Goal: Transaction & Acquisition: Book appointment/travel/reservation

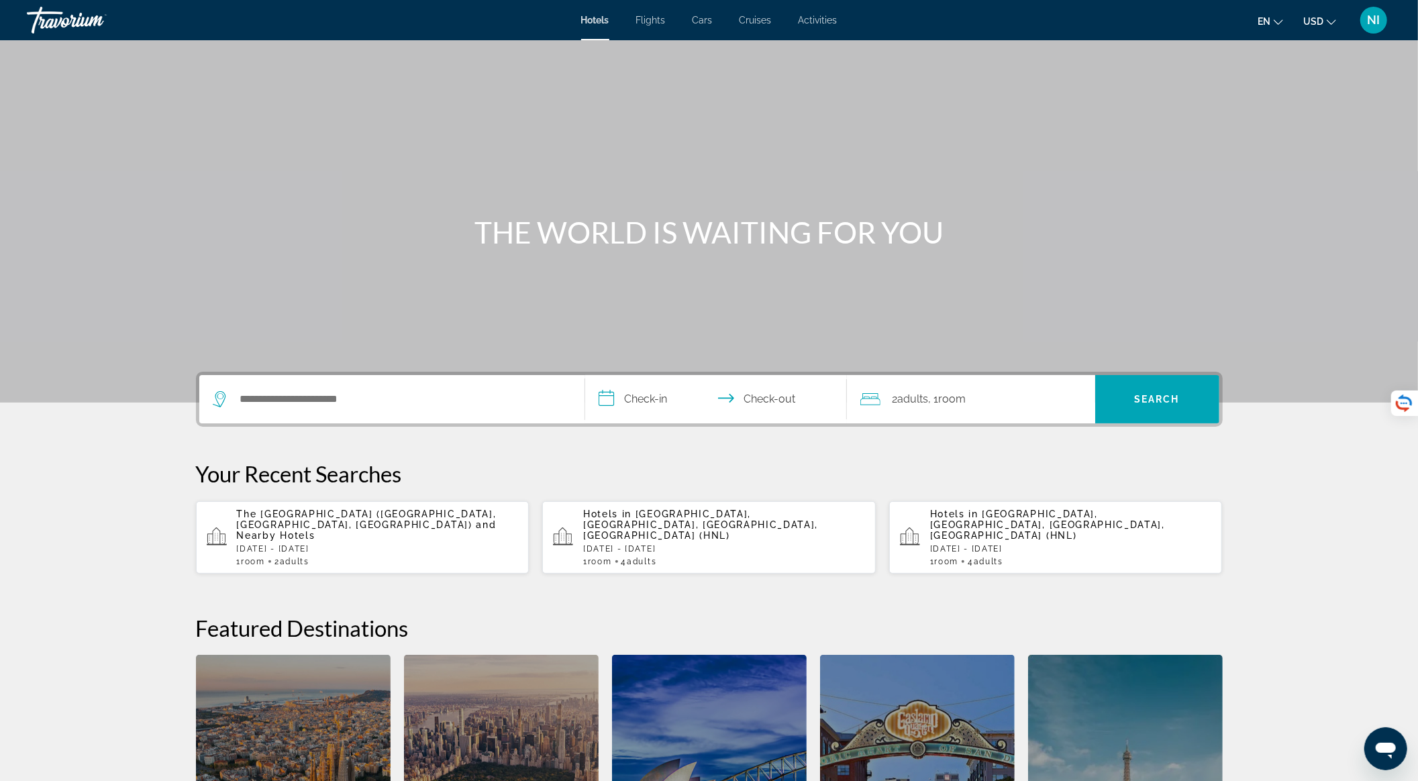
click at [397, 520] on p "The Twin Fin Hotel (Honolulu, HI, US) and Nearby Hotels" at bounding box center [378, 525] width 282 height 32
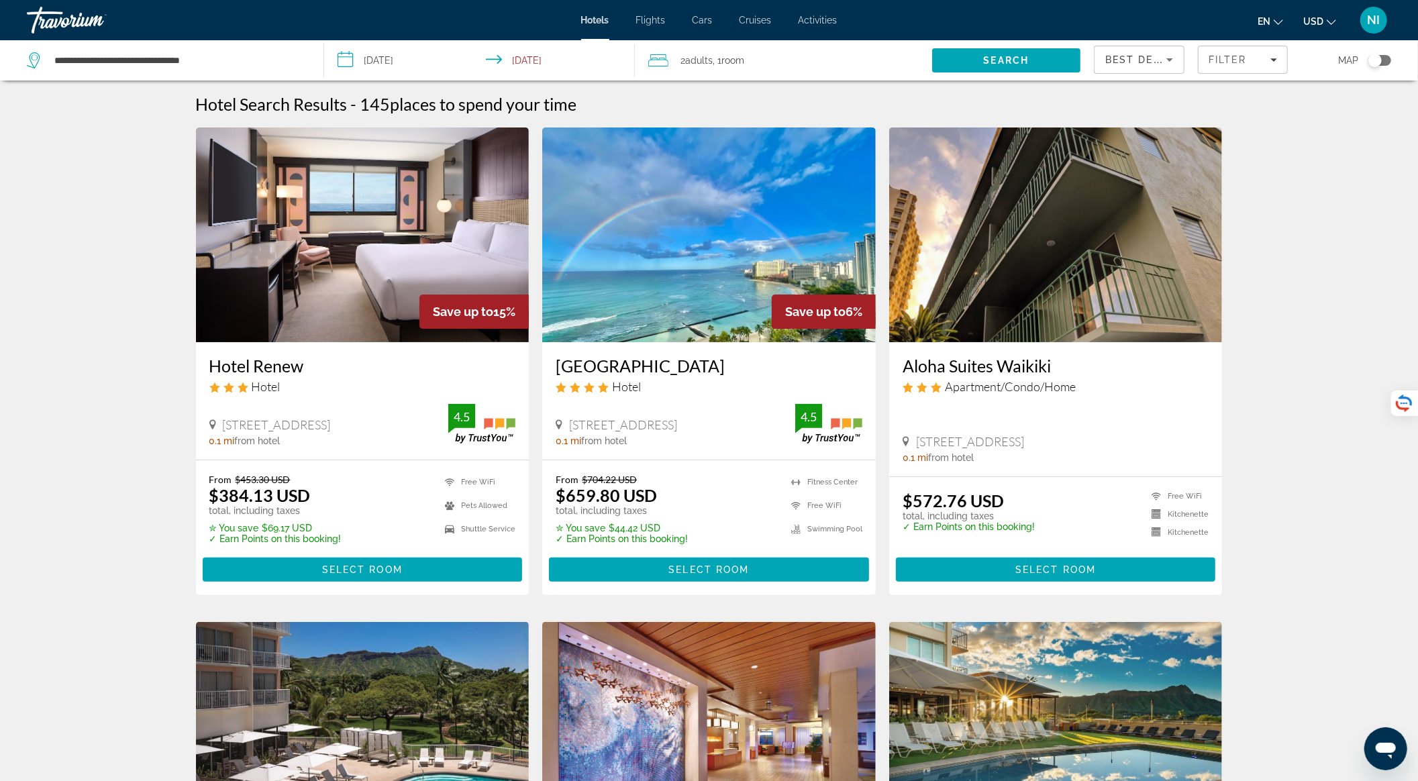
click at [744, 64] on span "Room" at bounding box center [732, 60] width 23 height 11
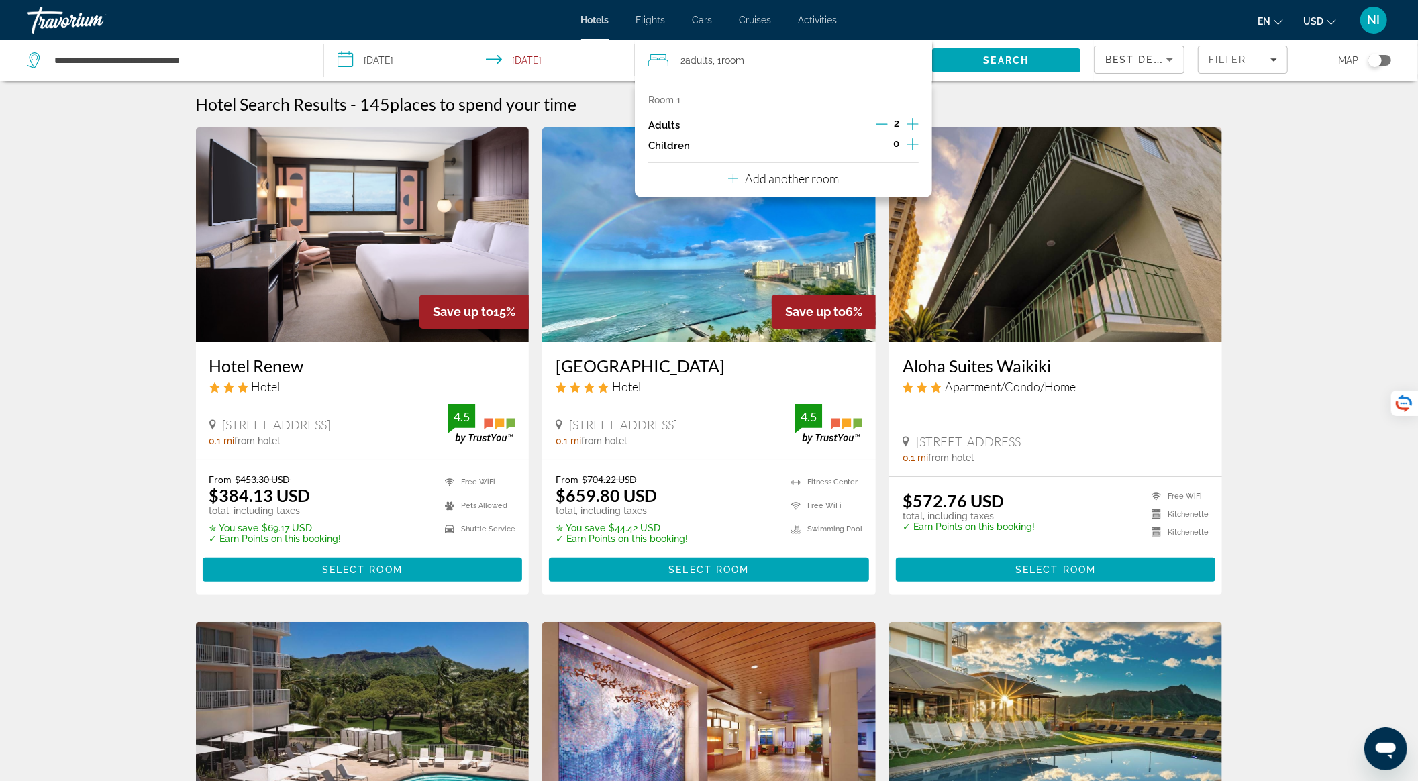
click at [913, 123] on icon "Increment adults" at bounding box center [913, 124] width 12 height 12
click at [914, 144] on icon "Increment children" at bounding box center [913, 144] width 12 height 16
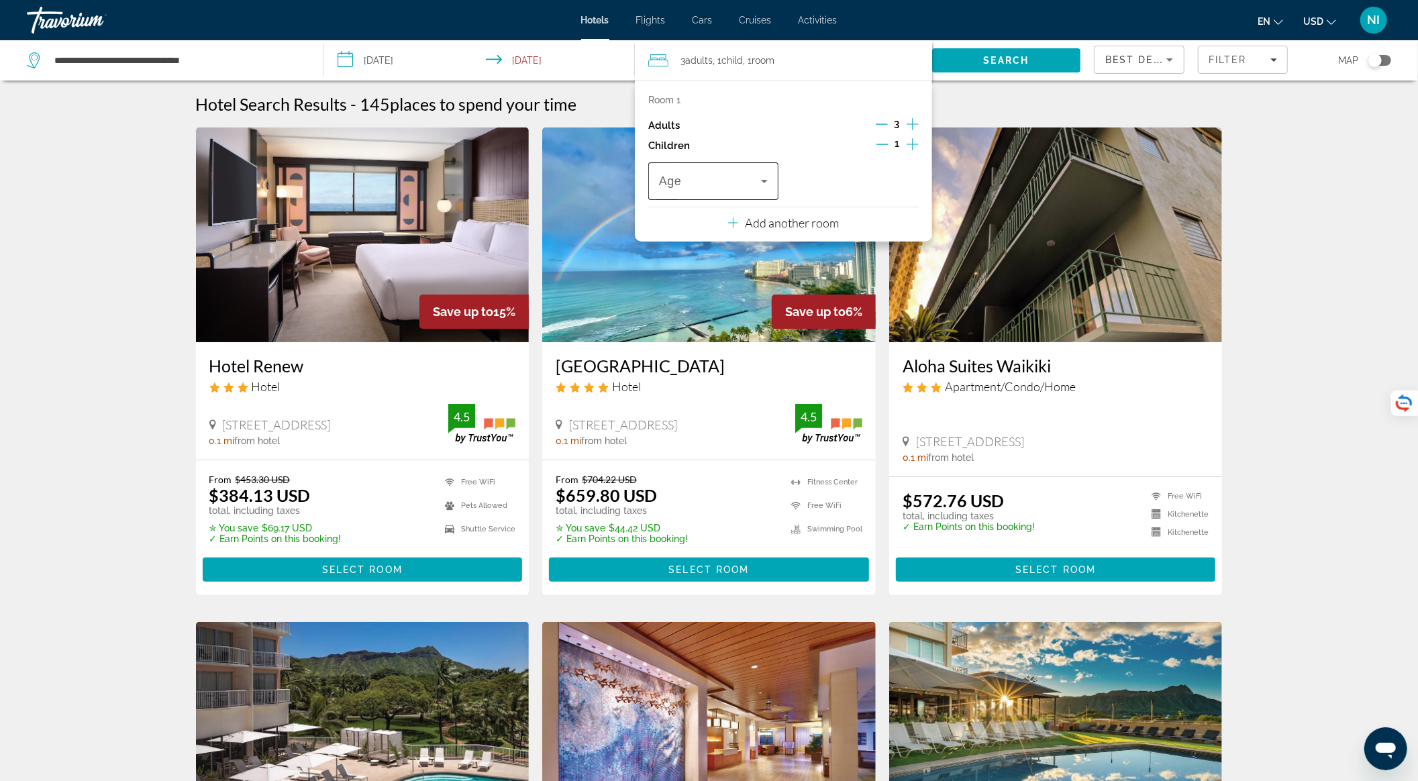
click at [738, 185] on span "Travelers: 3 adults, 1 child" at bounding box center [710, 181] width 102 height 16
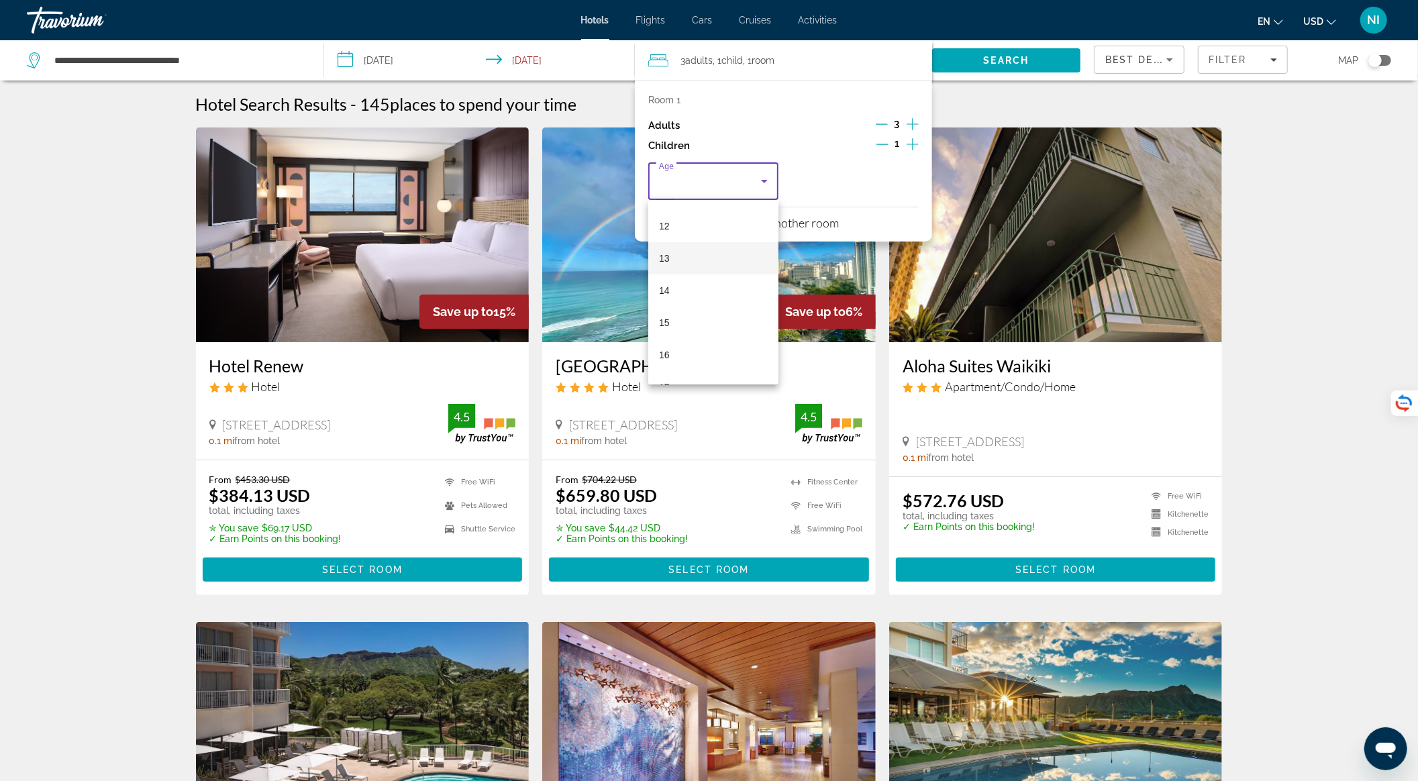
scroll to position [405, 0]
click at [707, 322] on mat-option "16" at bounding box center [713, 331] width 130 height 32
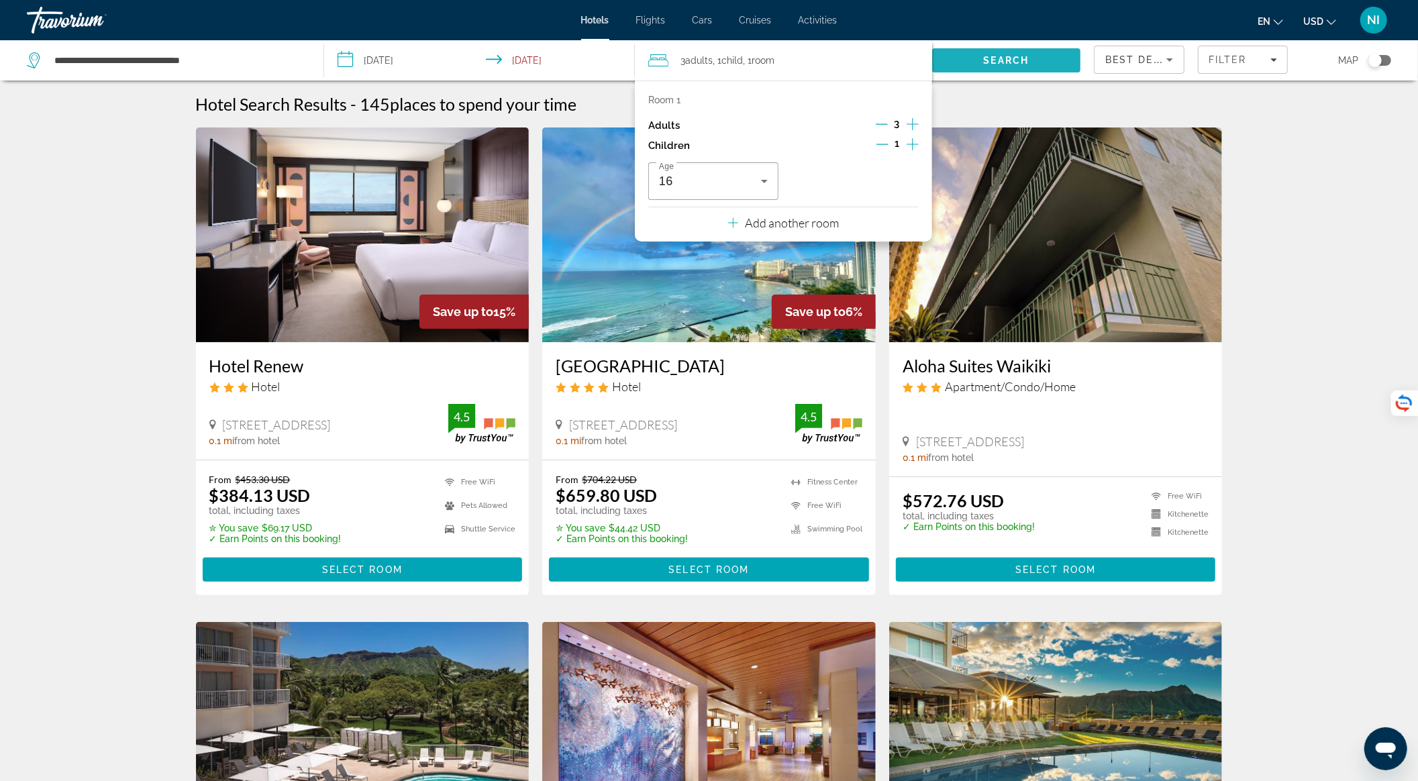
click at [980, 52] on span "Search" at bounding box center [1006, 60] width 148 height 32
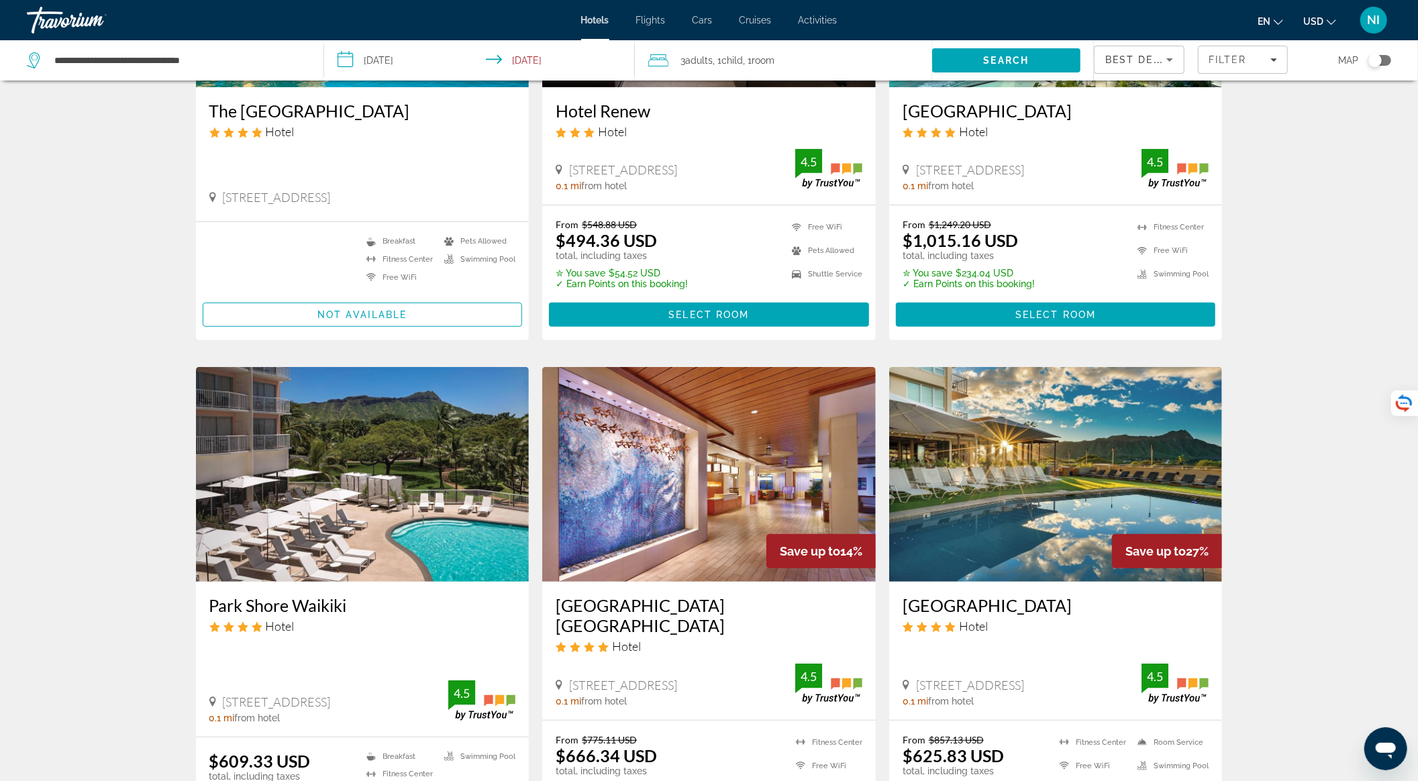
scroll to position [358, 0]
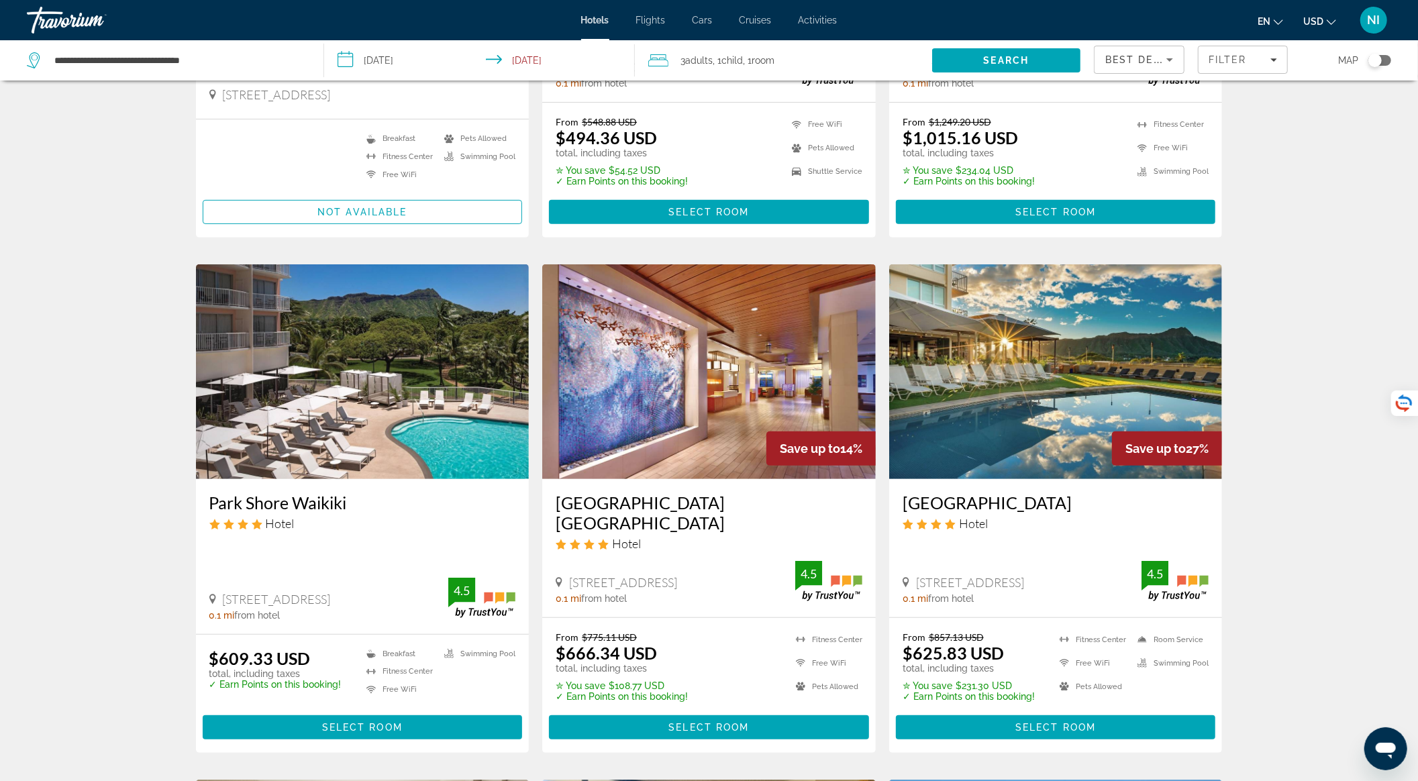
click at [1177, 58] on icon "Sort by" at bounding box center [1170, 60] width 16 height 16
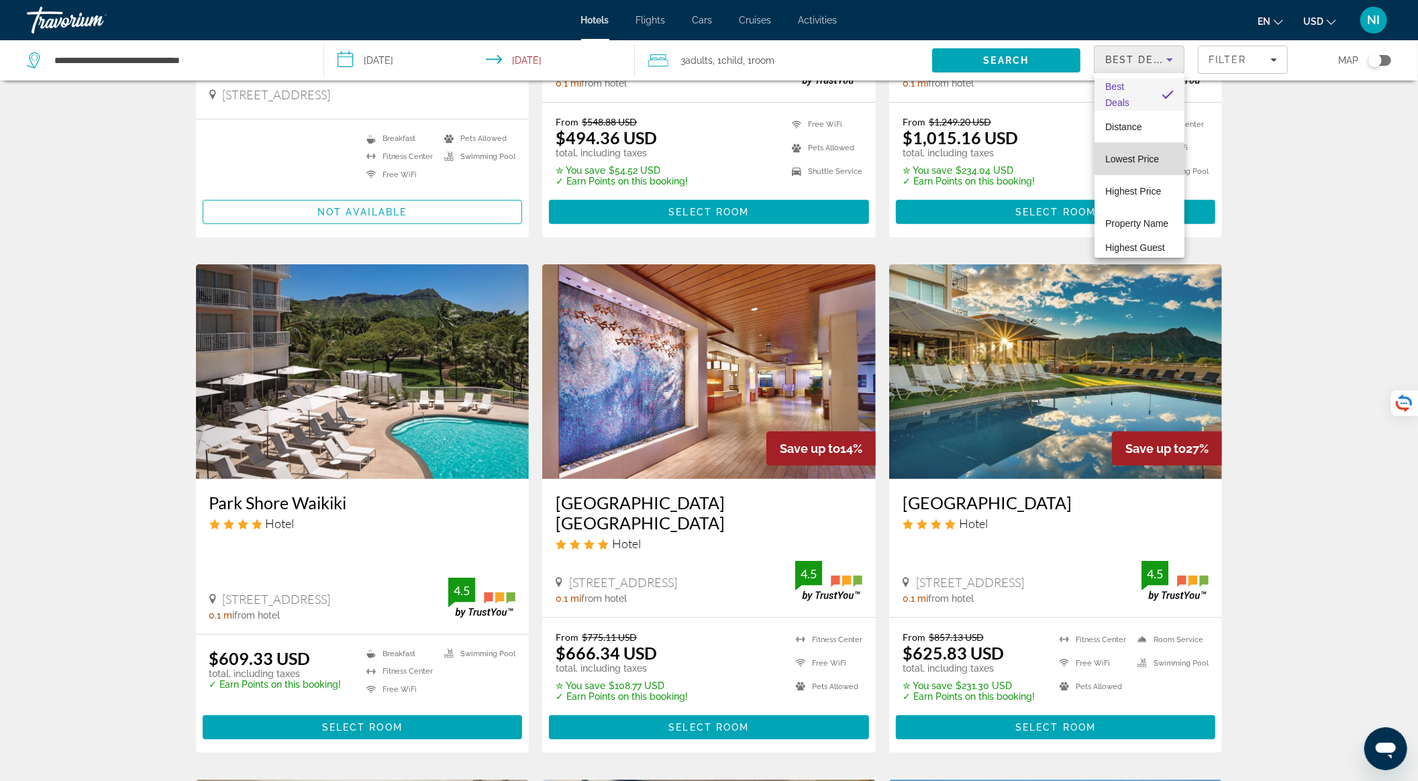
click at [1140, 159] on span "Lowest Price" at bounding box center [1132, 159] width 54 height 11
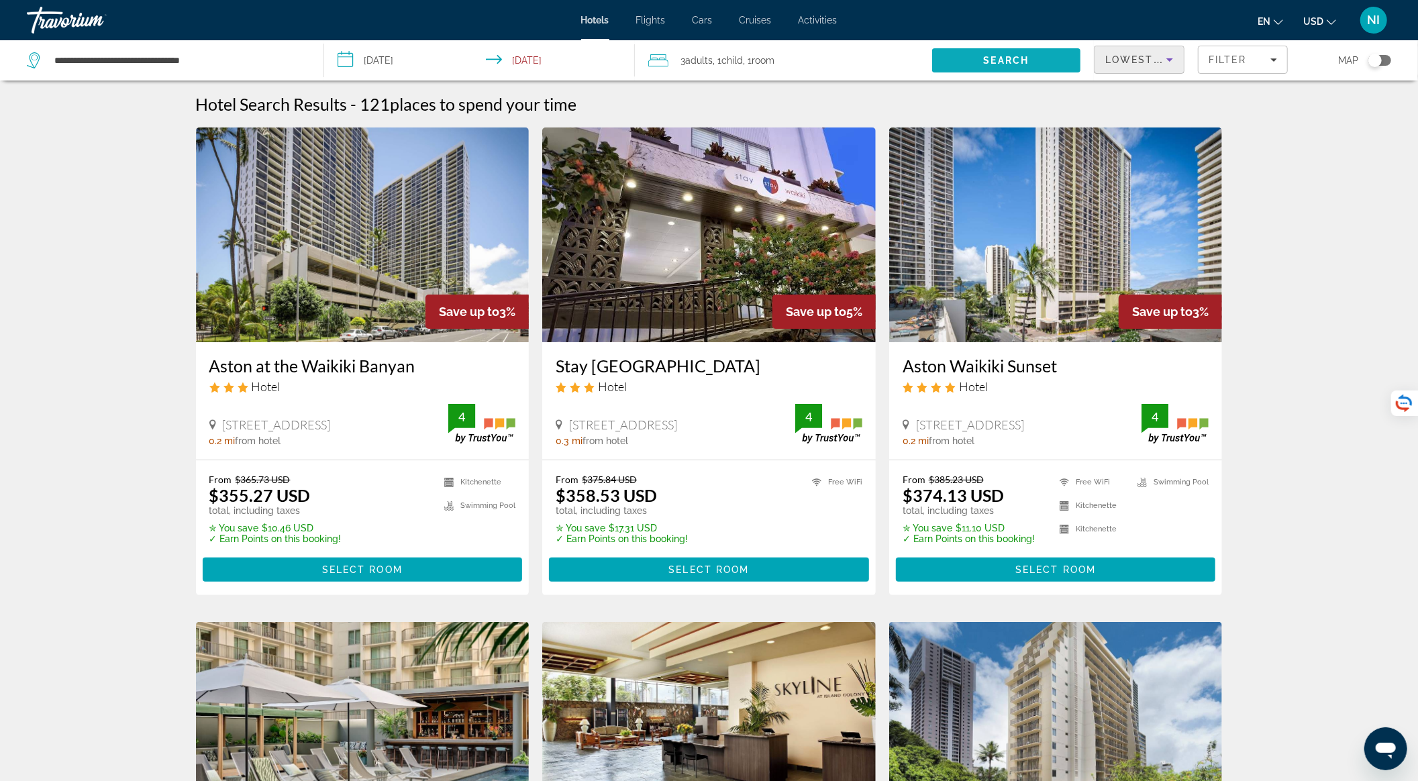
click at [1003, 67] on span "Search" at bounding box center [1006, 60] width 148 height 32
click at [1038, 61] on span "Search" at bounding box center [1006, 60] width 148 height 32
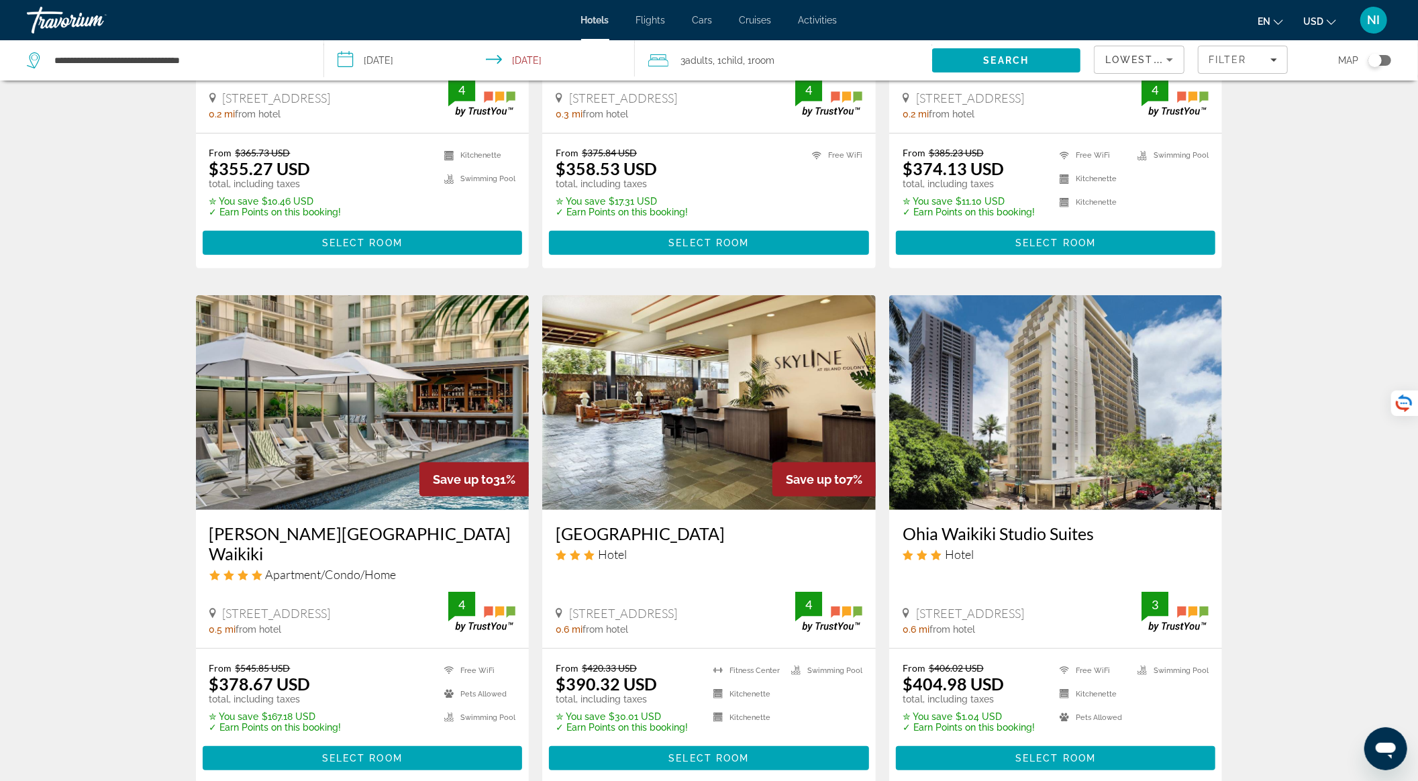
scroll to position [358, 0]
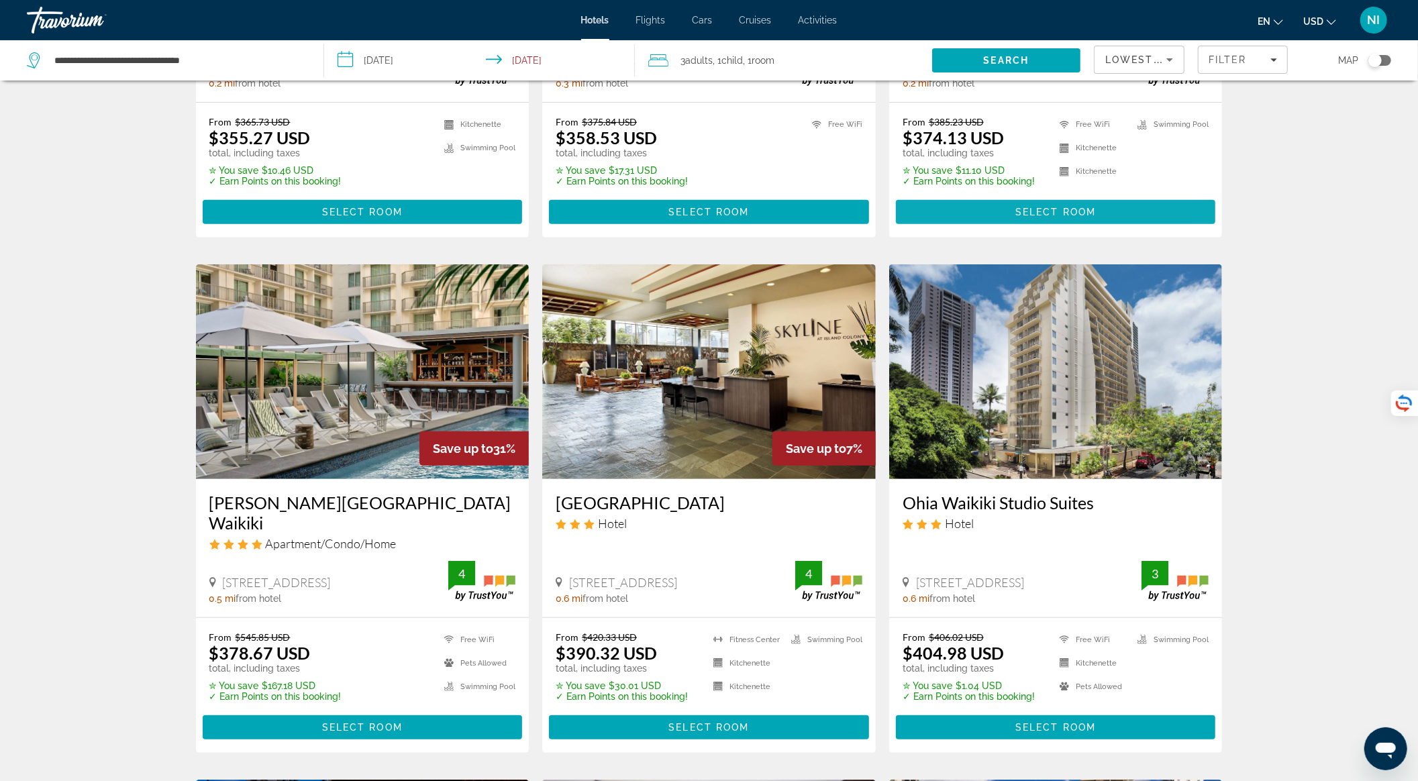
click at [996, 226] on span "Main content" at bounding box center [1056, 212] width 320 height 32
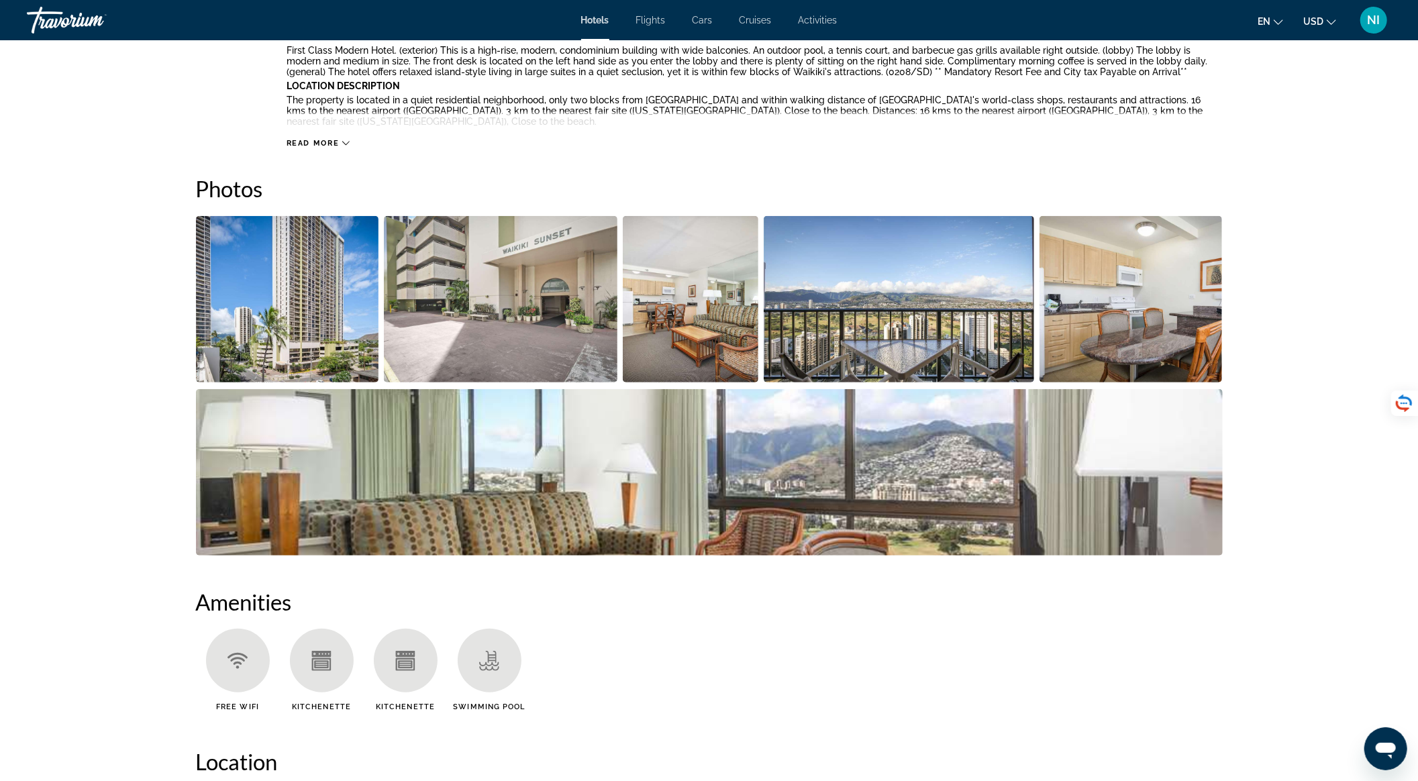
scroll to position [715, 0]
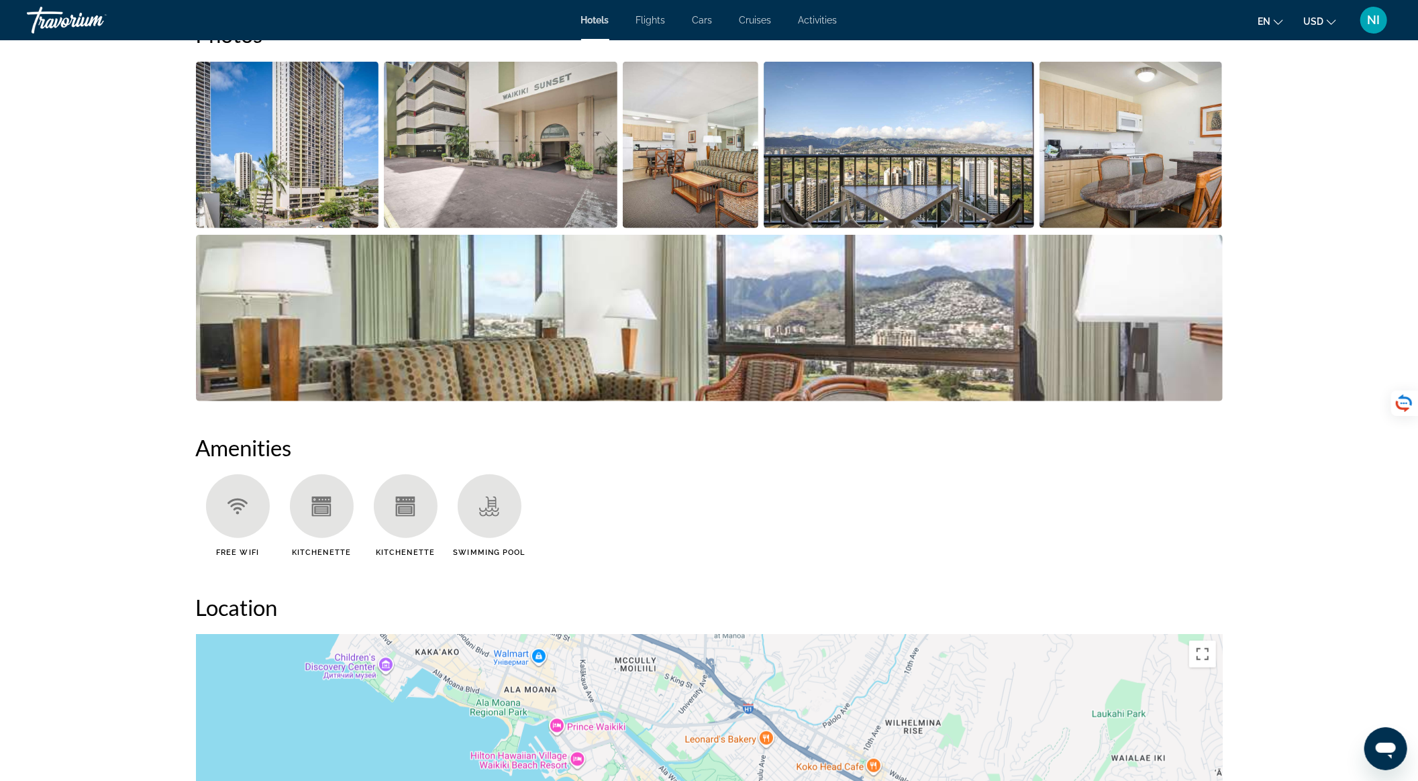
click at [338, 156] on img "Open full-screen image slider" at bounding box center [287, 145] width 183 height 166
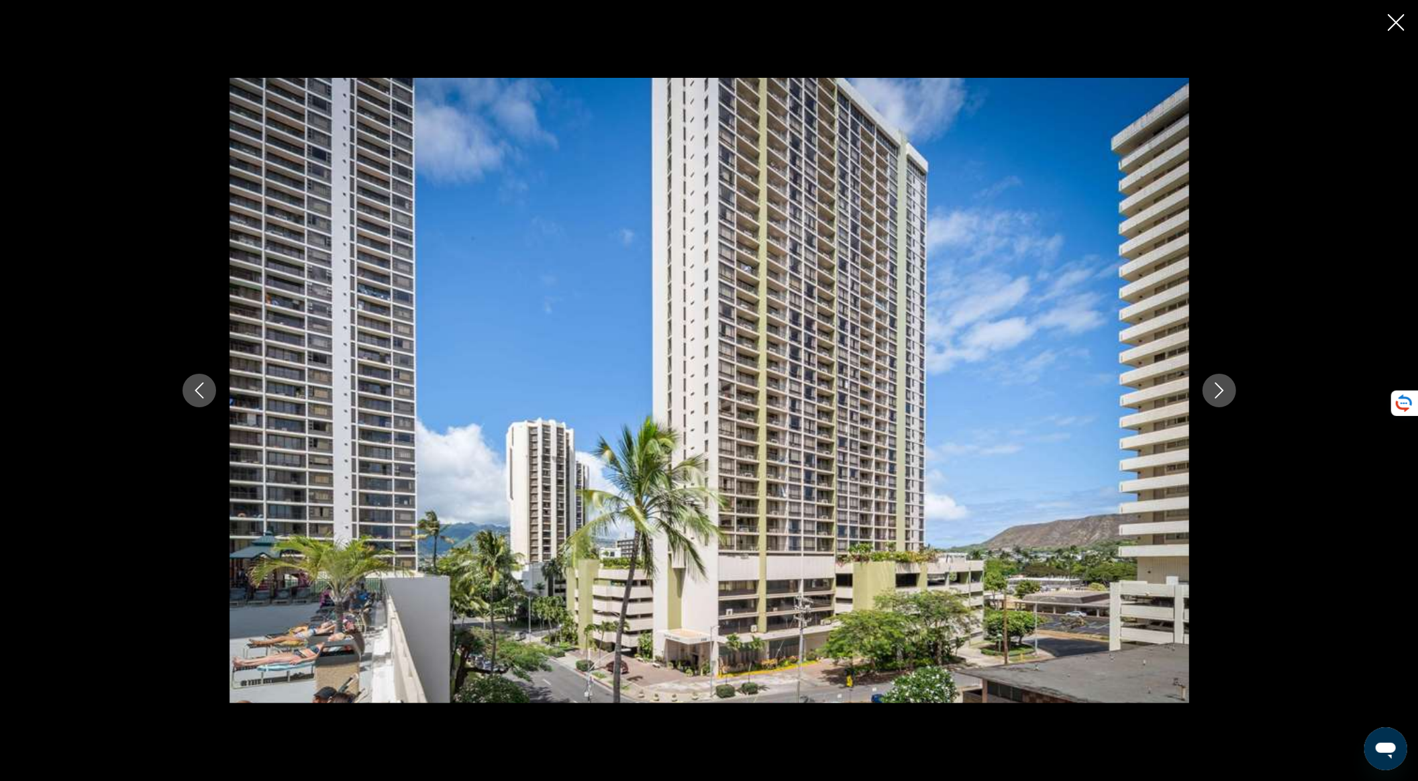
click at [174, 392] on div "prev next" at bounding box center [709, 390] width 1081 height 625
click at [177, 392] on div "prev next" at bounding box center [709, 390] width 1081 height 625
click at [193, 393] on icon "Previous image" at bounding box center [199, 391] width 16 height 16
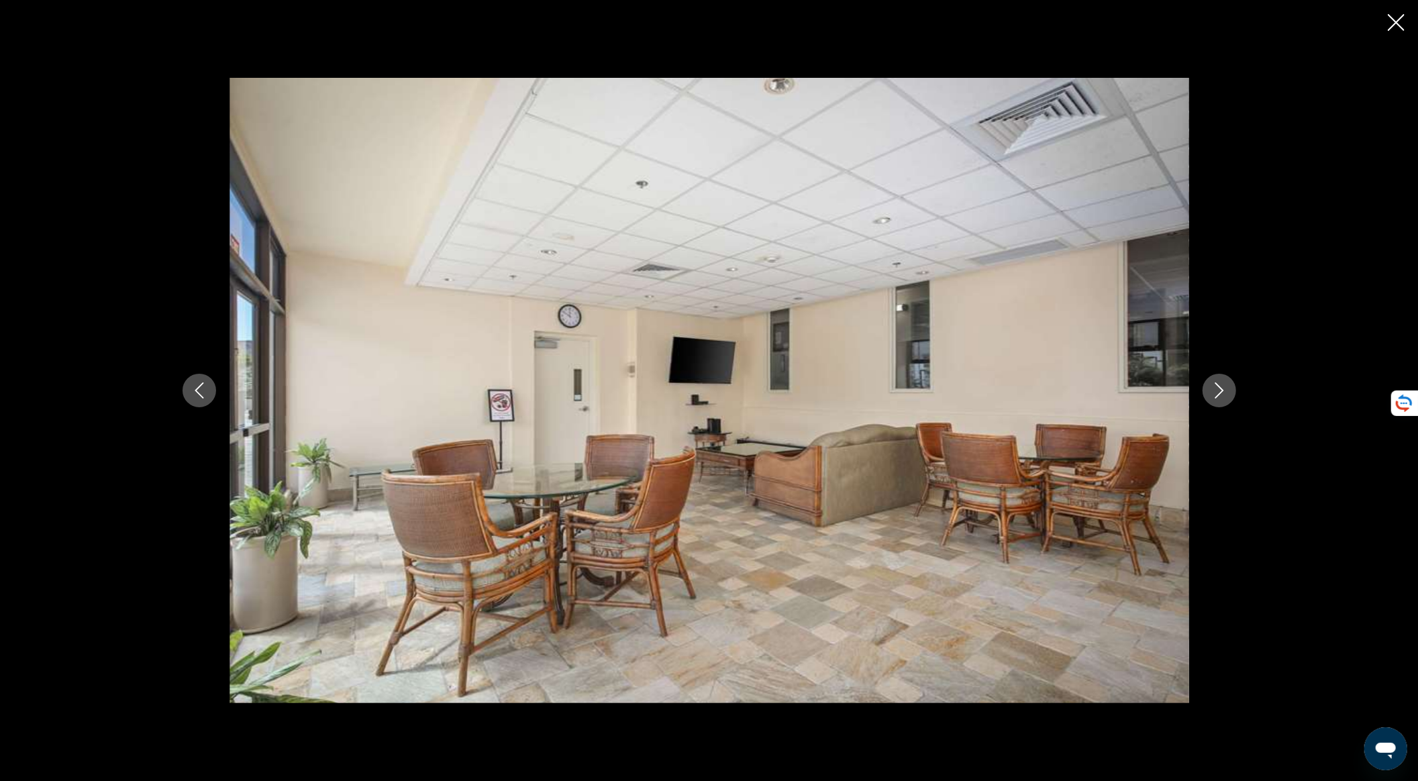
click at [193, 393] on icon "Previous image" at bounding box center [199, 391] width 16 height 16
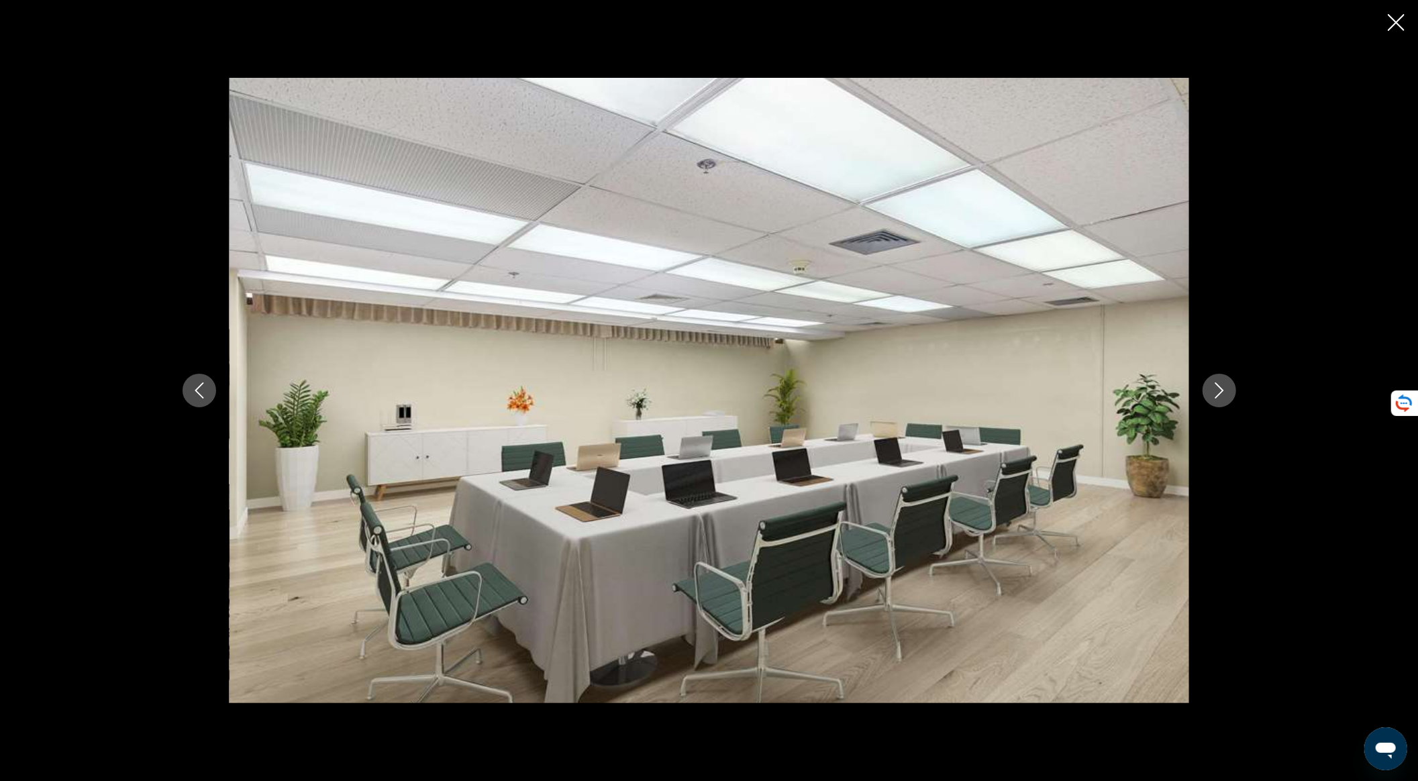
click at [193, 393] on icon "Previous image" at bounding box center [199, 391] width 16 height 16
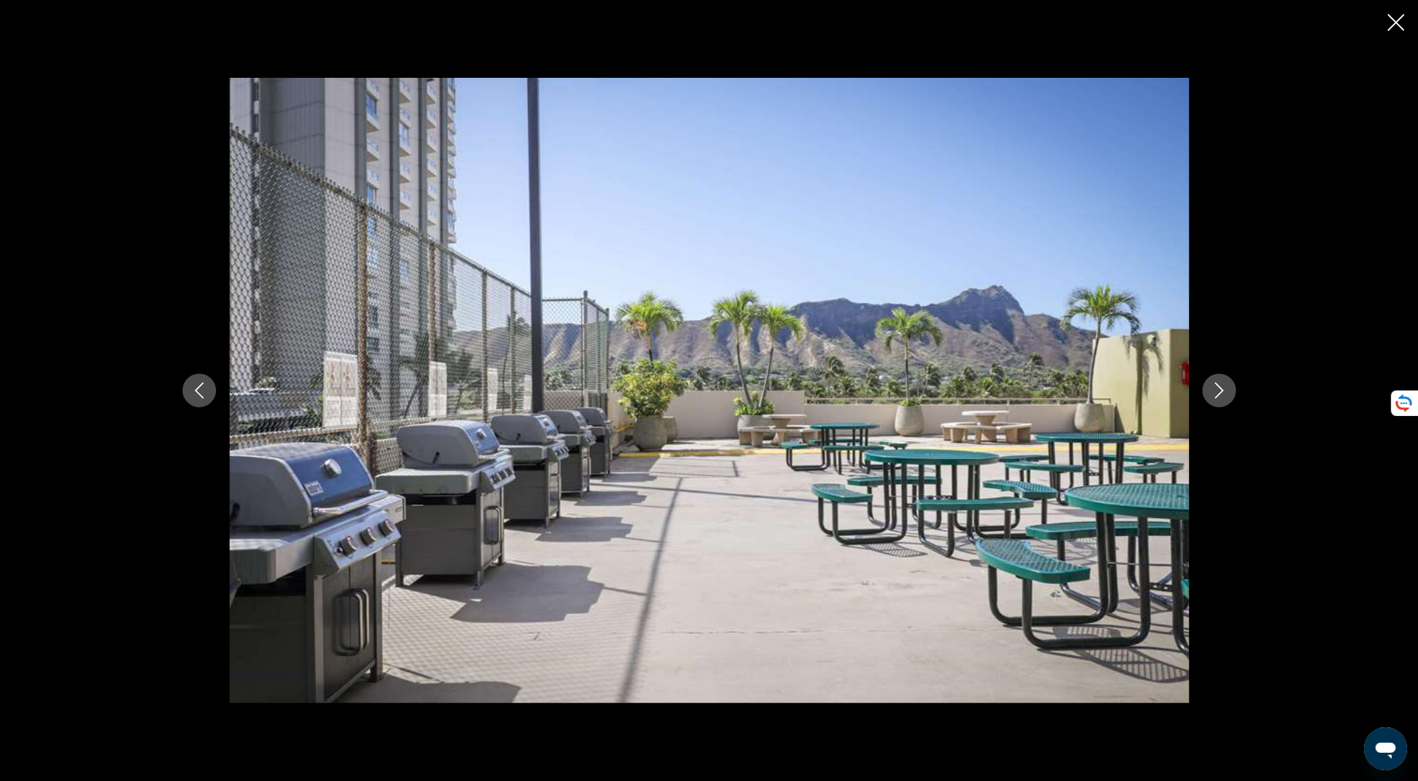
click at [193, 393] on icon "Previous image" at bounding box center [199, 391] width 16 height 16
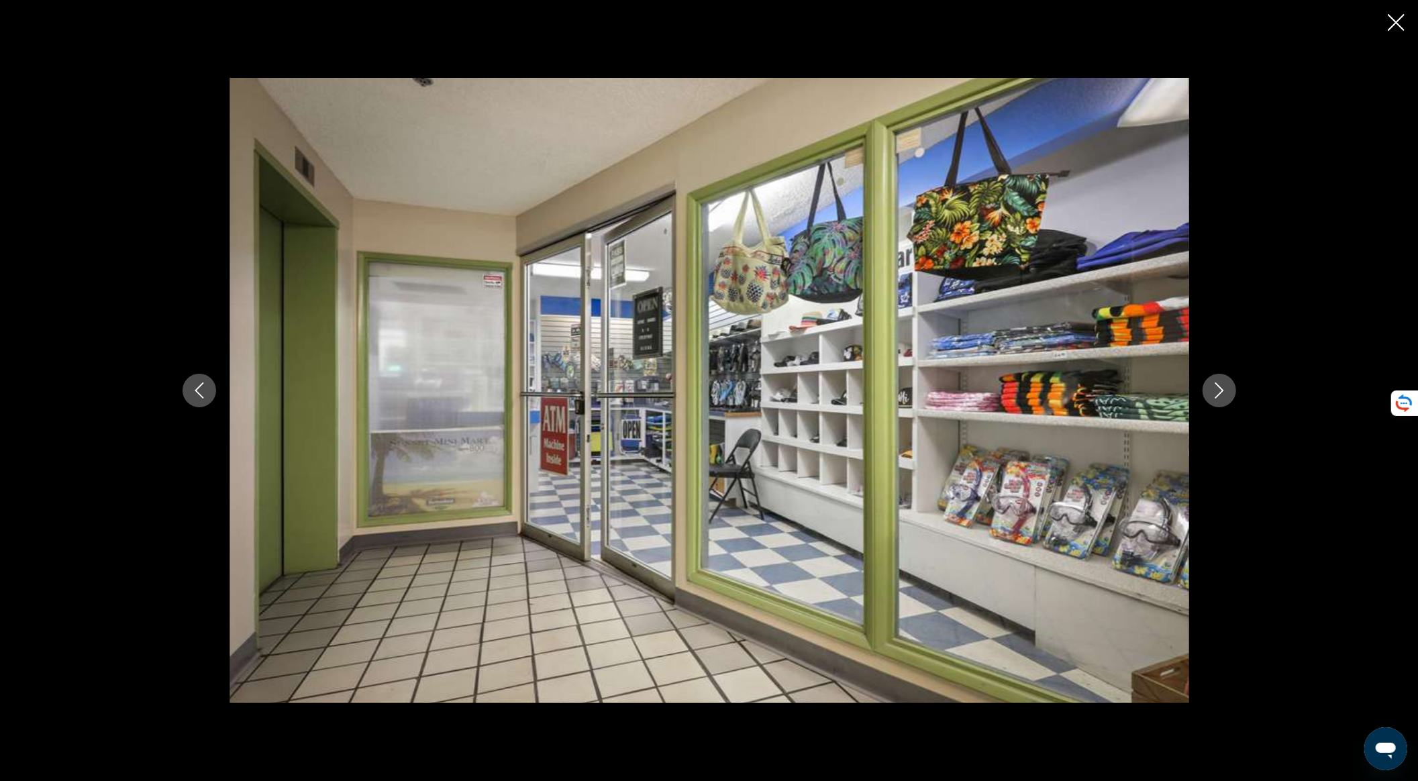
click at [193, 393] on icon "Previous image" at bounding box center [199, 391] width 16 height 16
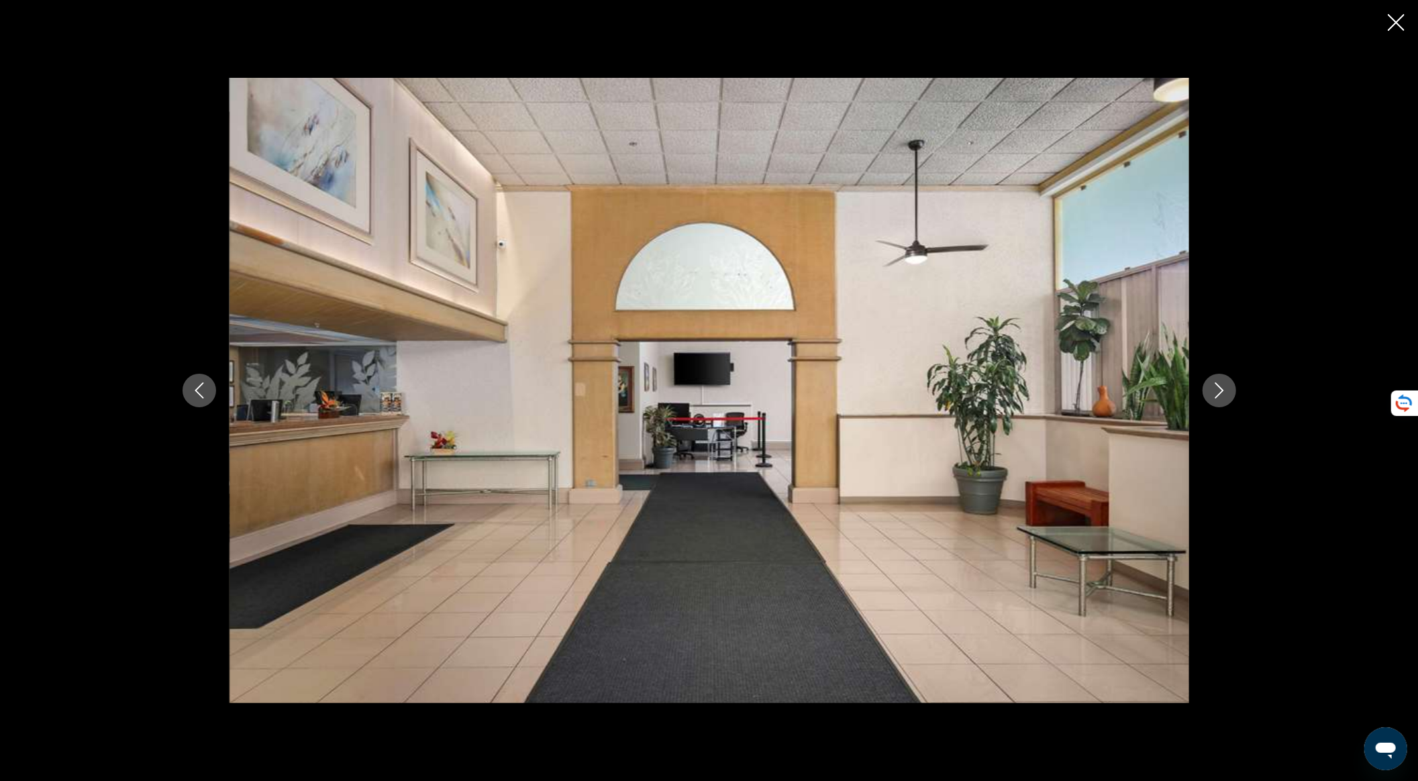
click at [193, 393] on icon "Previous image" at bounding box center [199, 391] width 16 height 16
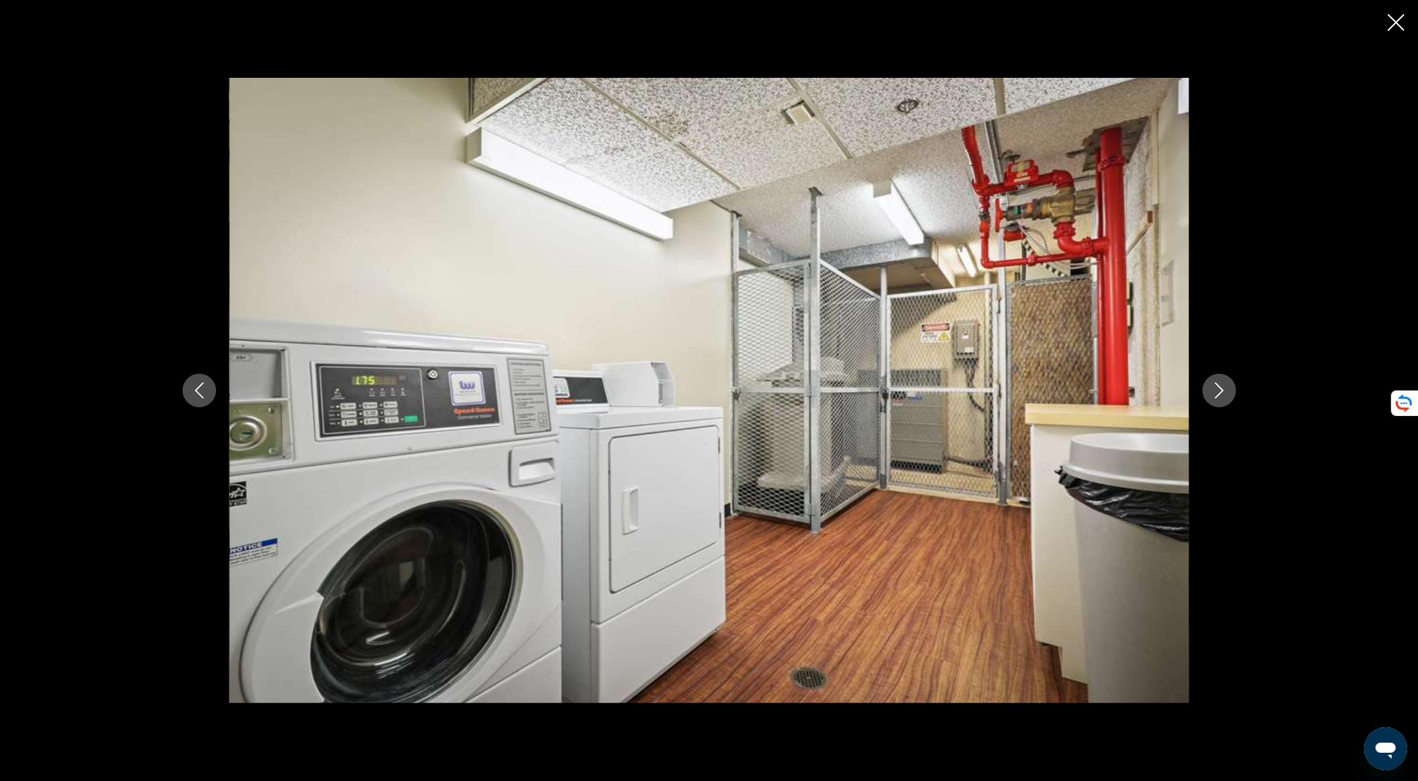
click at [193, 393] on icon "Previous image" at bounding box center [199, 391] width 16 height 16
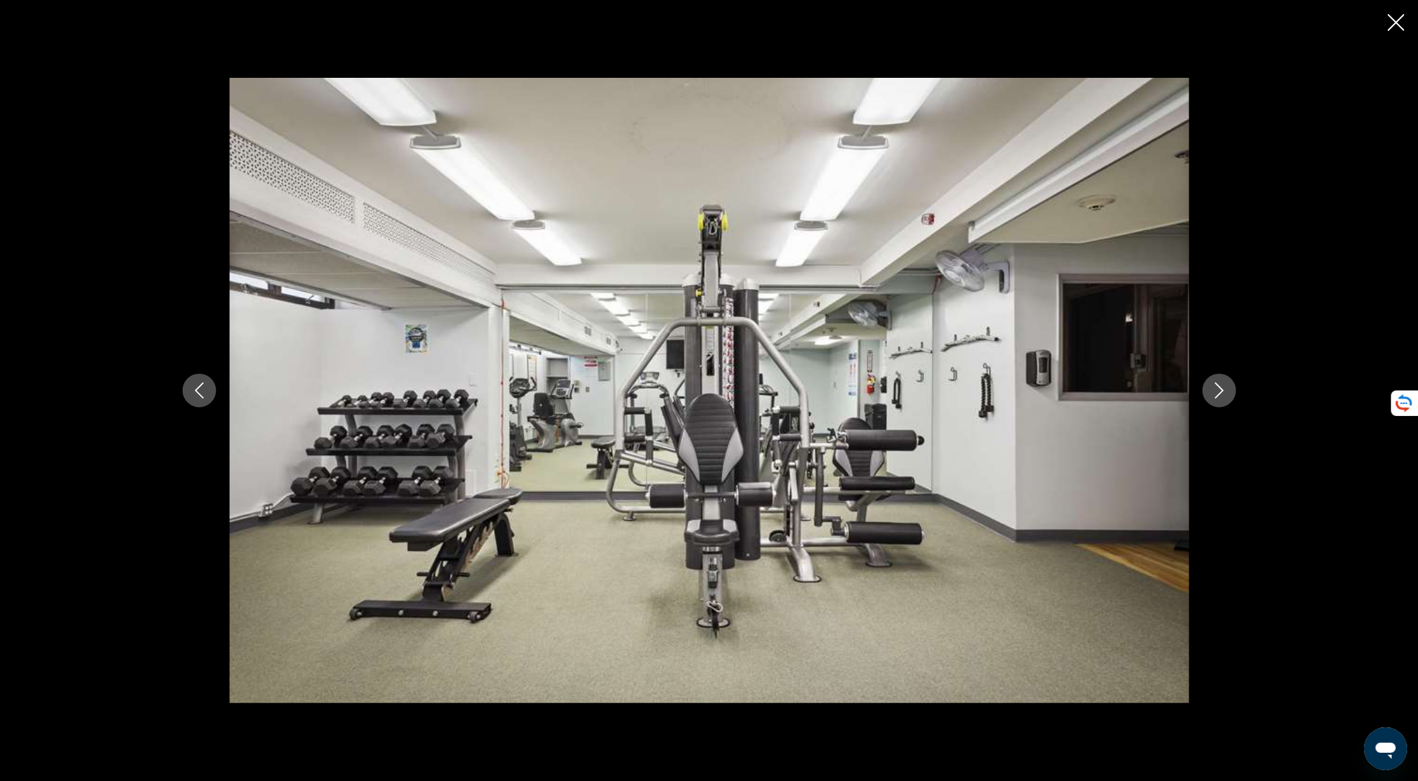
click at [193, 393] on icon "Previous image" at bounding box center [199, 391] width 16 height 16
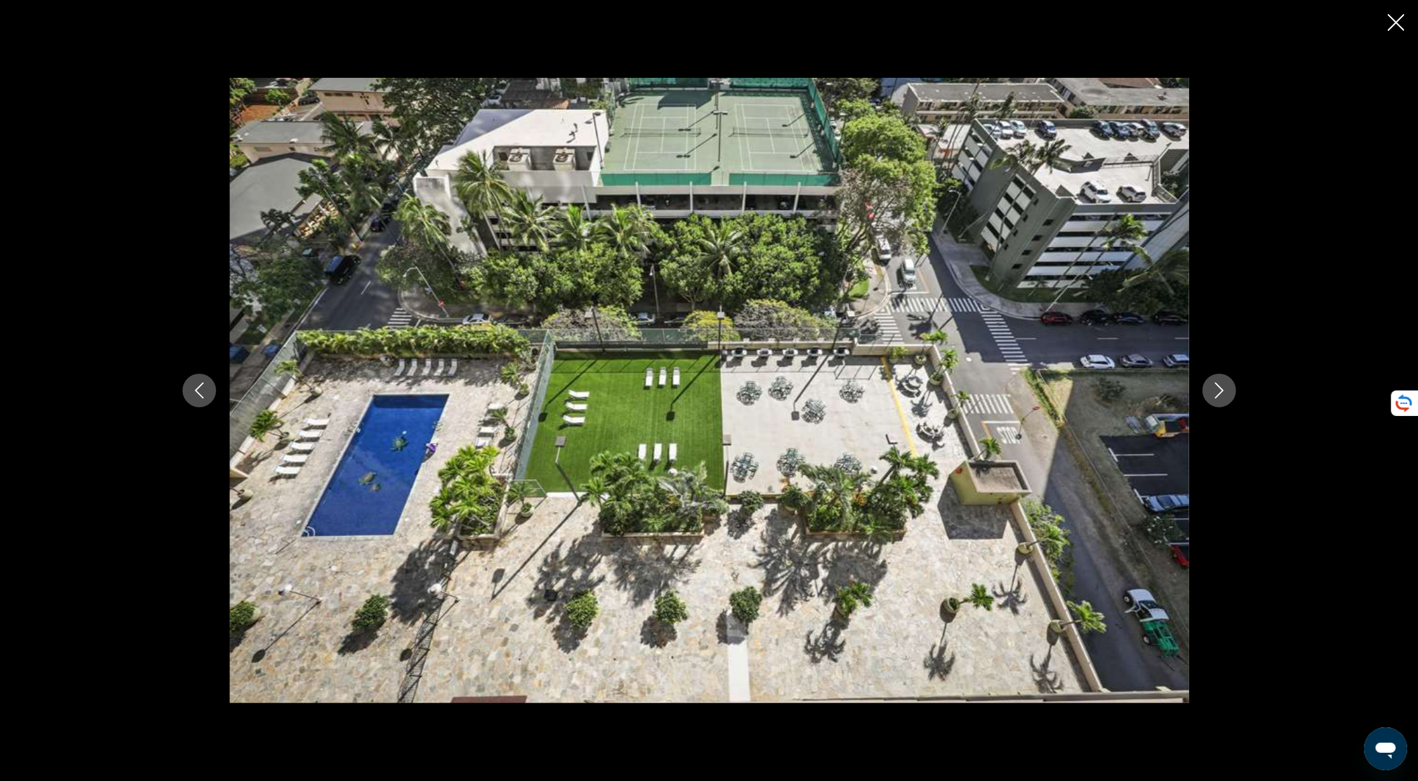
click at [193, 393] on icon "Previous image" at bounding box center [199, 391] width 16 height 16
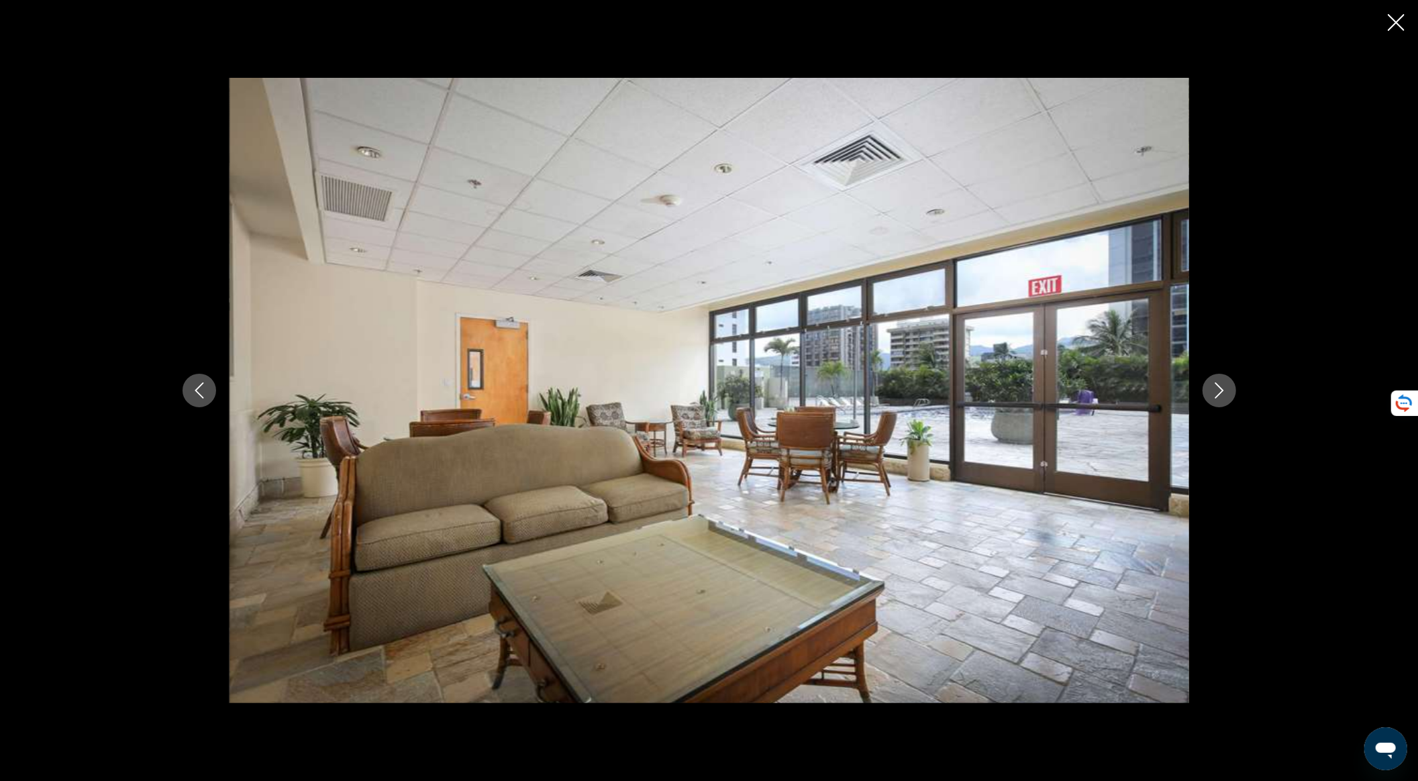
click at [193, 393] on icon "Previous image" at bounding box center [199, 391] width 16 height 16
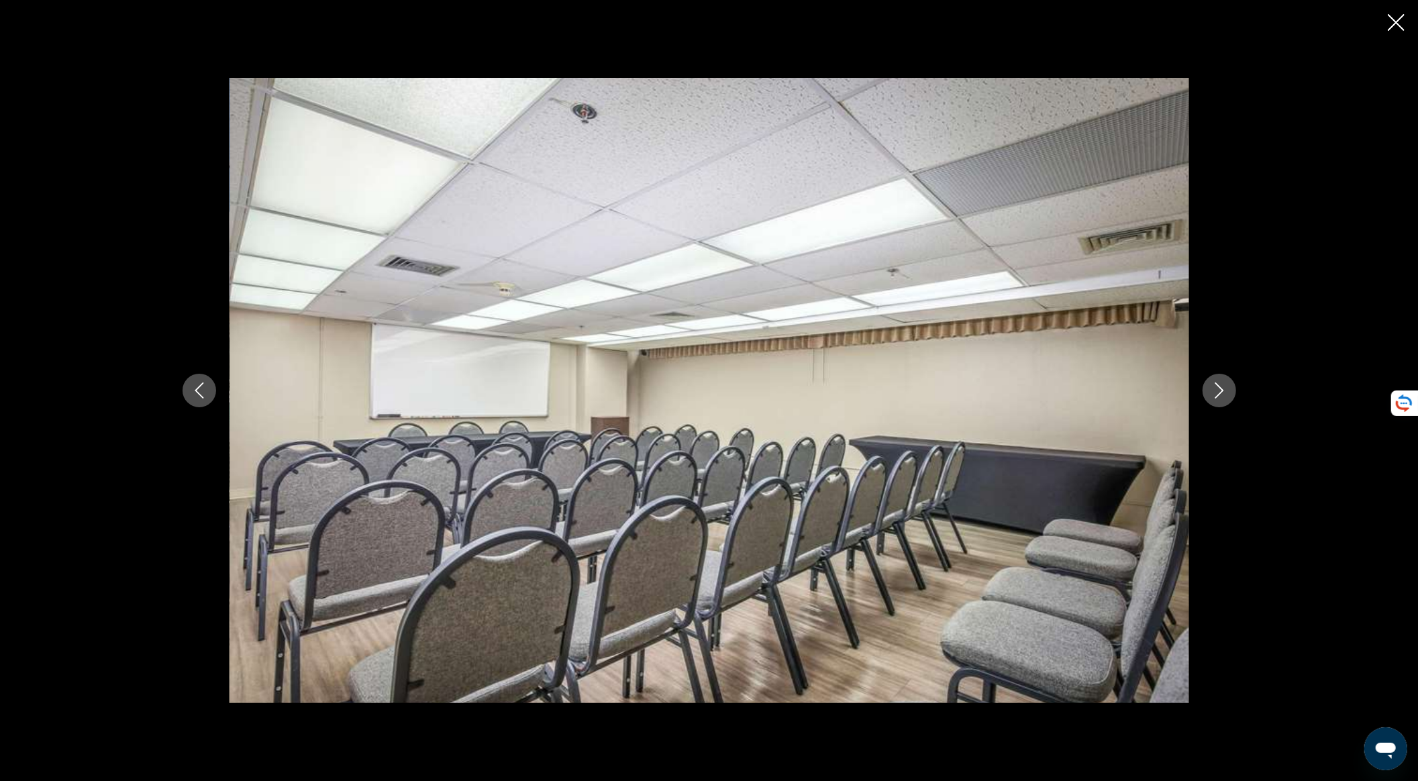
click at [193, 393] on icon "Previous image" at bounding box center [199, 391] width 16 height 16
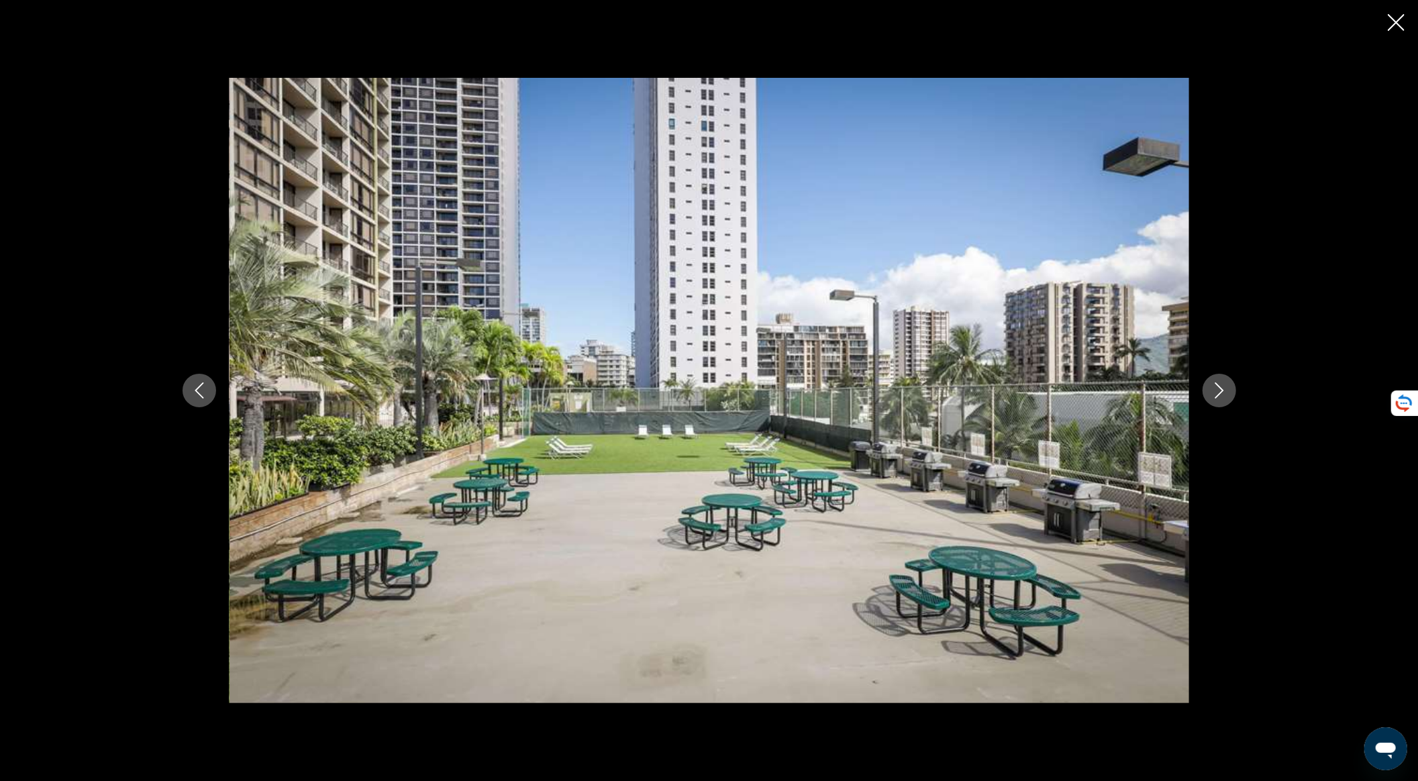
click at [193, 393] on icon "Previous image" at bounding box center [199, 391] width 16 height 16
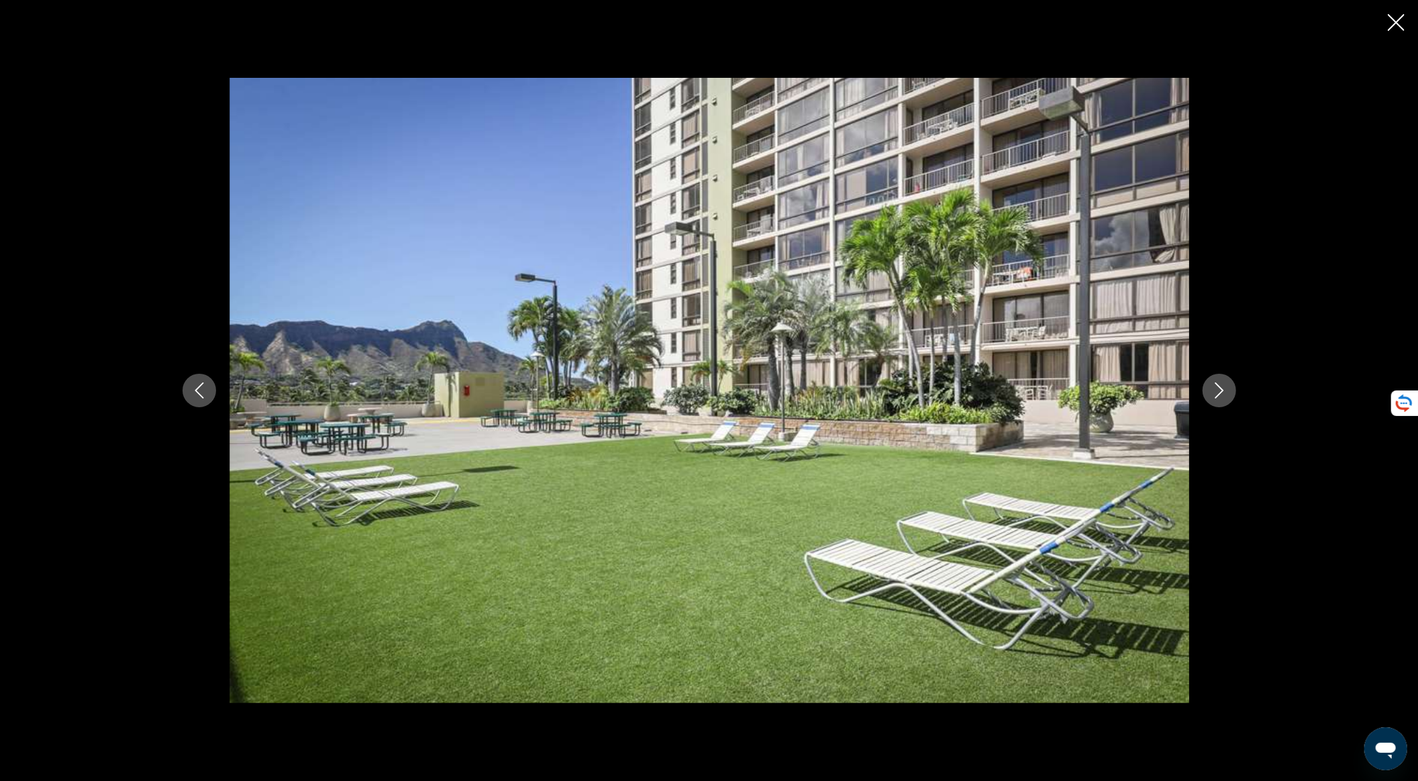
click at [193, 393] on icon "Previous image" at bounding box center [199, 391] width 16 height 16
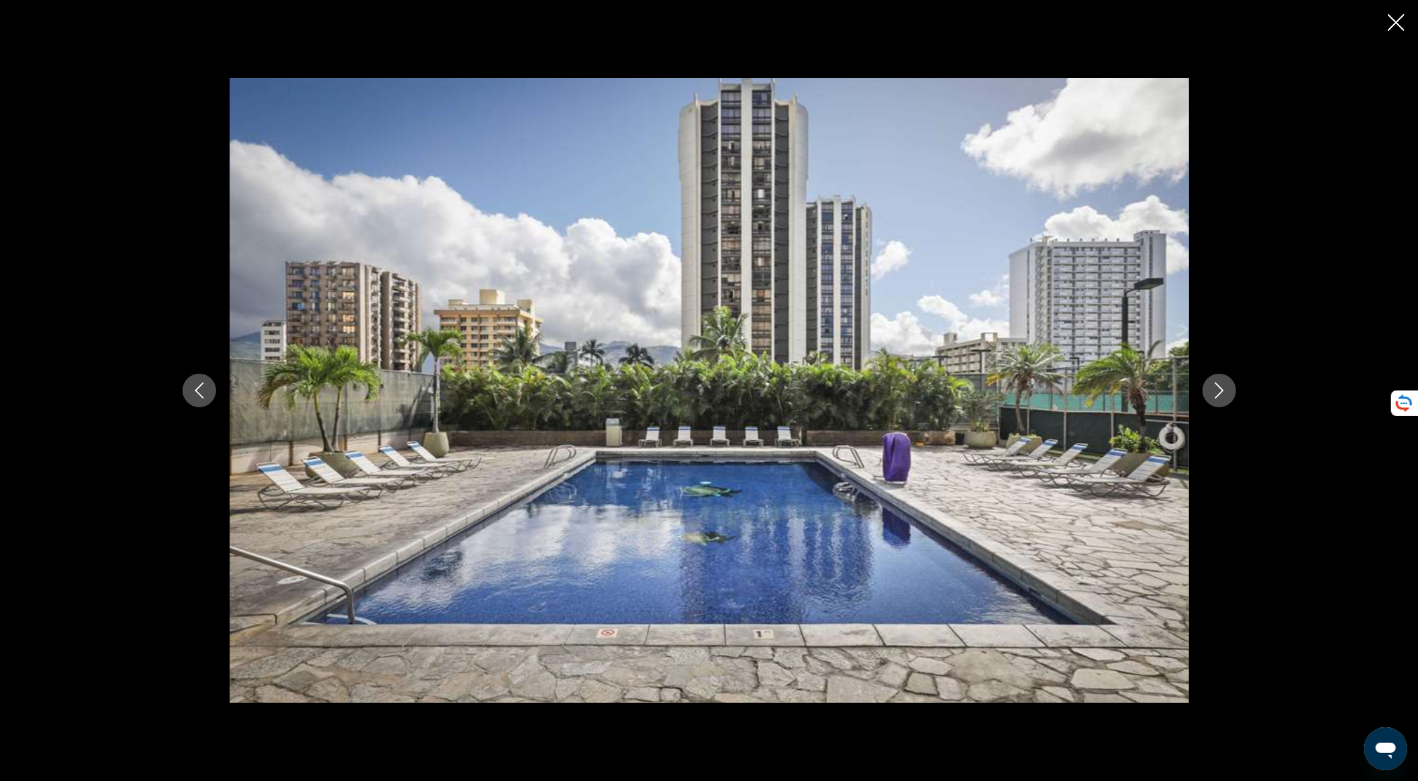
click at [200, 388] on icon "Previous image" at bounding box center [199, 391] width 16 height 16
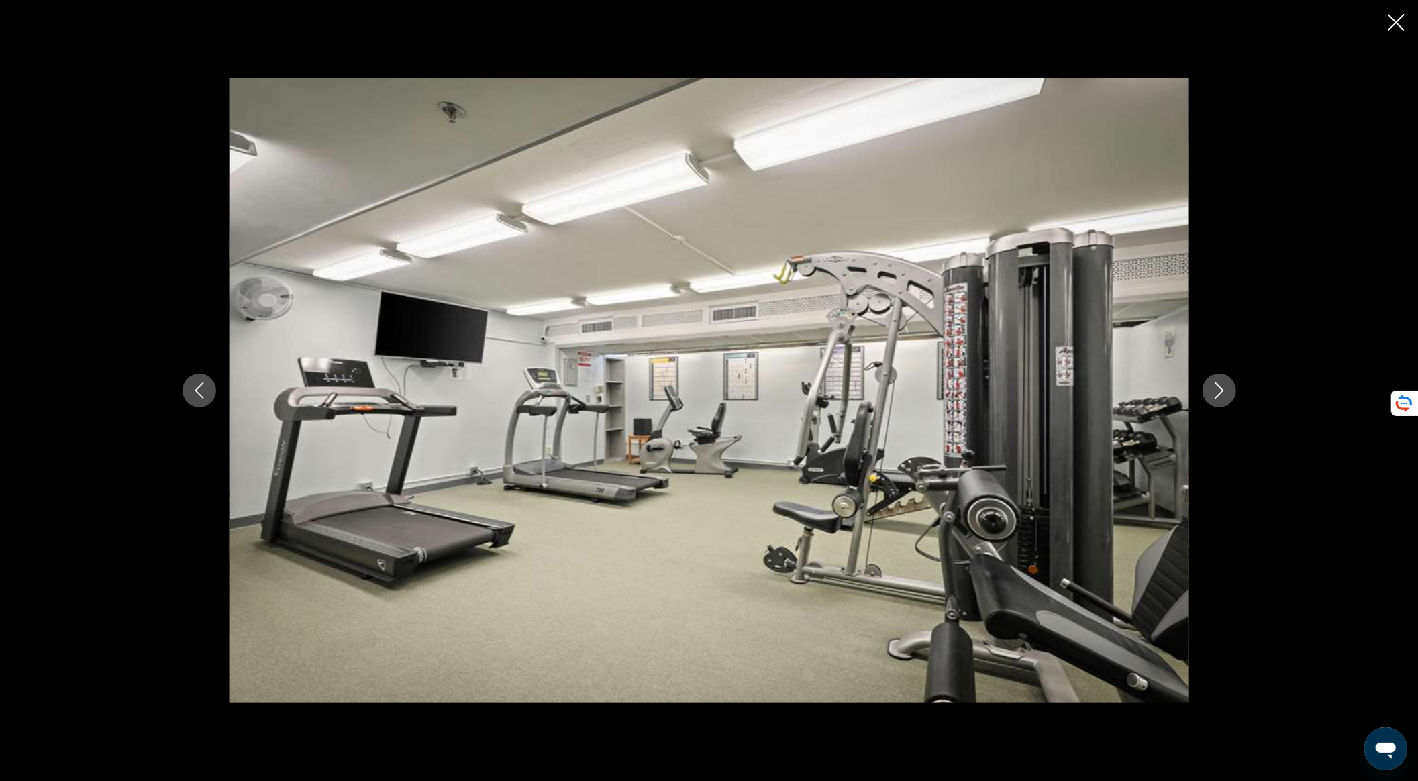
click at [200, 388] on icon "Previous image" at bounding box center [199, 391] width 16 height 16
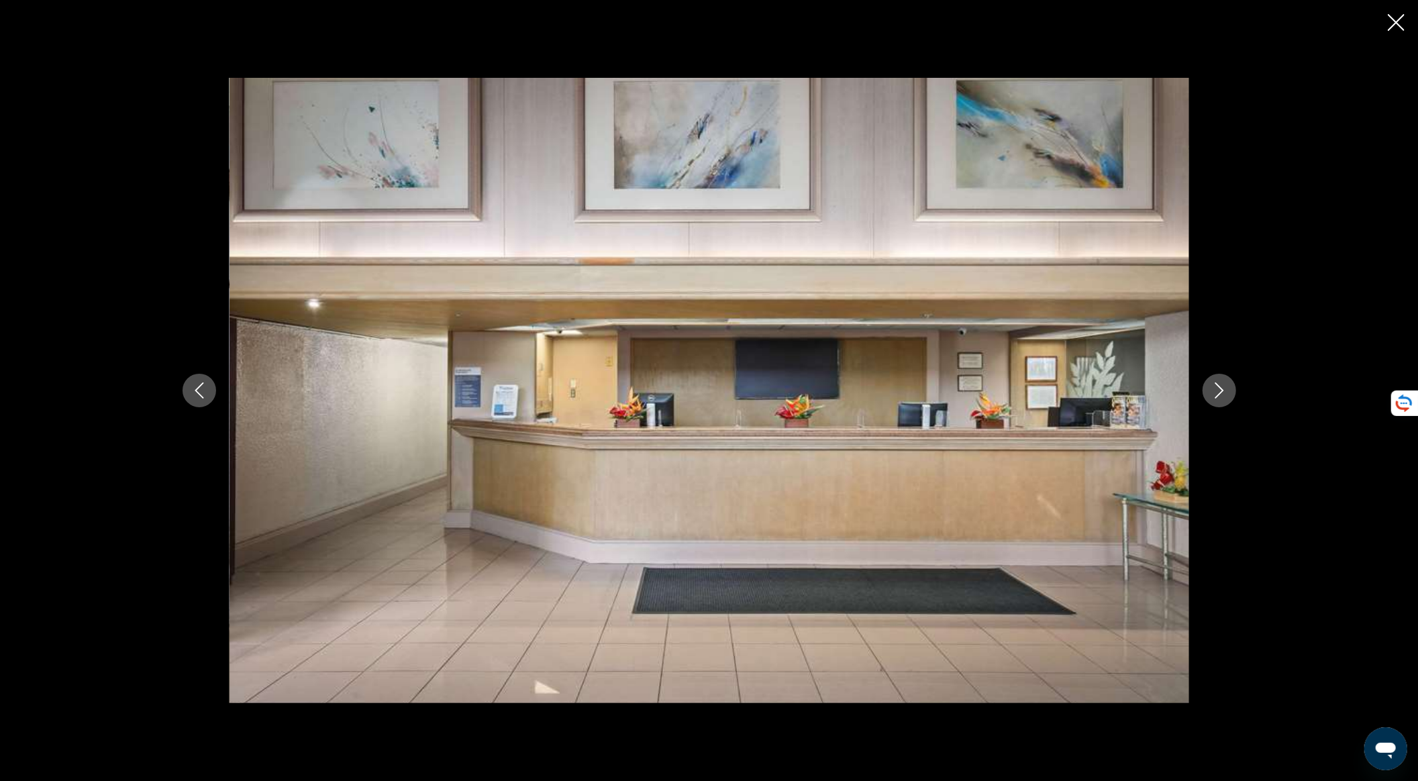
click at [200, 388] on icon "Previous image" at bounding box center [199, 391] width 16 height 16
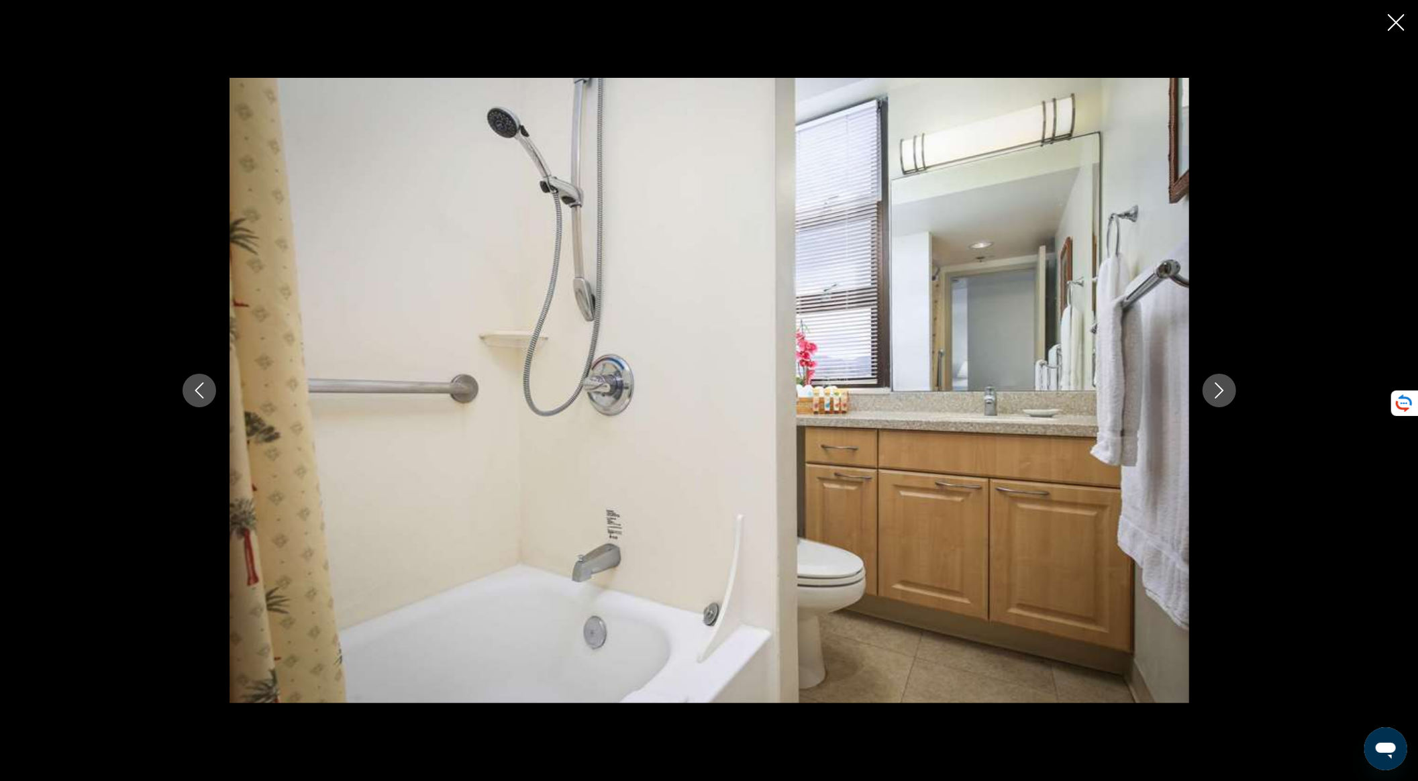
click at [200, 388] on icon "Previous image" at bounding box center [199, 391] width 16 height 16
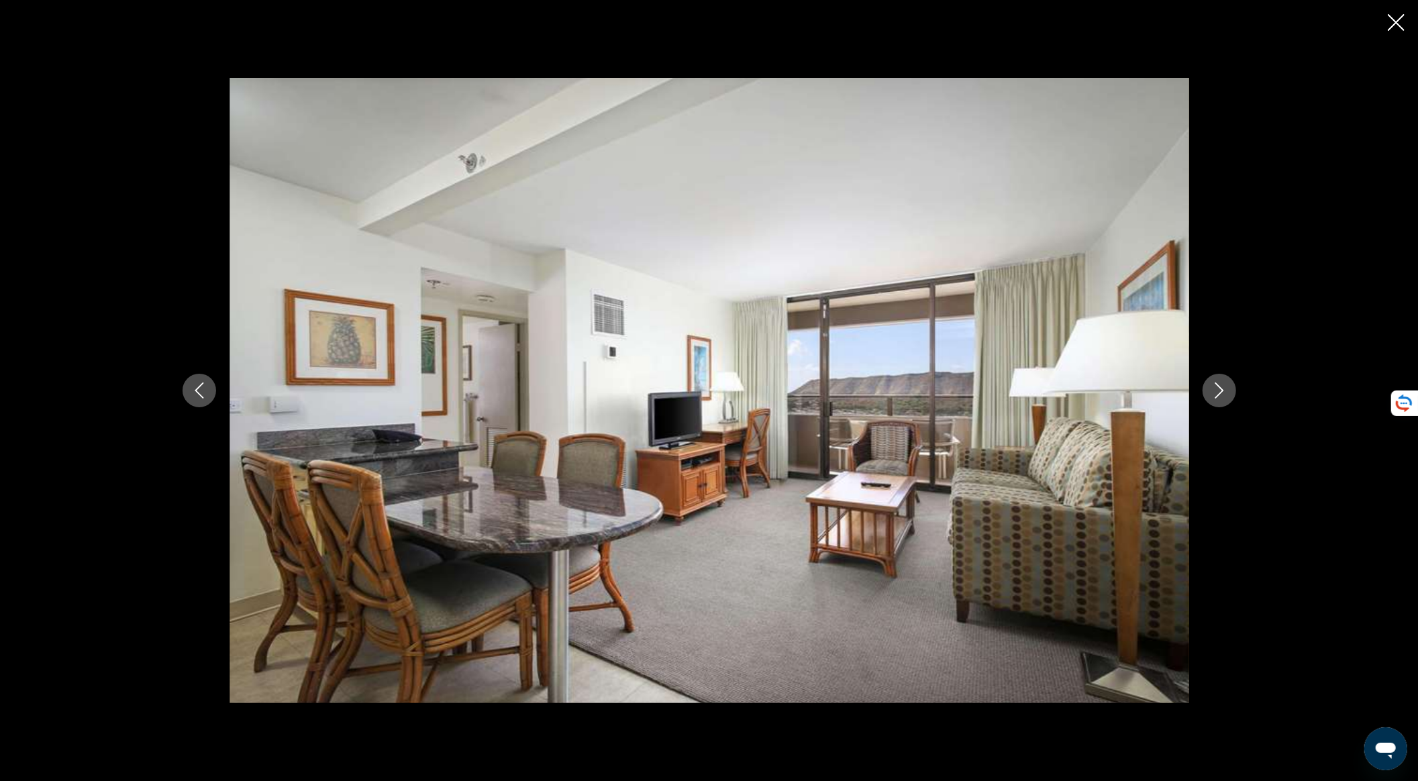
click at [1400, 17] on icon "Close slideshow" at bounding box center [1396, 22] width 17 height 17
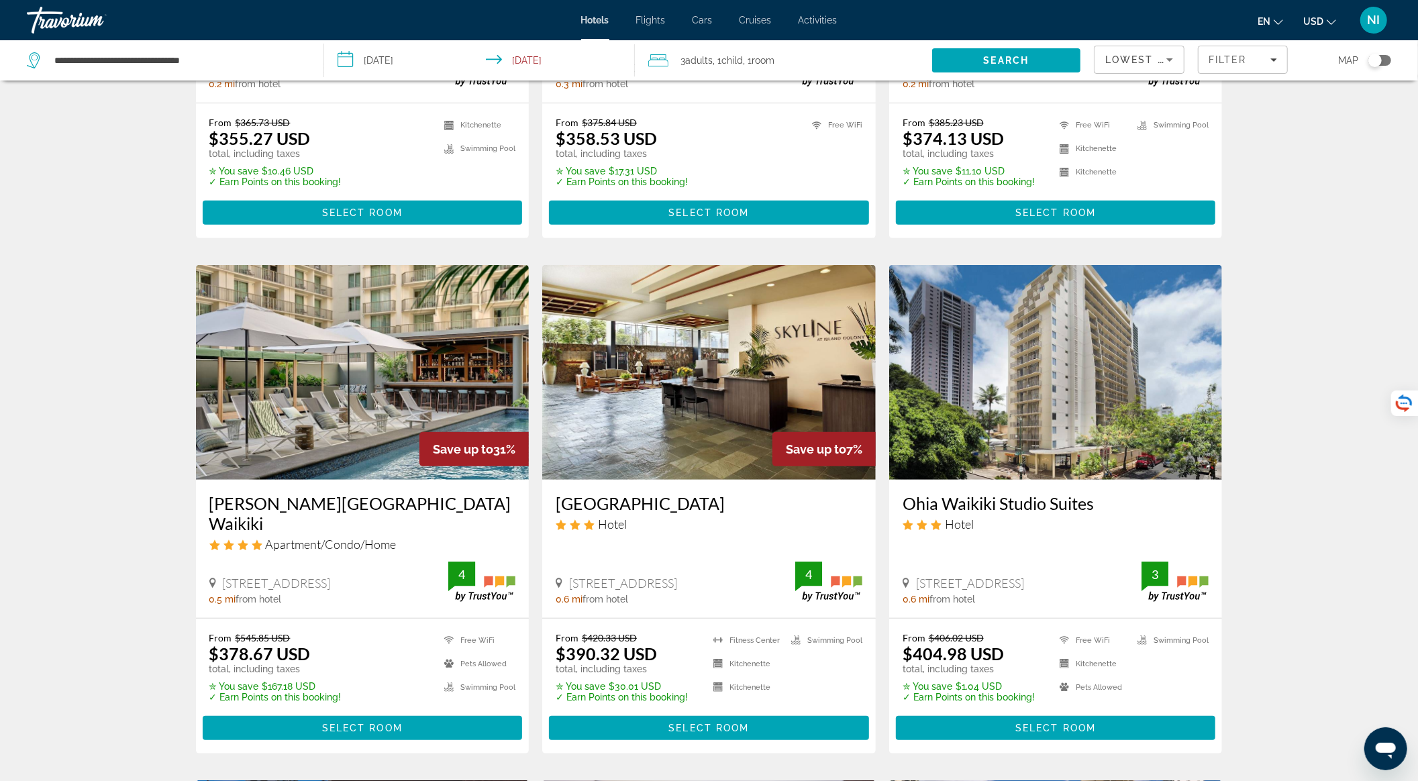
scroll to position [358, 0]
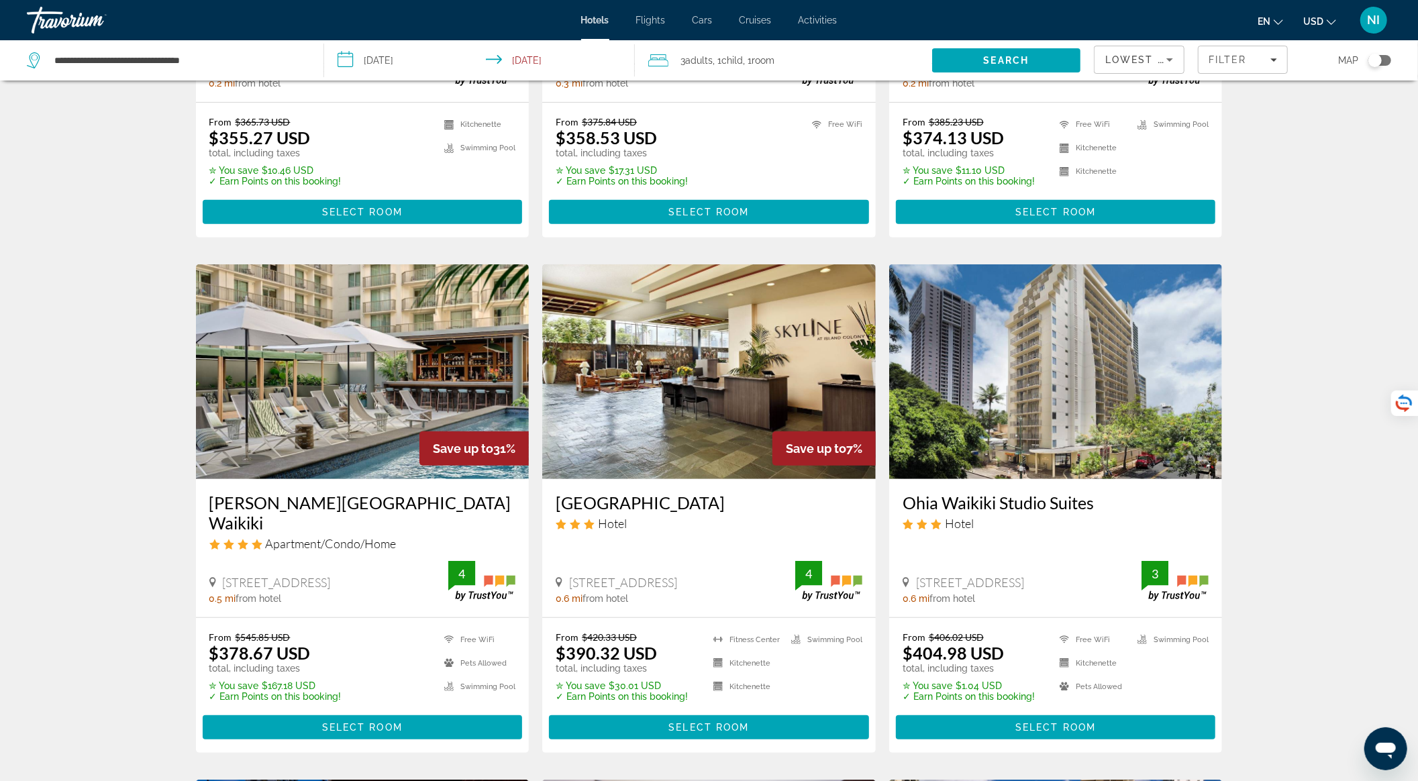
click at [442, 378] on img "Main content" at bounding box center [363, 371] width 334 height 215
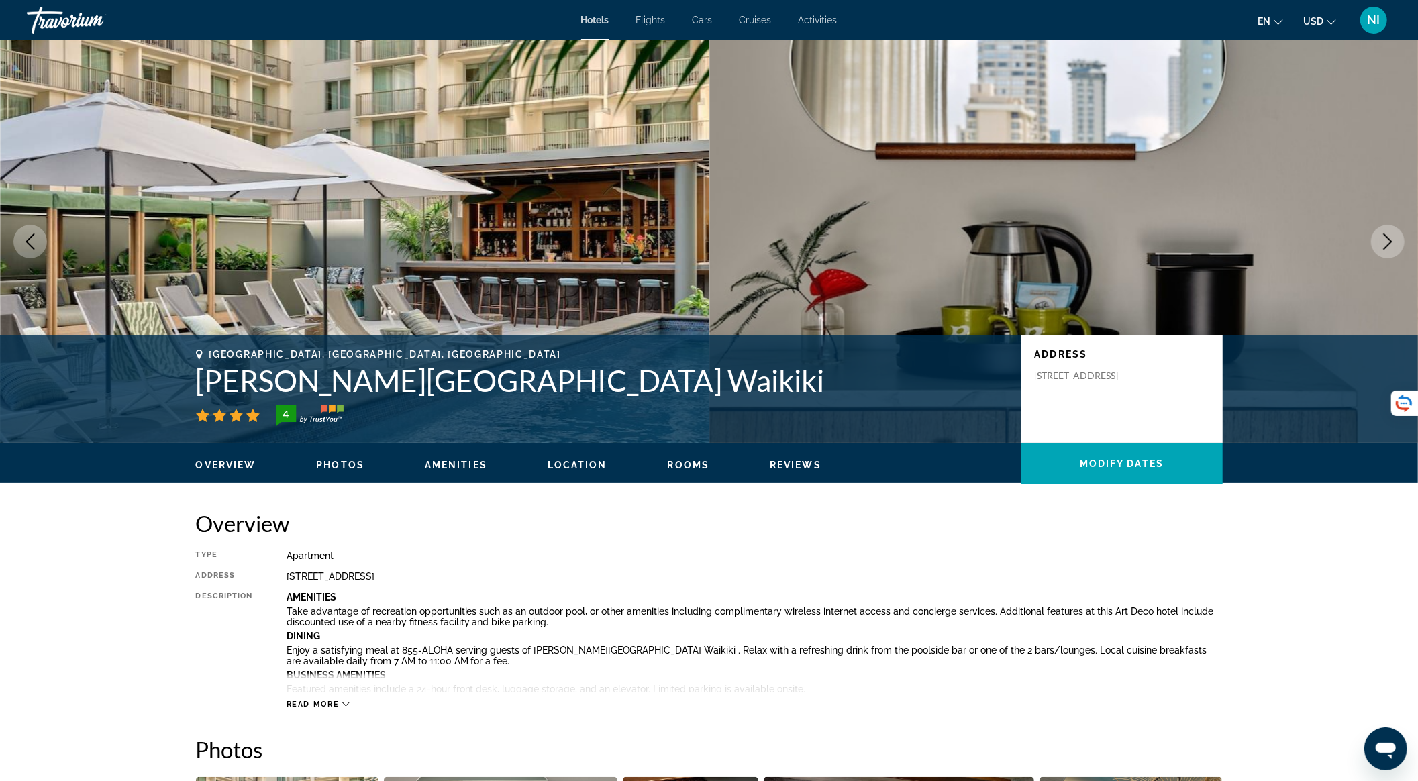
click at [1391, 240] on icon "Next image" at bounding box center [1388, 242] width 16 height 16
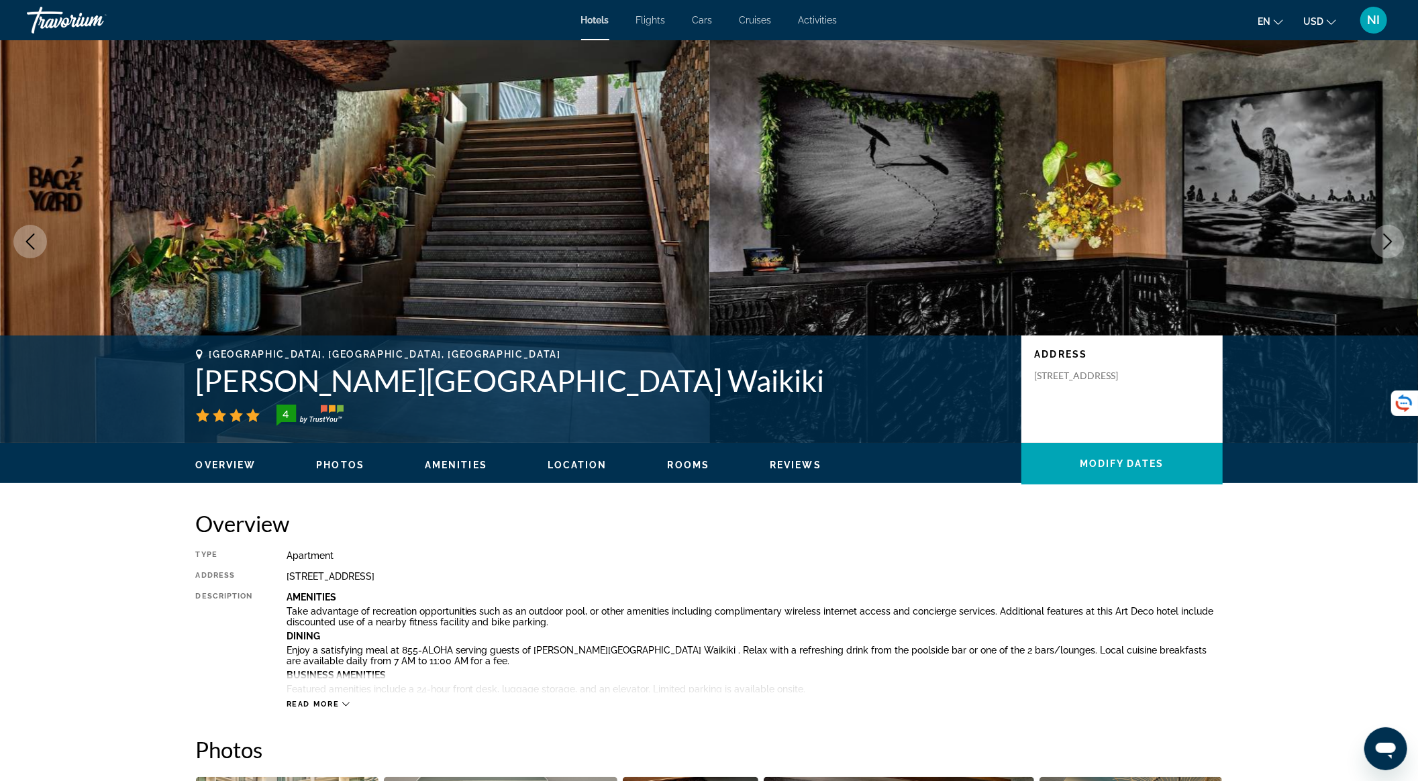
click at [1391, 240] on icon "Next image" at bounding box center [1388, 242] width 16 height 16
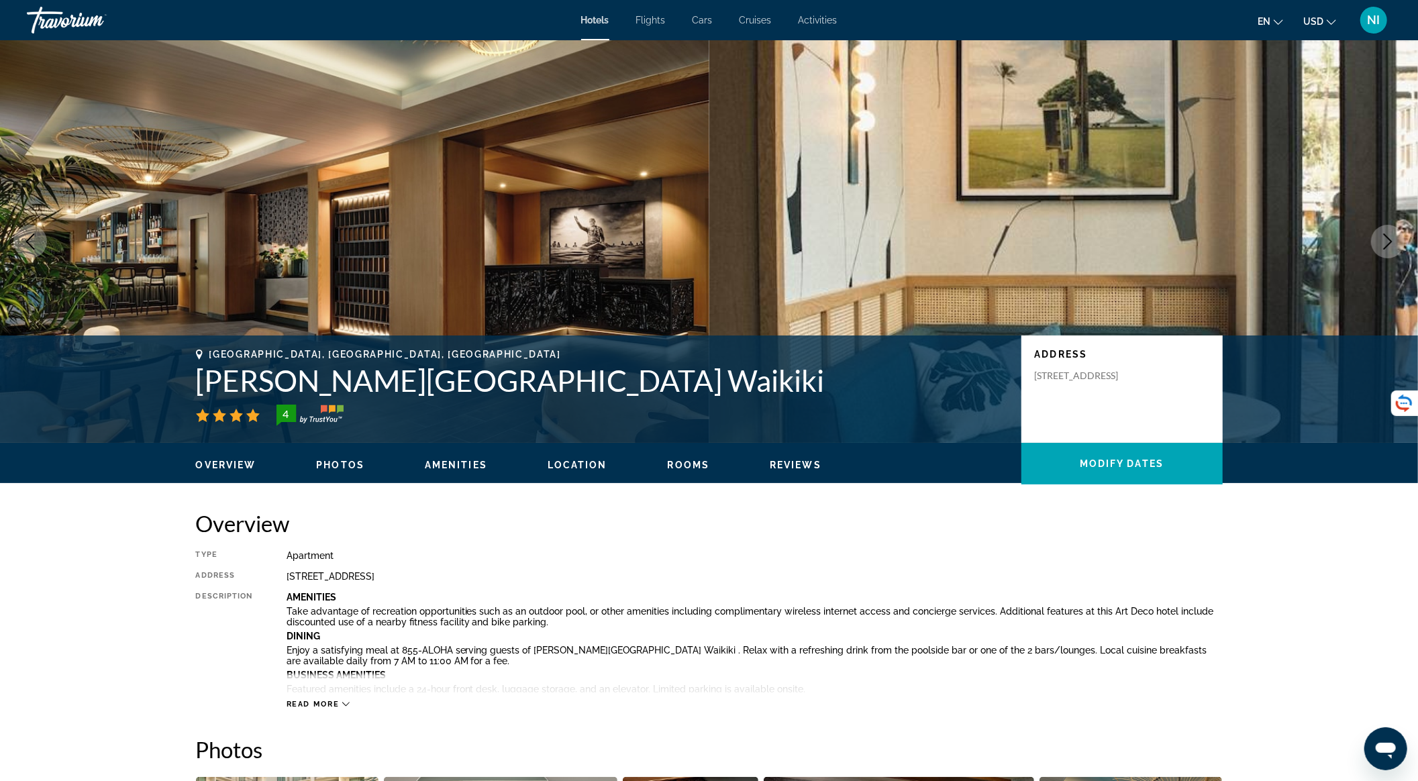
click at [1391, 240] on icon "Next image" at bounding box center [1388, 242] width 16 height 16
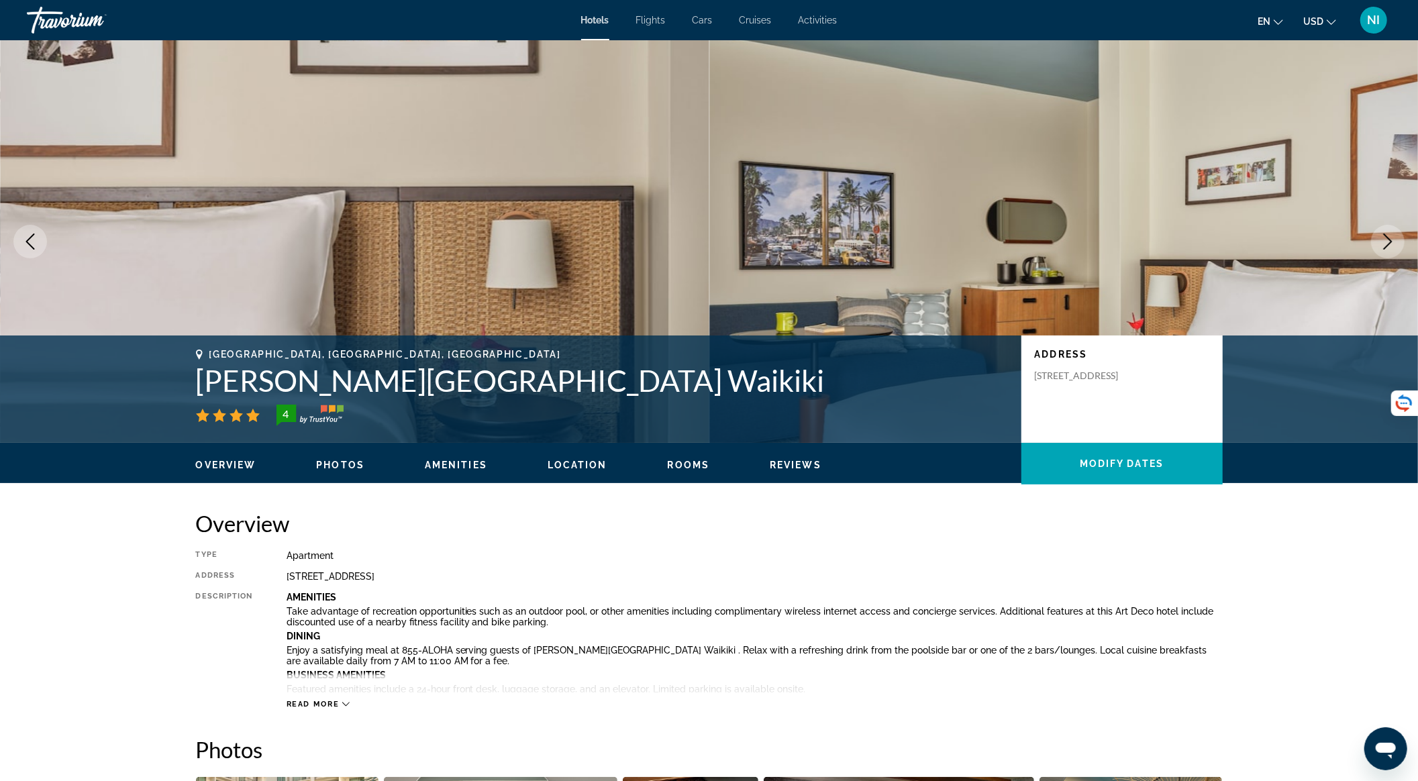
click at [1391, 240] on icon "Next image" at bounding box center [1388, 242] width 16 height 16
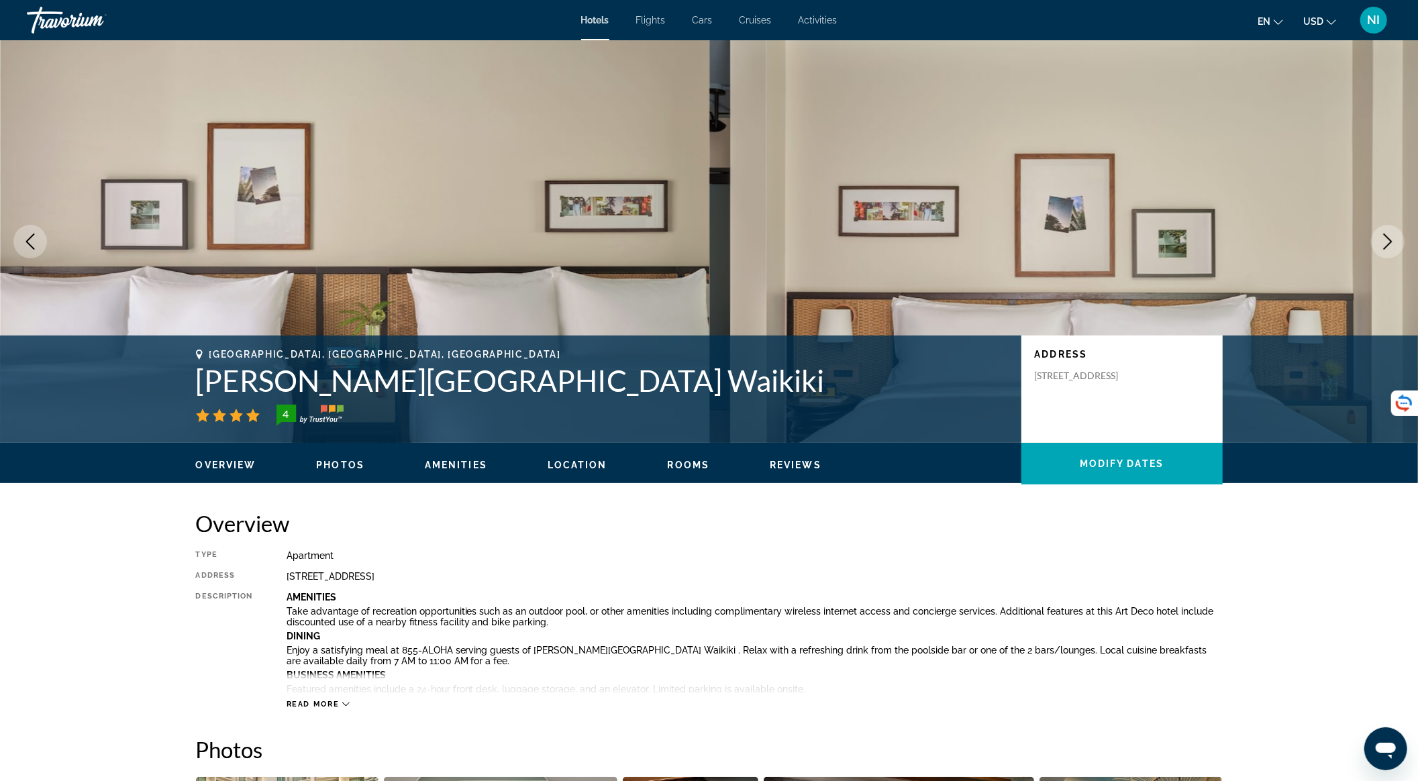
click at [1391, 240] on icon "Next image" at bounding box center [1388, 242] width 16 height 16
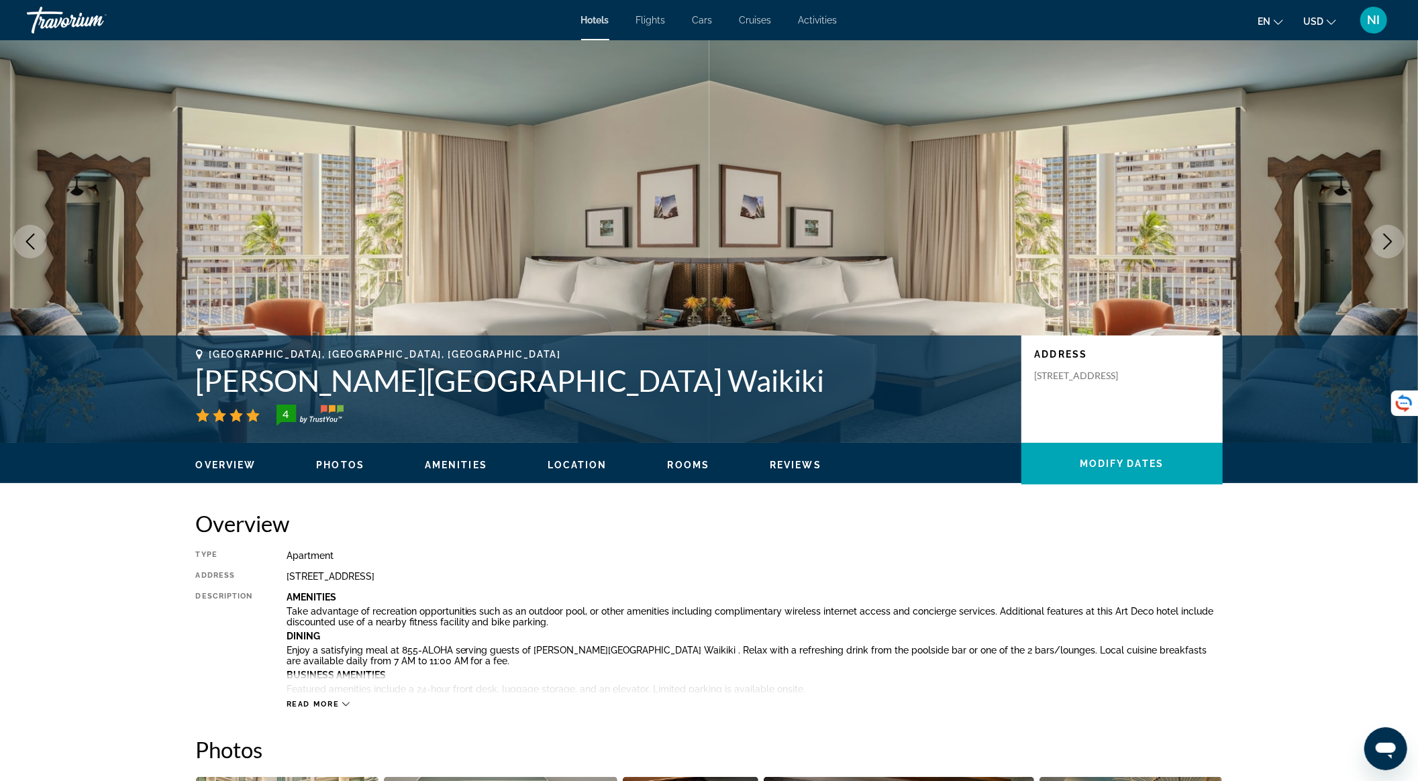
click at [1391, 240] on icon "Next image" at bounding box center [1388, 242] width 16 height 16
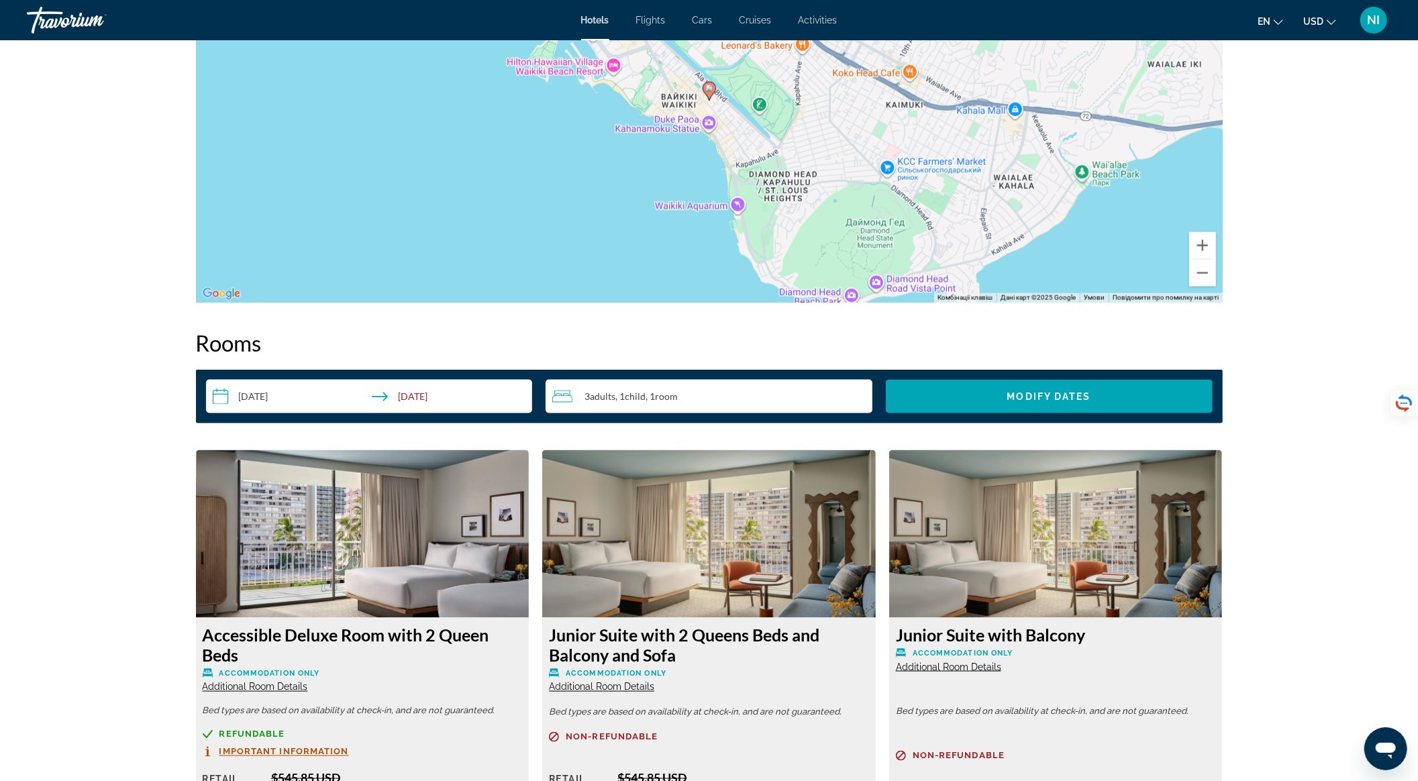
scroll to position [1879, 0]
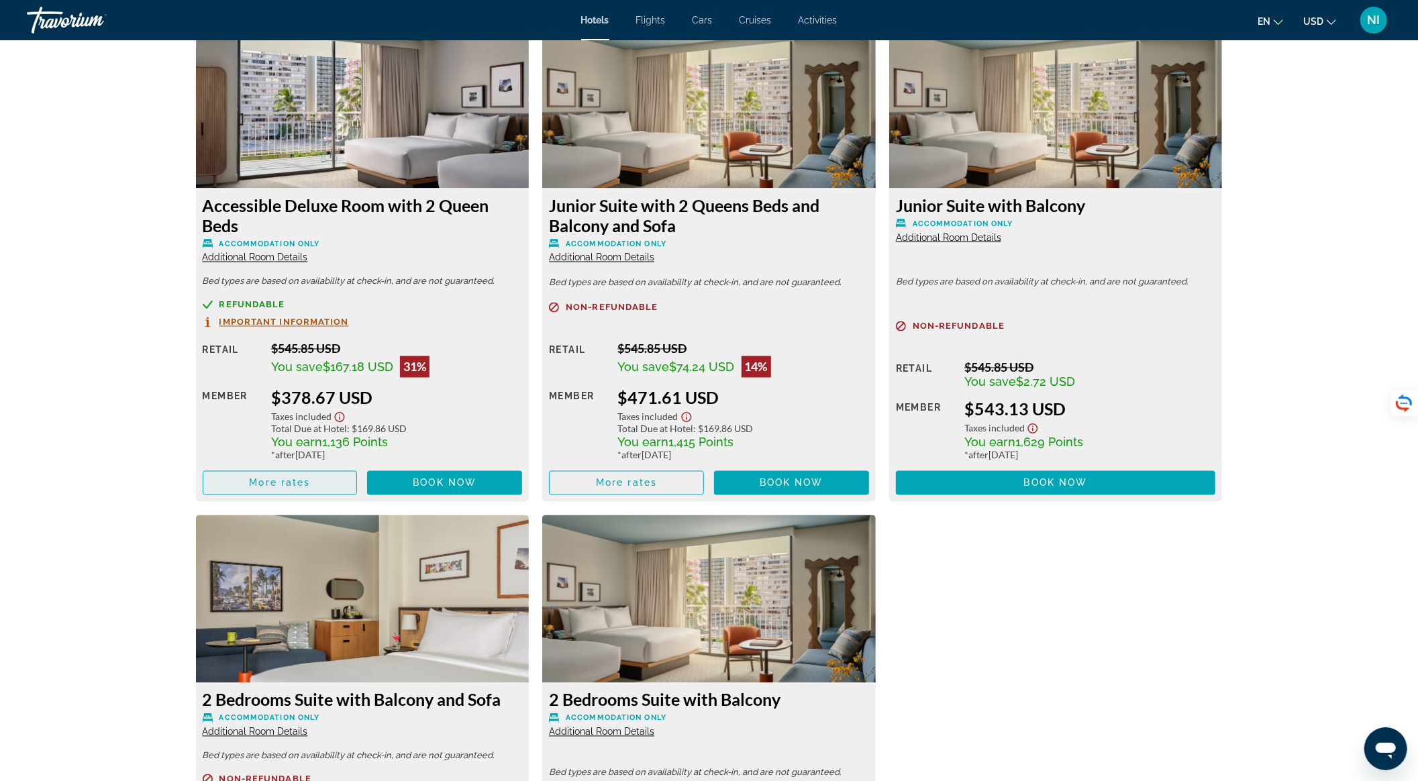
click at [328, 481] on span "Main content" at bounding box center [280, 483] width 154 height 32
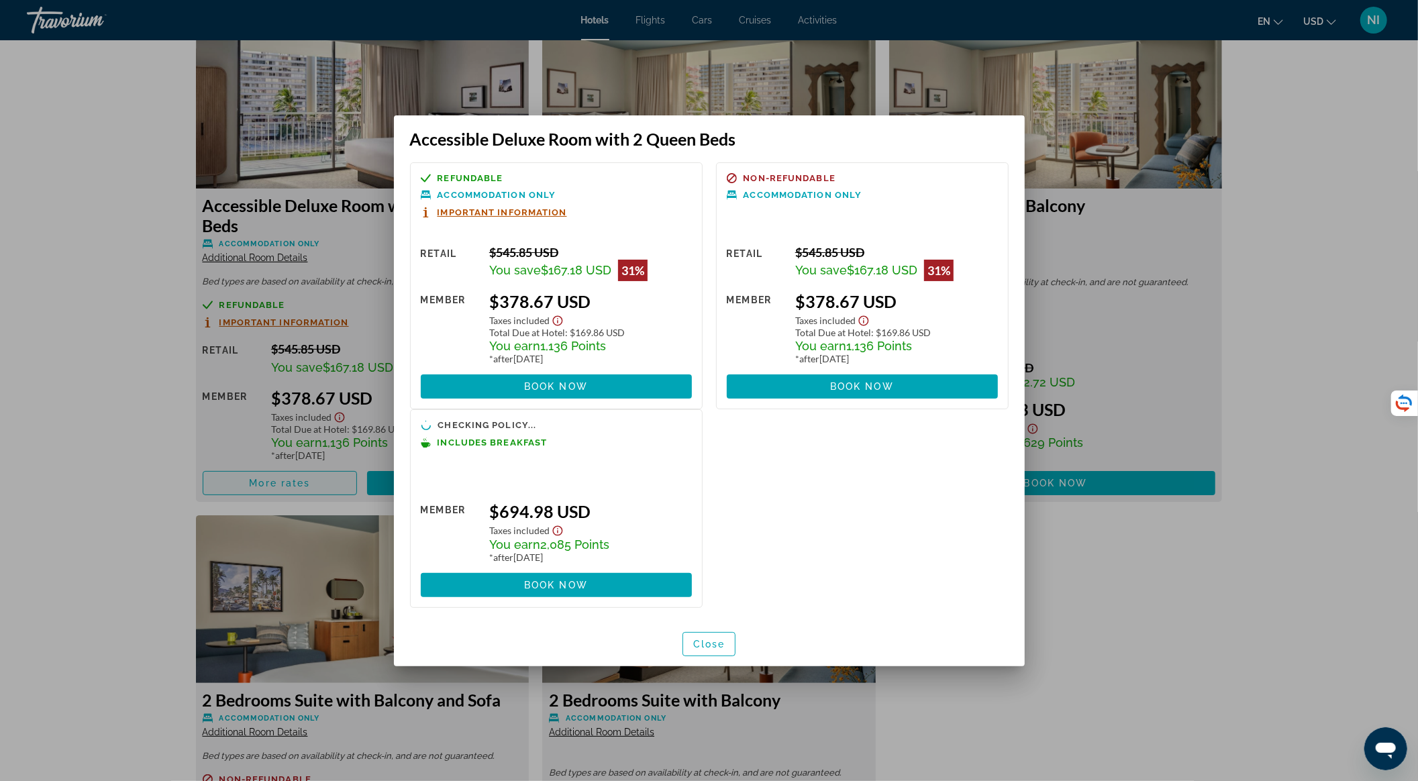
scroll to position [0, 0]
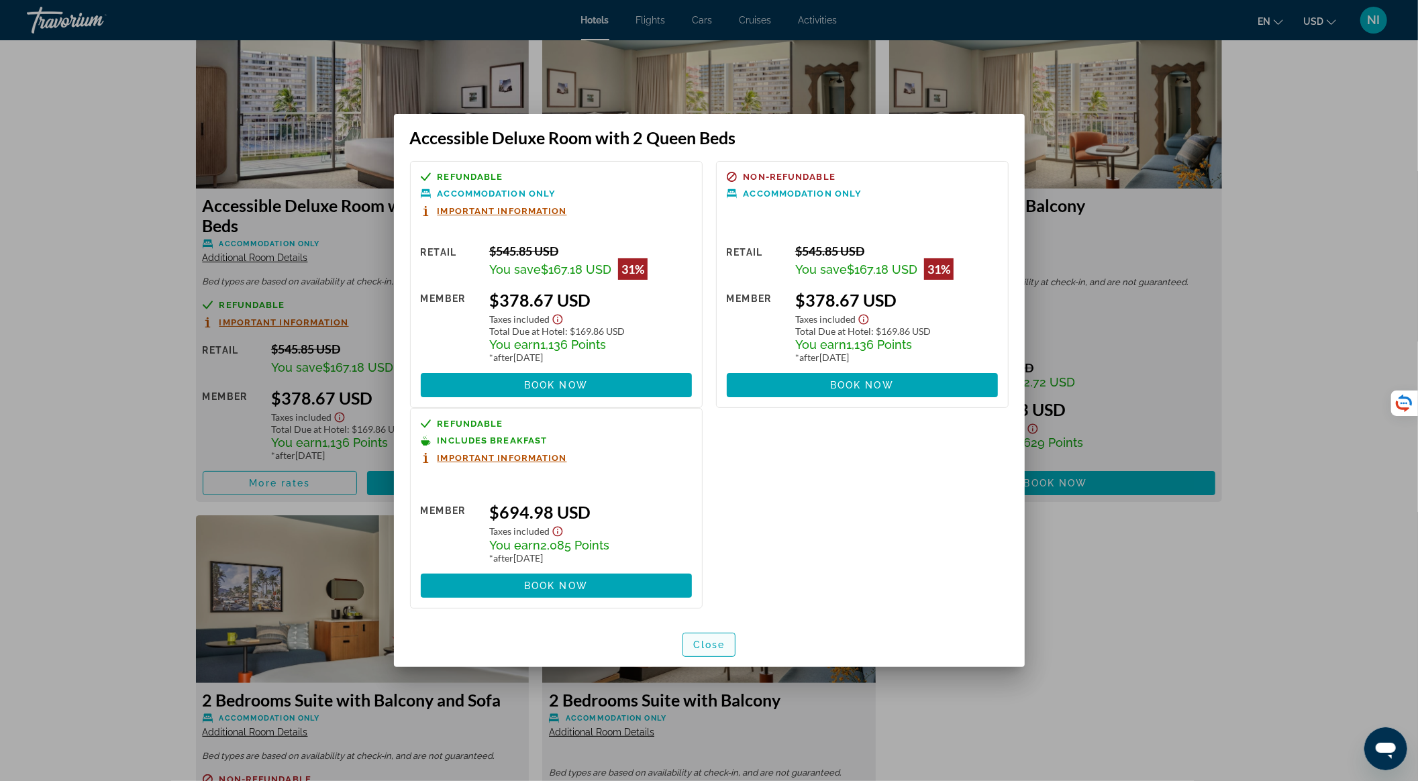
click at [719, 646] on span "Close" at bounding box center [709, 645] width 32 height 11
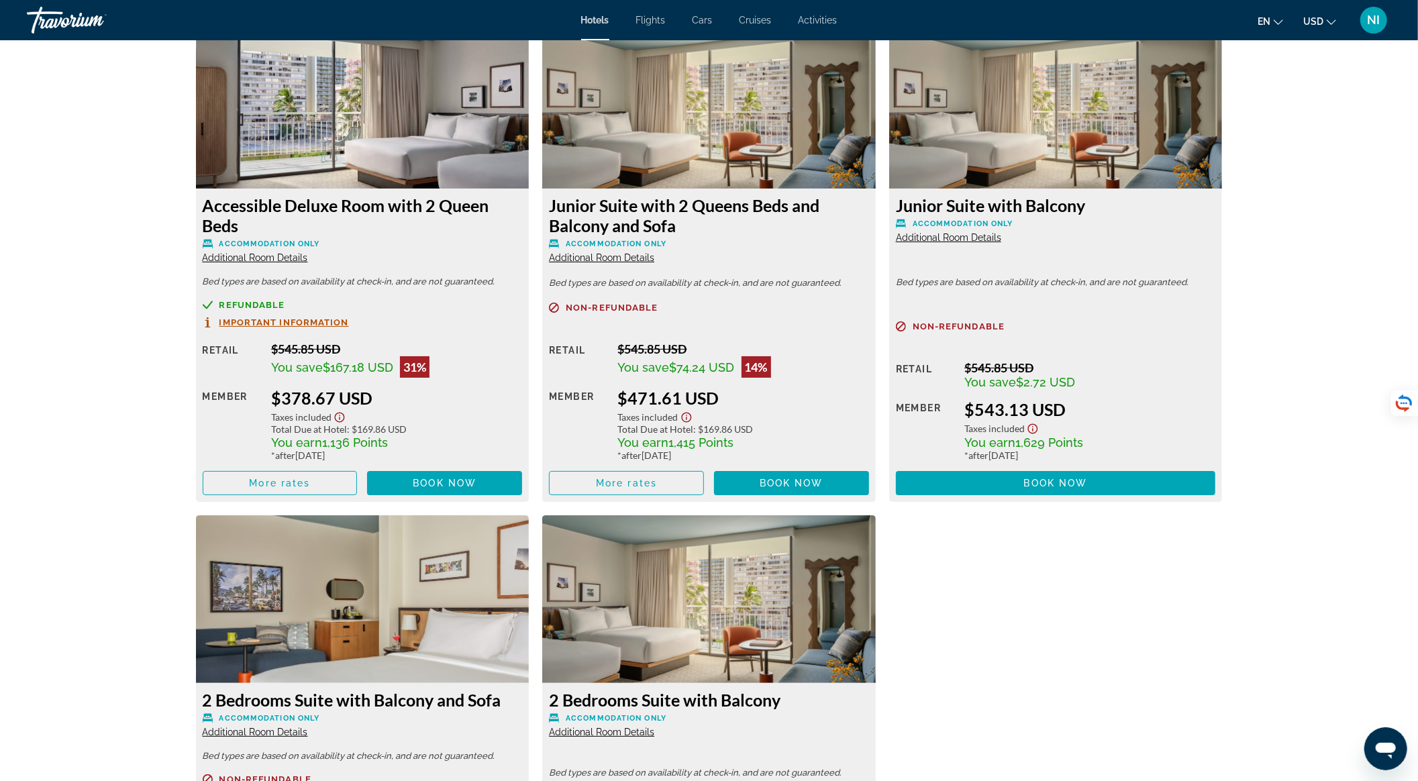
scroll to position [1879, 0]
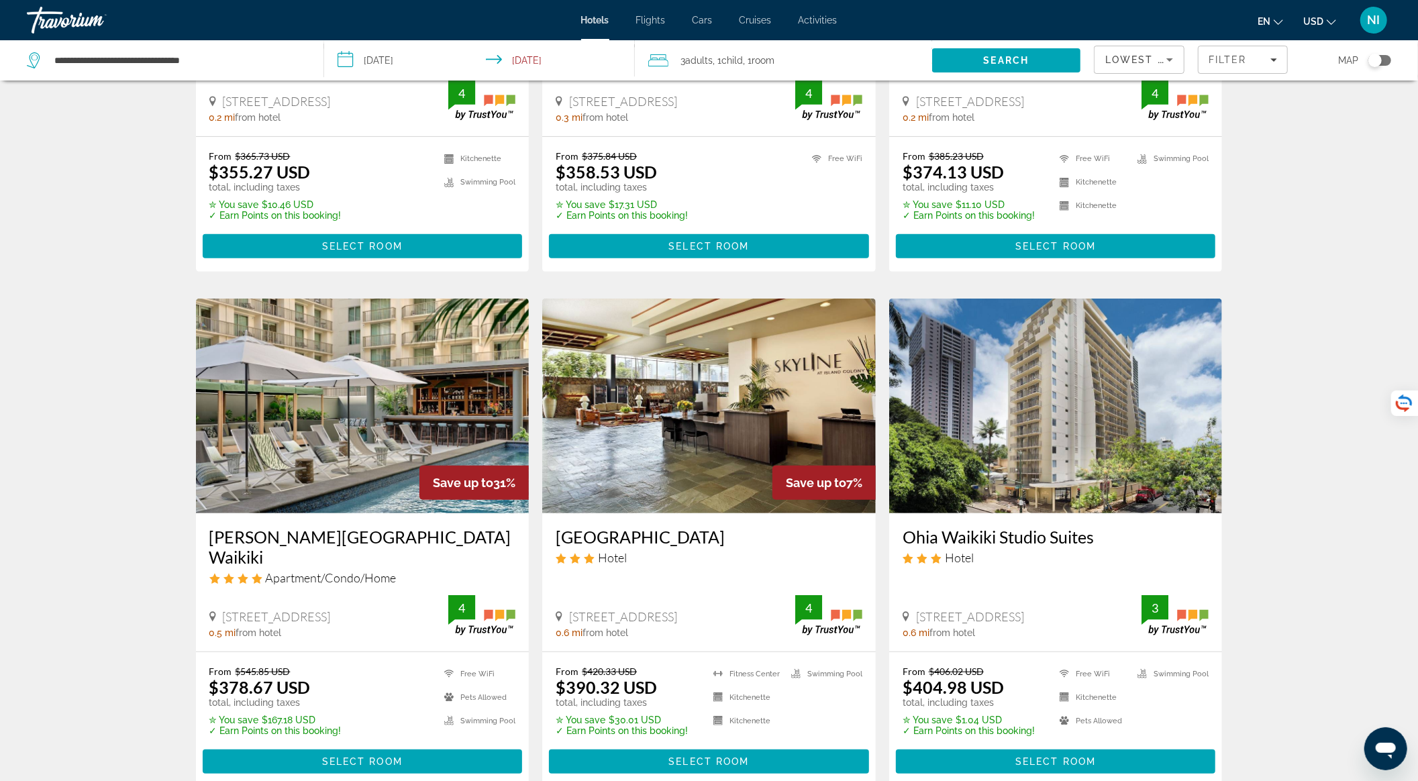
scroll to position [358, 0]
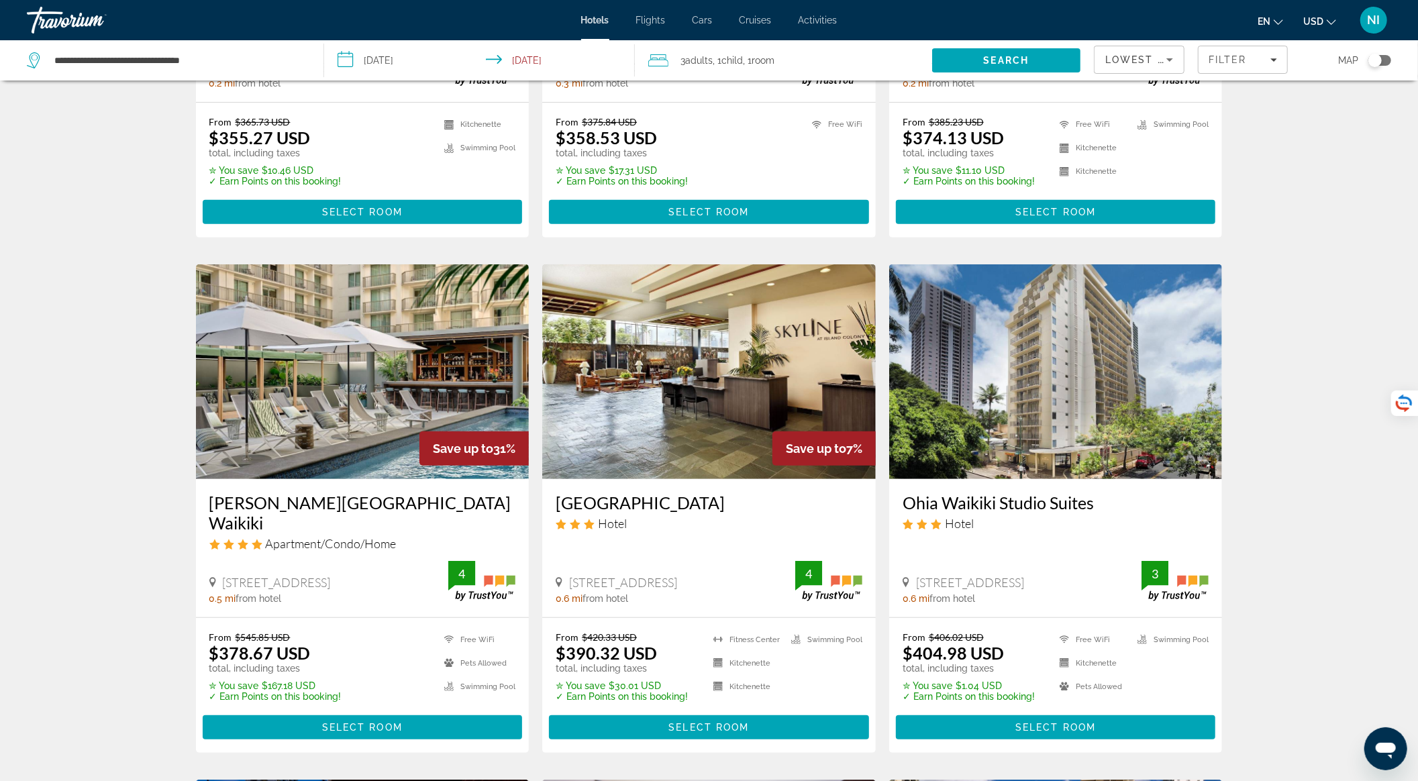
click at [477, 332] on img "Main content" at bounding box center [363, 371] width 334 height 215
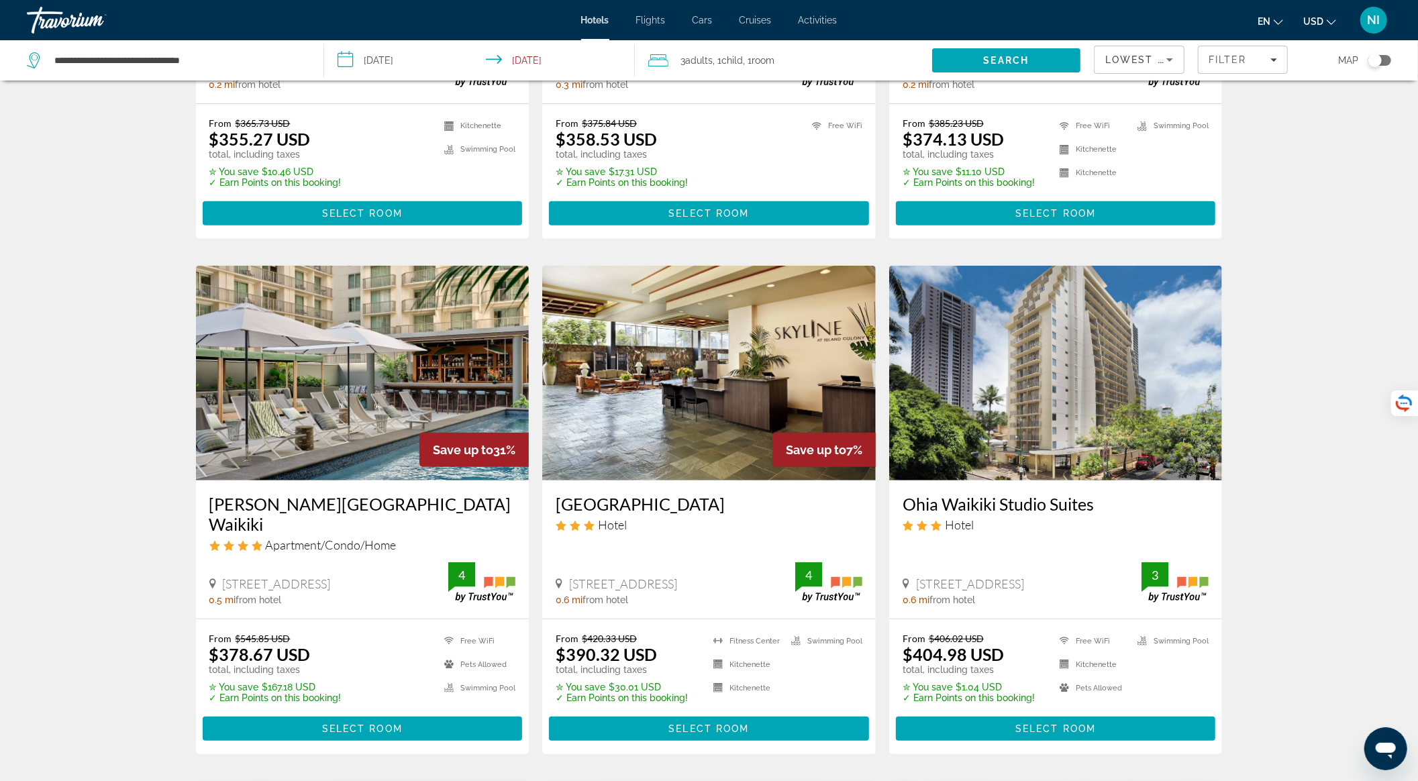
scroll to position [358, 0]
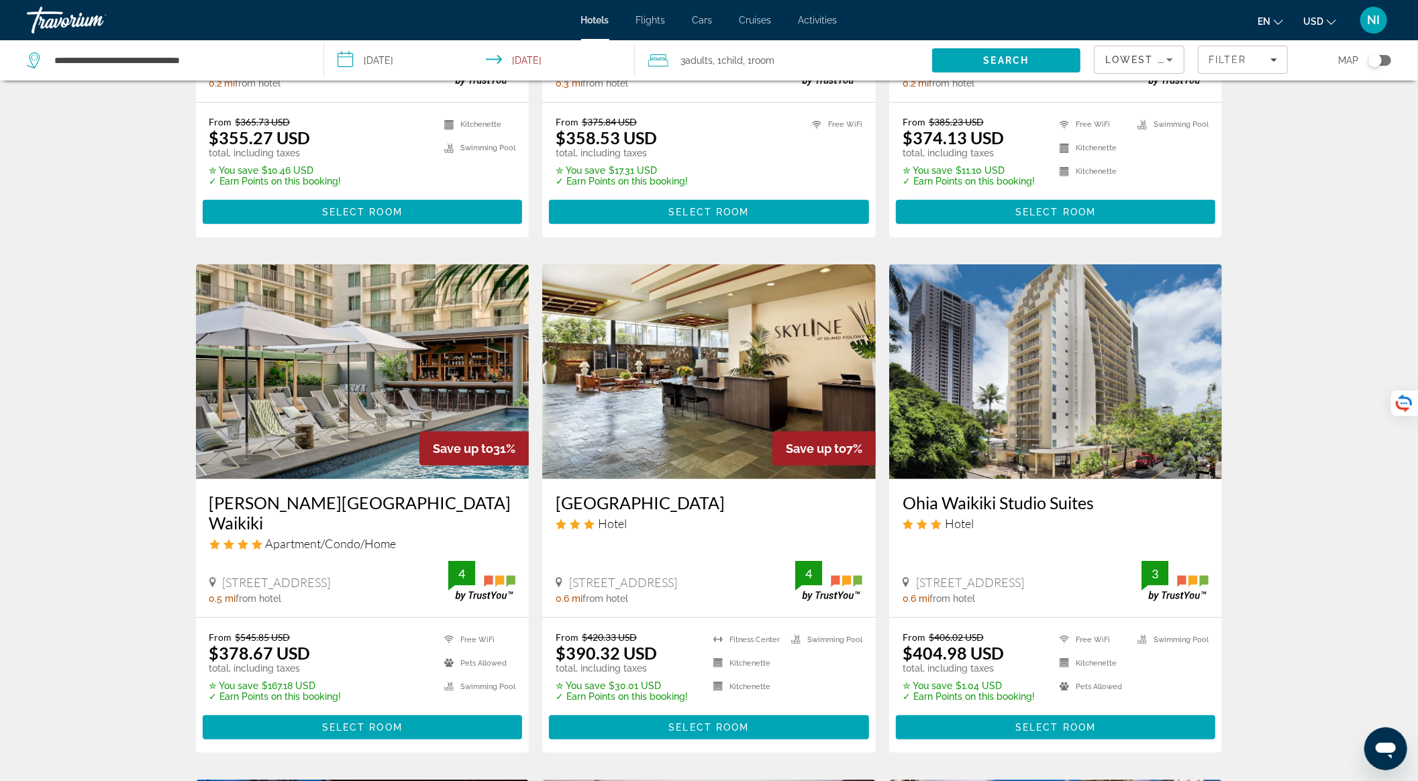
drag, startPoint x: 435, startPoint y: 358, endPoint x: 401, endPoint y: 369, distance: 35.9
click at [401, 369] on img "Main content" at bounding box center [363, 371] width 334 height 215
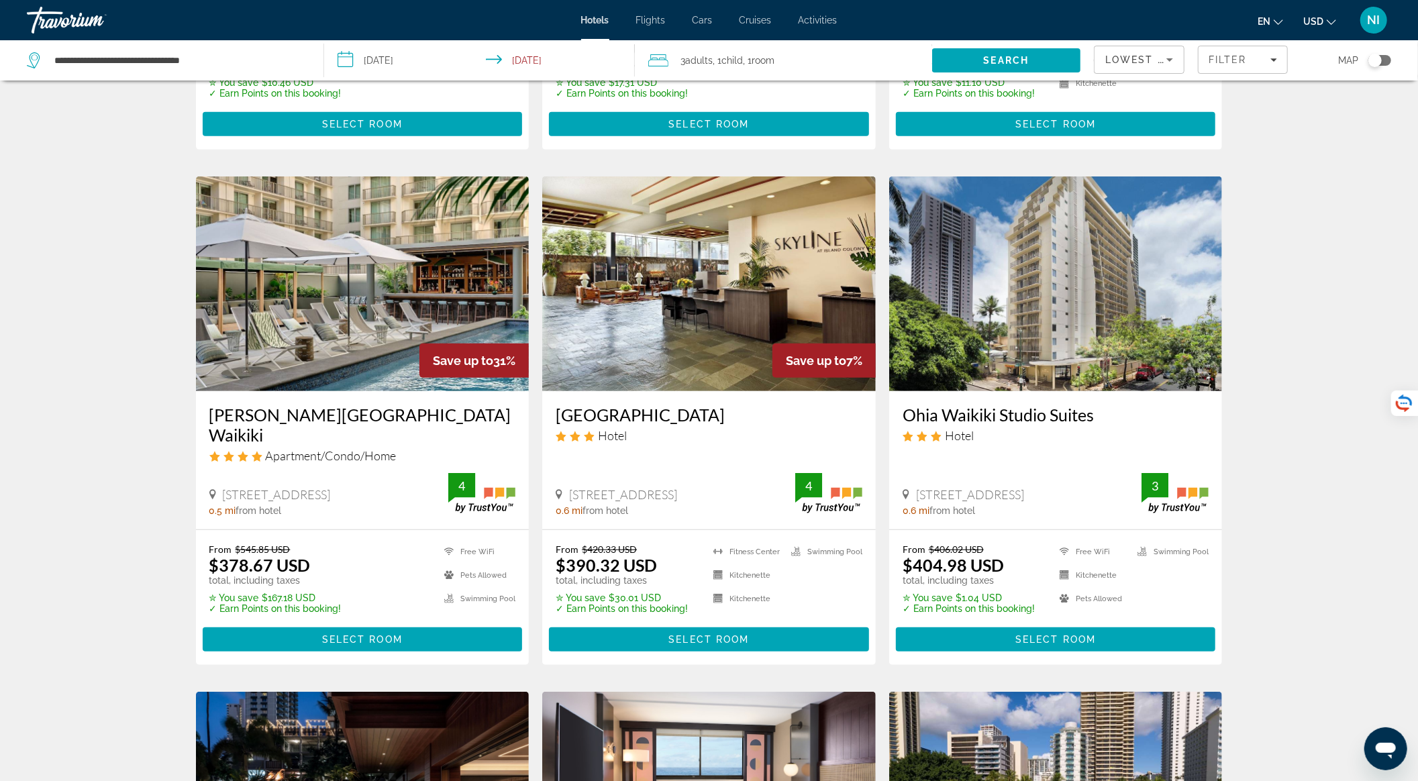
scroll to position [447, 0]
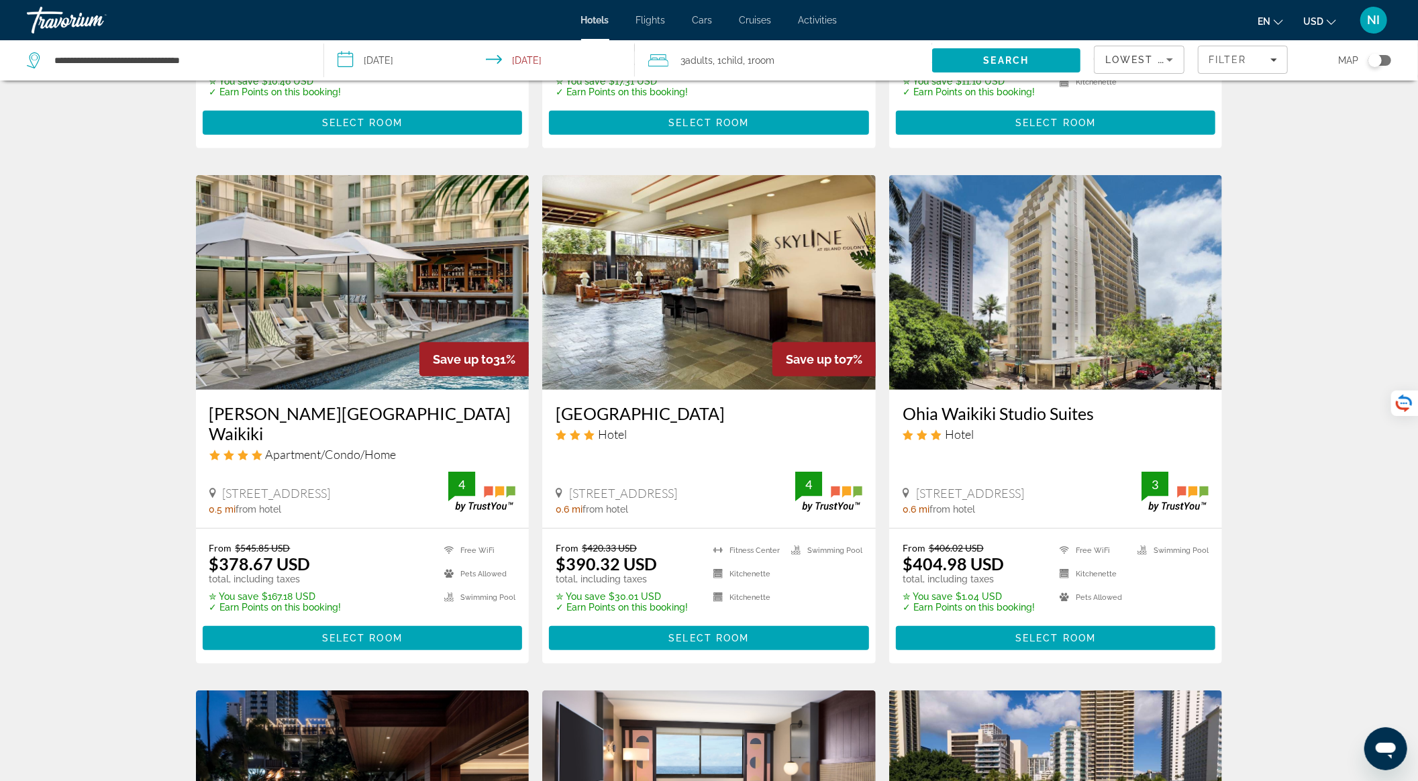
click at [326, 352] on img "Main content" at bounding box center [363, 282] width 334 height 215
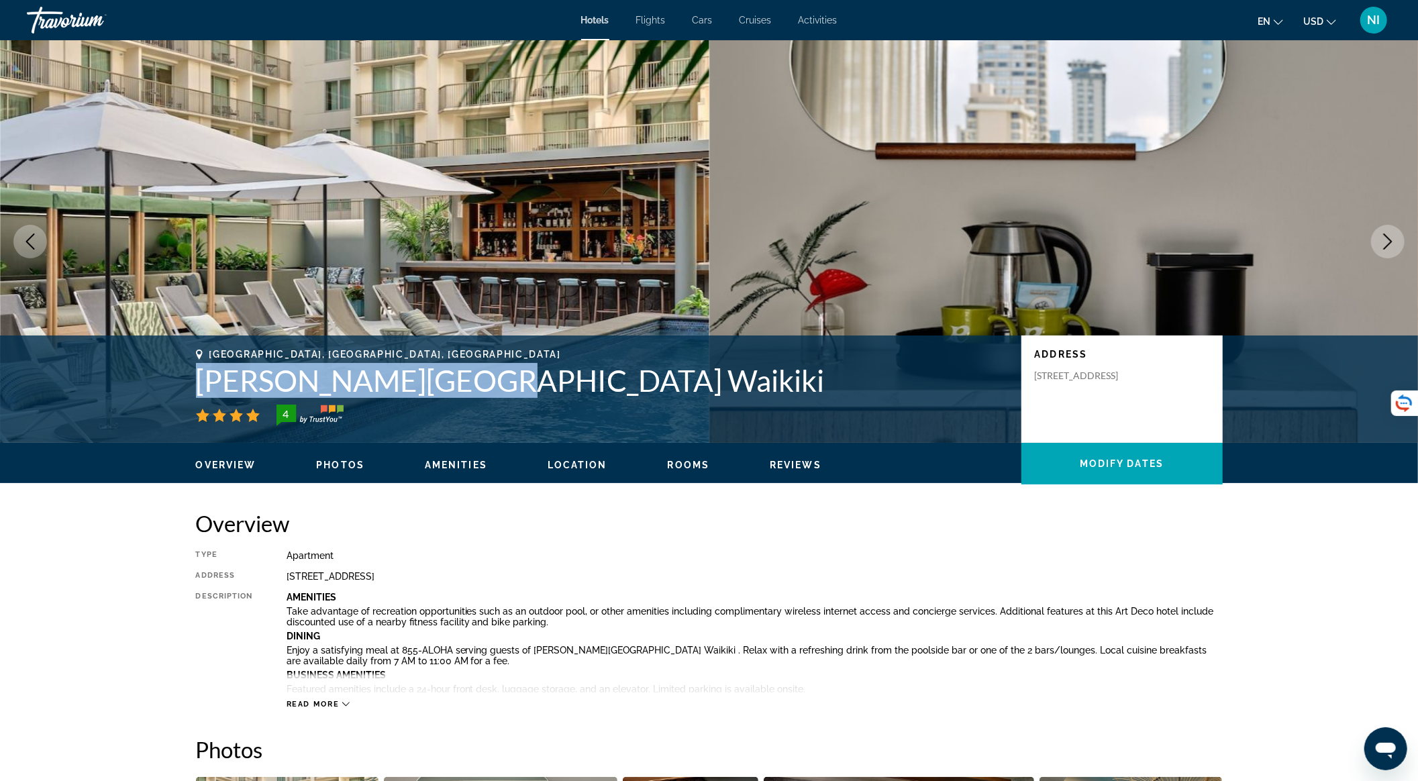
drag, startPoint x: 192, startPoint y: 381, endPoint x: 491, endPoint y: 373, distance: 299.4
click at [491, 373] on div "Honolulu, HI, United States Romer House Waikiki 4 Address 415 Nahua Street, Hon…" at bounding box center [709, 389] width 1081 height 81
copy h1 "Romer House Waikiki"
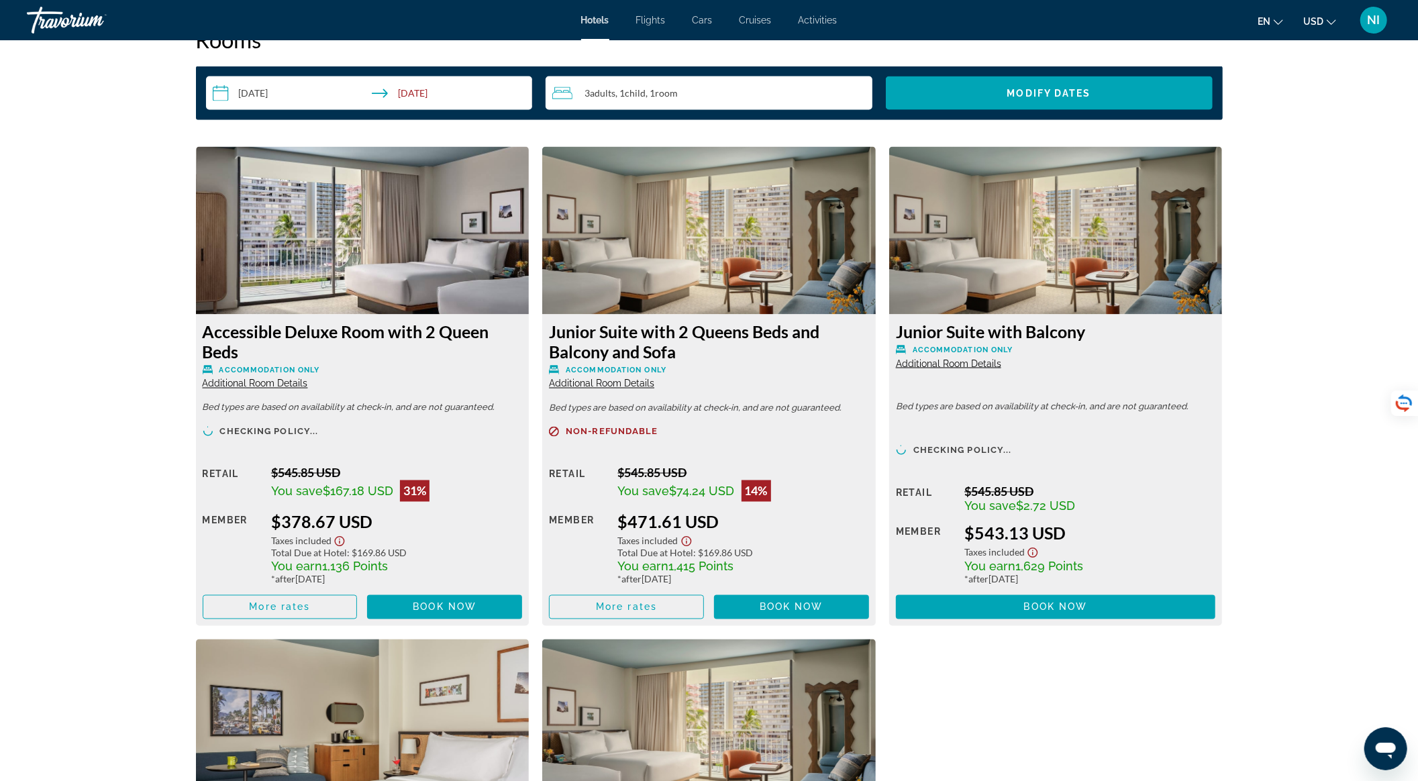
scroll to position [1879, 0]
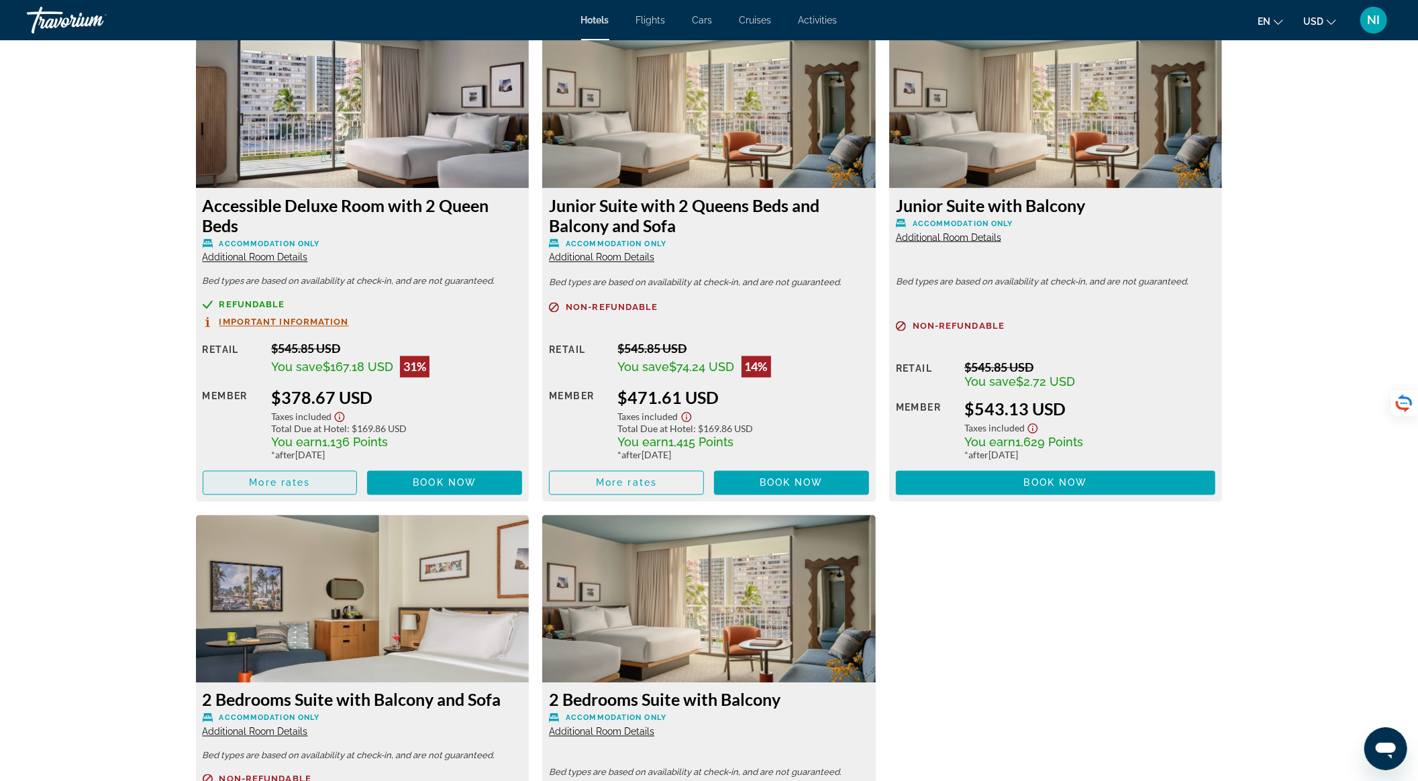
click at [306, 493] on span "Main content" at bounding box center [280, 483] width 154 height 32
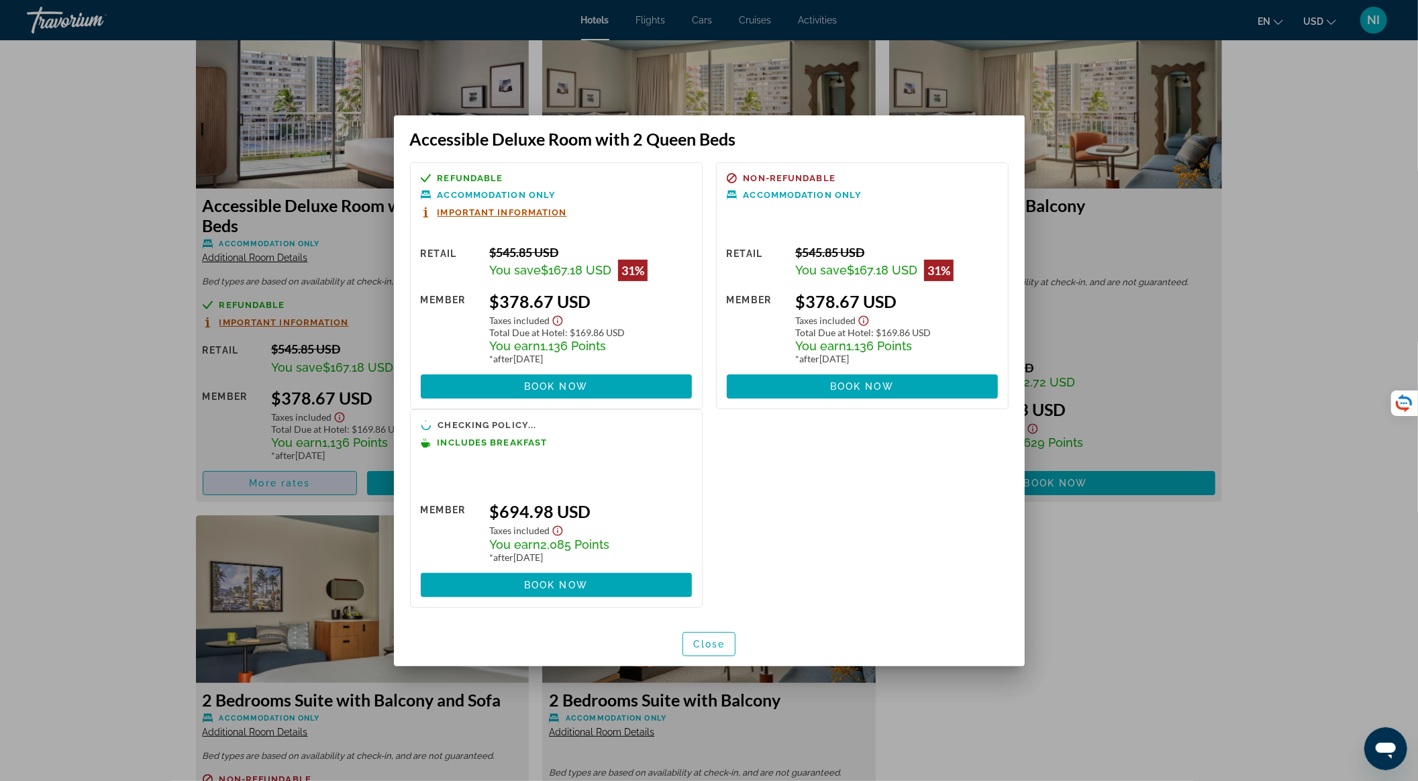
scroll to position [0, 0]
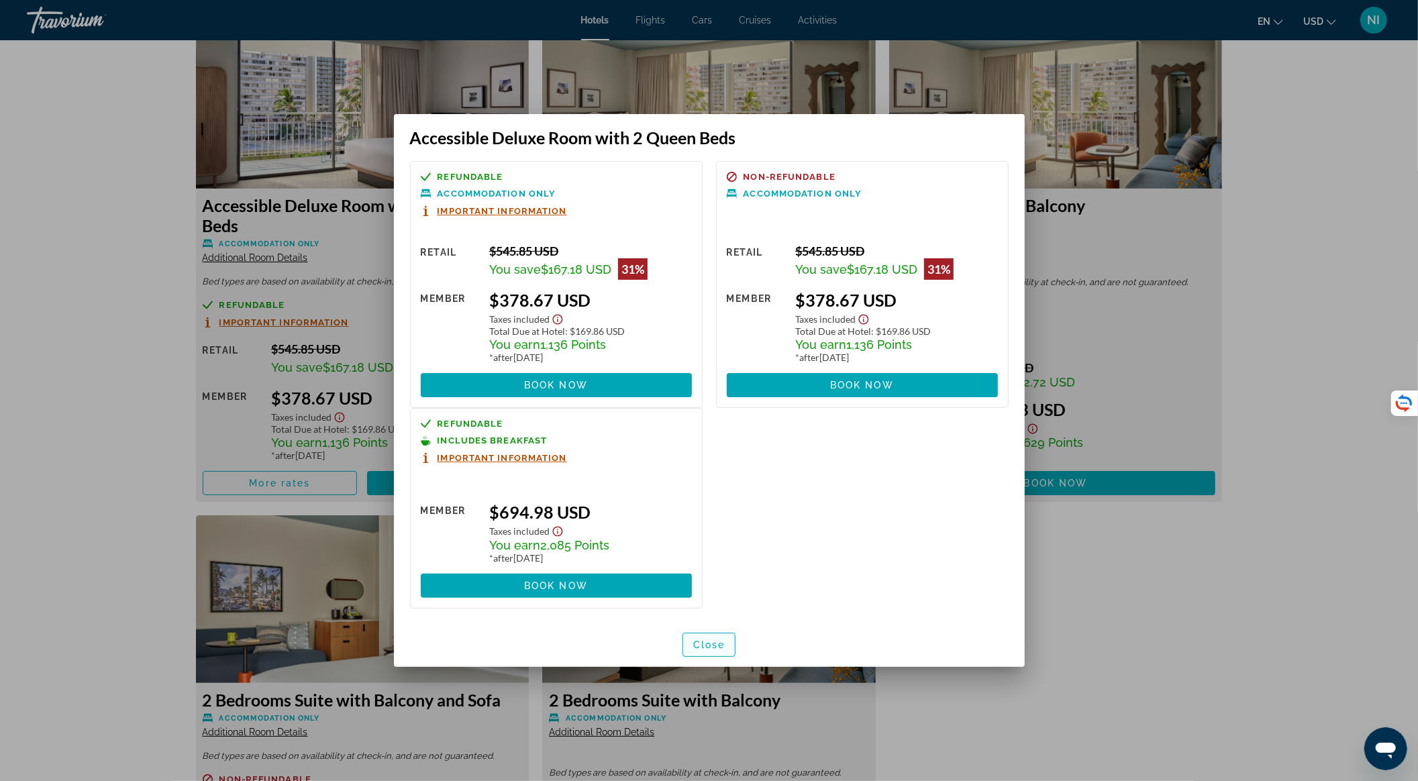
click at [711, 644] on span "Close" at bounding box center [709, 645] width 32 height 11
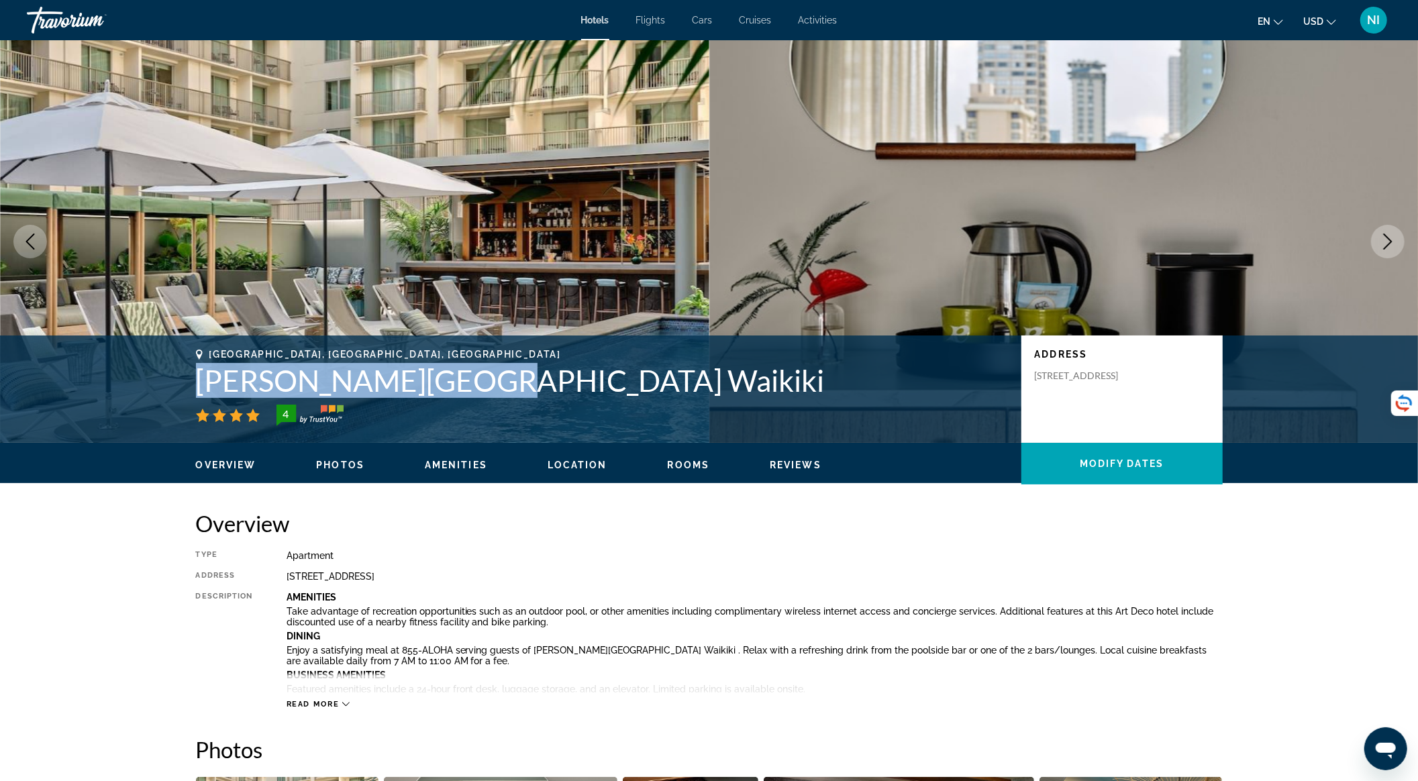
scroll to position [1879, 0]
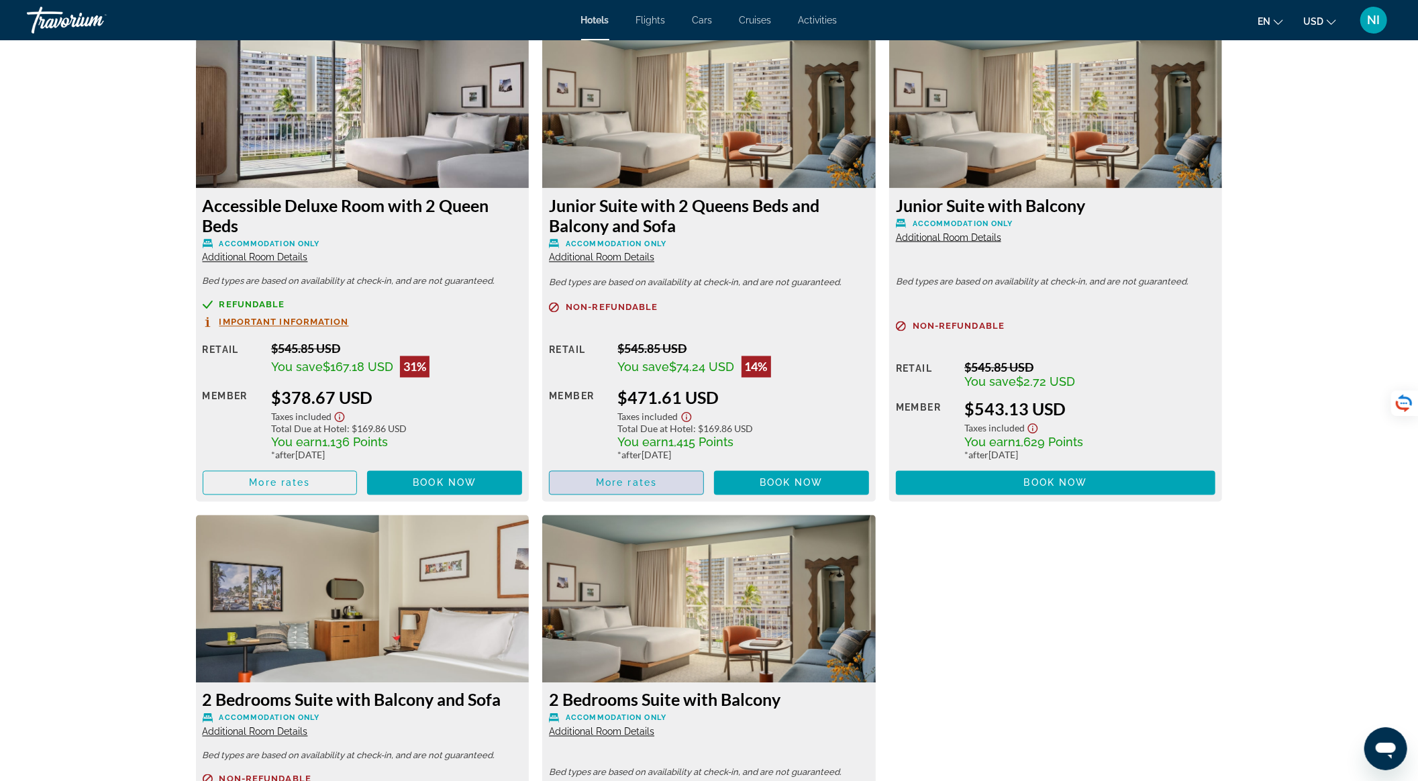
click at [656, 489] on span "Main content" at bounding box center [627, 483] width 154 height 32
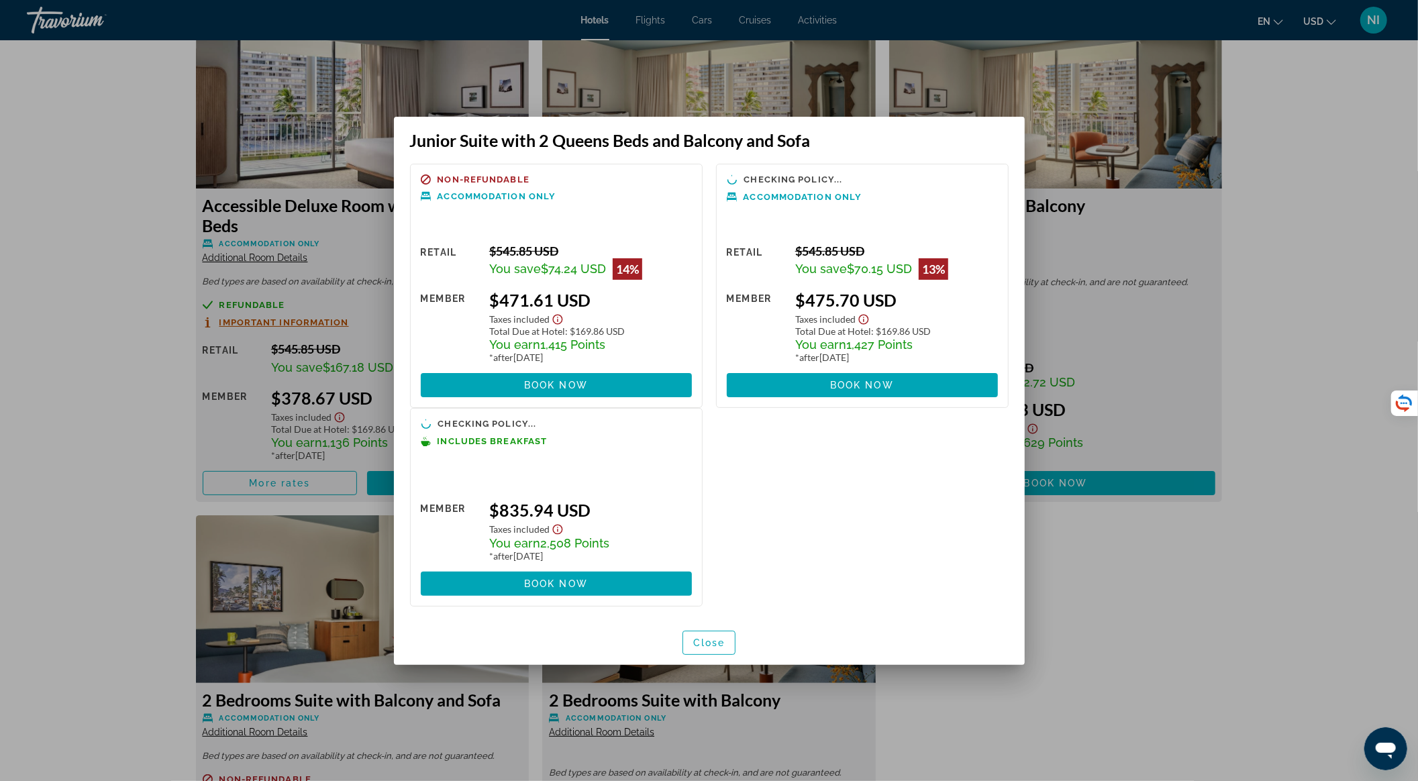
scroll to position [0, 0]
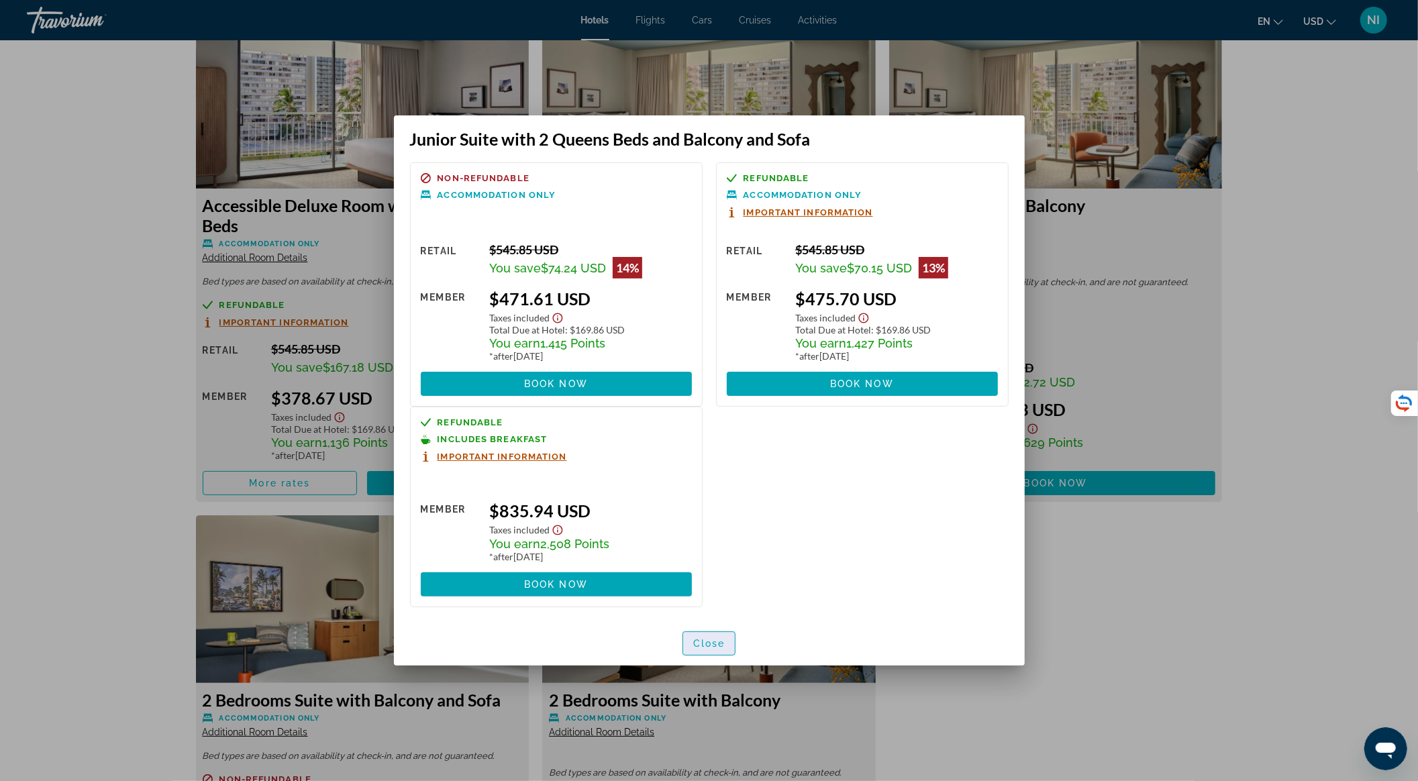
click at [703, 639] on span "Close" at bounding box center [709, 643] width 32 height 11
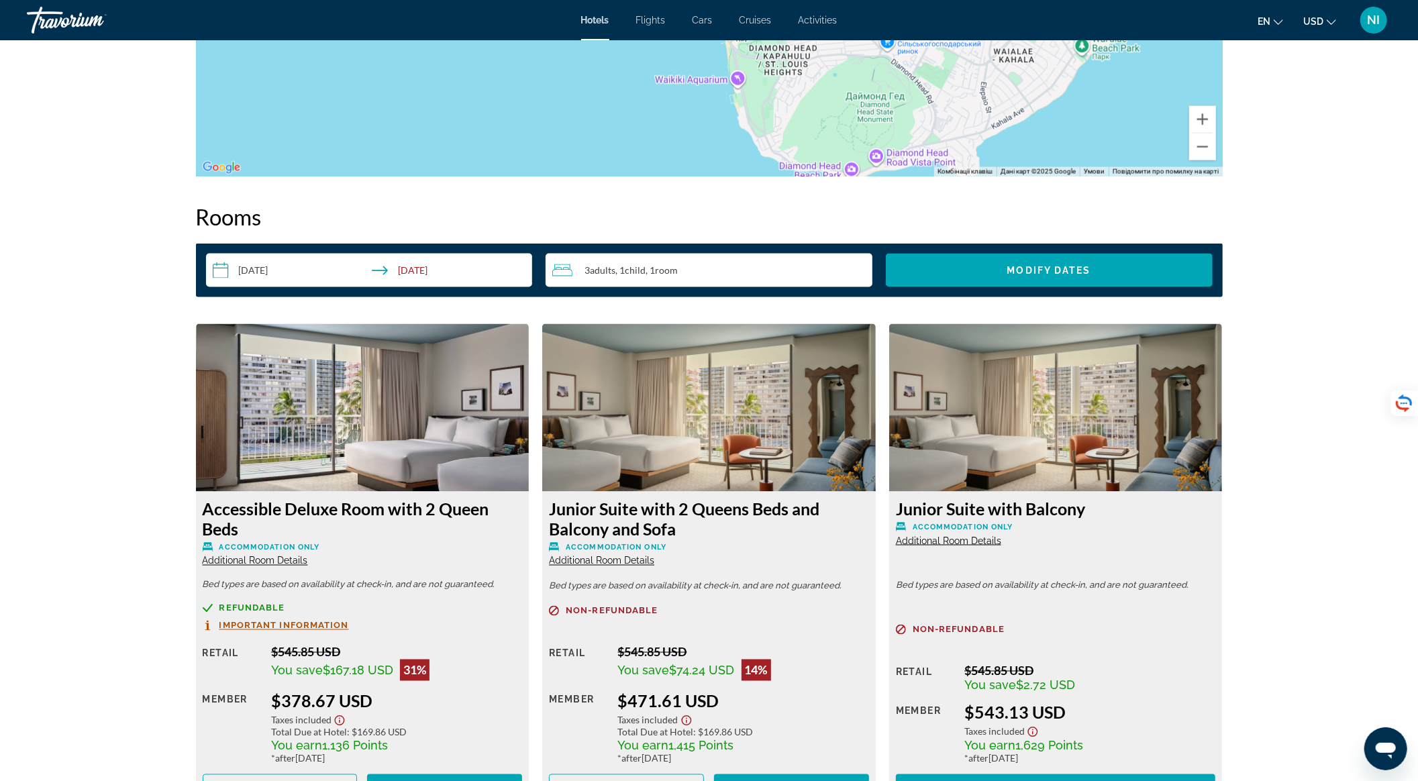
scroll to position [1342, 0]
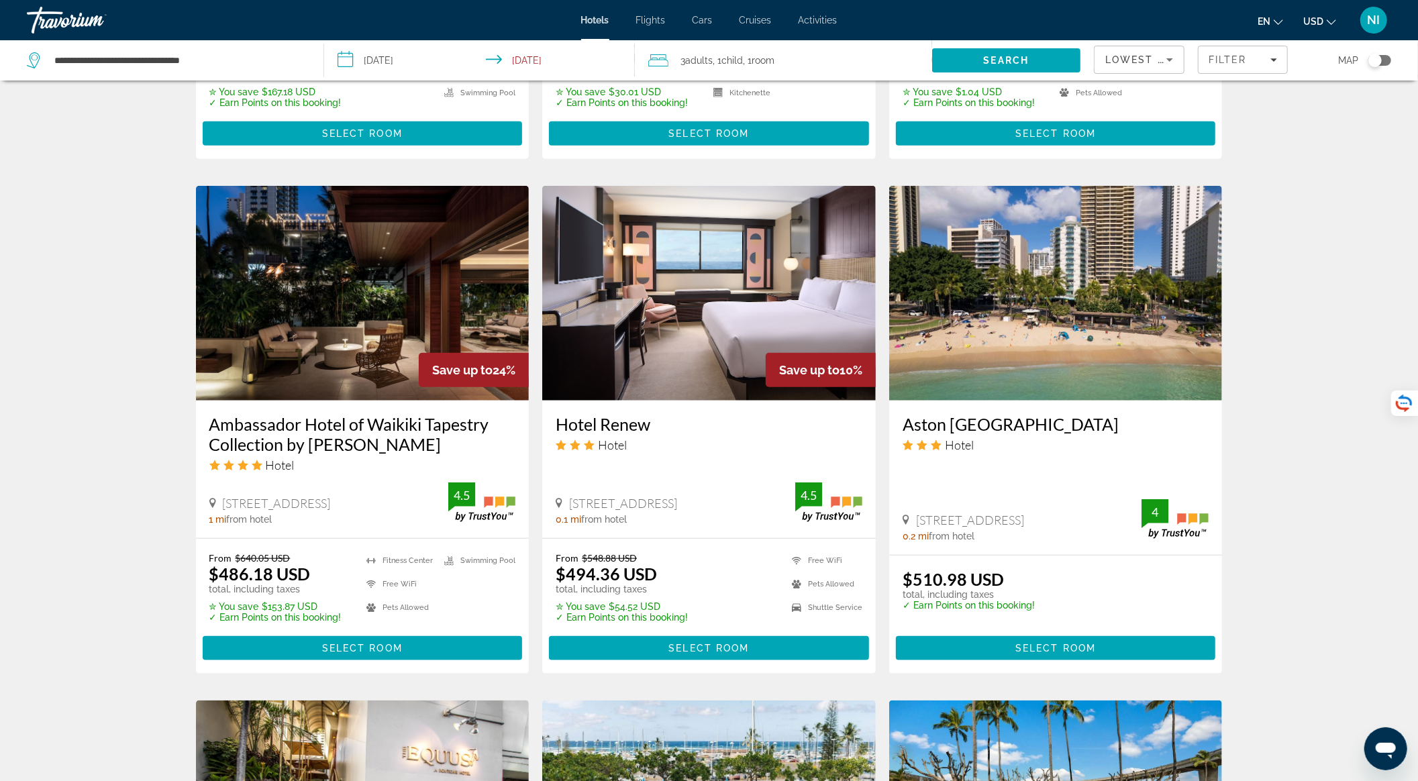
scroll to position [984, 0]
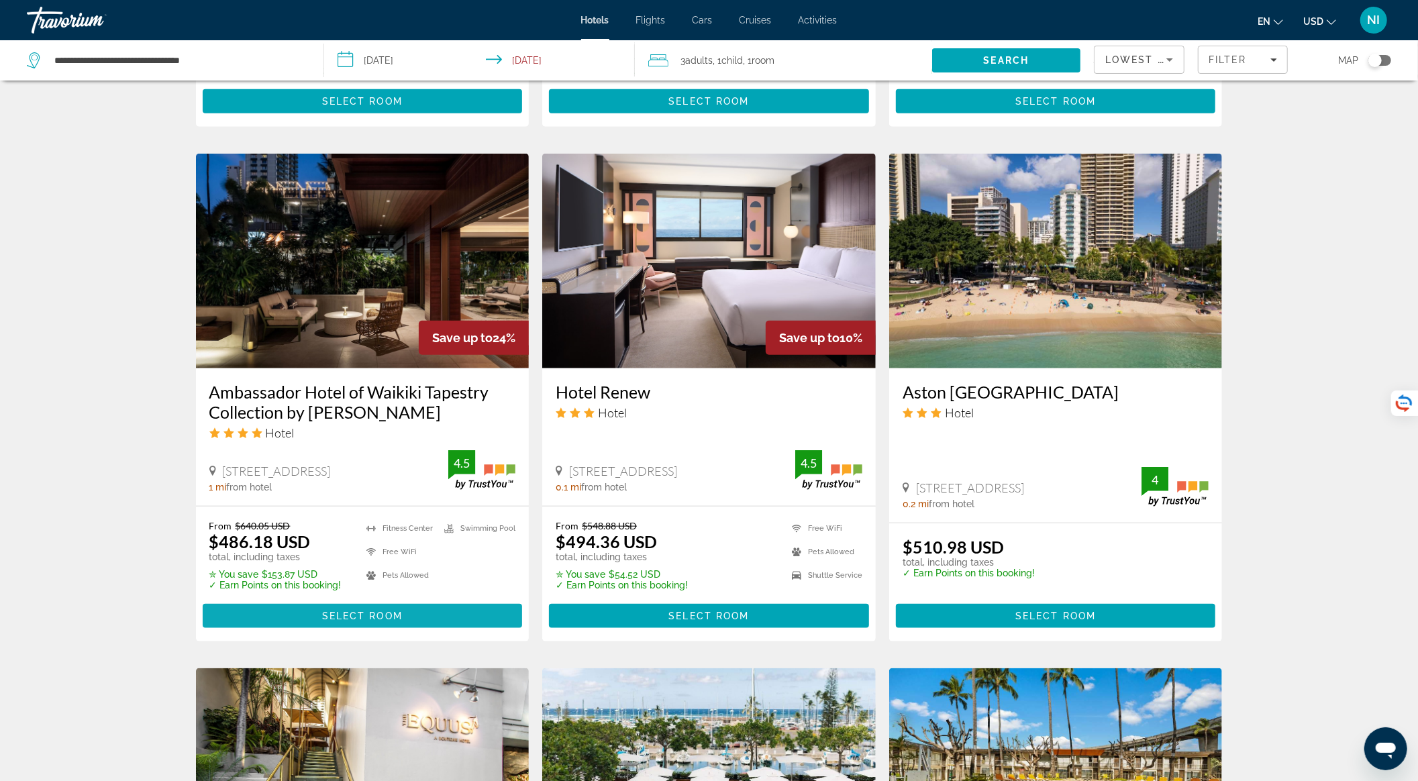
click at [387, 611] on span "Select Room" at bounding box center [362, 616] width 81 height 11
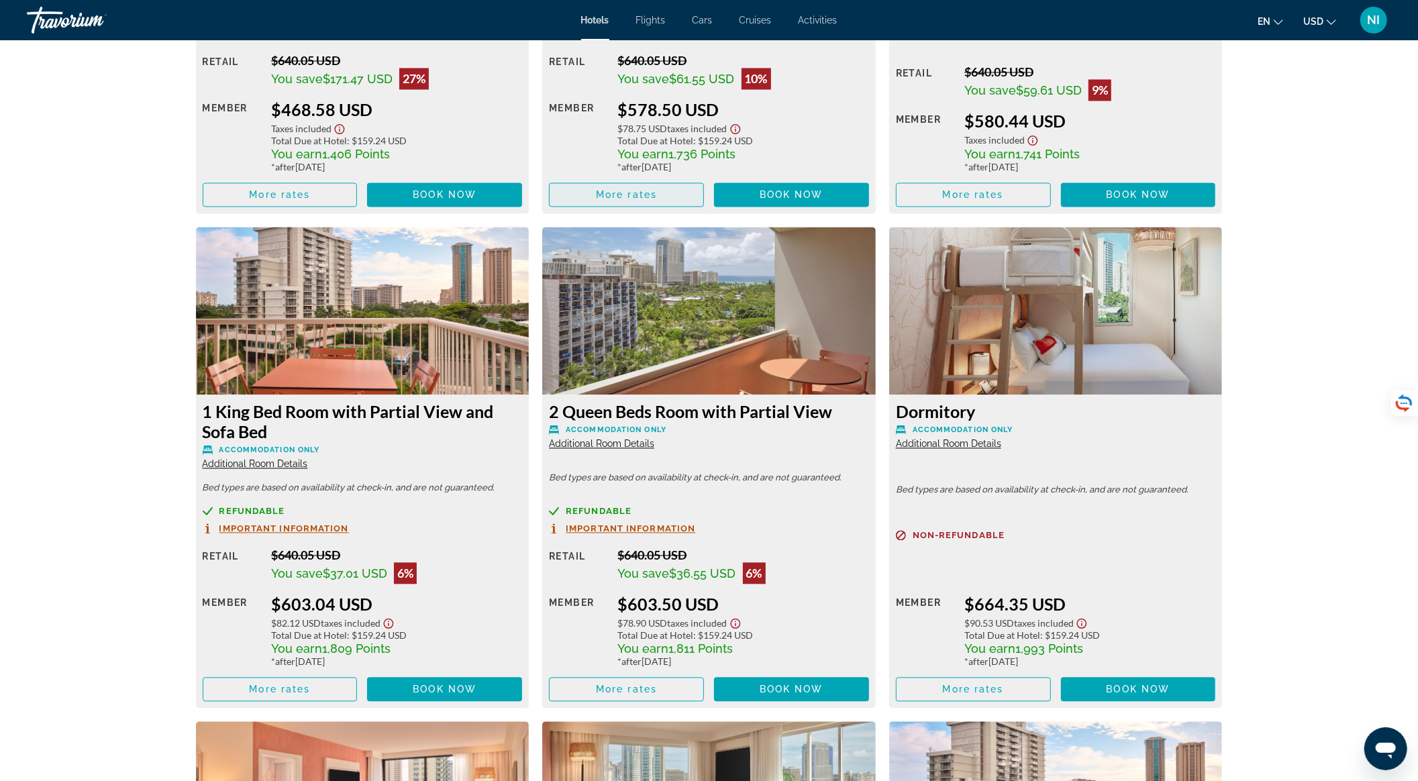
scroll to position [1879, 0]
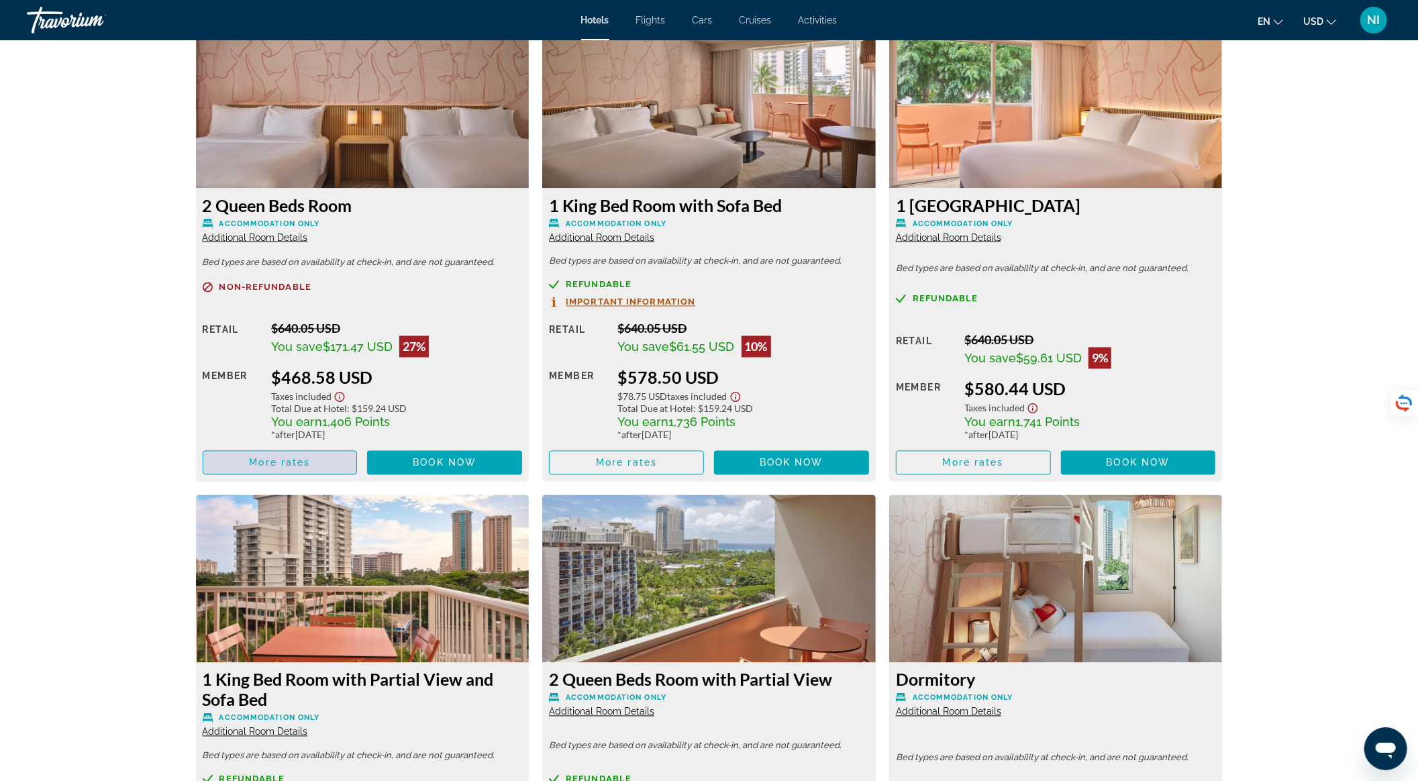
click at [307, 470] on span "Main content" at bounding box center [280, 463] width 154 height 32
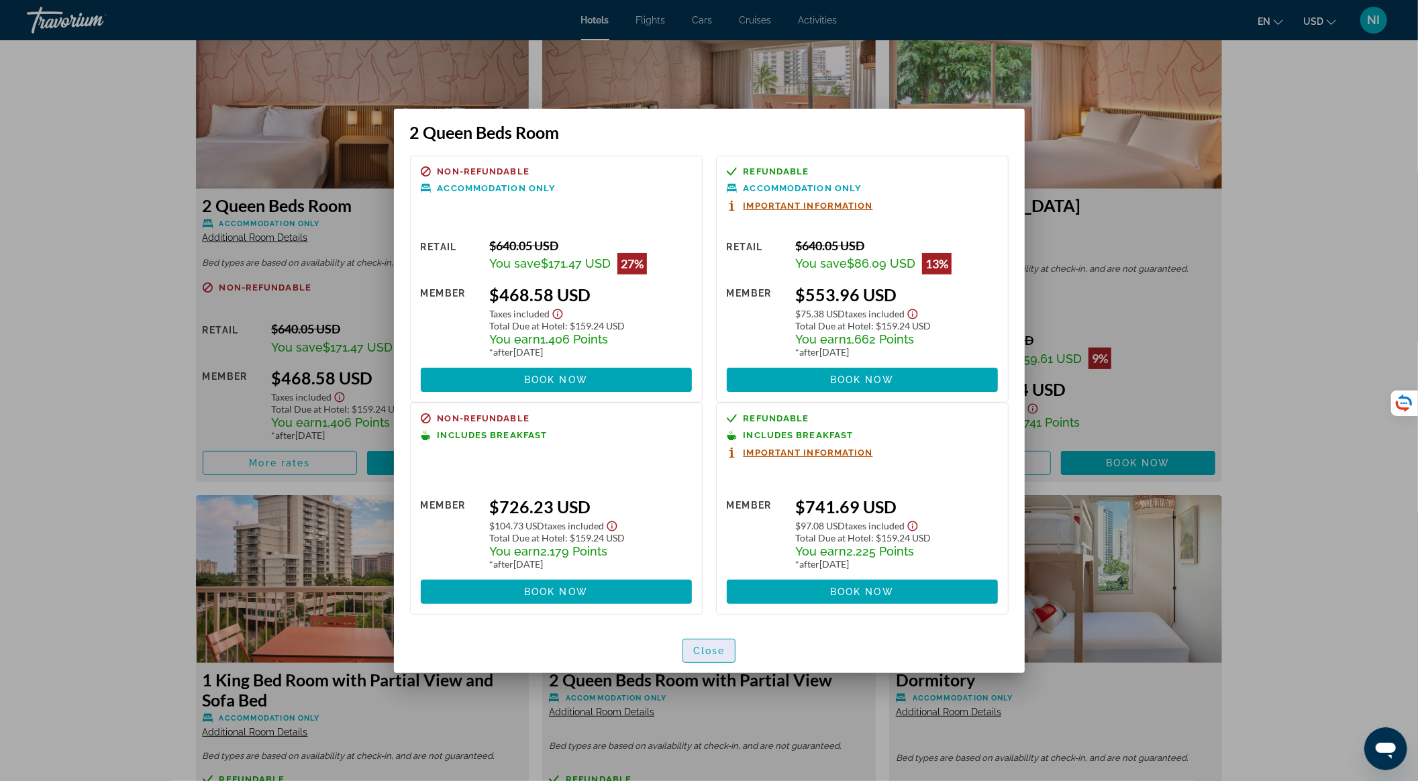
click at [710, 648] on span "Close" at bounding box center [709, 651] width 32 height 11
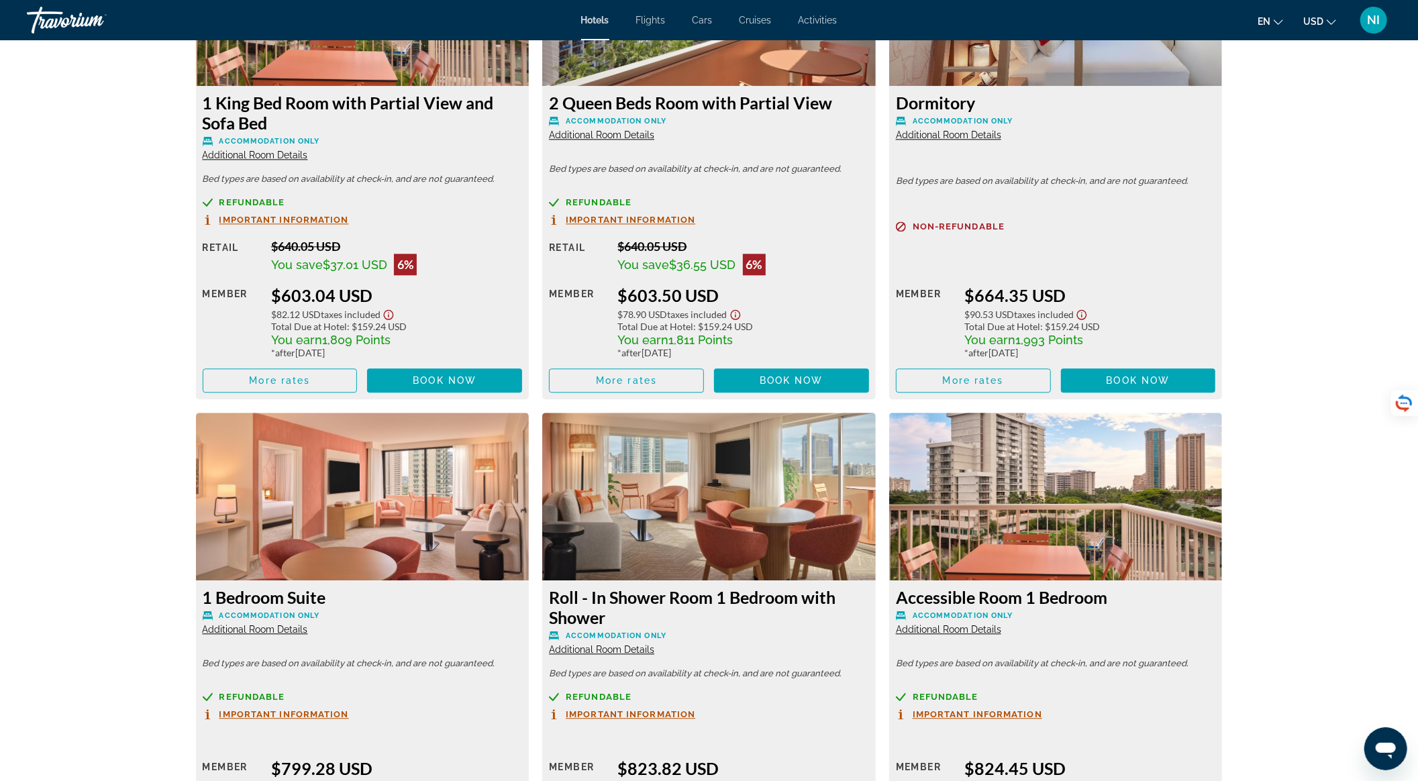
scroll to position [2326, 0]
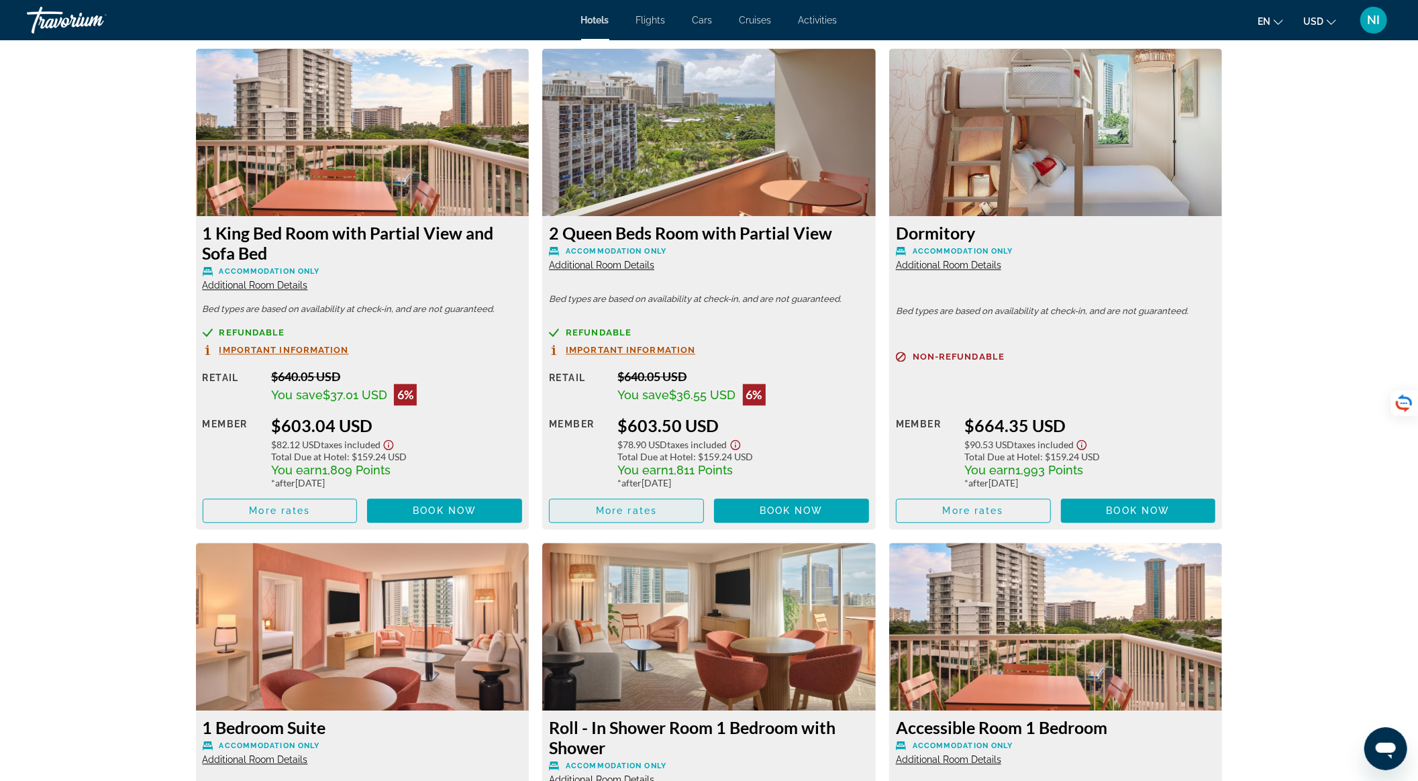
click at [666, 512] on span "Main content" at bounding box center [627, 511] width 154 height 32
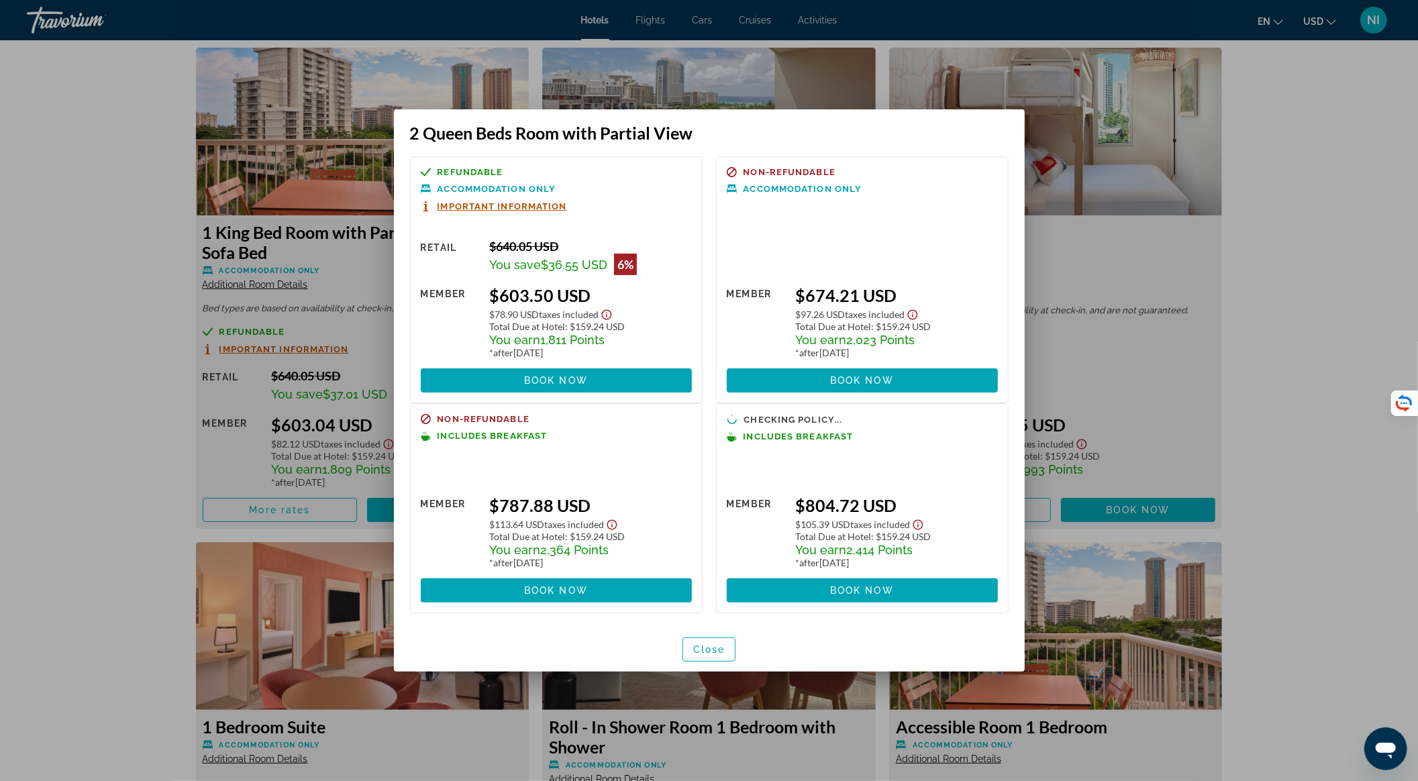
scroll to position [0, 0]
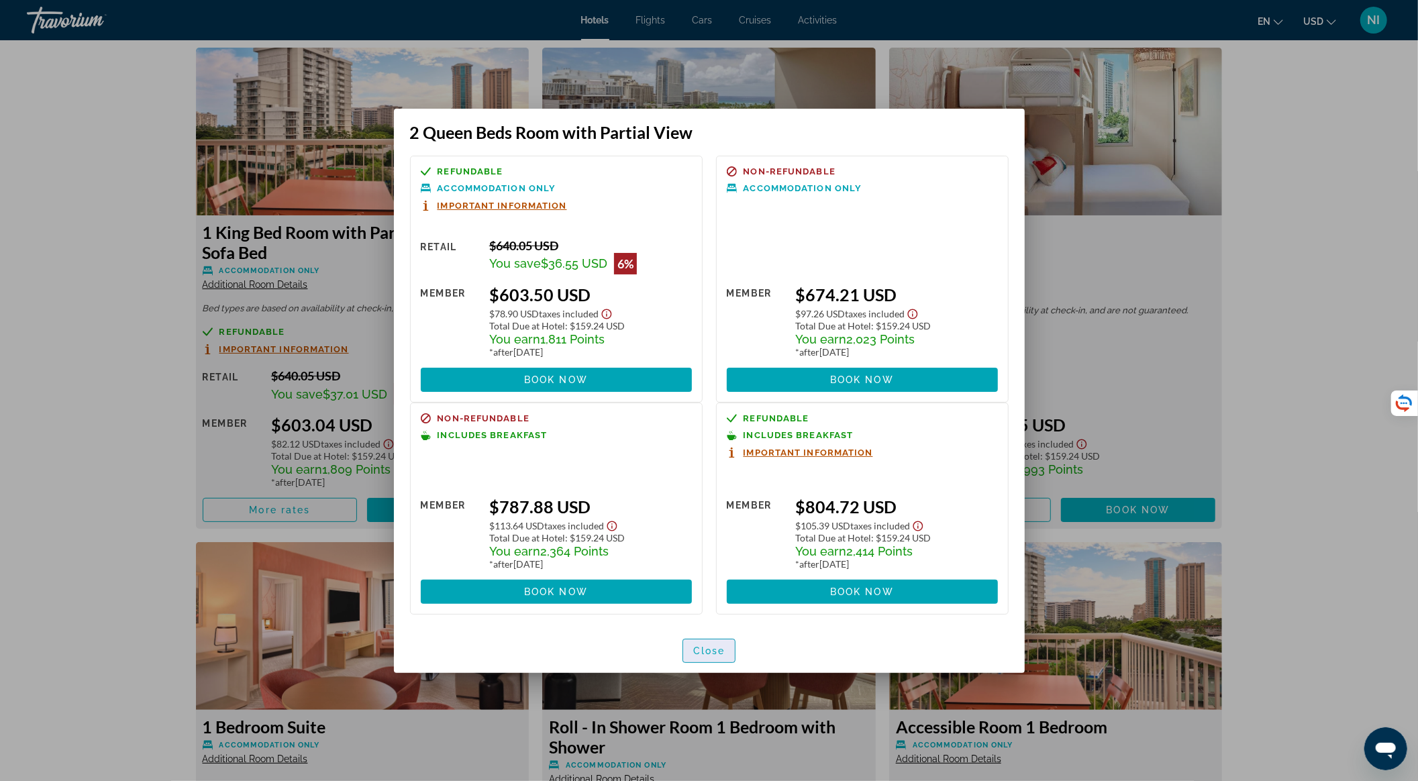
click at [713, 653] on span "Close" at bounding box center [709, 651] width 32 height 11
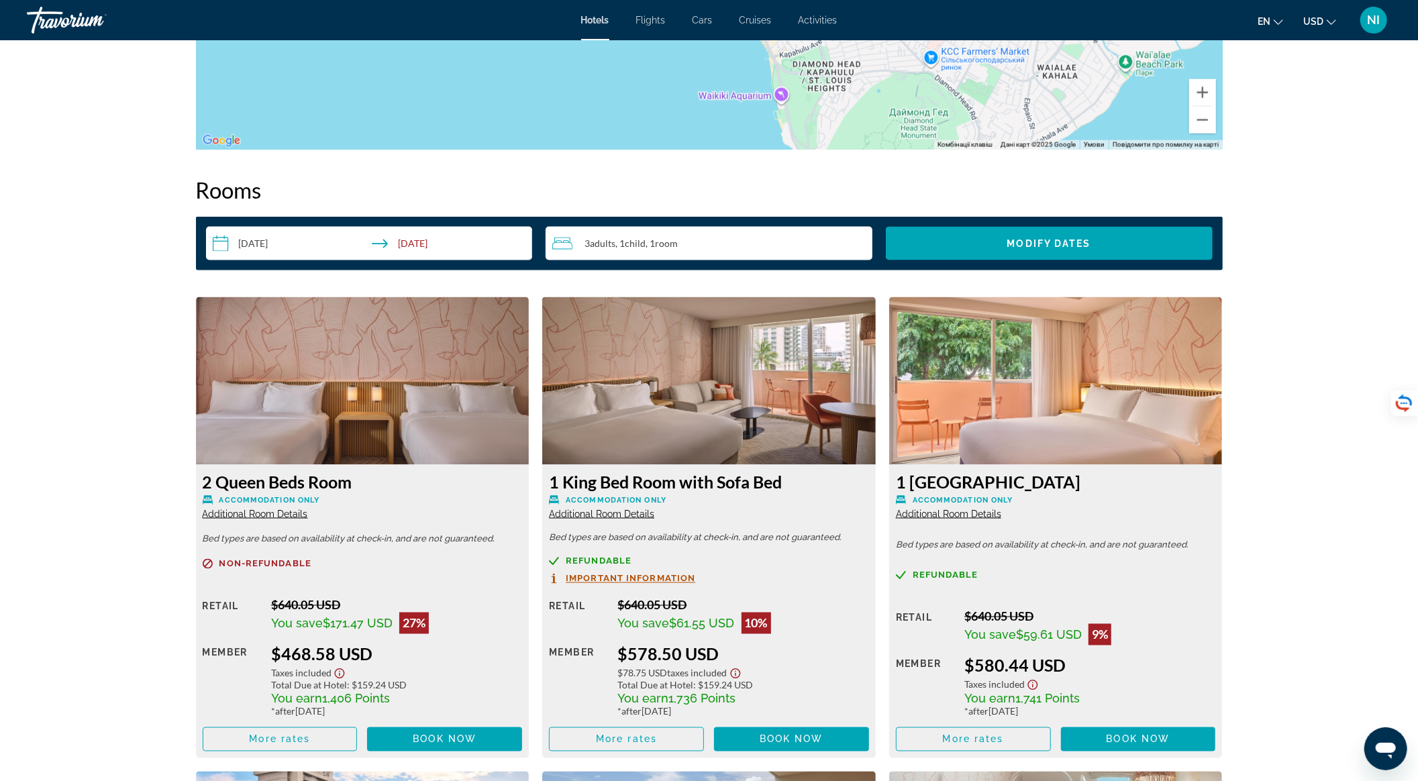
scroll to position [1521, 0]
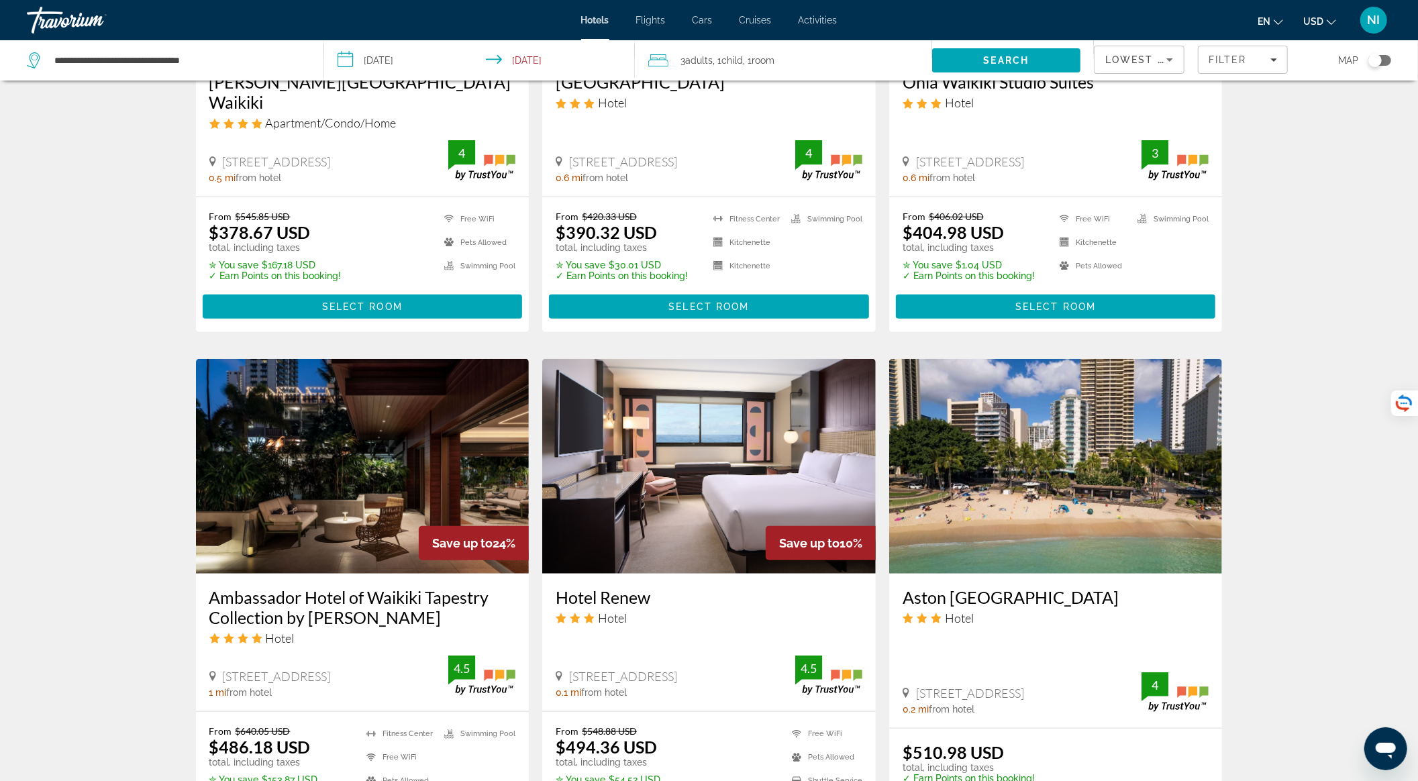
scroll to position [805, 0]
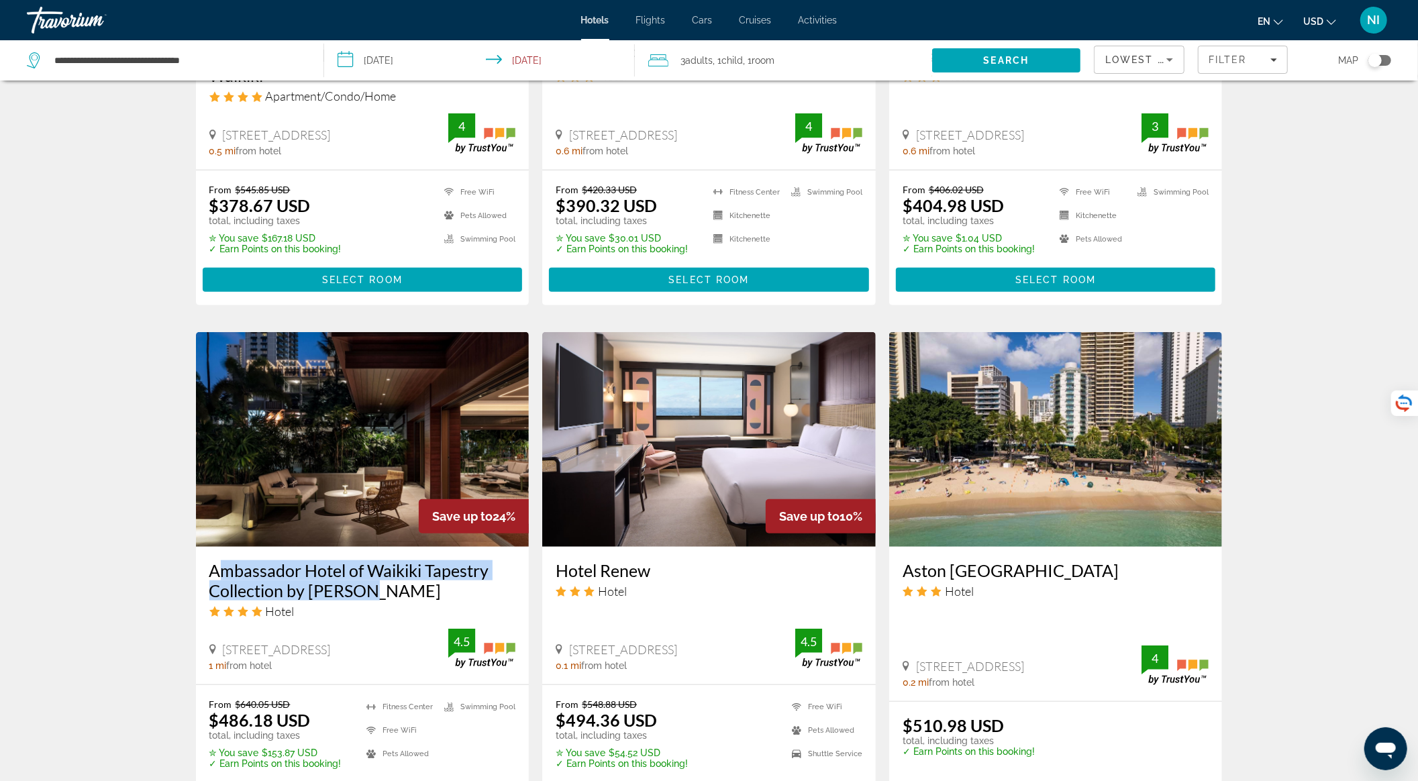
drag, startPoint x: 208, startPoint y: 550, endPoint x: 364, endPoint y: 570, distance: 156.9
click at [364, 570] on div "Ambassador Hotel of Waikiki Tapestry Collection by Hilton Hotel 2040 Kuhio Ave,…" at bounding box center [363, 616] width 334 height 138
copy h3 "Ambassador Hotel of Waikiki Tapestry Collection by Hilton"
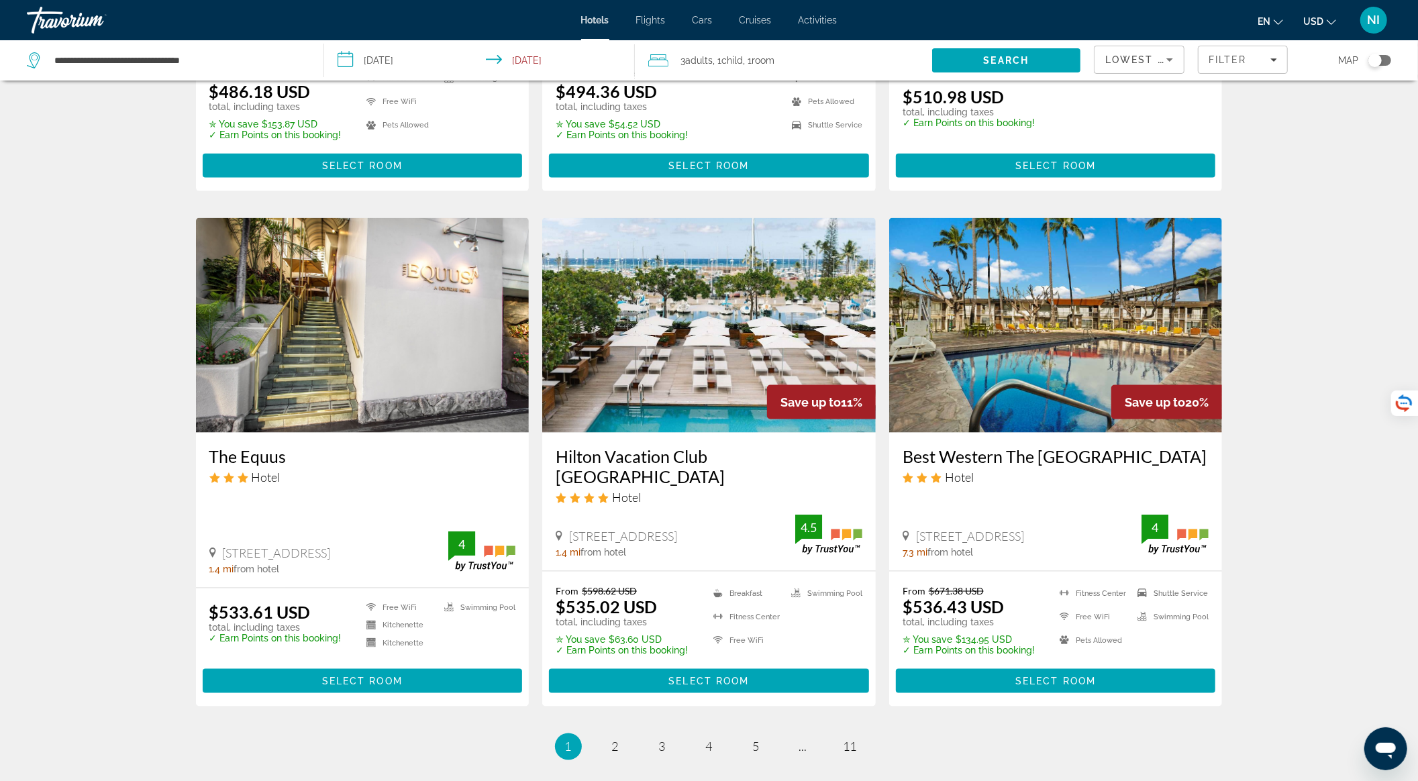
scroll to position [1583, 0]
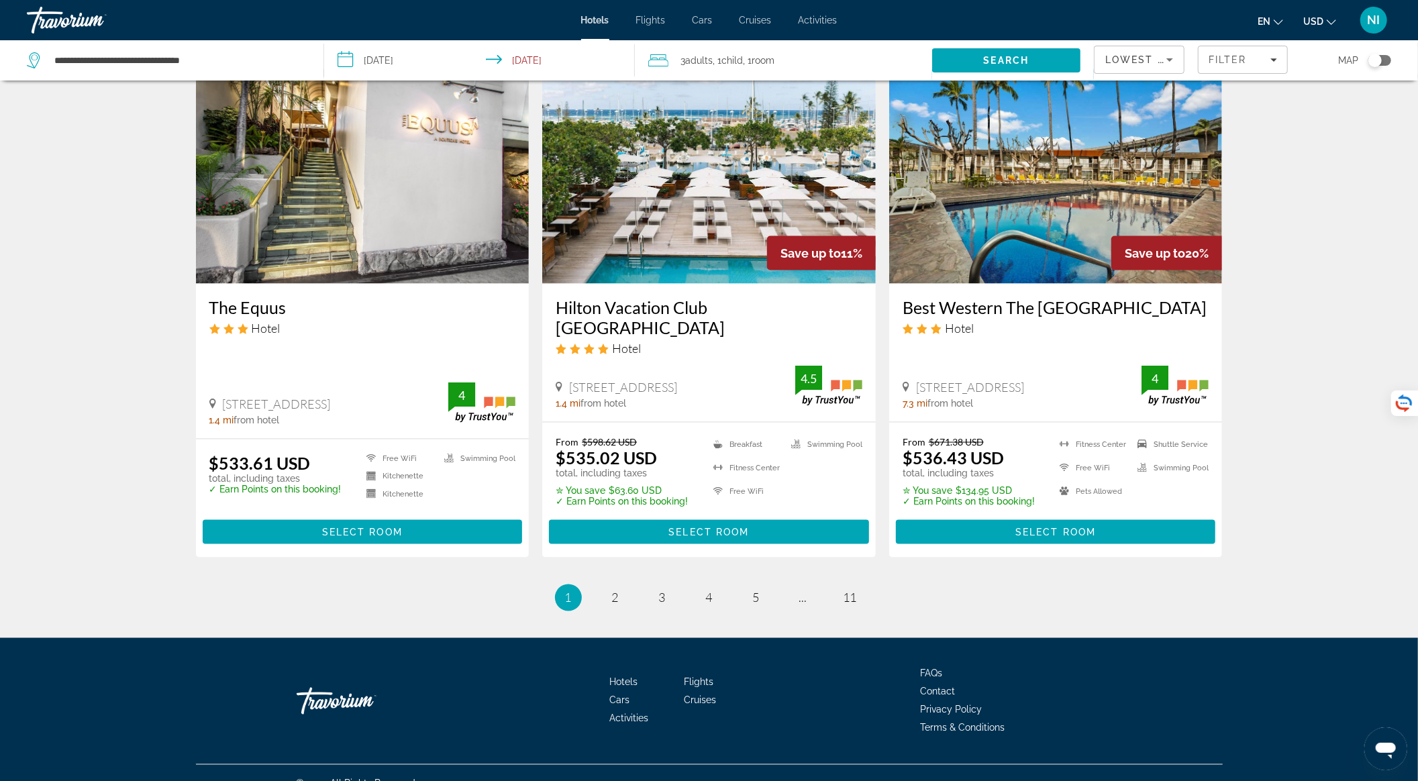
click at [670, 142] on img "Main content" at bounding box center [709, 176] width 334 height 215
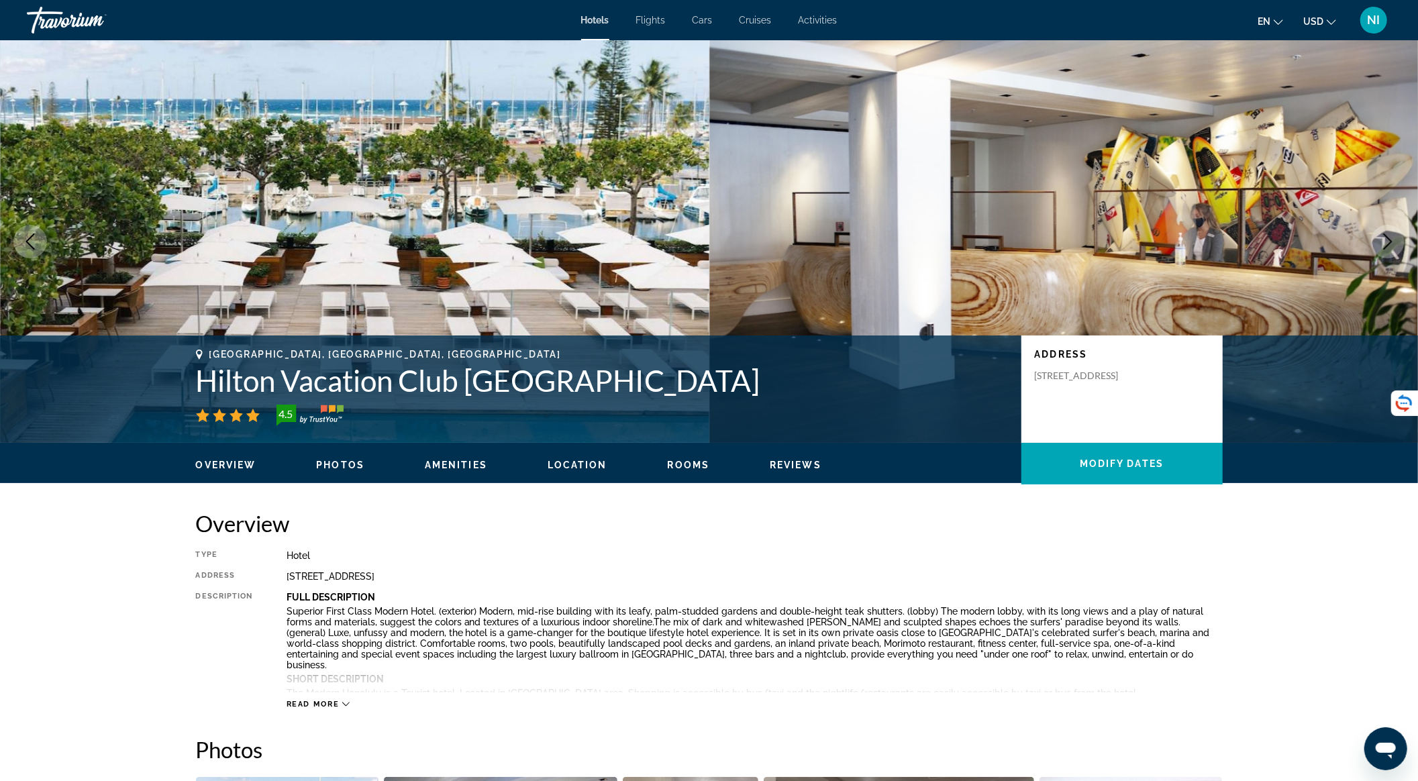
click at [1396, 218] on img "Main content" at bounding box center [1063, 241] width 709 height 403
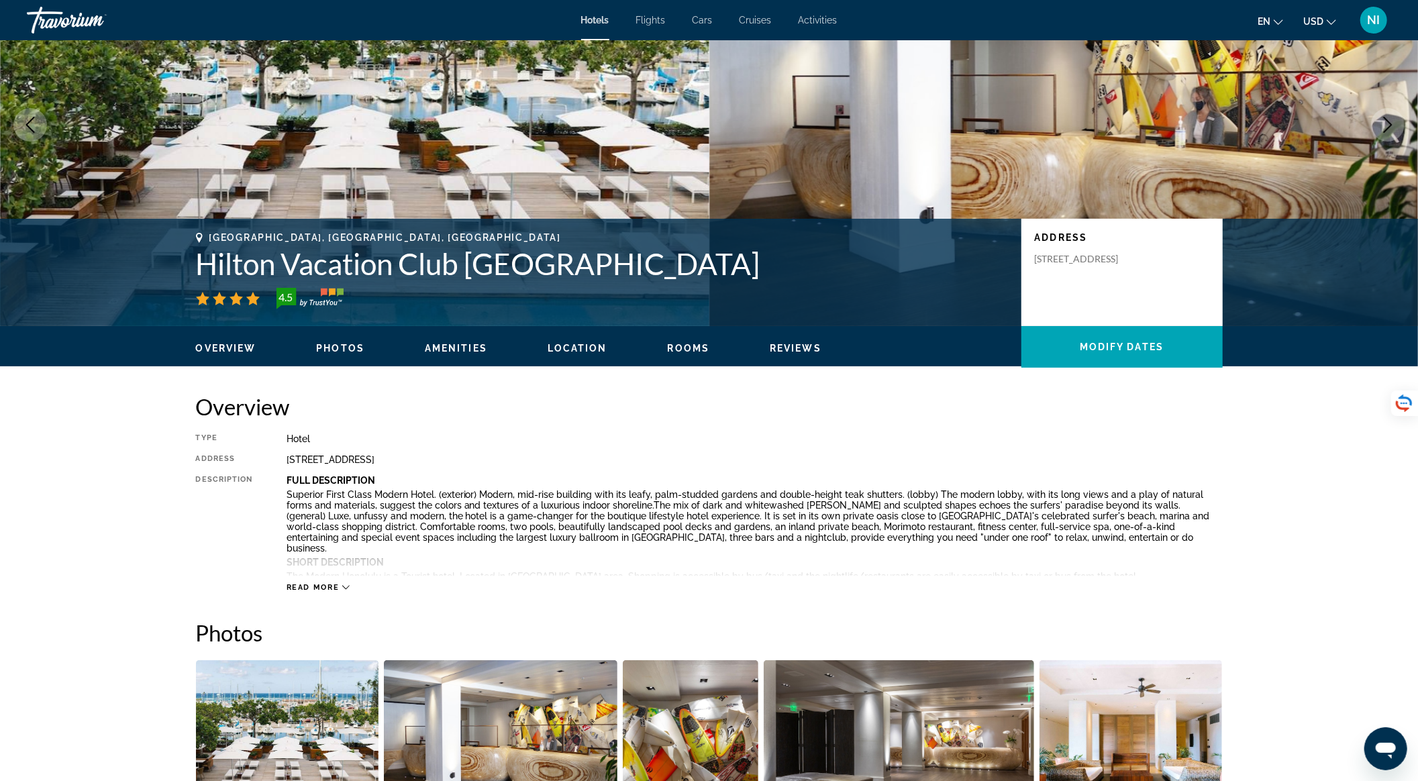
scroll to position [358, 0]
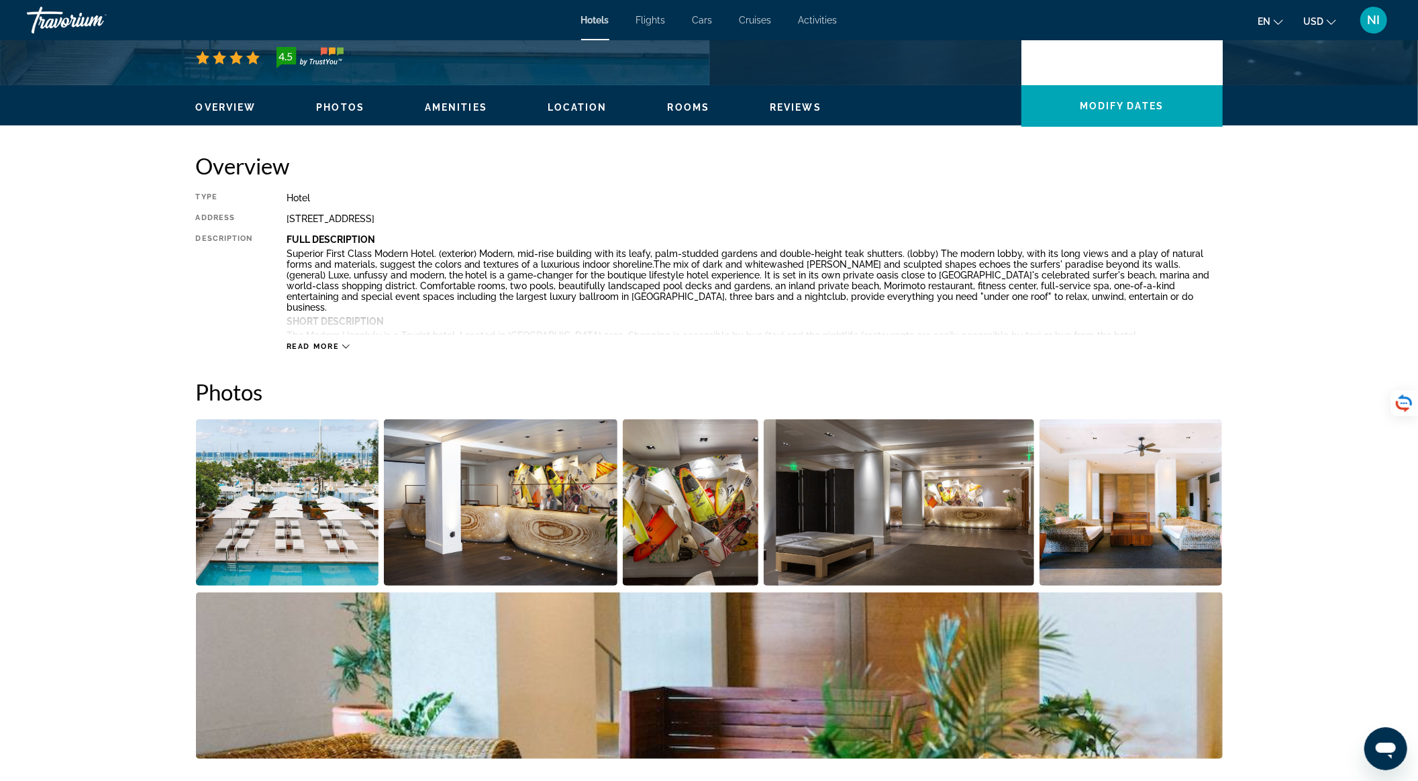
click at [301, 545] on img "Open full-screen image slider" at bounding box center [287, 502] width 183 height 166
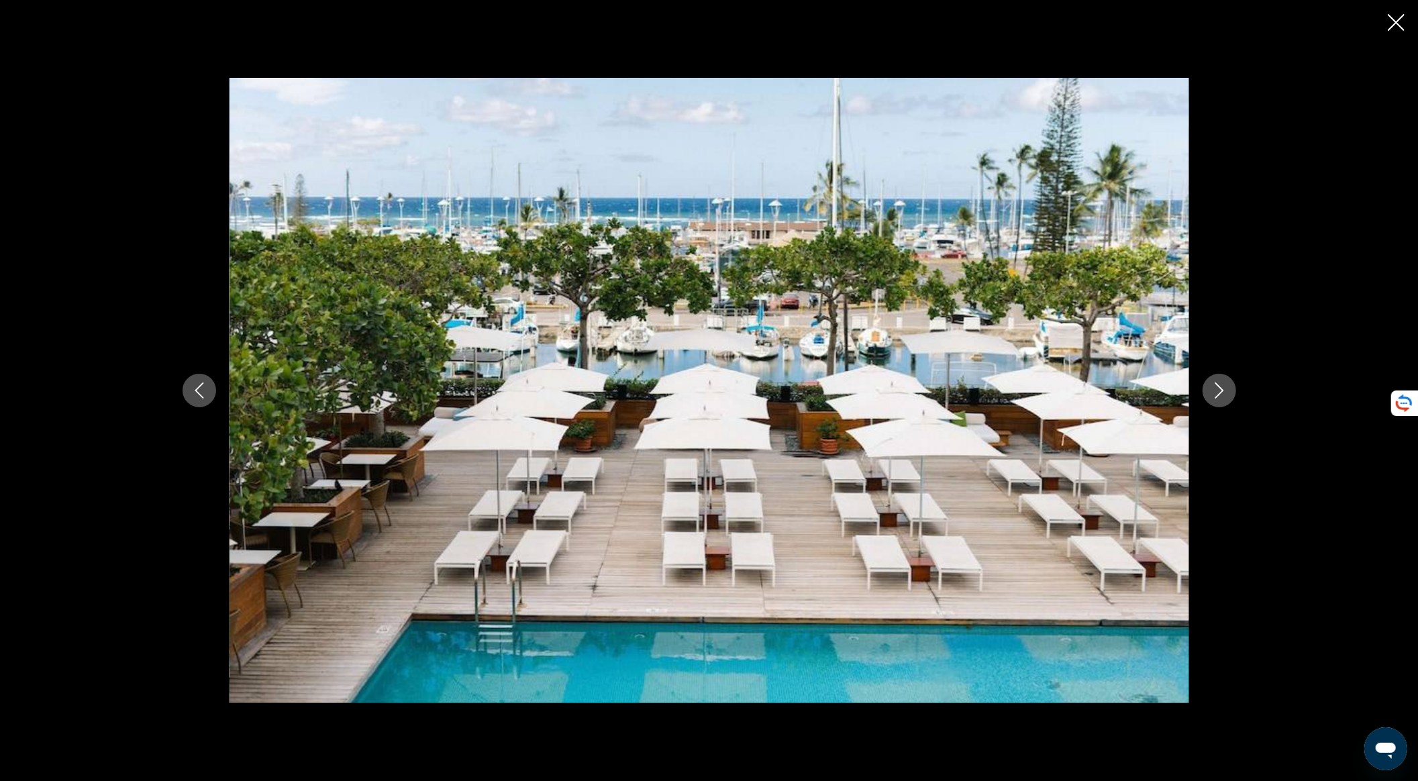
click at [1389, 368] on div "prev next" at bounding box center [709, 390] width 1418 height 781
click at [1220, 377] on button "Next image" at bounding box center [1220, 391] width 34 height 34
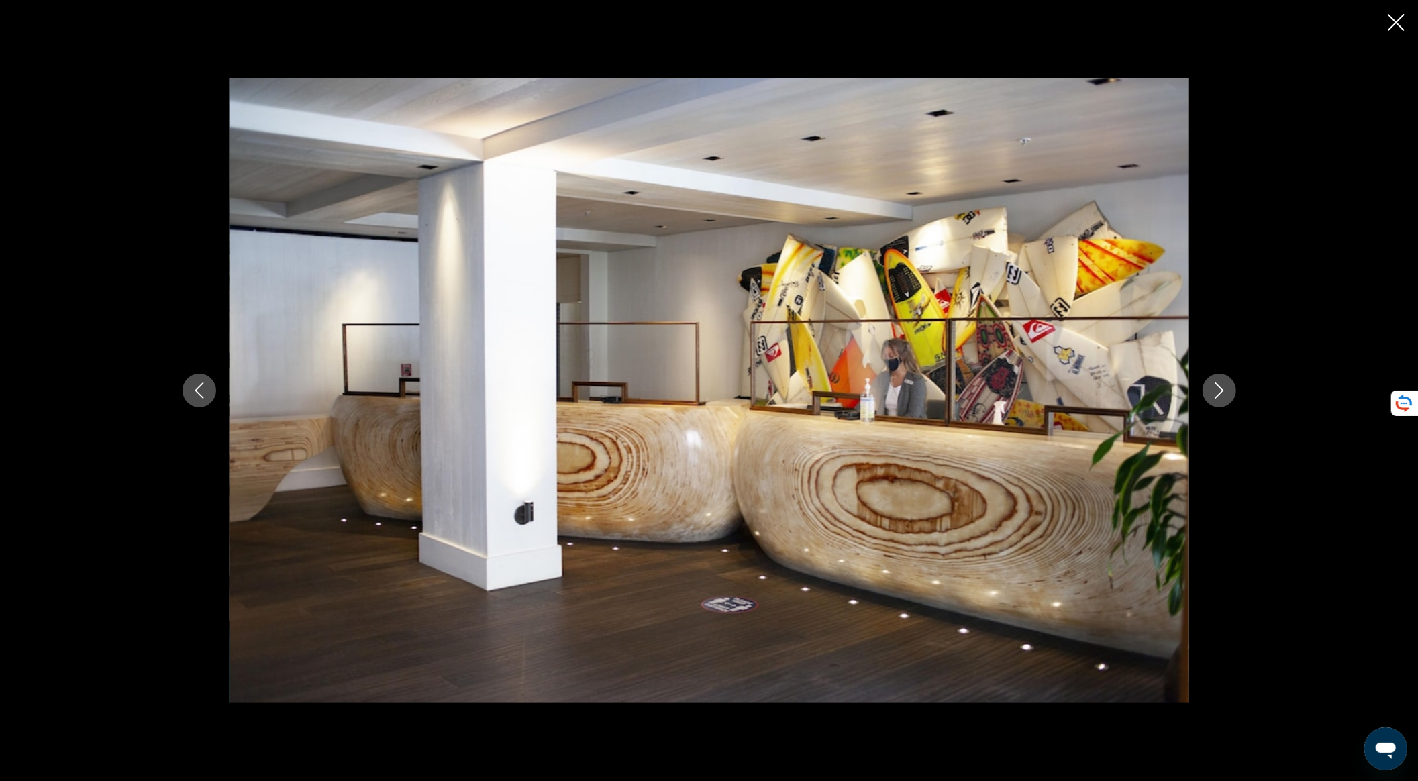
click at [1215, 397] on icon "Next image" at bounding box center [1219, 391] width 16 height 16
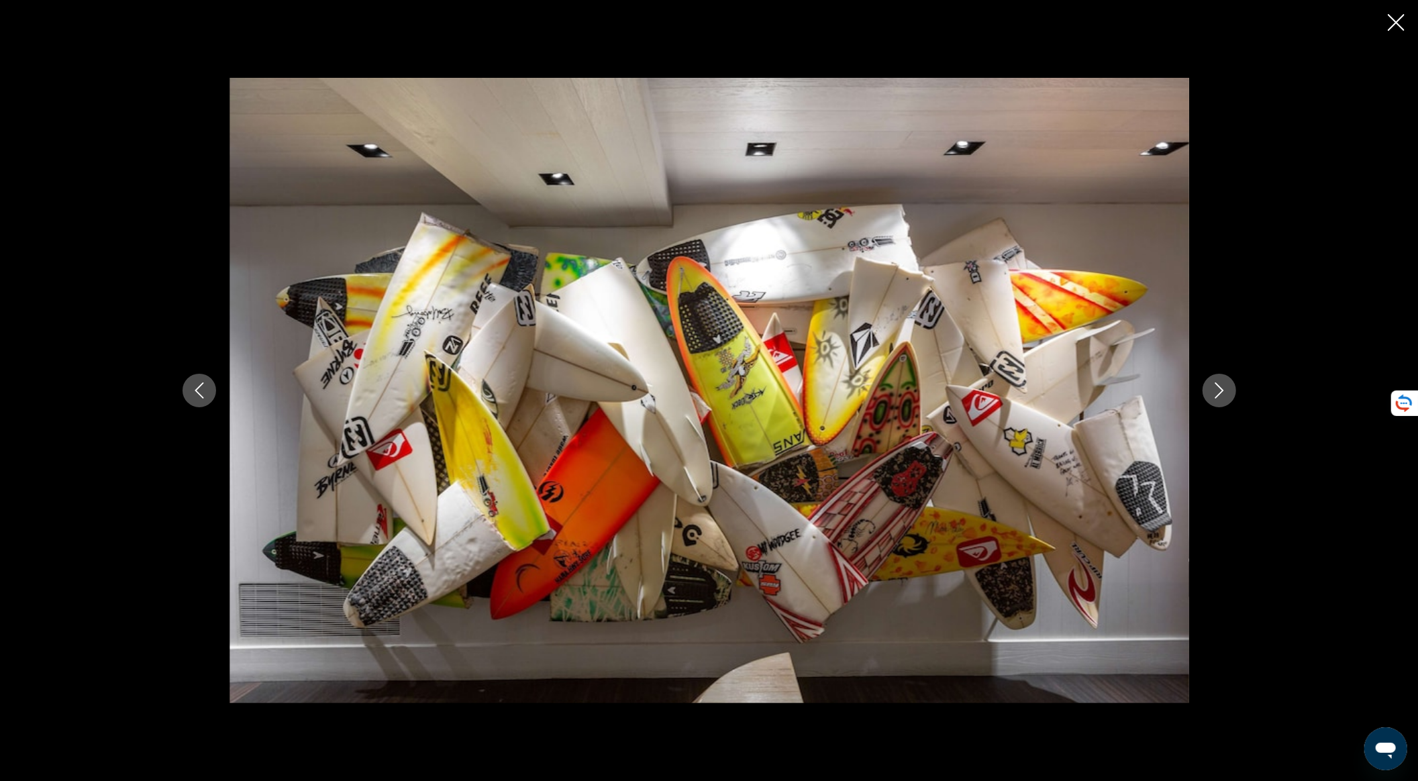
click at [1215, 397] on icon "Next image" at bounding box center [1219, 391] width 16 height 16
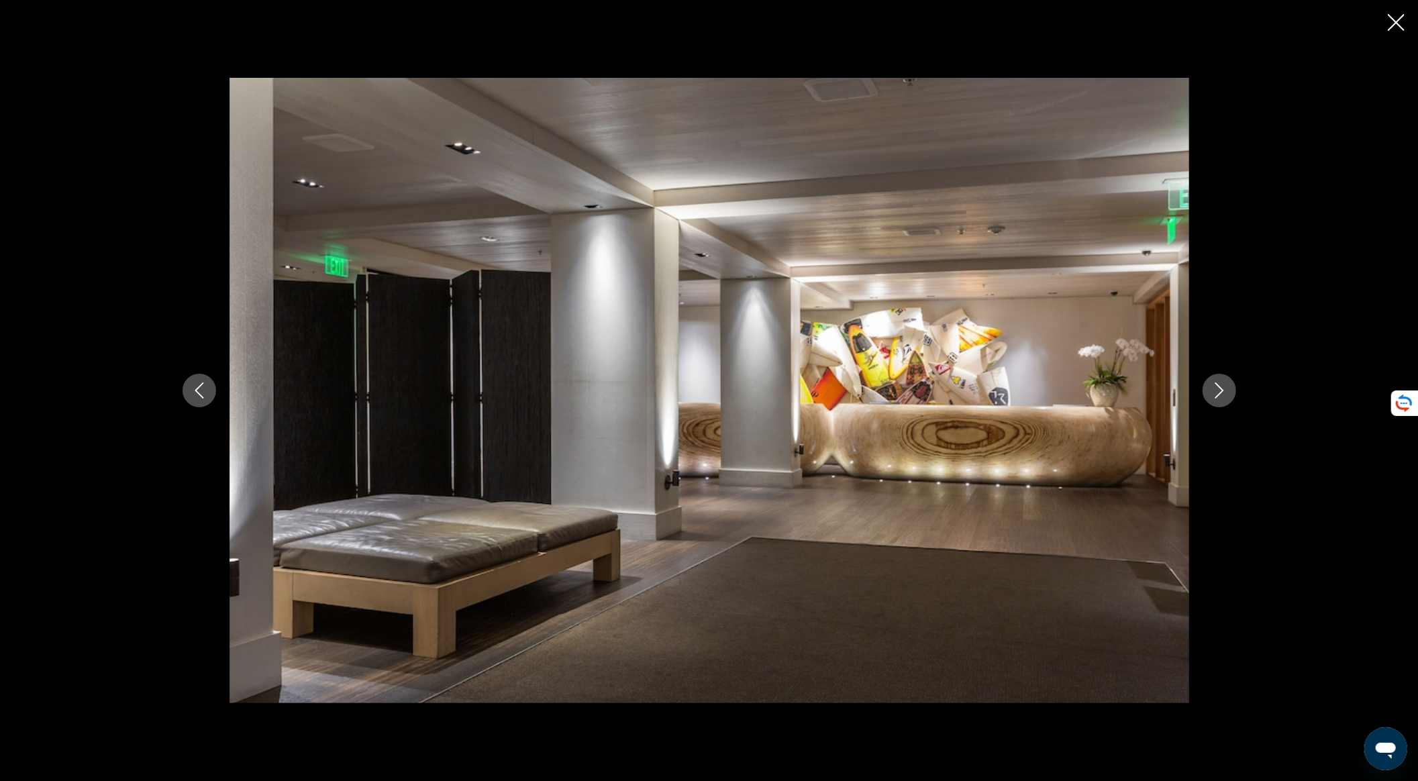
click at [1215, 397] on icon "Next image" at bounding box center [1219, 391] width 16 height 16
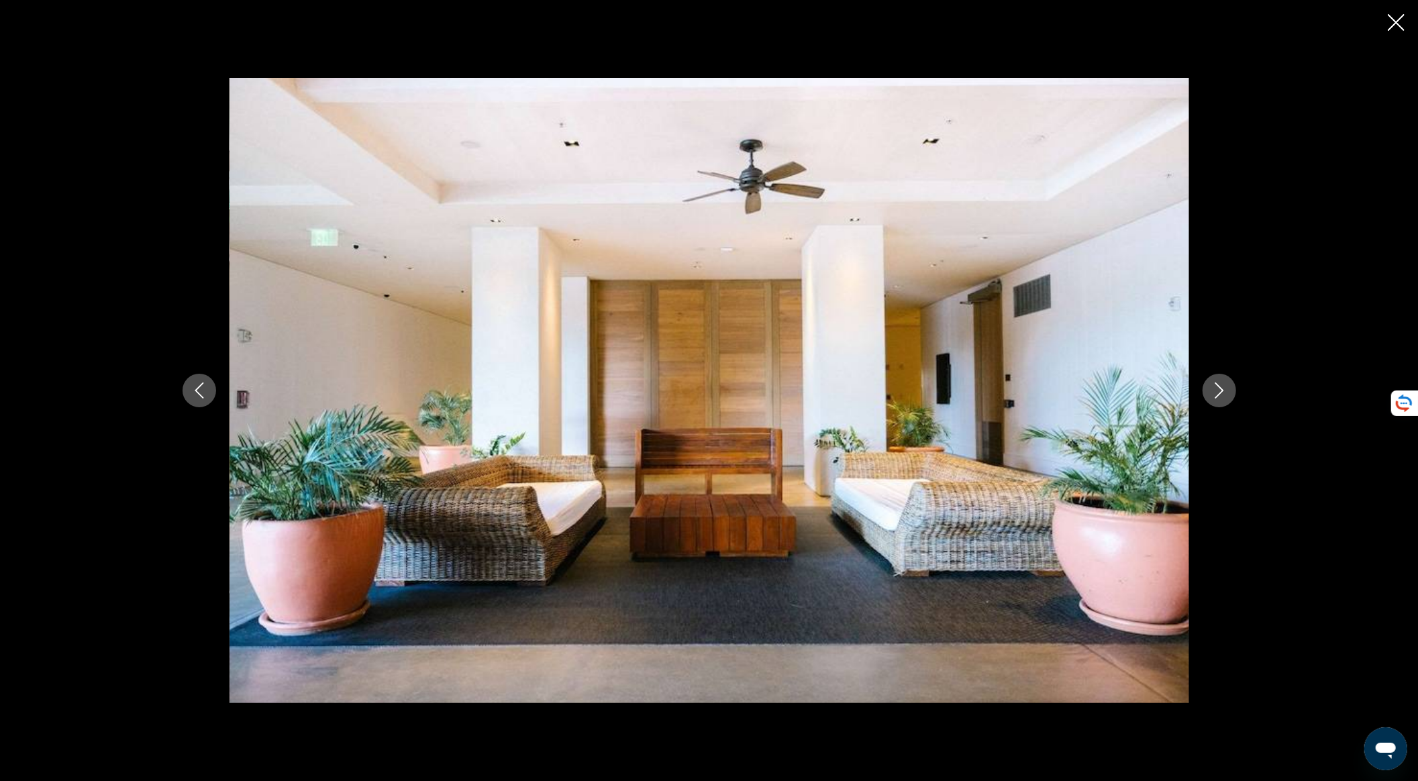
click at [1215, 397] on icon "Next image" at bounding box center [1219, 391] width 16 height 16
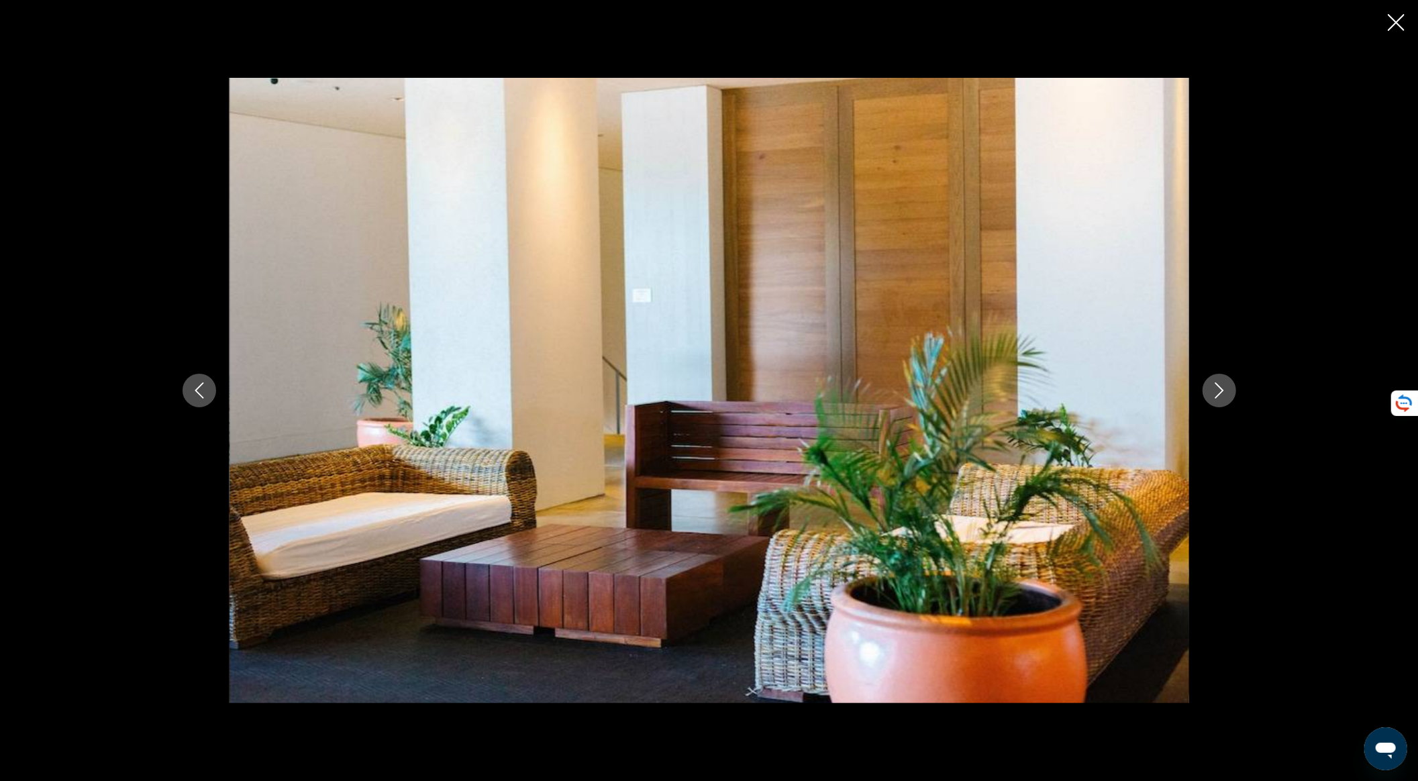
click at [1221, 395] on icon "Next image" at bounding box center [1219, 391] width 16 height 16
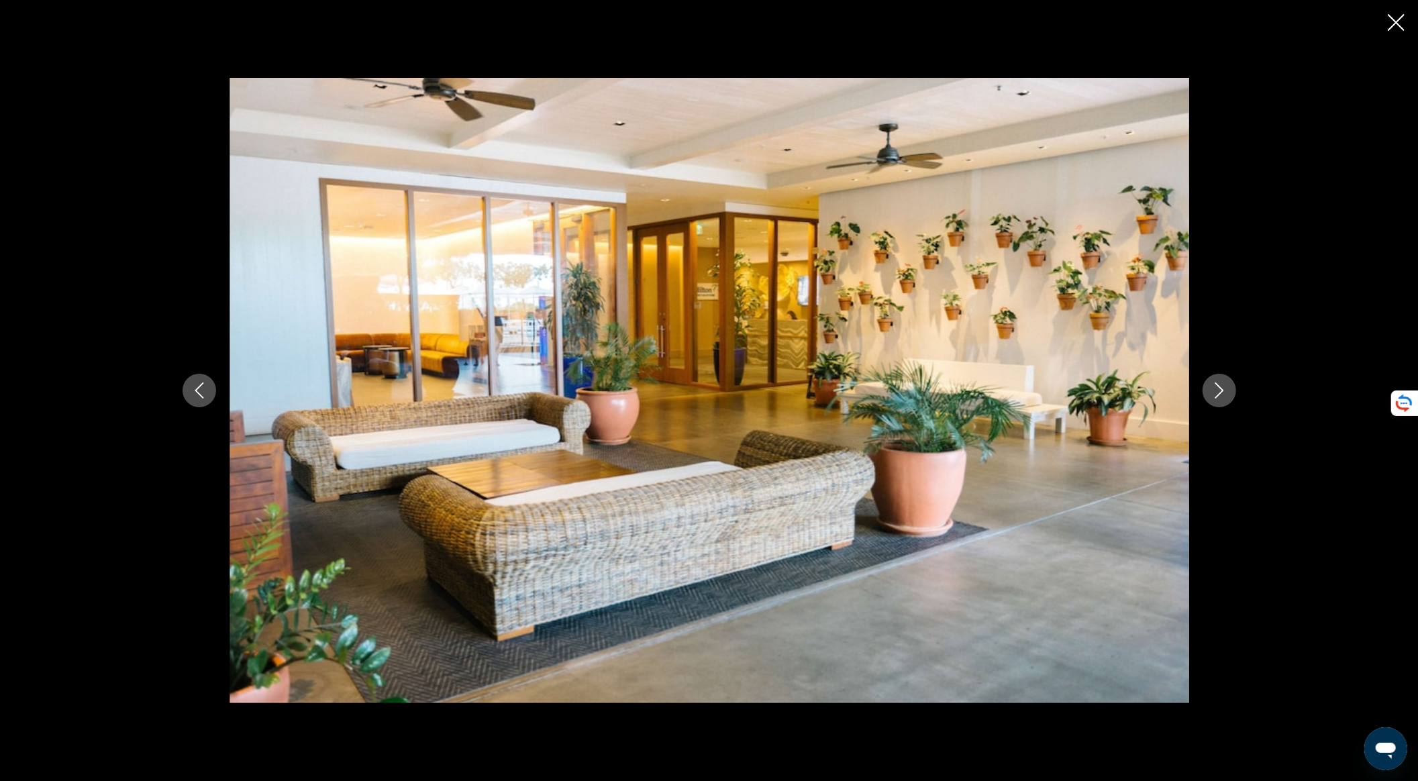
click at [1221, 395] on icon "Next image" at bounding box center [1219, 391] width 16 height 16
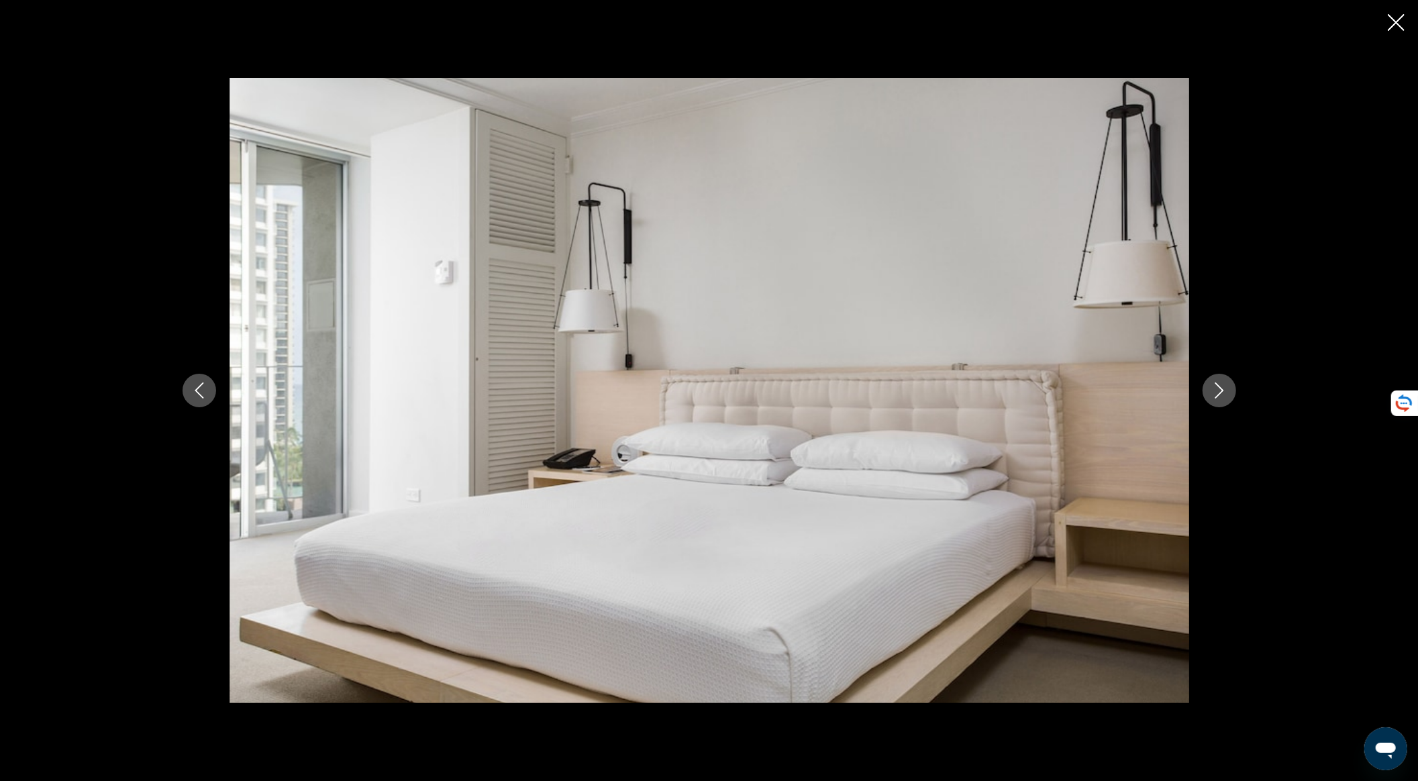
click at [1221, 395] on icon "Next image" at bounding box center [1219, 391] width 16 height 16
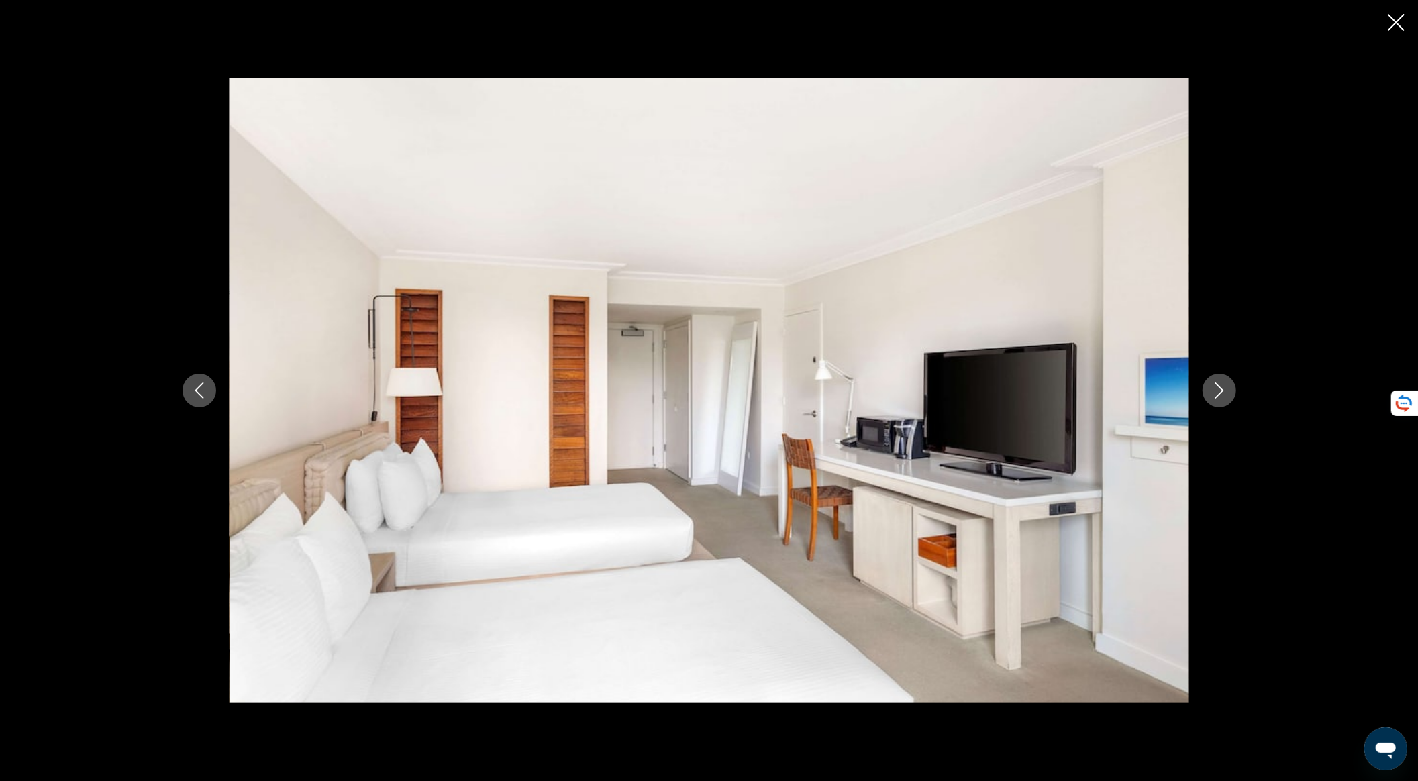
click at [1221, 395] on icon "Next image" at bounding box center [1219, 391] width 16 height 16
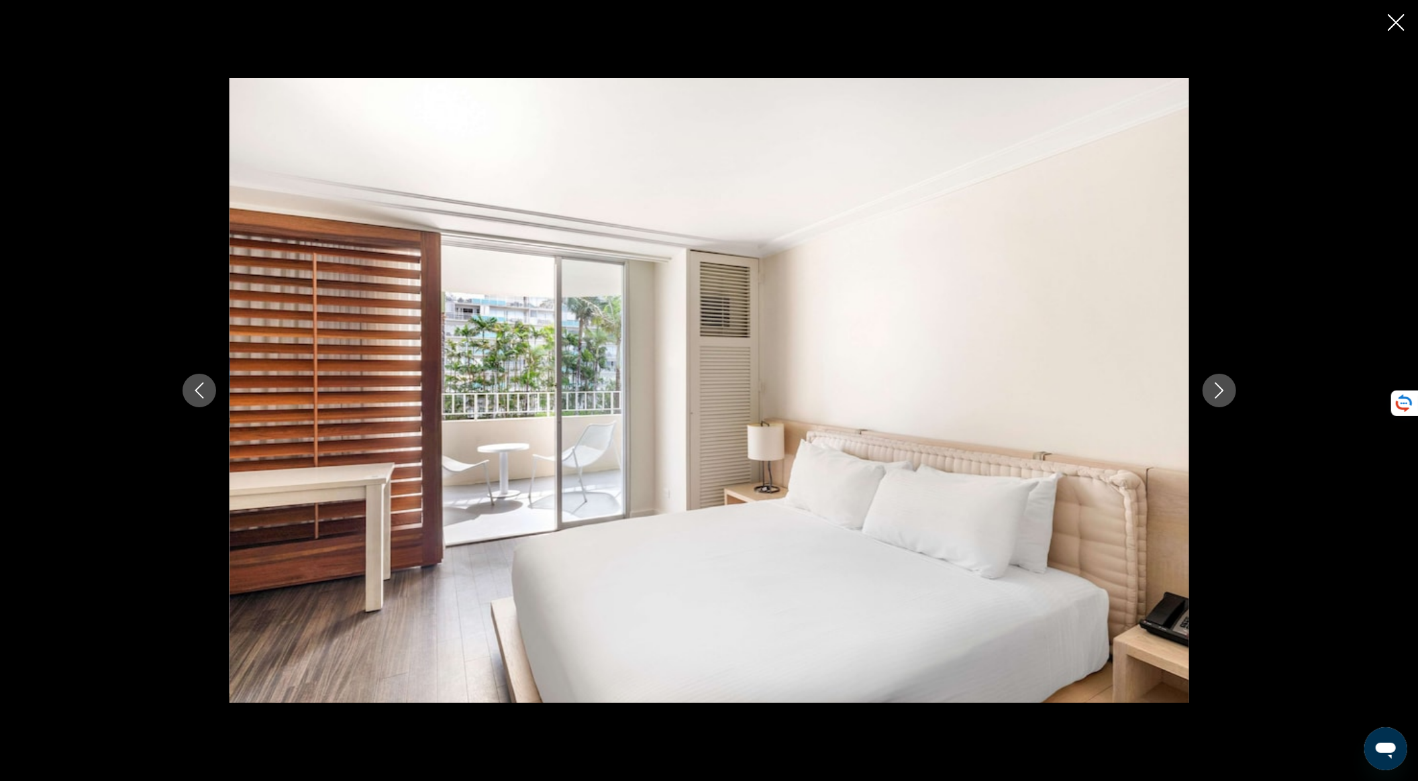
click at [1221, 395] on icon "Next image" at bounding box center [1219, 391] width 16 height 16
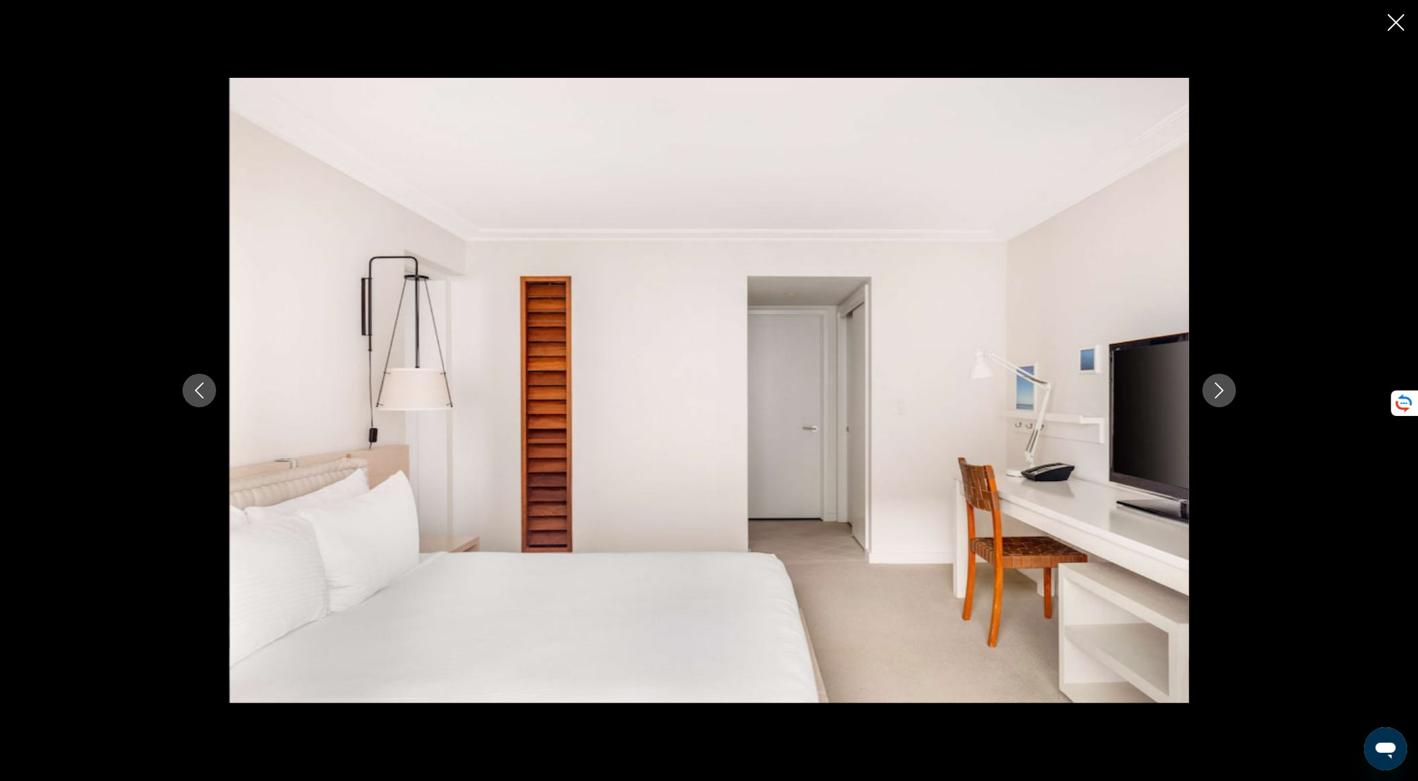
click at [1221, 395] on icon "Next image" at bounding box center [1219, 391] width 16 height 16
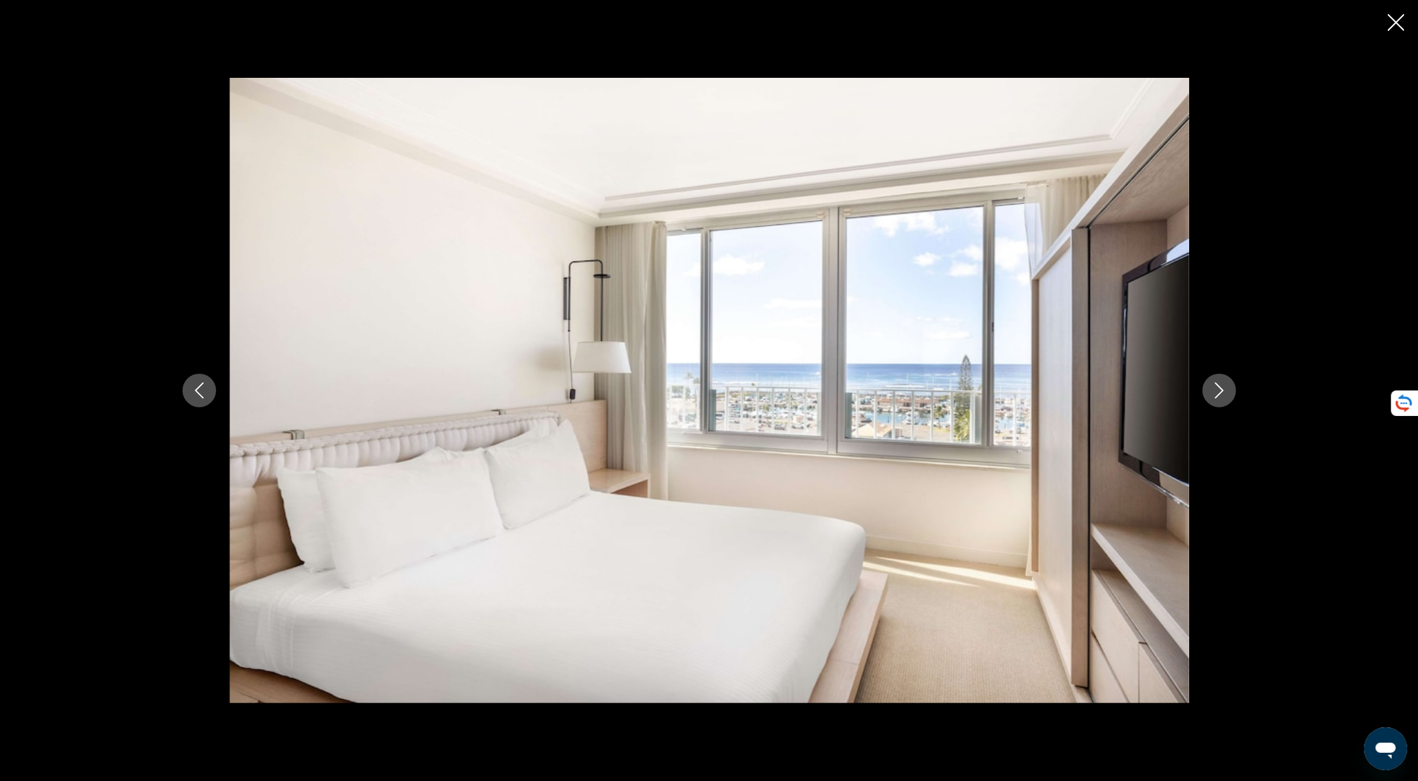
click at [1221, 395] on icon "Next image" at bounding box center [1219, 391] width 16 height 16
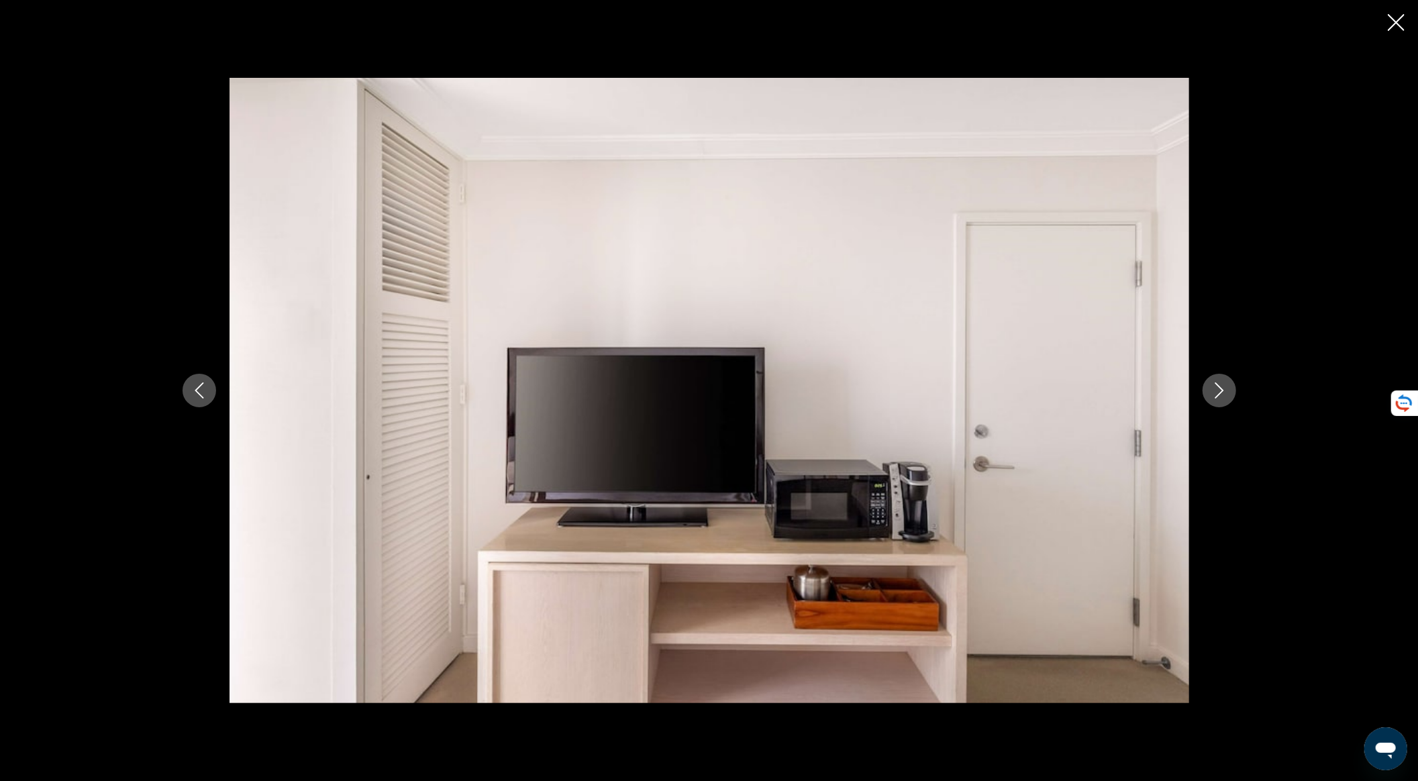
click at [1221, 395] on icon "Next image" at bounding box center [1219, 391] width 16 height 16
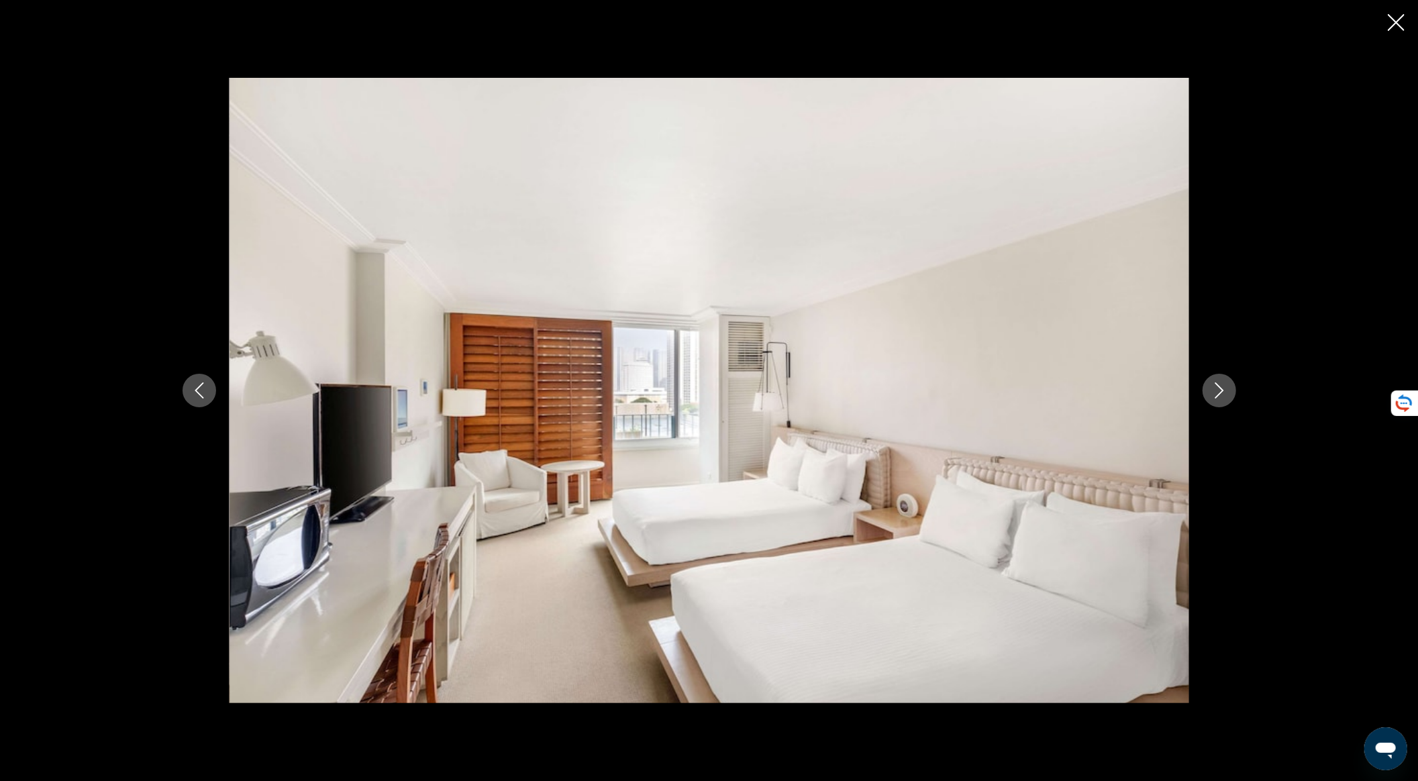
click at [1221, 395] on icon "Next image" at bounding box center [1219, 391] width 16 height 16
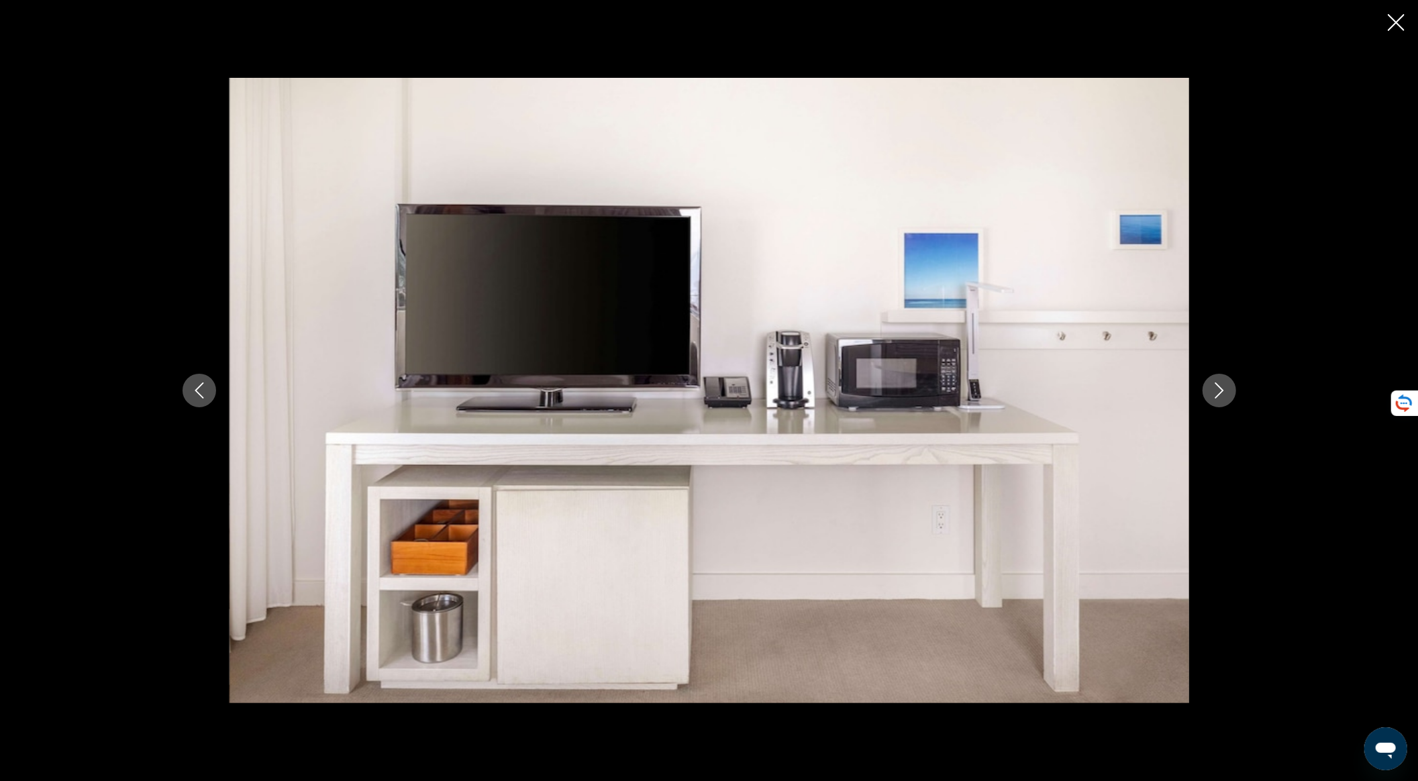
click at [1221, 395] on icon "Next image" at bounding box center [1219, 391] width 16 height 16
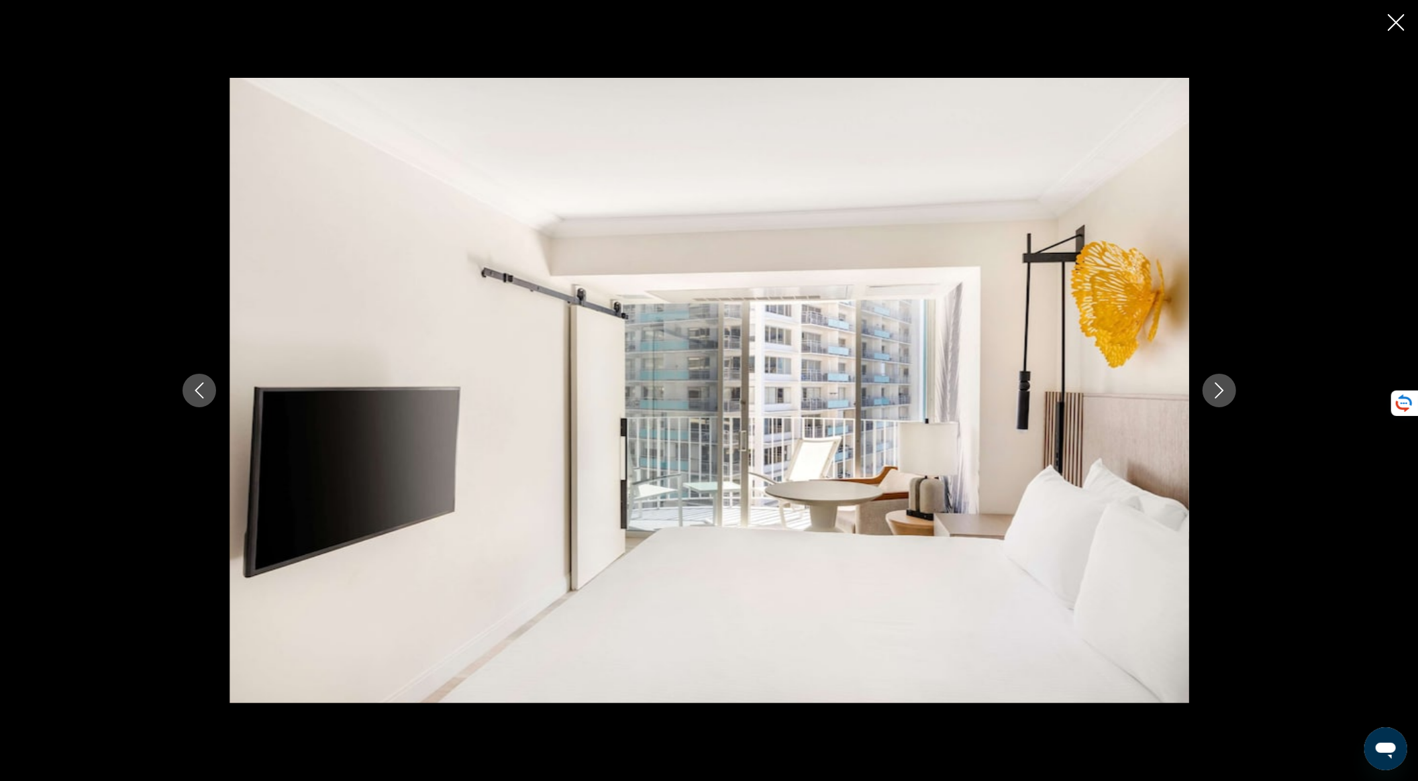
click at [1396, 20] on icon "Close slideshow" at bounding box center [1396, 22] width 17 height 17
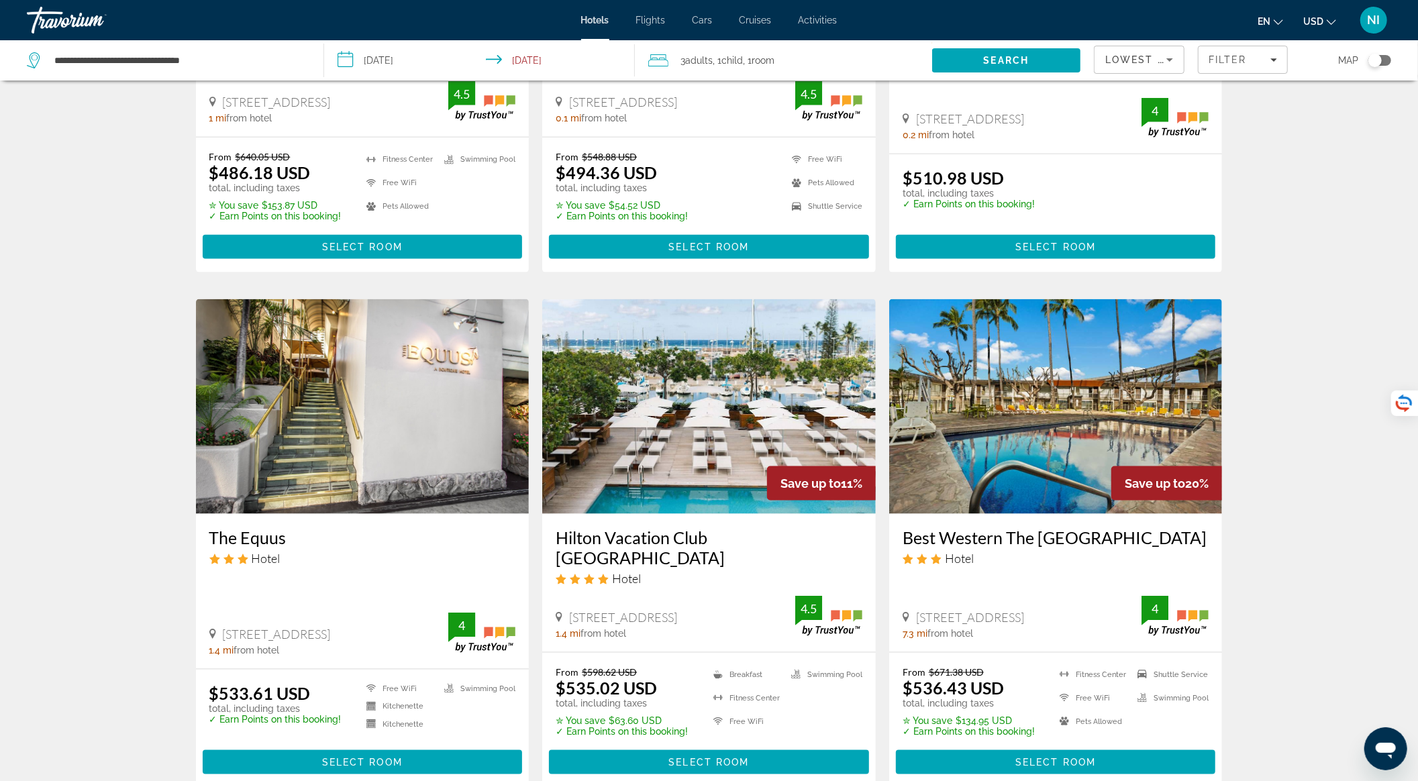
scroll to position [1583, 0]
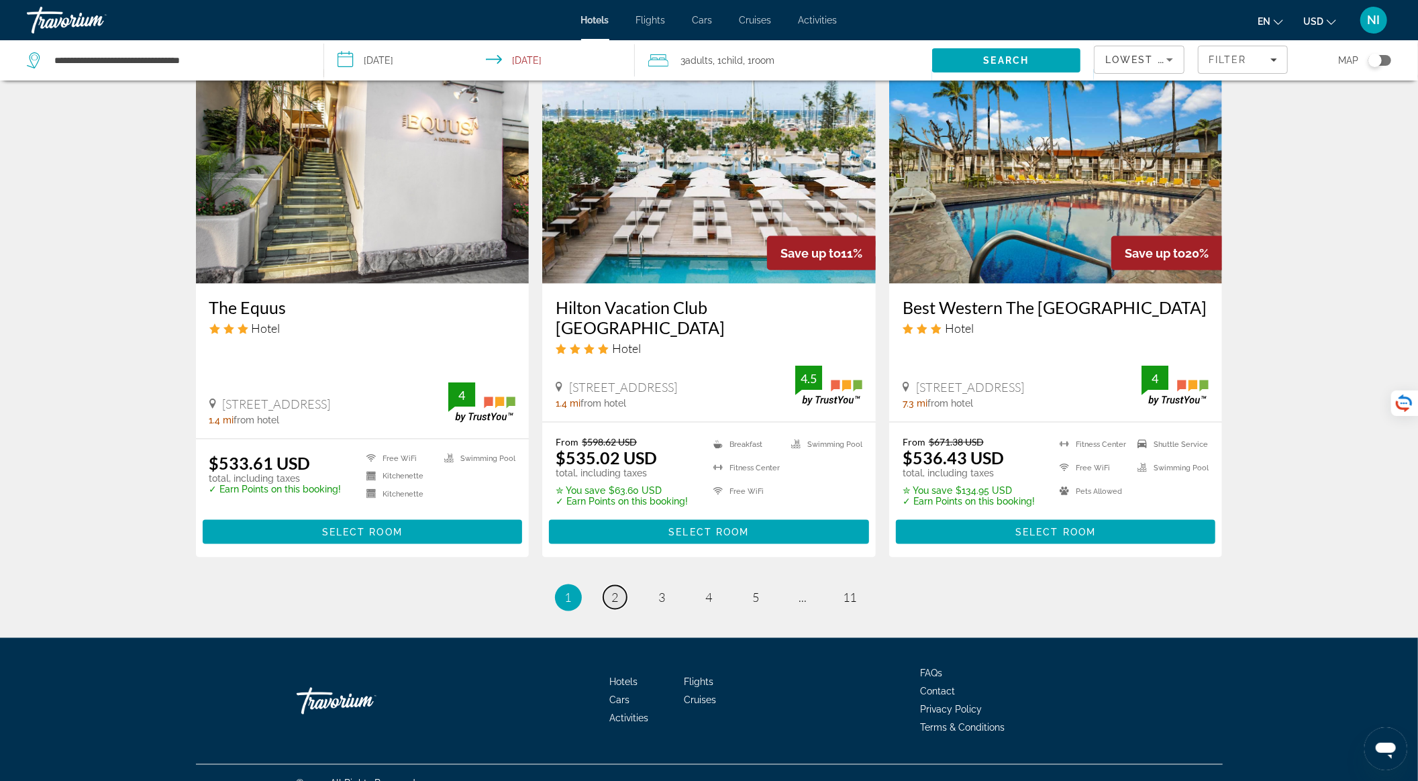
click at [612, 591] on span "2" at bounding box center [615, 598] width 7 height 15
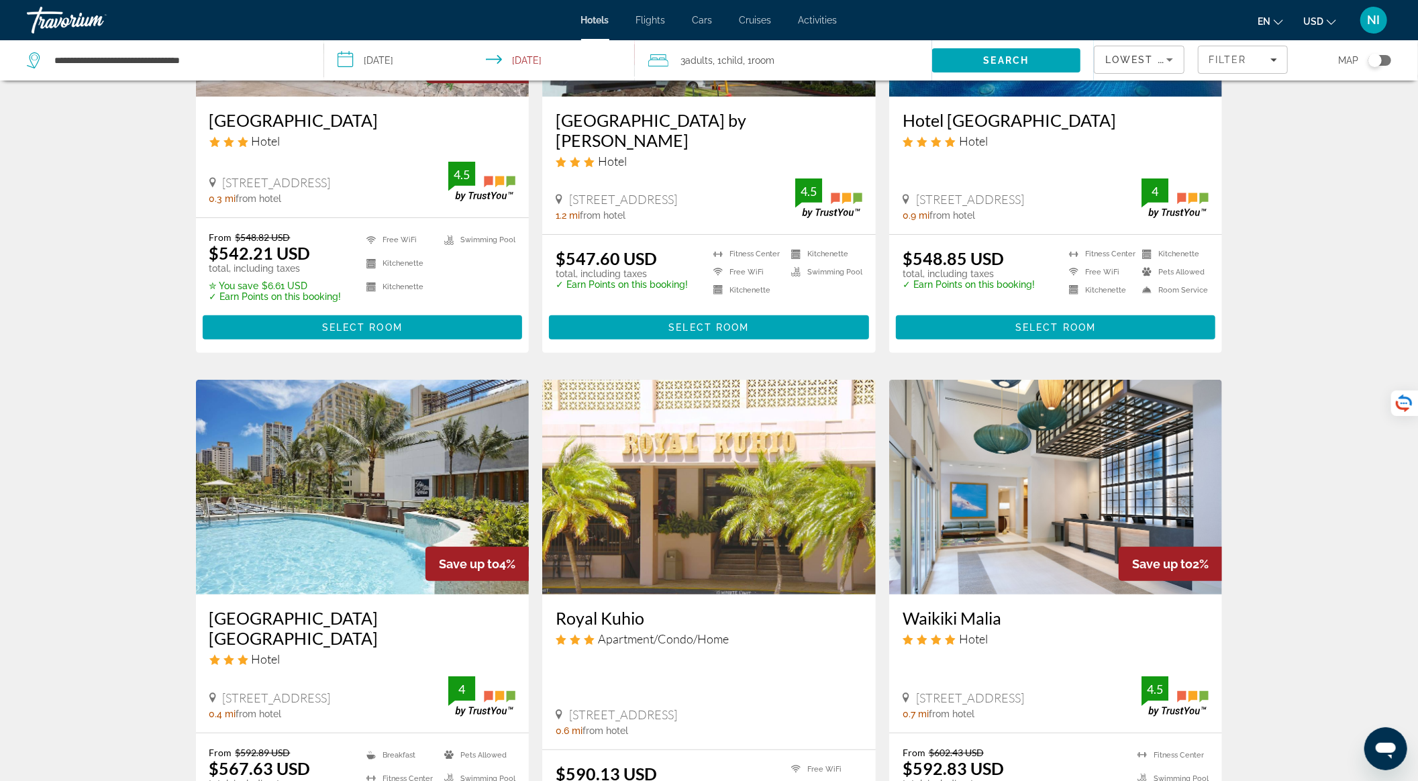
scroll to position [358, 0]
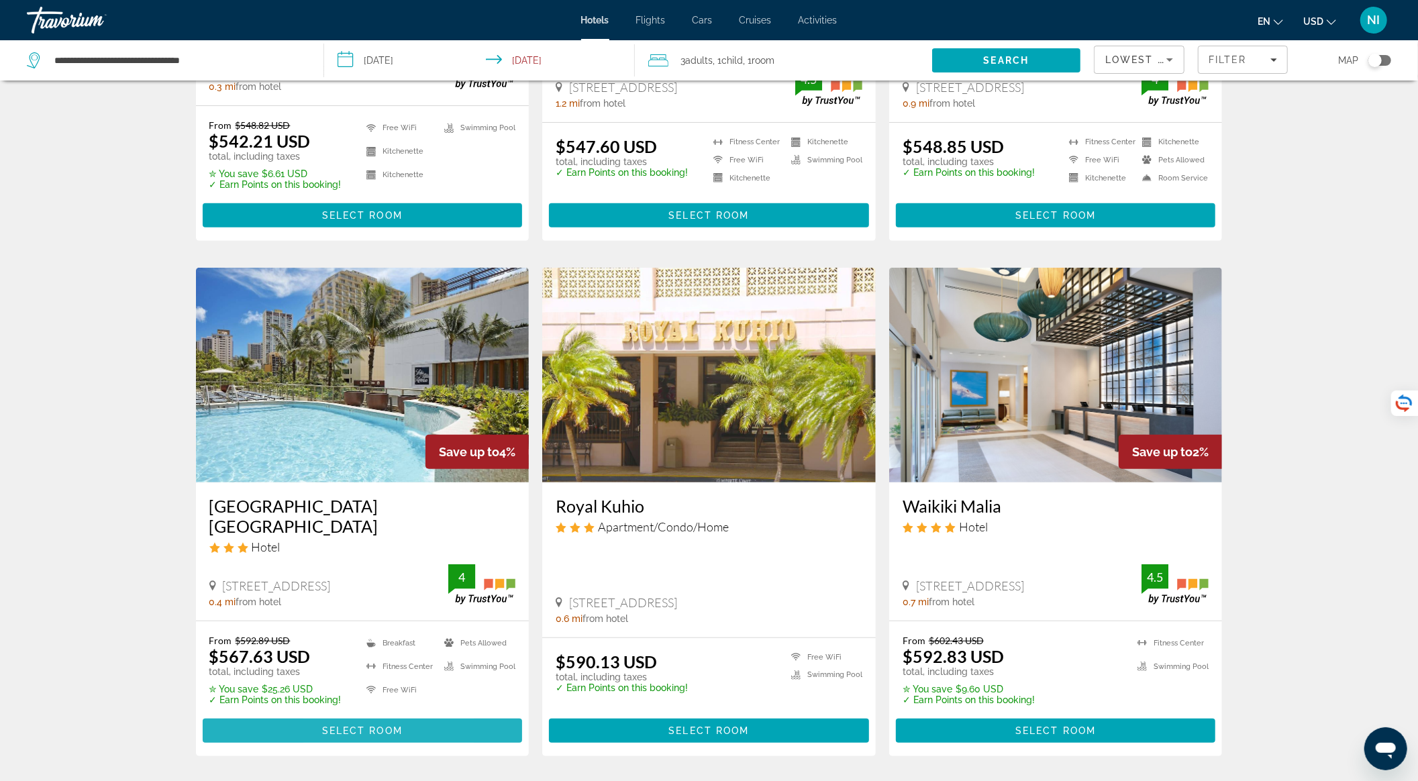
click at [328, 726] on span "Select Room" at bounding box center [362, 731] width 81 height 11
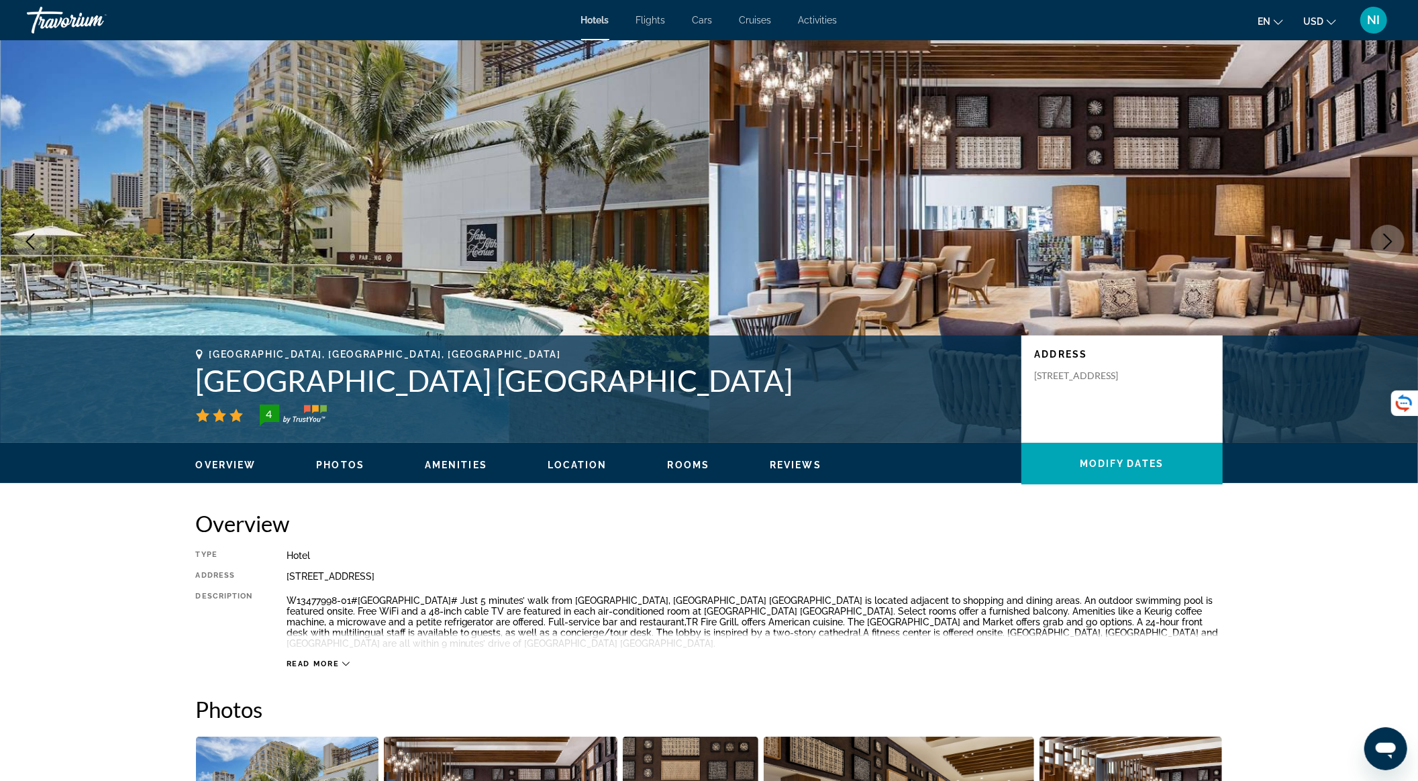
click at [1393, 236] on icon "Next image" at bounding box center [1388, 242] width 16 height 16
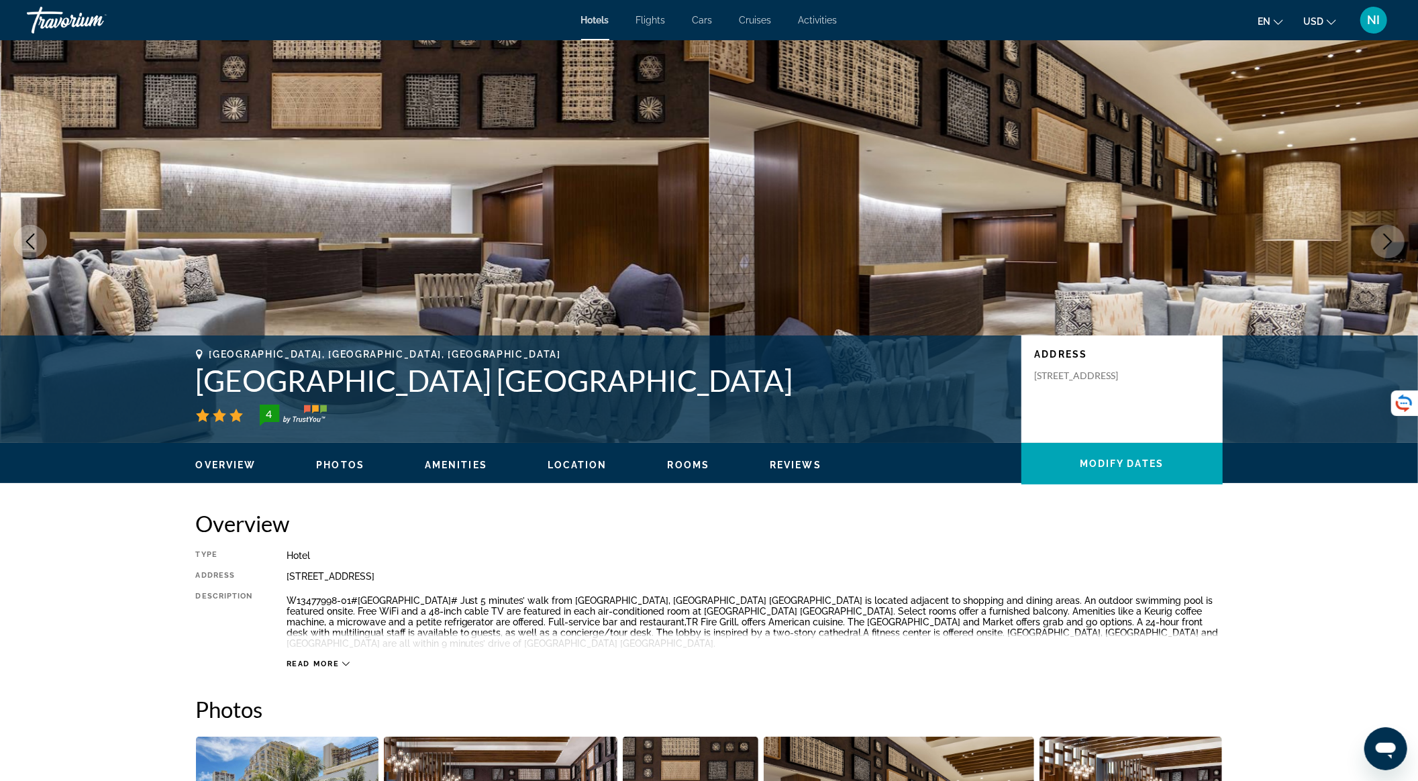
click at [1393, 236] on icon "Next image" at bounding box center [1388, 242] width 16 height 16
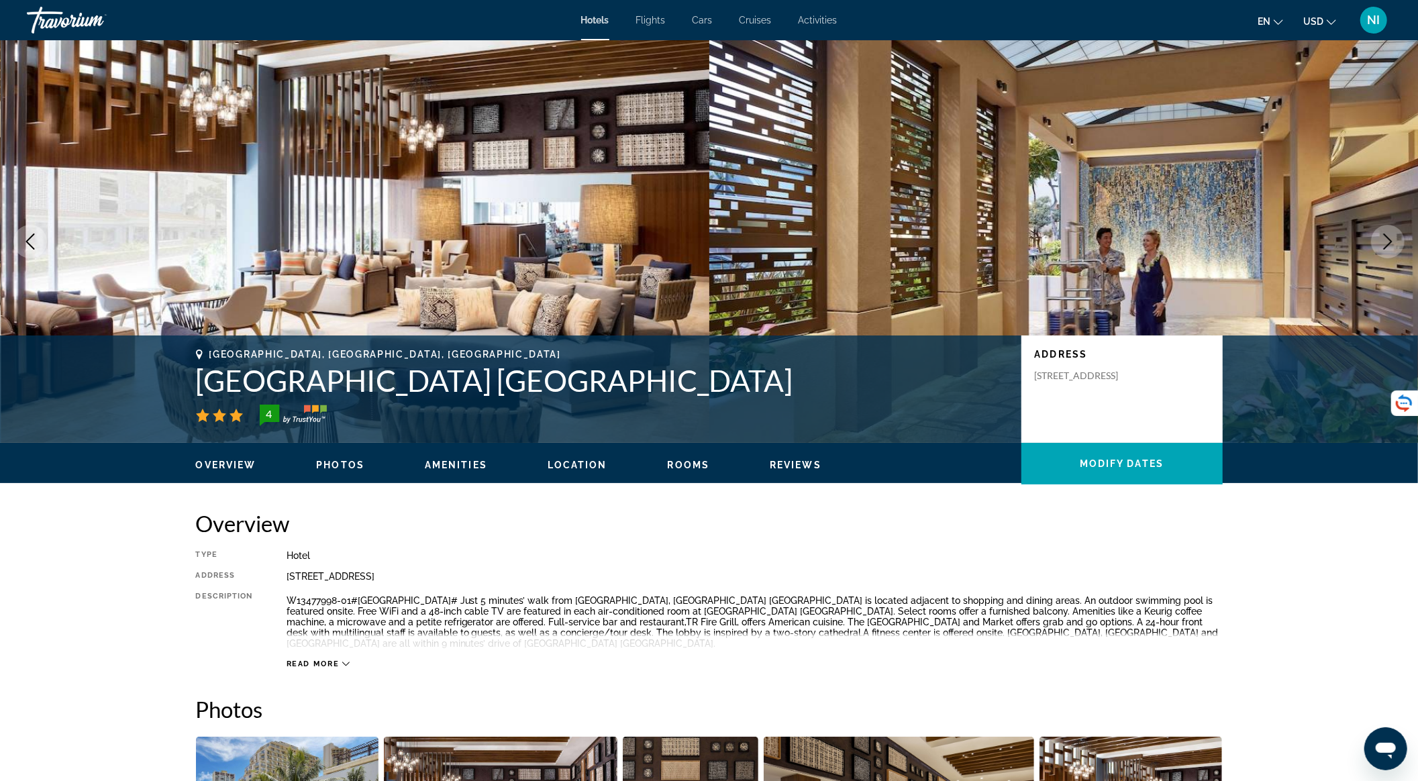
click at [1393, 236] on icon "Next image" at bounding box center [1388, 242] width 16 height 16
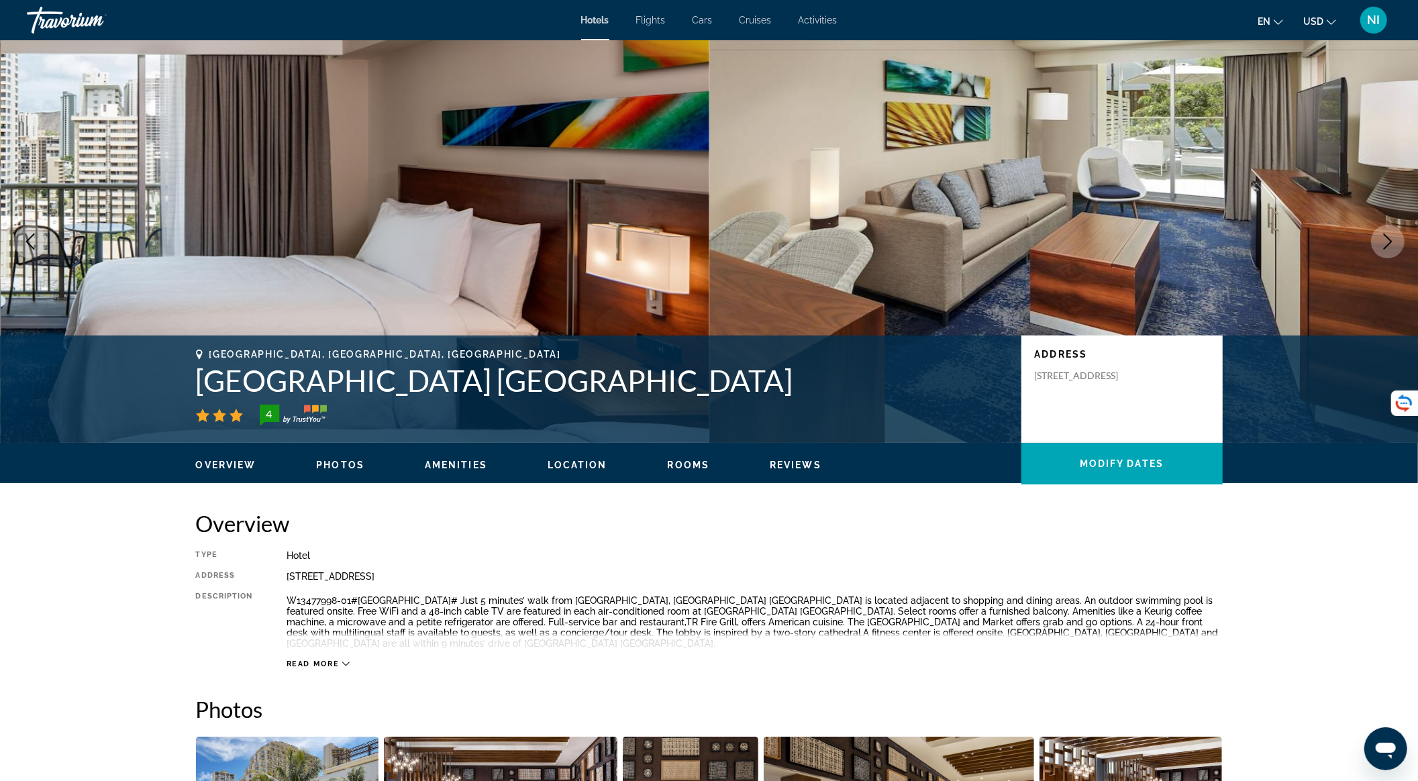
click at [1393, 236] on icon "Next image" at bounding box center [1388, 242] width 16 height 16
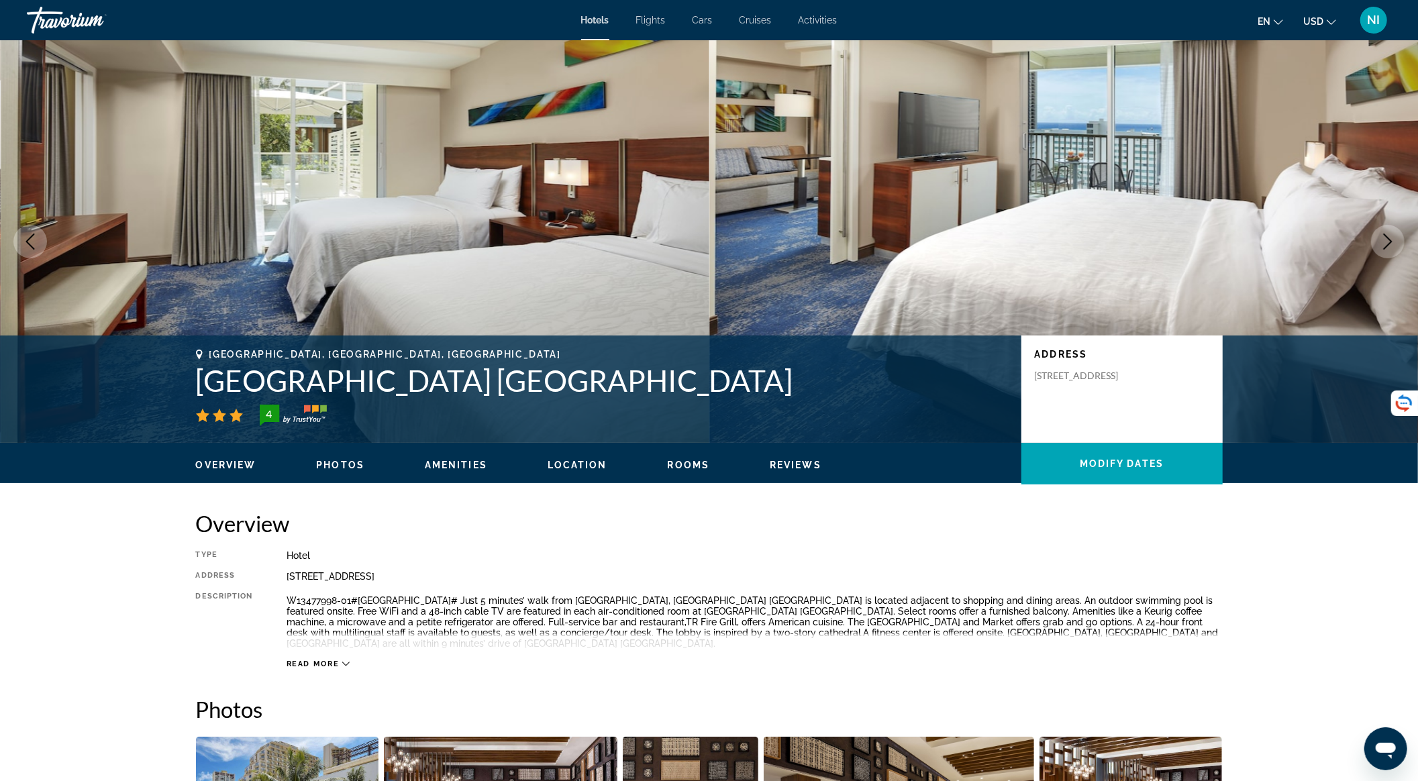
click at [1393, 236] on icon "Next image" at bounding box center [1388, 242] width 16 height 16
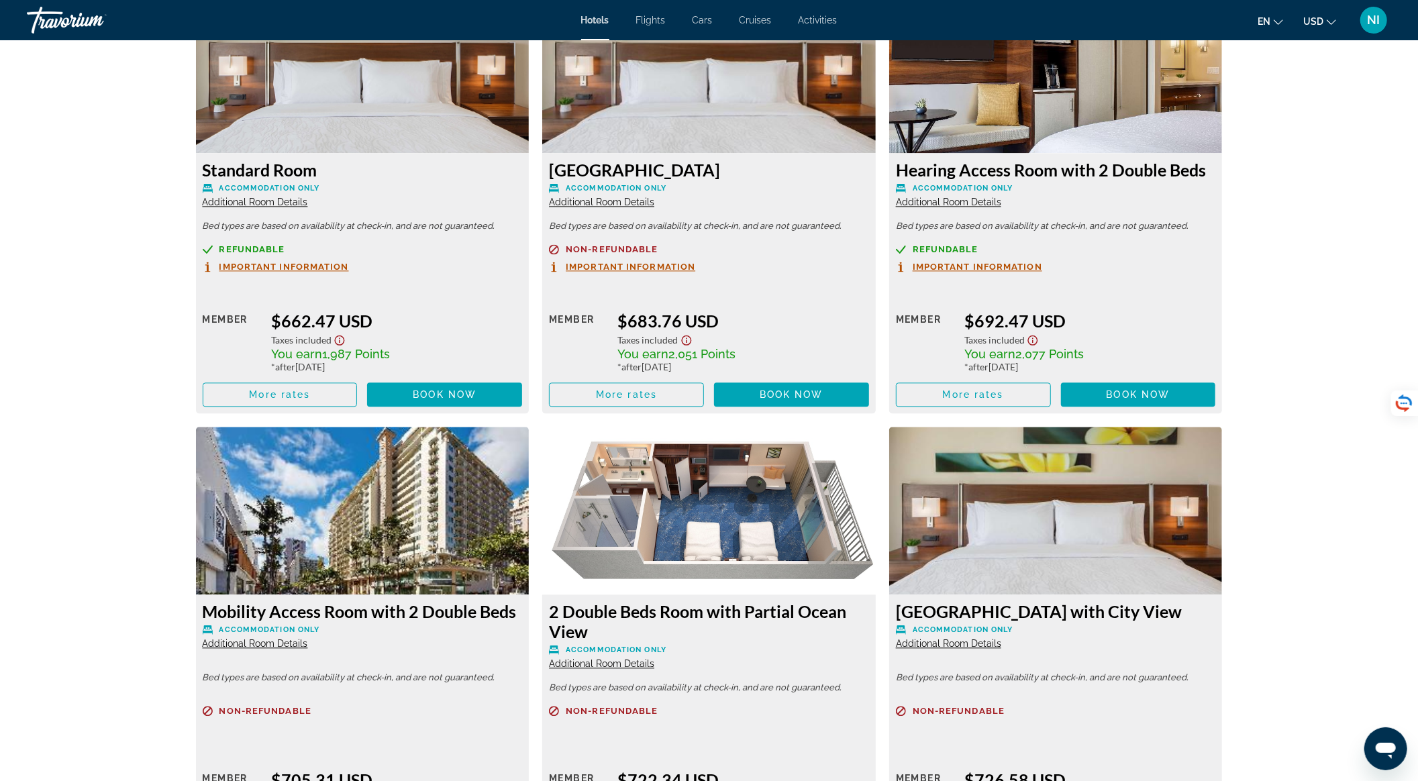
scroll to position [2237, 0]
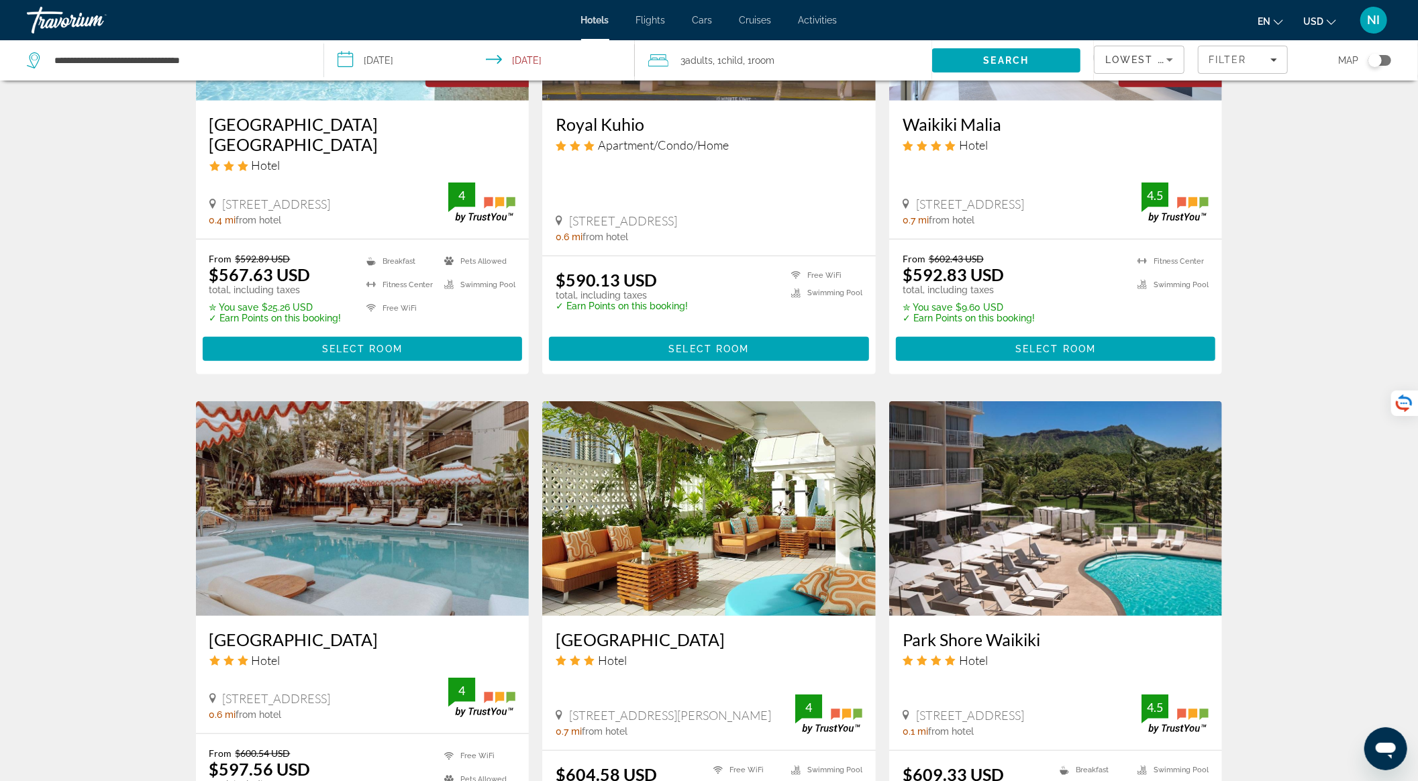
scroll to position [895, 0]
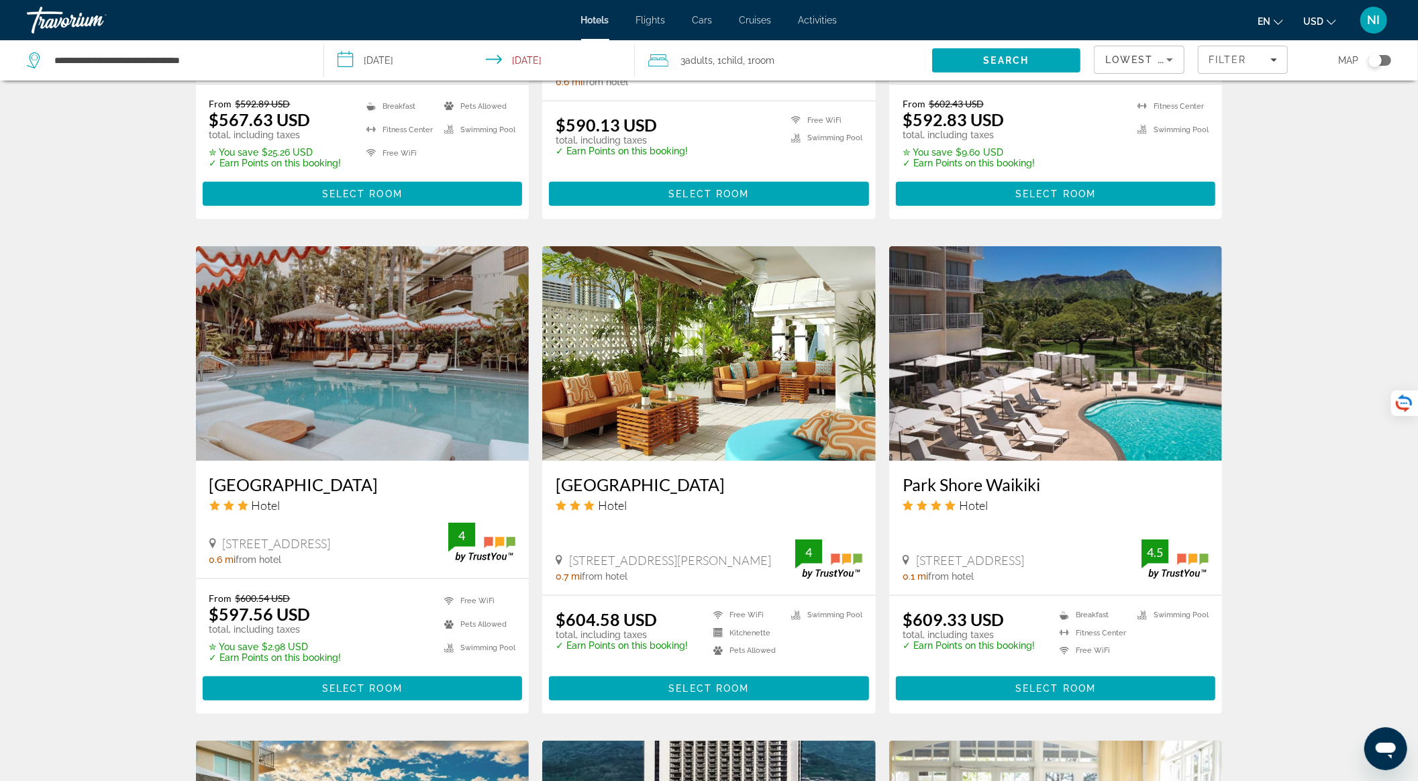
click at [1136, 63] on span "Lowest Price" at bounding box center [1148, 59] width 86 height 11
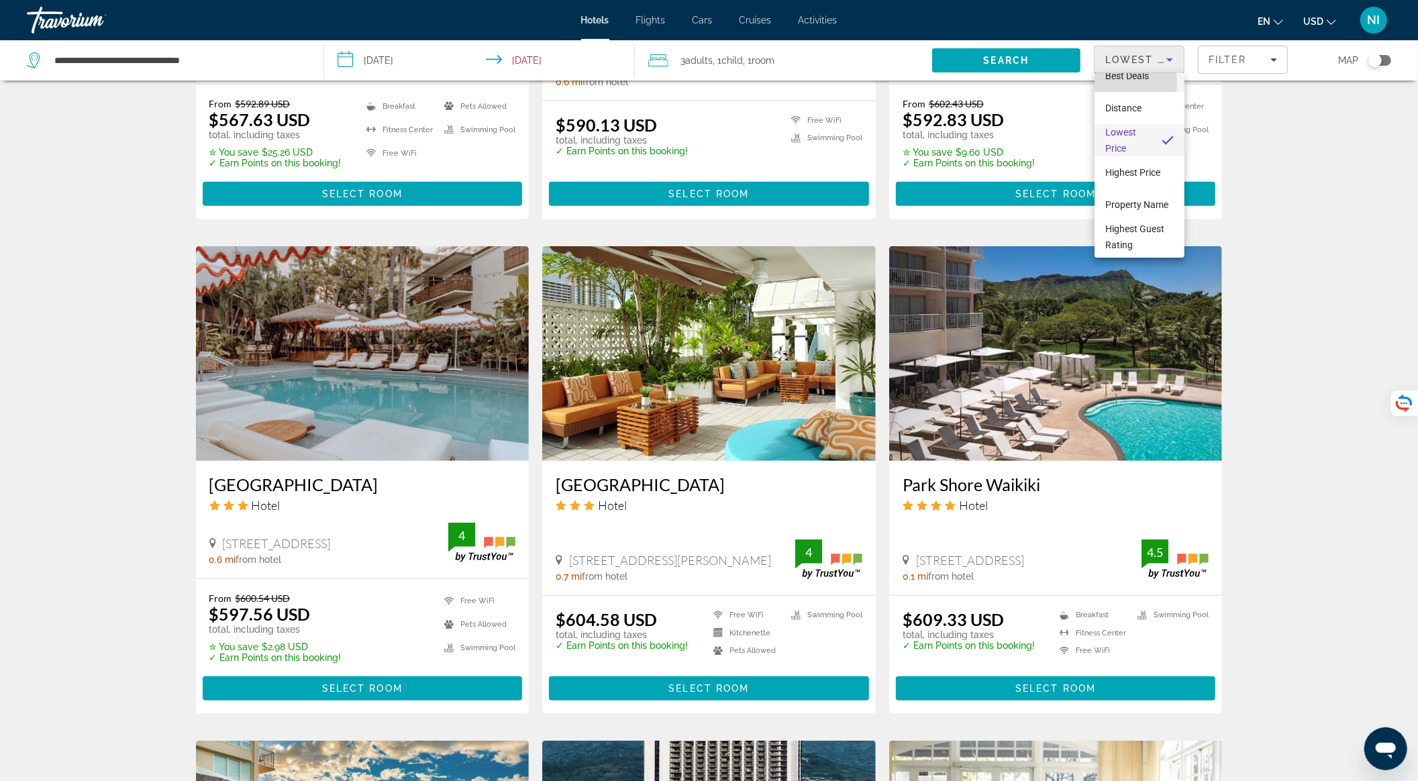
click at [1126, 83] on mat-option "Best Deals" at bounding box center [1140, 76] width 90 height 32
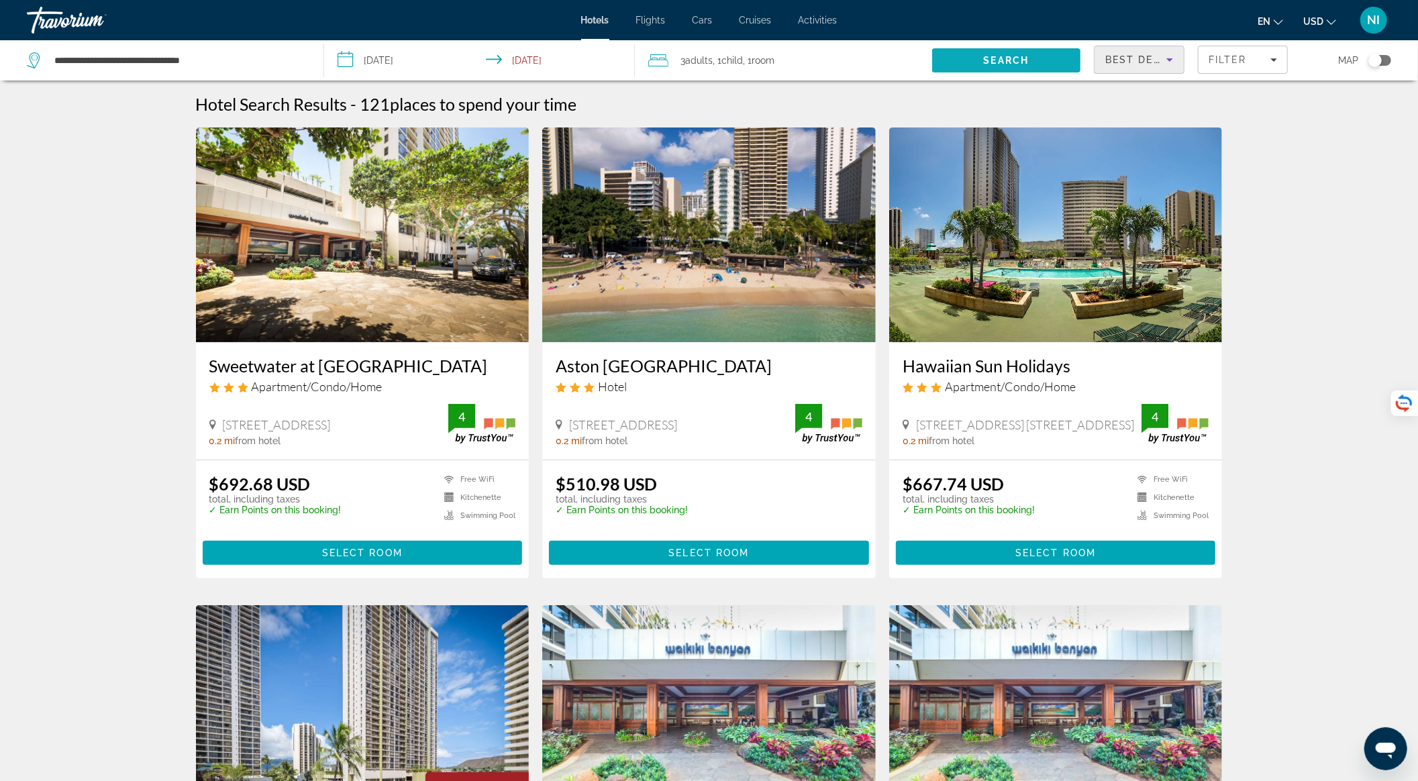
click at [1031, 58] on span "Search" at bounding box center [1006, 60] width 148 height 32
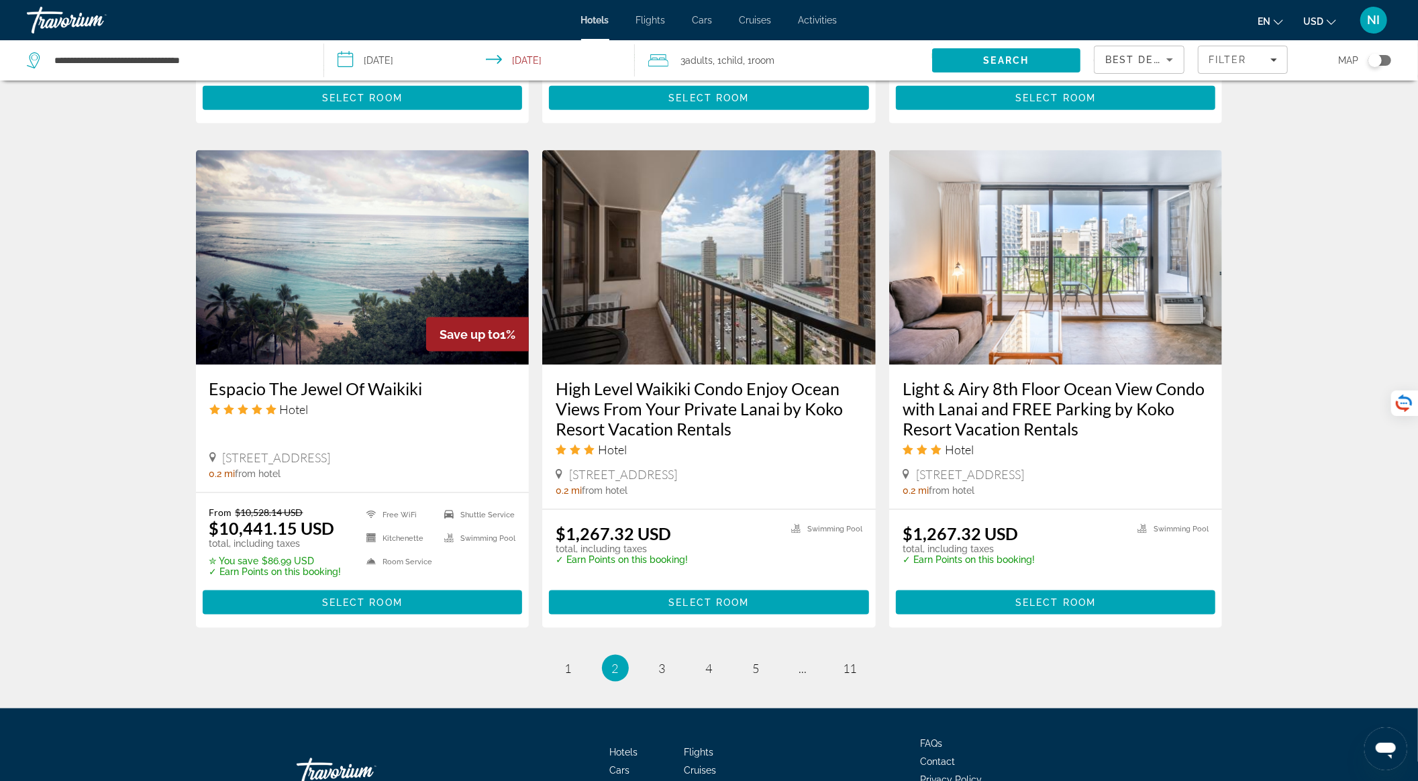
scroll to position [1536, 0]
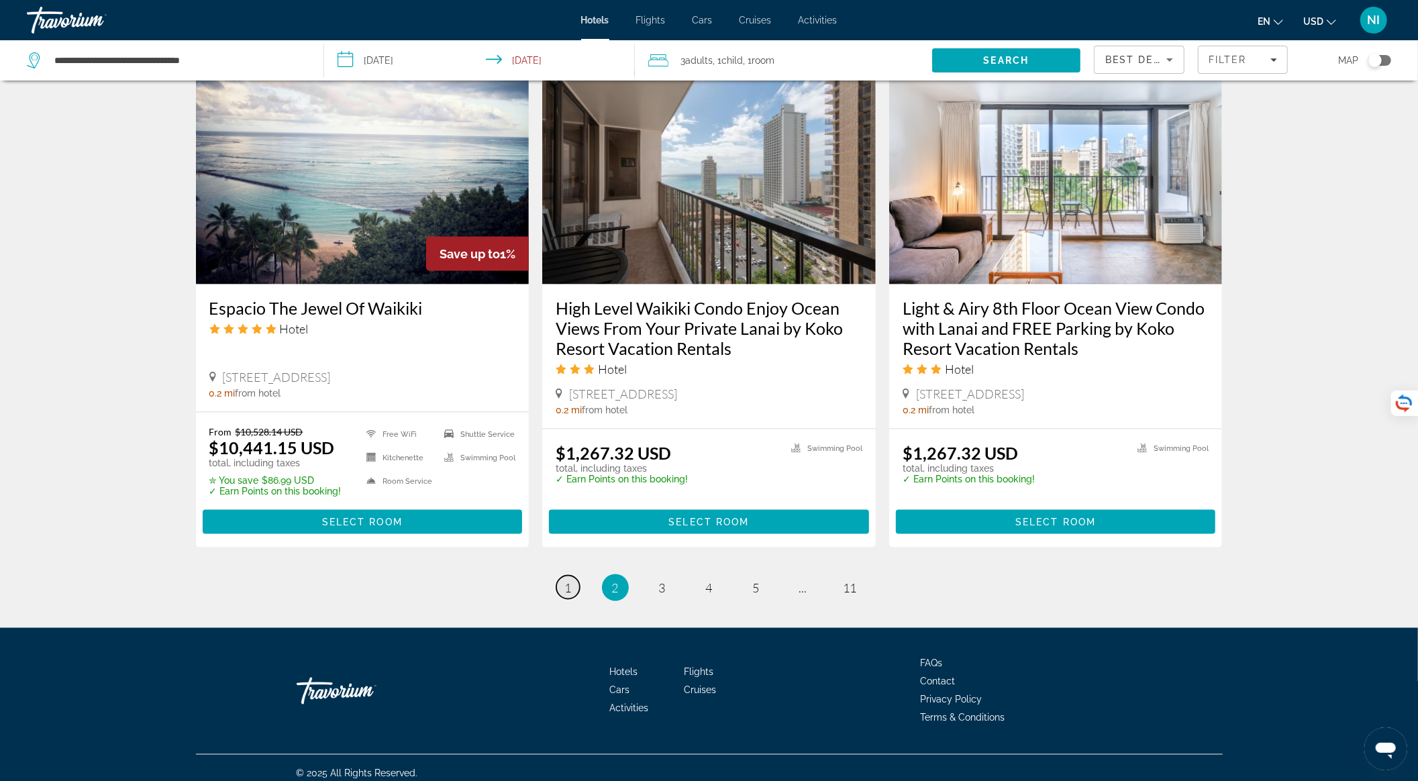
click at [566, 581] on span "1" at bounding box center [568, 588] width 7 height 15
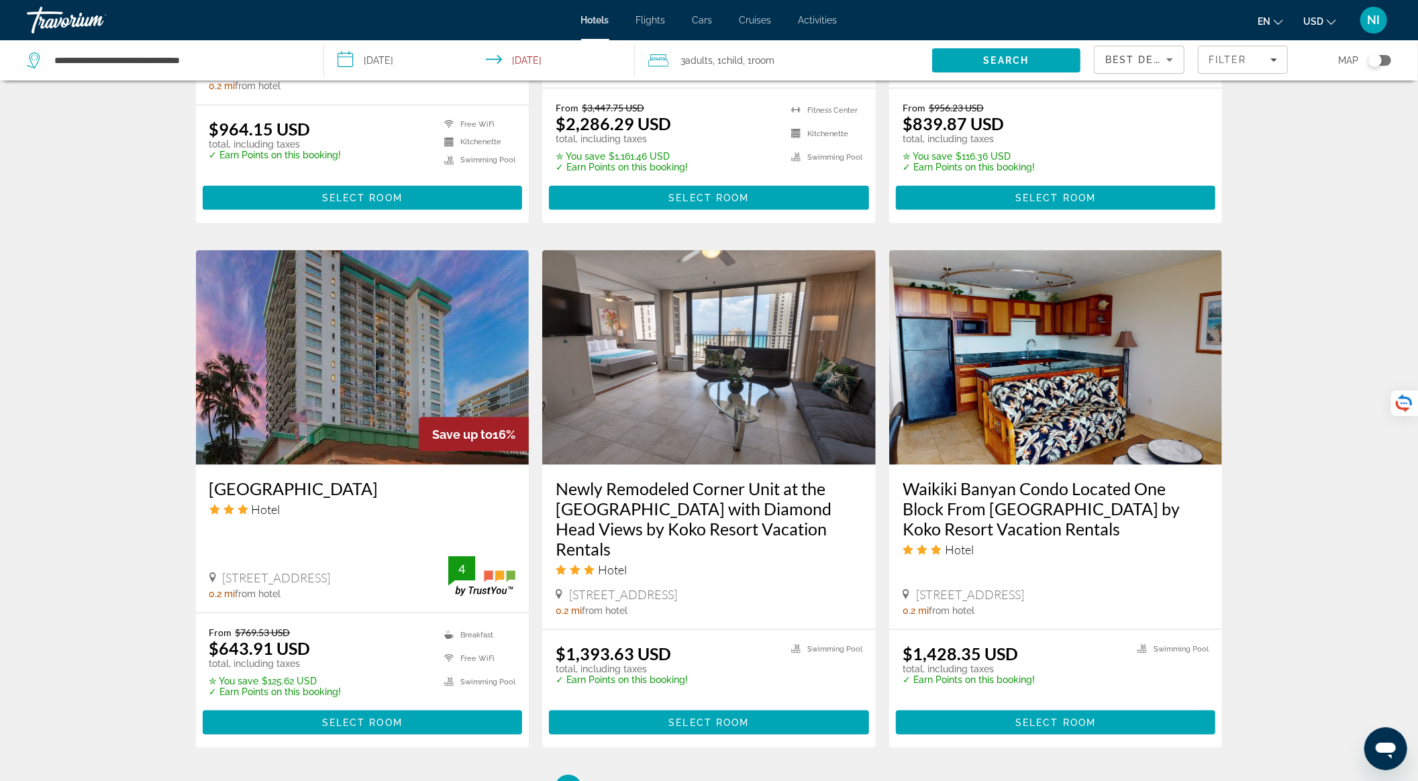
scroll to position [1521, 0]
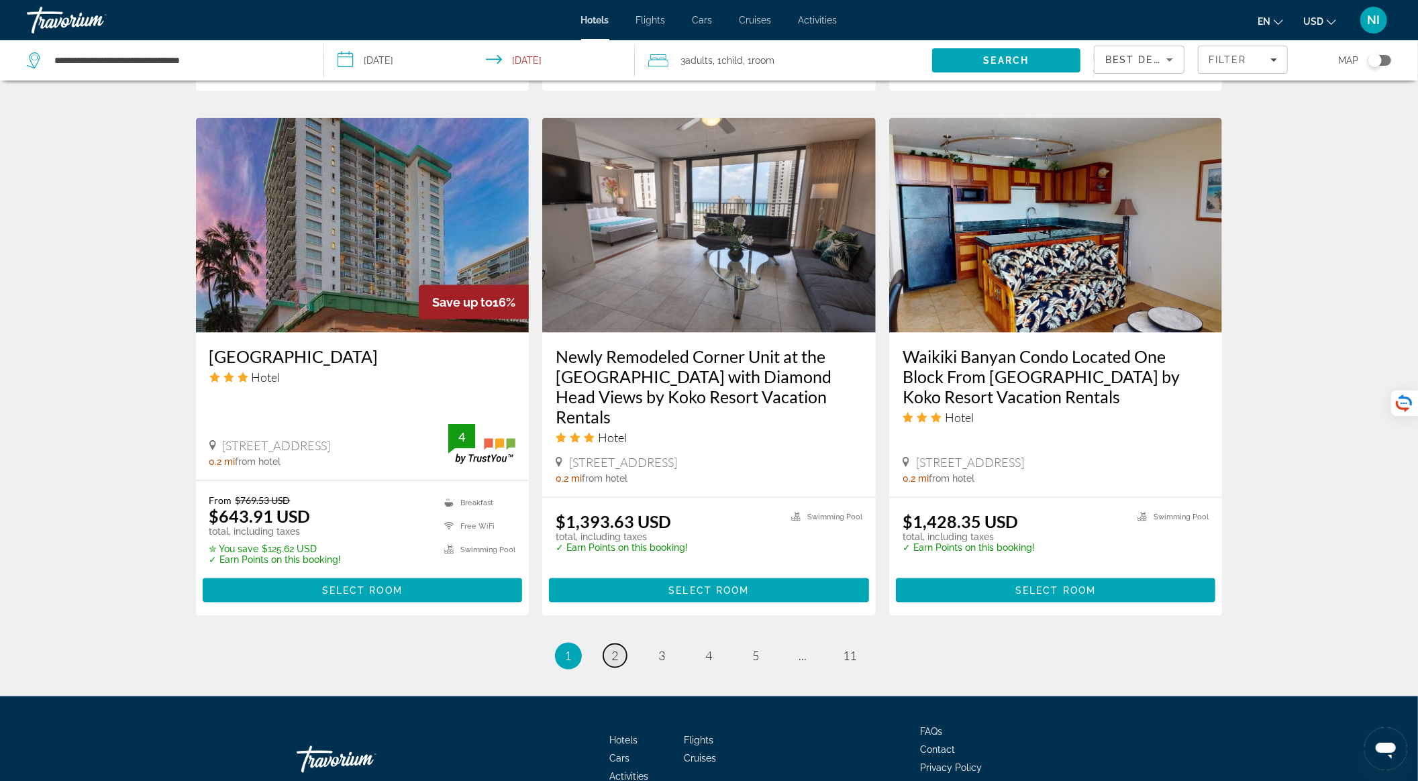
click at [605, 644] on link "page 2" at bounding box center [614, 655] width 23 height 23
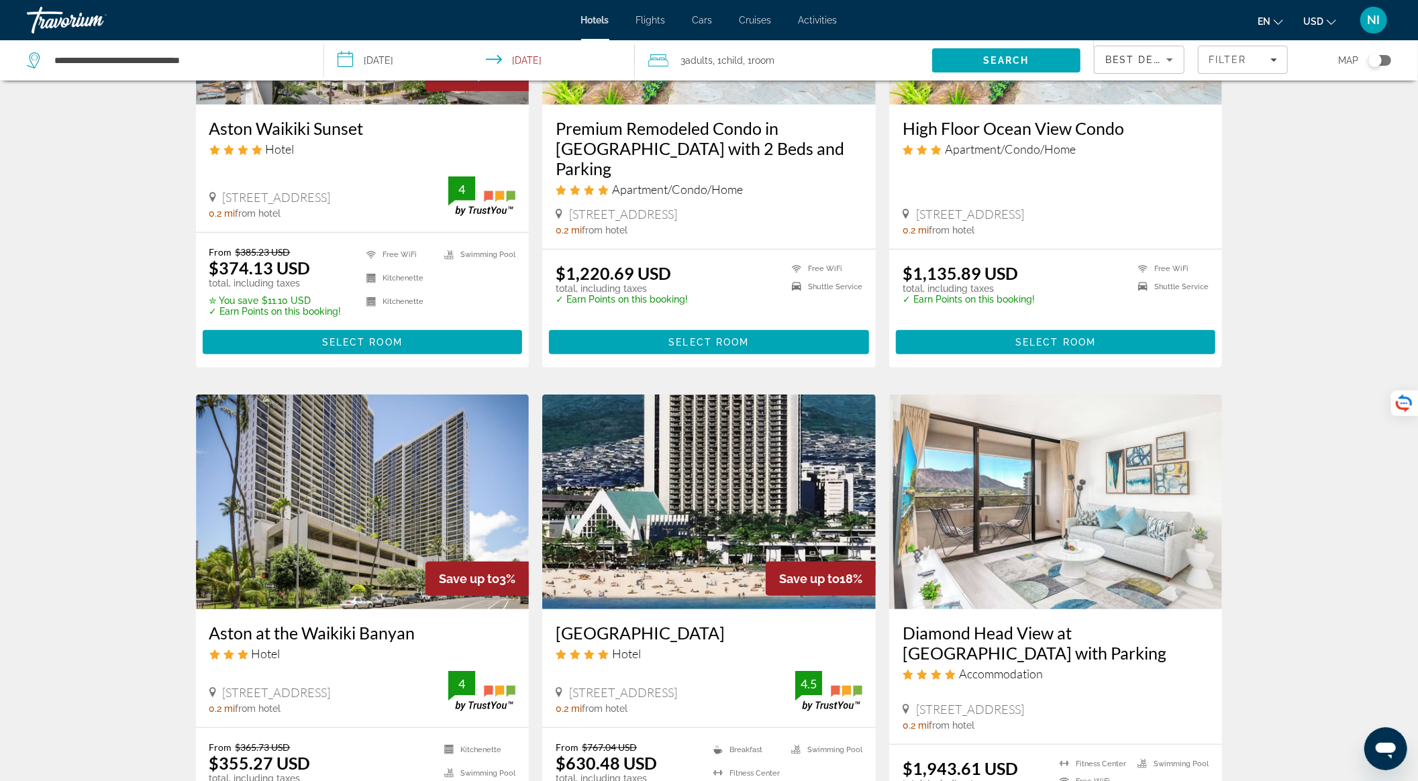
scroll to position [895, 0]
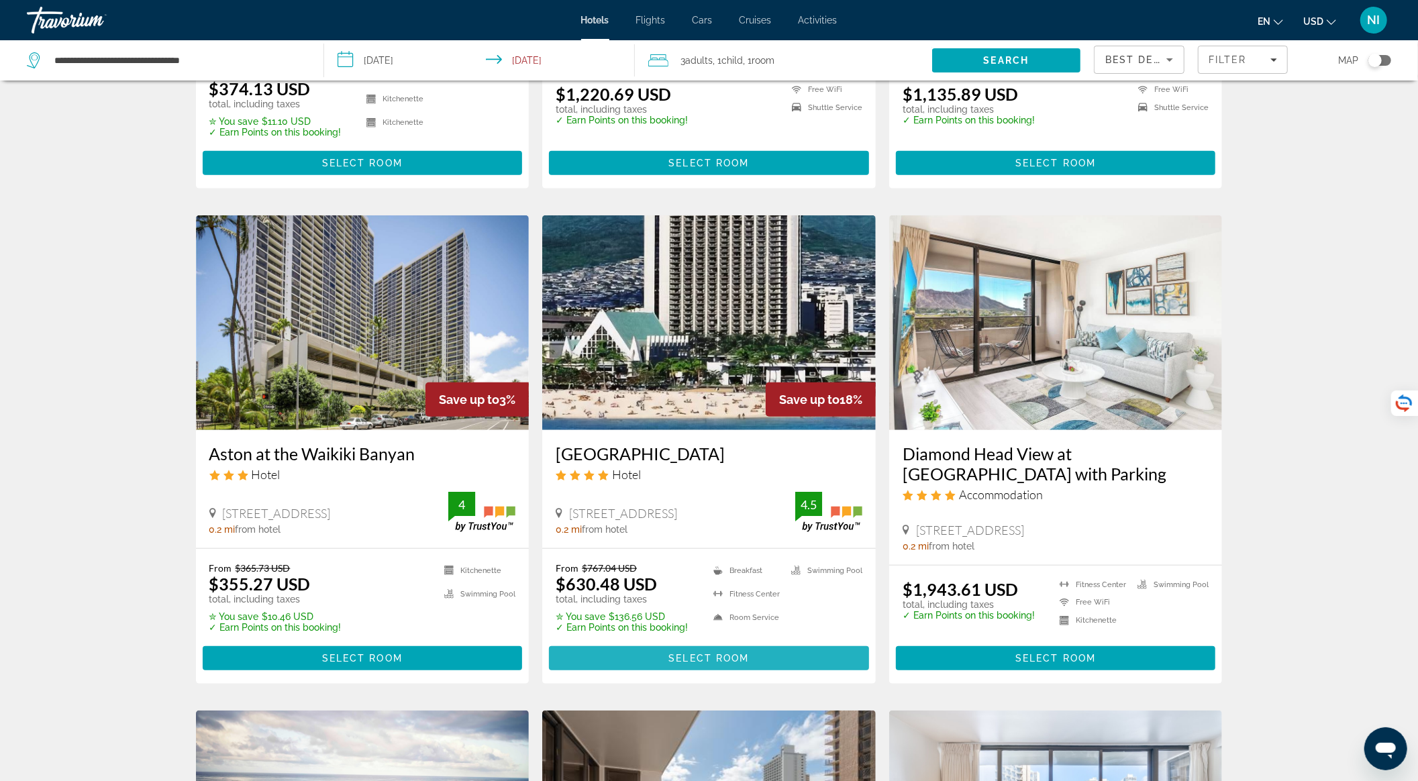
click at [698, 653] on span "Select Room" at bounding box center [708, 658] width 81 height 11
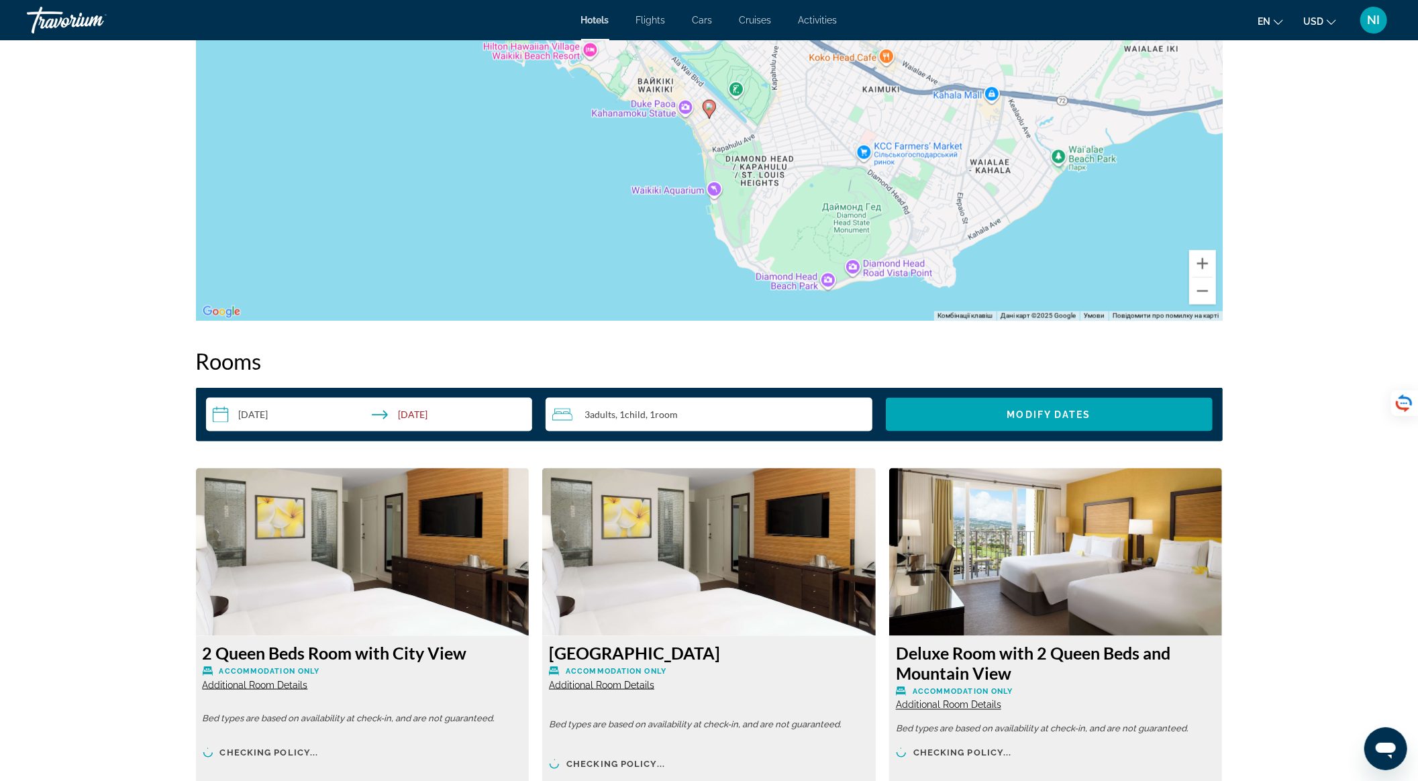
scroll to position [1789, 0]
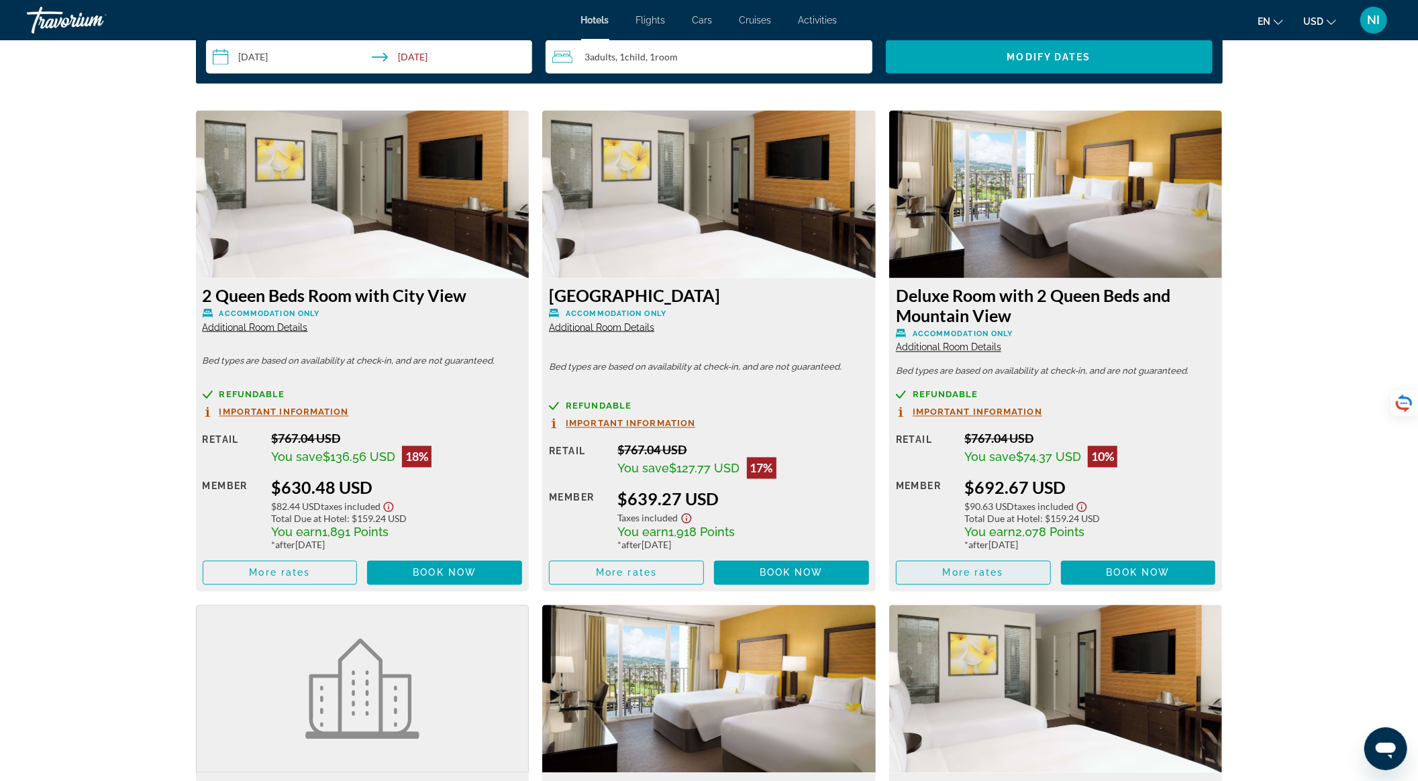
click at [1019, 566] on span "Main content" at bounding box center [974, 573] width 154 height 32
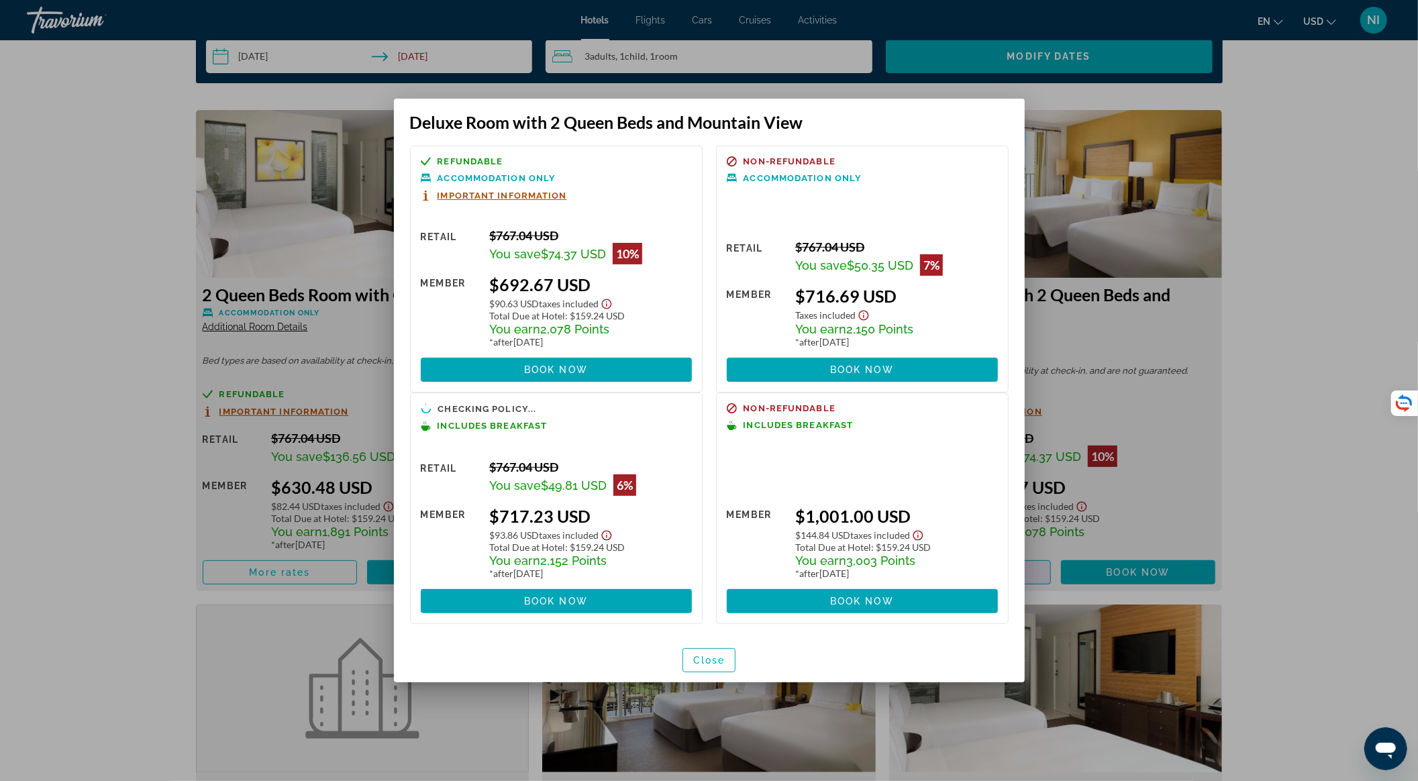
scroll to position [0, 0]
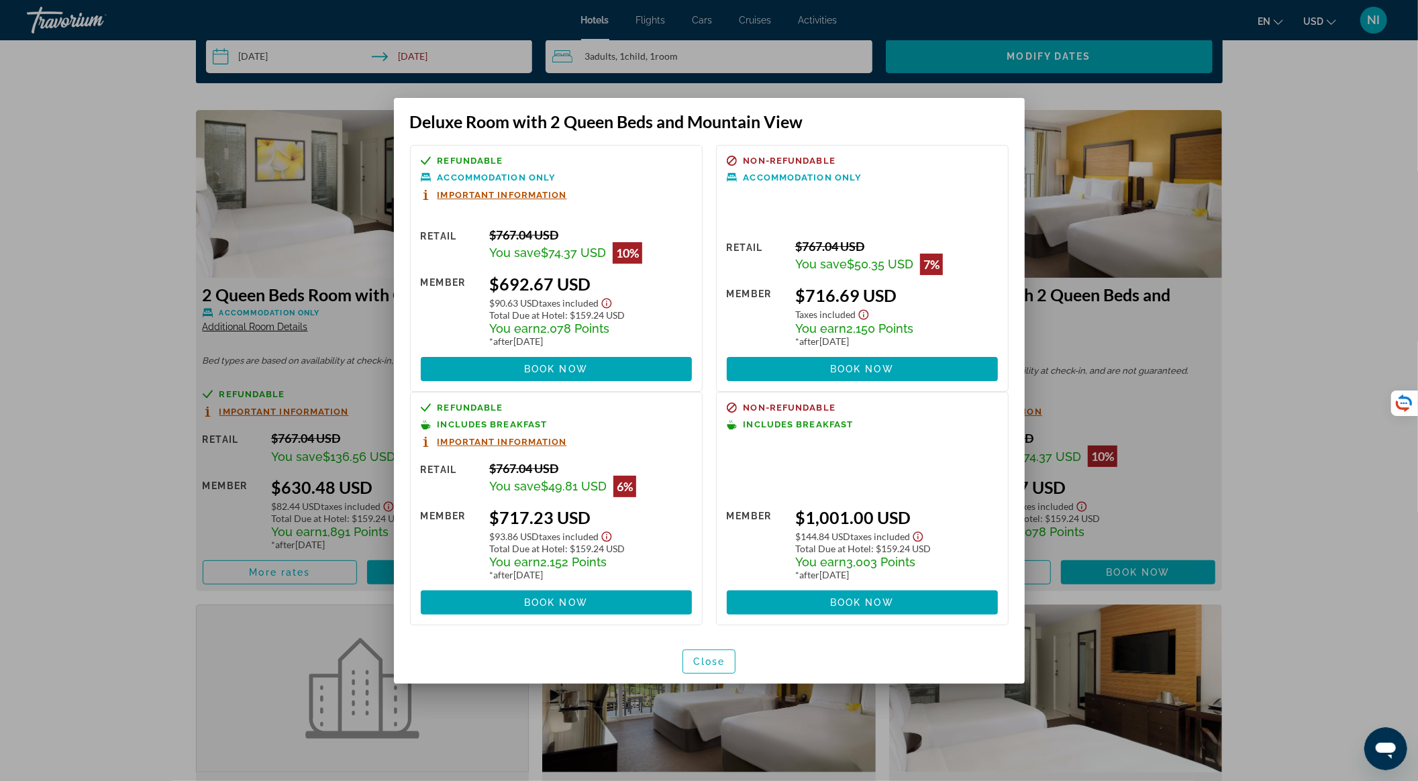
click at [127, 464] on div at bounding box center [709, 390] width 1418 height 781
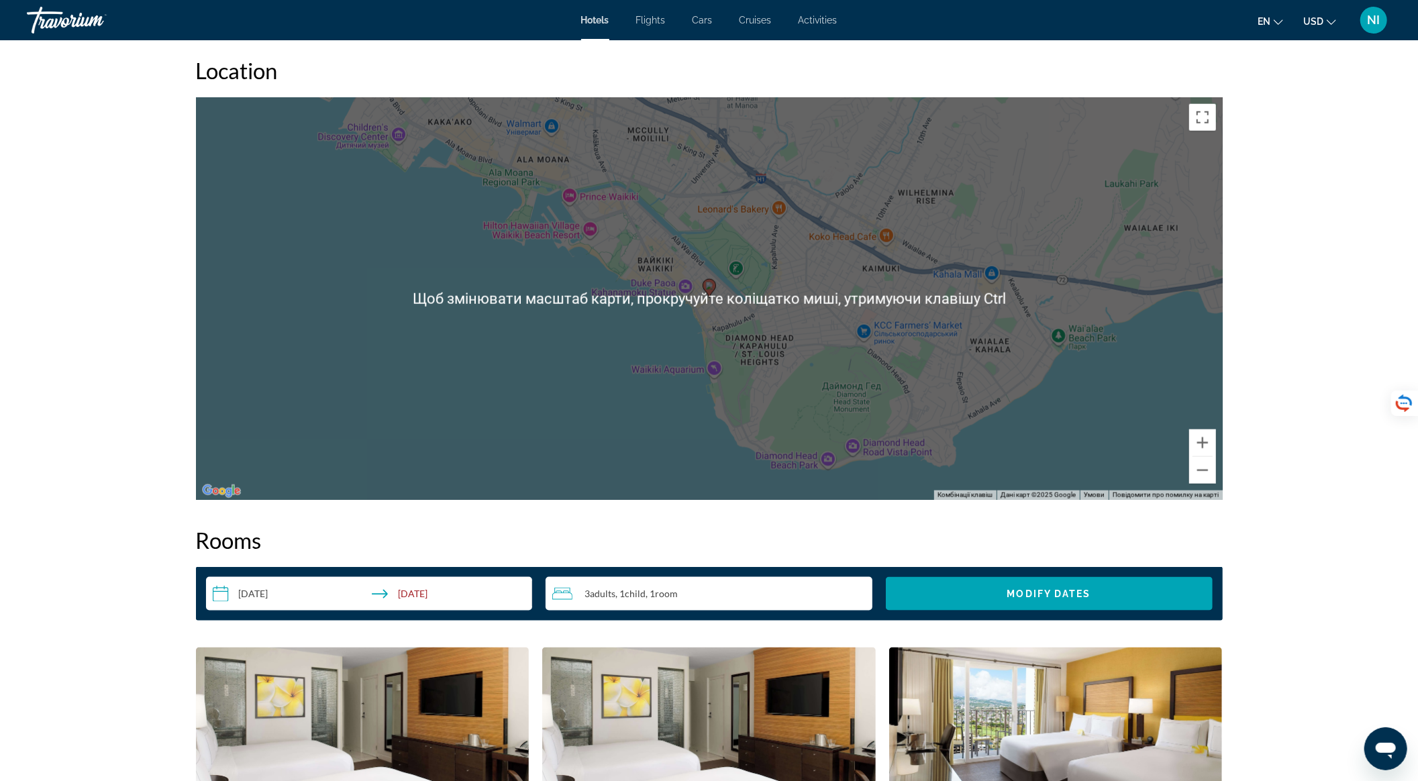
scroll to position [626, 0]
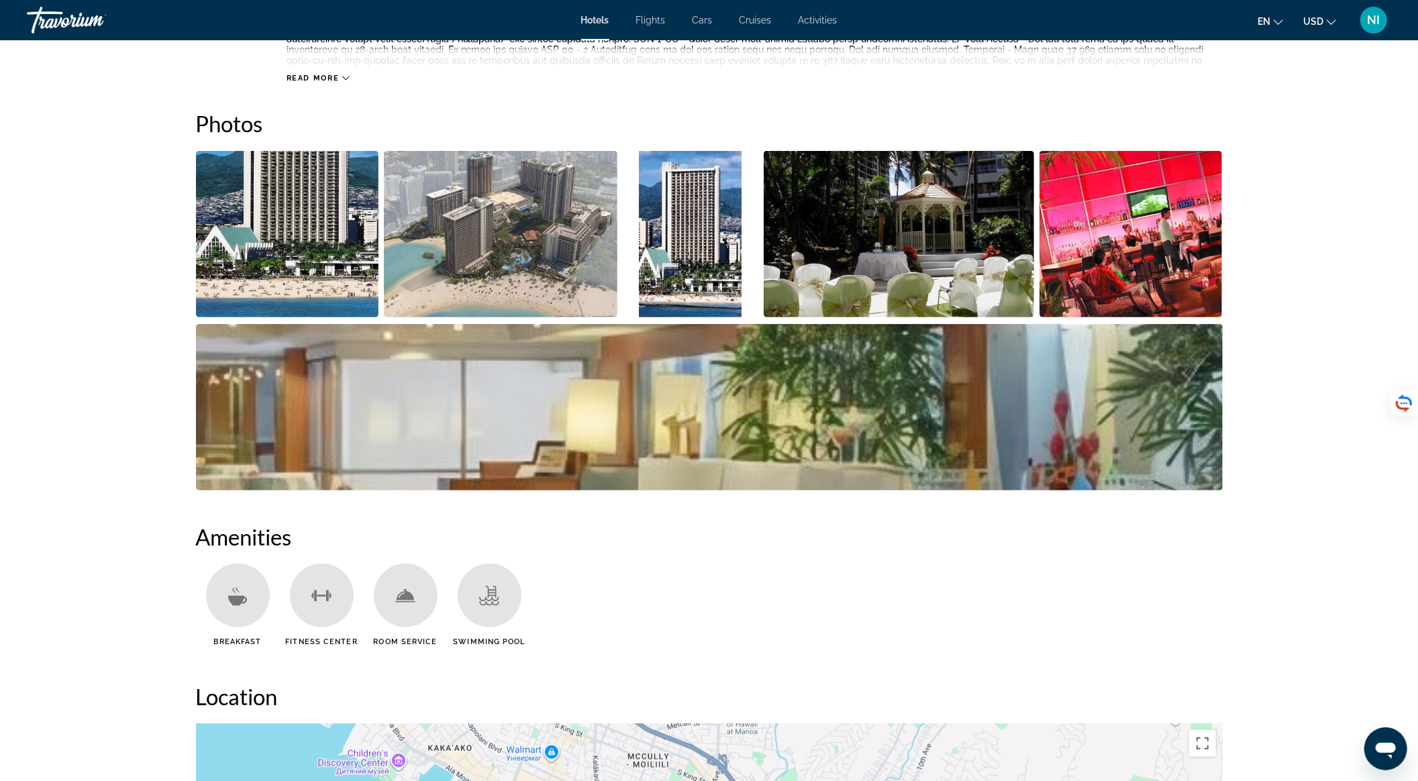
click at [348, 275] on img "Open full-screen image slider" at bounding box center [287, 234] width 183 height 166
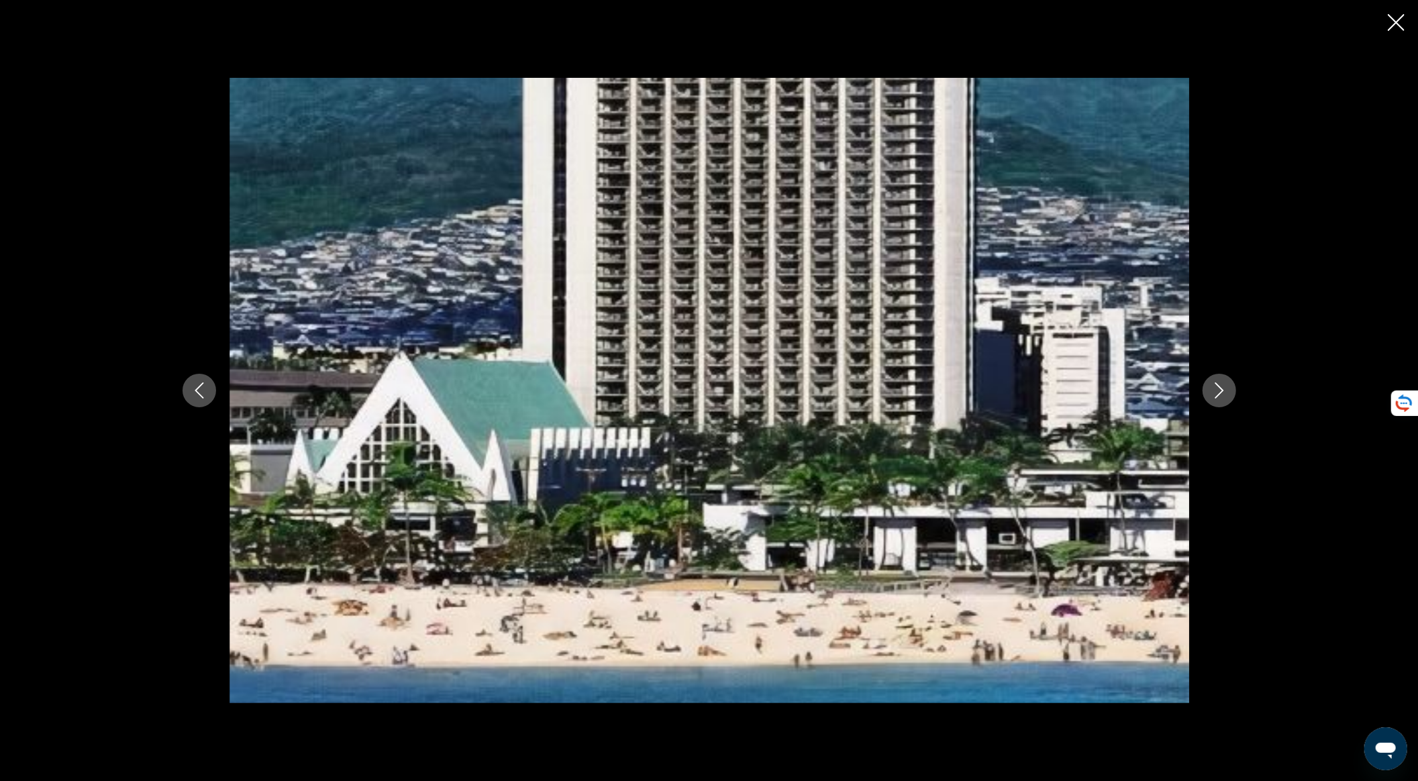
click at [1231, 385] on button "Next image" at bounding box center [1220, 391] width 34 height 34
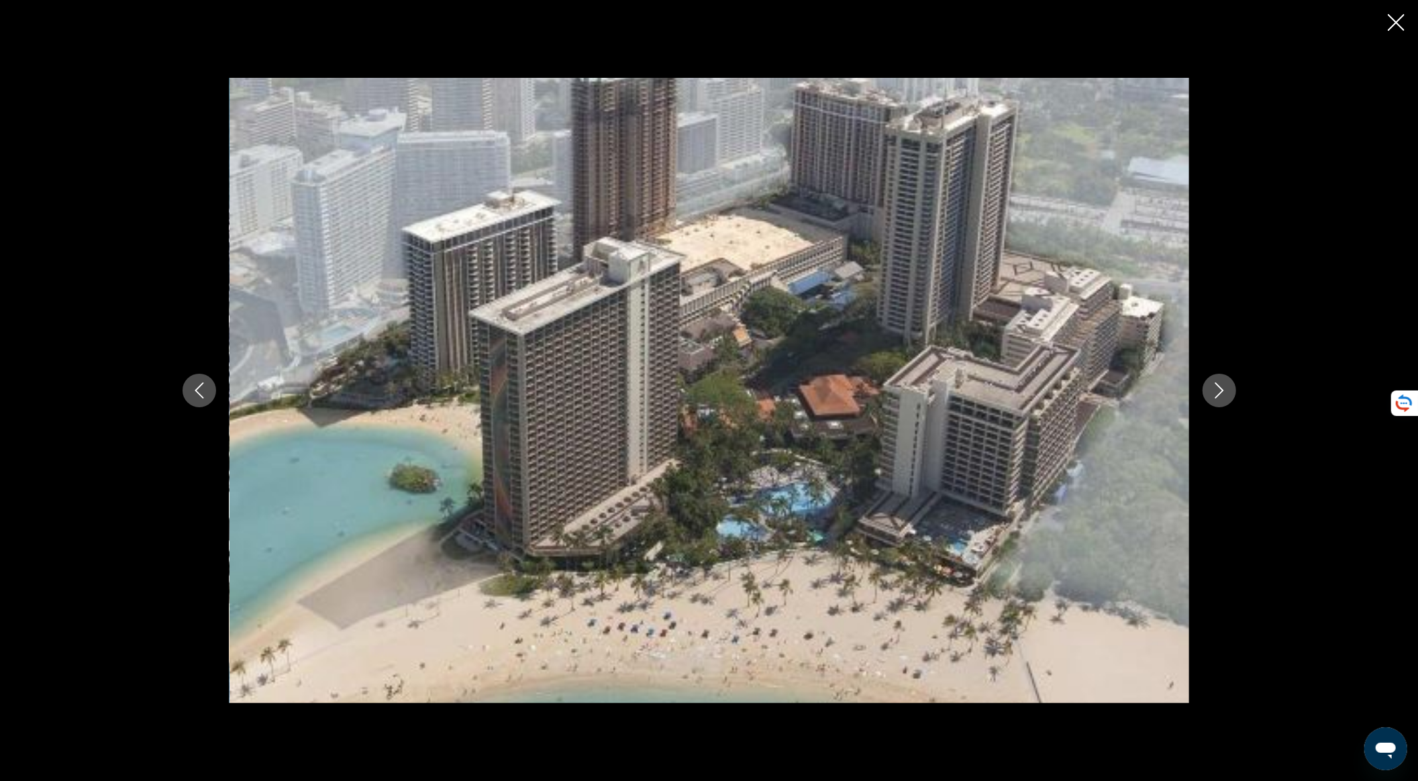
click at [1231, 385] on button "Next image" at bounding box center [1220, 391] width 34 height 34
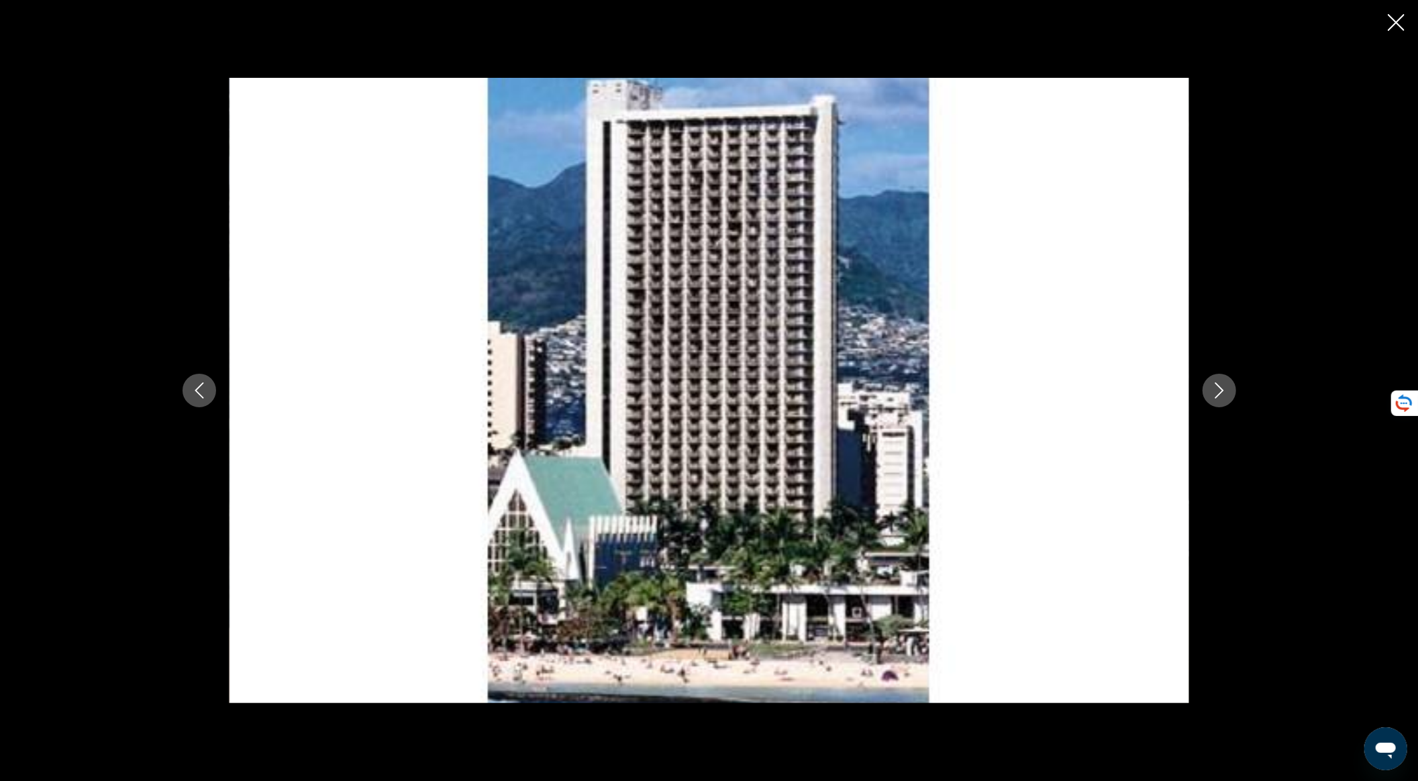
click at [1231, 385] on button "Next image" at bounding box center [1220, 391] width 34 height 34
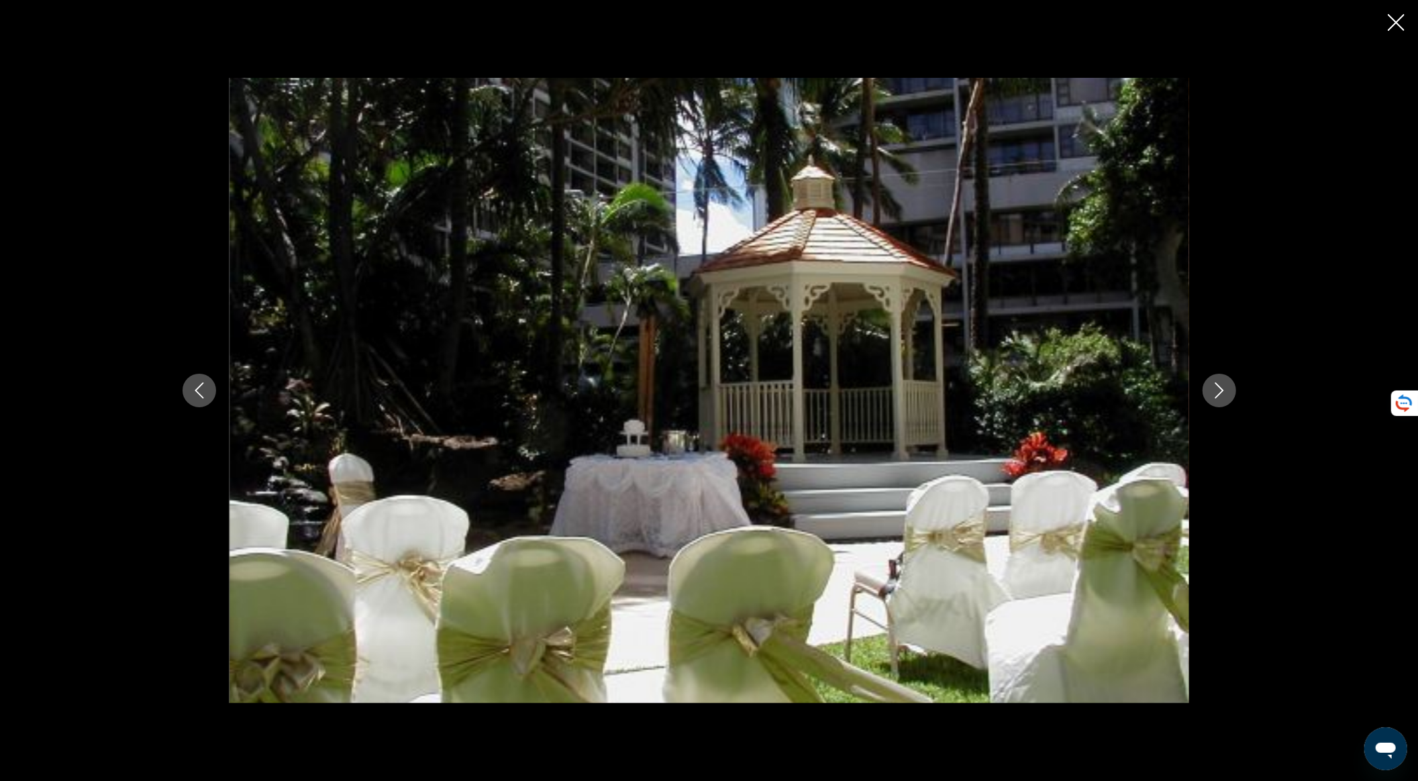
click at [1231, 385] on button "Next image" at bounding box center [1220, 391] width 34 height 34
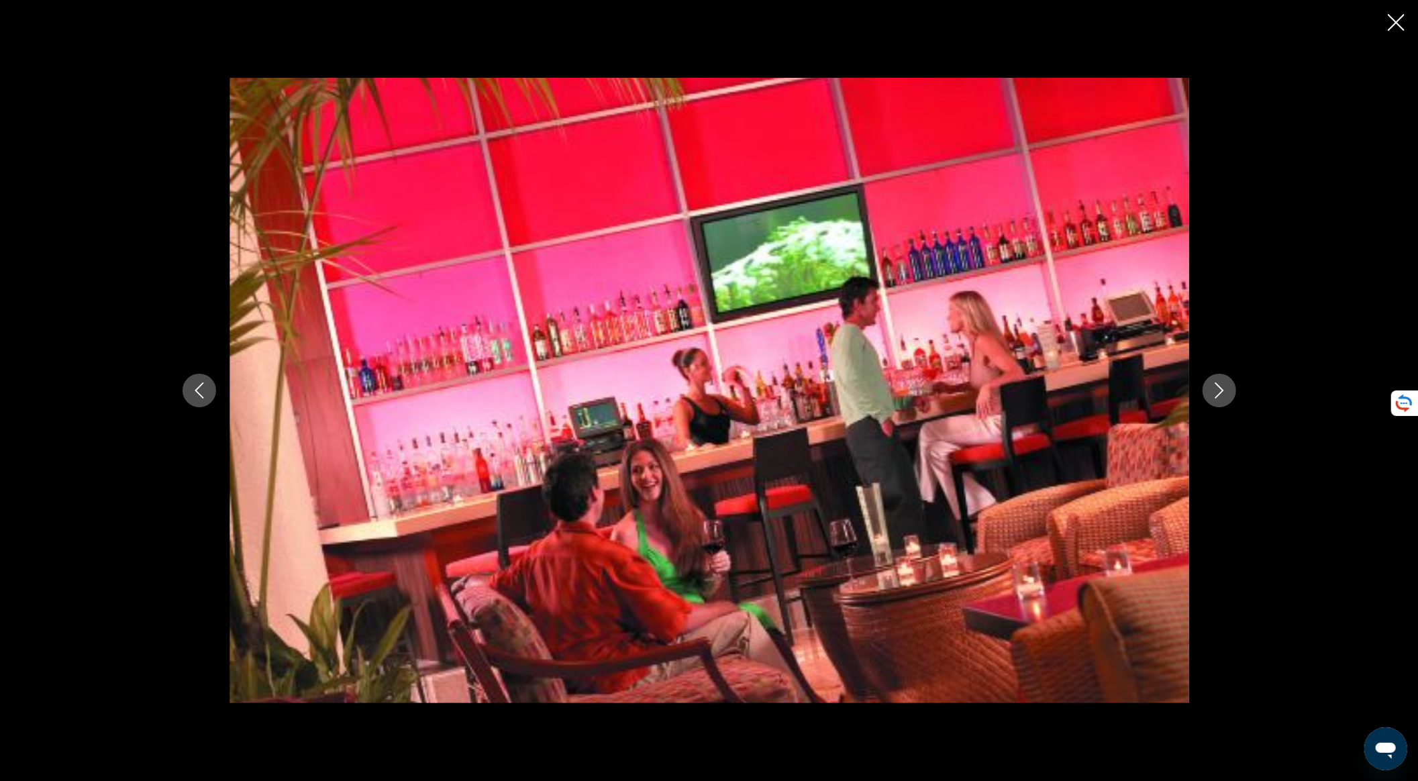
click at [1231, 385] on button "Next image" at bounding box center [1220, 391] width 34 height 34
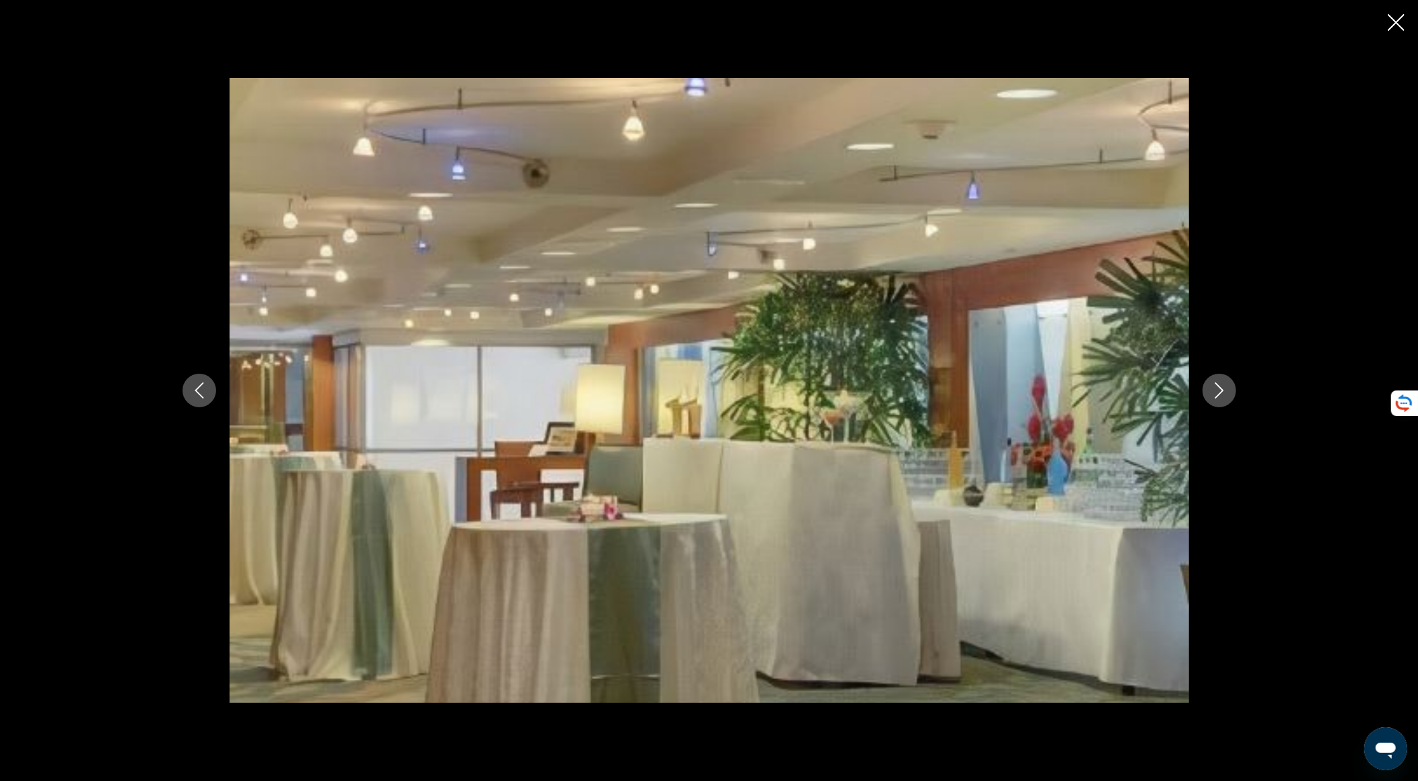
click at [1231, 385] on button "Next image" at bounding box center [1220, 391] width 34 height 34
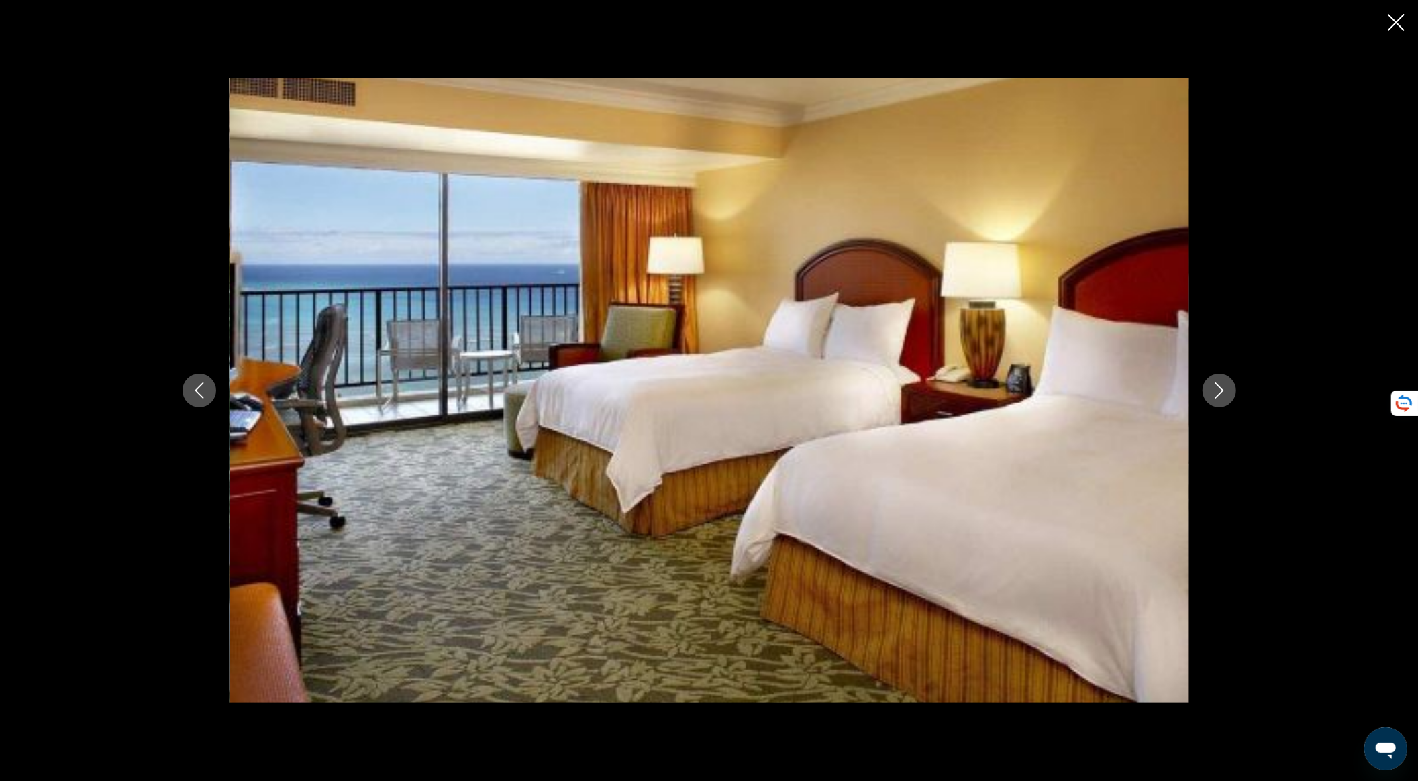
click at [1227, 388] on icon "Next image" at bounding box center [1219, 391] width 16 height 16
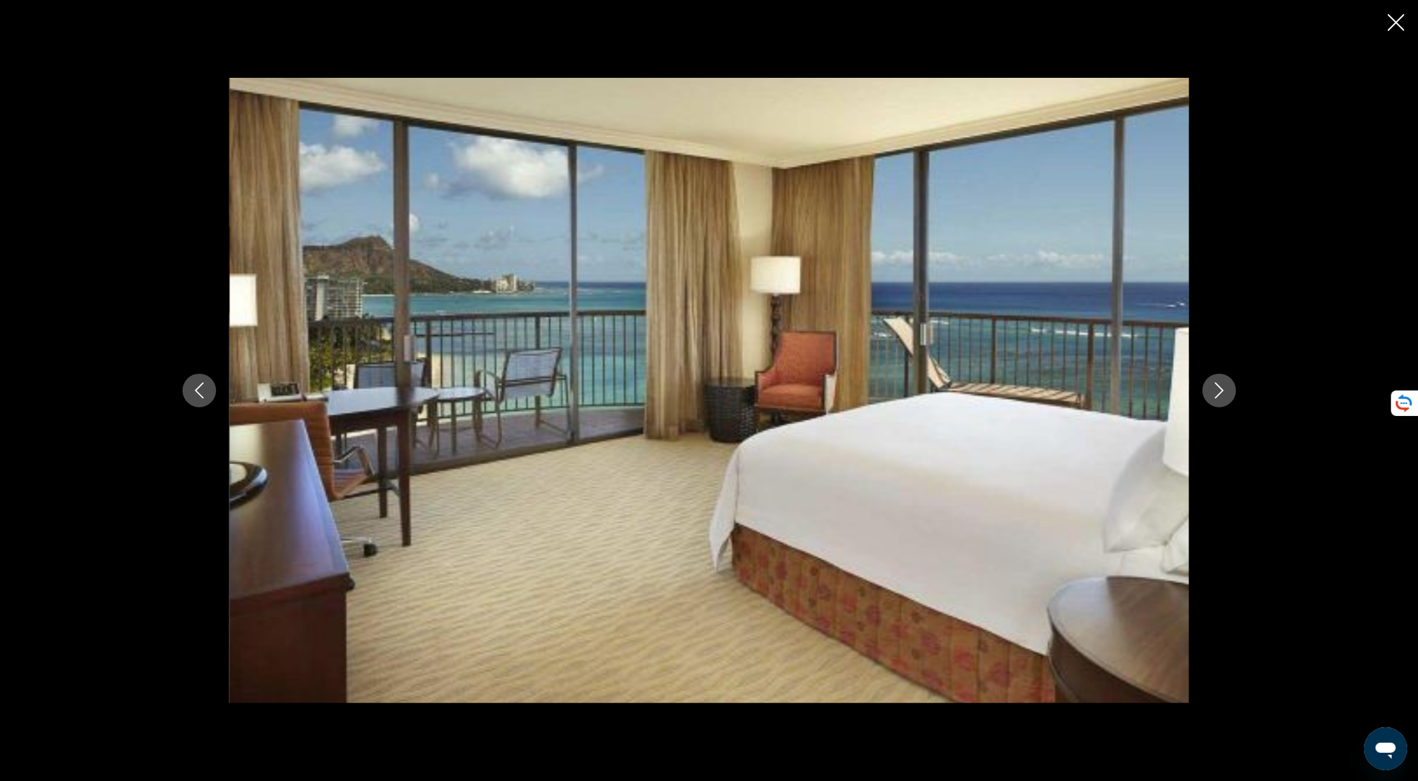
click at [1212, 393] on icon "Next image" at bounding box center [1219, 391] width 16 height 16
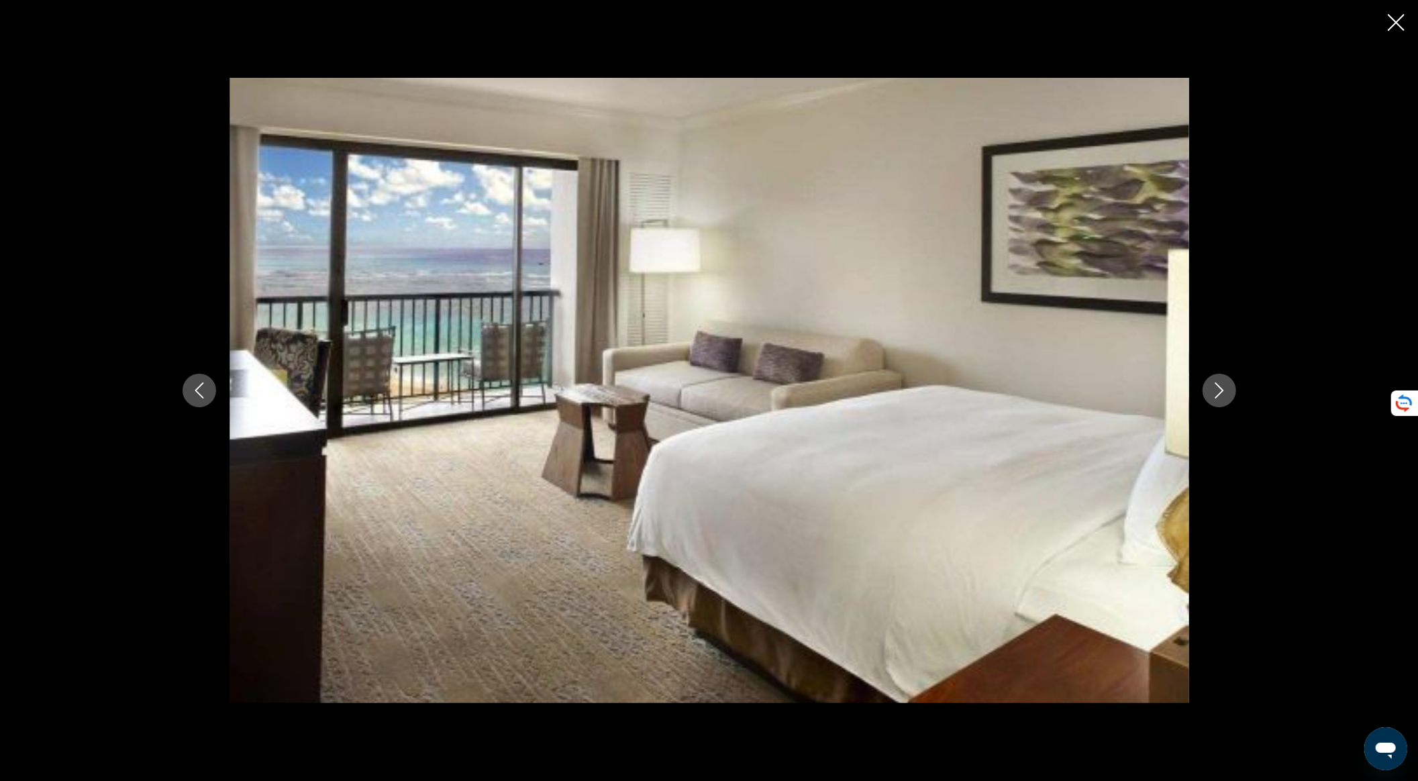
click at [1211, 397] on button "Next image" at bounding box center [1220, 391] width 34 height 34
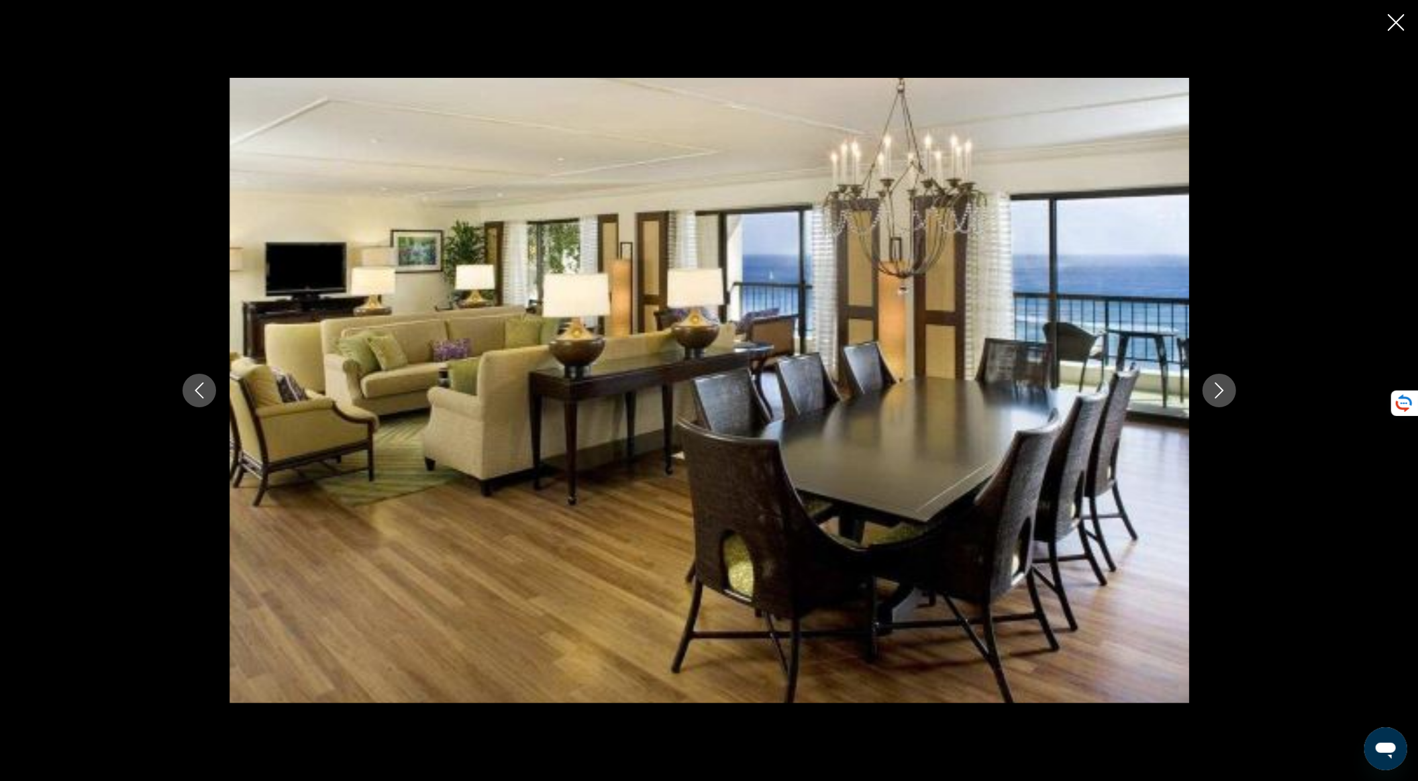
click at [1211, 397] on button "Next image" at bounding box center [1220, 391] width 34 height 34
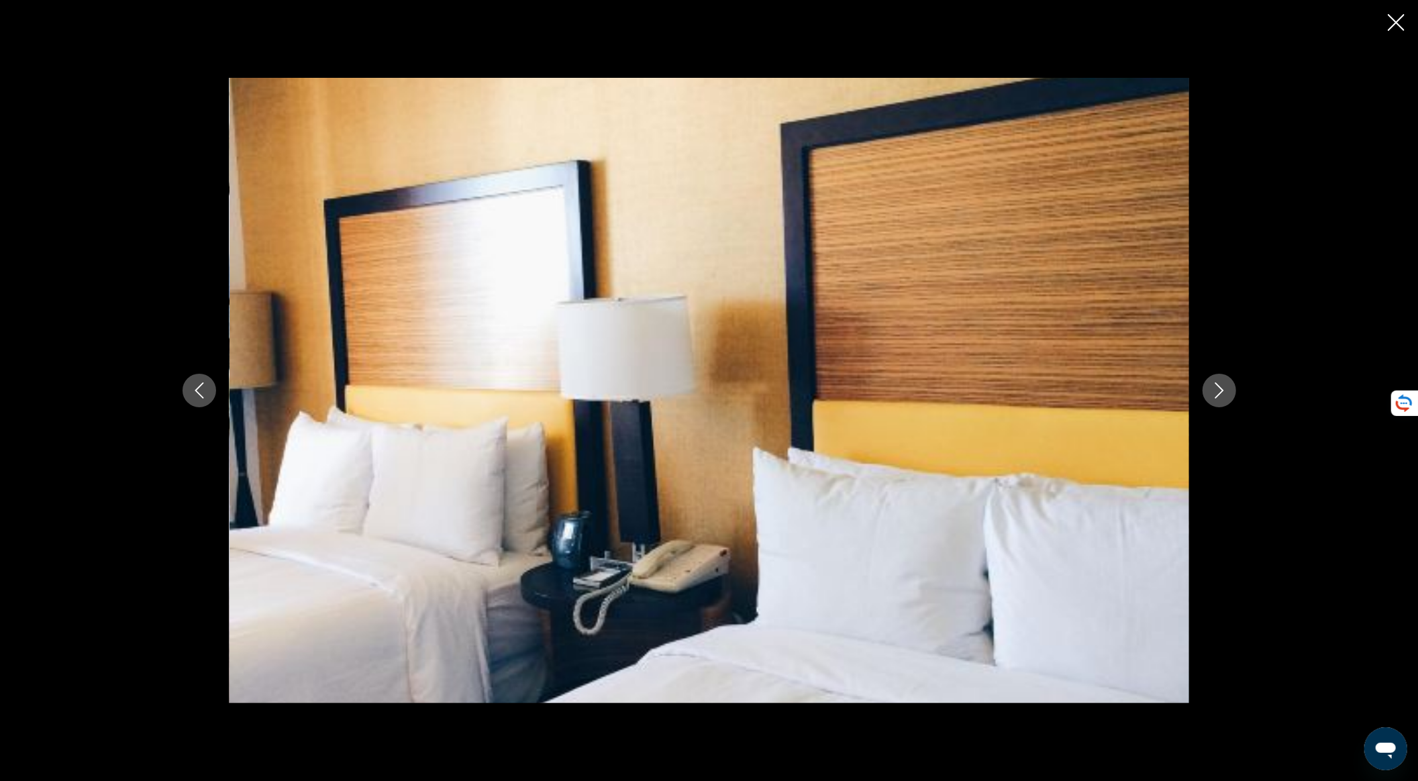
click at [1214, 396] on icon "Next image" at bounding box center [1219, 391] width 16 height 16
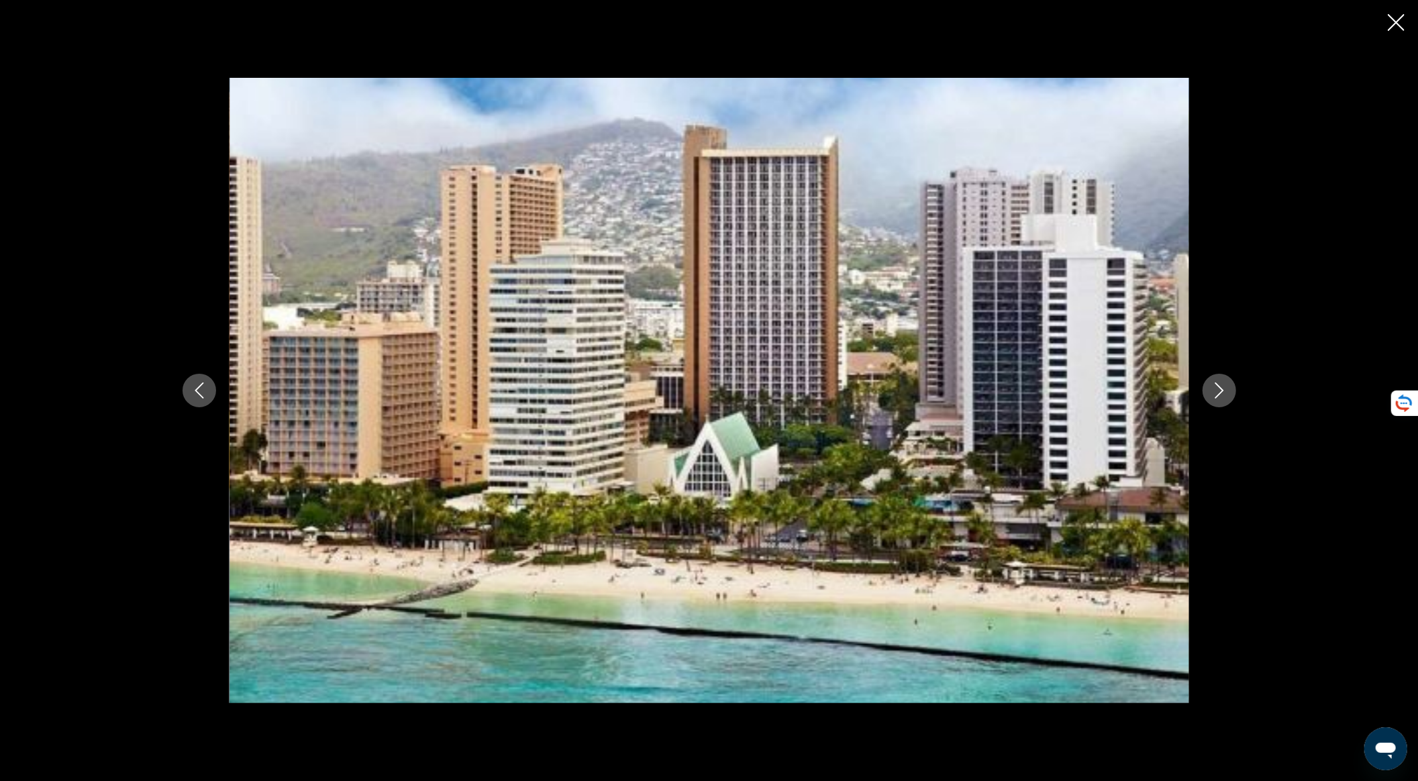
click at [1214, 396] on icon "Next image" at bounding box center [1219, 391] width 16 height 16
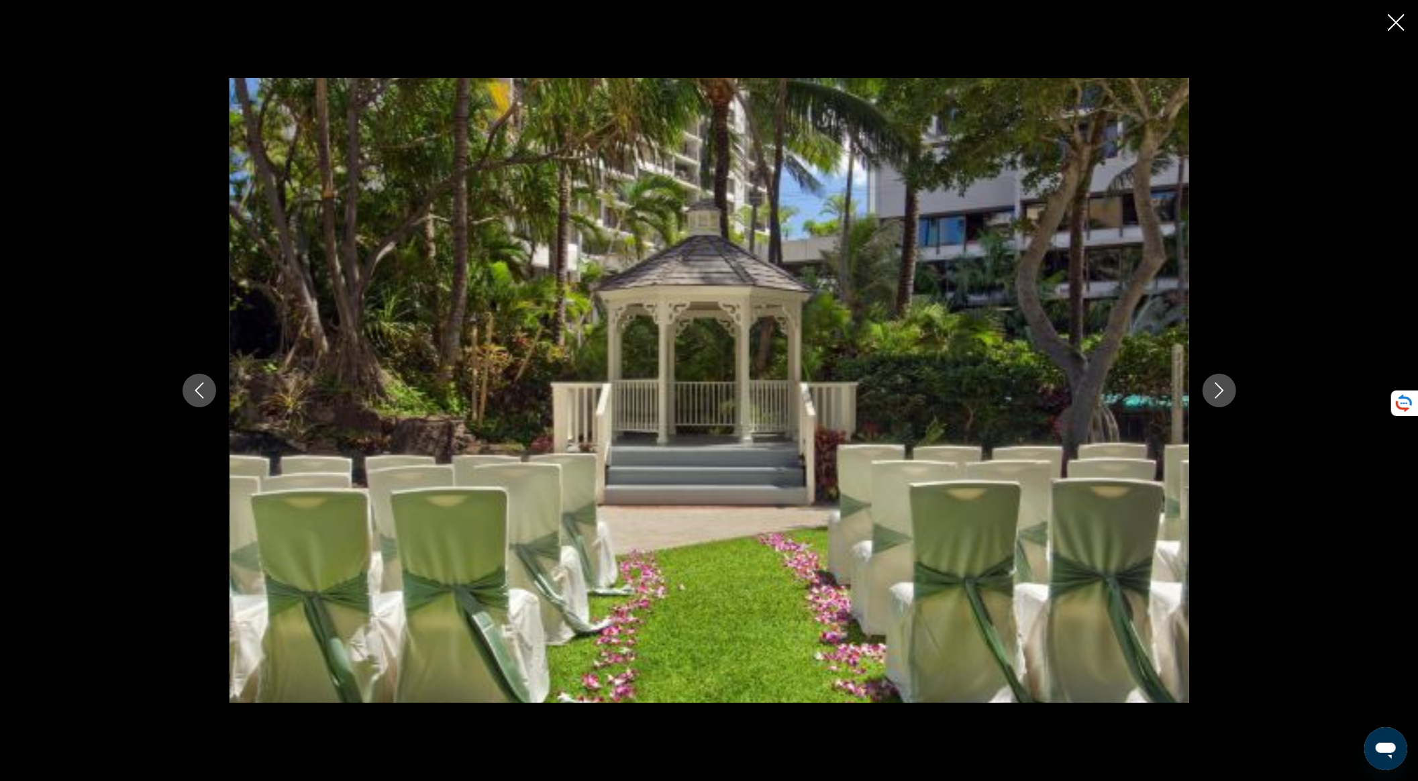
click at [1214, 396] on icon "Next image" at bounding box center [1219, 391] width 16 height 16
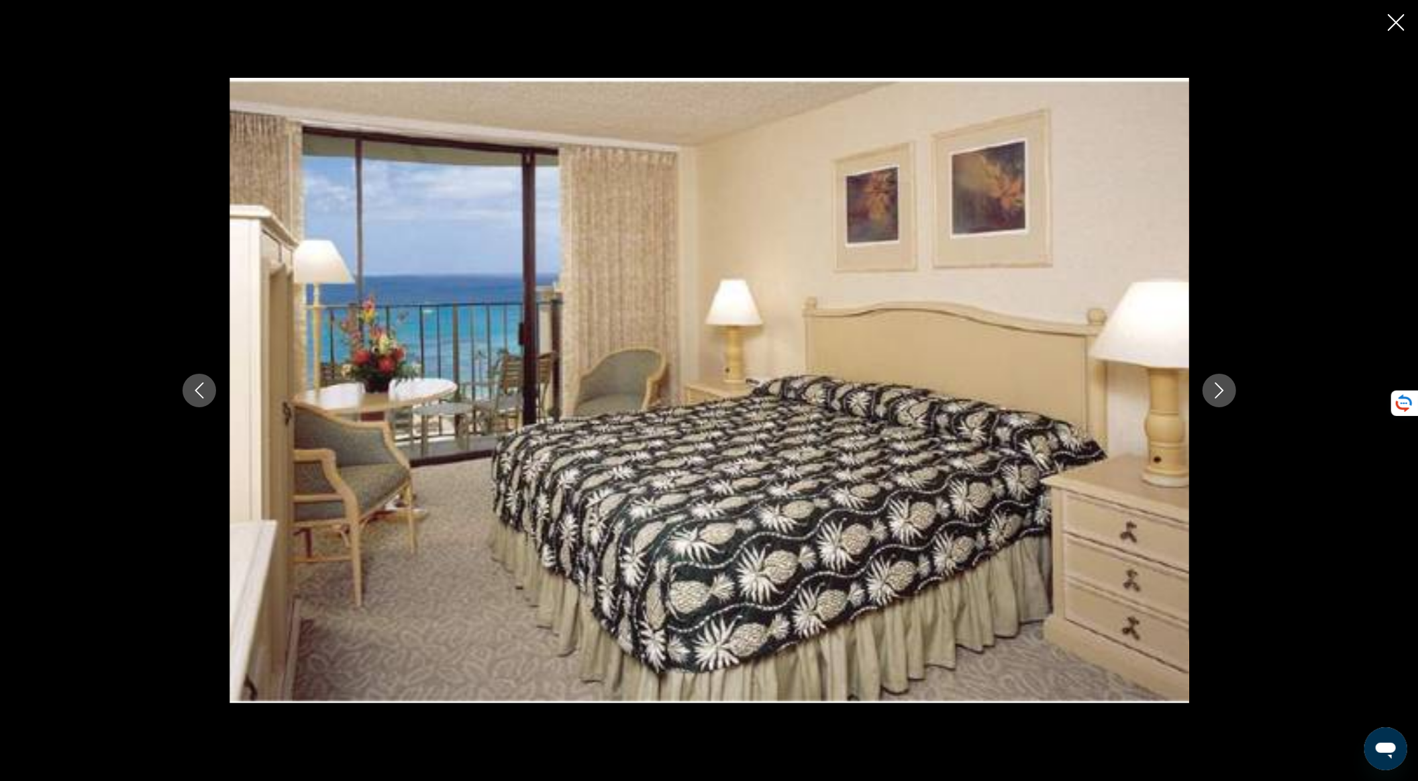
click at [1216, 395] on icon "Next image" at bounding box center [1219, 391] width 16 height 16
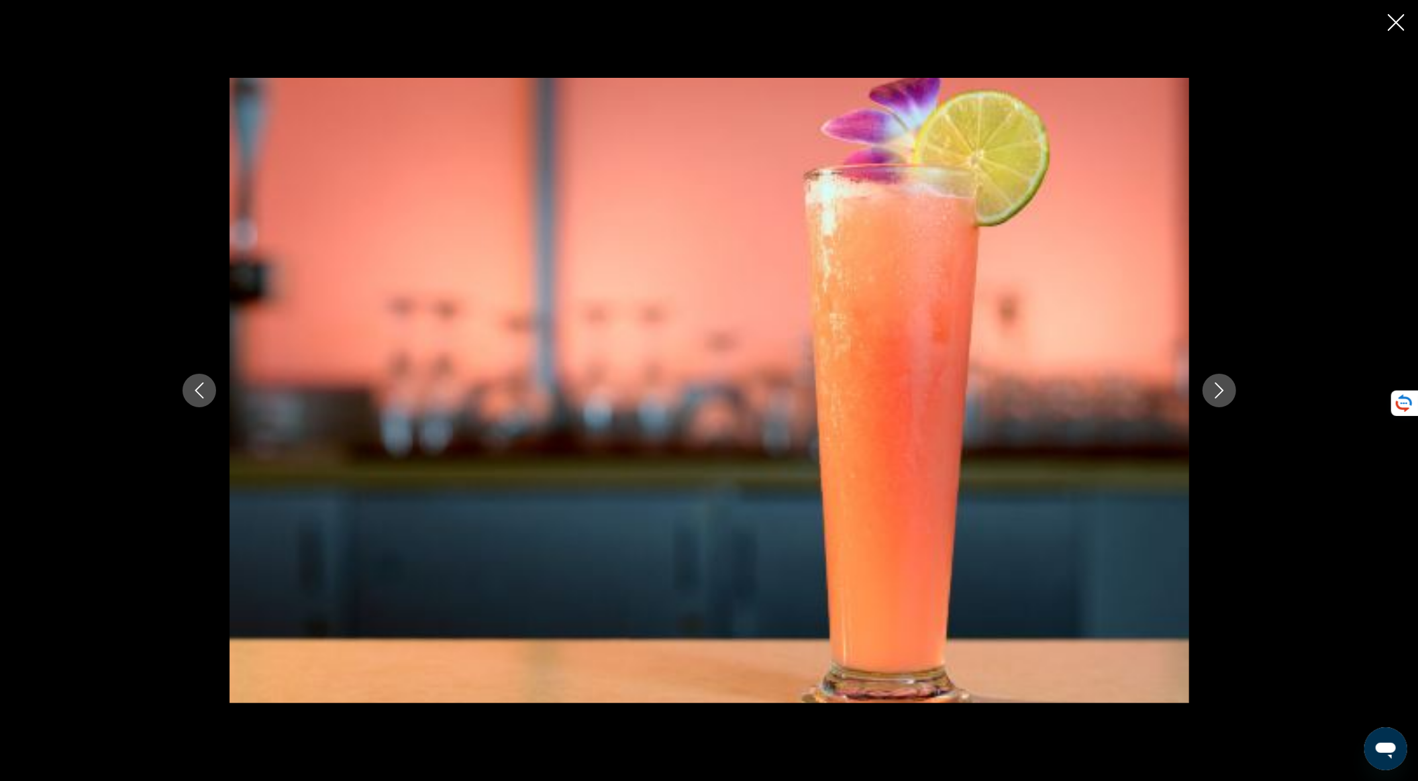
click at [1216, 395] on icon "Next image" at bounding box center [1219, 391] width 16 height 16
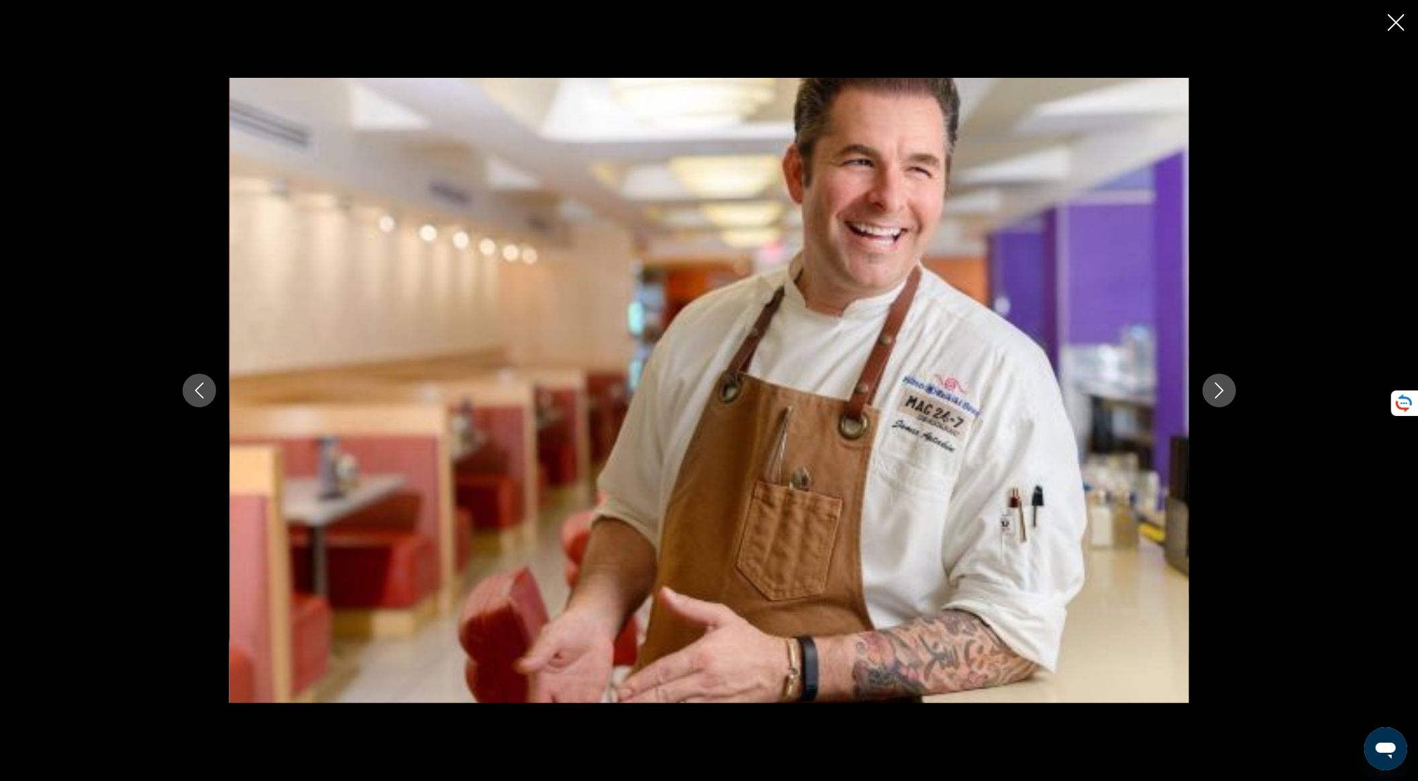
click at [1216, 395] on icon "Next image" at bounding box center [1219, 391] width 16 height 16
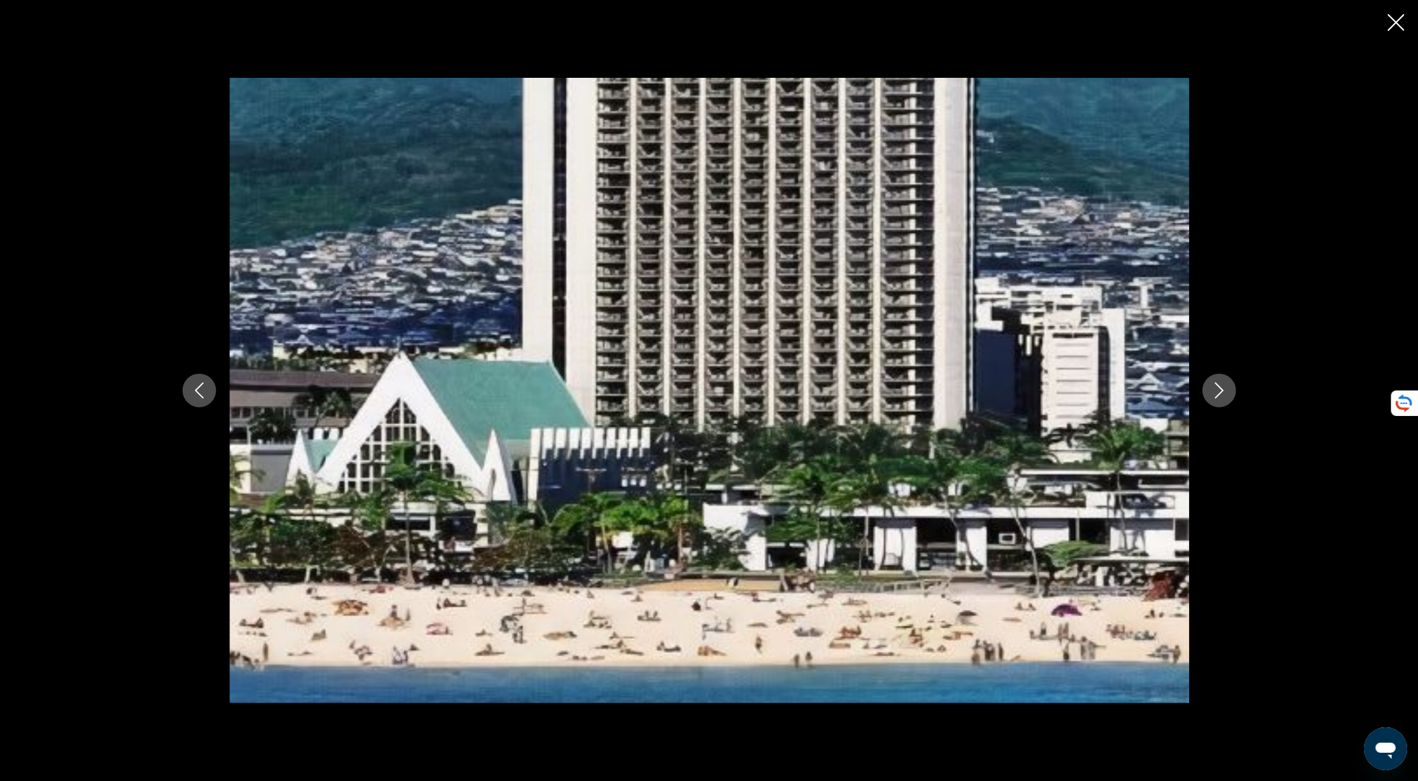
click at [1216, 395] on icon "Next image" at bounding box center [1219, 391] width 16 height 16
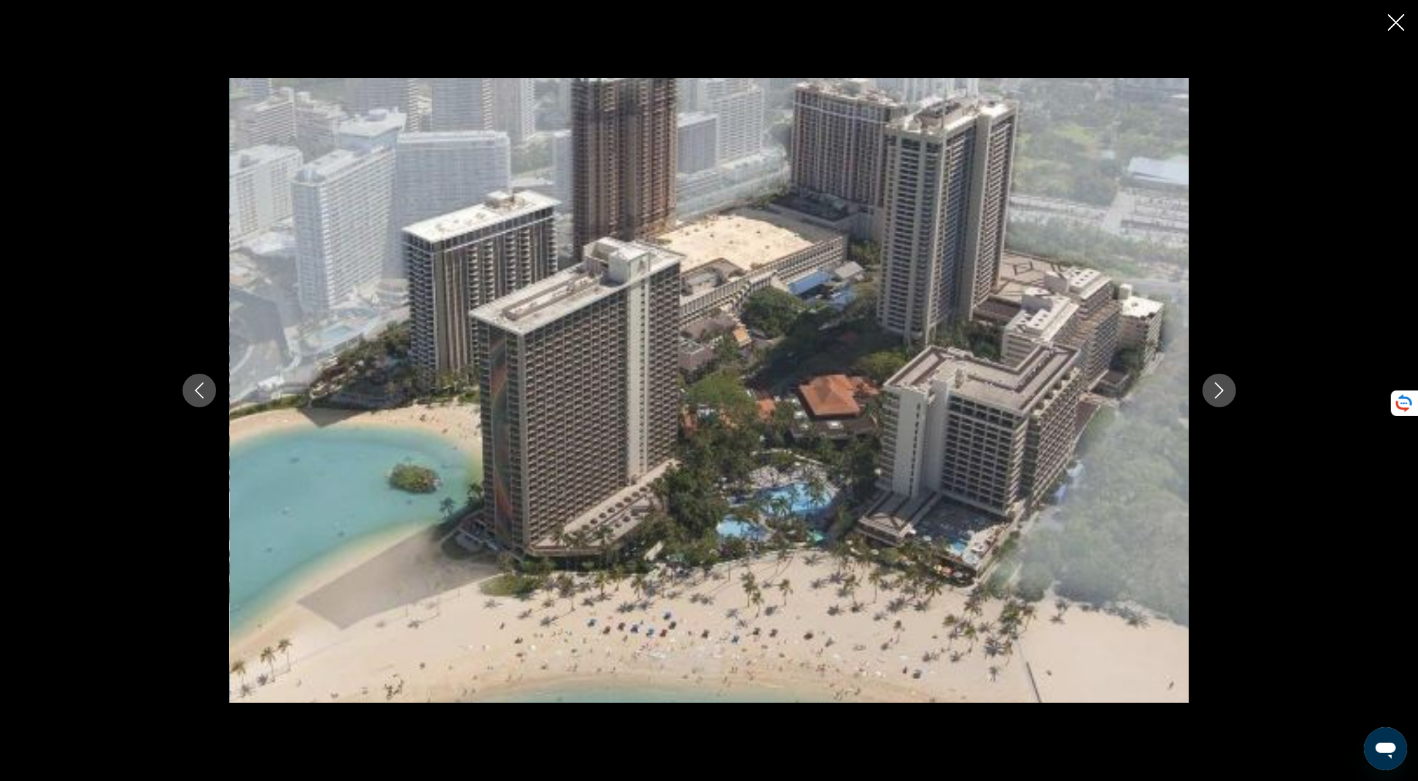
click at [1216, 395] on icon "Next image" at bounding box center [1219, 391] width 16 height 16
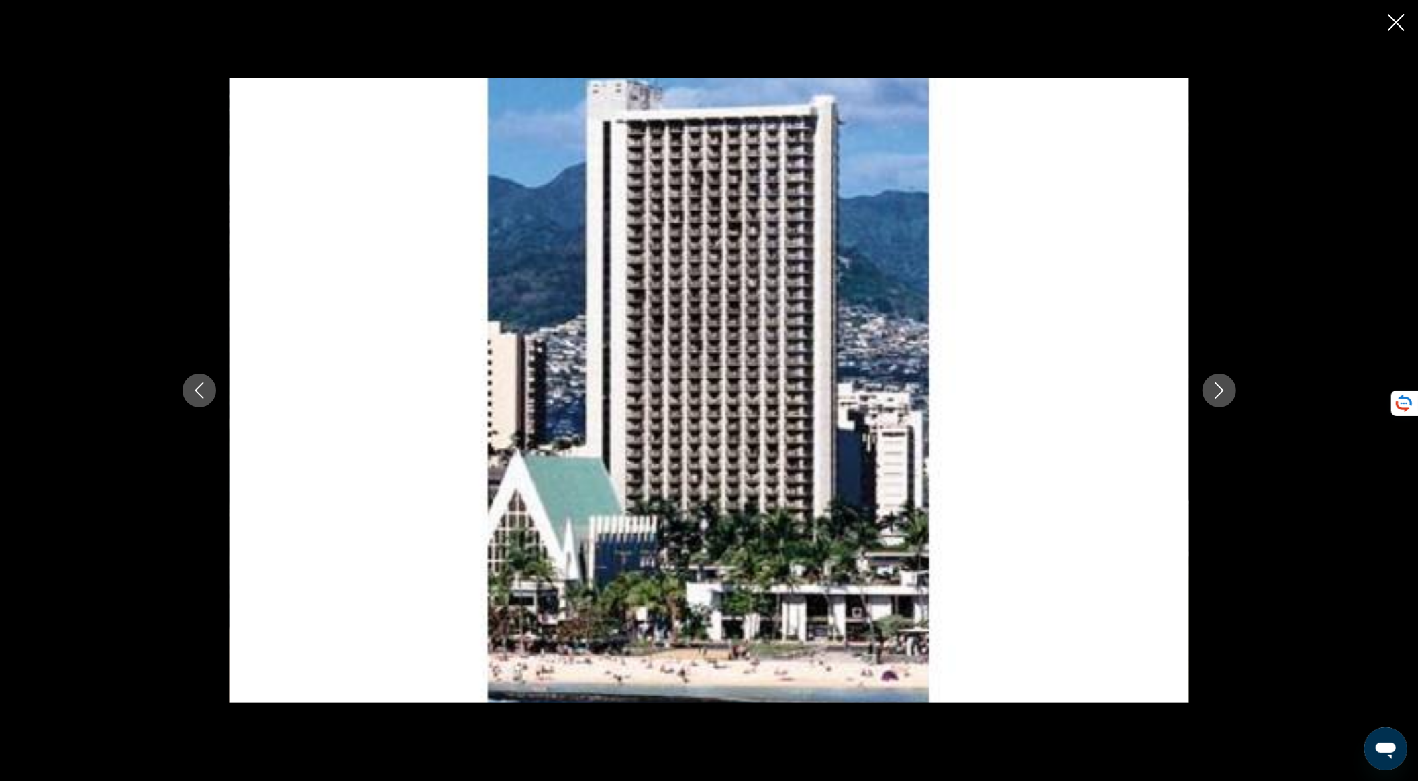
click at [1216, 395] on icon "Next image" at bounding box center [1219, 391] width 16 height 16
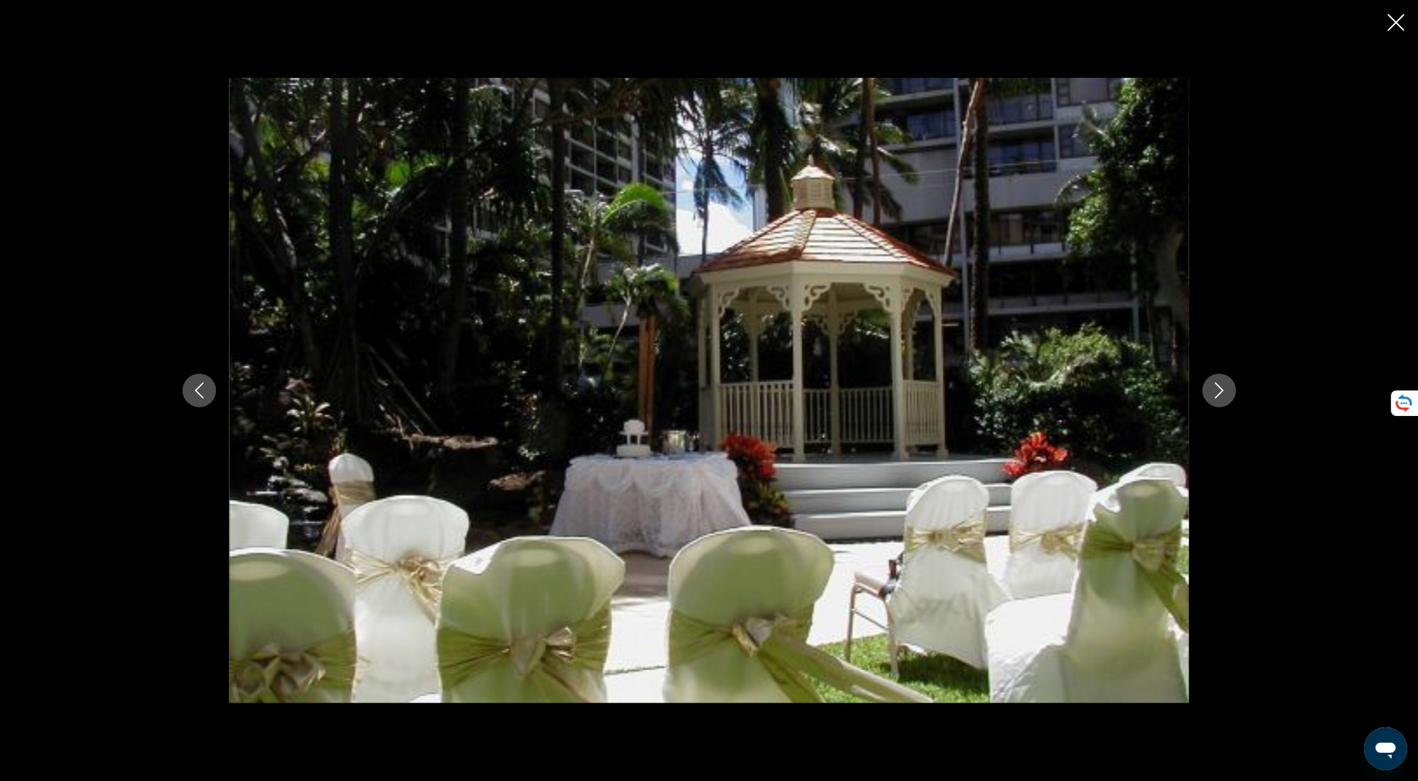
click at [1393, 21] on icon "Close slideshow" at bounding box center [1396, 22] width 17 height 17
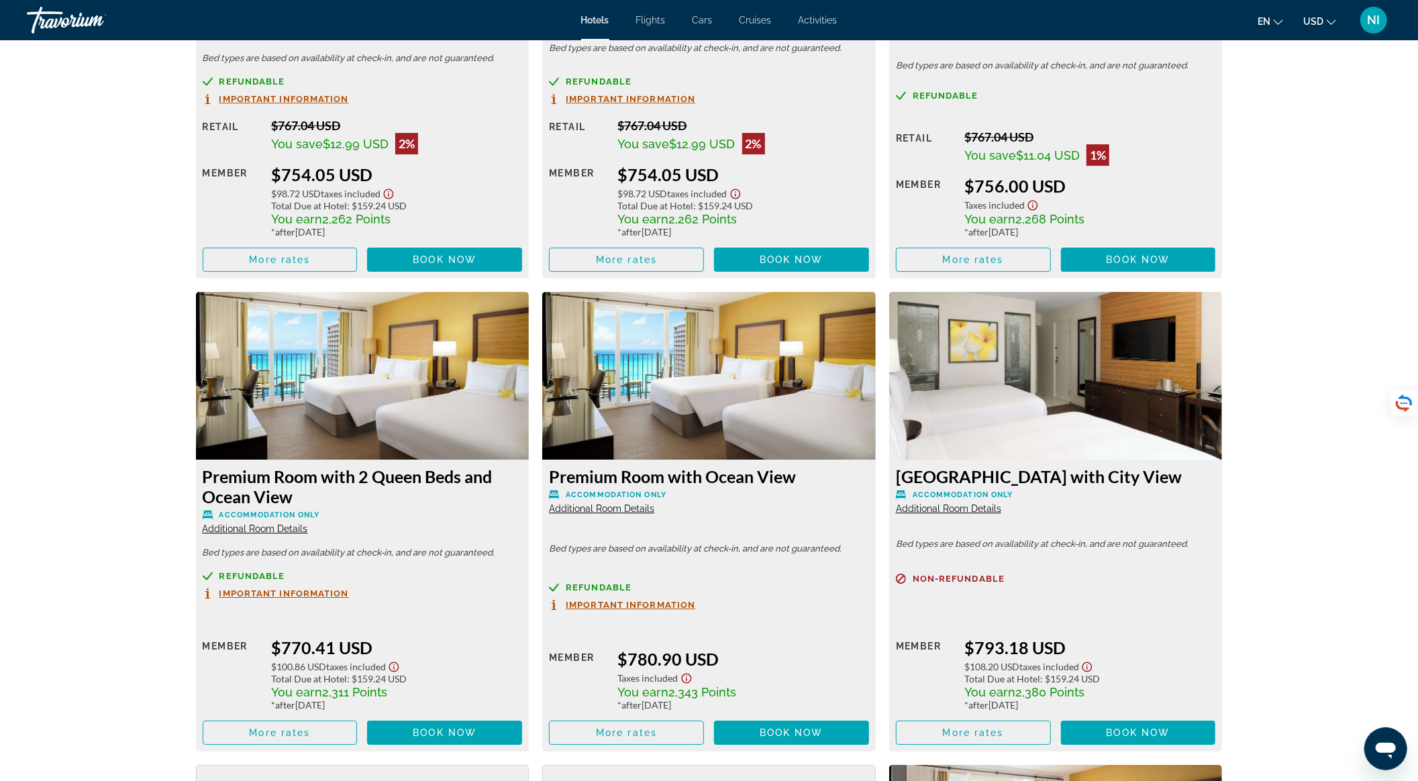
scroll to position [3671, 0]
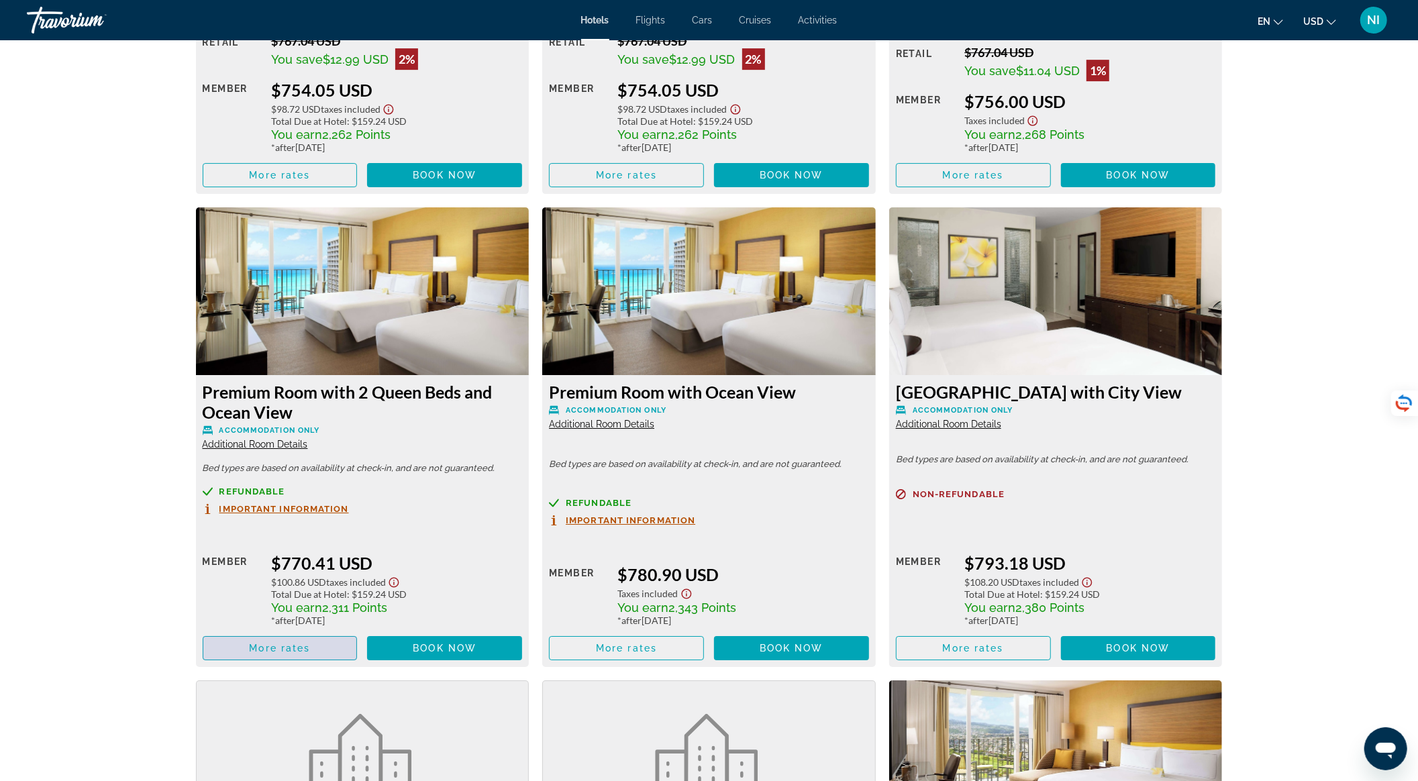
click at [268, 645] on span "More rates" at bounding box center [279, 648] width 61 height 11
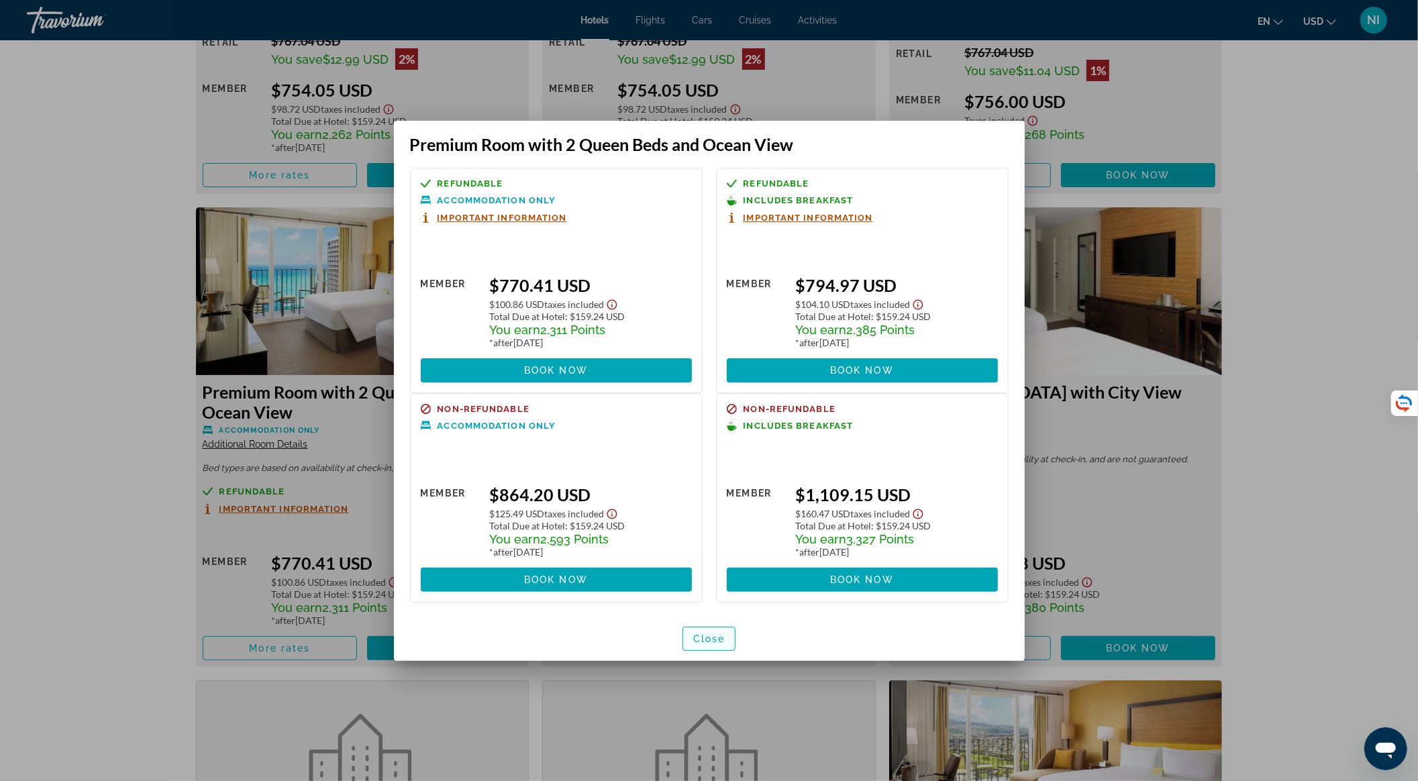
click at [723, 634] on span "Close" at bounding box center [709, 639] width 32 height 11
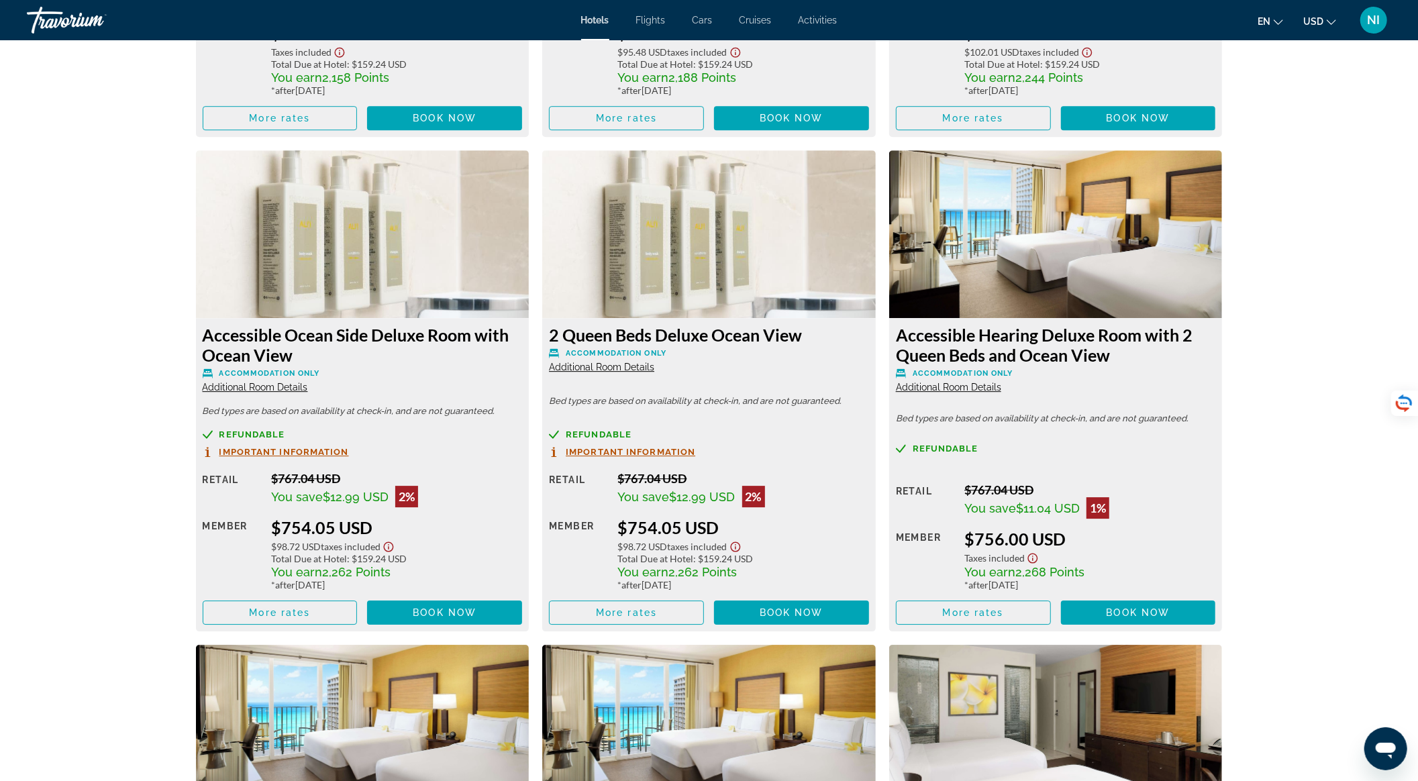
scroll to position [3226, 0]
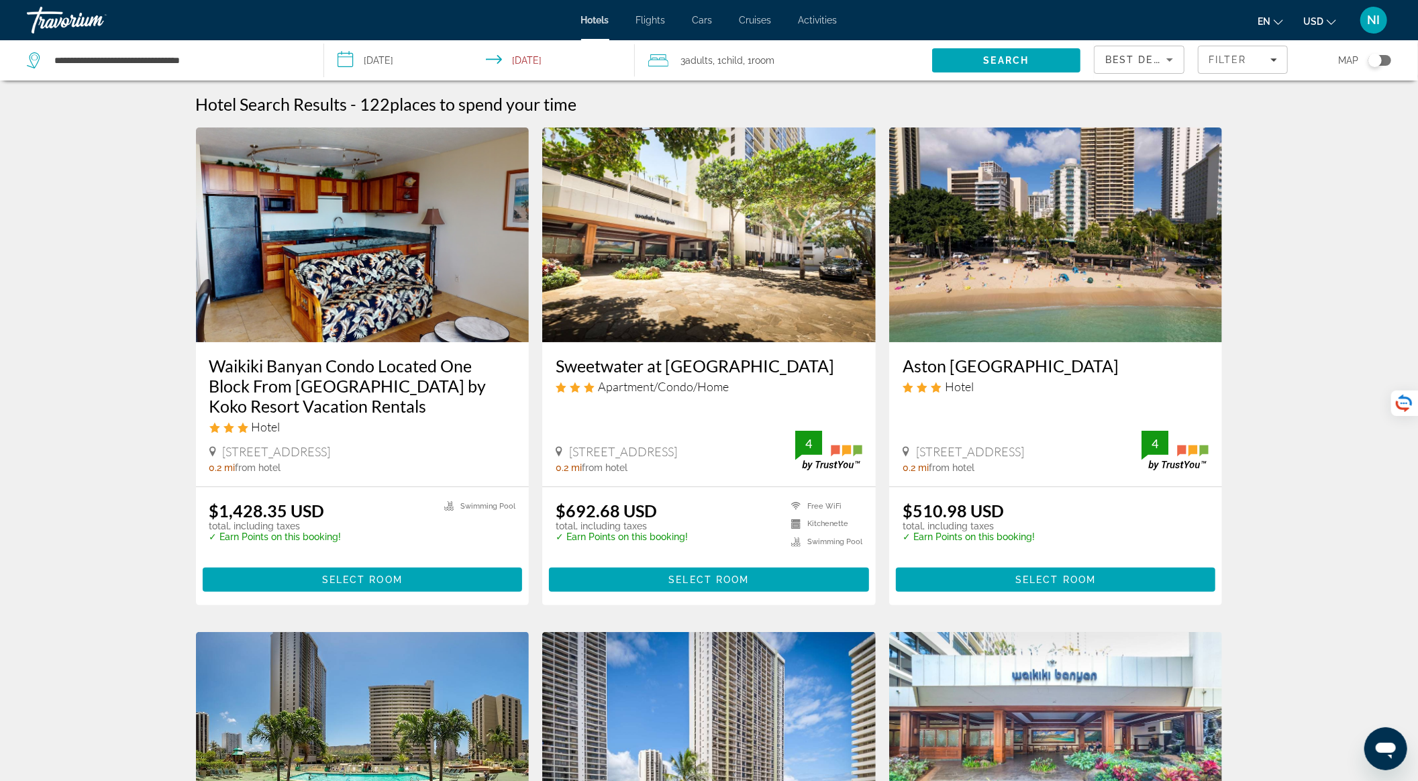
click at [737, 48] on div "3 Adult Adults , 1 Child Children , 1 Room rooms" at bounding box center [790, 60] width 284 height 40
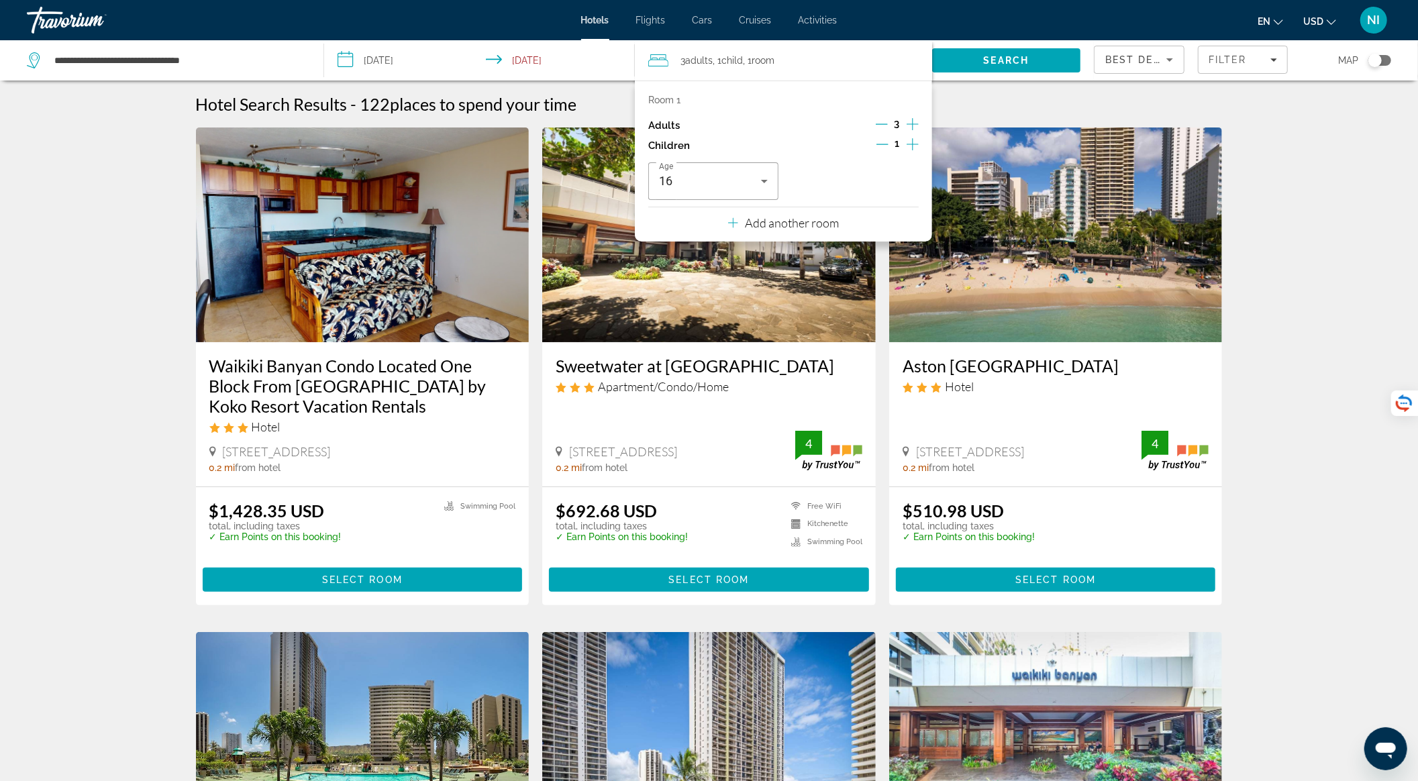
click at [883, 142] on icon "Decrement children" at bounding box center [883, 144] width 12 height 12
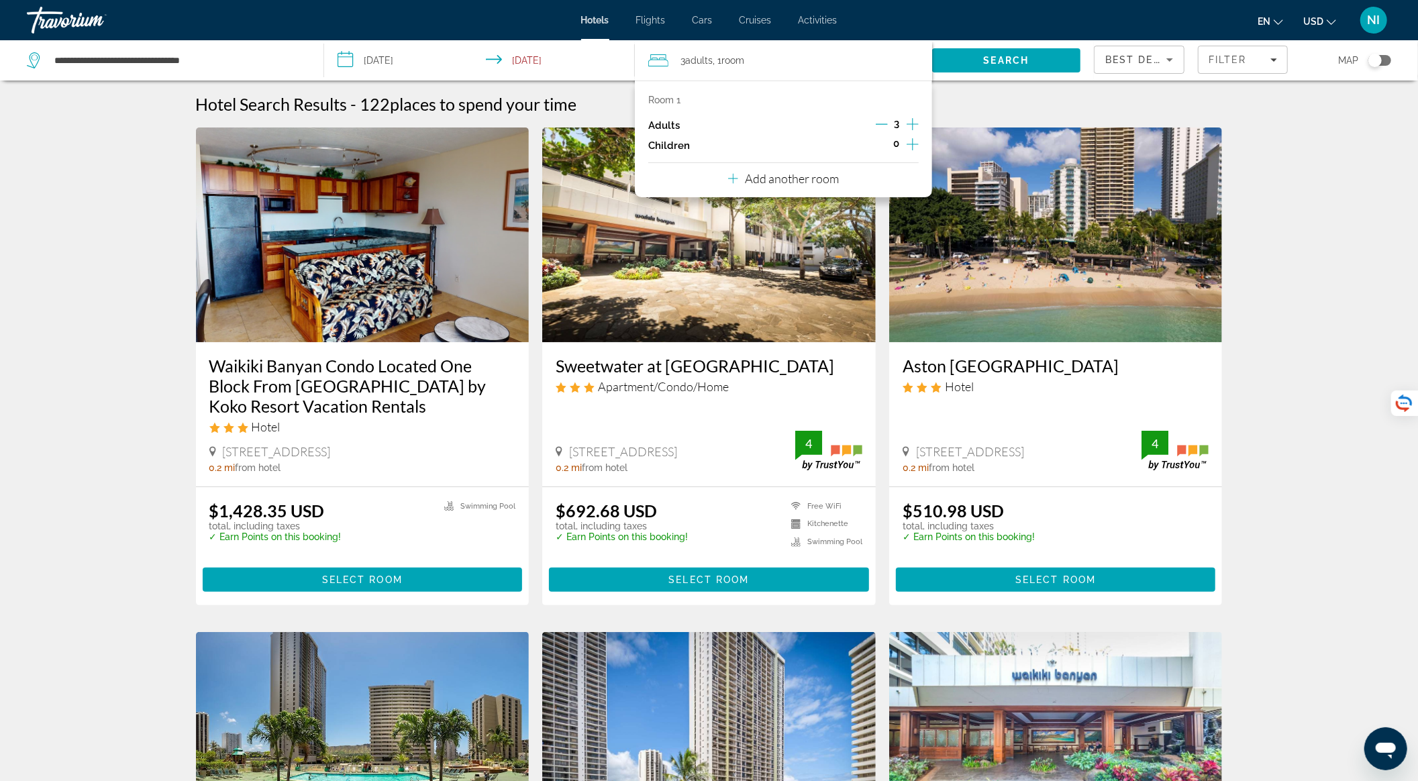
click at [879, 115] on div "3" at bounding box center [897, 125] width 43 height 20
click at [883, 125] on icon "Decrement adults" at bounding box center [882, 124] width 12 height 12
click at [1035, 58] on span "Search" at bounding box center [1006, 60] width 148 height 32
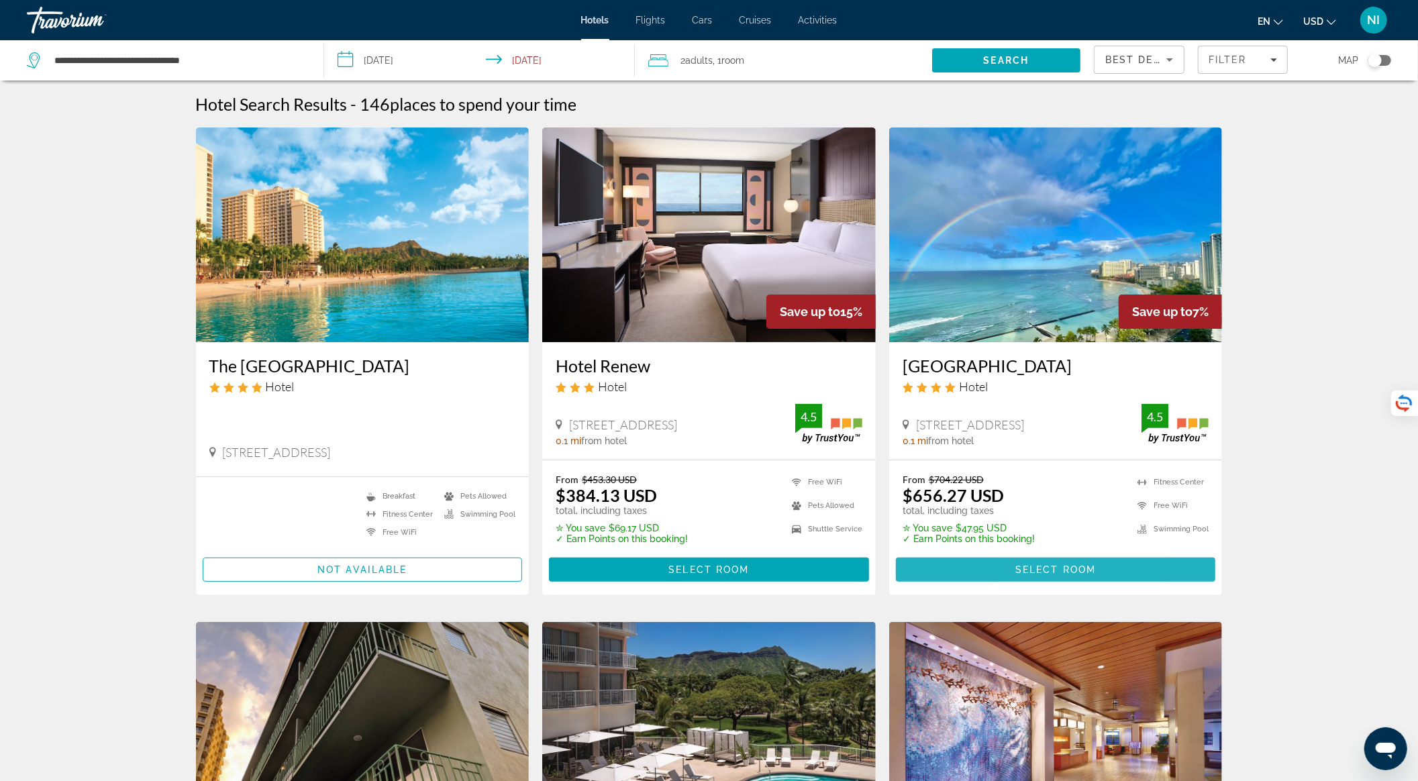
click at [1021, 572] on span "Select Room" at bounding box center [1055, 569] width 81 height 11
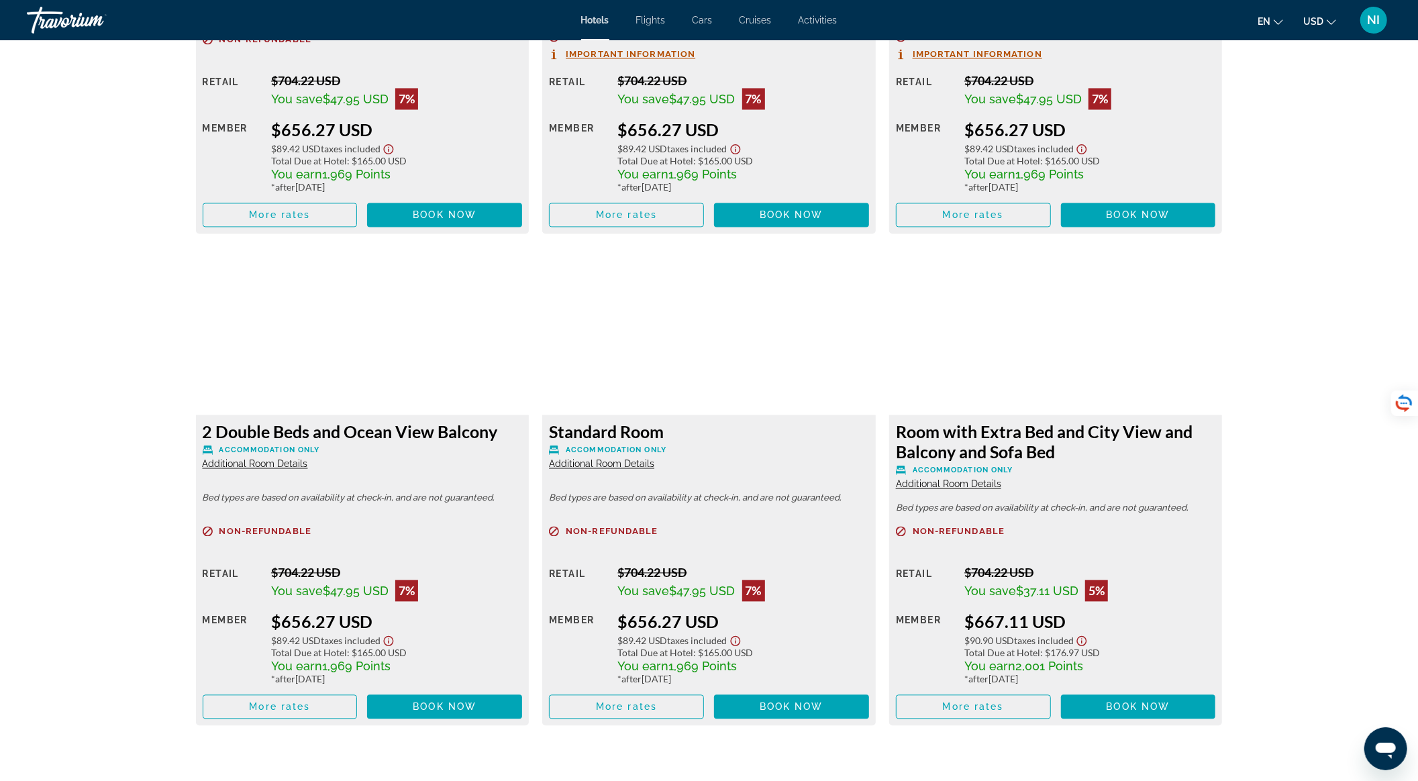
scroll to position [2505, 0]
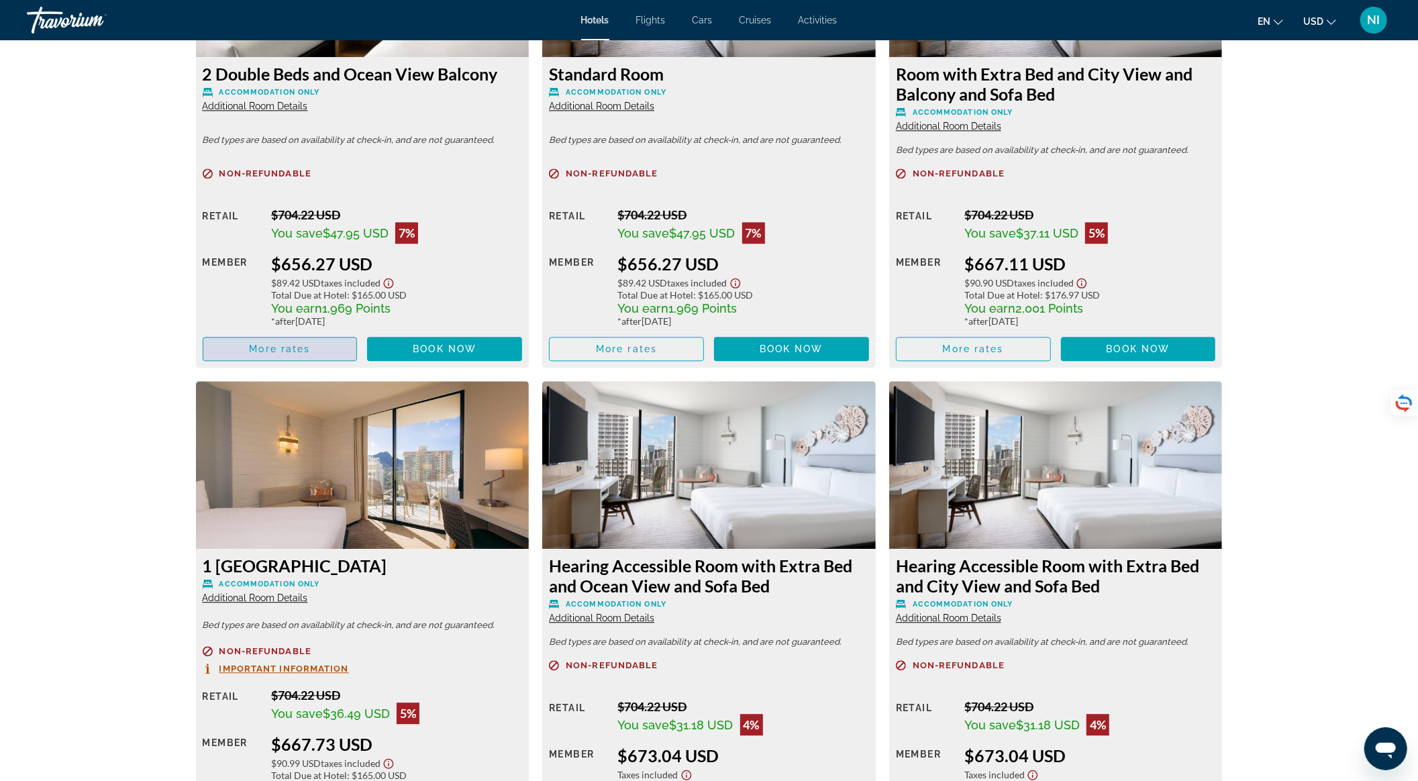
click at [295, 352] on span "More rates" at bounding box center [279, 349] width 61 height 11
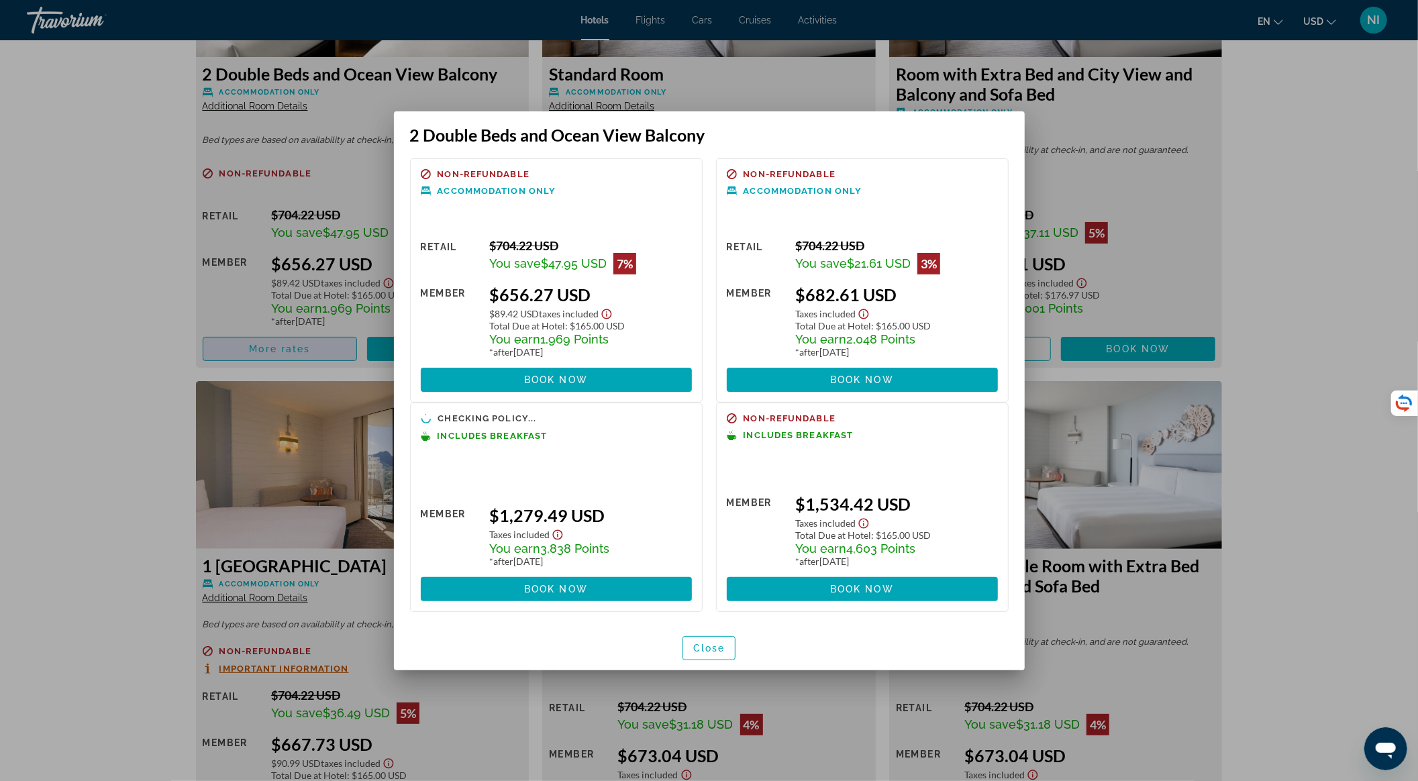
scroll to position [0, 0]
click at [705, 643] on span "Close" at bounding box center [709, 648] width 32 height 11
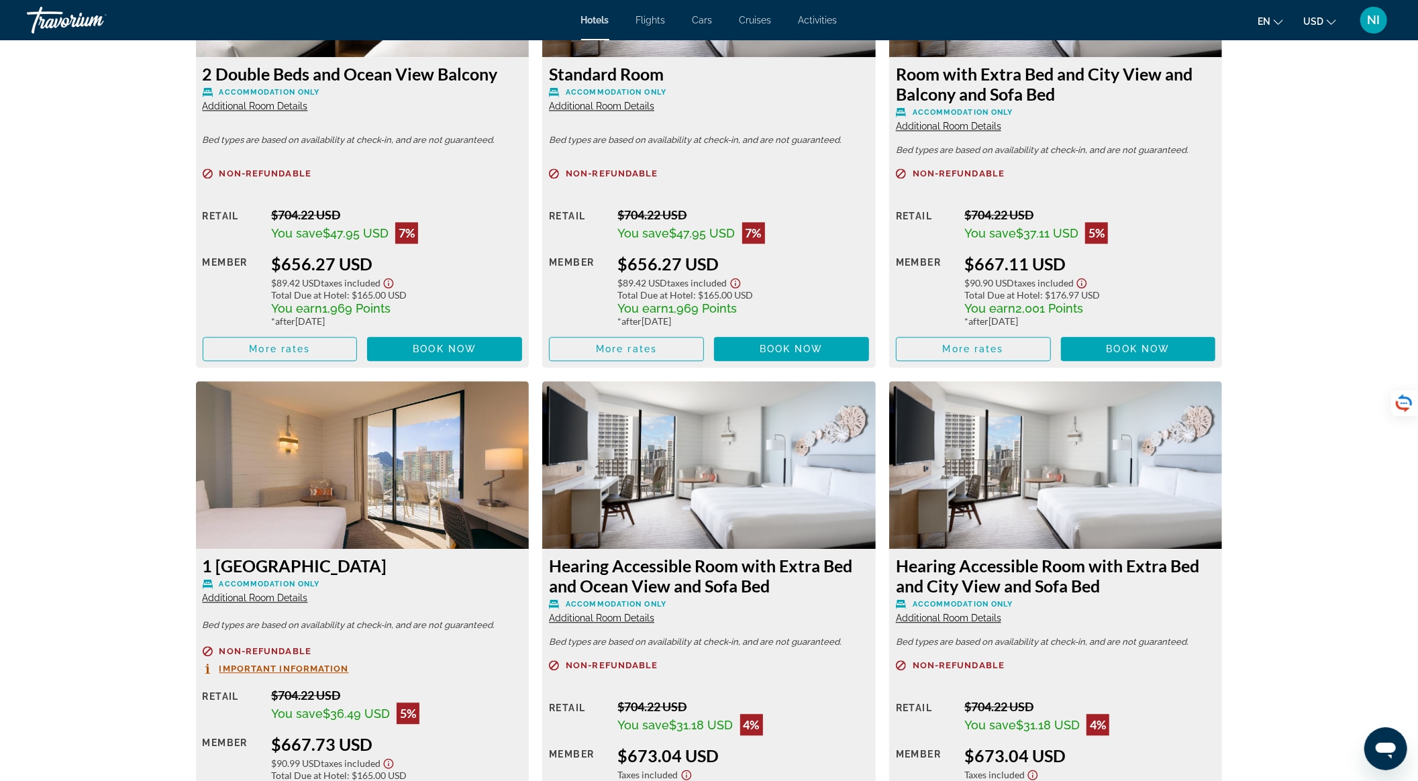
scroll to position [3042, 0]
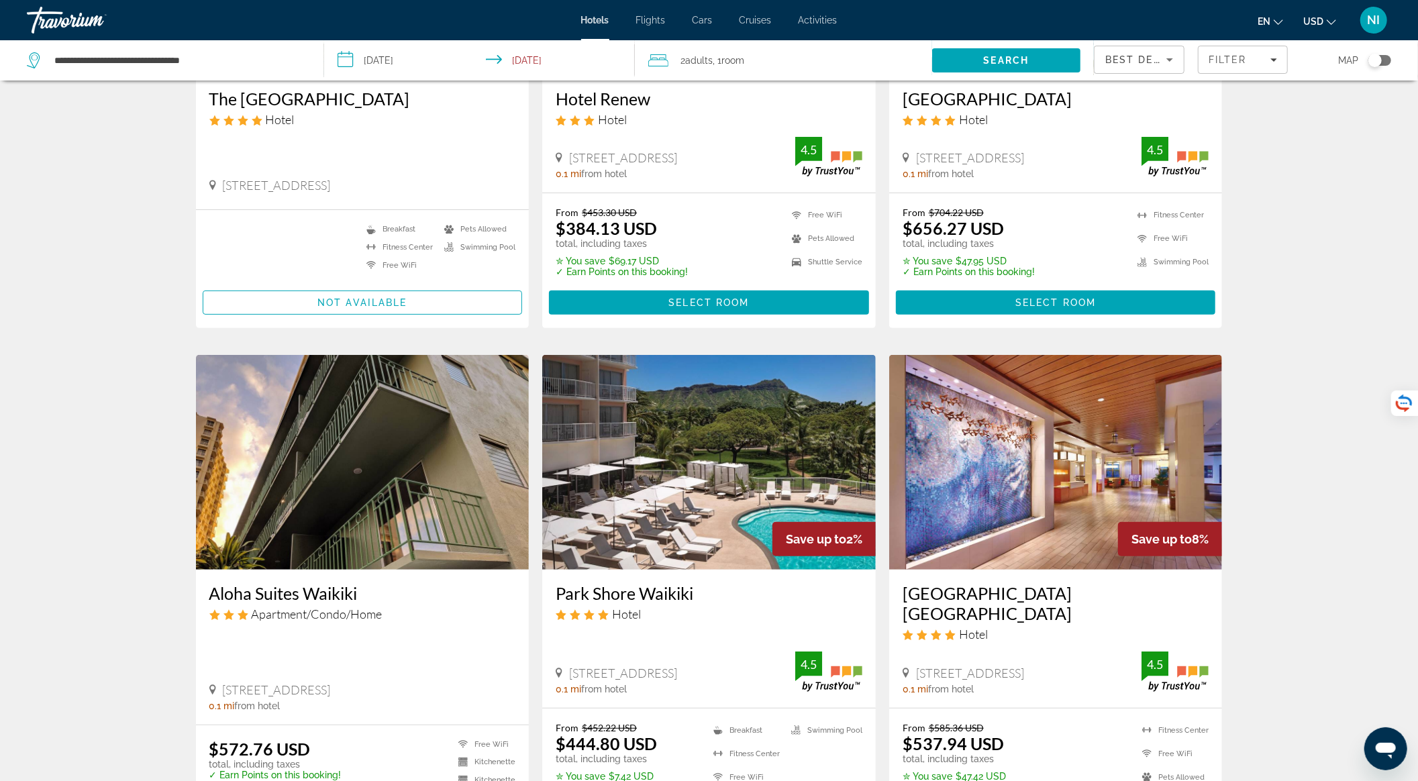
scroll to position [358, 0]
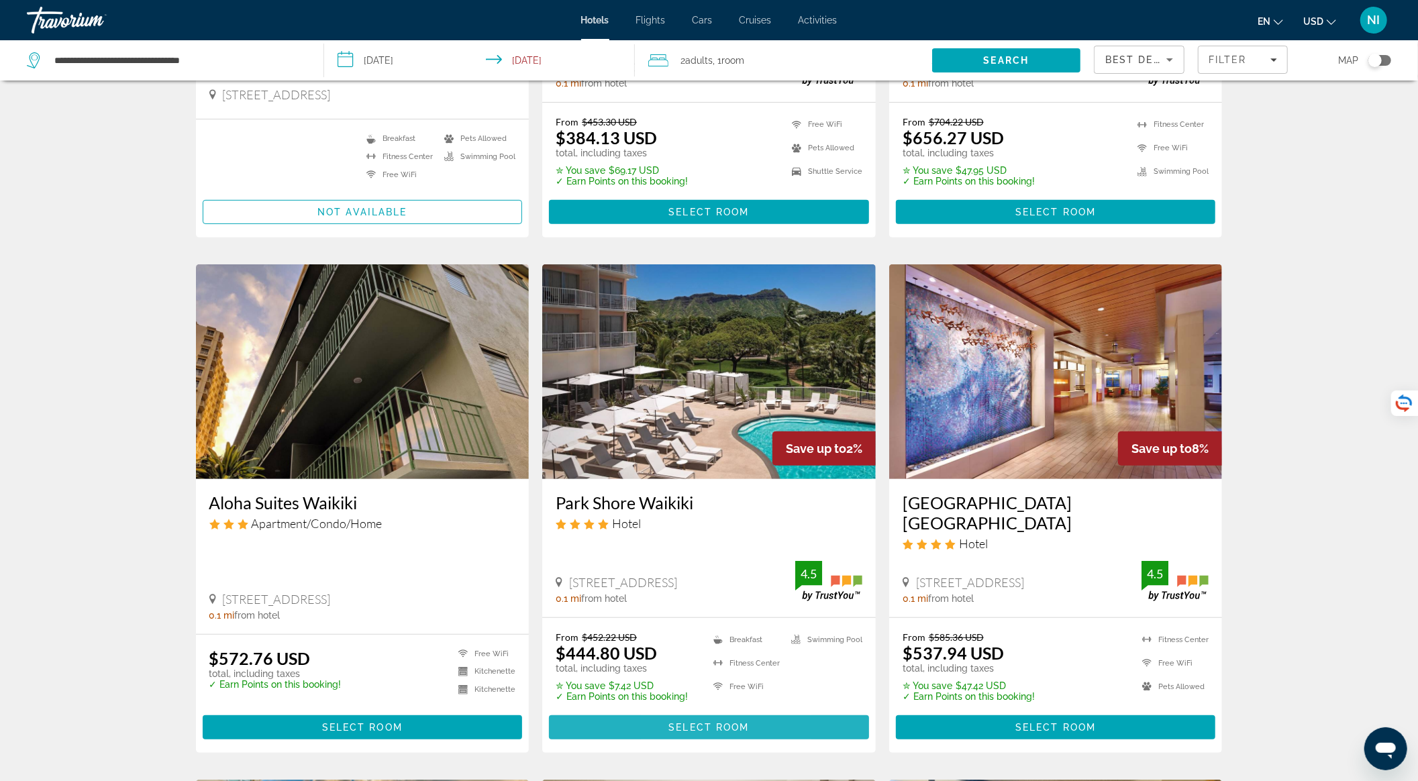
click at [670, 722] on span "Select Room" at bounding box center [708, 727] width 81 height 11
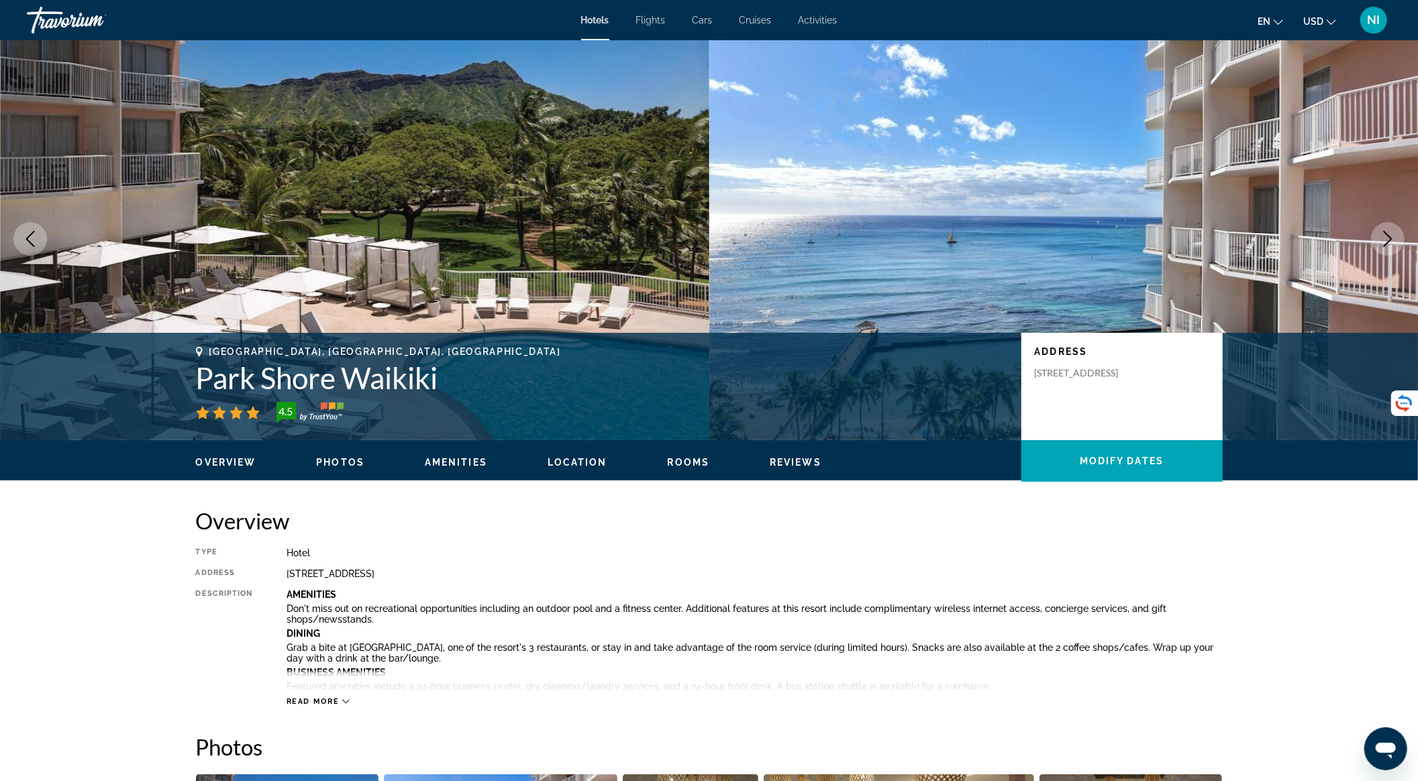
scroll to position [537, 0]
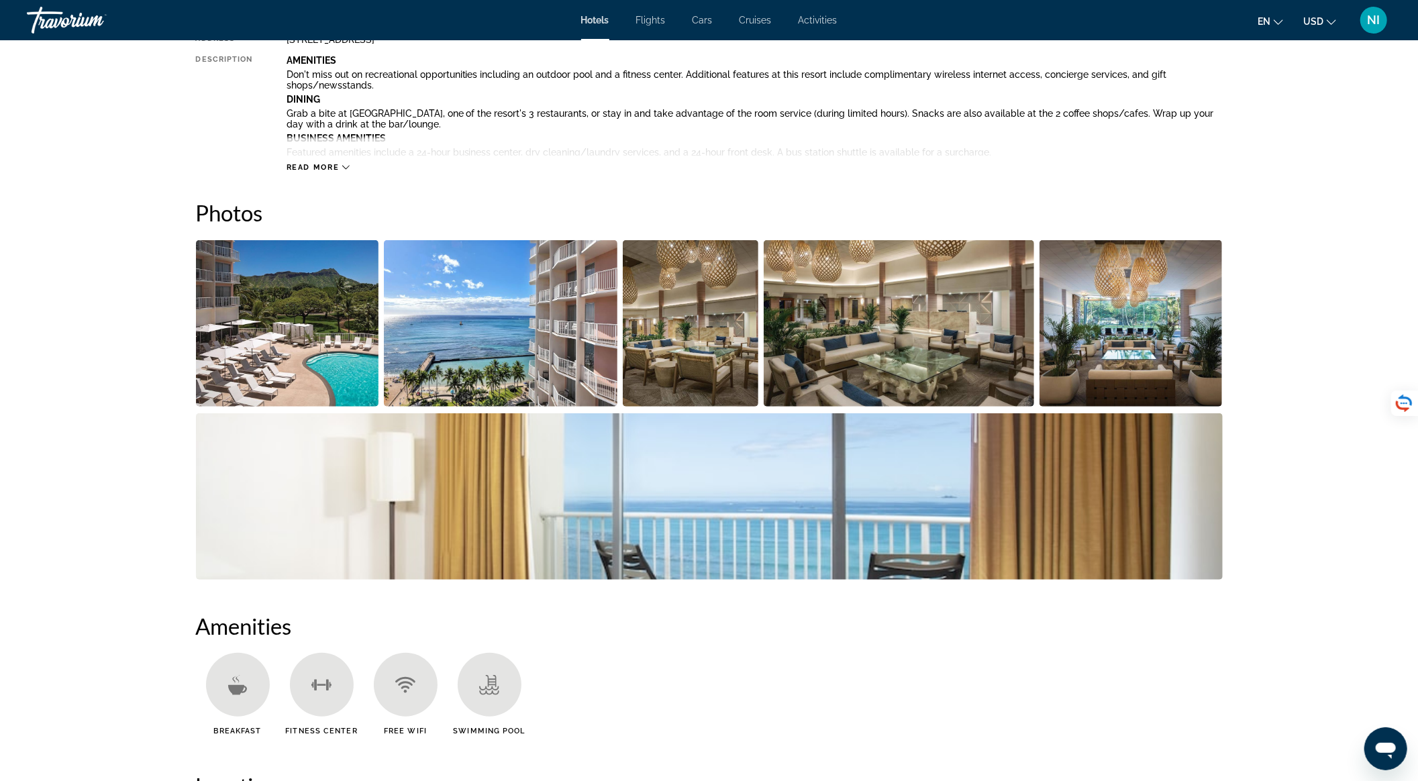
click at [258, 322] on img "Open full-screen image slider" at bounding box center [287, 323] width 183 height 166
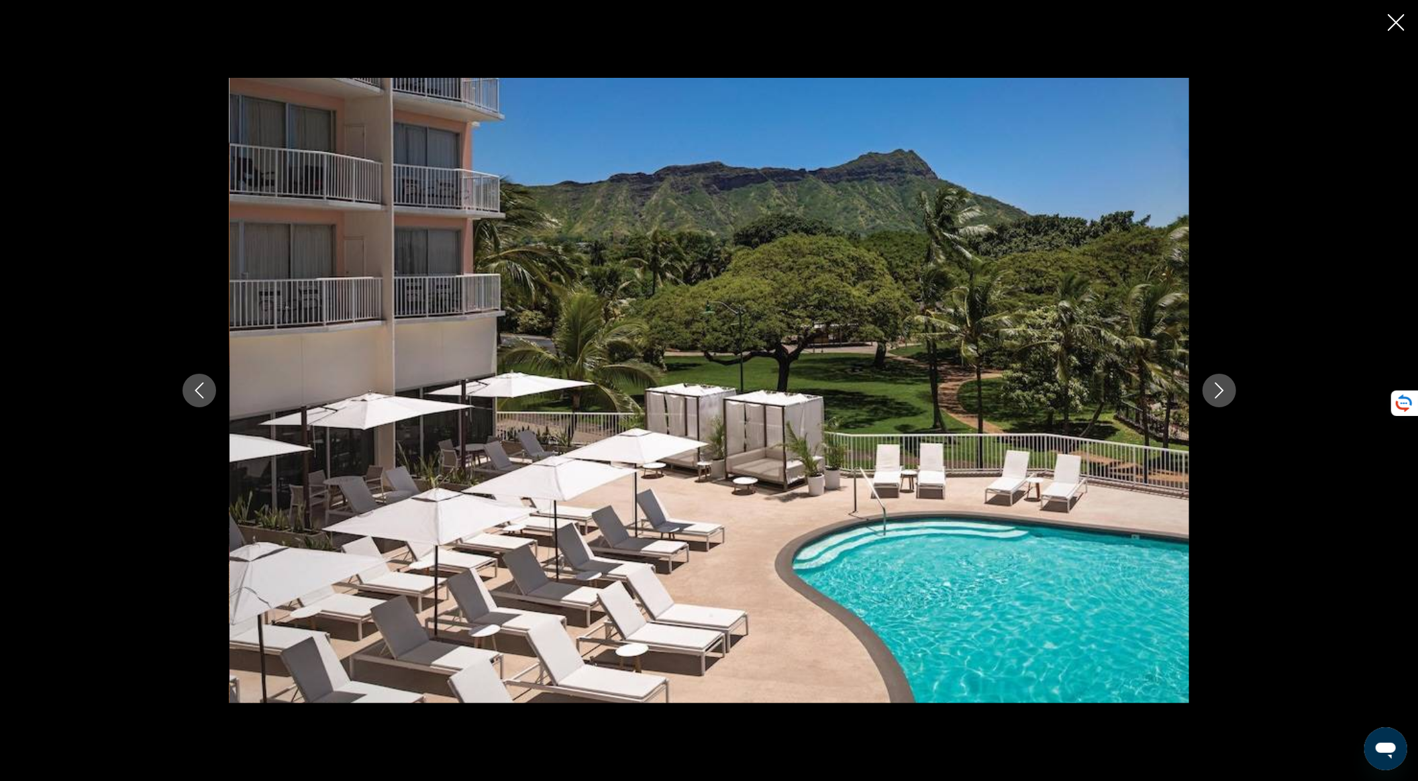
click at [1217, 392] on icon "Next image" at bounding box center [1219, 391] width 16 height 16
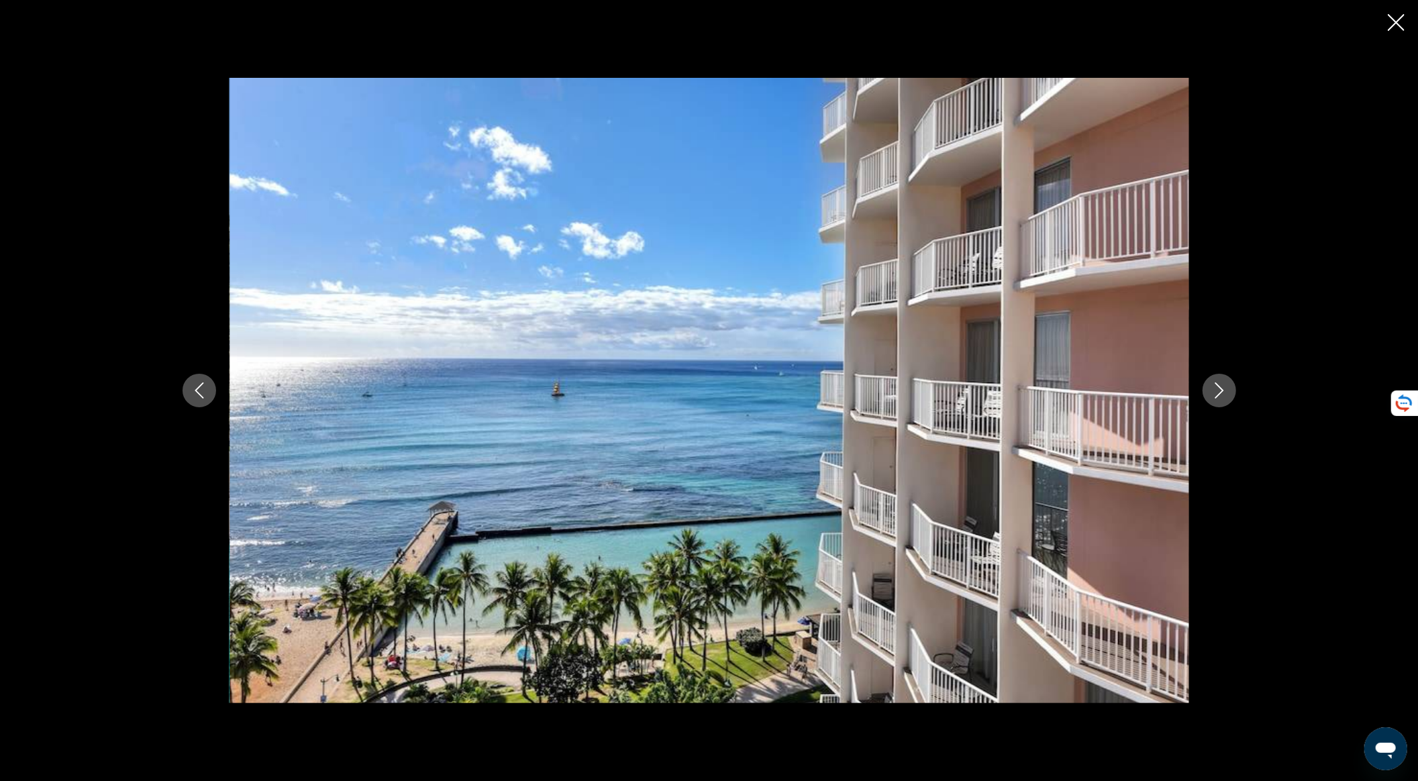
click at [1217, 392] on icon "Next image" at bounding box center [1219, 391] width 16 height 16
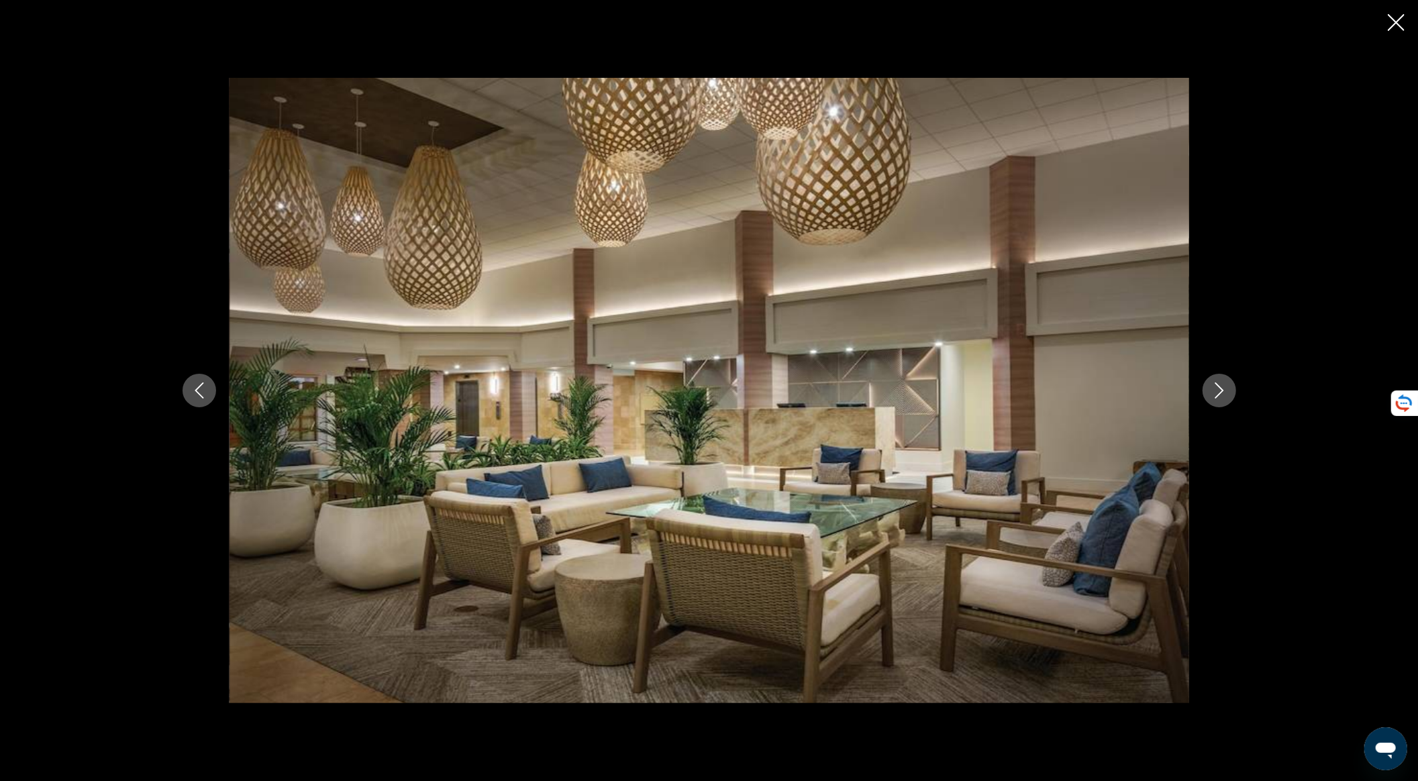
click at [1217, 392] on icon "Next image" at bounding box center [1219, 391] width 16 height 16
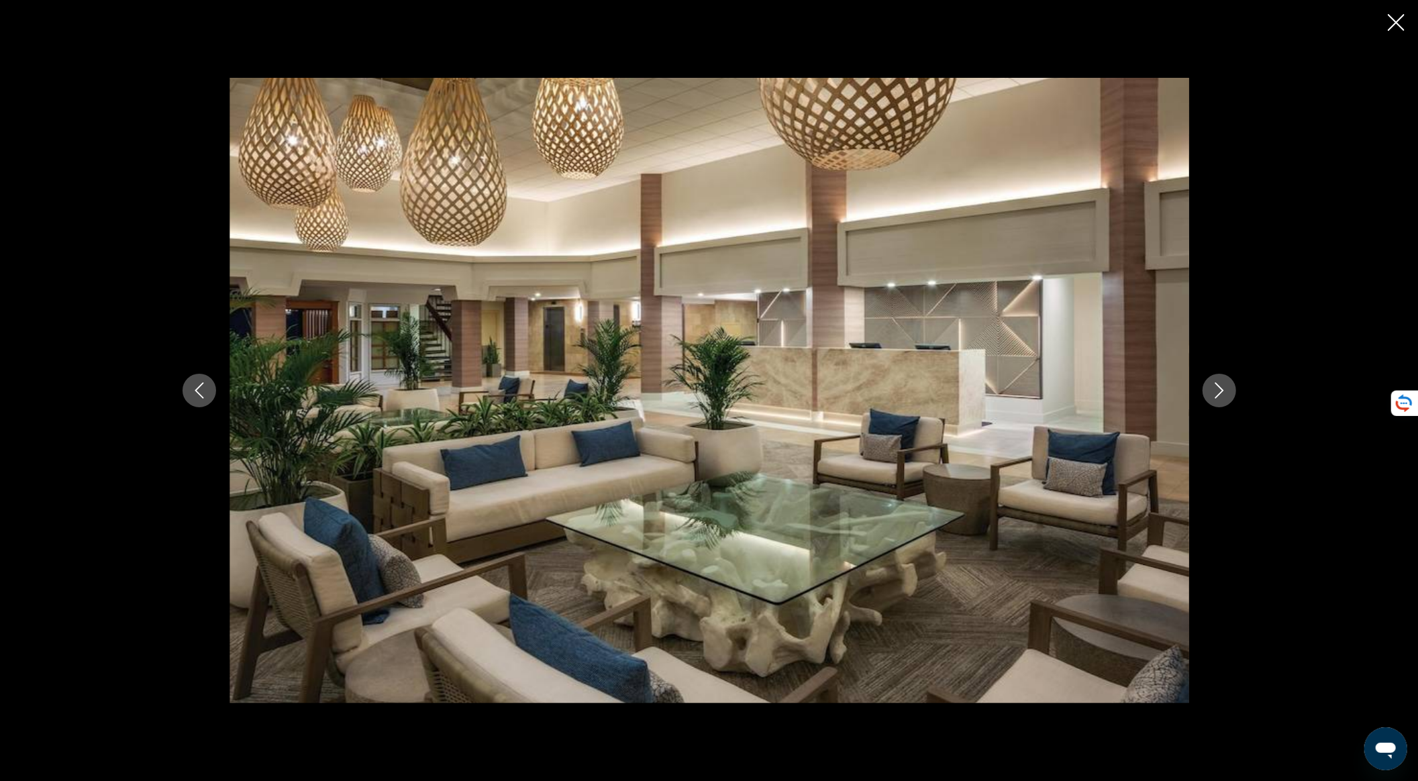
drag, startPoint x: 1205, startPoint y: 401, endPoint x: 1224, endPoint y: 401, distance: 18.8
click at [1209, 401] on div "prev next" at bounding box center [709, 390] width 1081 height 625
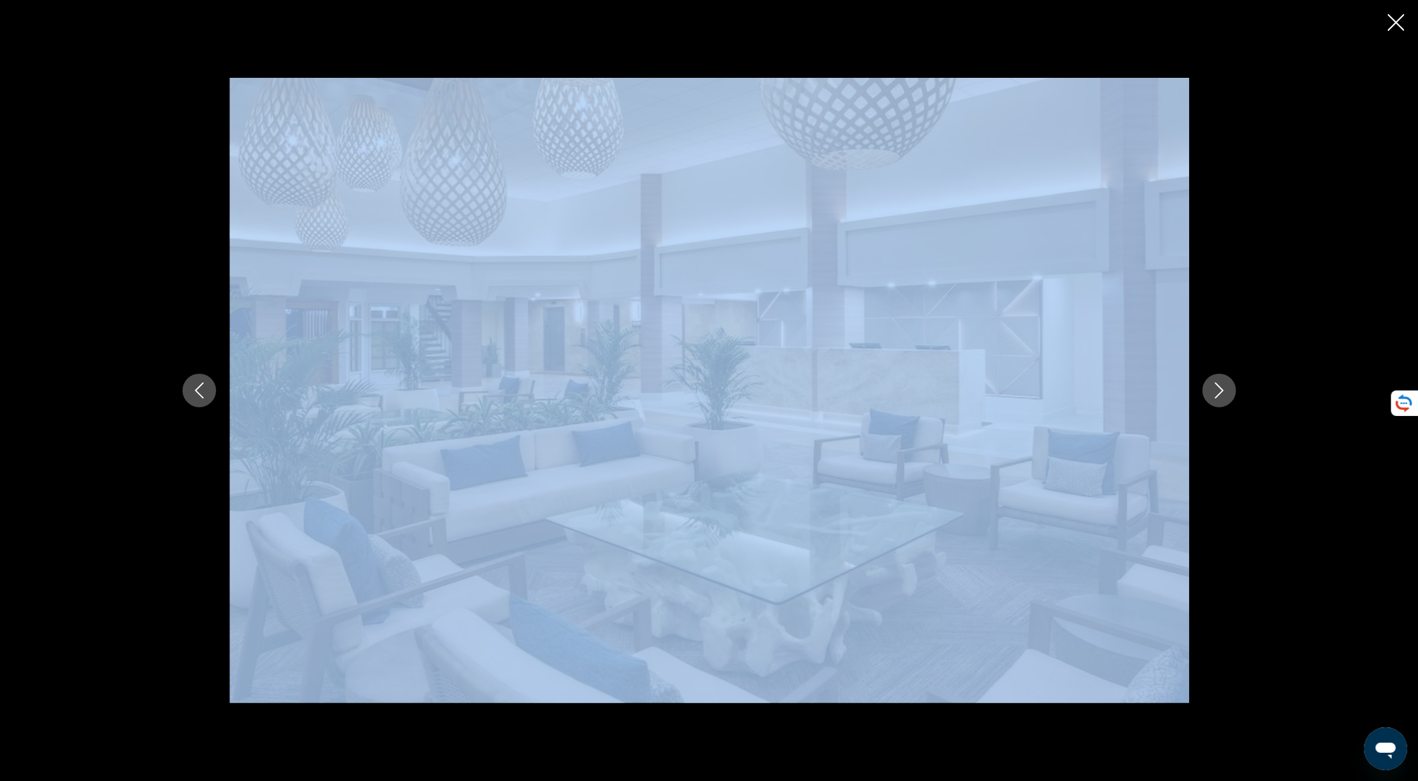
click at [1211, 395] on button "Next image" at bounding box center [1220, 391] width 34 height 34
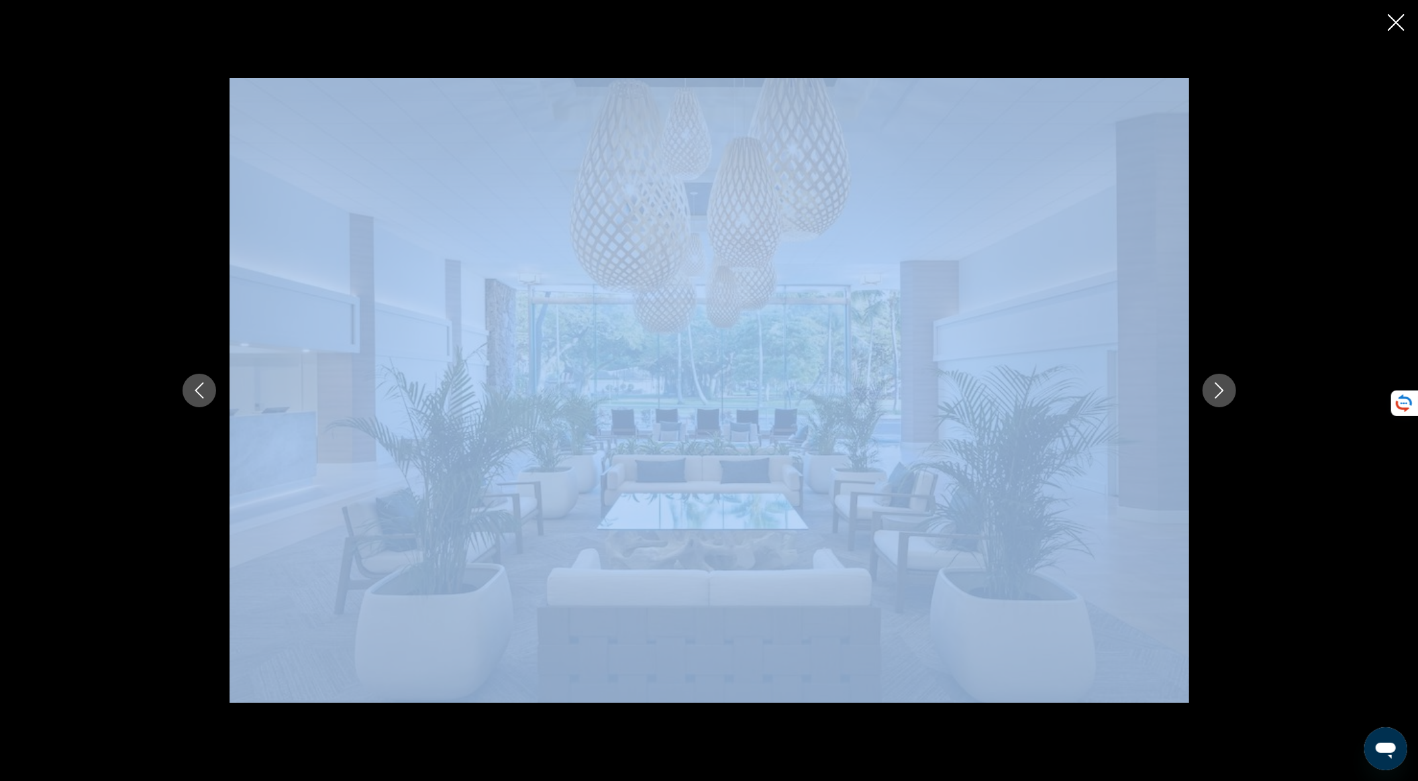
click at [934, 383] on img "Main content" at bounding box center [710, 390] width 960 height 625
click at [1252, 380] on div "prev next" at bounding box center [709, 390] width 1418 height 781
click at [1224, 366] on div "prev next" at bounding box center [709, 390] width 1081 height 625
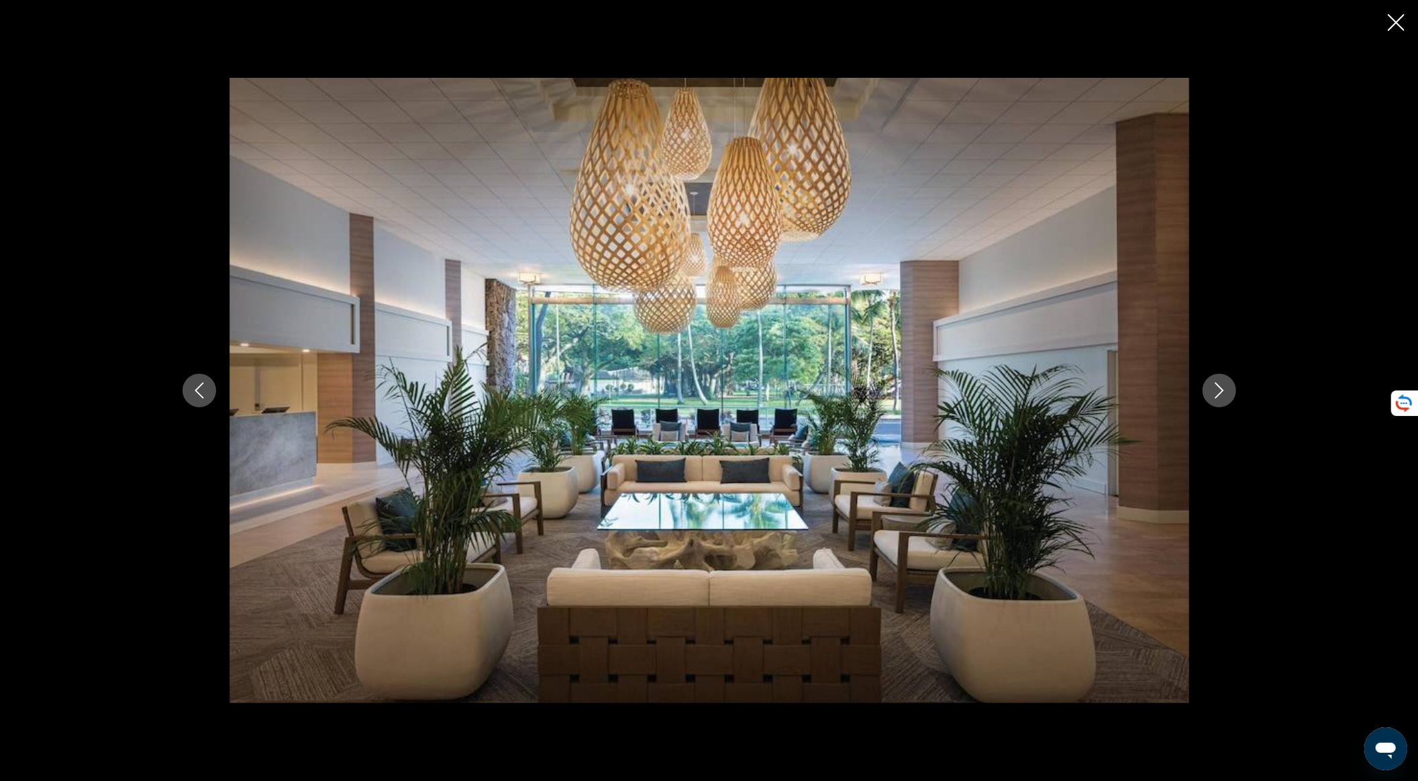
click at [1224, 366] on div "prev next" at bounding box center [709, 390] width 1081 height 625
click at [1219, 380] on button "Next image" at bounding box center [1220, 391] width 34 height 34
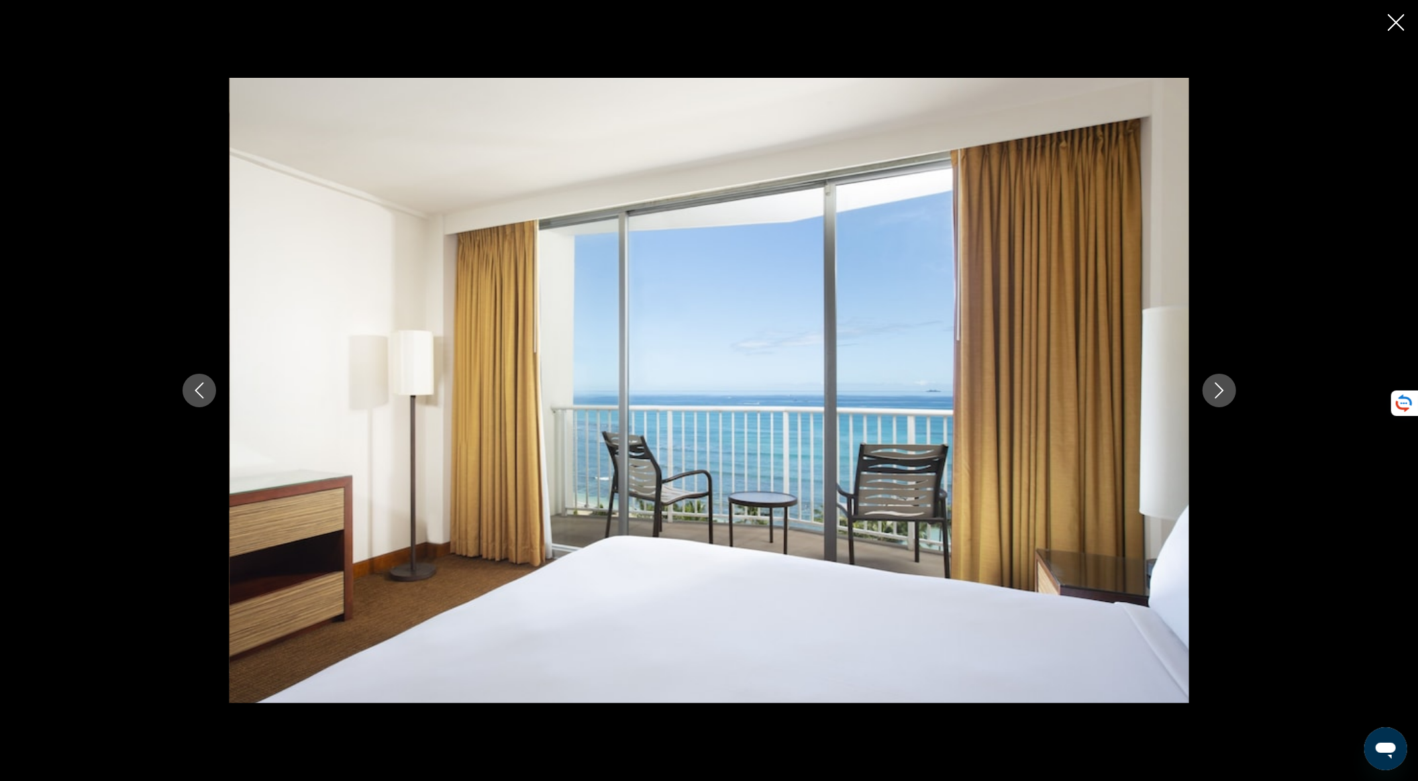
click at [1220, 379] on button "Next image" at bounding box center [1220, 391] width 34 height 34
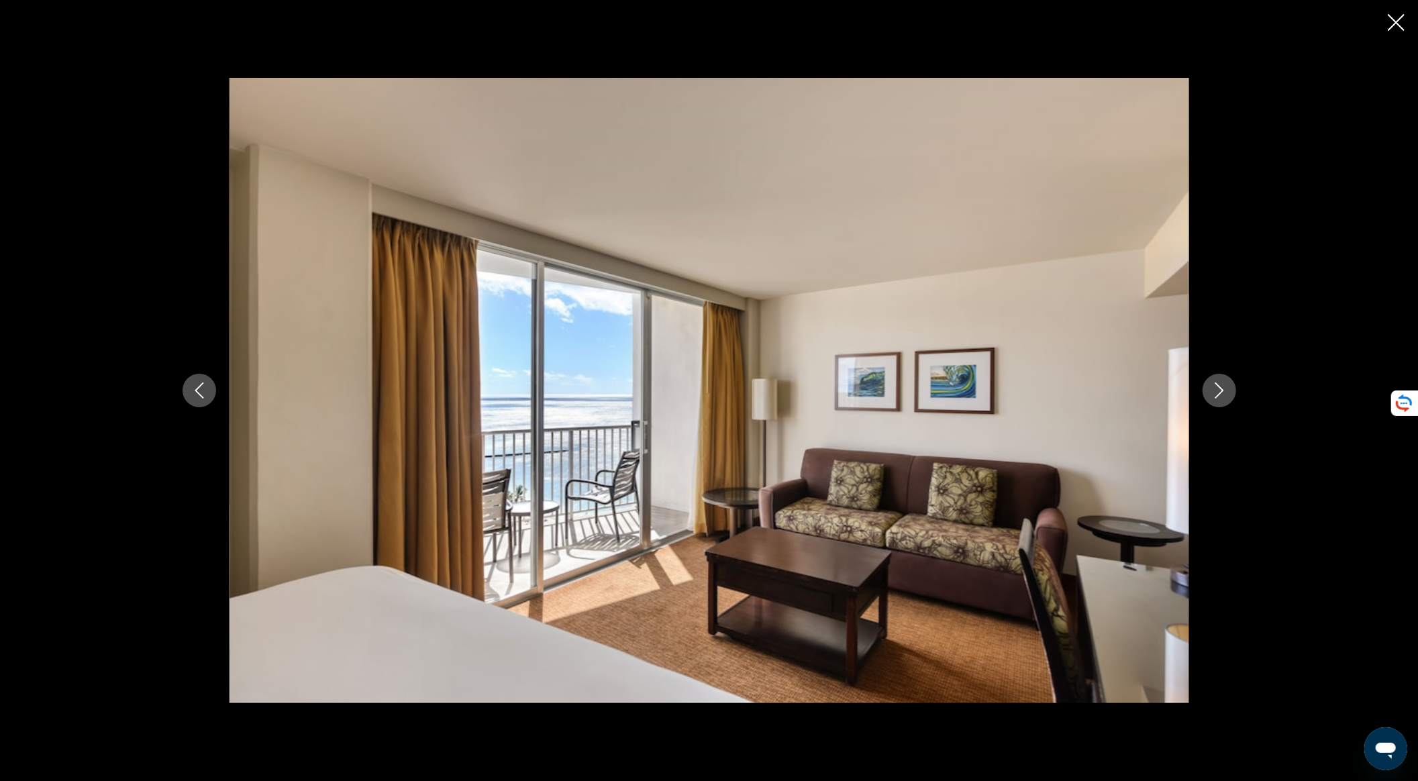
click at [1220, 379] on button "Next image" at bounding box center [1220, 391] width 34 height 34
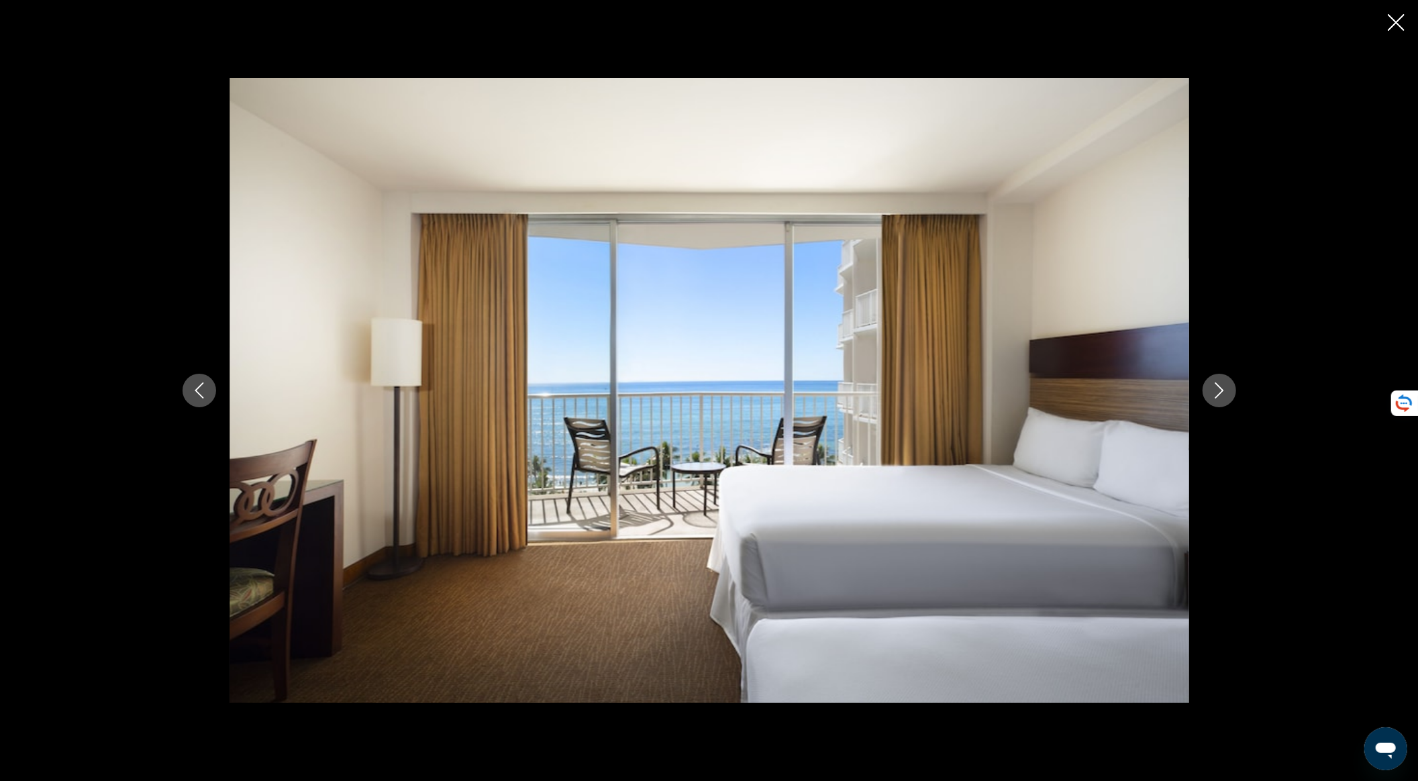
click at [1244, 405] on div "prev next" at bounding box center [709, 390] width 1081 height 625
click at [1242, 396] on div "prev next" at bounding box center [709, 390] width 1081 height 625
click at [1397, 18] on icon "Close slideshow" at bounding box center [1396, 22] width 17 height 17
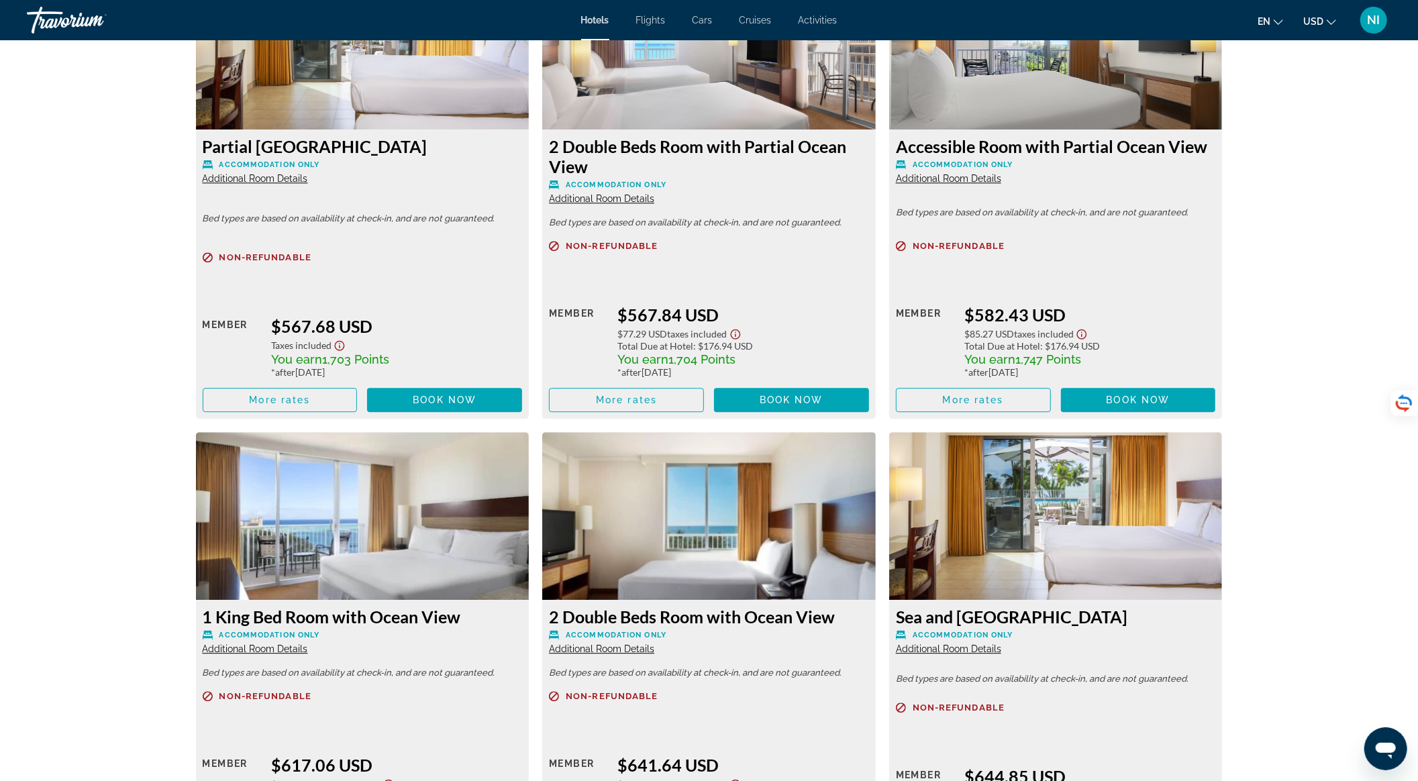
scroll to position [3042, 0]
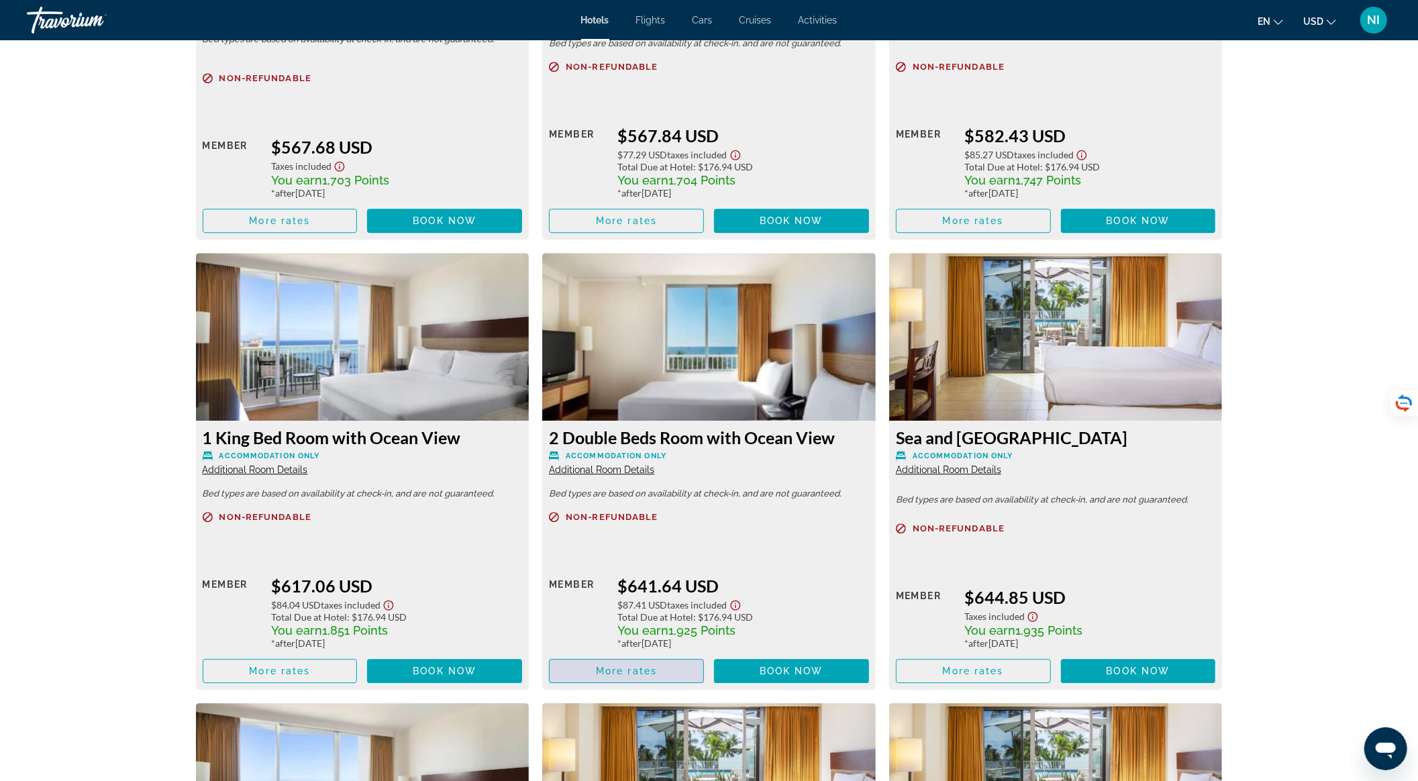
click at [634, 672] on span "More rates" at bounding box center [626, 671] width 61 height 11
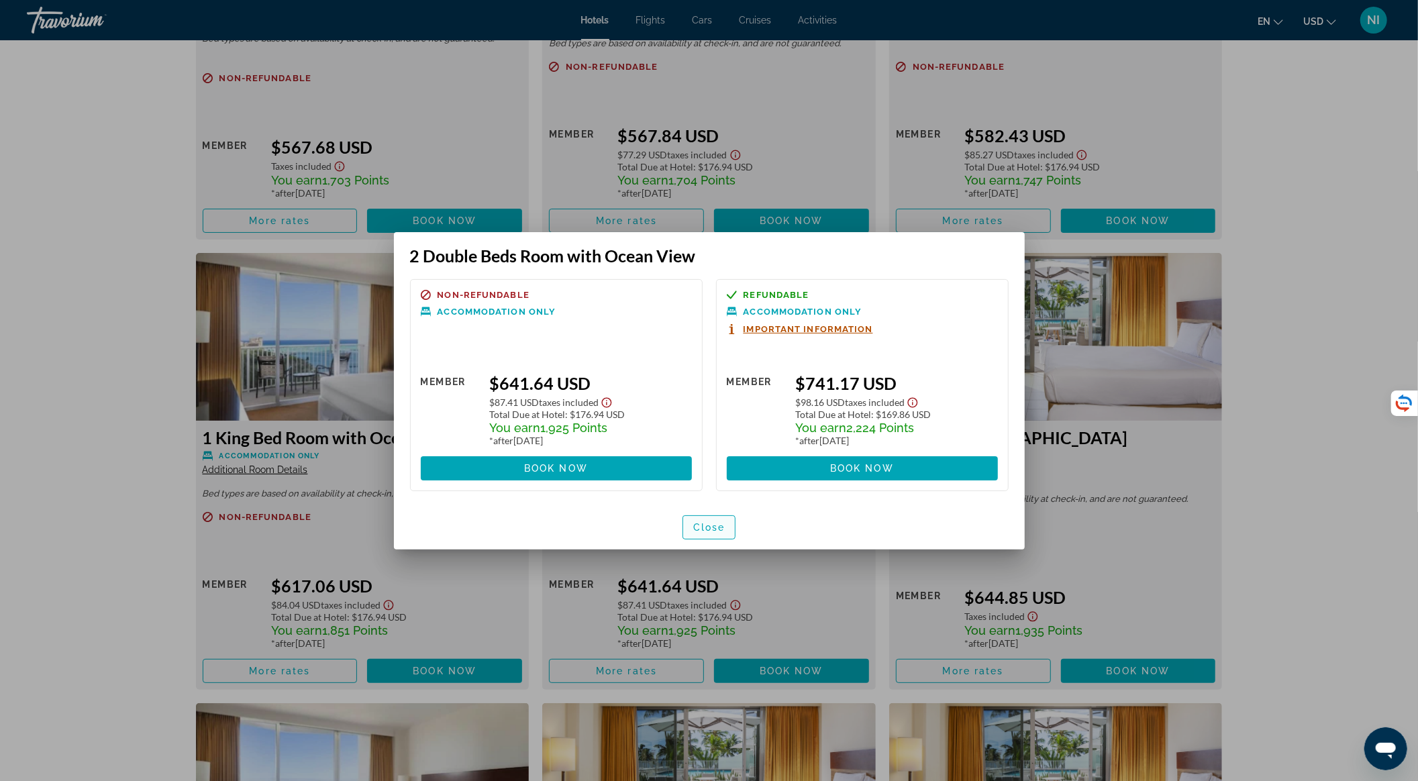
click at [715, 528] on span "Close" at bounding box center [709, 527] width 32 height 11
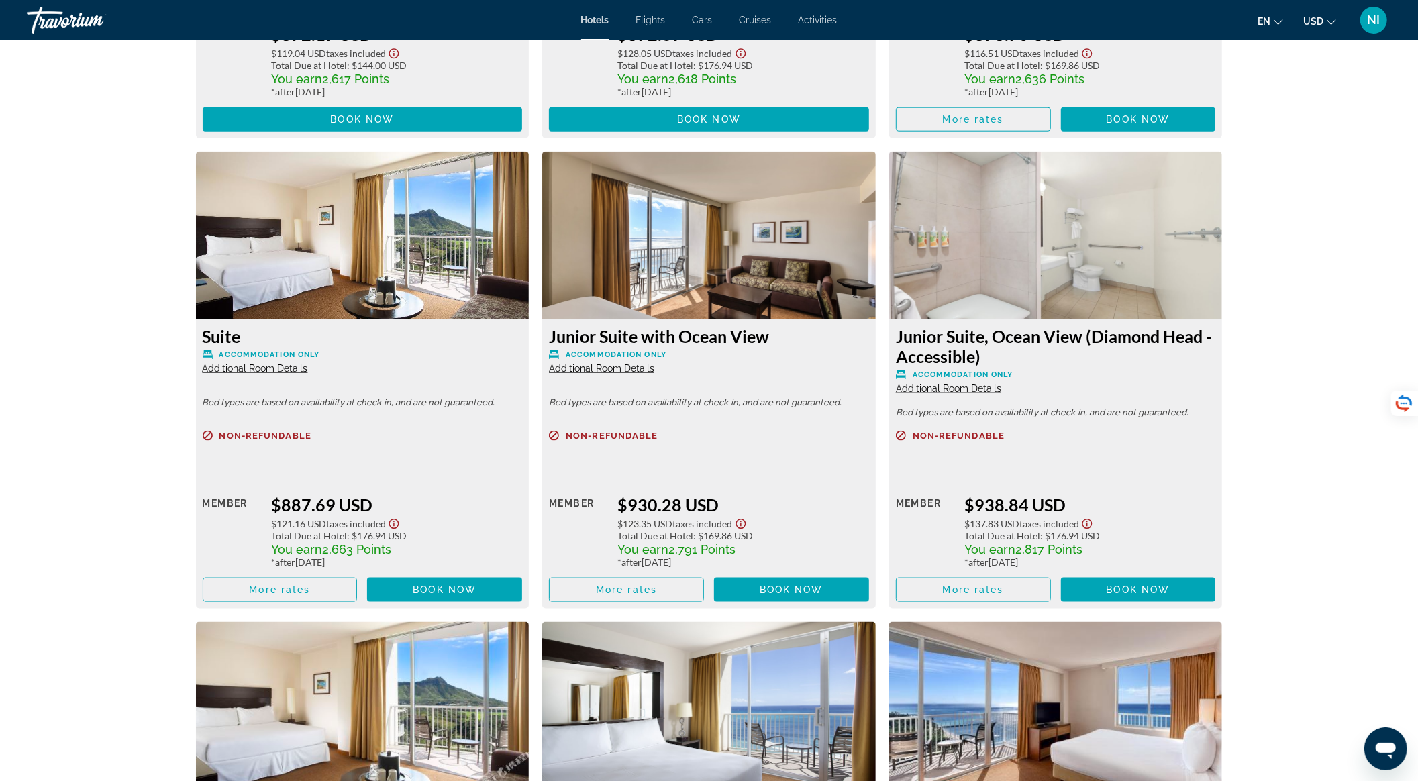
scroll to position [5638, 0]
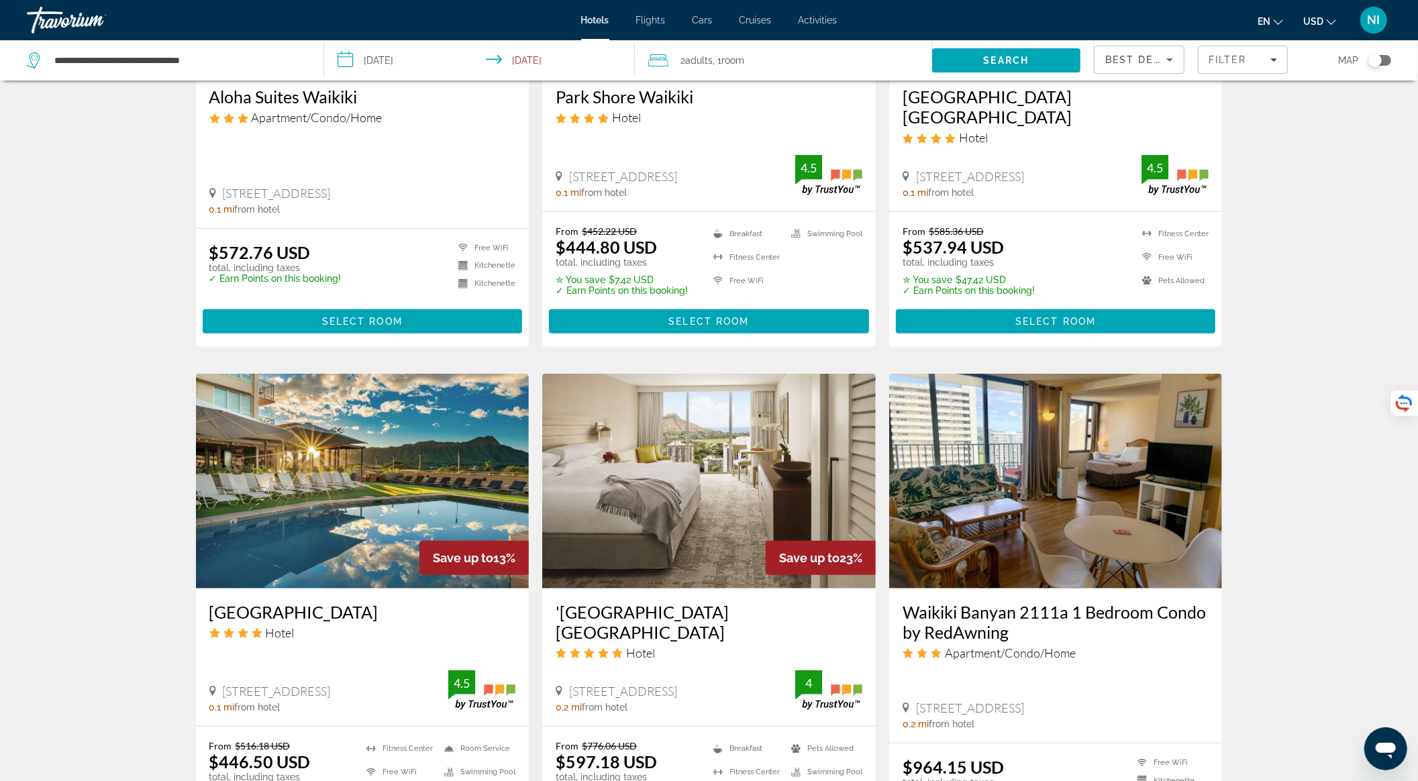
scroll to position [805, 0]
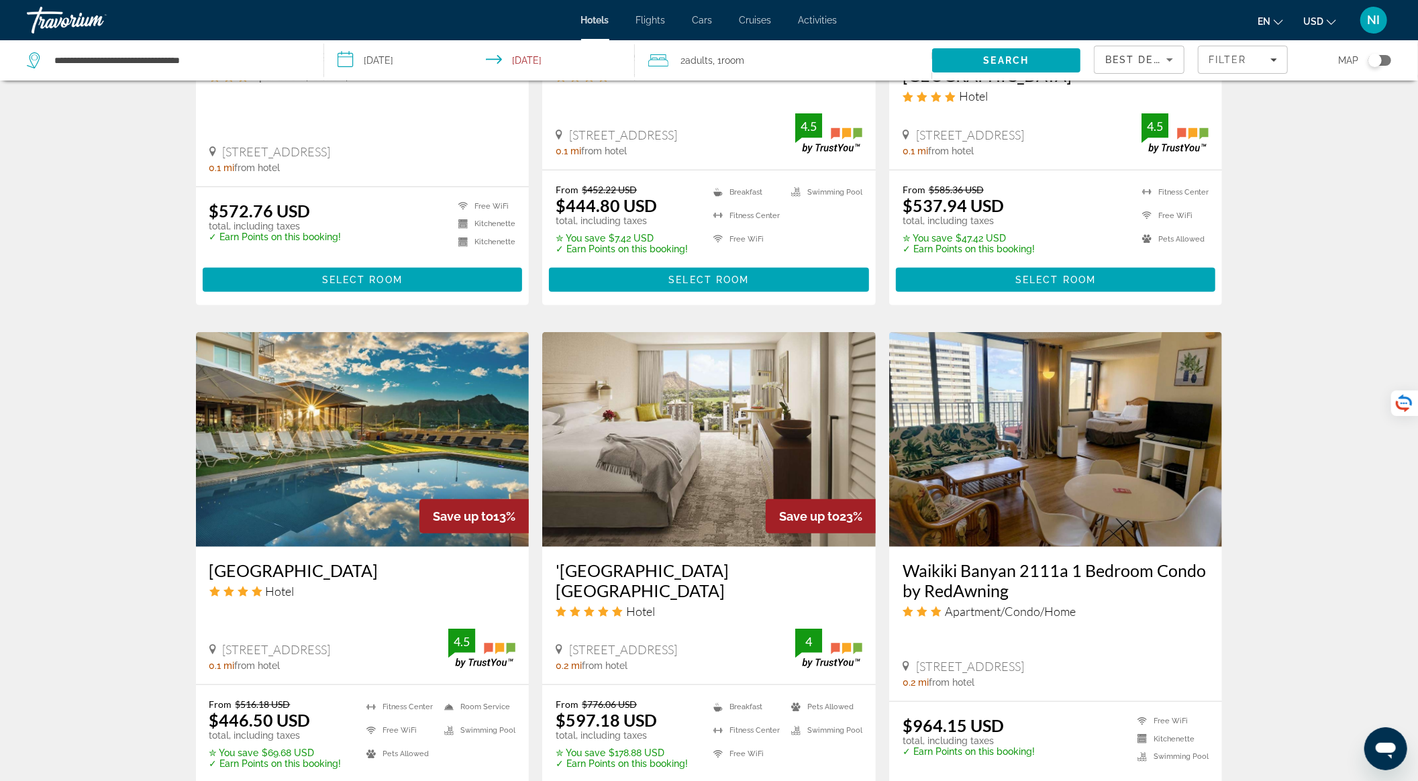
click at [718, 781] on span "Select Room" at bounding box center [708, 794] width 81 height 11
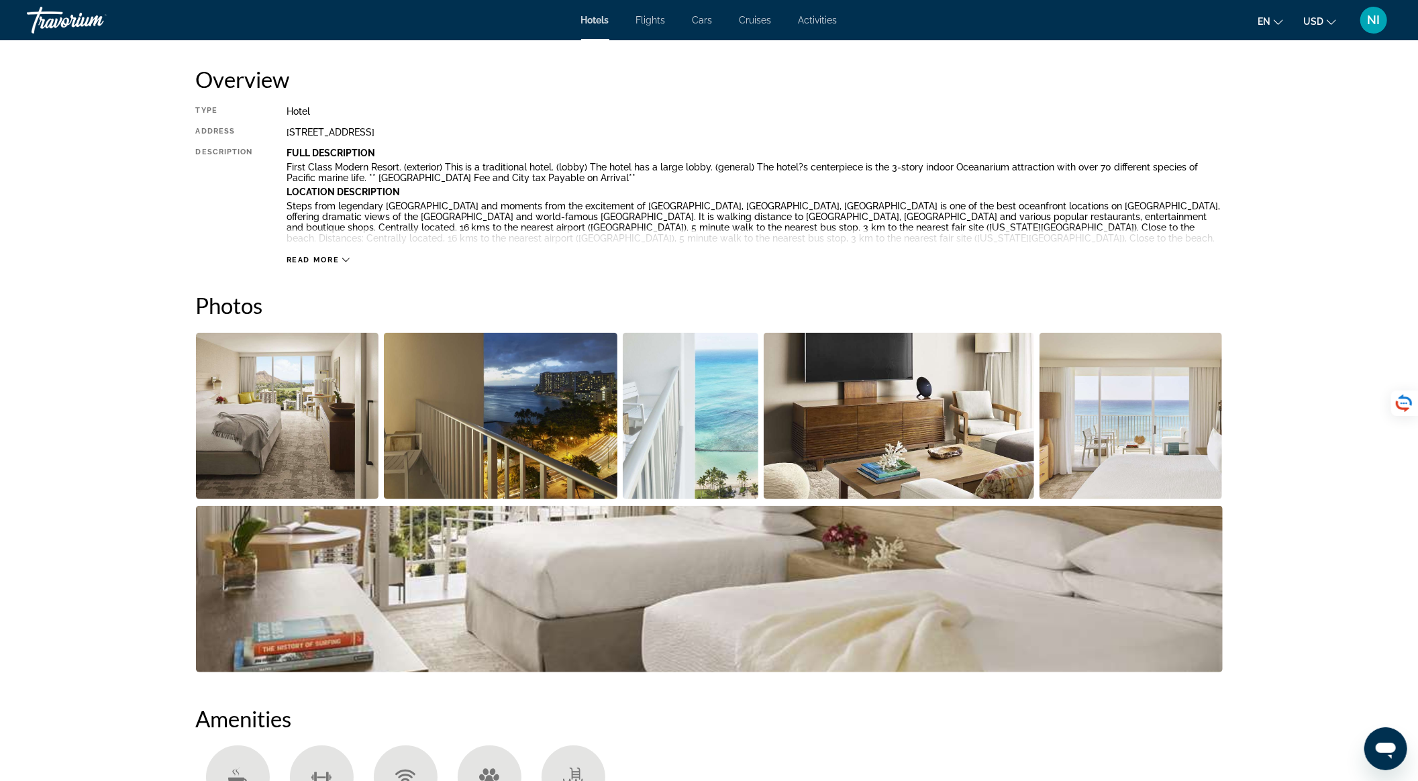
scroll to position [447, 0]
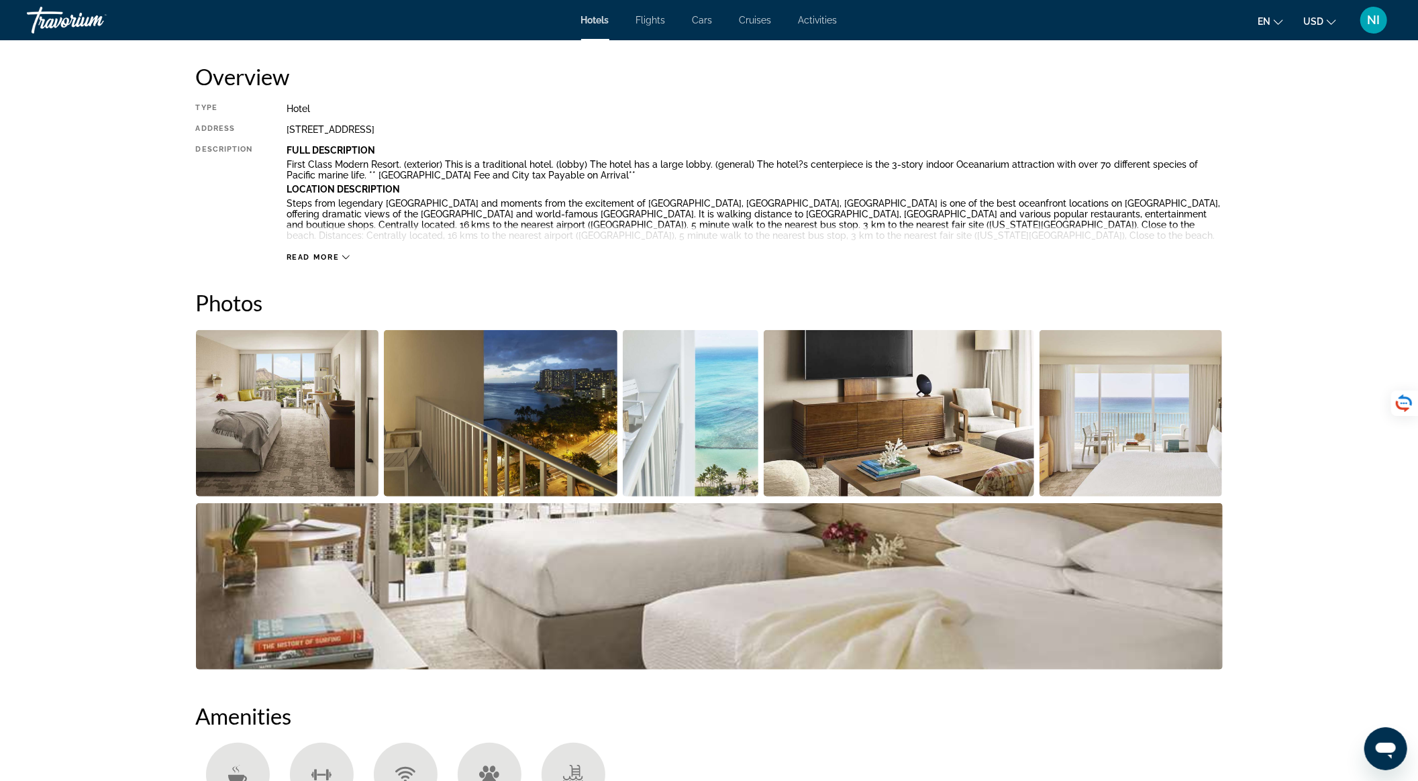
click at [319, 438] on img "Open full-screen image slider" at bounding box center [287, 413] width 183 height 166
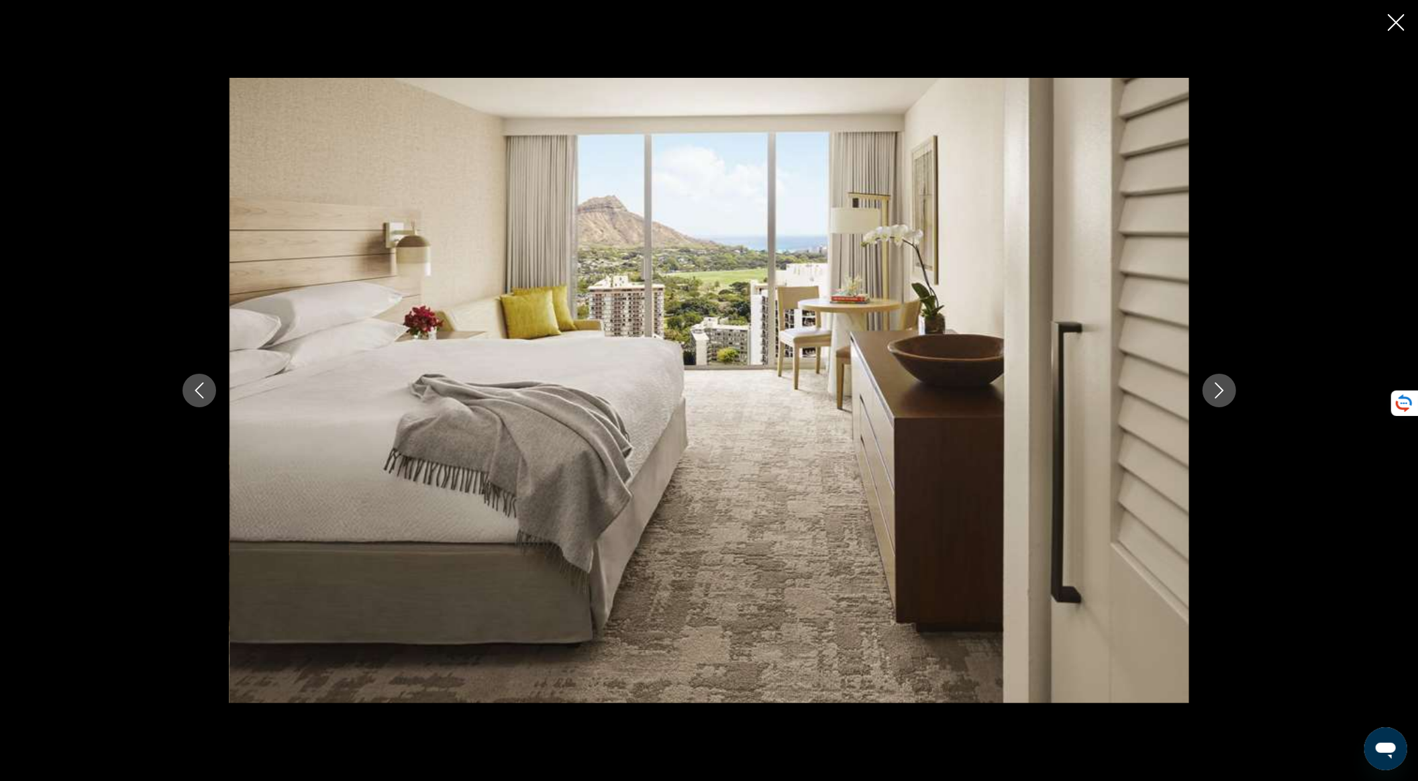
click at [1207, 391] on button "Next image" at bounding box center [1220, 391] width 34 height 34
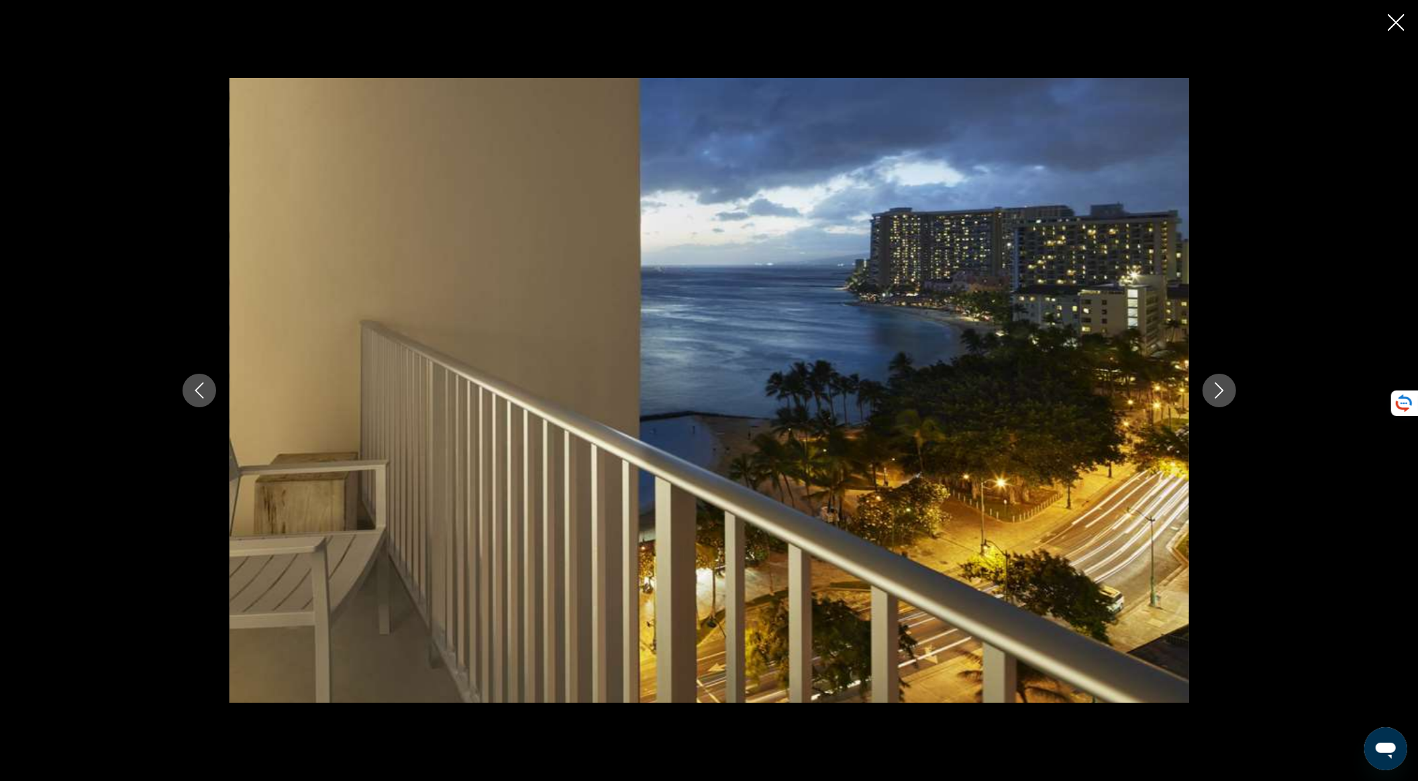
click at [1208, 391] on button "Next image" at bounding box center [1220, 391] width 34 height 34
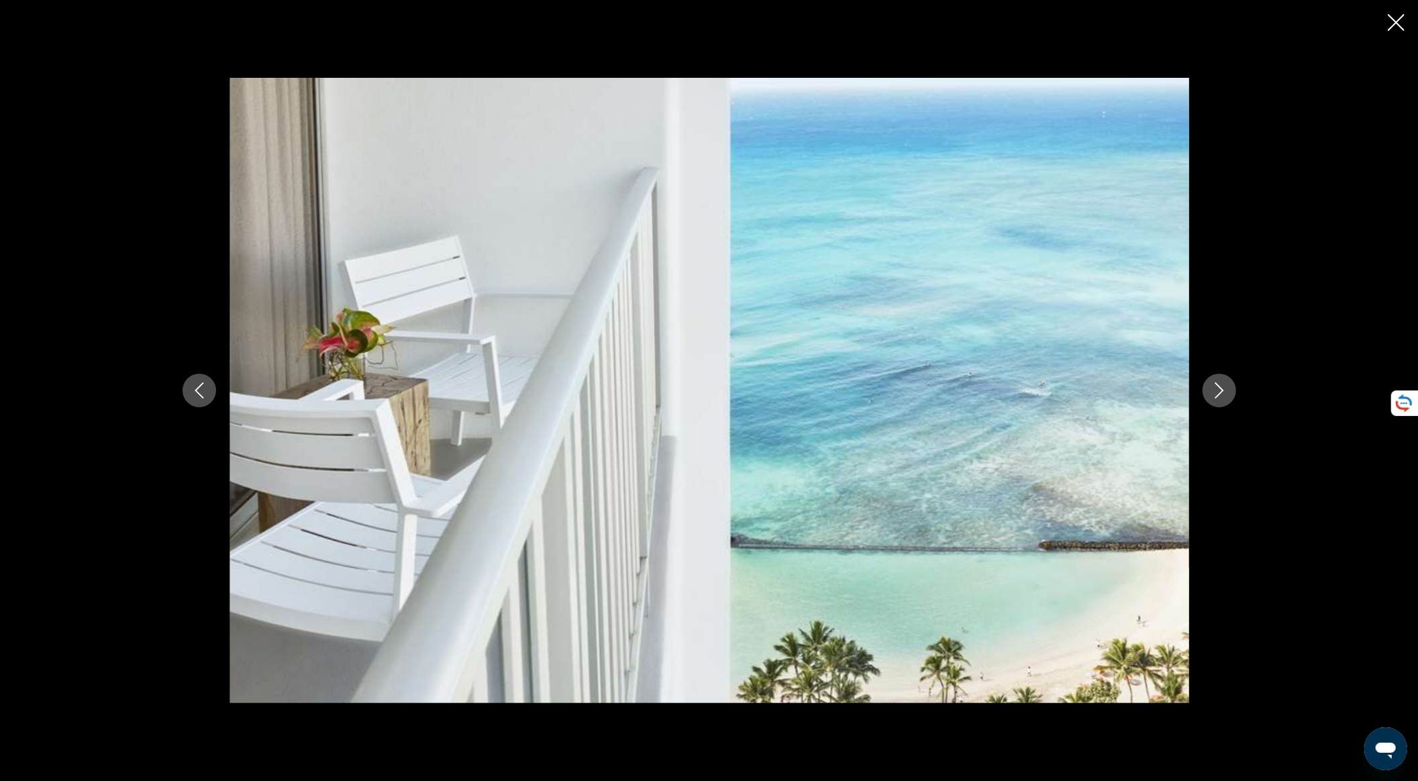
click at [1208, 391] on button "Next image" at bounding box center [1220, 391] width 34 height 34
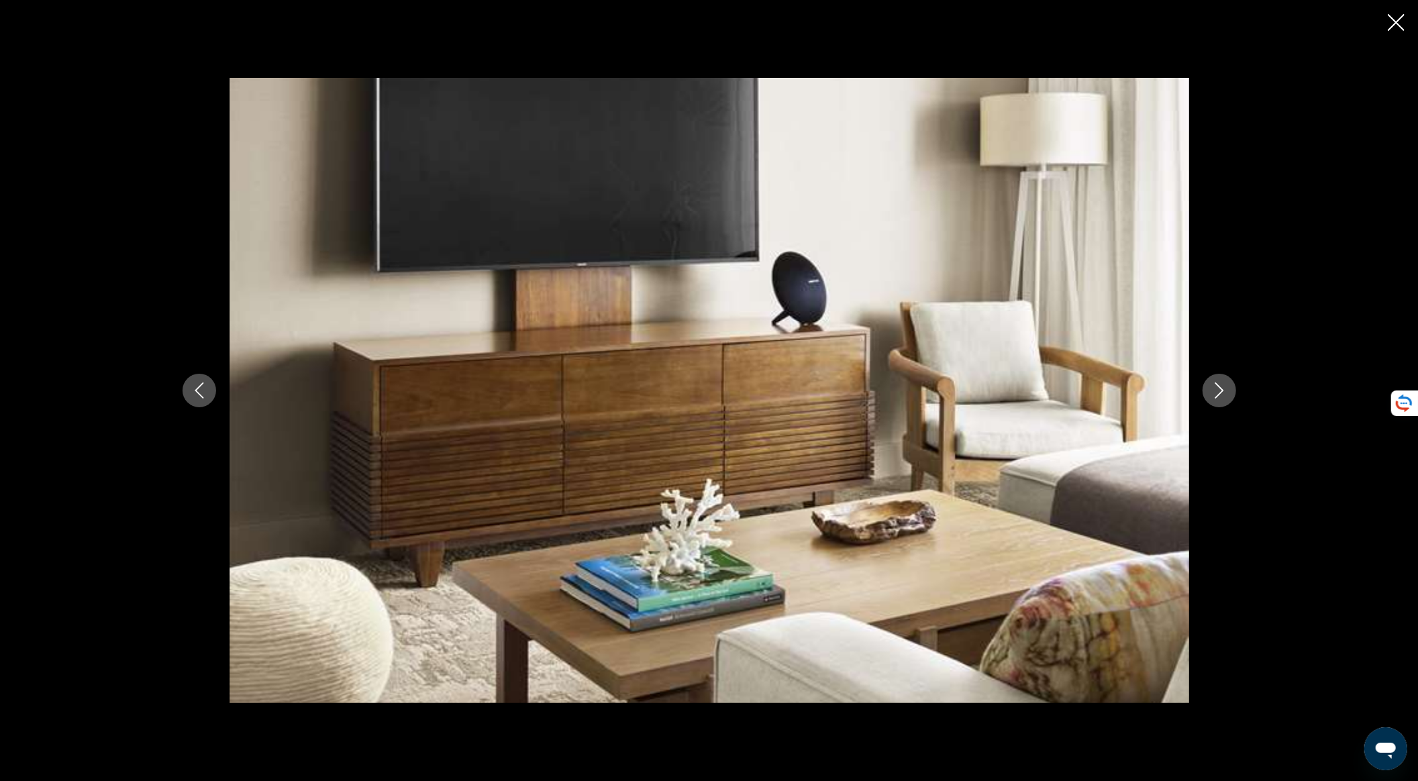
click at [1208, 391] on button "Next image" at bounding box center [1220, 391] width 34 height 34
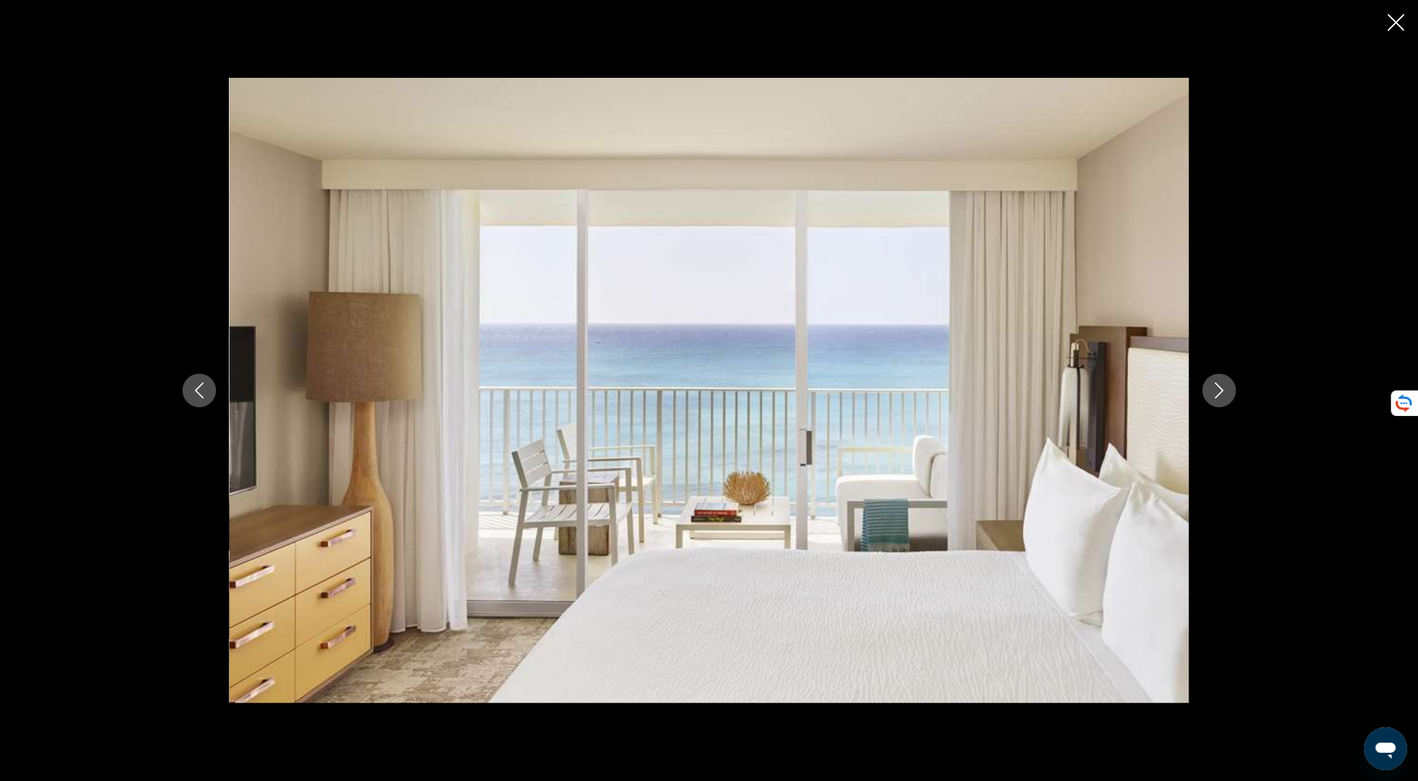
click at [1208, 391] on button "Next image" at bounding box center [1220, 391] width 34 height 34
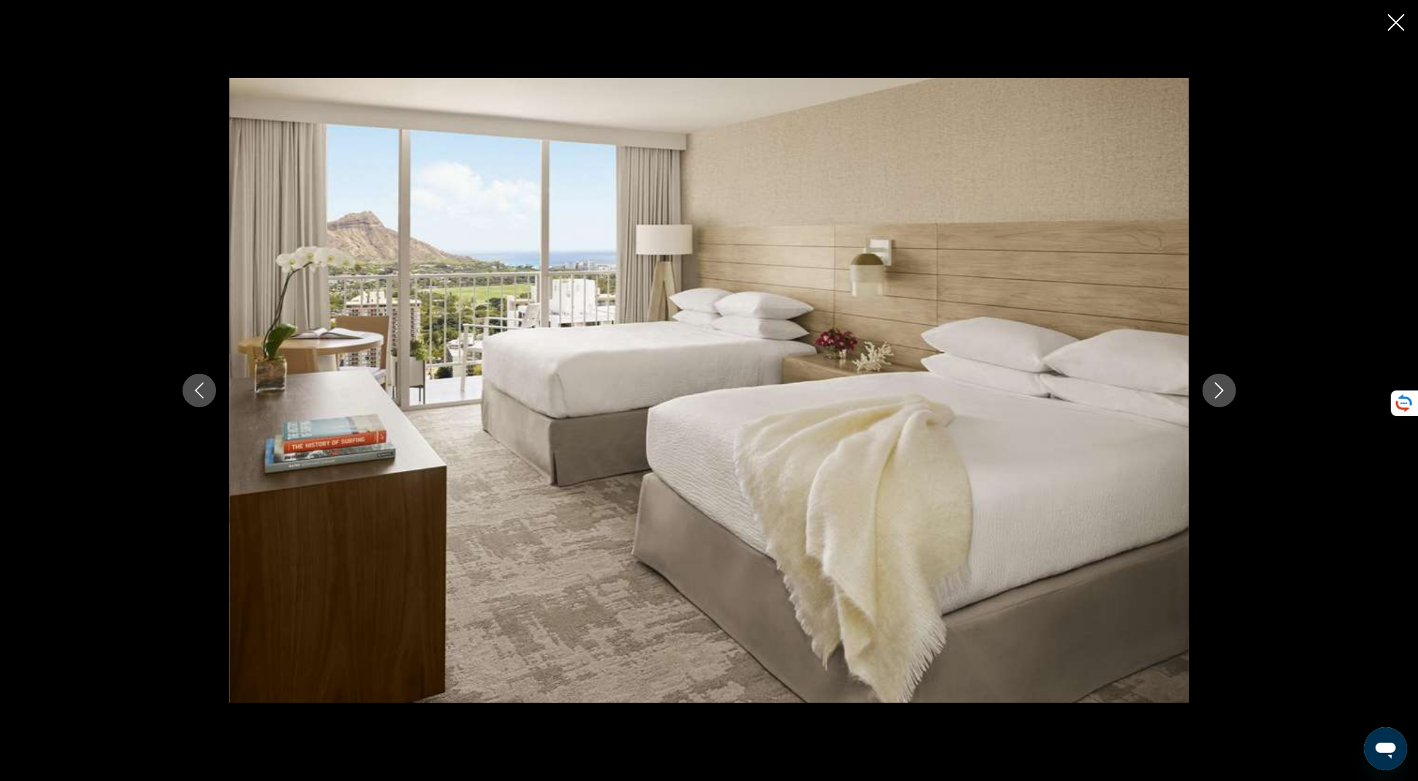
click at [1208, 391] on button "Next image" at bounding box center [1220, 391] width 34 height 34
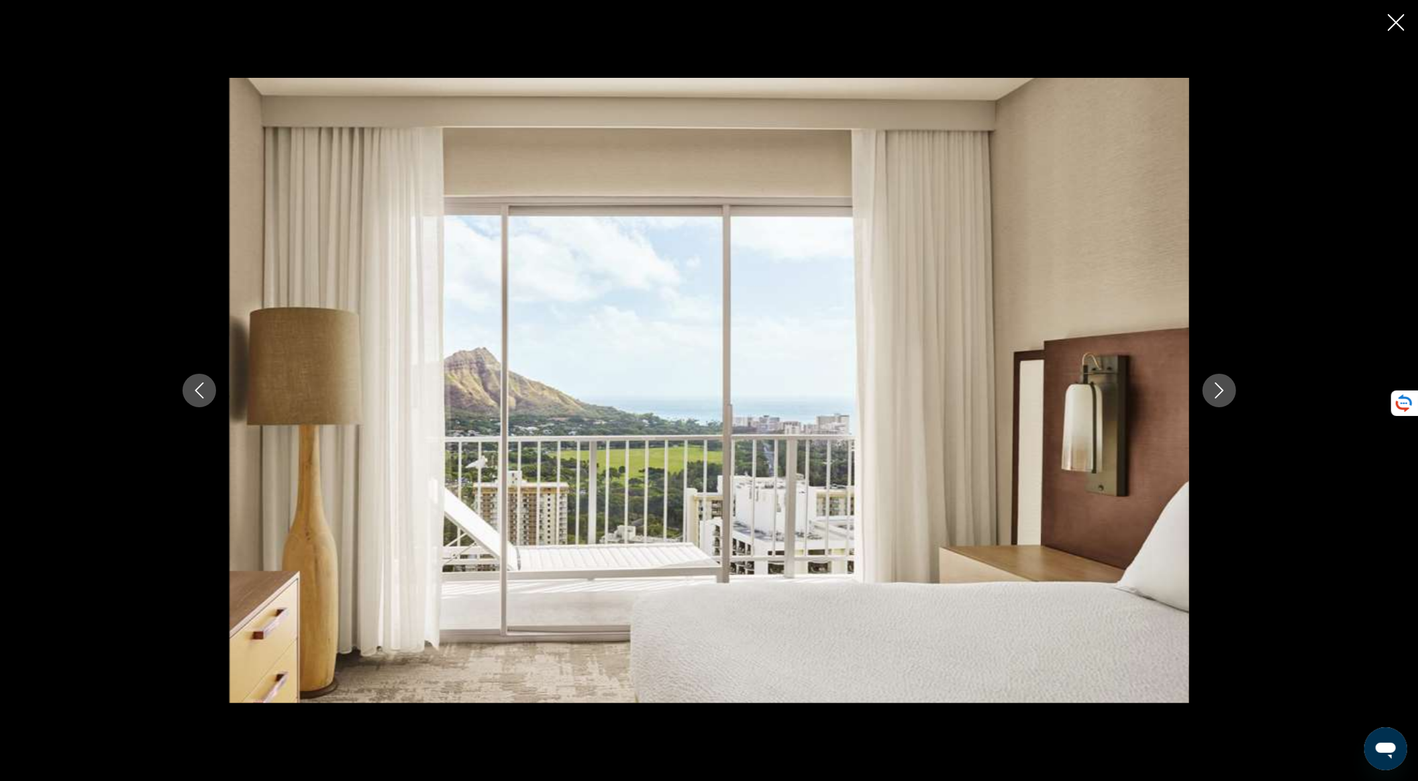
click at [1208, 391] on button "Next image" at bounding box center [1220, 391] width 34 height 34
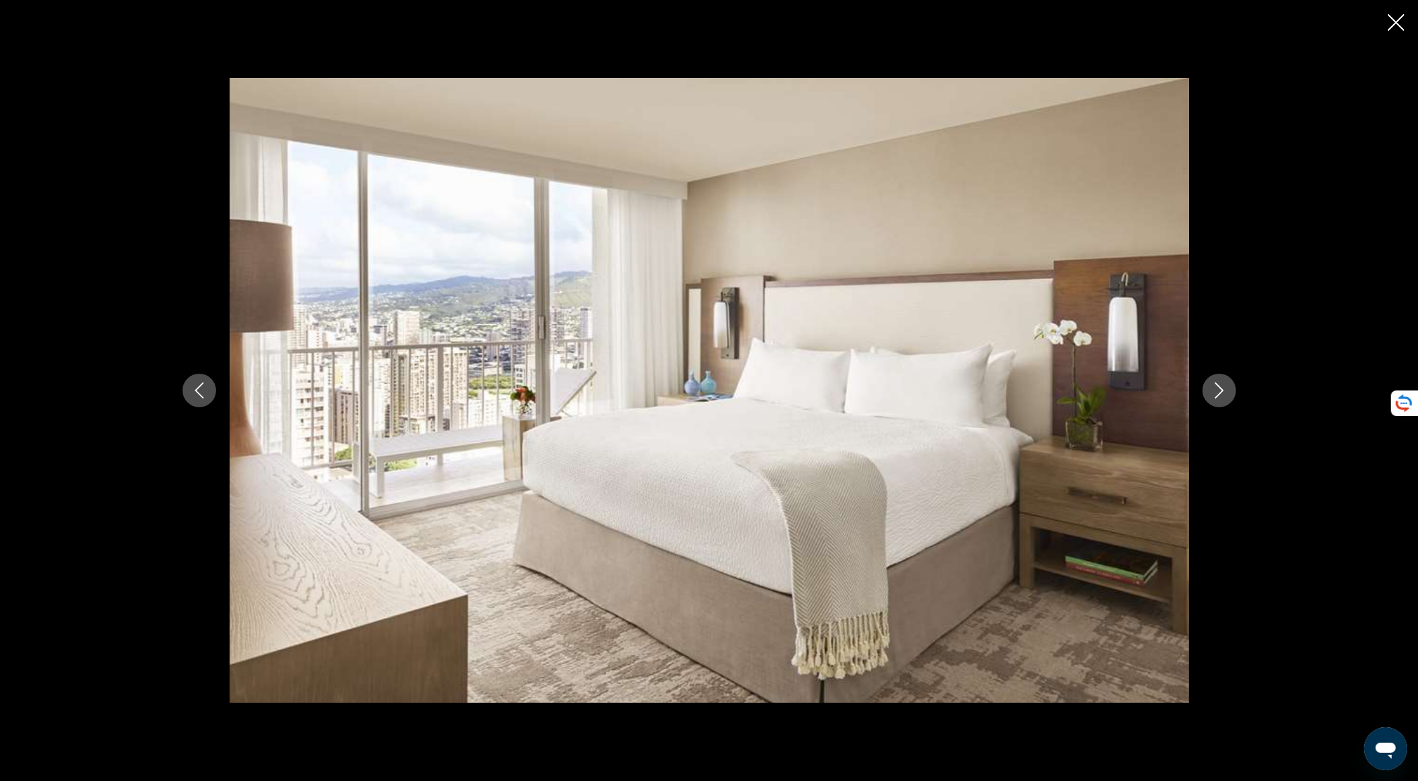
click at [1208, 391] on button "Next image" at bounding box center [1220, 391] width 34 height 34
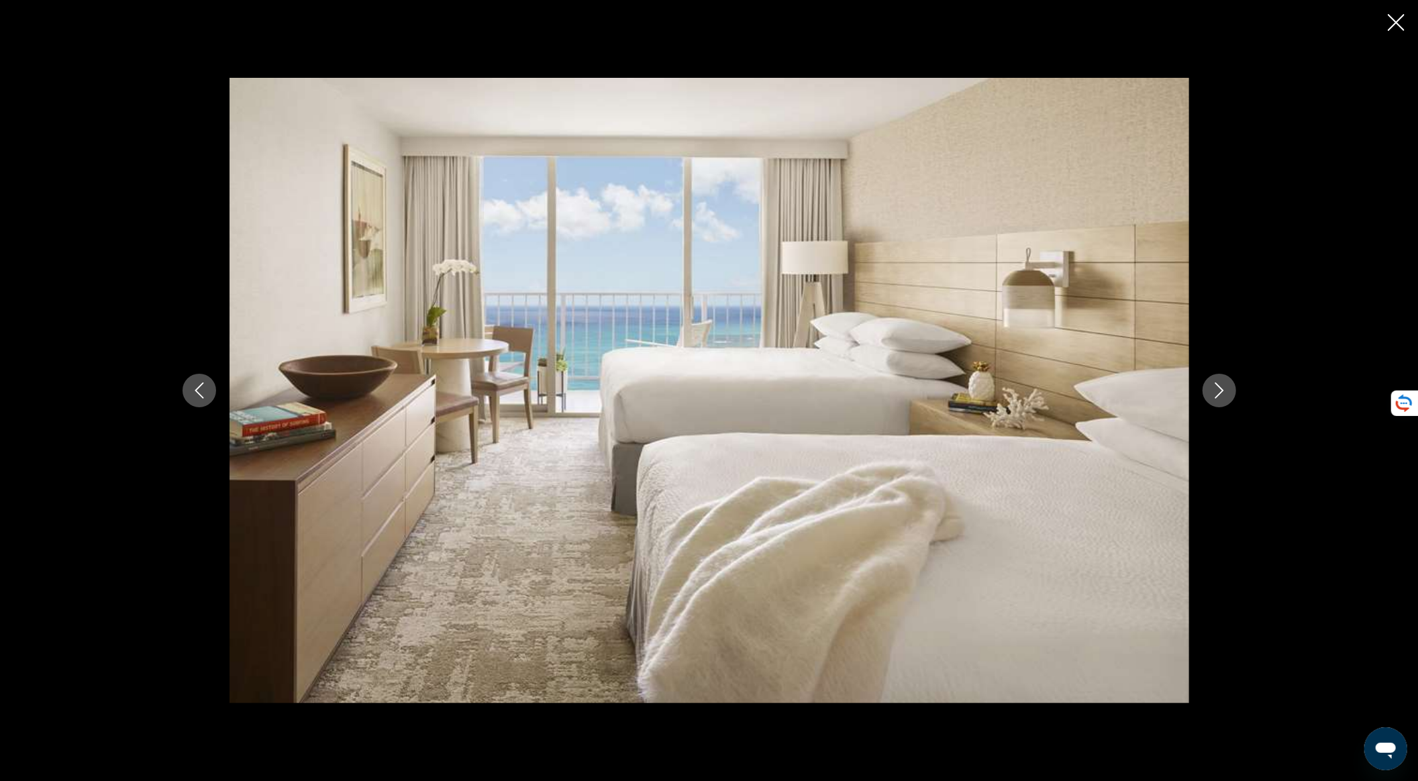
click at [1208, 391] on button "Next image" at bounding box center [1220, 391] width 34 height 34
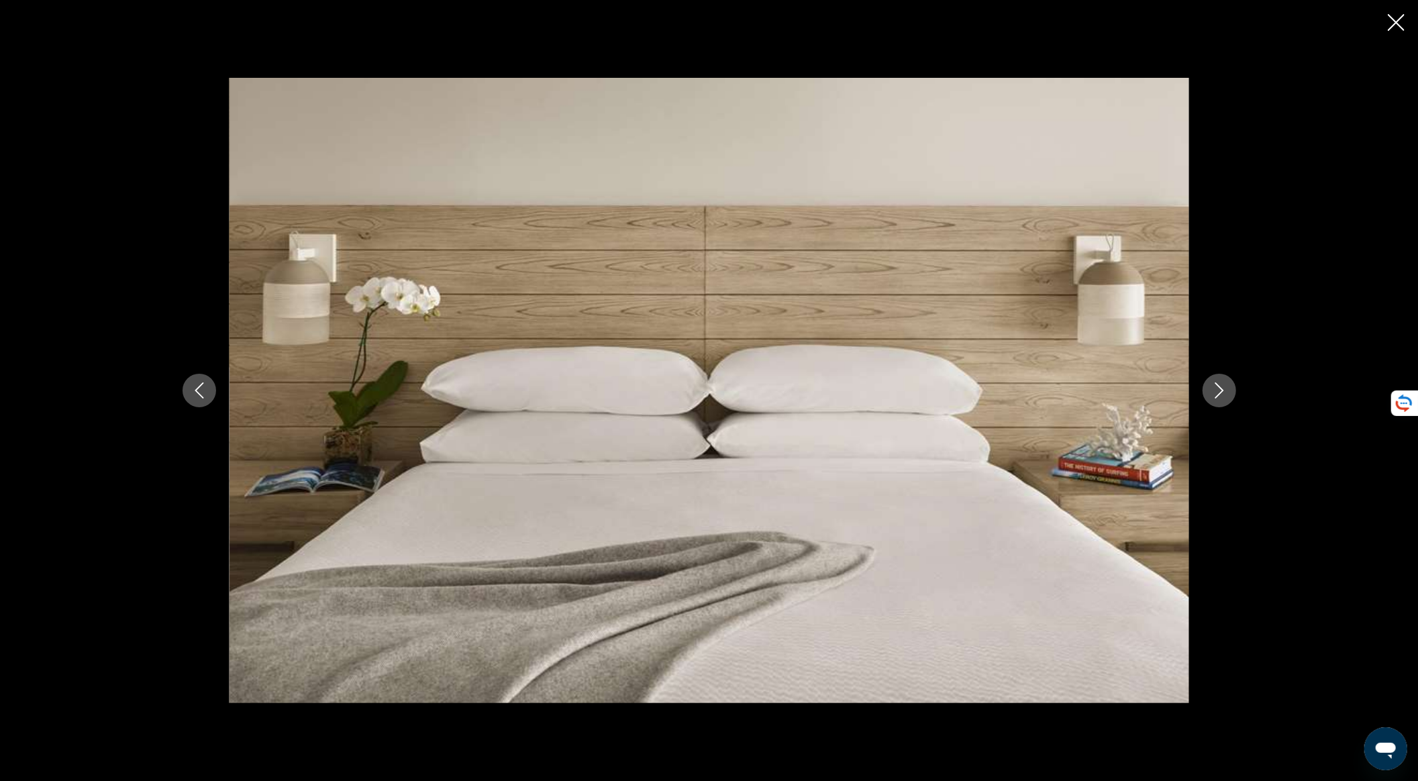
click at [1208, 391] on button "Next image" at bounding box center [1220, 391] width 34 height 34
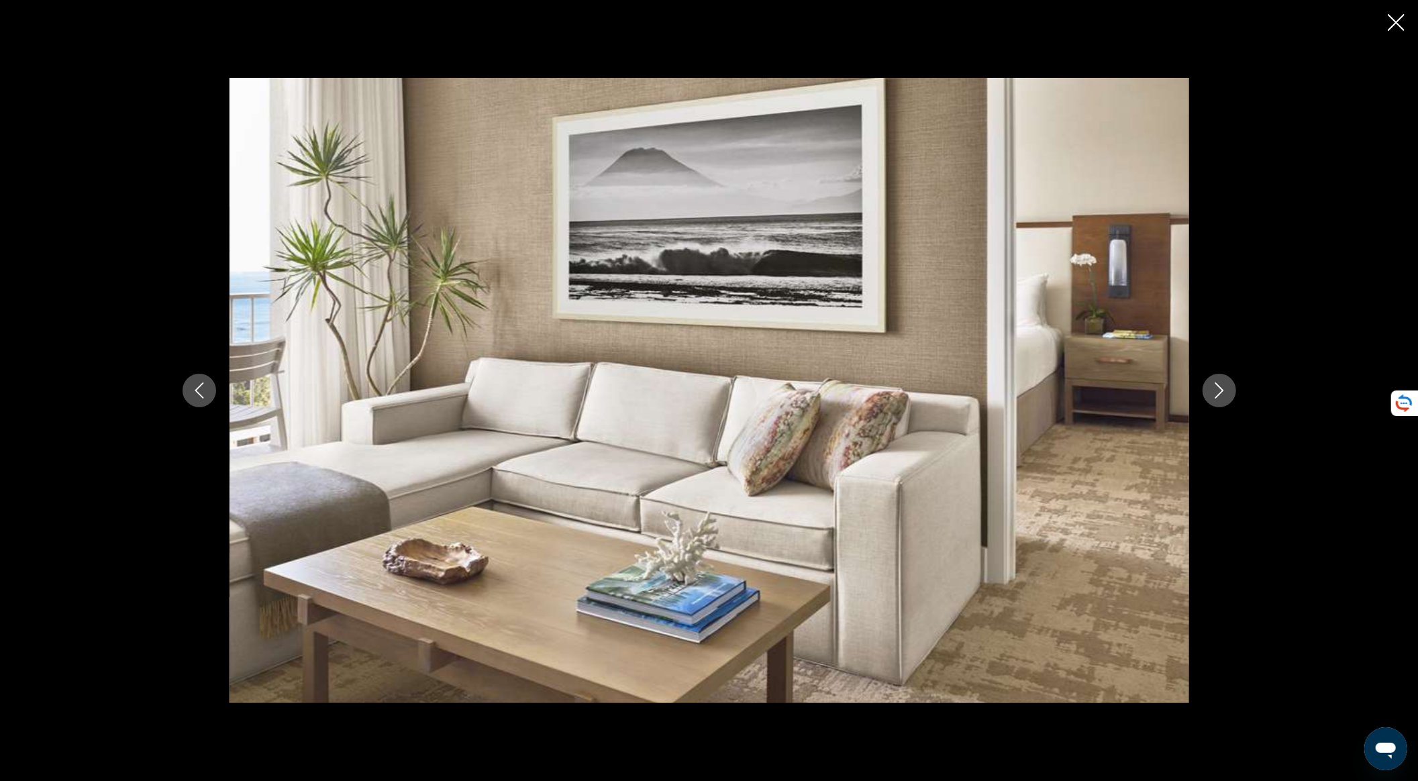
click at [1208, 391] on button "Next image" at bounding box center [1220, 391] width 34 height 34
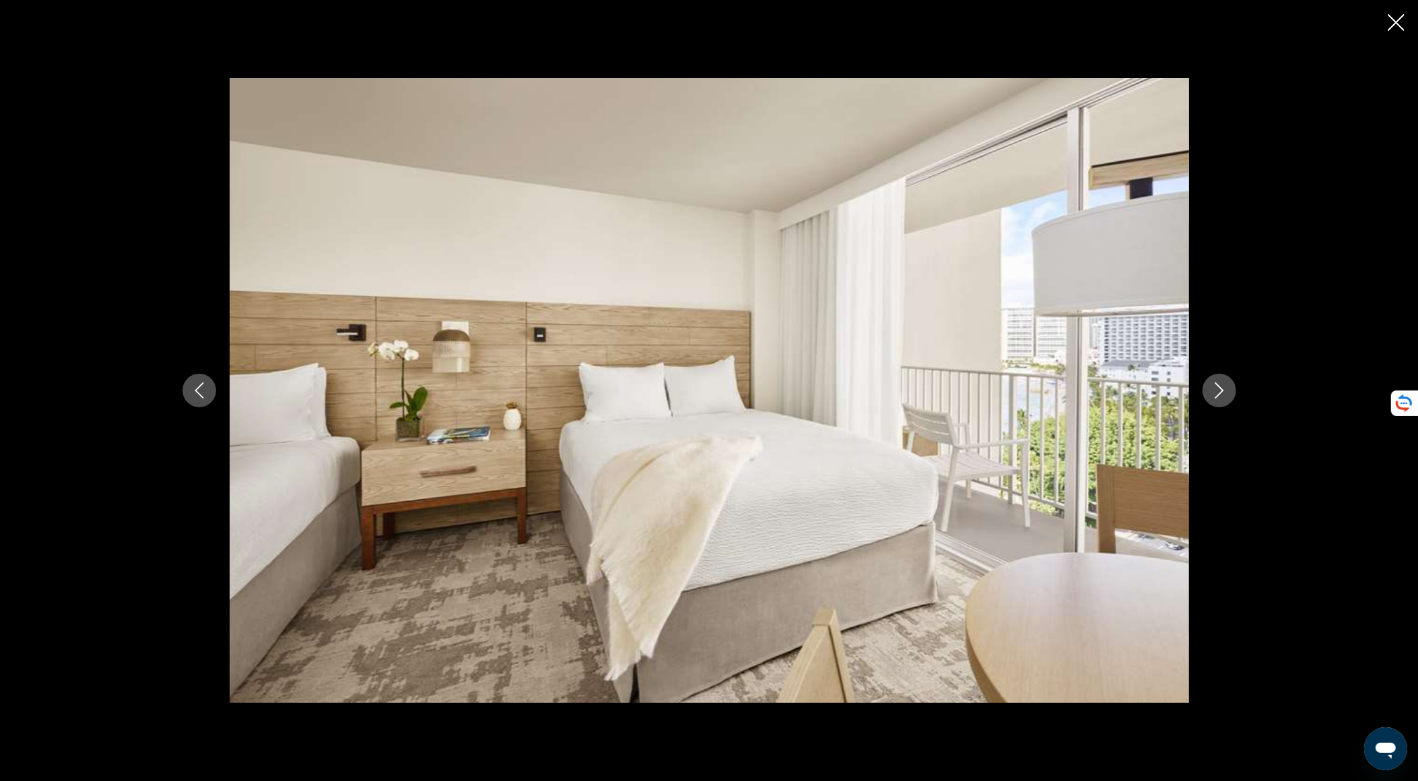
click at [1208, 391] on button "Next image" at bounding box center [1220, 391] width 34 height 34
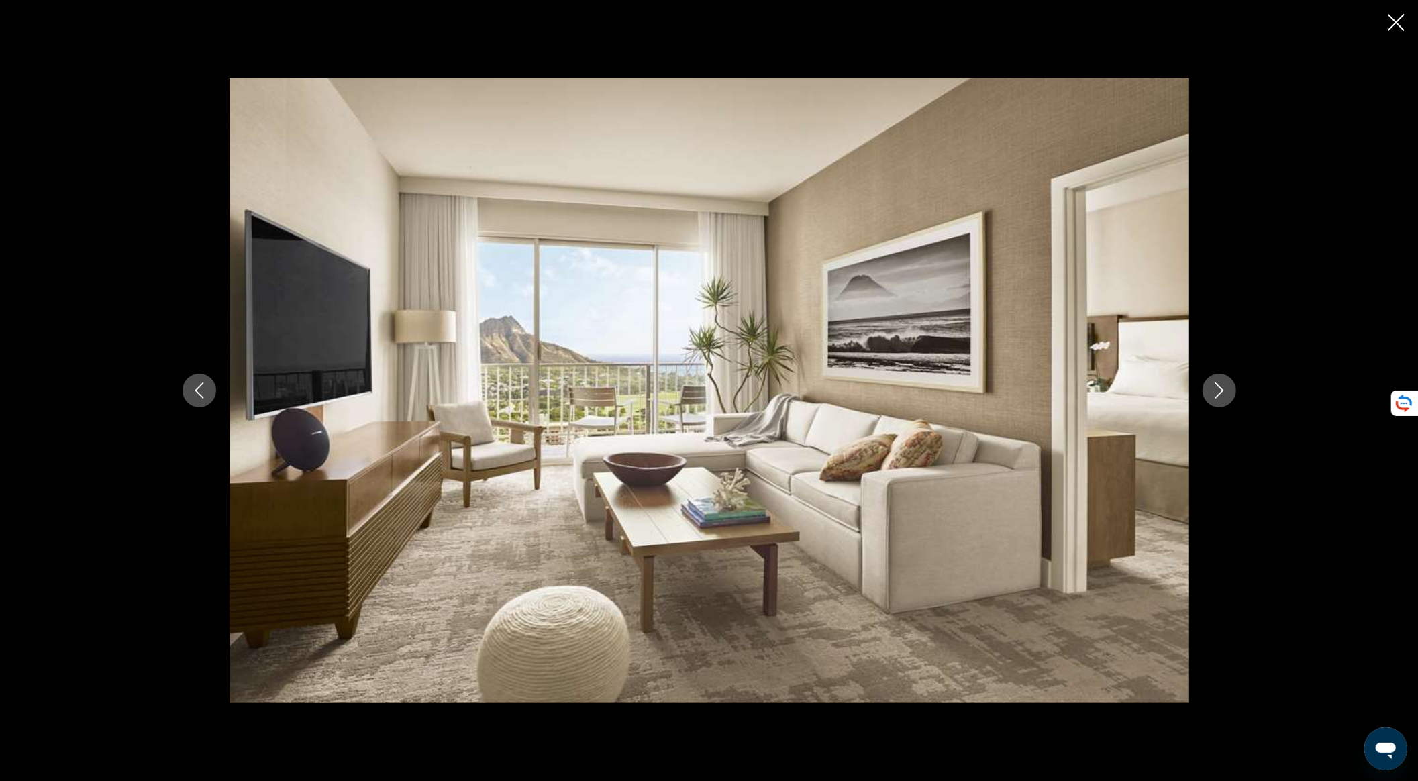
click at [1208, 391] on button "Next image" at bounding box center [1220, 391] width 34 height 34
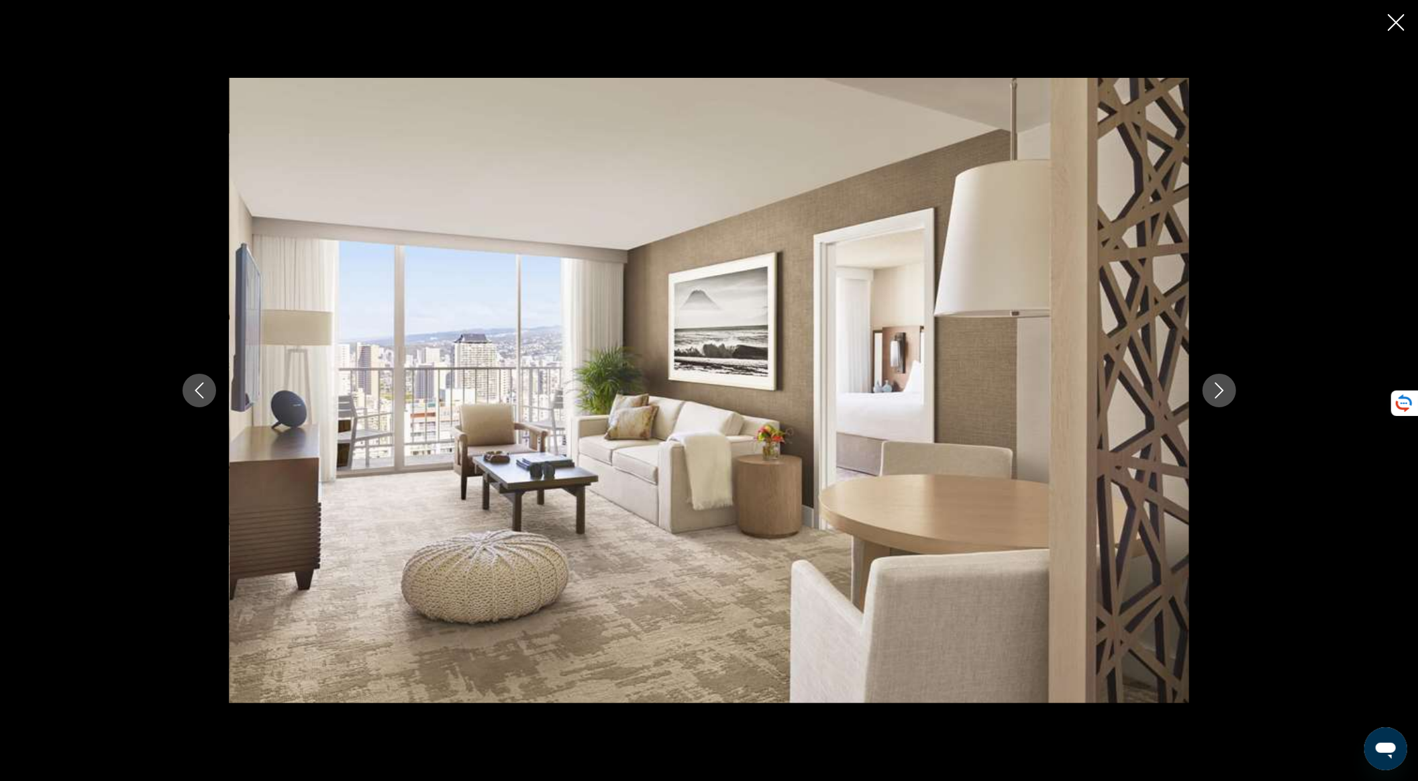
click at [1208, 391] on button "Next image" at bounding box center [1220, 391] width 34 height 34
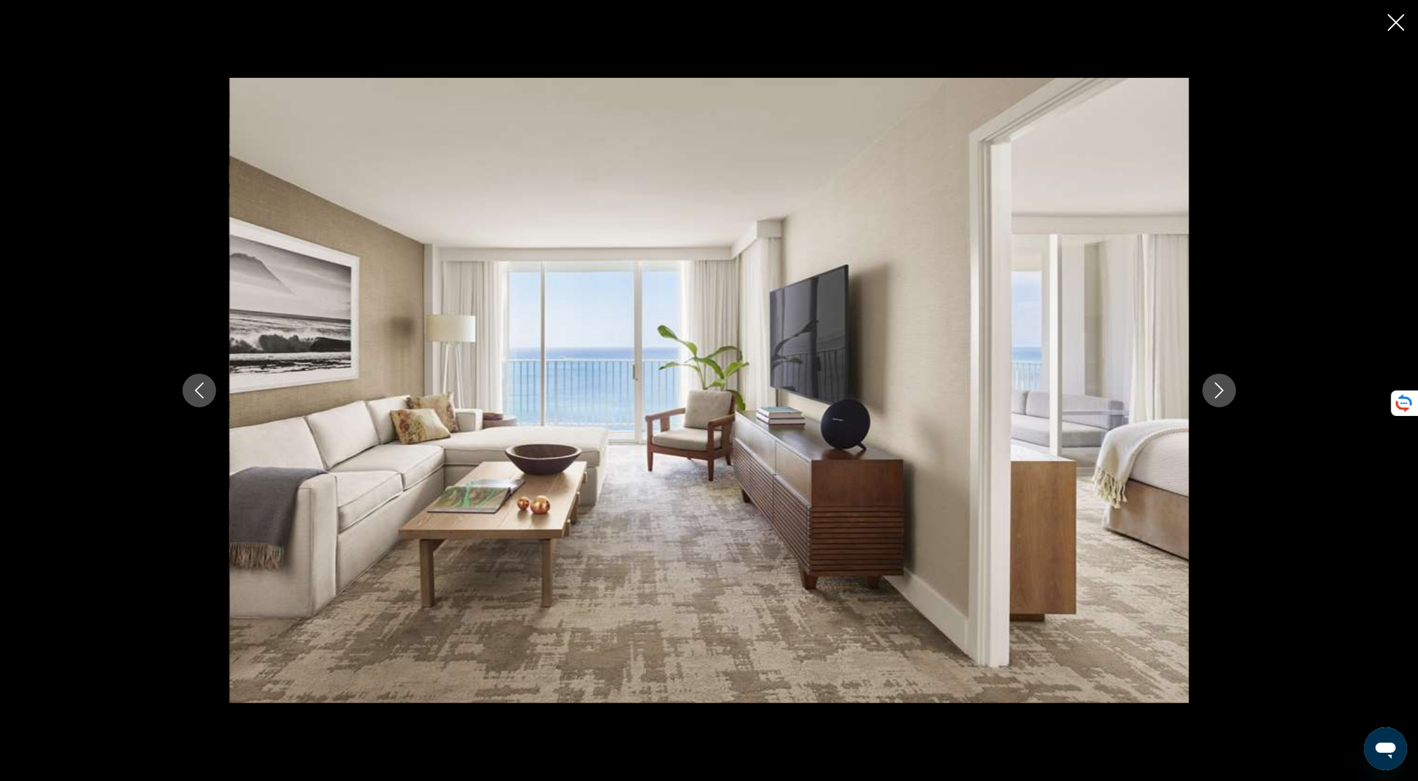
click at [1208, 391] on button "Next image" at bounding box center [1220, 391] width 34 height 34
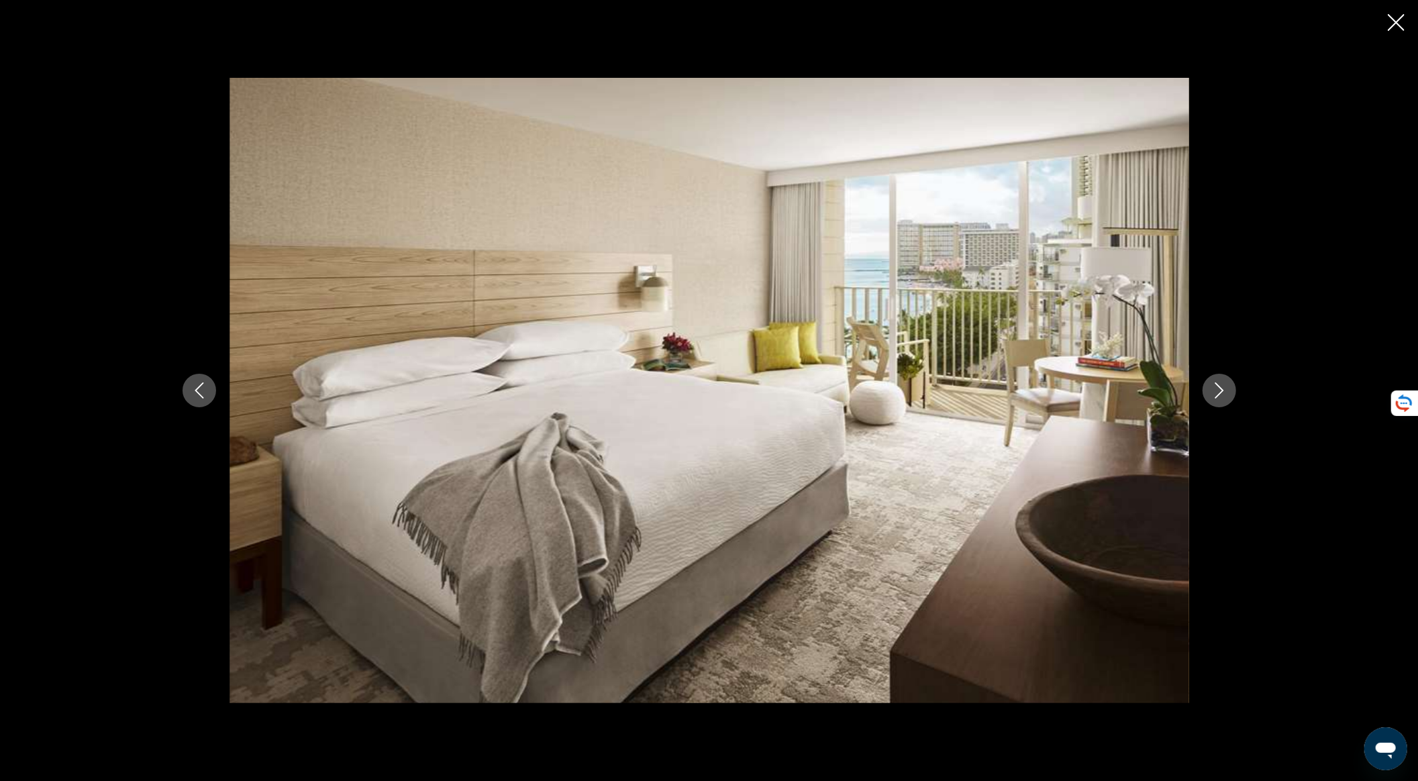
click at [1208, 391] on button "Next image" at bounding box center [1220, 391] width 34 height 34
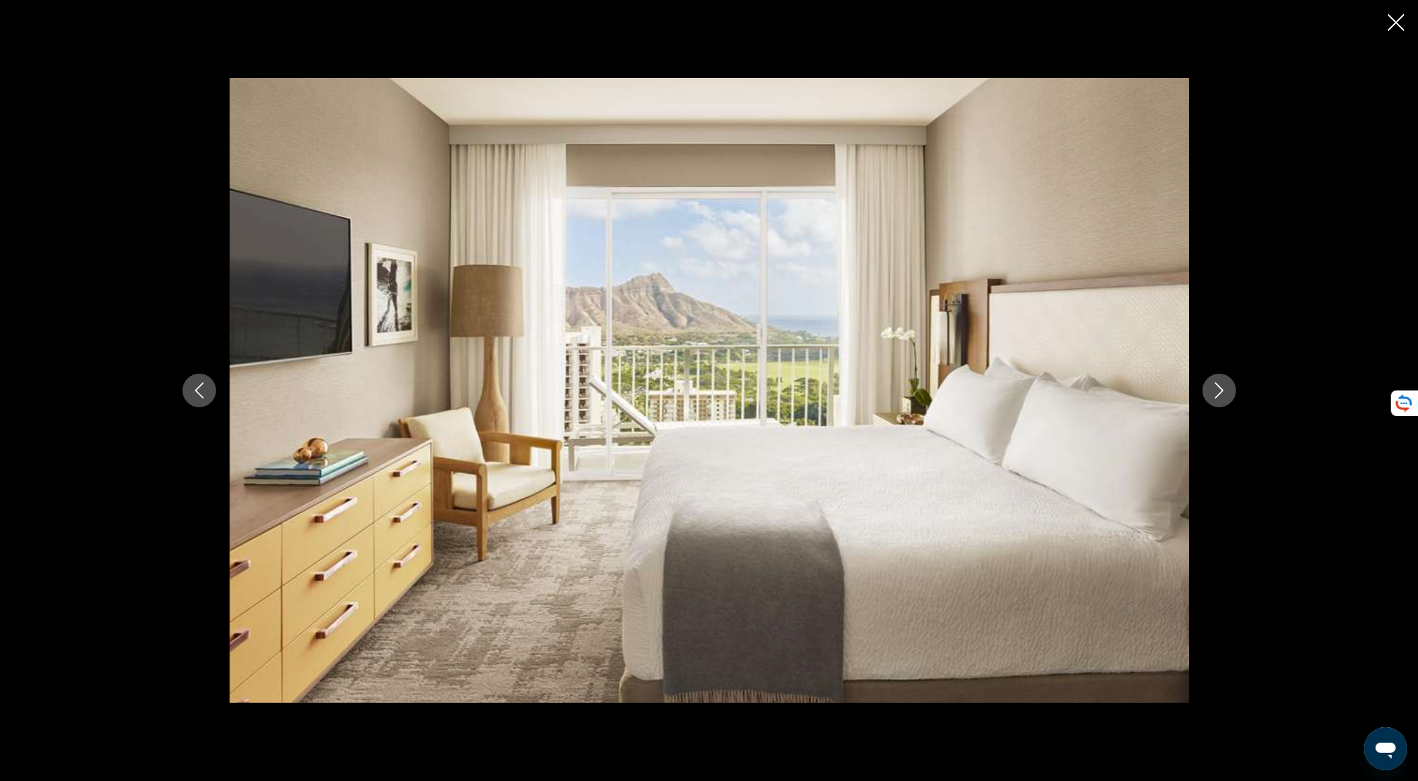
click at [1208, 391] on button "Next image" at bounding box center [1220, 391] width 34 height 34
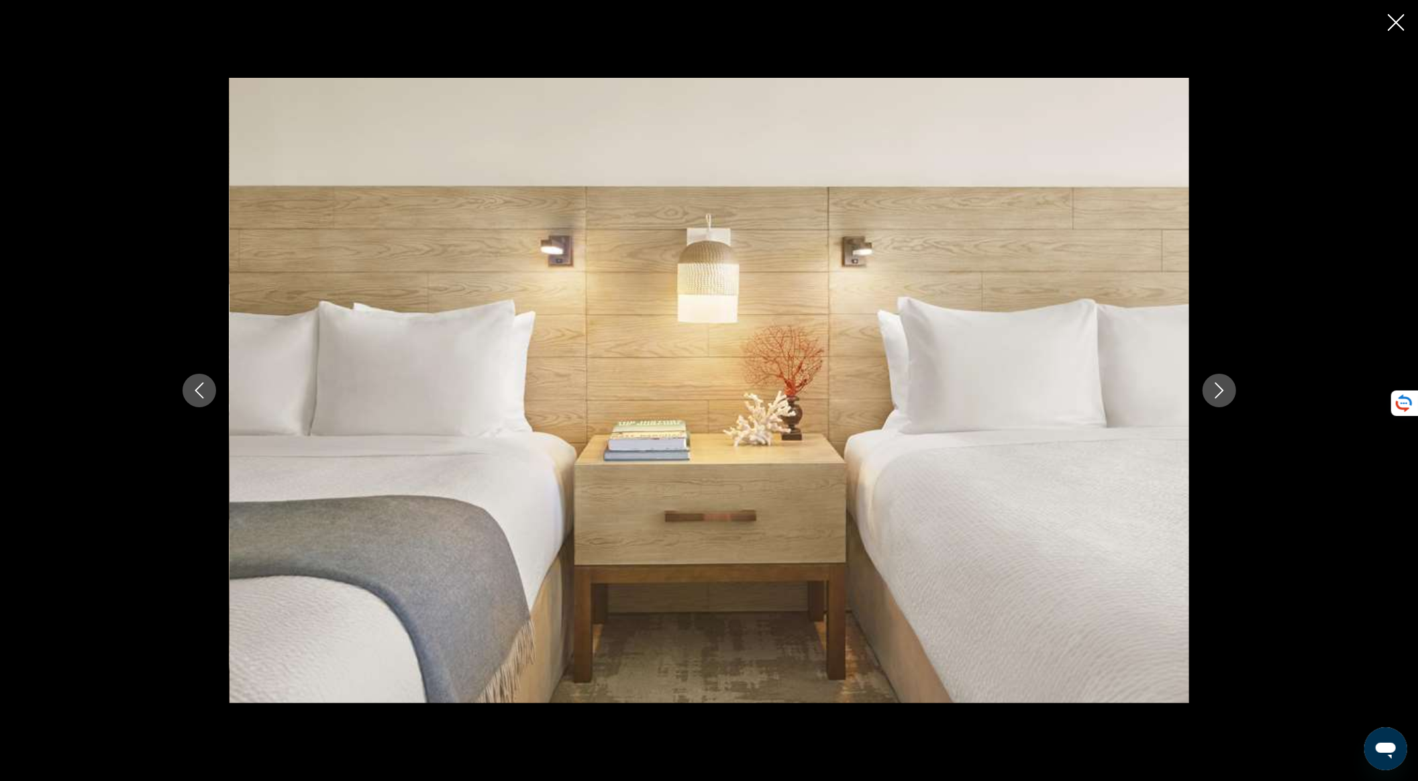
click at [1208, 391] on button "Next image" at bounding box center [1220, 391] width 34 height 34
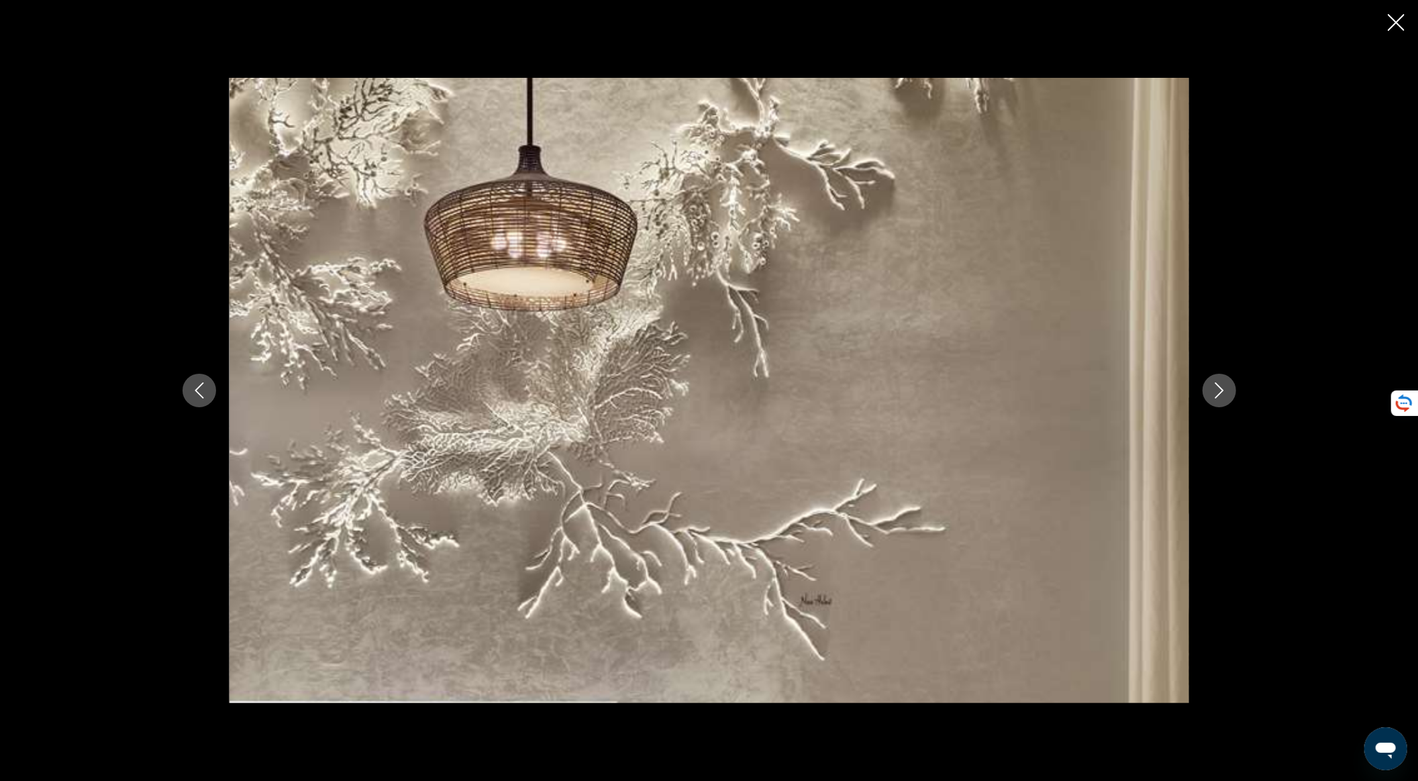
click at [1208, 391] on button "Next image" at bounding box center [1220, 391] width 34 height 34
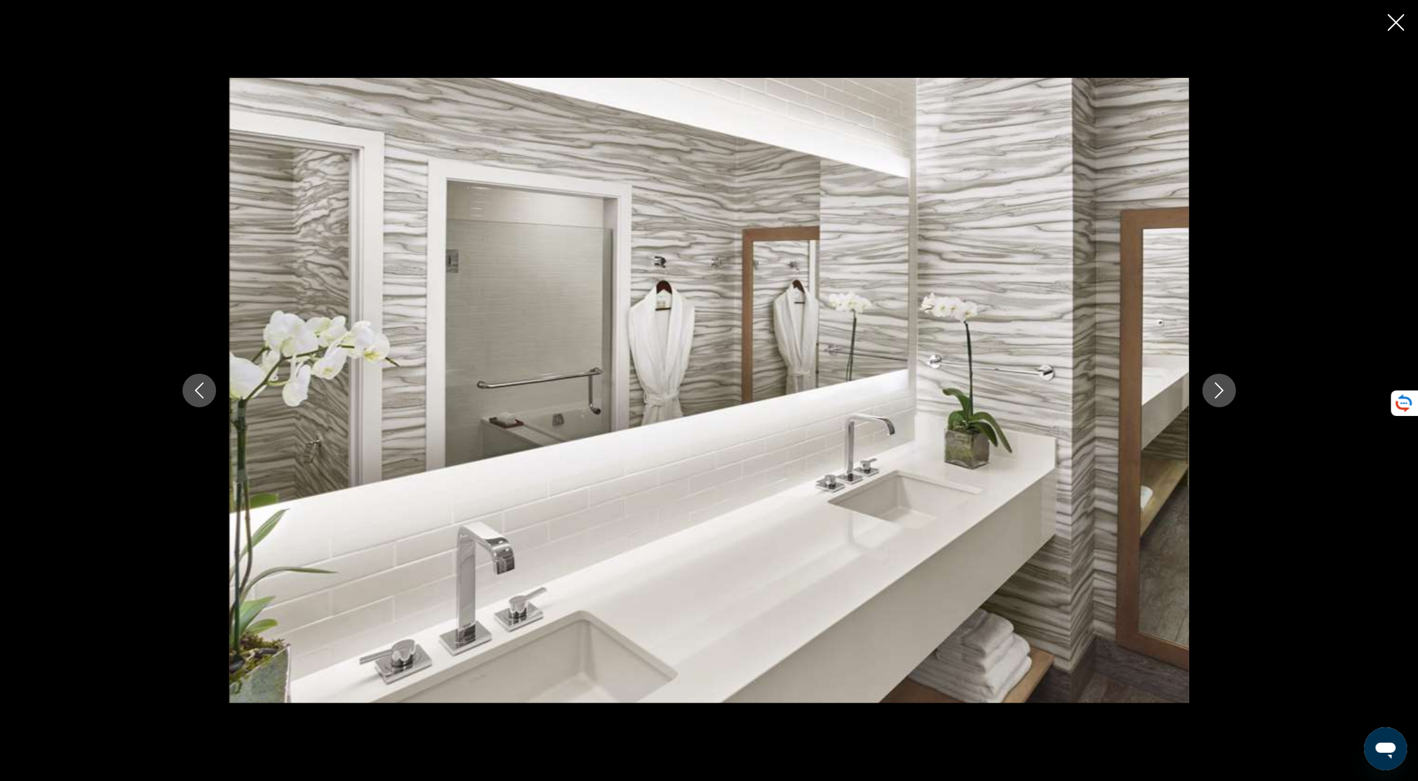
click at [1217, 393] on icon "Next image" at bounding box center [1219, 391] width 16 height 16
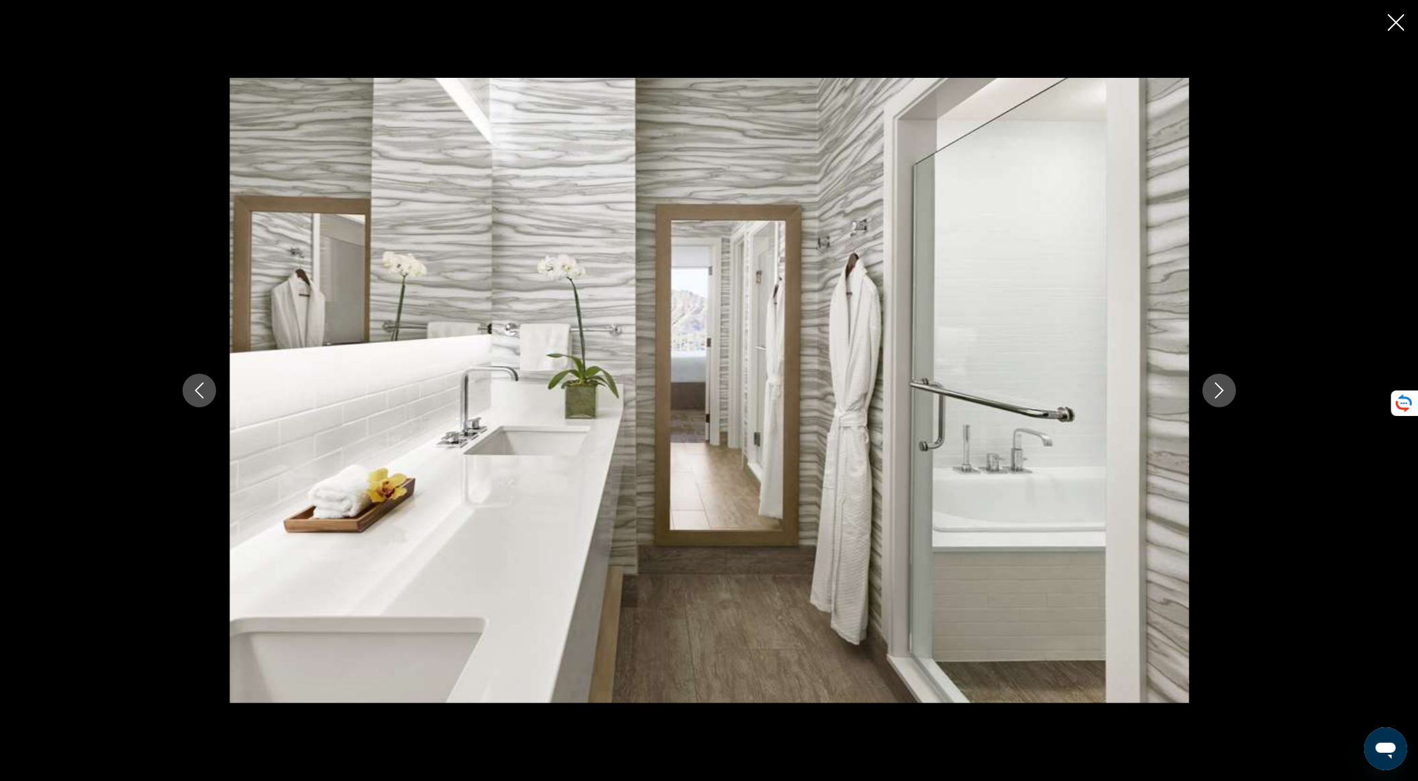
click at [1217, 393] on icon "Next image" at bounding box center [1219, 391] width 16 height 16
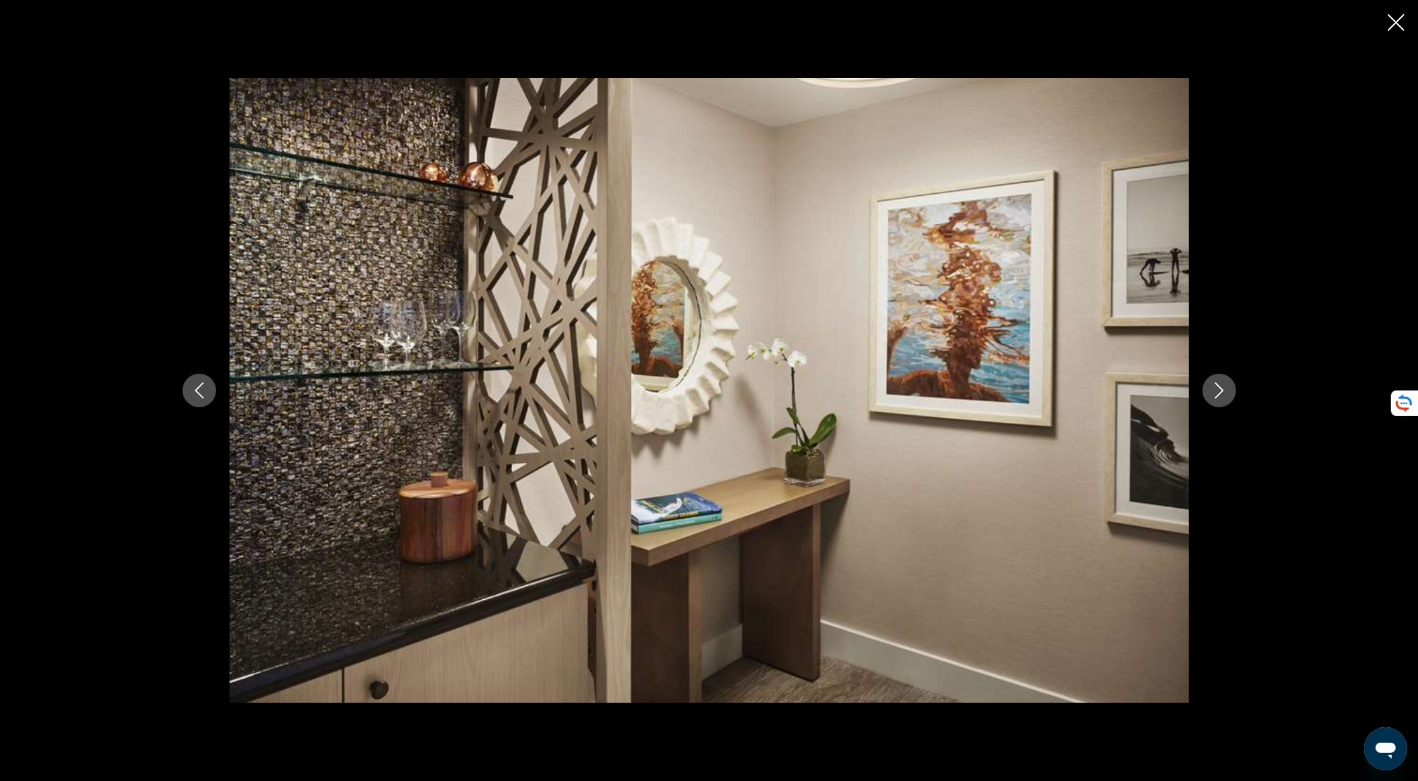
click at [1397, 18] on icon "Close slideshow" at bounding box center [1396, 22] width 17 height 17
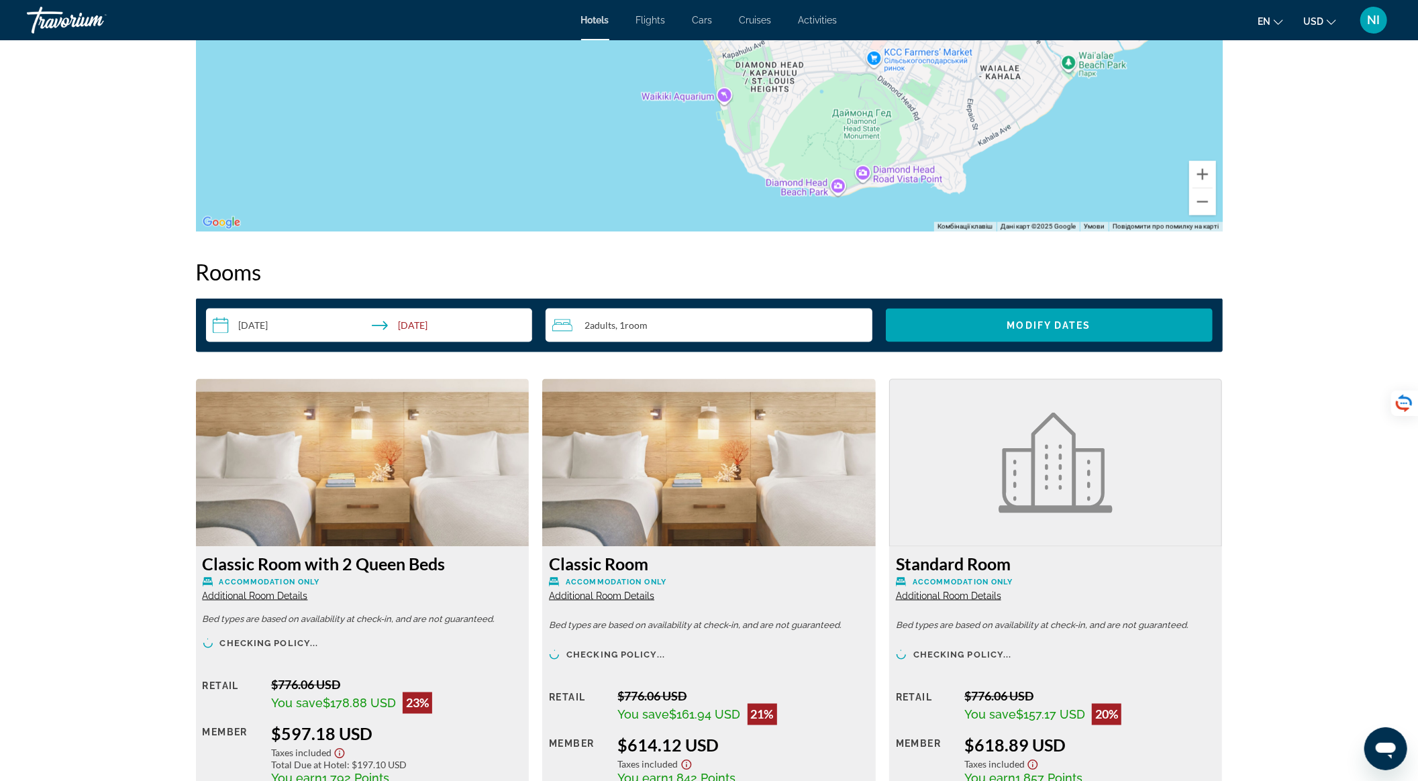
scroll to position [1700, 0]
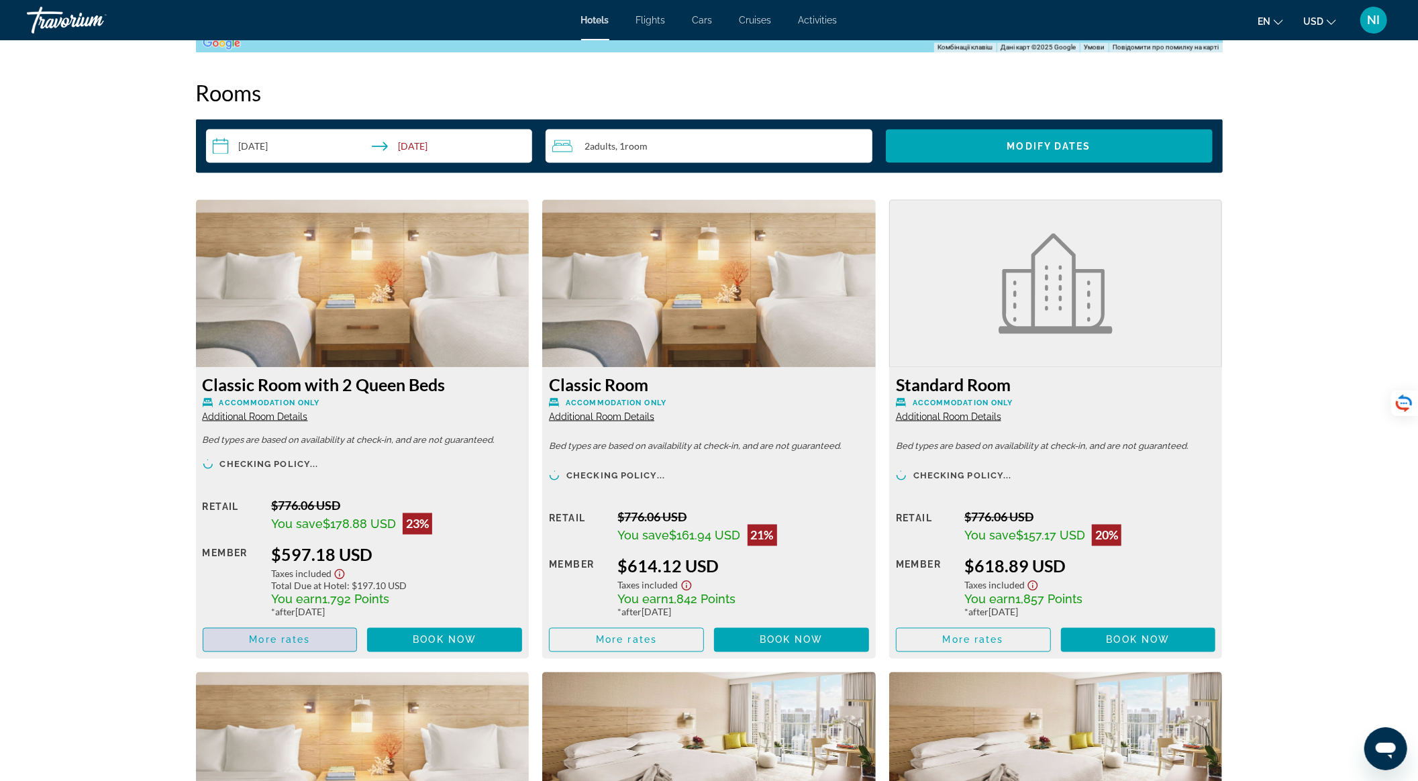
click at [337, 640] on span "Main content" at bounding box center [280, 640] width 154 height 32
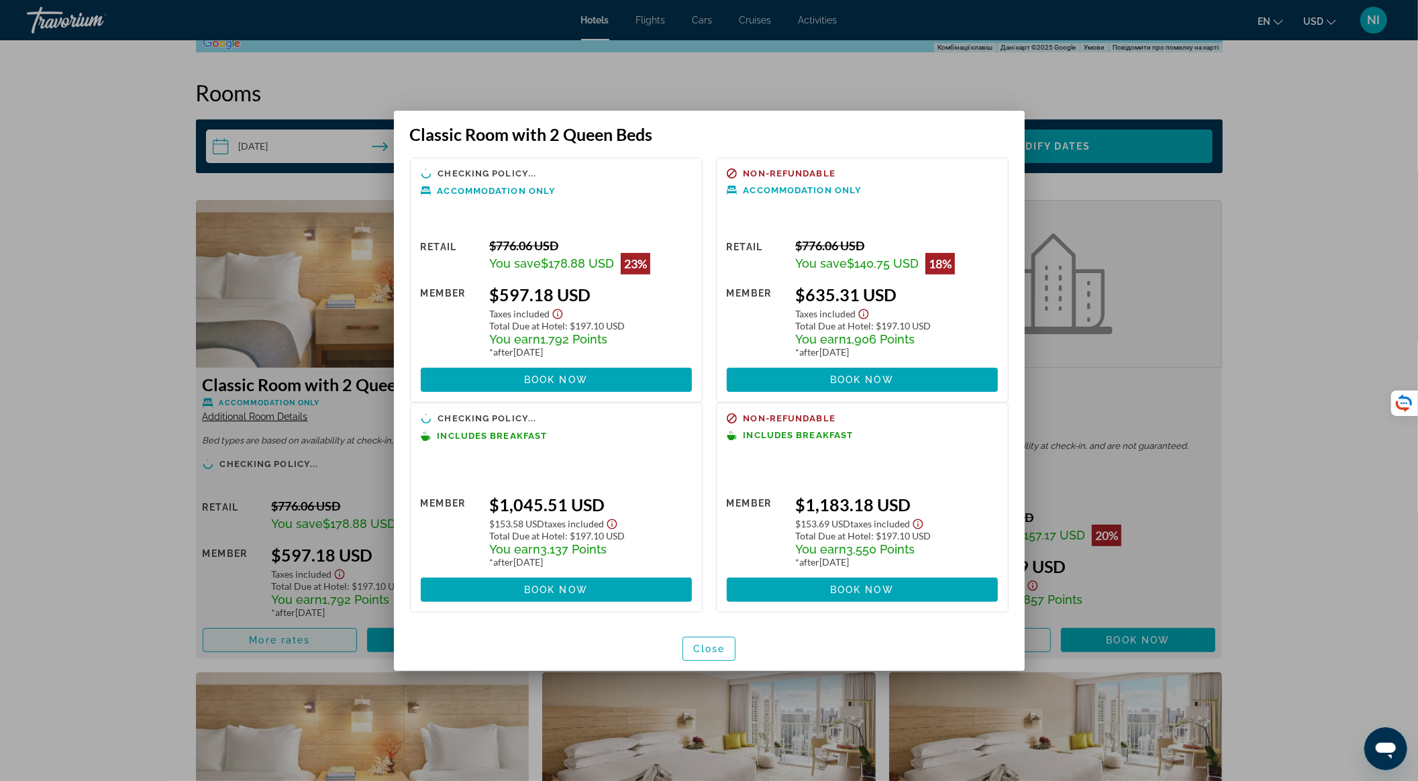
scroll to position [0, 0]
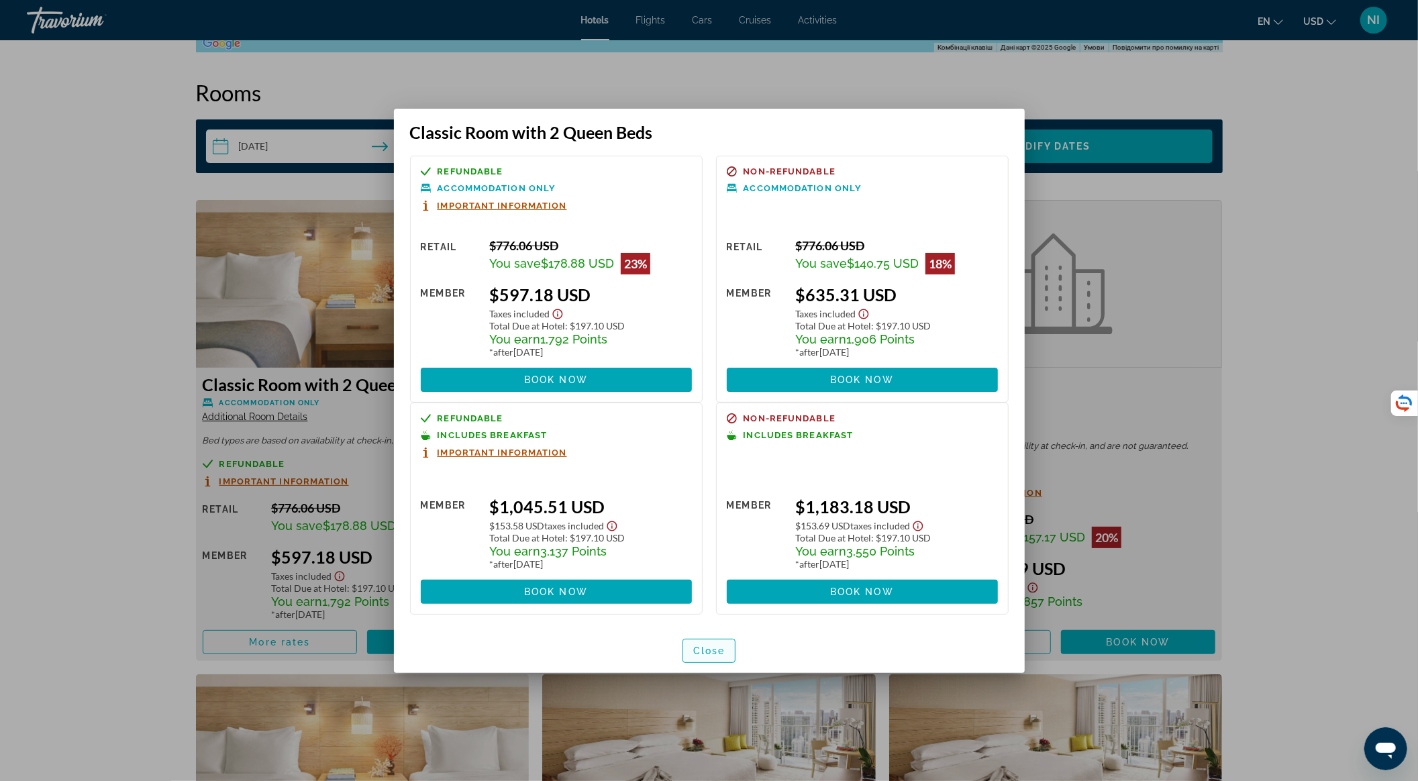
click at [726, 652] on span "button" at bounding box center [709, 651] width 52 height 32
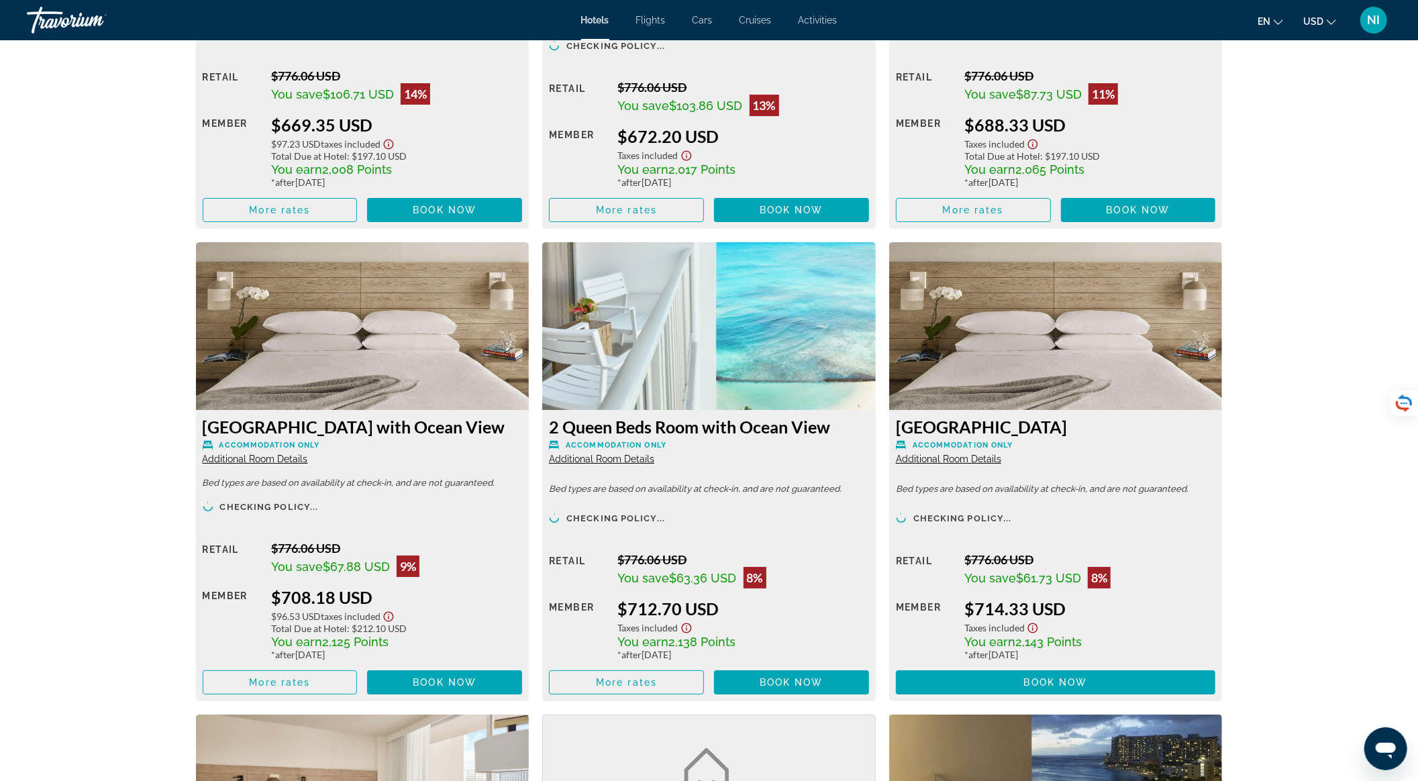
scroll to position [4027, 0]
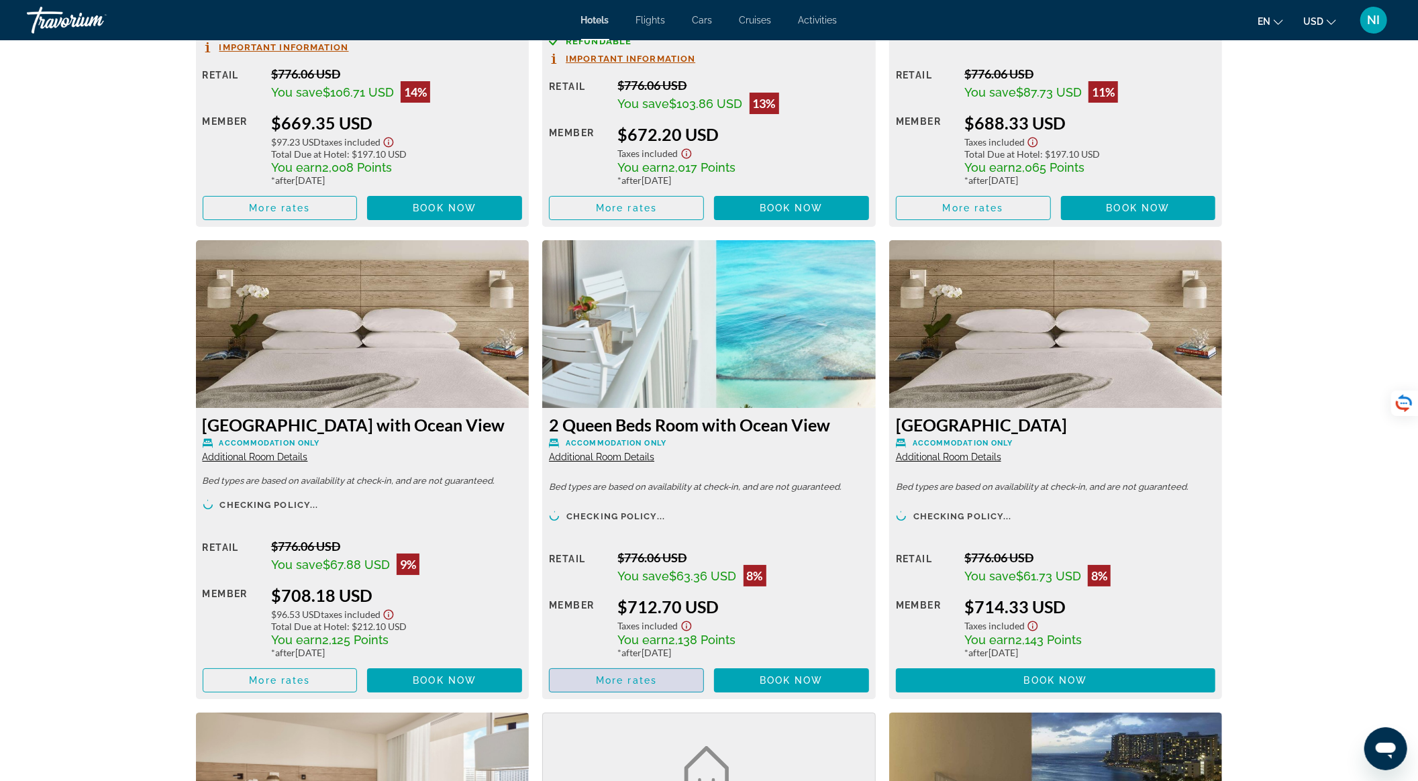
click at [669, 680] on span "Main content" at bounding box center [627, 680] width 154 height 32
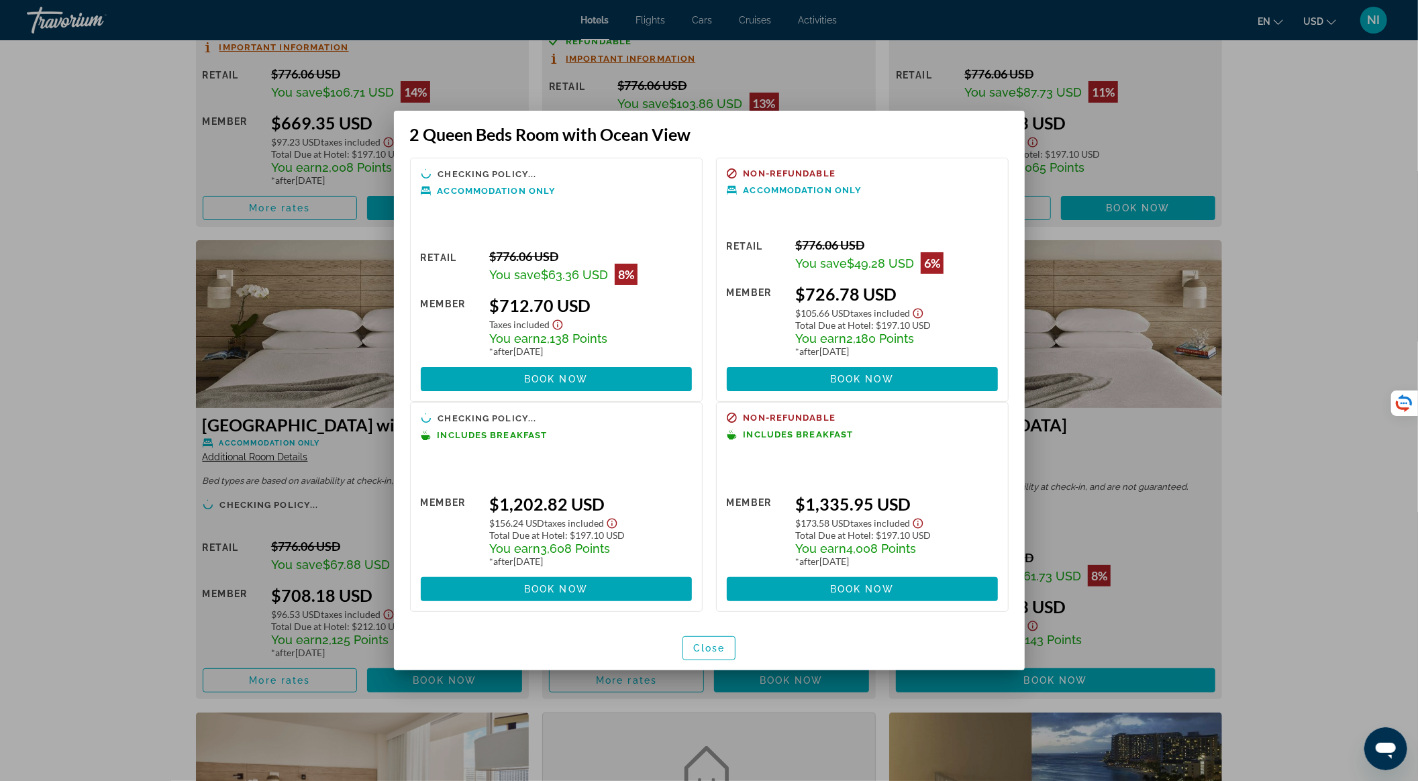
scroll to position [0, 0]
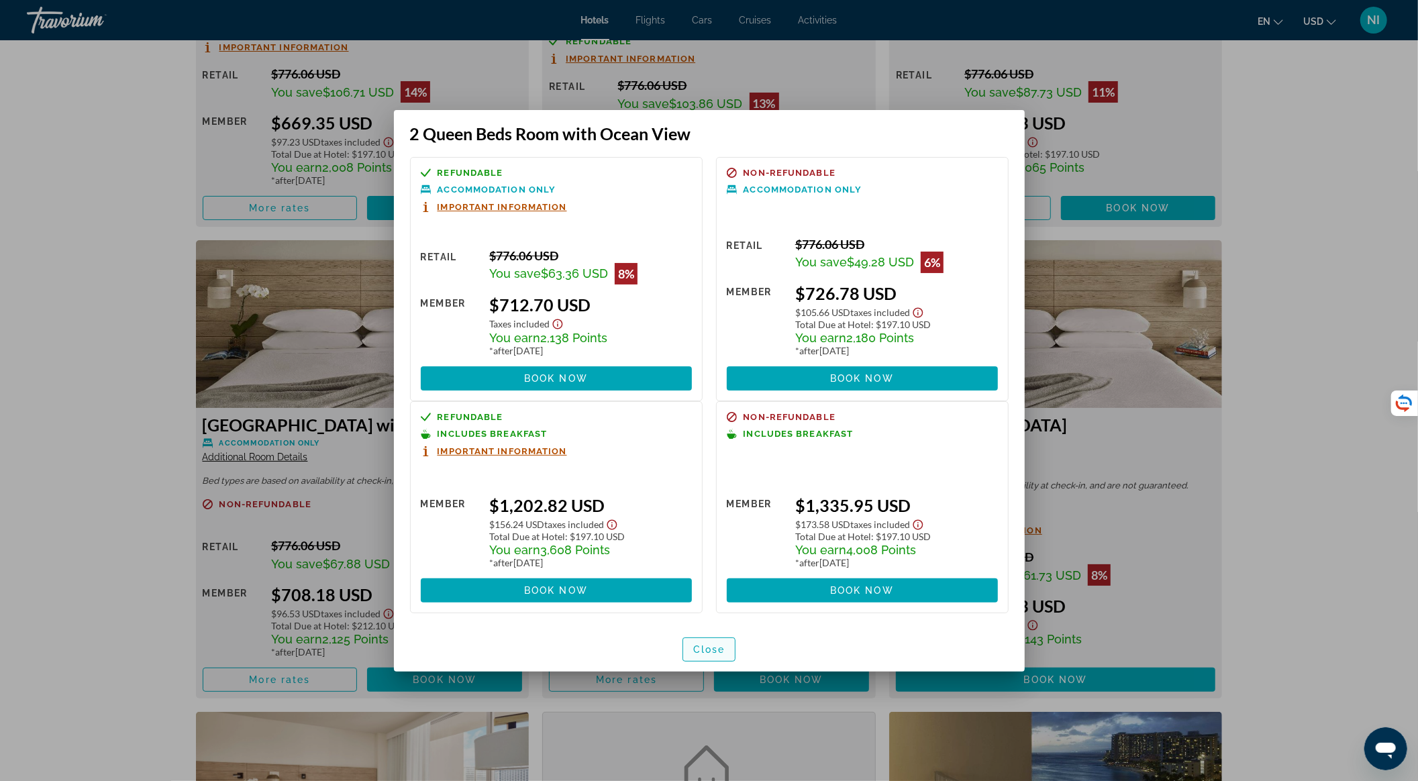
click at [718, 651] on span "Close" at bounding box center [709, 649] width 32 height 11
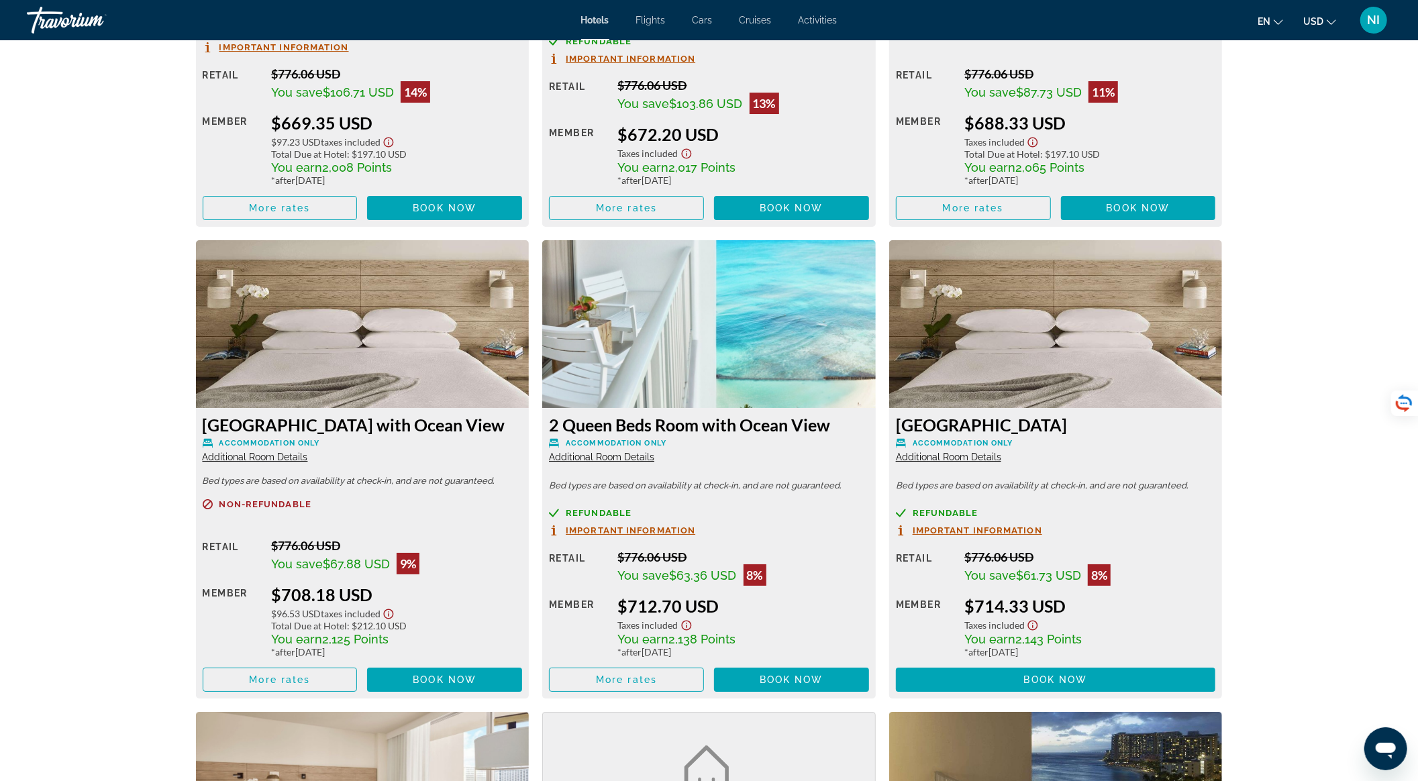
scroll to position [4474, 0]
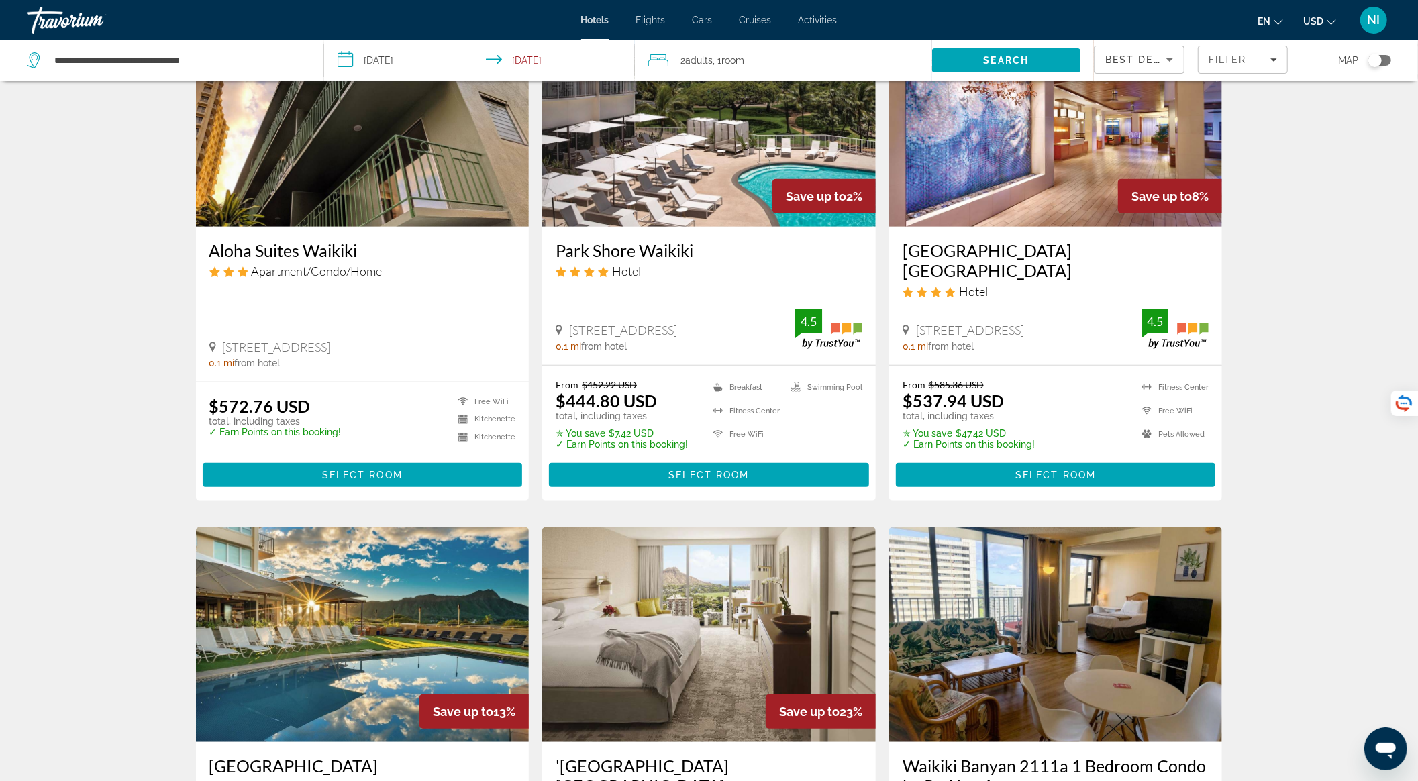
scroll to position [805, 0]
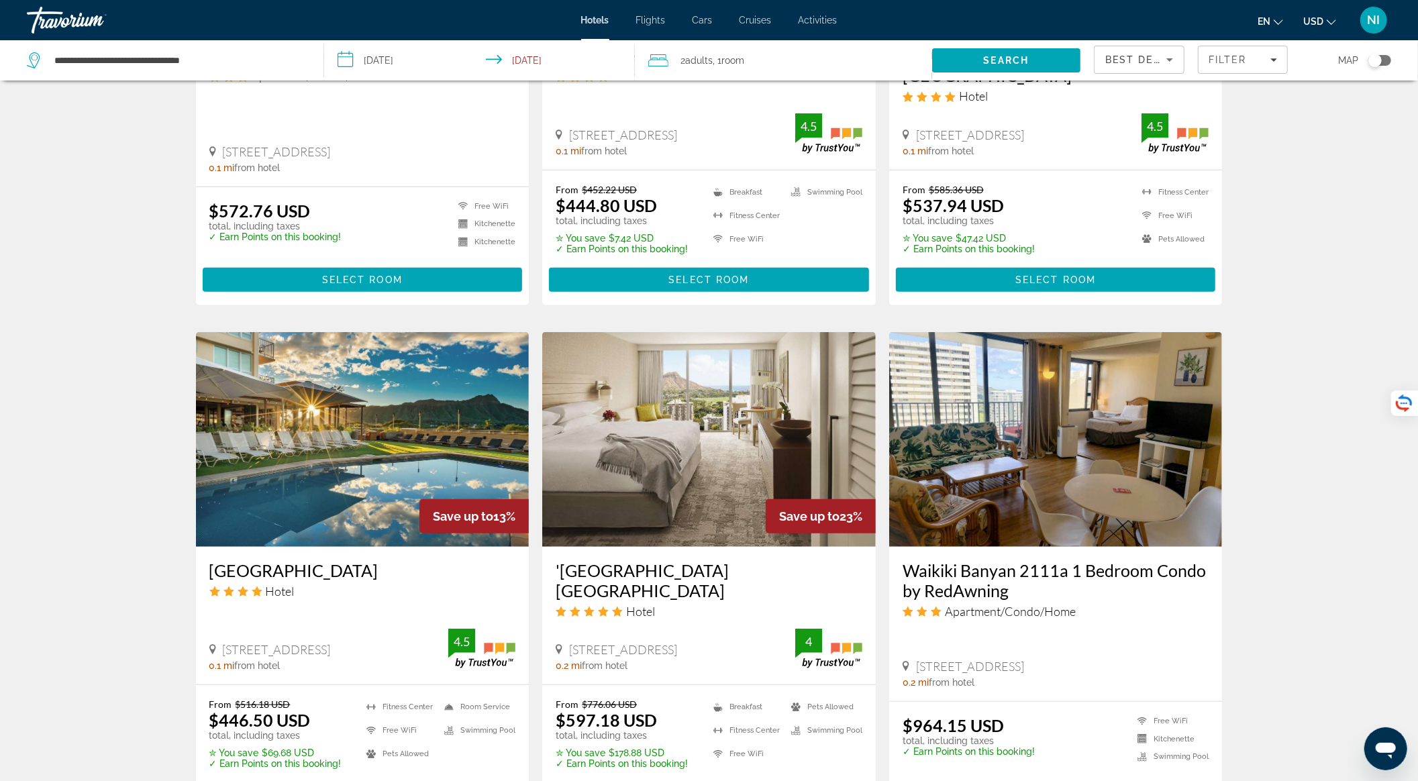
click at [632, 471] on img "Main content" at bounding box center [709, 439] width 334 height 215
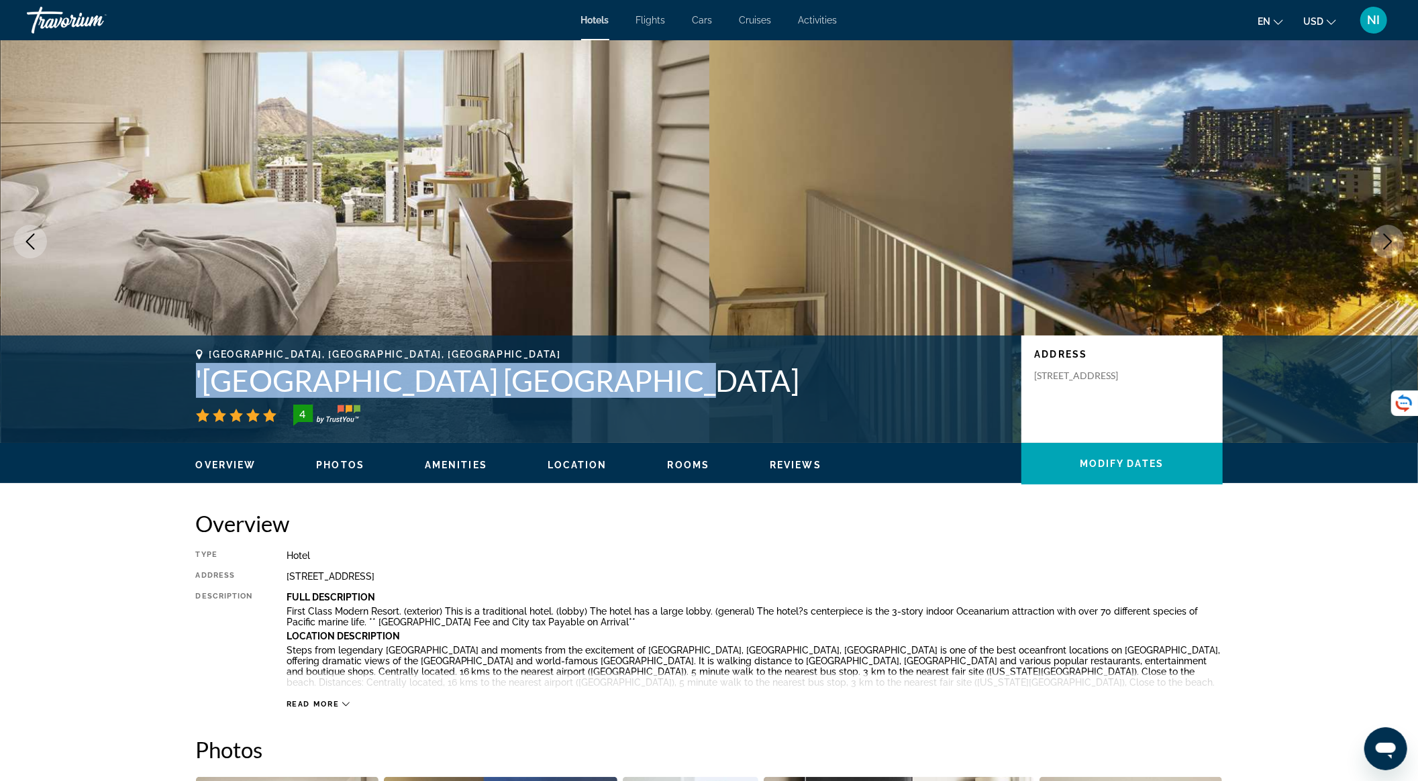
drag, startPoint x: 189, startPoint y: 387, endPoint x: 653, endPoint y: 377, distance: 463.9
click at [653, 377] on div "Honolulu, HI, United States 'Alohilani Resort Waikiki Beach 4 Address 2490 Kala…" at bounding box center [709, 389] width 1081 height 81
click at [653, 377] on h1 "'[GEOGRAPHIC_DATA] [GEOGRAPHIC_DATA]" at bounding box center [602, 380] width 812 height 35
drag, startPoint x: 195, startPoint y: 378, endPoint x: 705, endPoint y: 360, distance: 510.4
click at [705, 360] on div "Honolulu, HI, United States 'Alohilani Resort Waikiki Beach 4 Address 2490 Kala…" at bounding box center [709, 389] width 1081 height 81
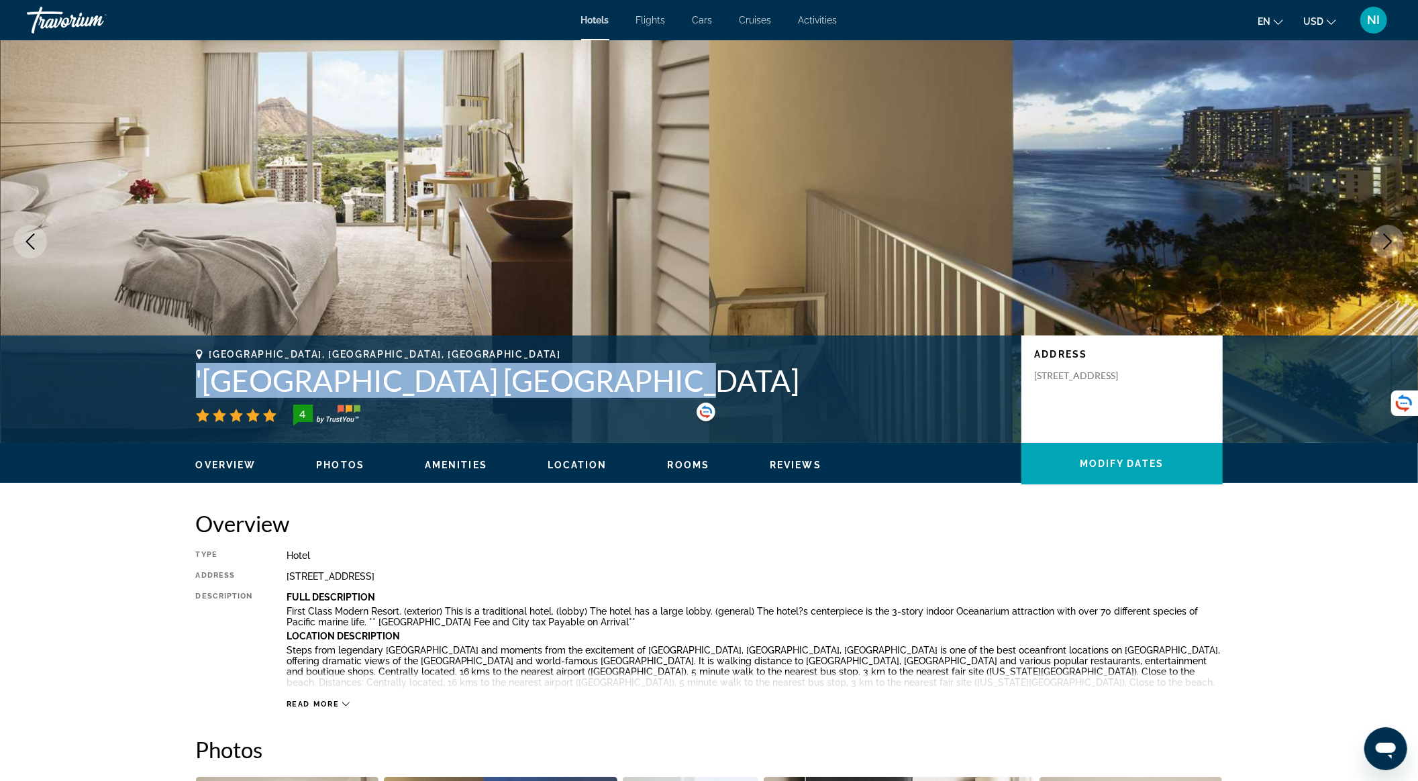
copy h1 "'[GEOGRAPHIC_DATA] [GEOGRAPHIC_DATA]"
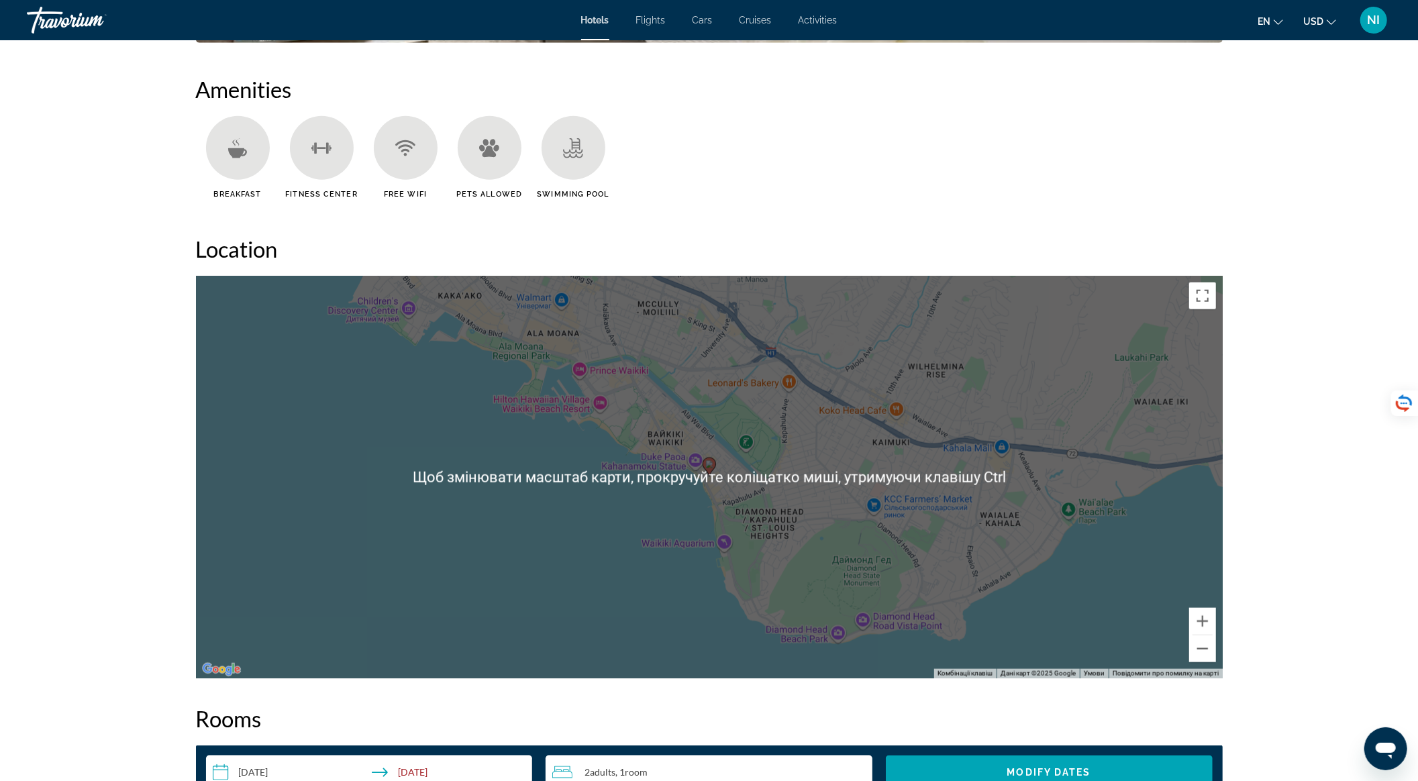
scroll to position [1521, 0]
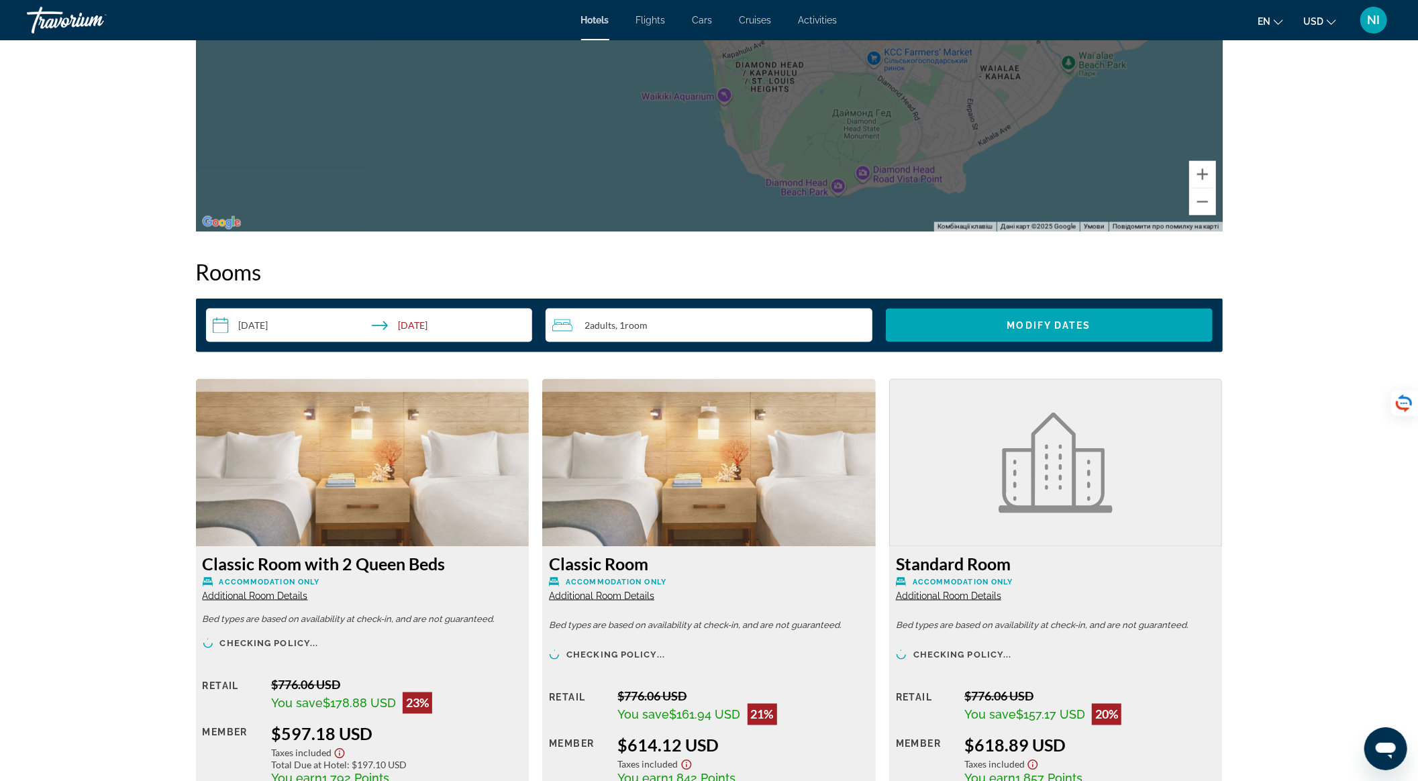
click at [675, 324] on div "2 Adult Adults , 1 Room rooms" at bounding box center [712, 325] width 320 height 16
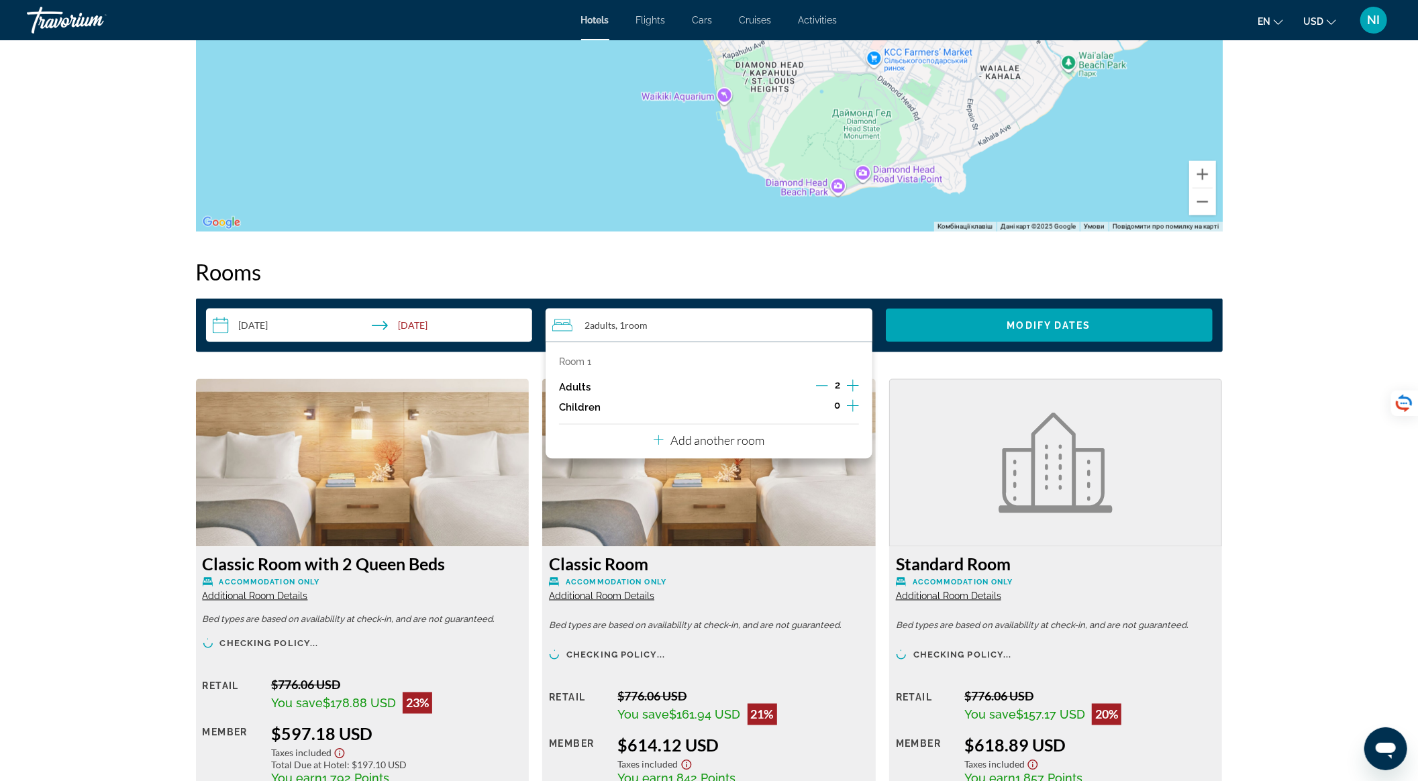
click at [854, 385] on icon "Increment adults" at bounding box center [853, 386] width 12 height 16
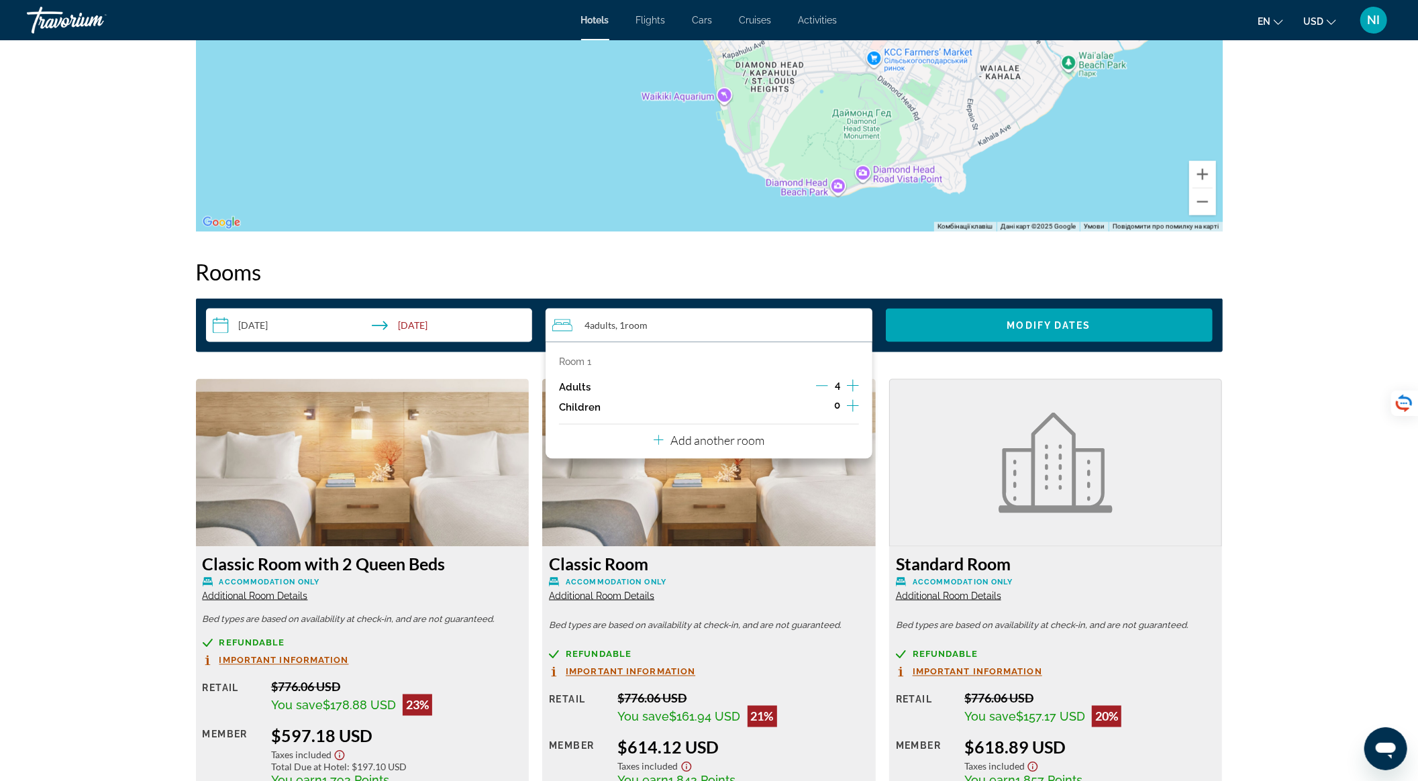
click at [821, 381] on icon "Decrement adults" at bounding box center [822, 386] width 12 height 12
click at [850, 399] on icon "Increment children" at bounding box center [853, 406] width 12 height 16
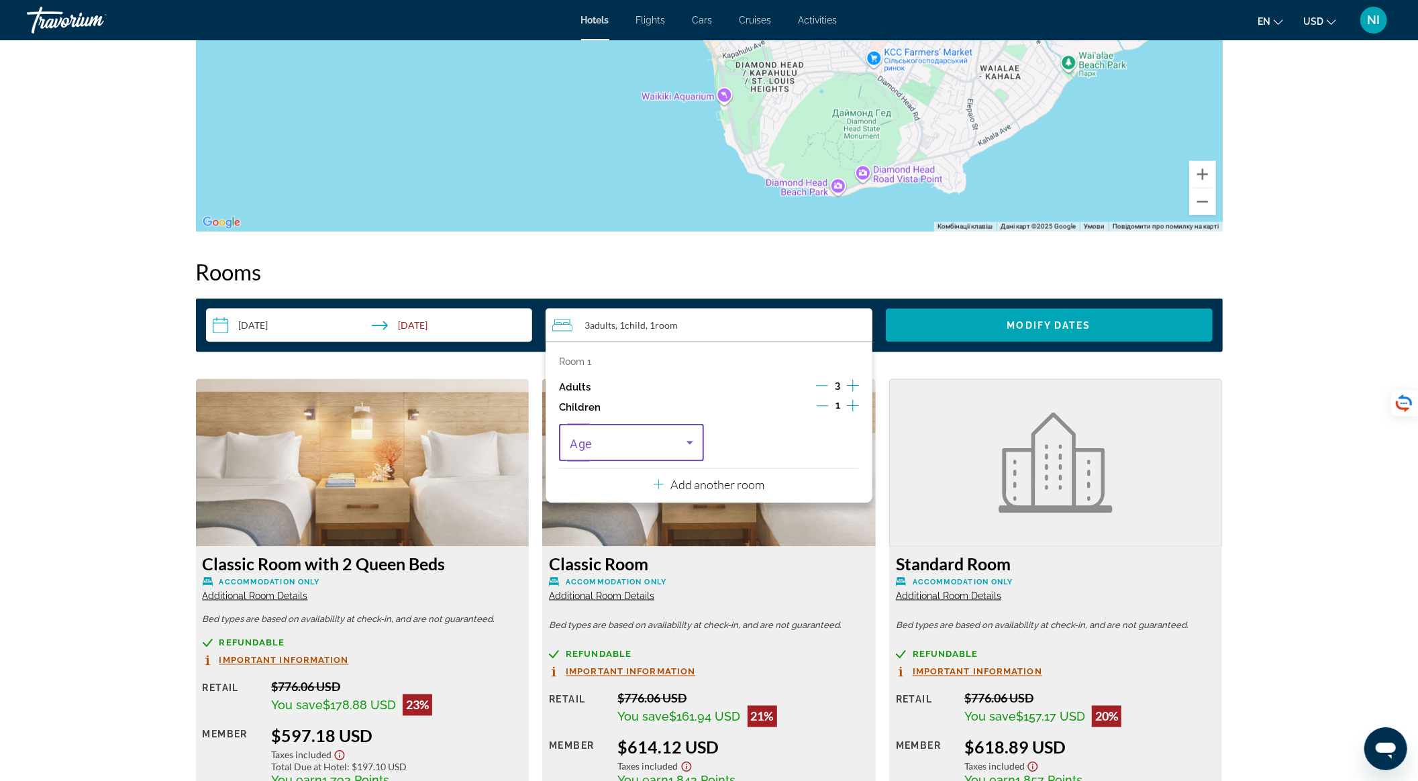
click at [668, 444] on span "Travelers: 3 adults, 1 child" at bounding box center [628, 443] width 117 height 16
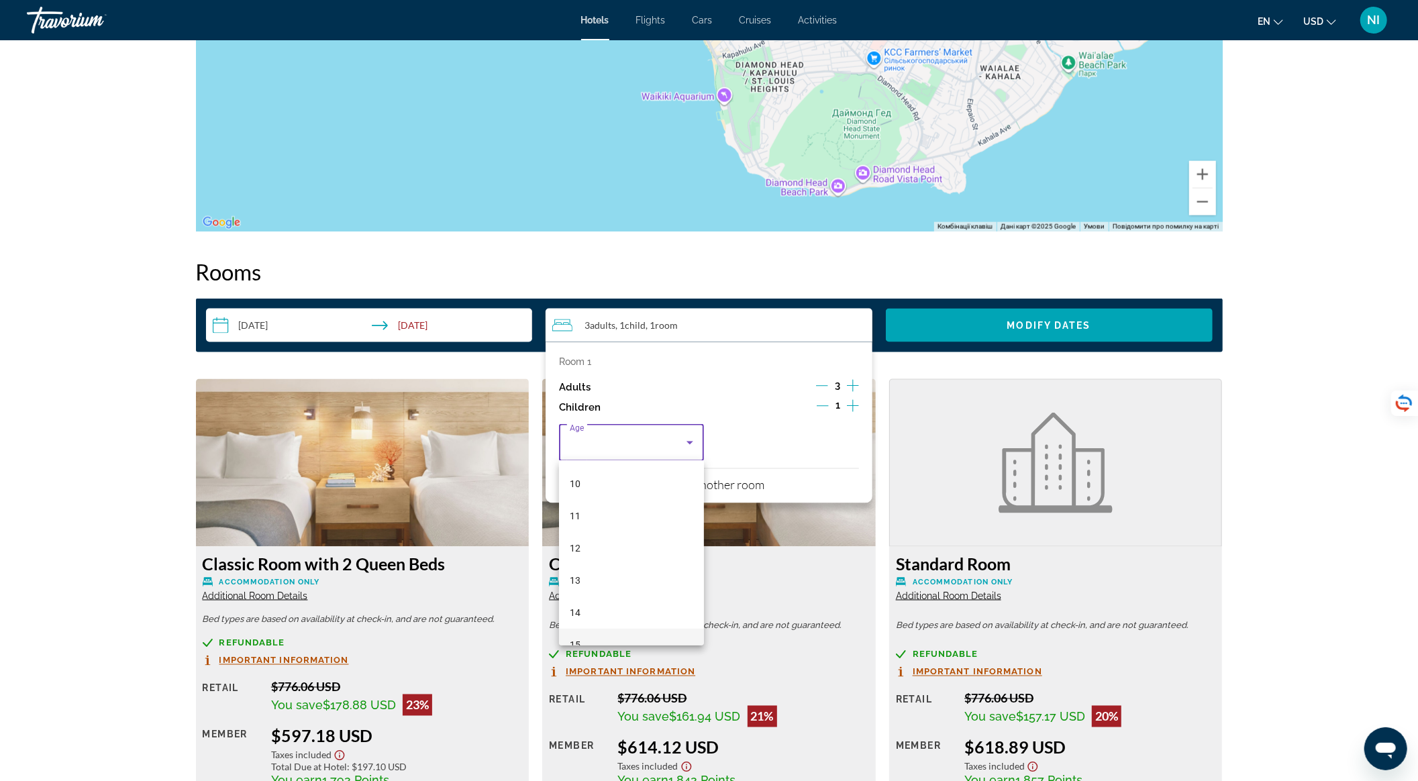
scroll to position [405, 0]
click at [614, 587] on mat-option "16" at bounding box center [631, 593] width 145 height 32
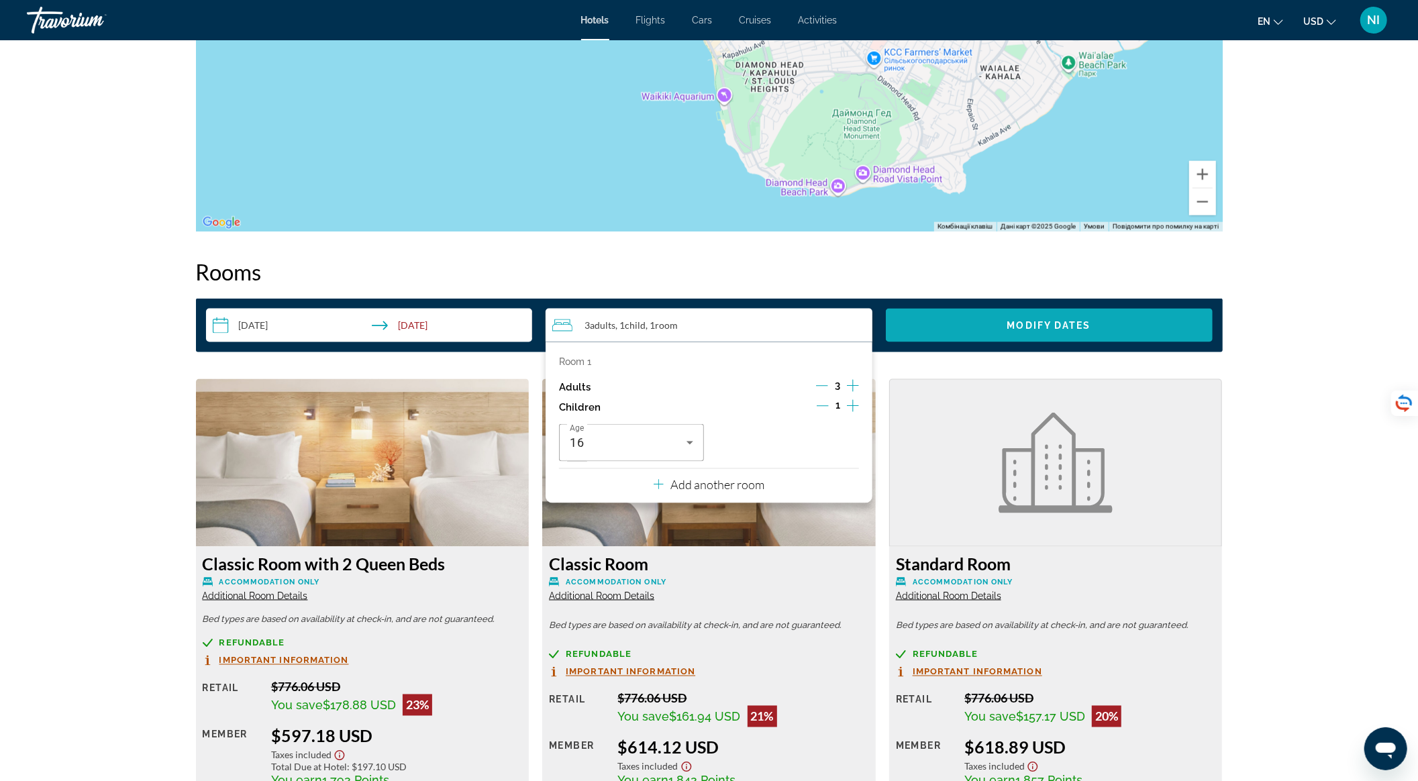
click at [1023, 323] on span "Modify Dates" at bounding box center [1049, 325] width 84 height 11
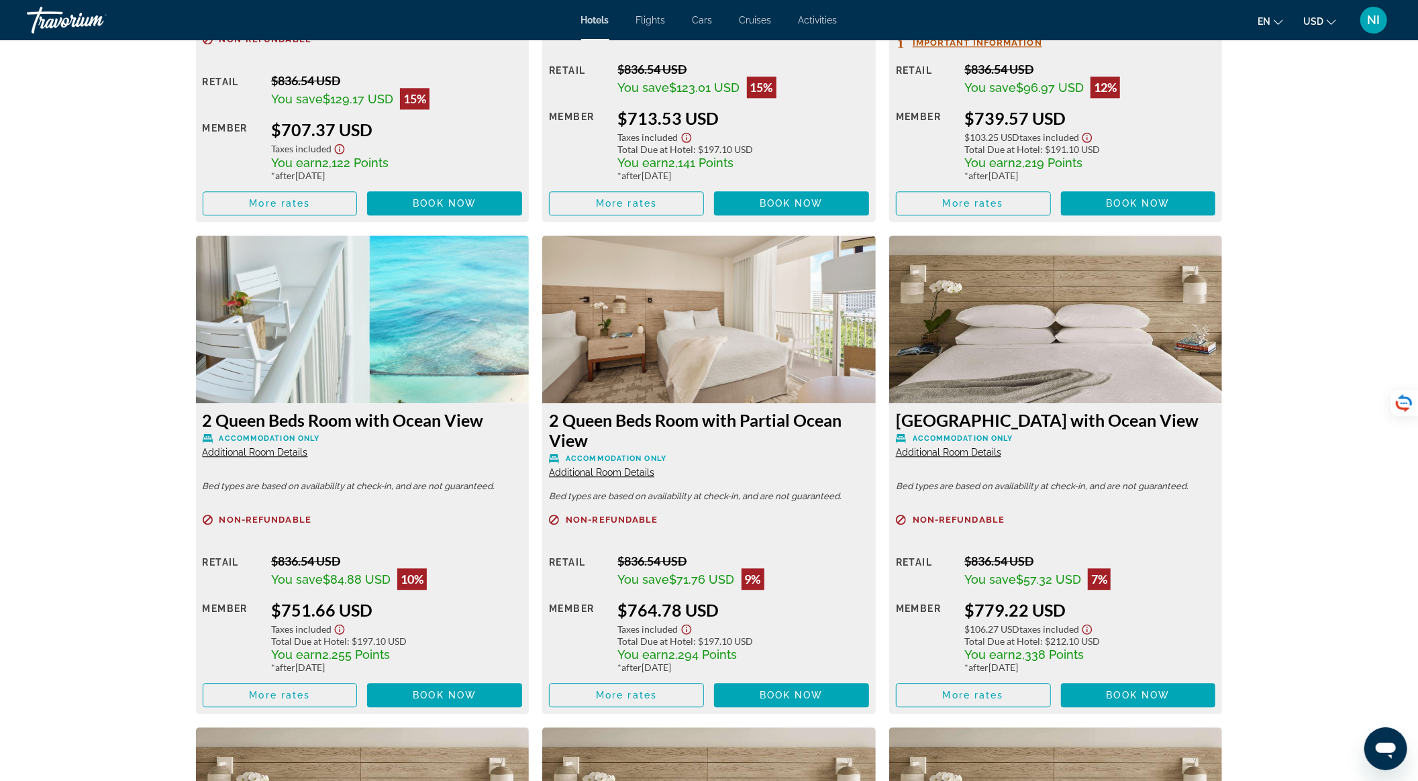
scroll to position [2773, 0]
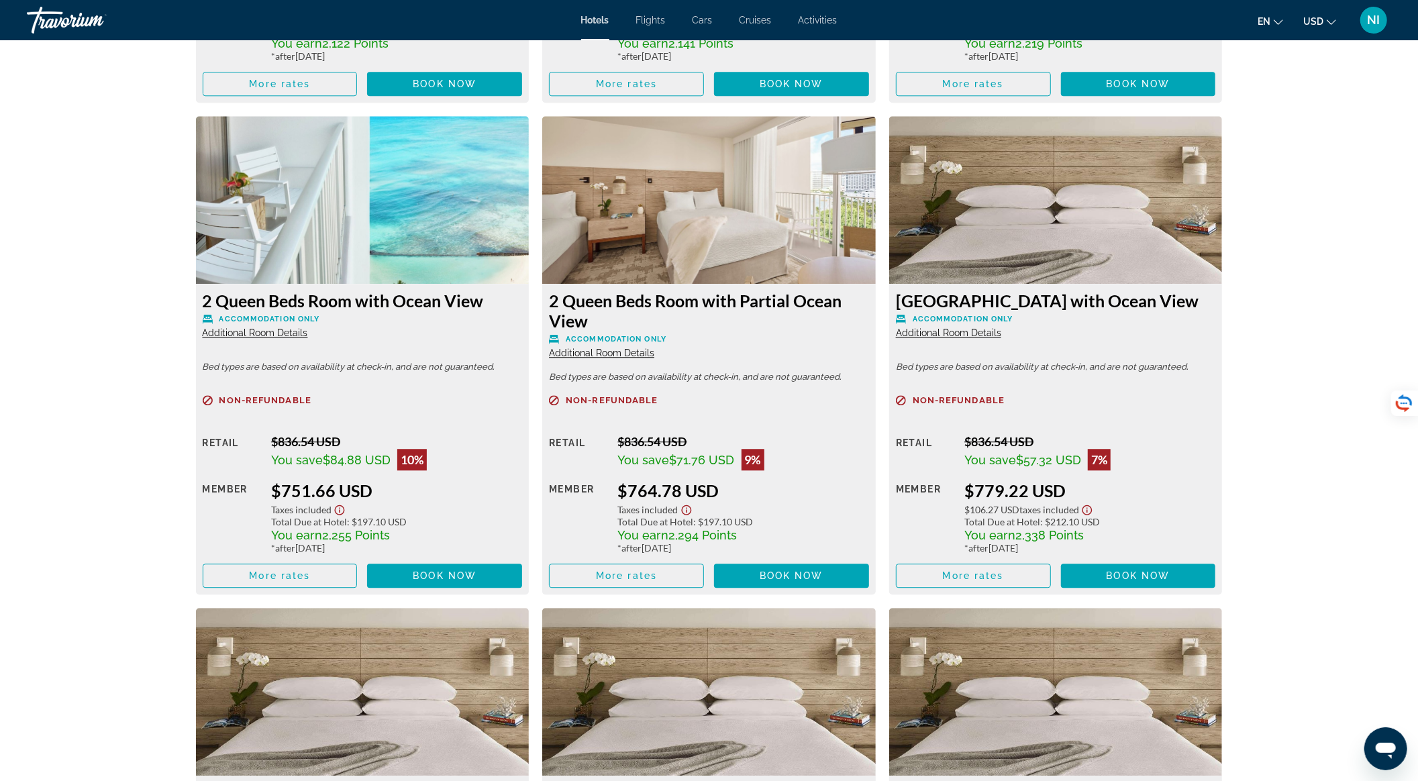
click at [291, 334] on span "Additional Room Details" at bounding box center [255, 333] width 105 height 11
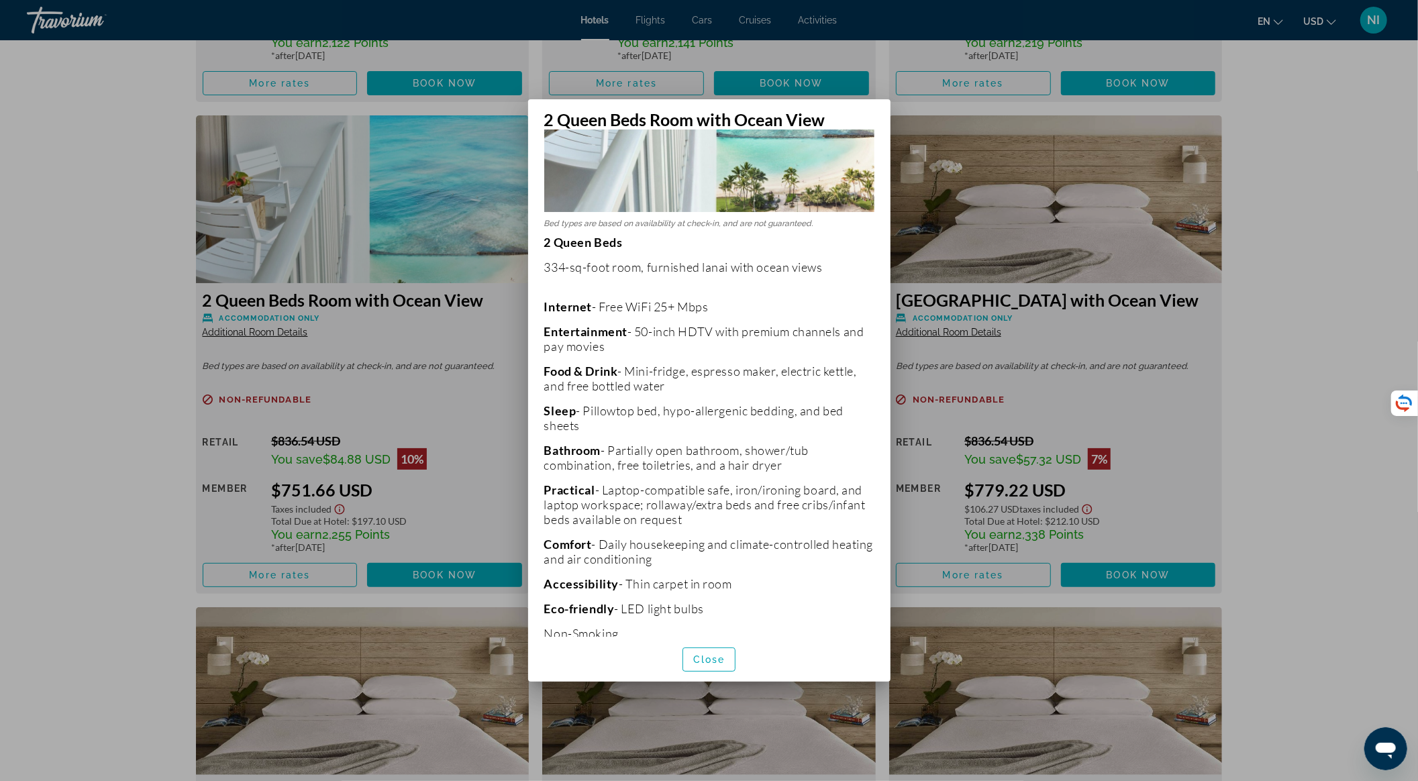
scroll to position [213, 0]
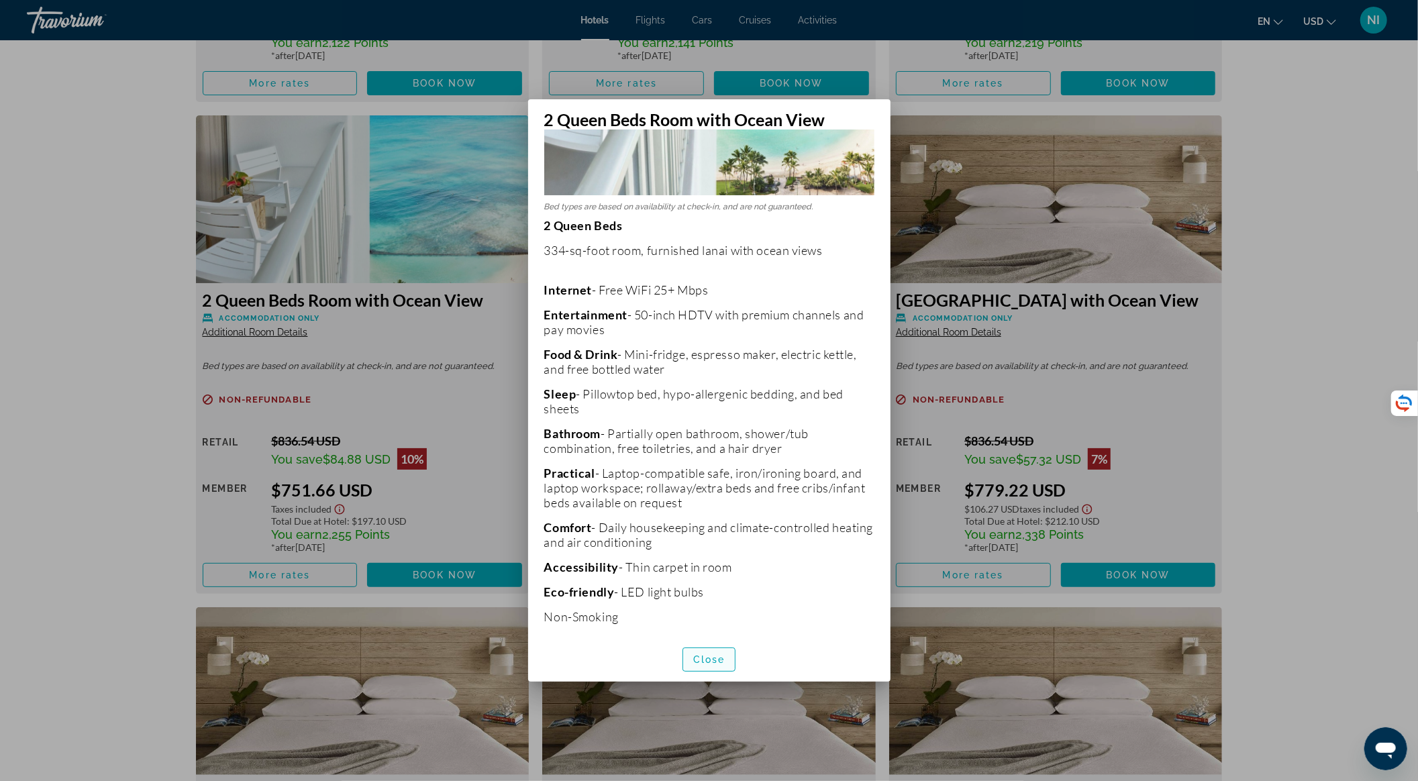
click at [709, 658] on span "Close" at bounding box center [709, 659] width 32 height 11
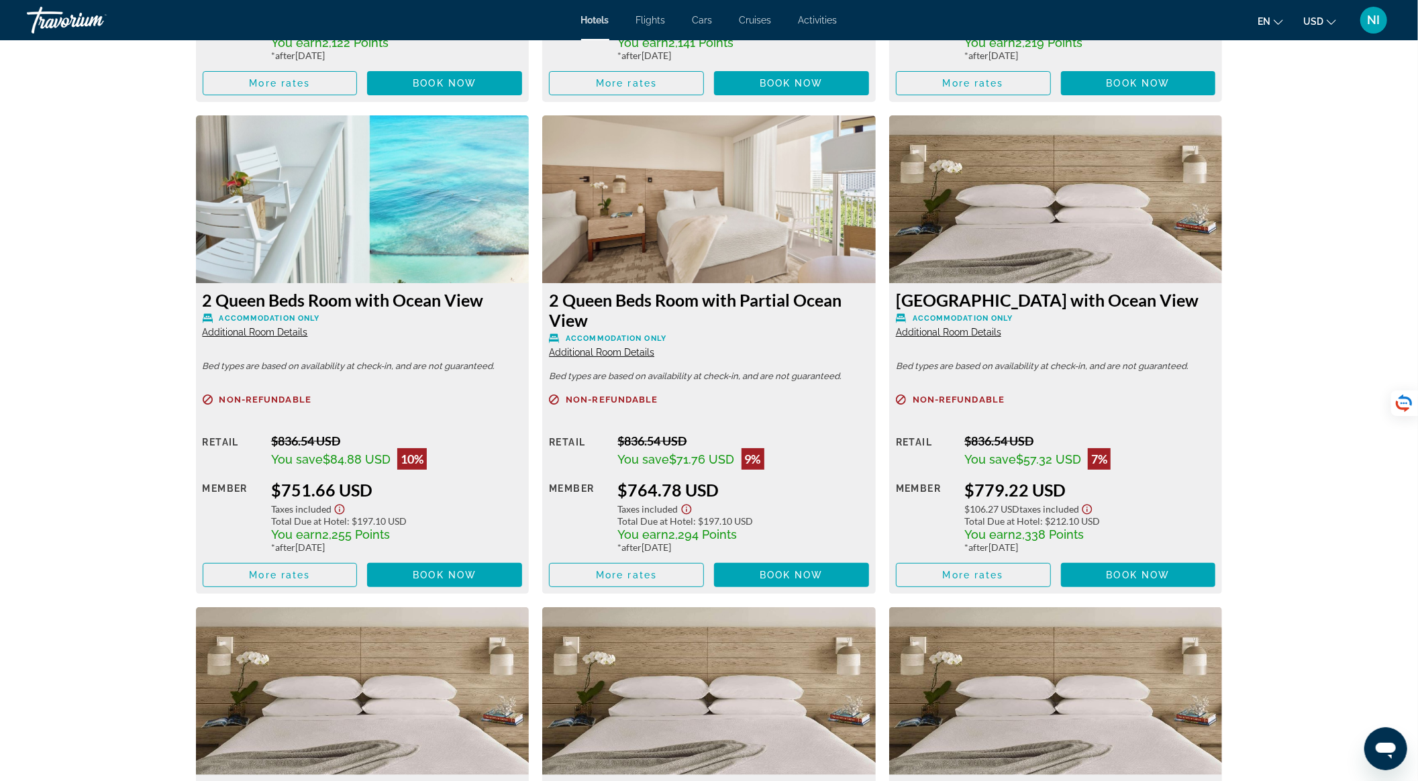
scroll to position [2773, 0]
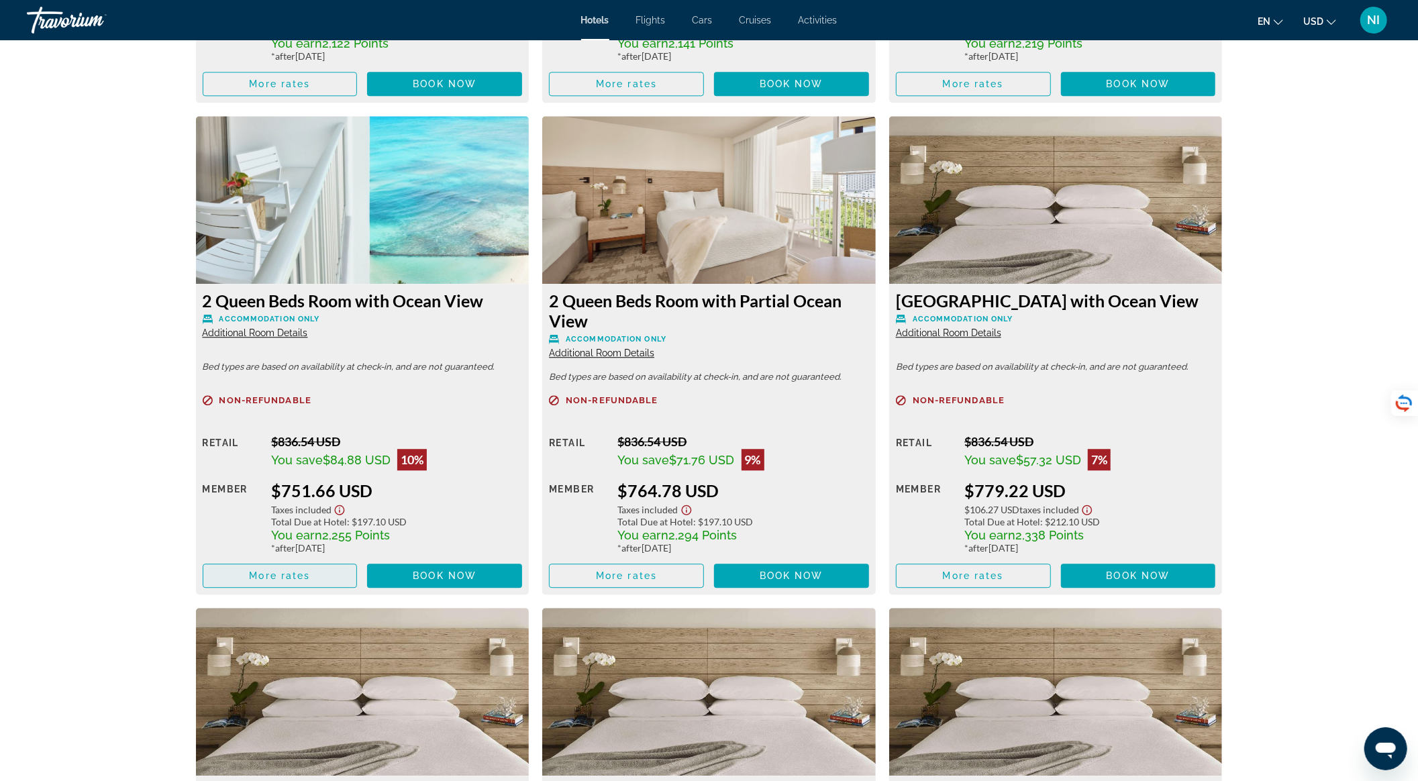
click at [332, 572] on span "Main content" at bounding box center [280, 576] width 154 height 32
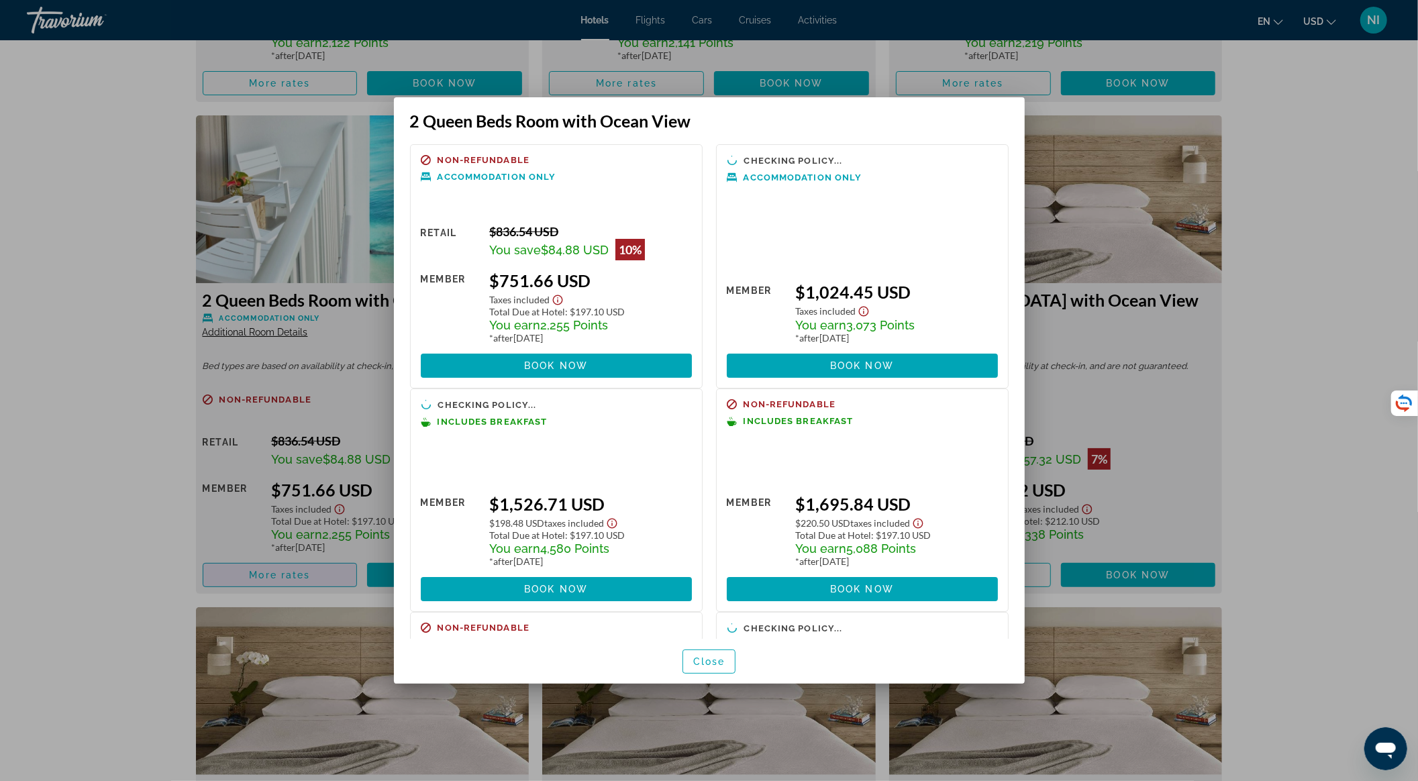
scroll to position [0, 0]
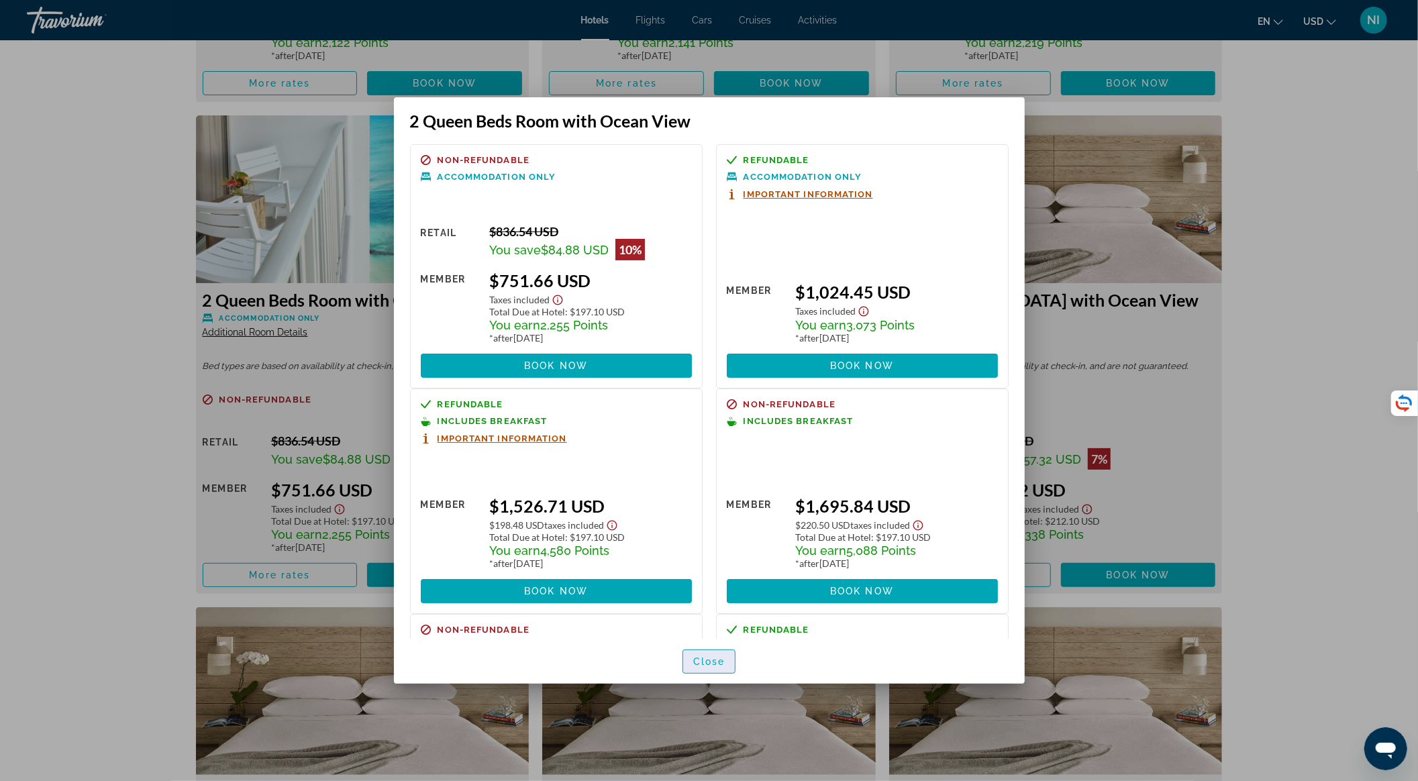
click at [726, 654] on span "button" at bounding box center [709, 662] width 52 height 32
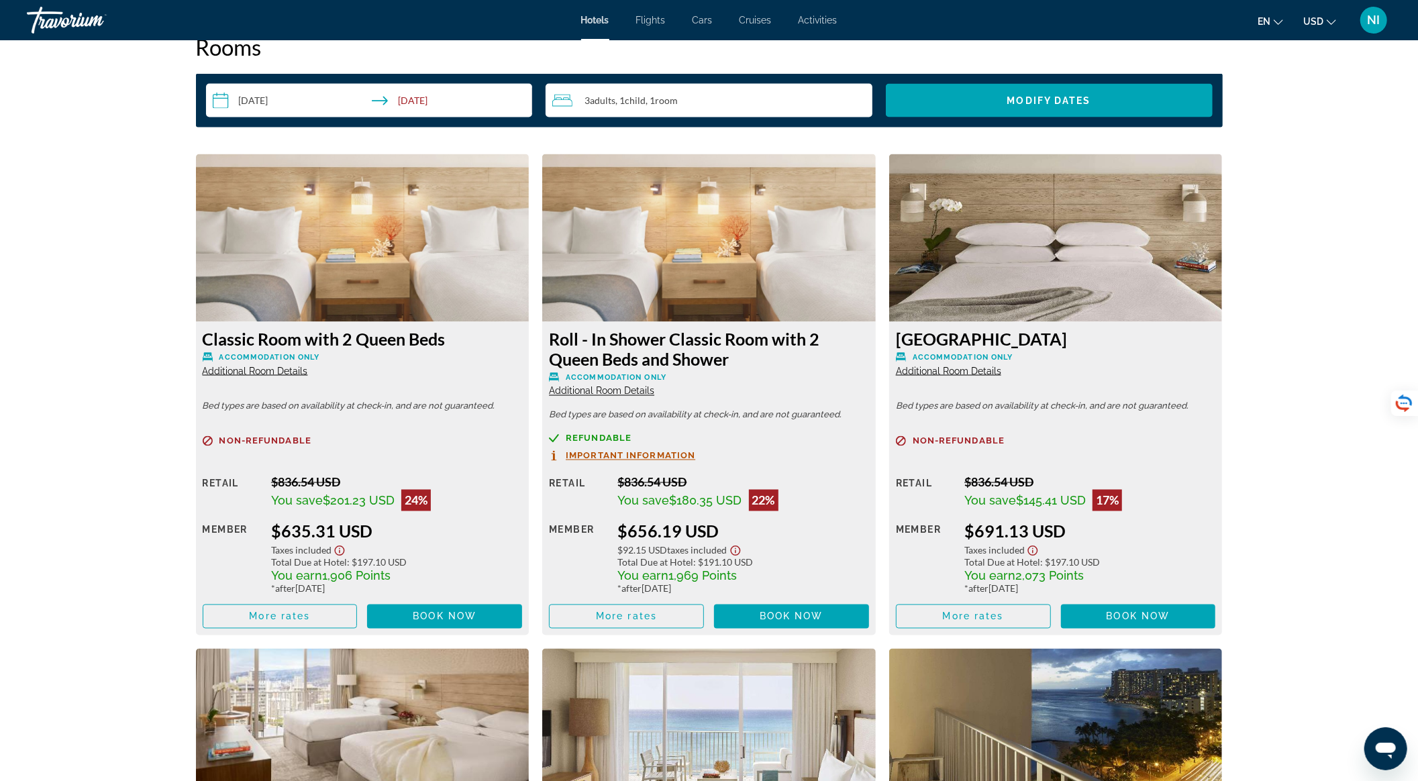
scroll to position [1699, 0]
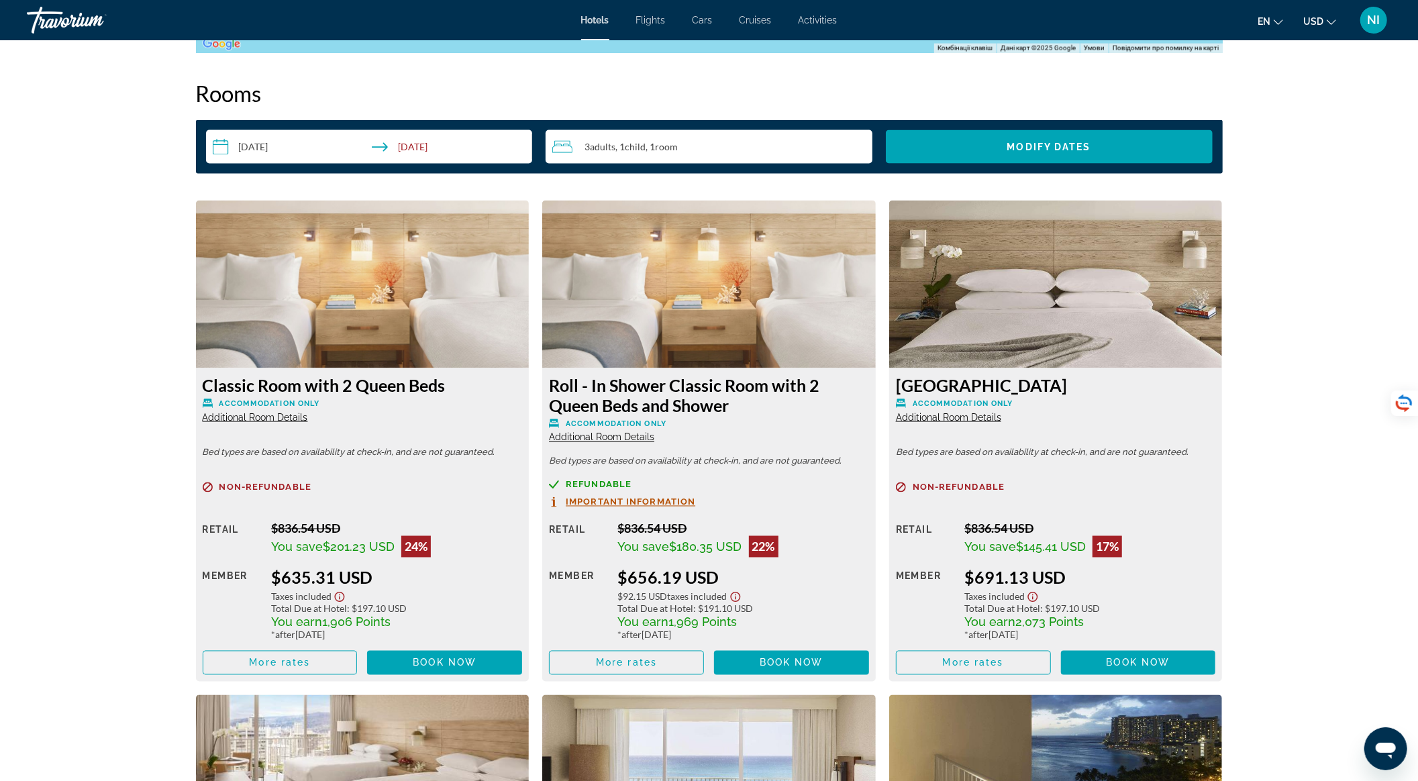
click at [279, 420] on span "Additional Room Details" at bounding box center [255, 417] width 105 height 11
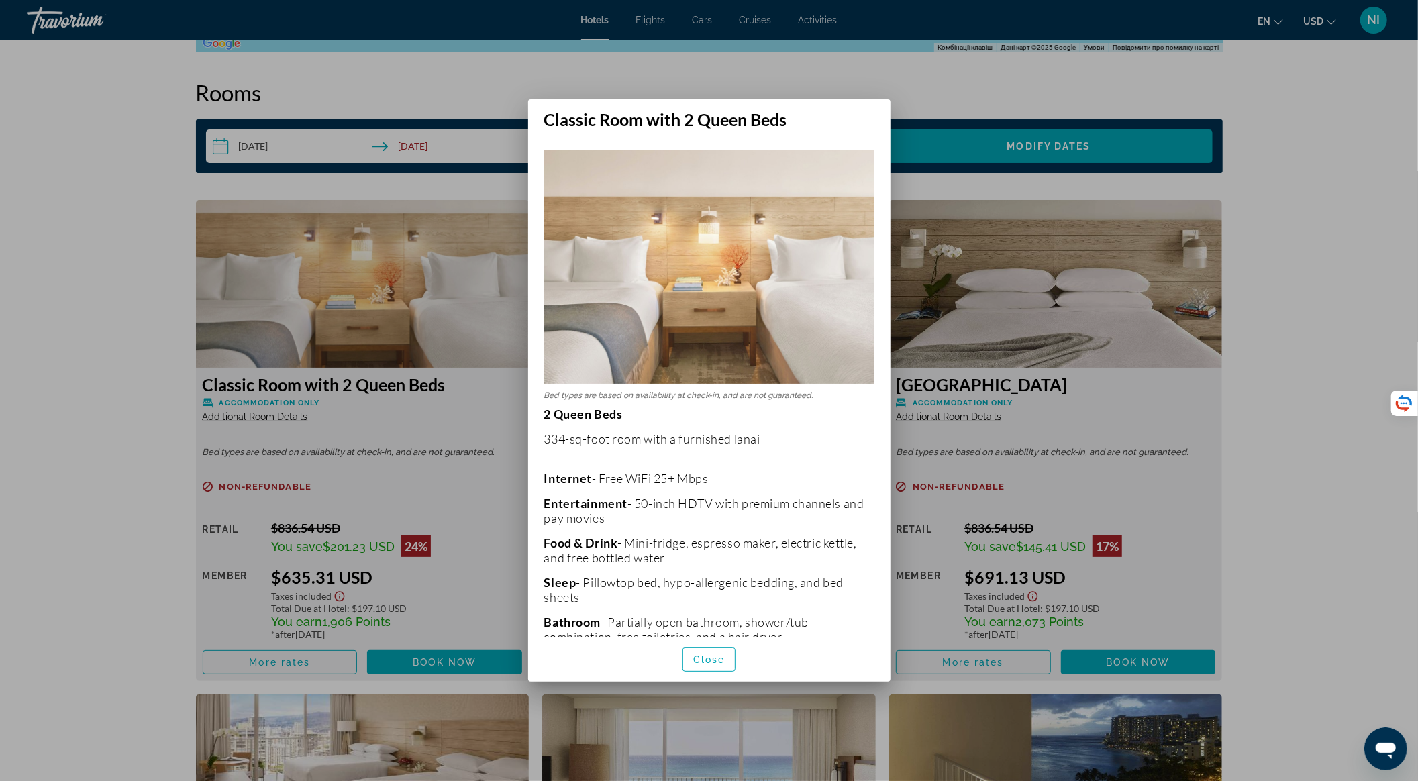
scroll to position [189, 0]
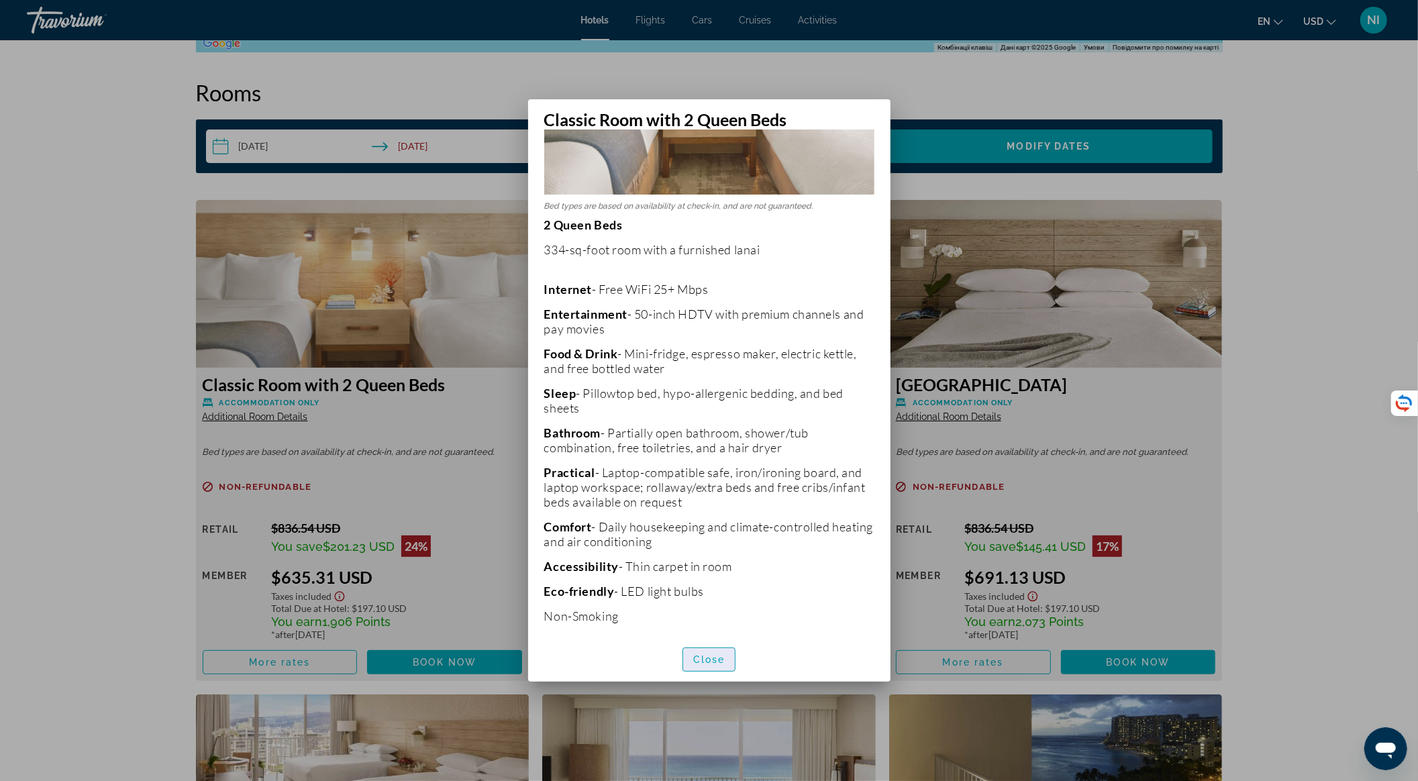
click at [689, 658] on span "button" at bounding box center [709, 660] width 52 height 32
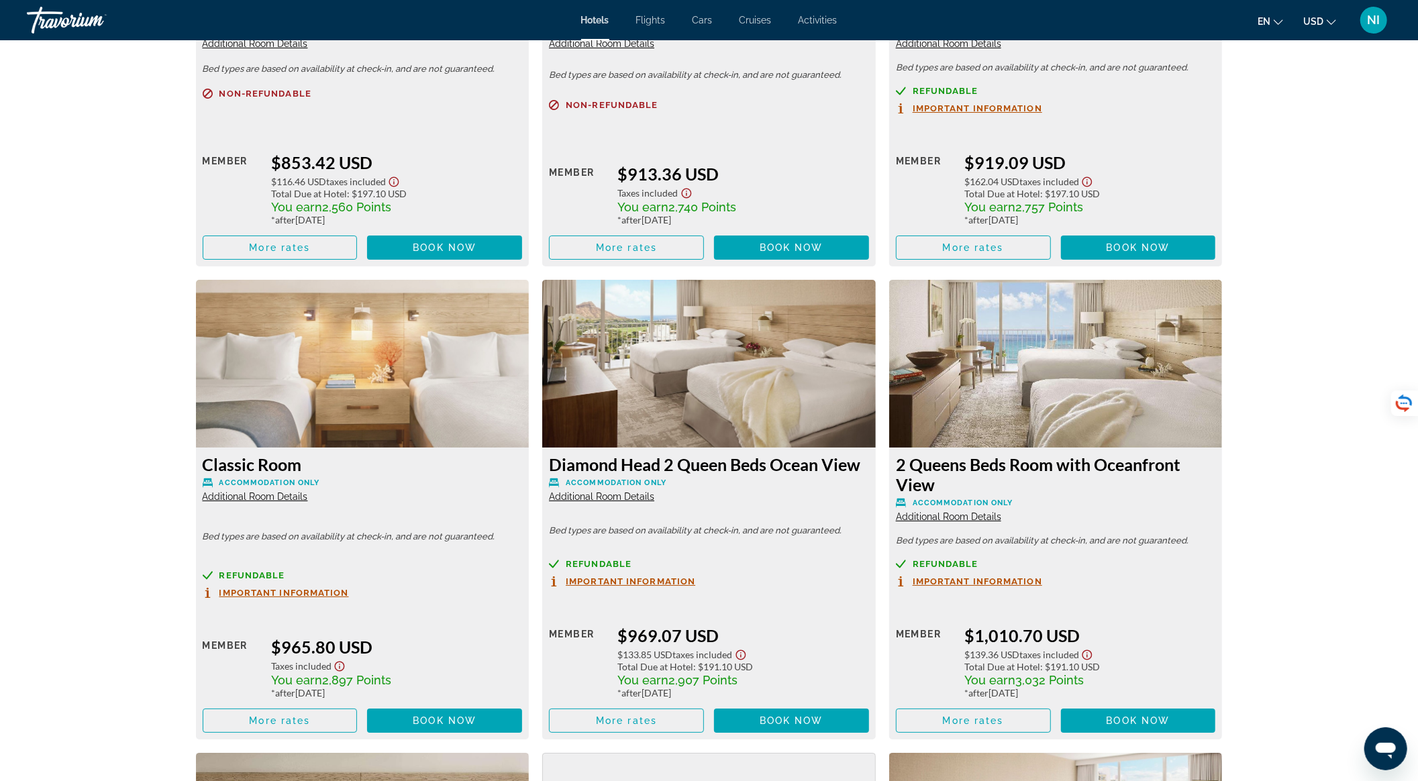
scroll to position [4205, 0]
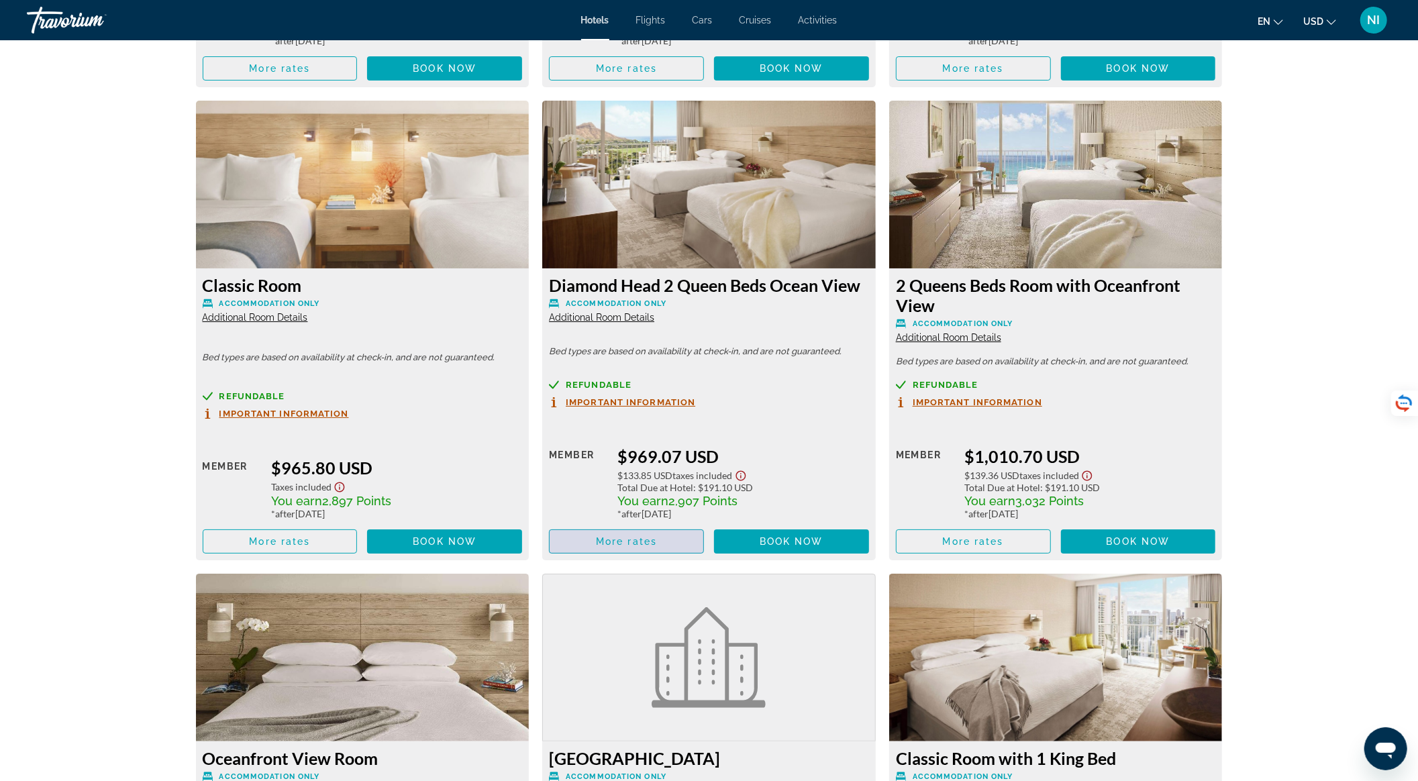
click at [671, 544] on span "Main content" at bounding box center [627, 542] width 154 height 32
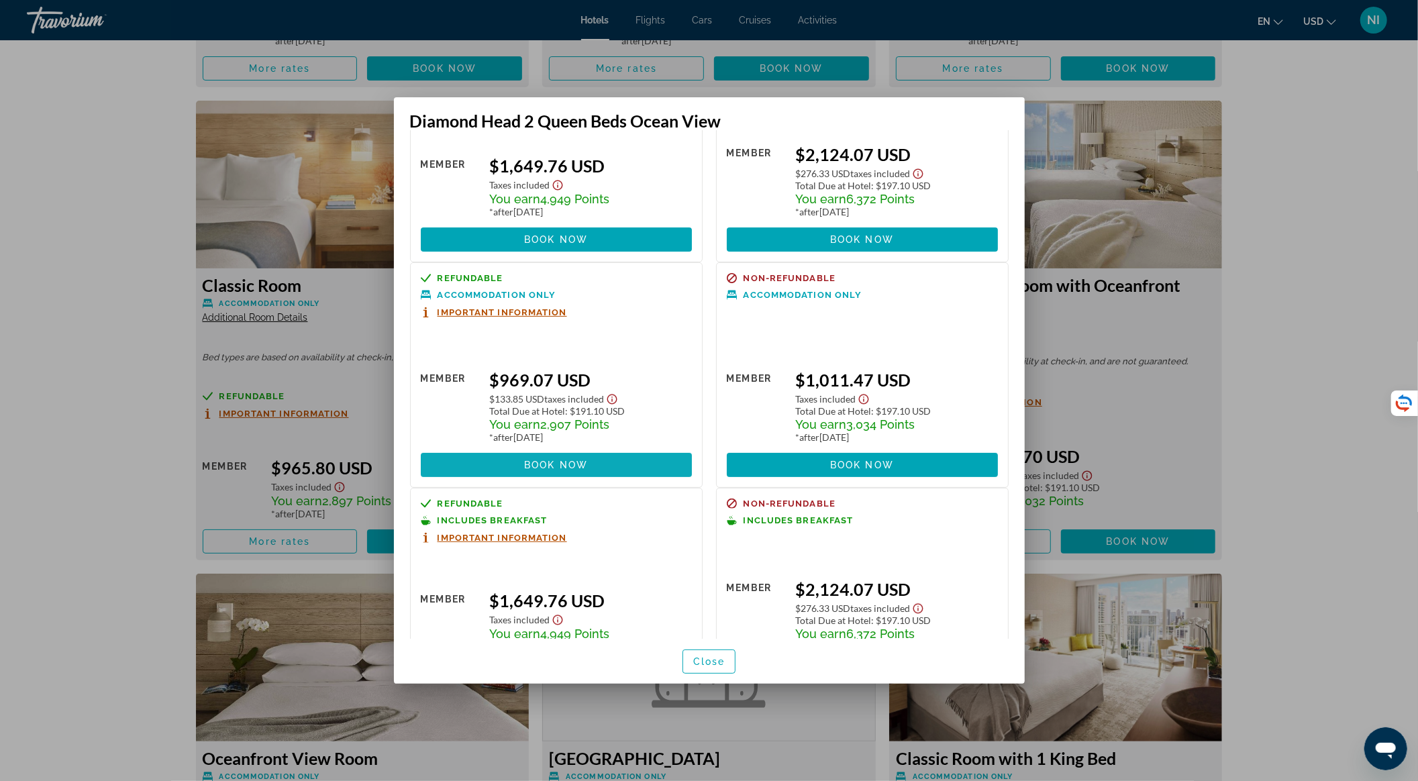
scroll to position [401, 0]
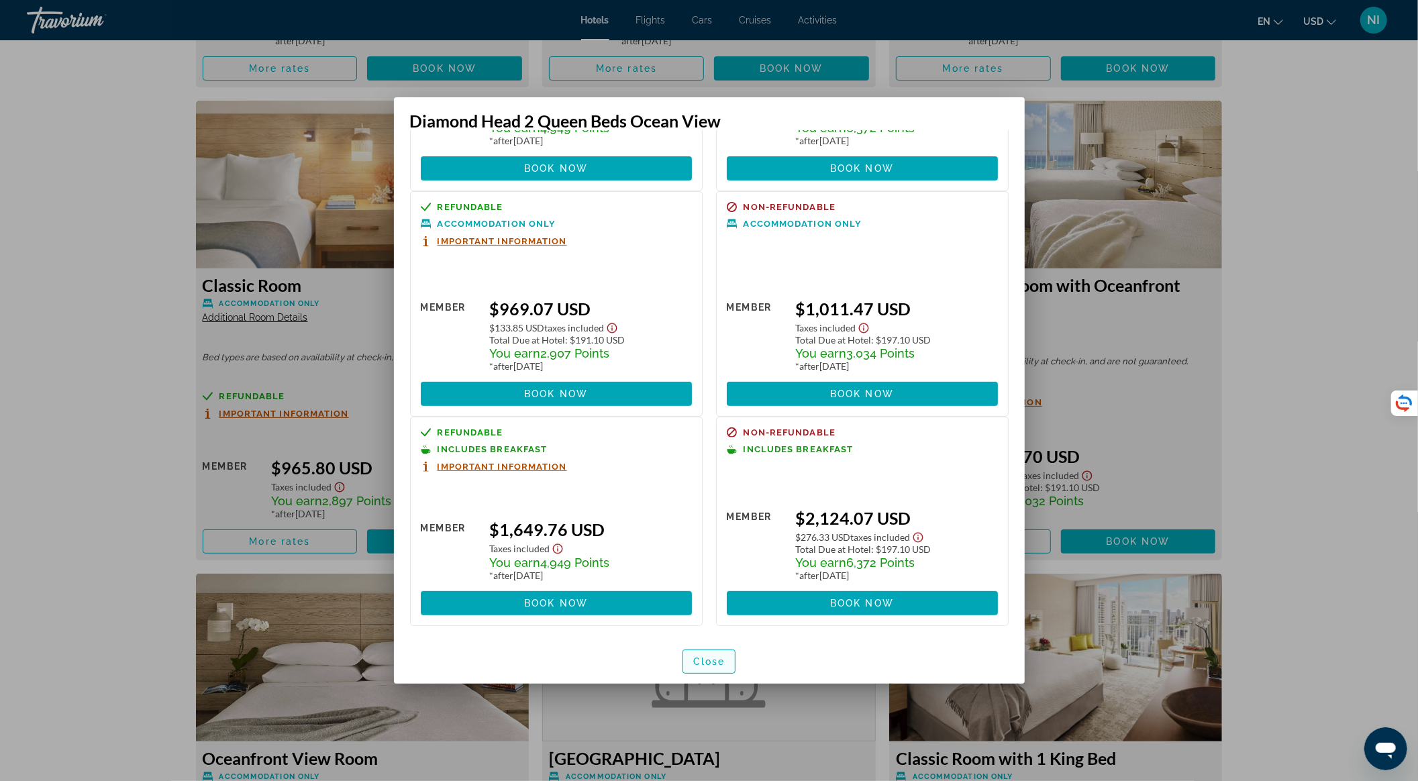
click at [718, 666] on span "Close" at bounding box center [709, 661] width 32 height 11
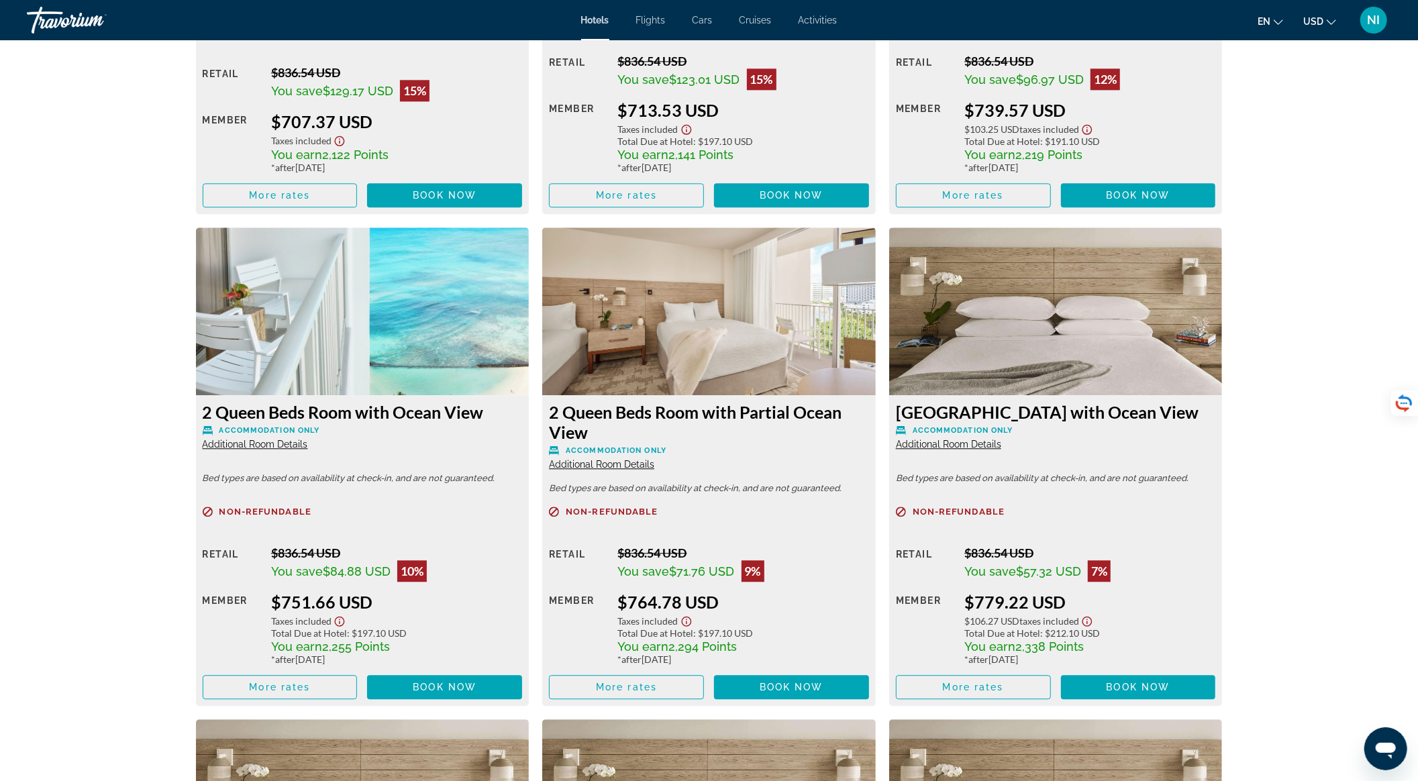
scroll to position [2684, 0]
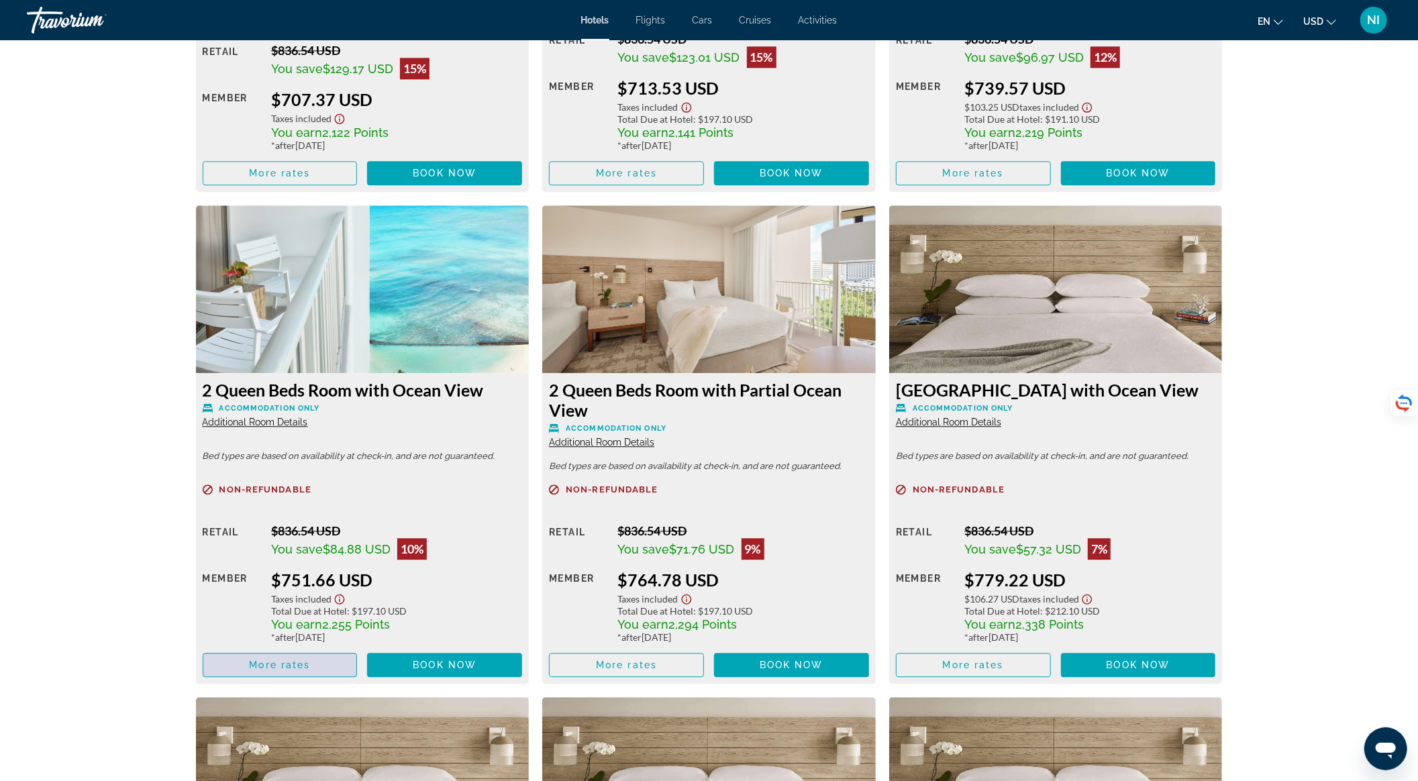
click at [340, 666] on span "Main content" at bounding box center [280, 665] width 154 height 32
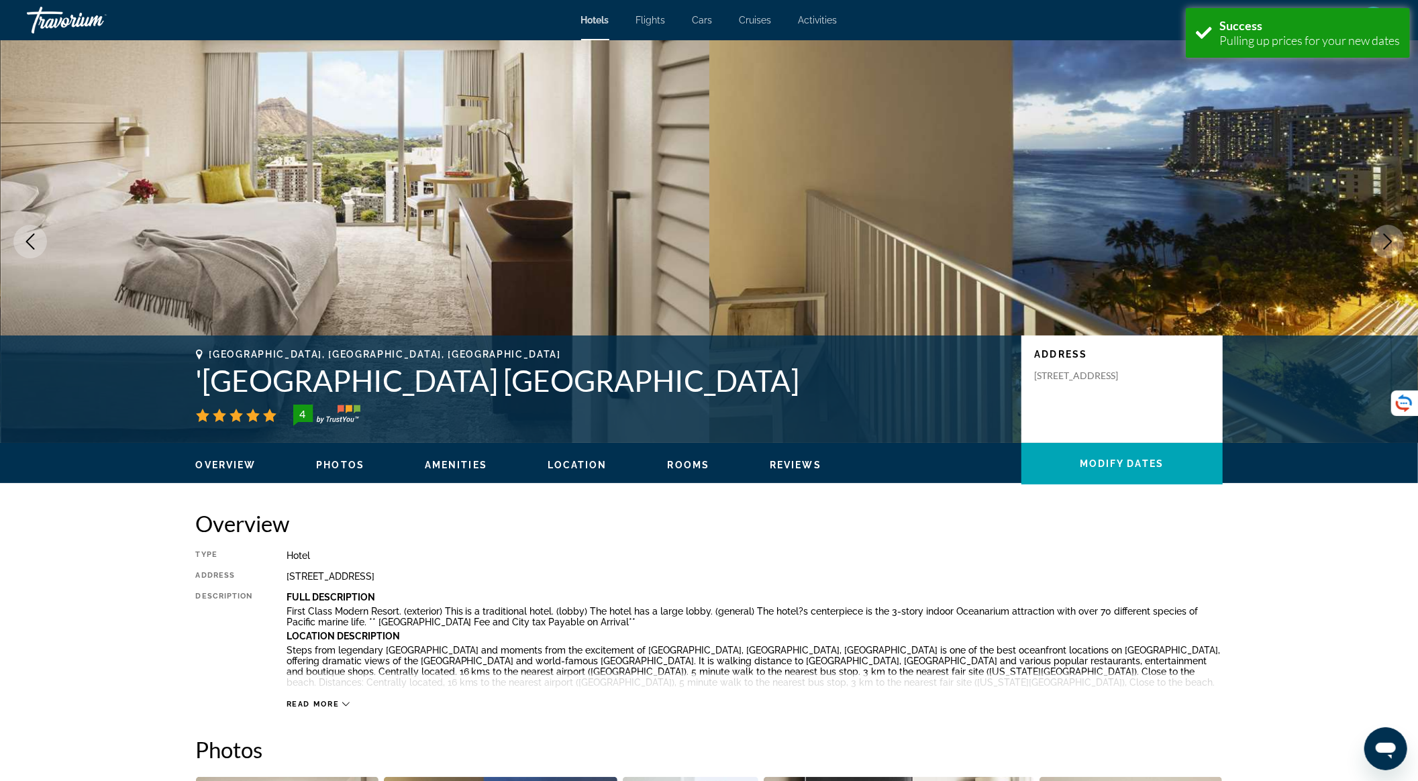
scroll to position [447, 0]
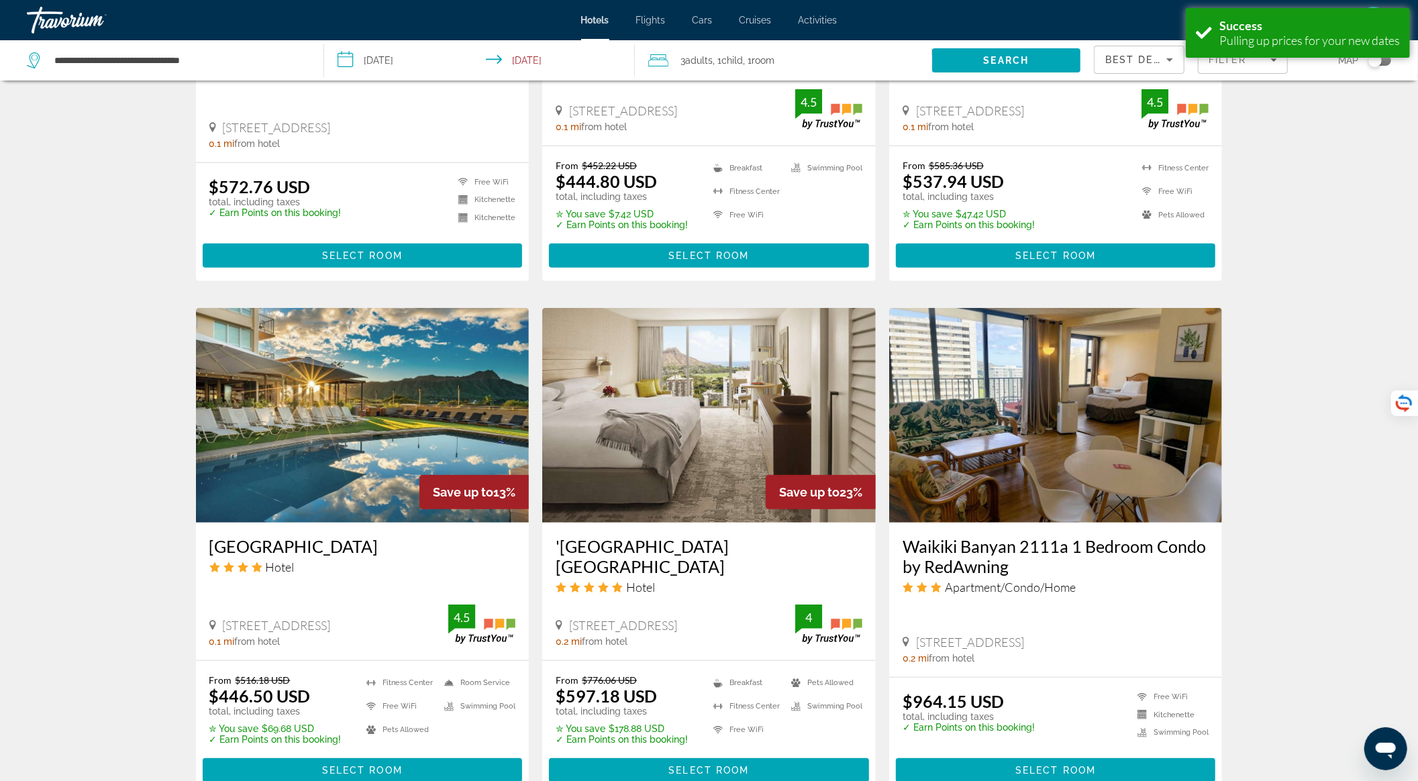
scroll to position [895, 0]
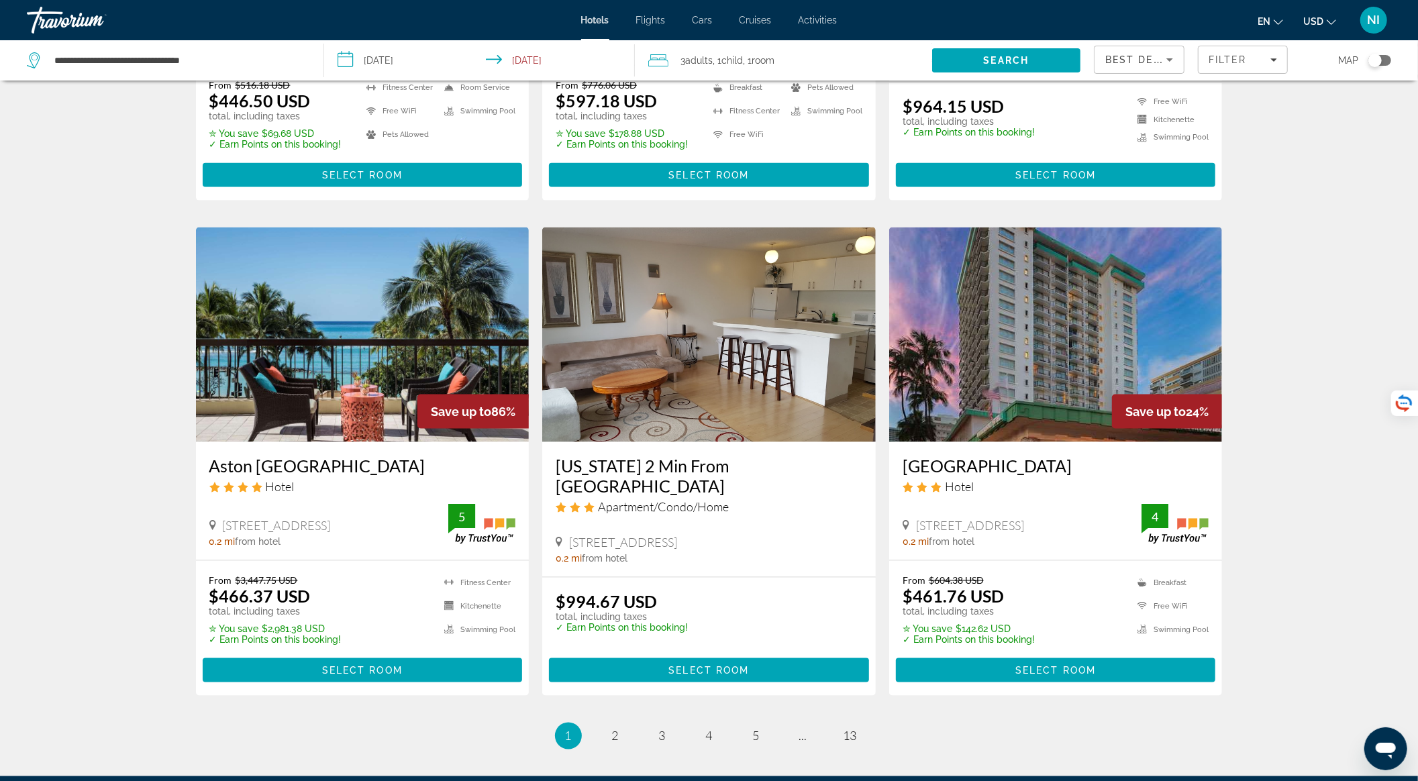
scroll to position [1432, 0]
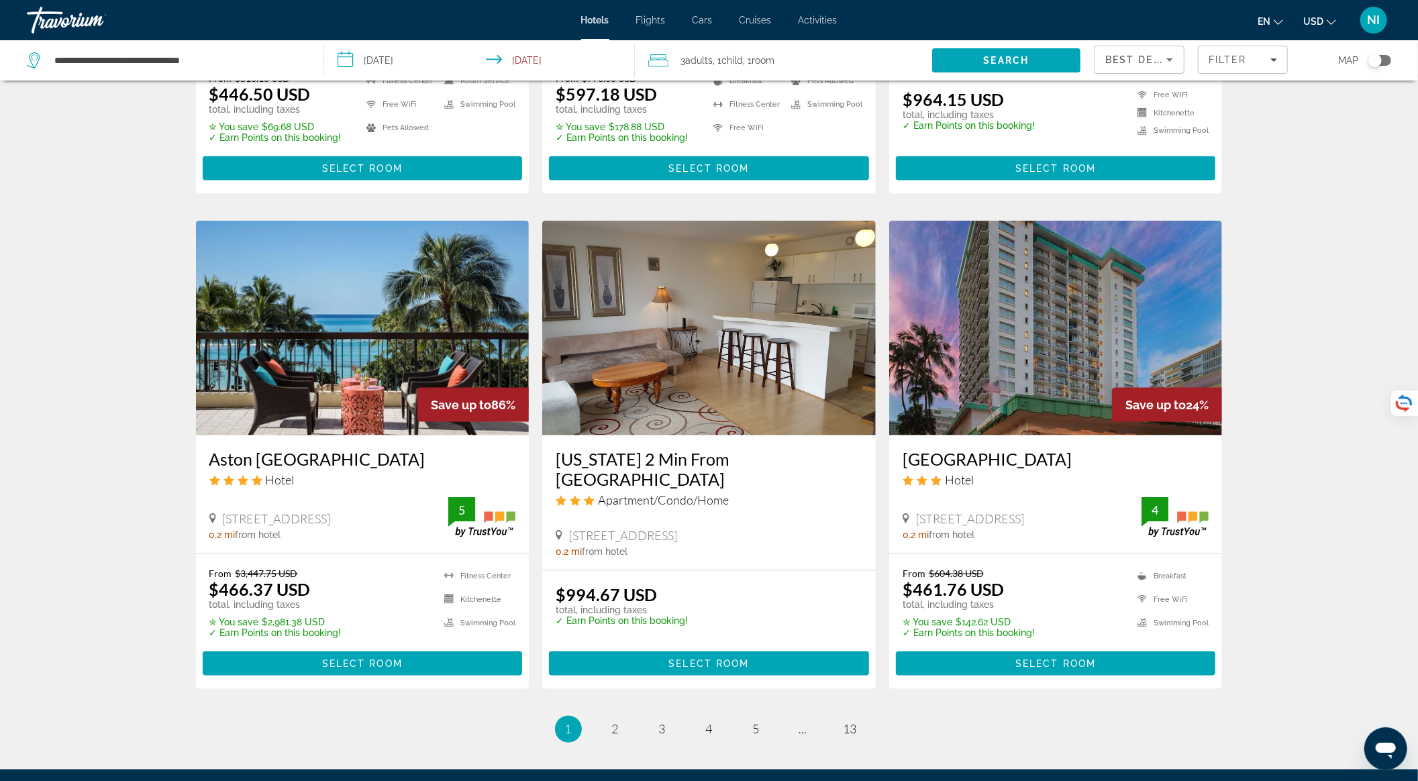
click at [344, 307] on img "Main content" at bounding box center [363, 328] width 334 height 215
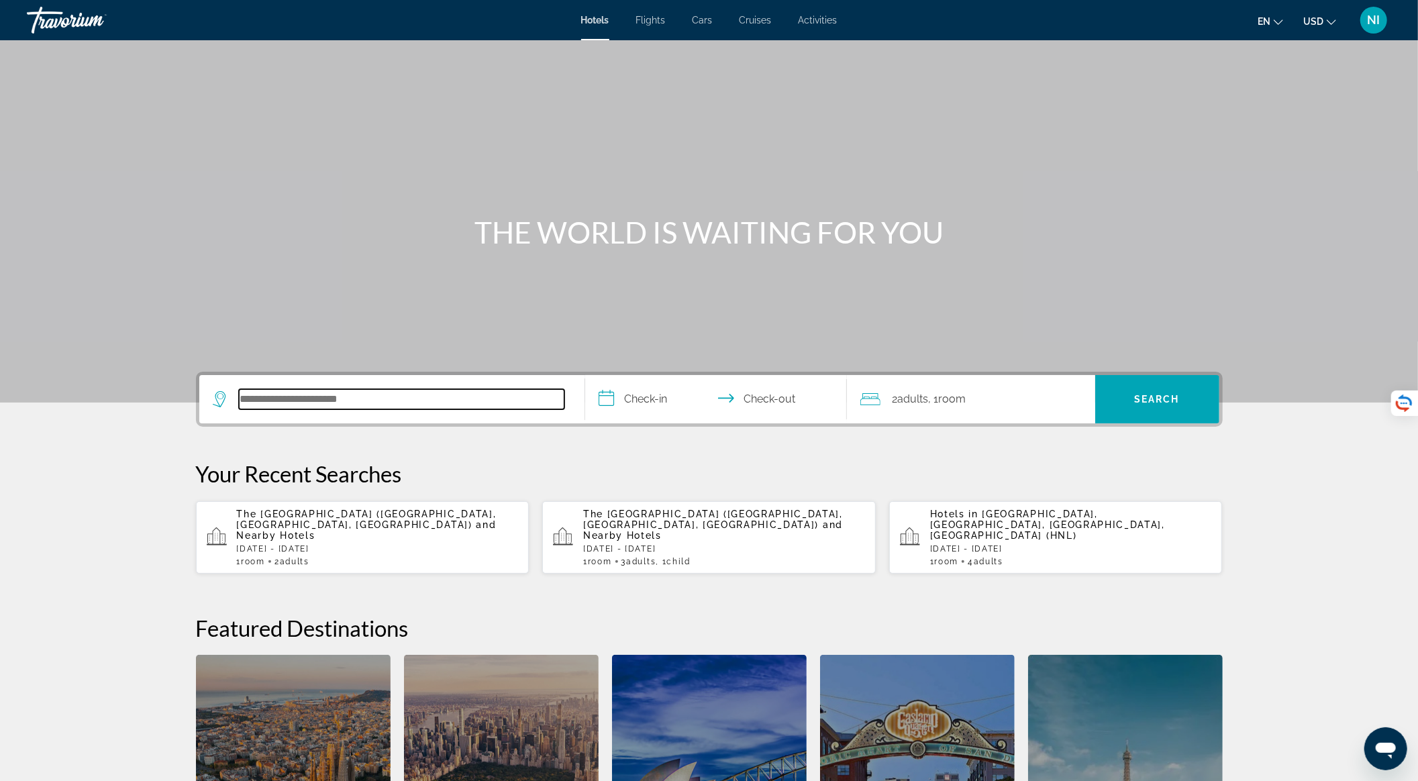
click at [334, 405] on input "Search hotel destination" at bounding box center [402, 399] width 326 height 20
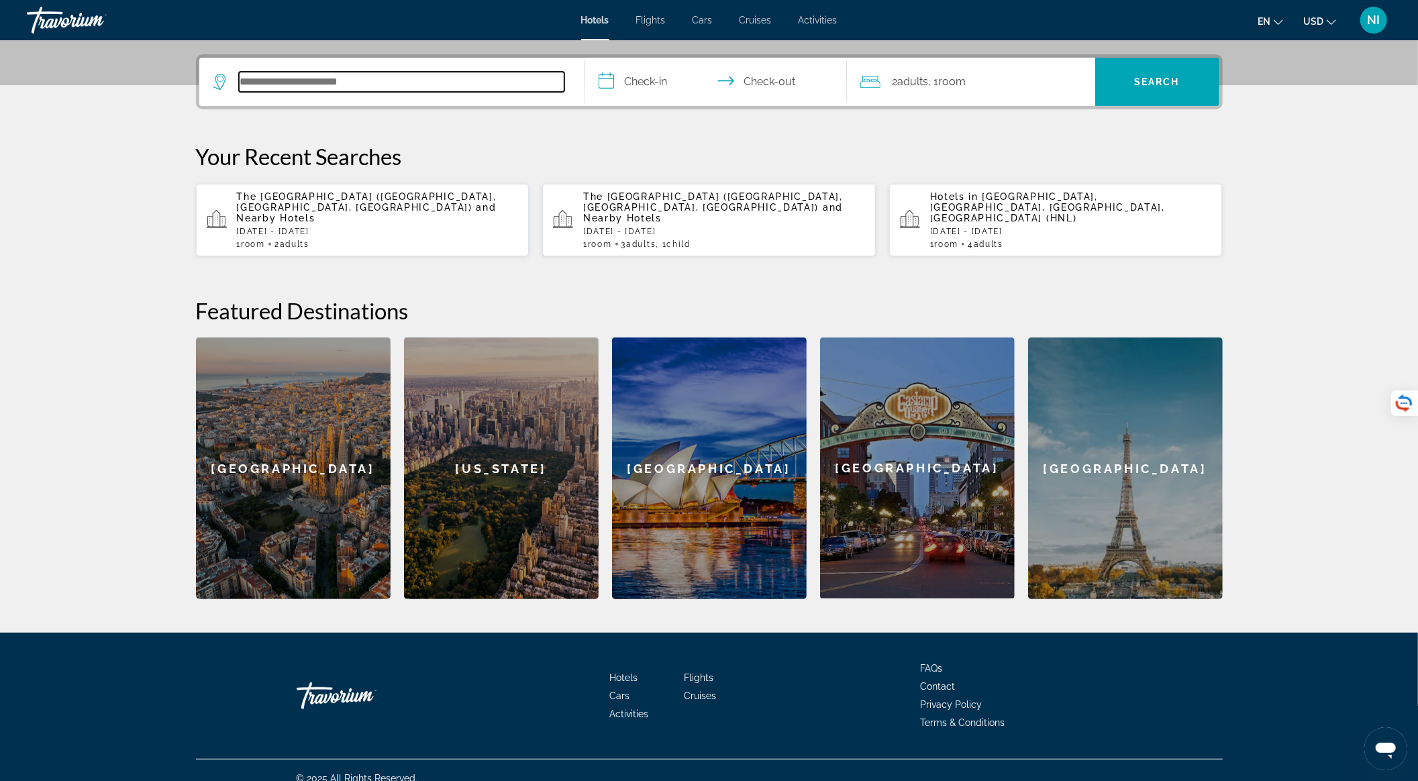
scroll to position [321, 0]
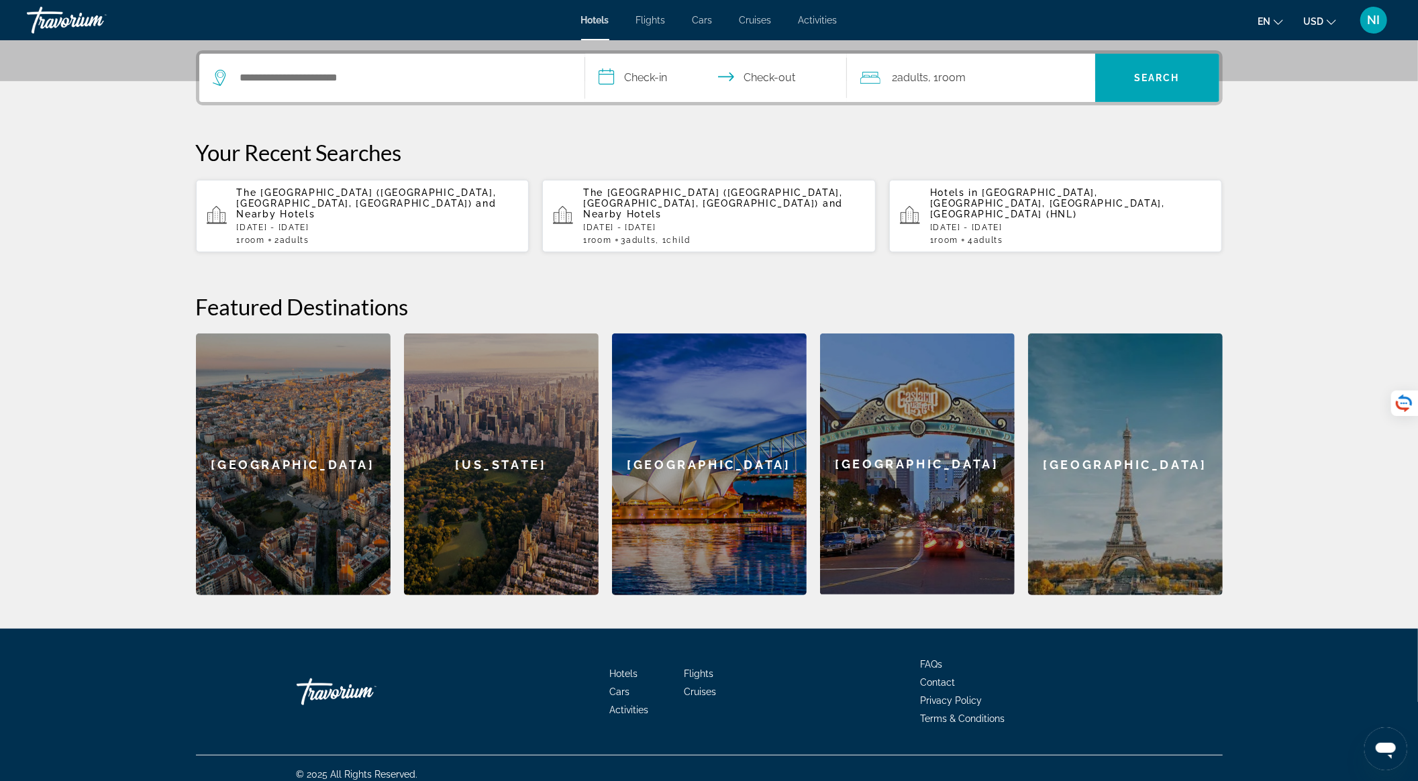
click at [317, 193] on span "The [GEOGRAPHIC_DATA] ([GEOGRAPHIC_DATA], [GEOGRAPHIC_DATA], [GEOGRAPHIC_DATA])" at bounding box center [367, 197] width 260 height 21
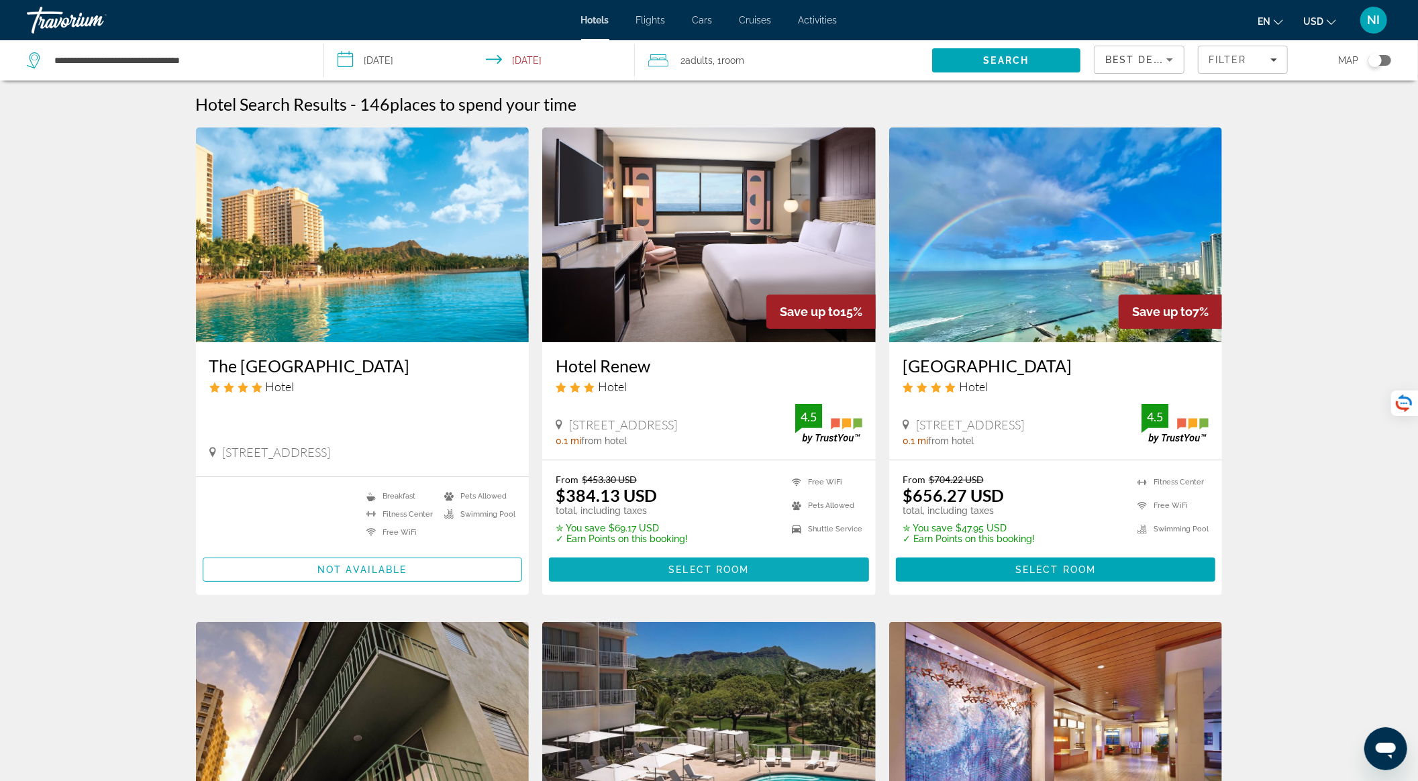
click at [707, 568] on span "Select Room" at bounding box center [708, 569] width 81 height 11
click at [705, 584] on span "Main content" at bounding box center [709, 570] width 320 height 32
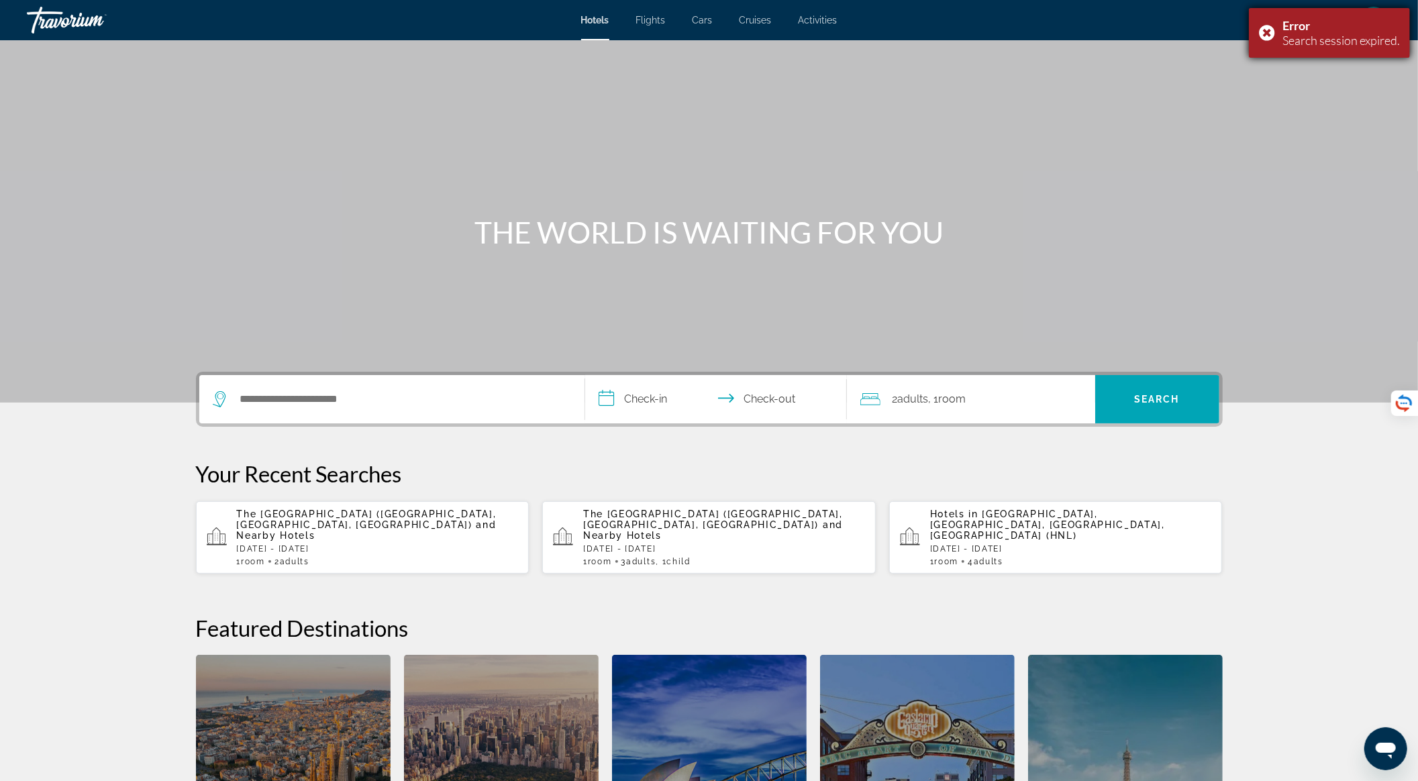
click at [1266, 29] on div "Error Search session expired." at bounding box center [1329, 33] width 161 height 50
click at [361, 544] on p "[DATE] - [DATE]" at bounding box center [378, 548] width 282 height 9
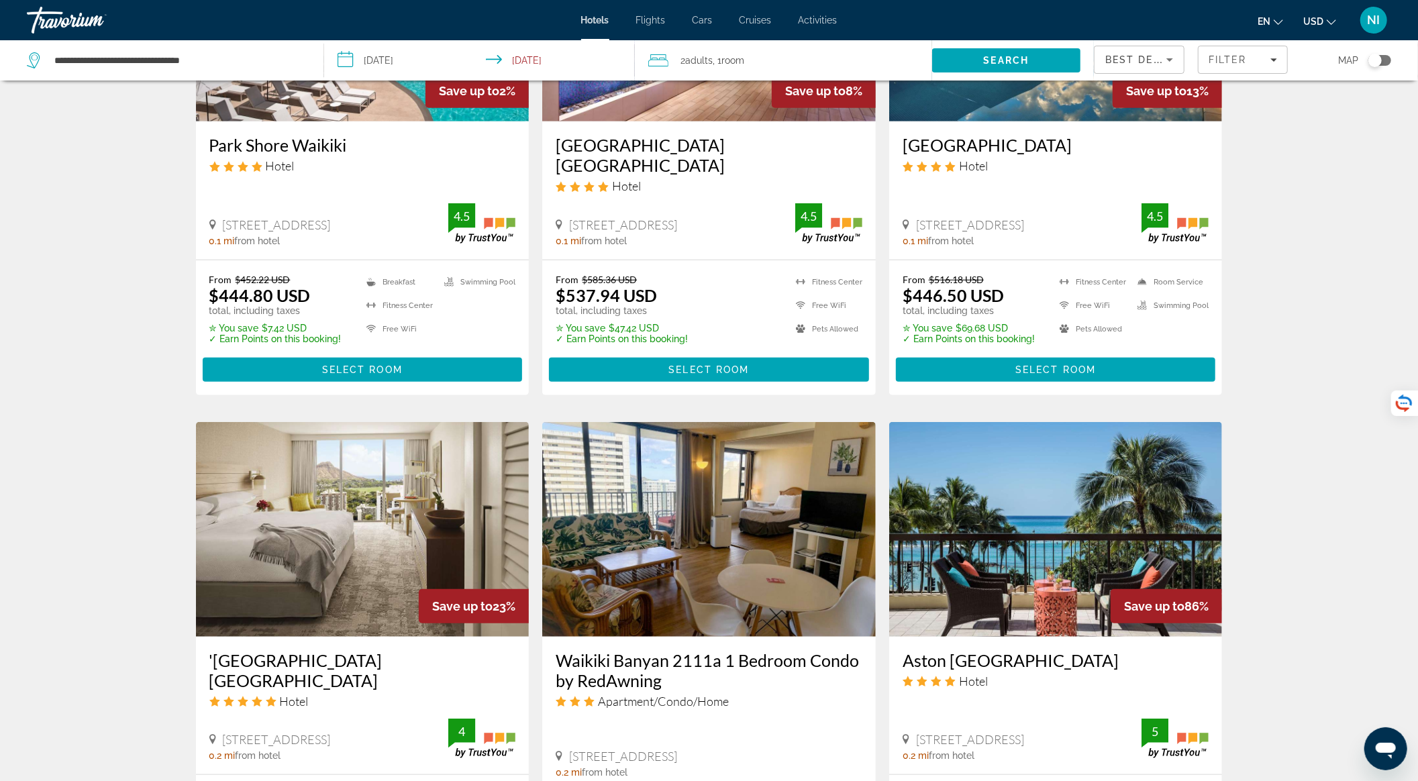
scroll to position [805, 0]
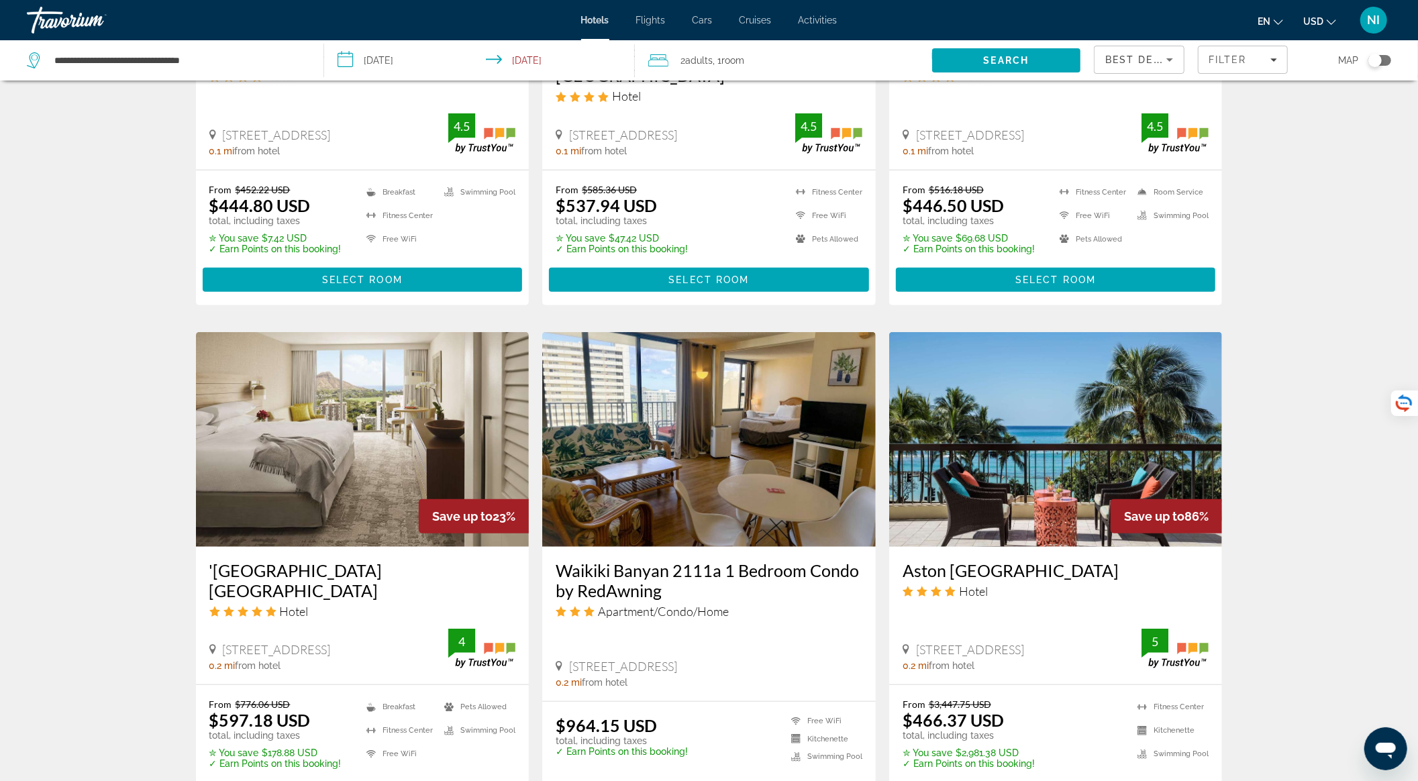
click at [1043, 434] on img "Main content" at bounding box center [1056, 439] width 334 height 215
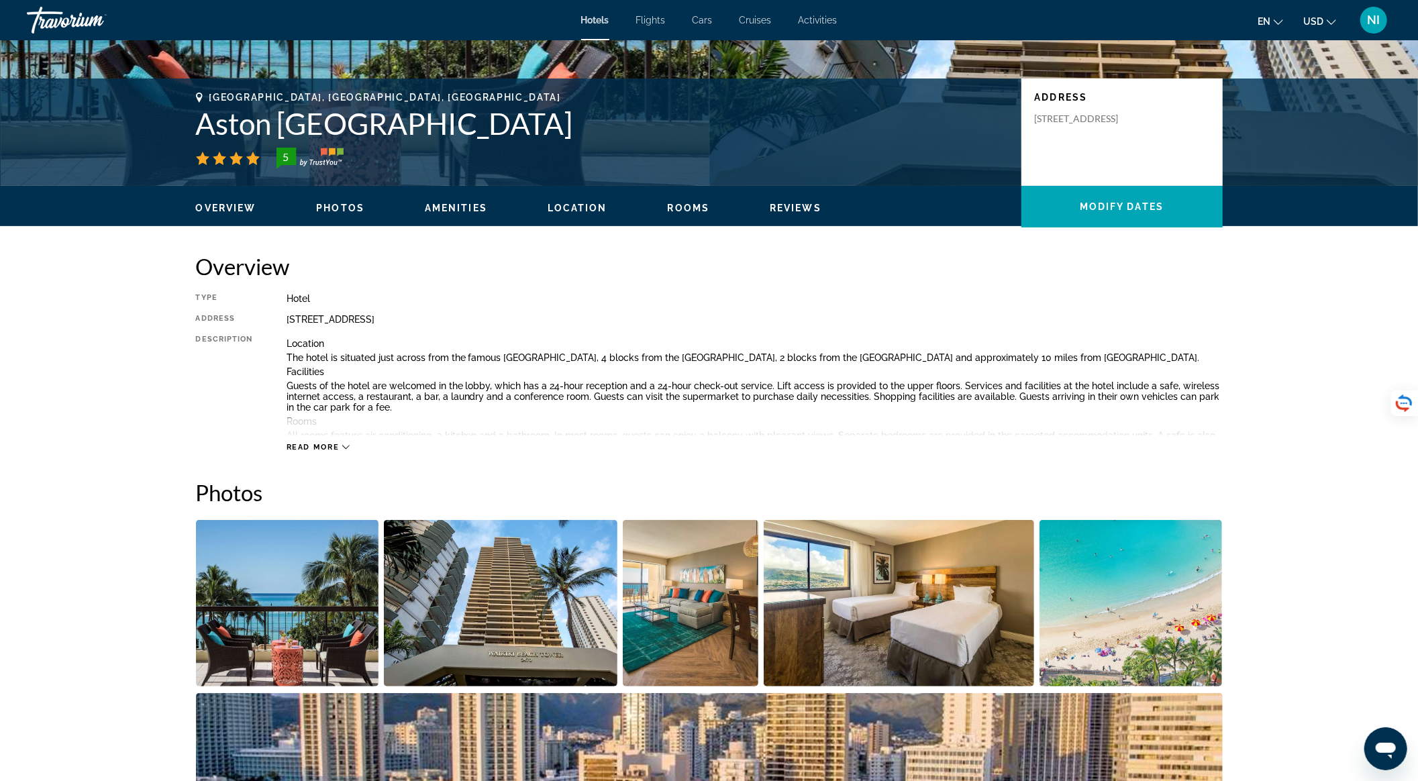
scroll to position [268, 0]
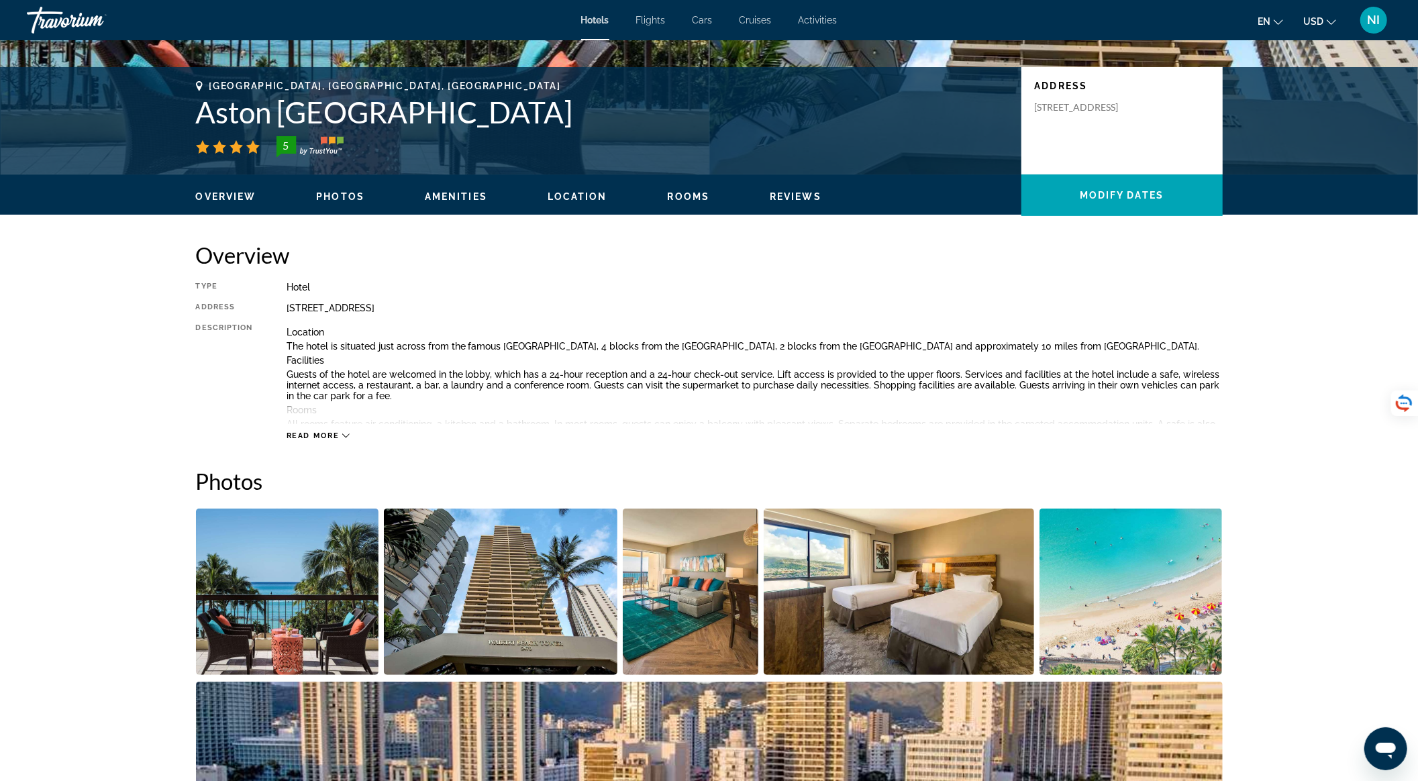
click at [306, 616] on img "Open full-screen image slider" at bounding box center [287, 592] width 183 height 166
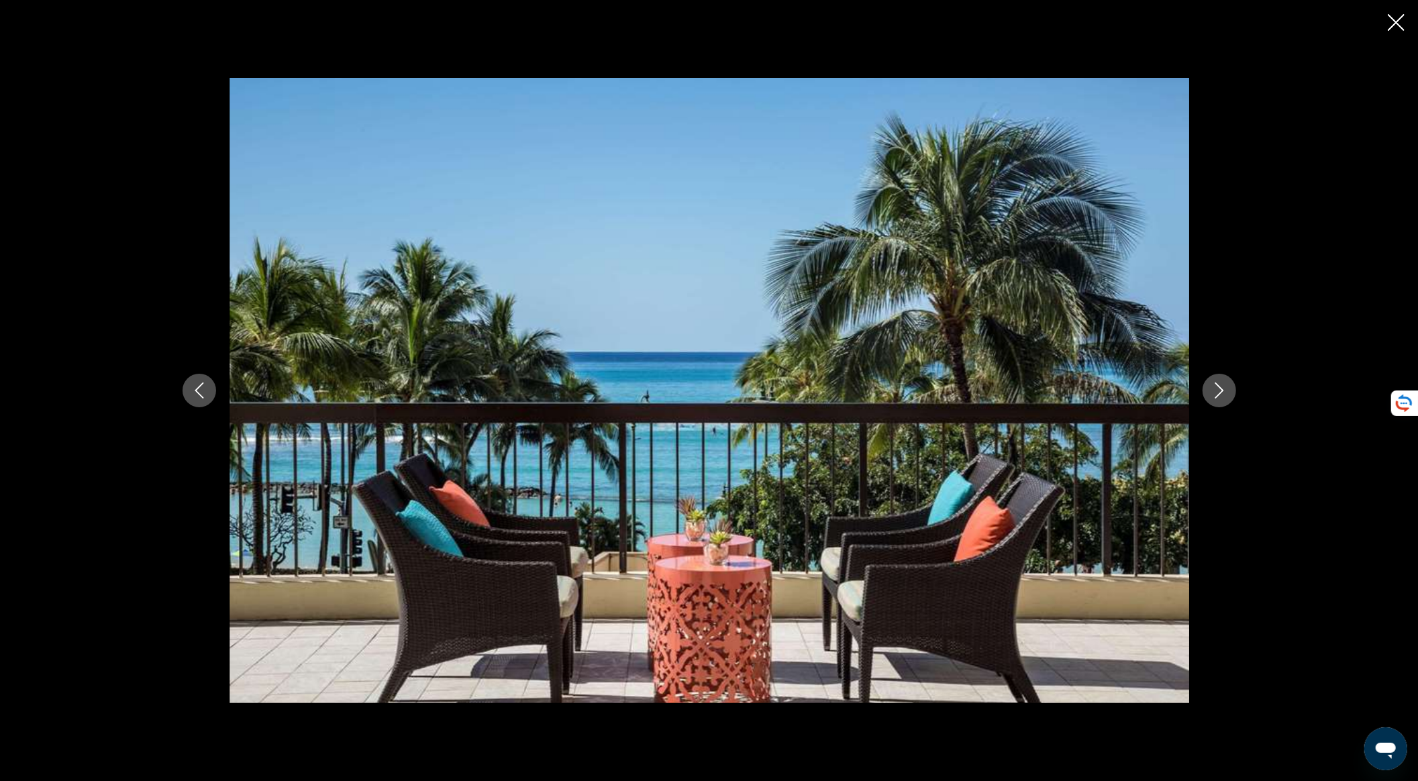
click at [1246, 392] on div "prev next" at bounding box center [709, 390] width 1081 height 625
click at [1217, 393] on icon "Next image" at bounding box center [1219, 391] width 16 height 16
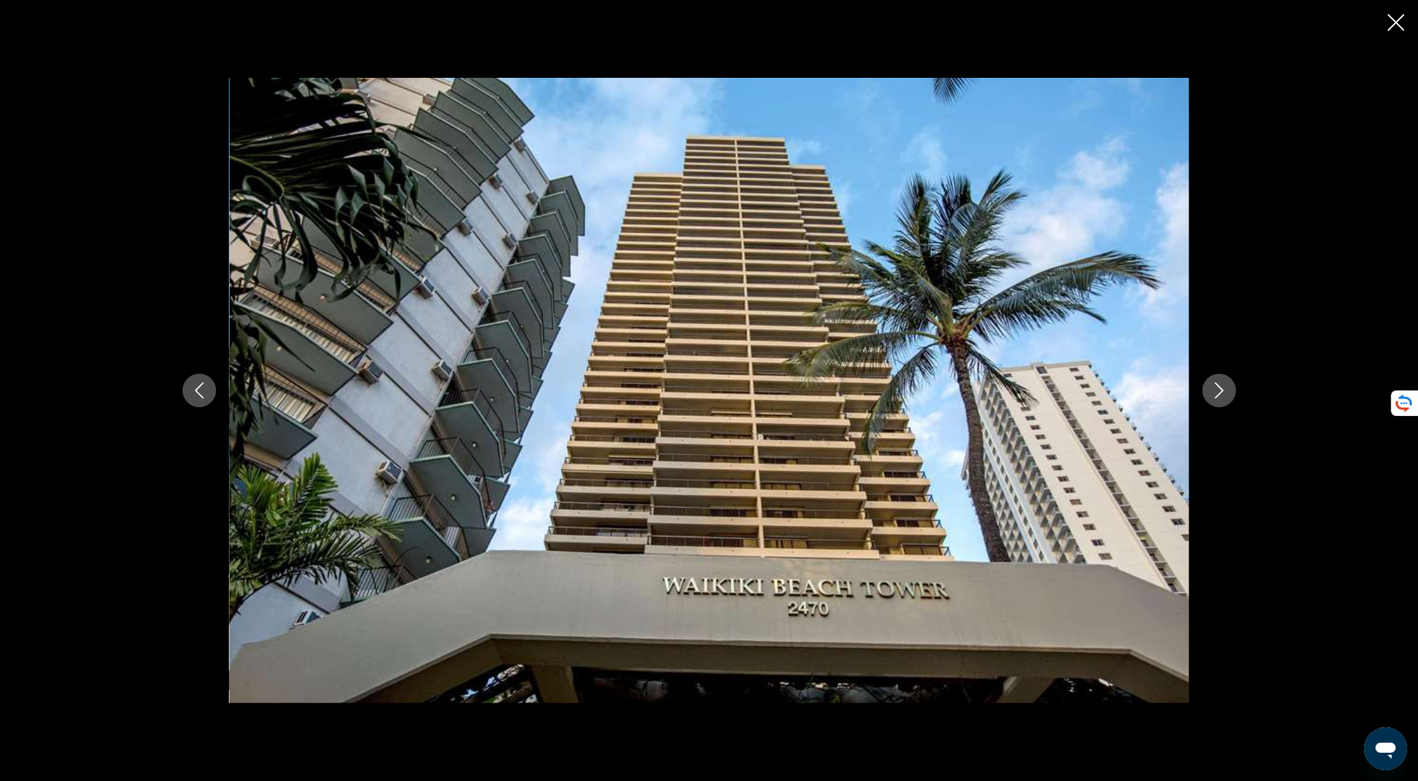
click at [1215, 384] on icon "Next image" at bounding box center [1219, 391] width 9 height 16
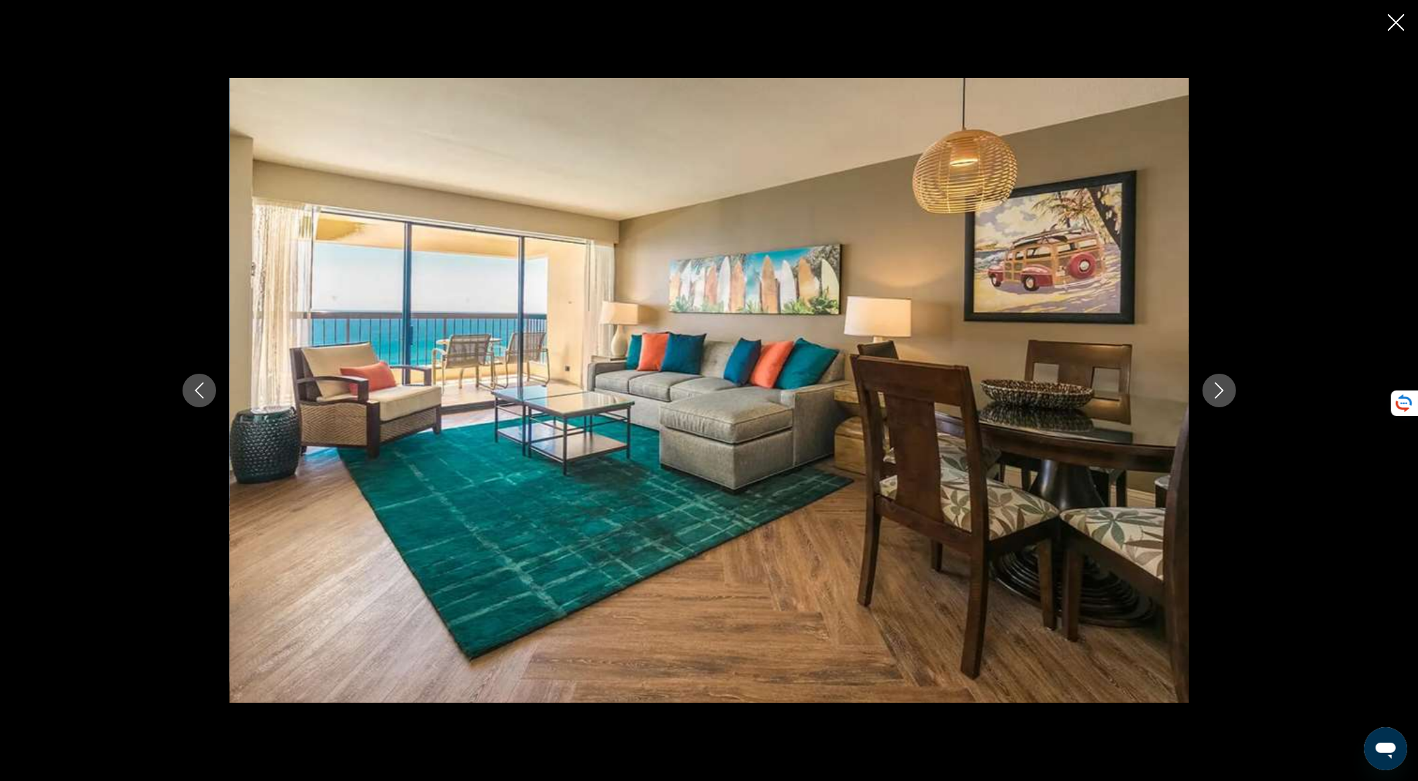
click at [1215, 384] on icon "Next image" at bounding box center [1219, 391] width 9 height 16
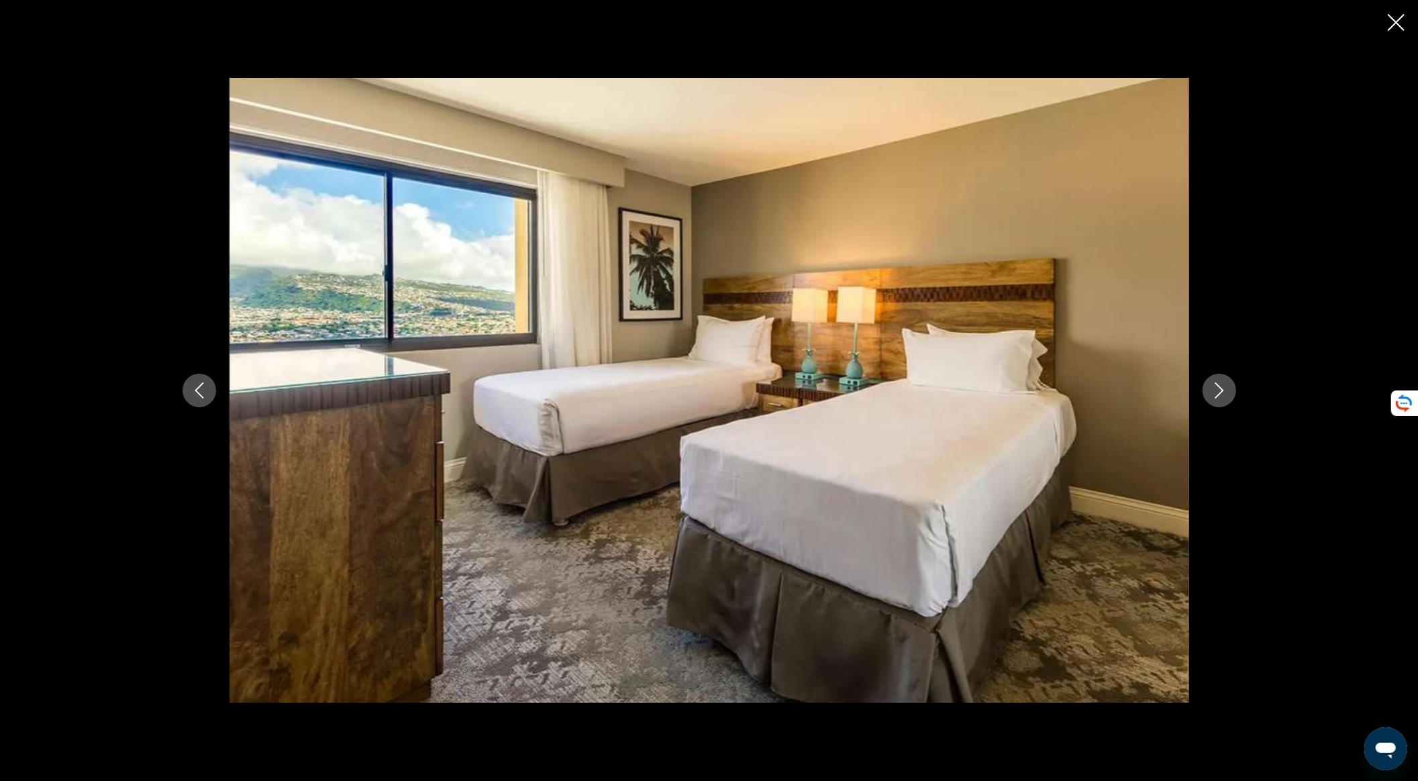
click at [1215, 384] on icon "Next image" at bounding box center [1219, 391] width 9 height 16
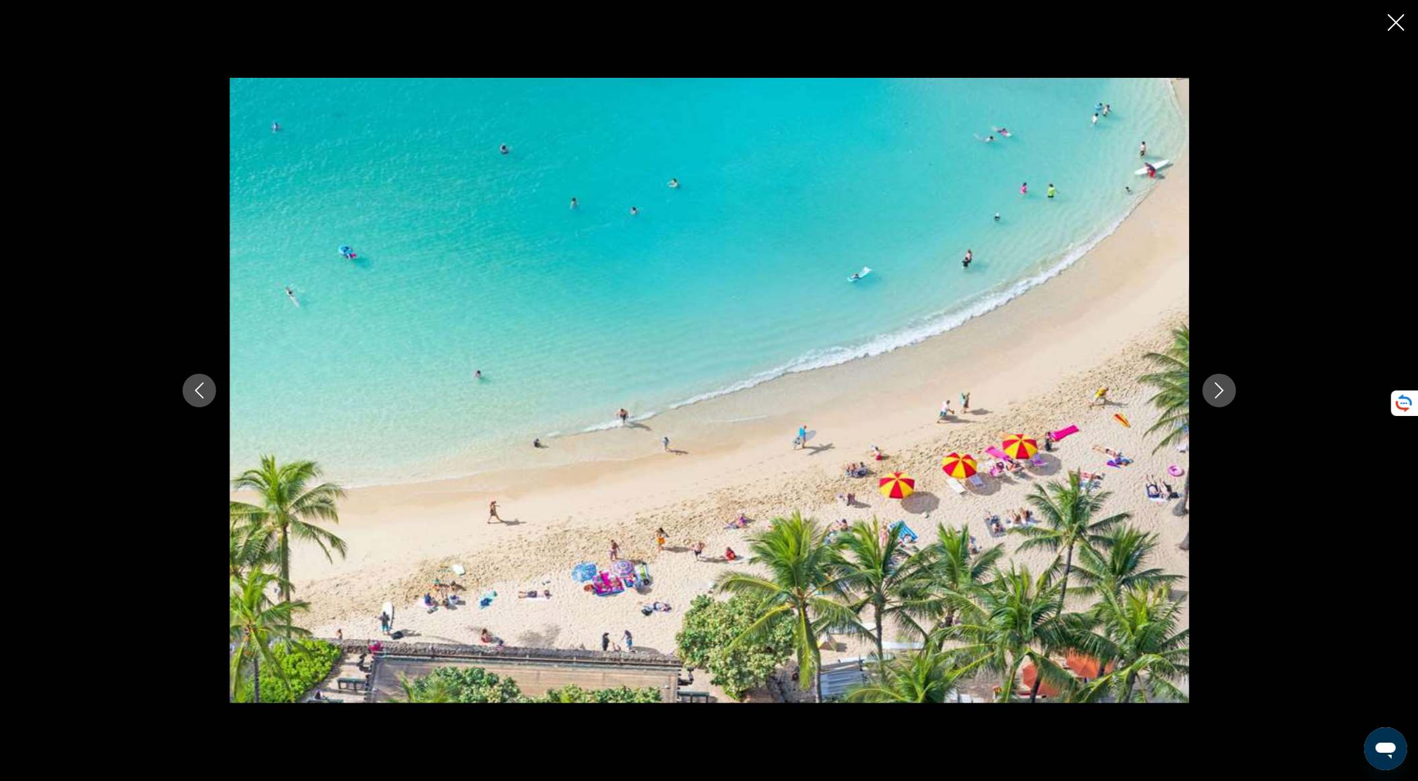
click at [1215, 384] on icon "Next image" at bounding box center [1219, 391] width 9 height 16
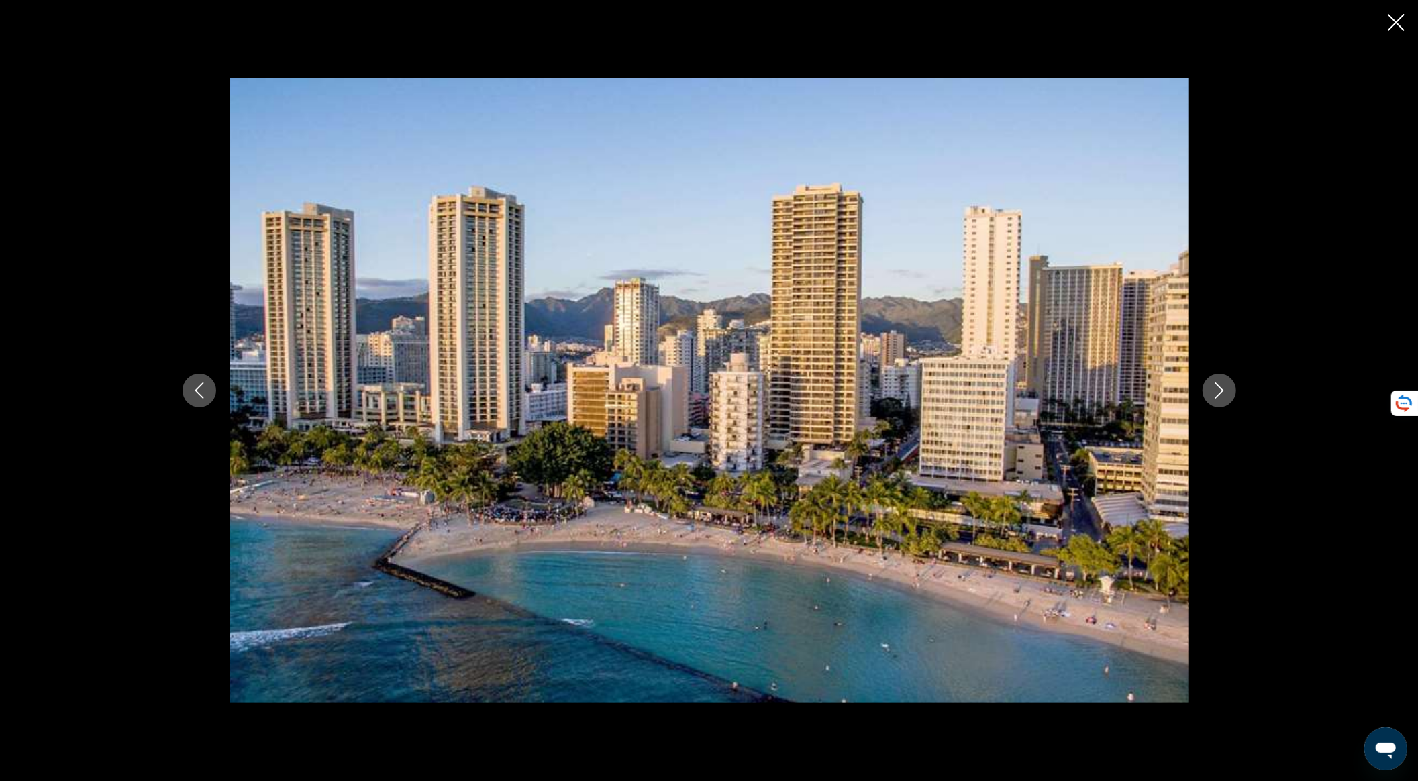
click at [1215, 384] on icon "Next image" at bounding box center [1219, 391] width 9 height 16
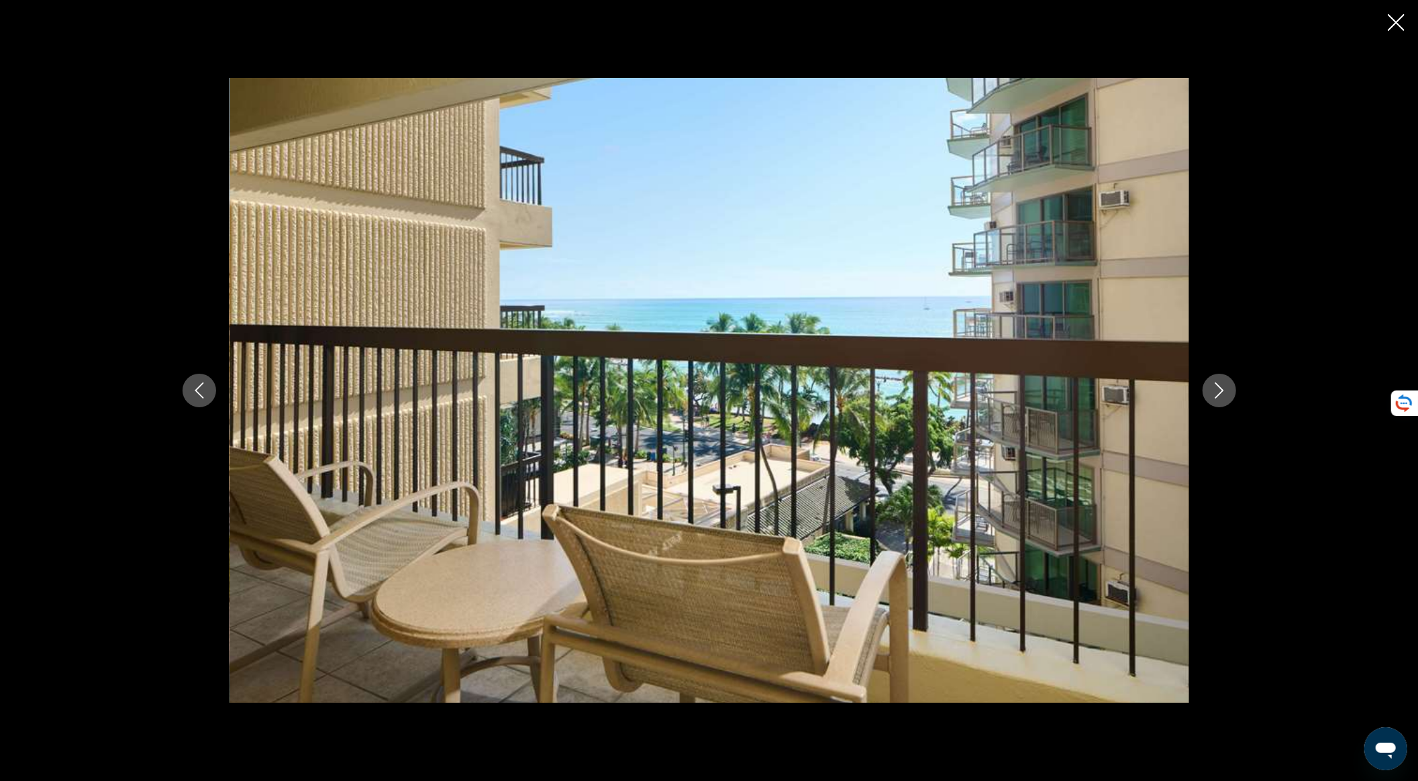
click at [1215, 384] on icon "Next image" at bounding box center [1219, 391] width 9 height 16
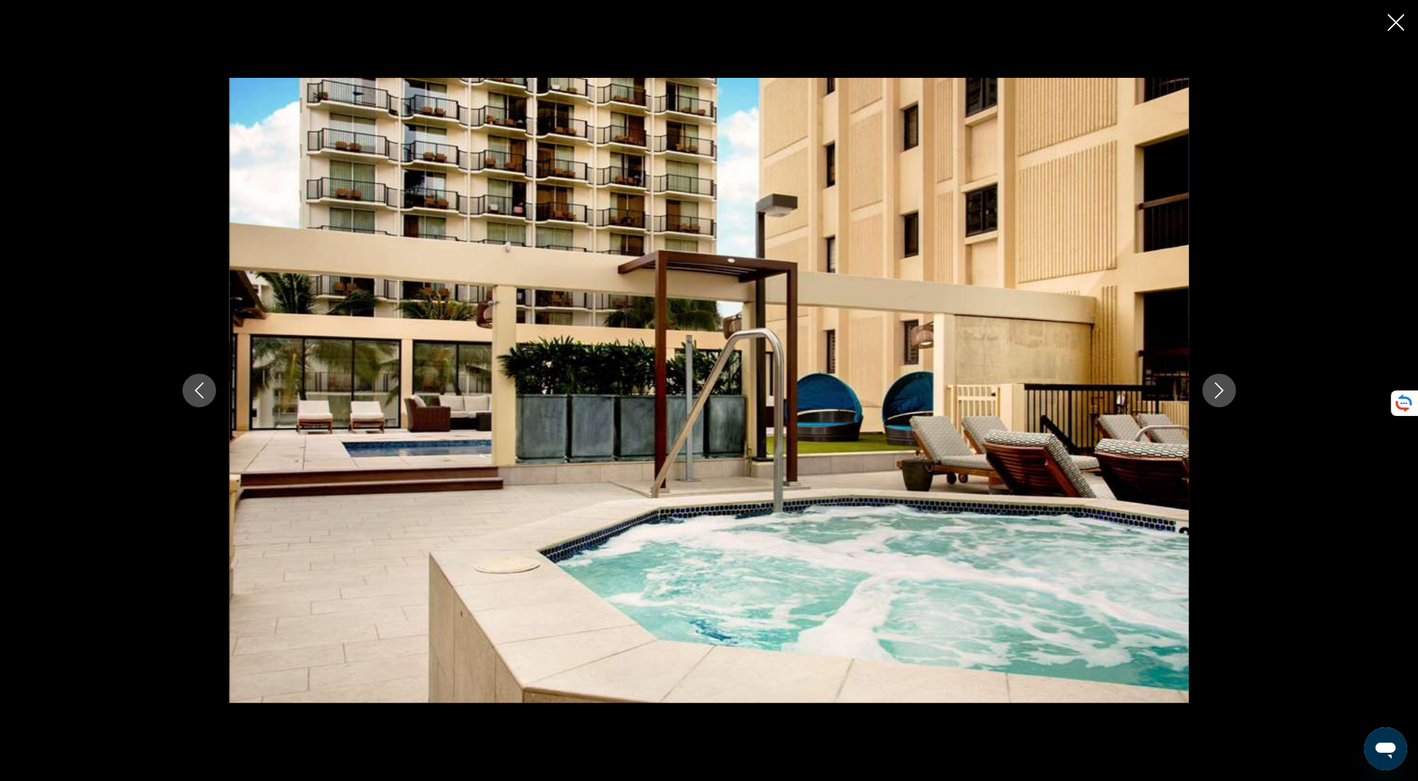
click at [1215, 384] on icon "Next image" at bounding box center [1219, 391] width 9 height 16
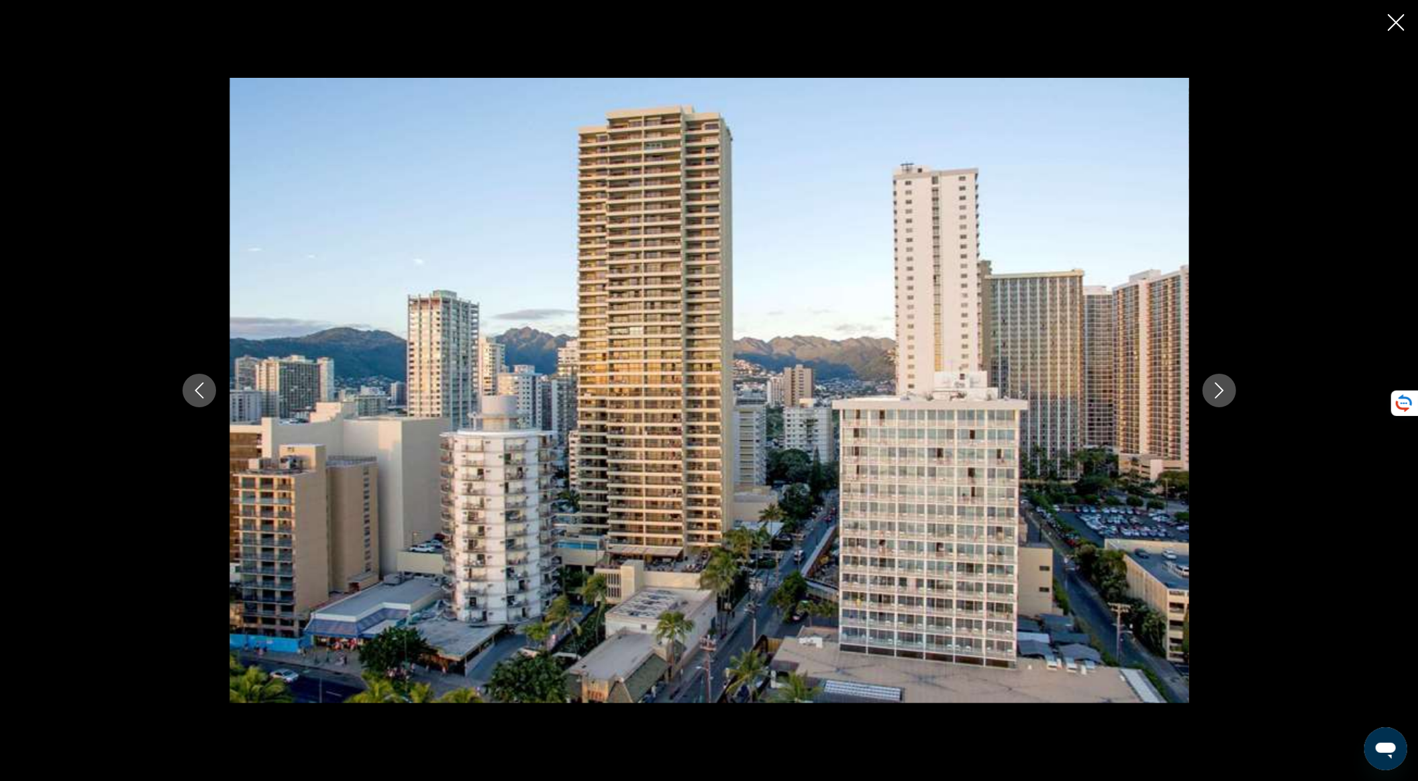
click at [1215, 384] on icon "Next image" at bounding box center [1219, 391] width 9 height 16
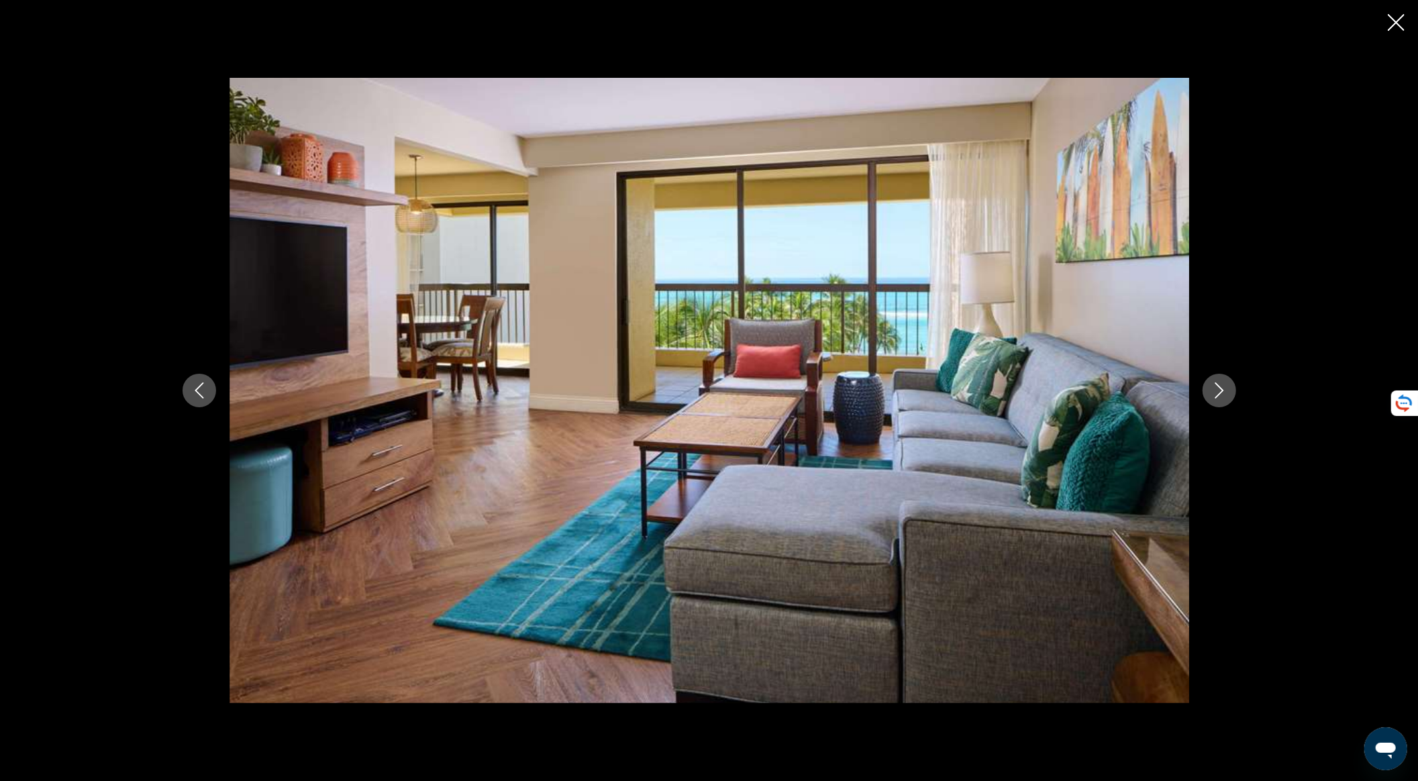
click at [1215, 384] on icon "Next image" at bounding box center [1219, 391] width 9 height 16
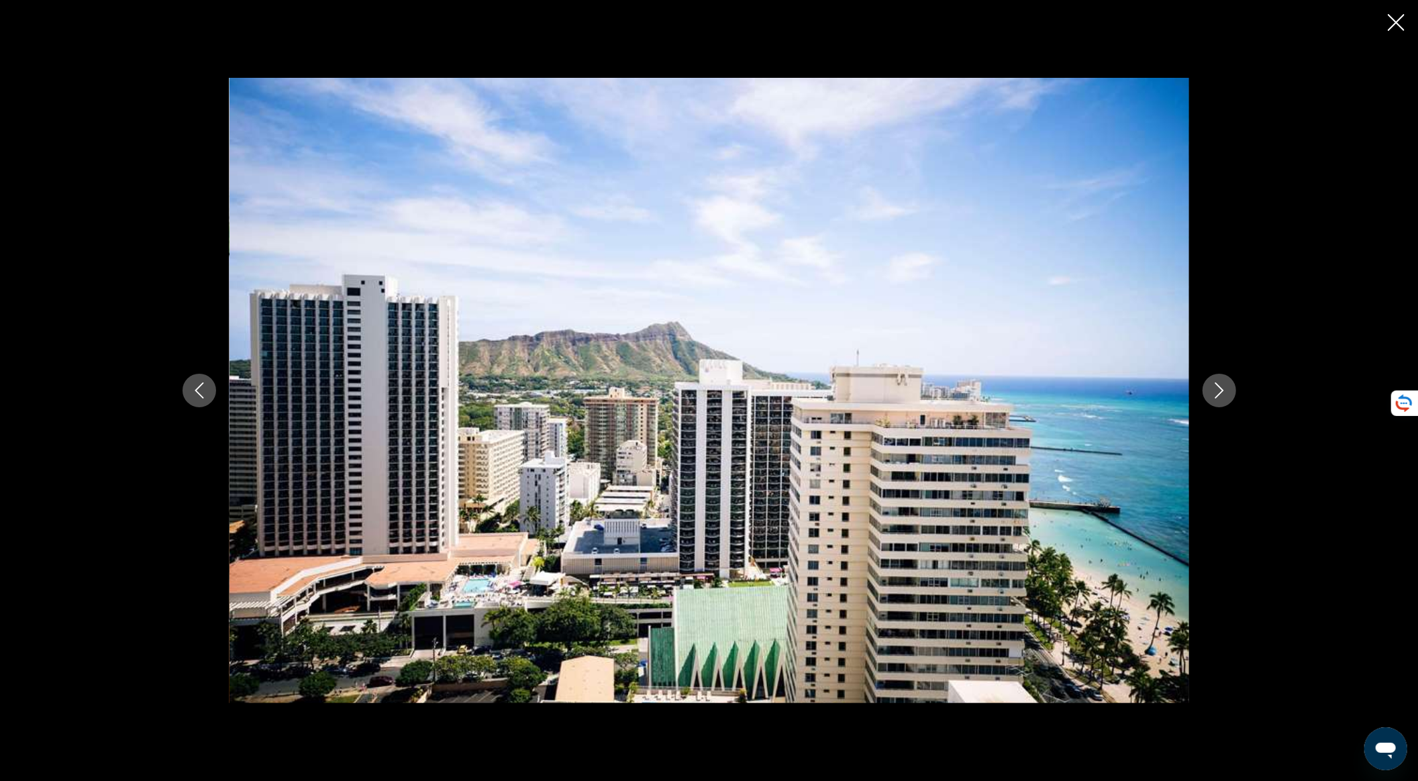
click at [1215, 384] on icon "Next image" at bounding box center [1219, 391] width 9 height 16
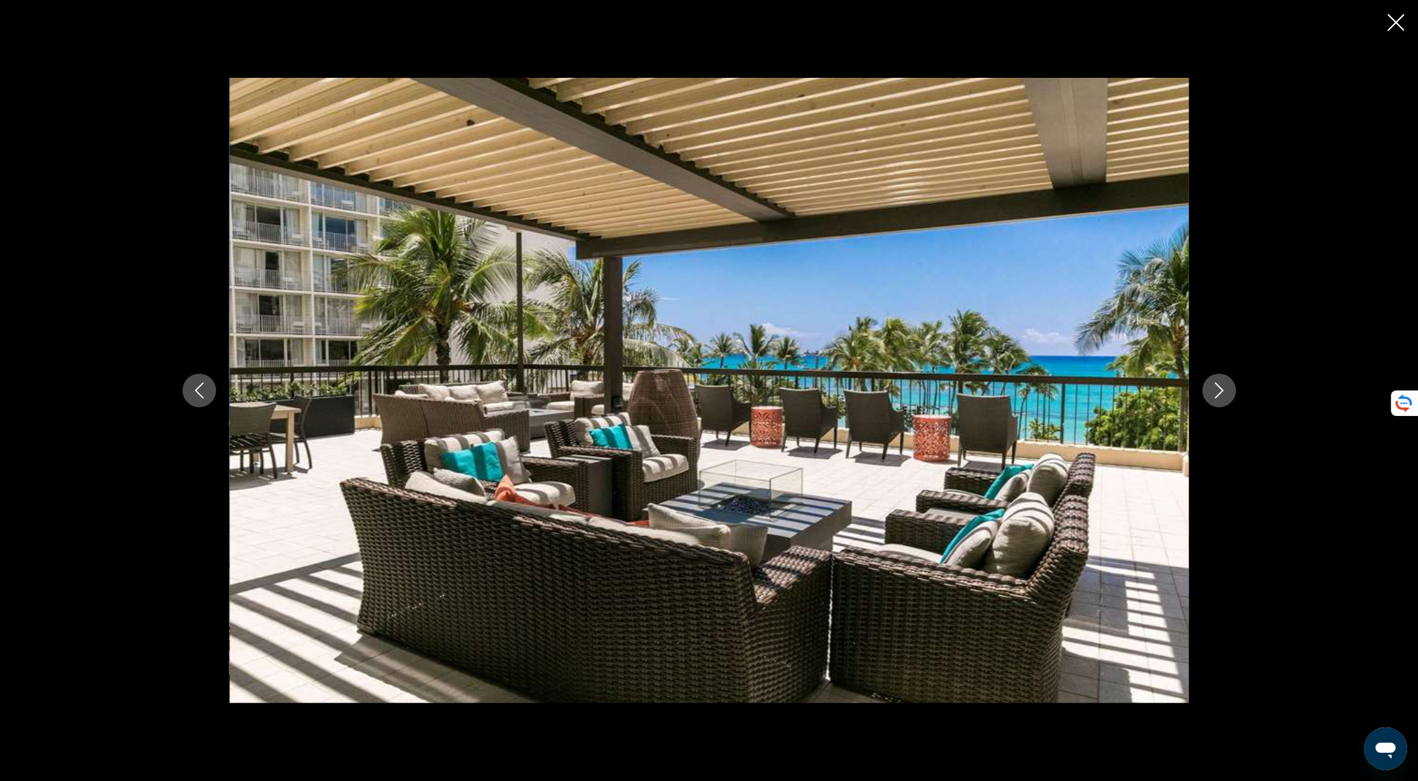
click at [1215, 384] on icon "Next image" at bounding box center [1219, 391] width 9 height 16
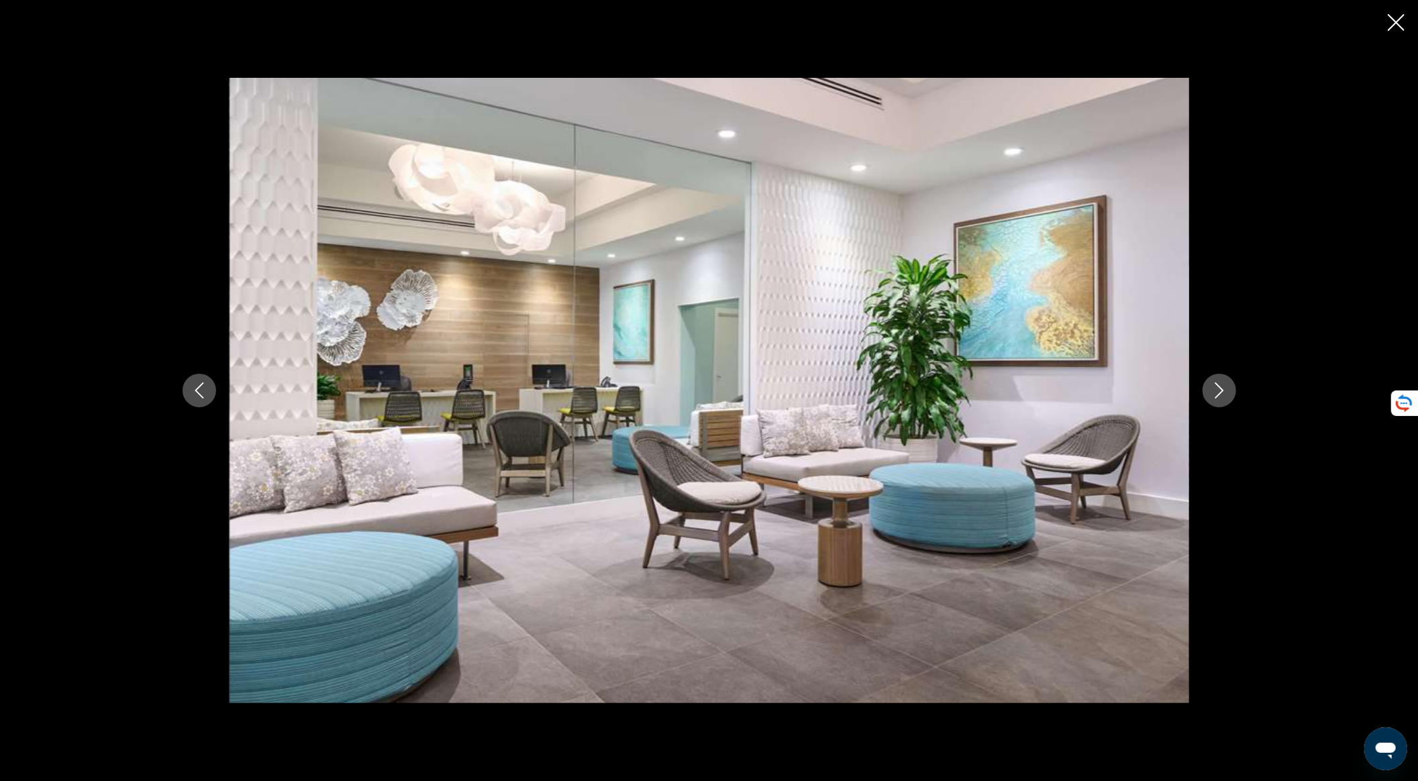
click at [1215, 384] on icon "Next image" at bounding box center [1219, 391] width 9 height 16
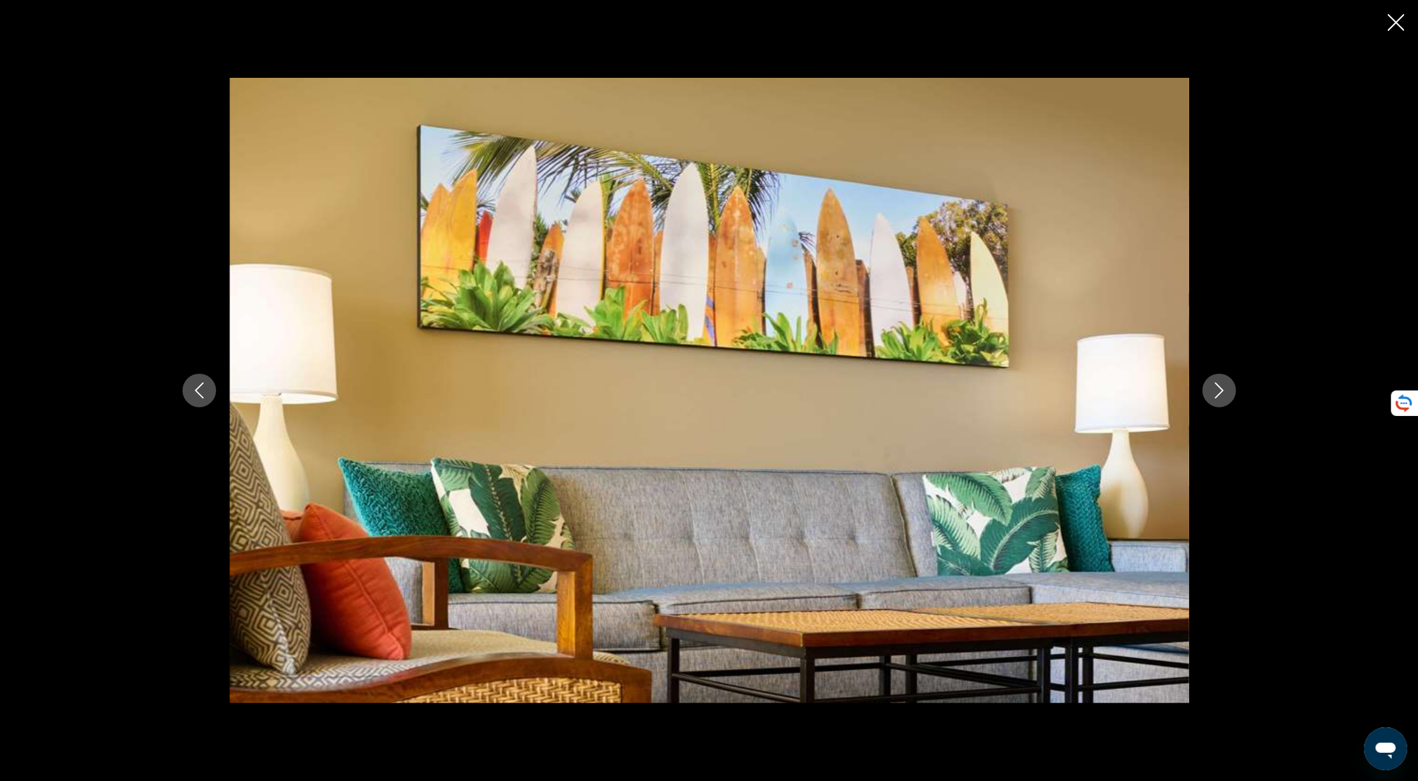
click at [1215, 384] on icon "Next image" at bounding box center [1219, 391] width 9 height 16
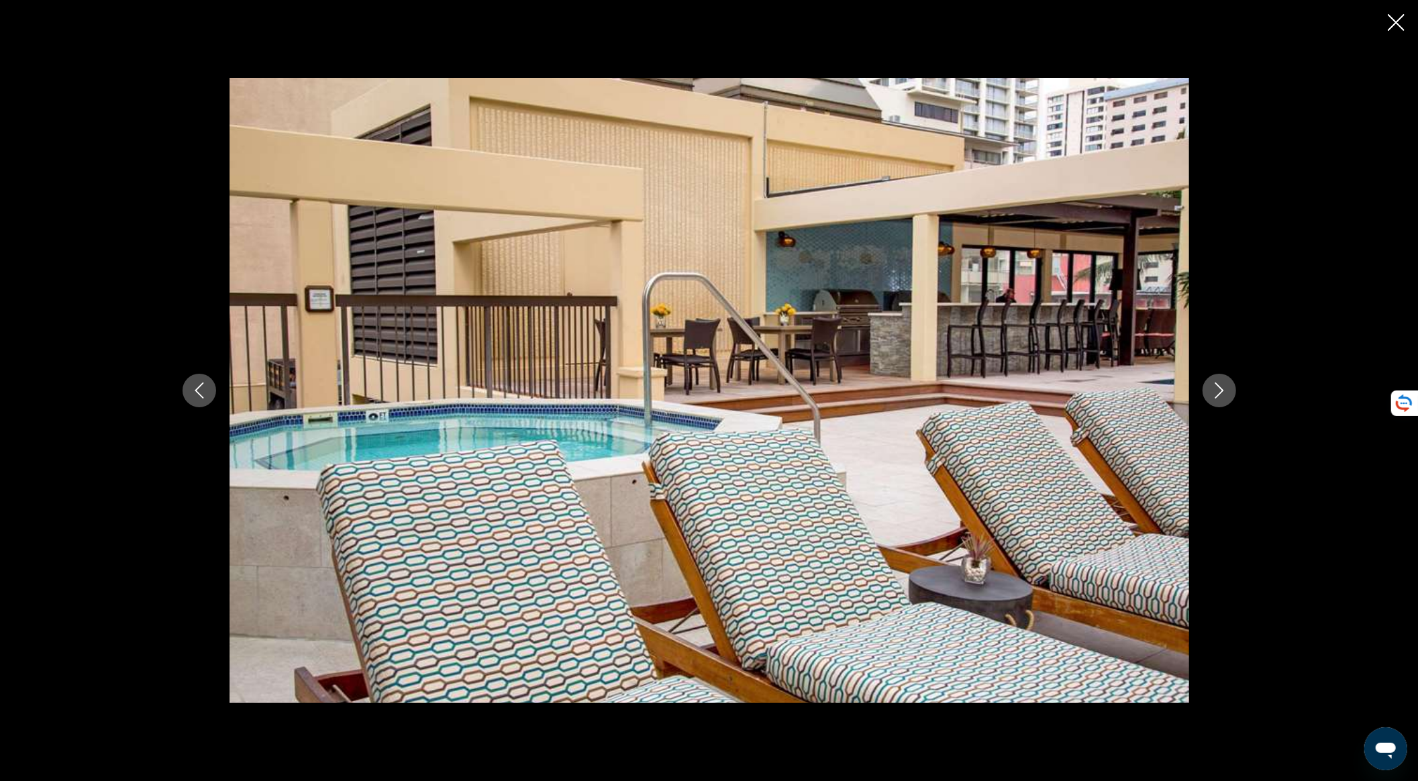
click at [1215, 384] on icon "Next image" at bounding box center [1219, 391] width 9 height 16
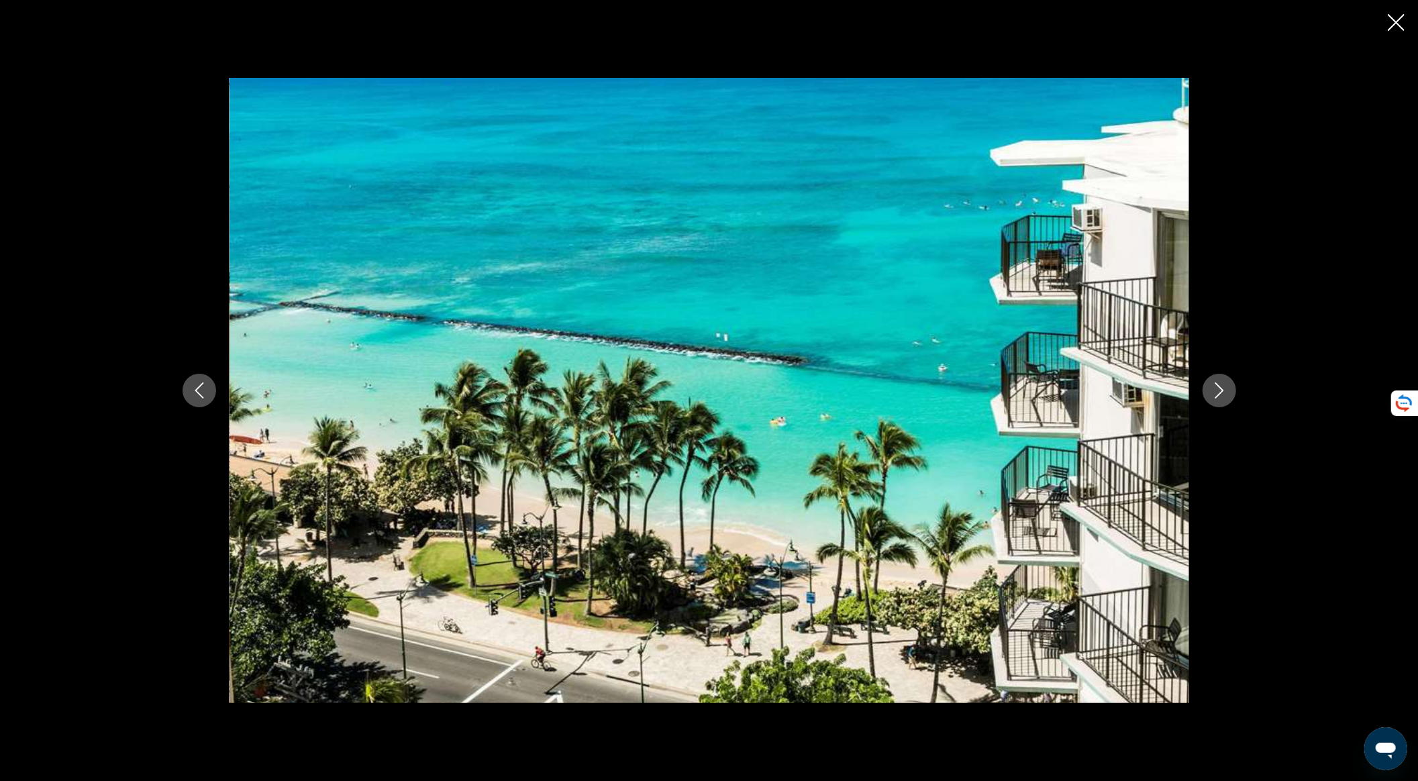
click at [1215, 384] on icon "Next image" at bounding box center [1219, 391] width 9 height 16
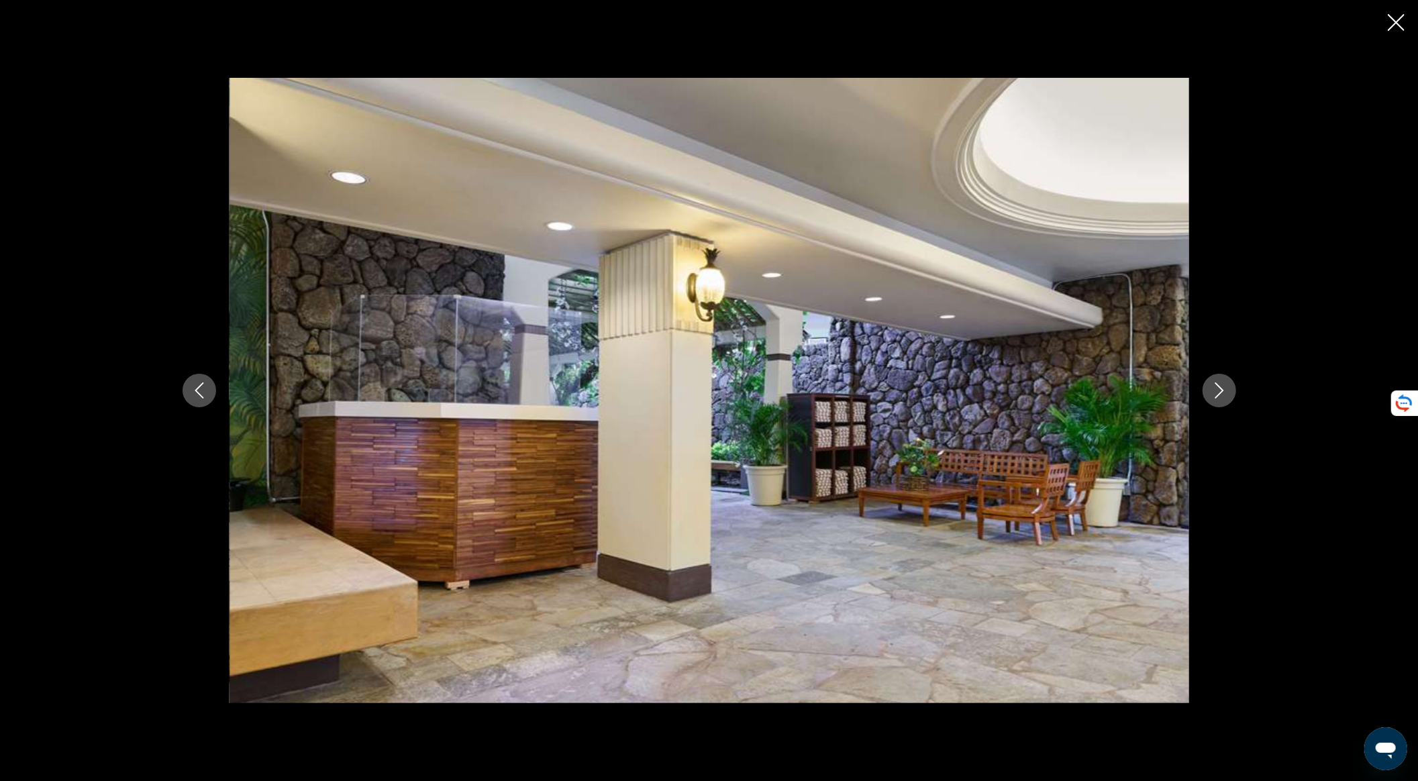
click at [1215, 384] on icon "Next image" at bounding box center [1219, 391] width 9 height 16
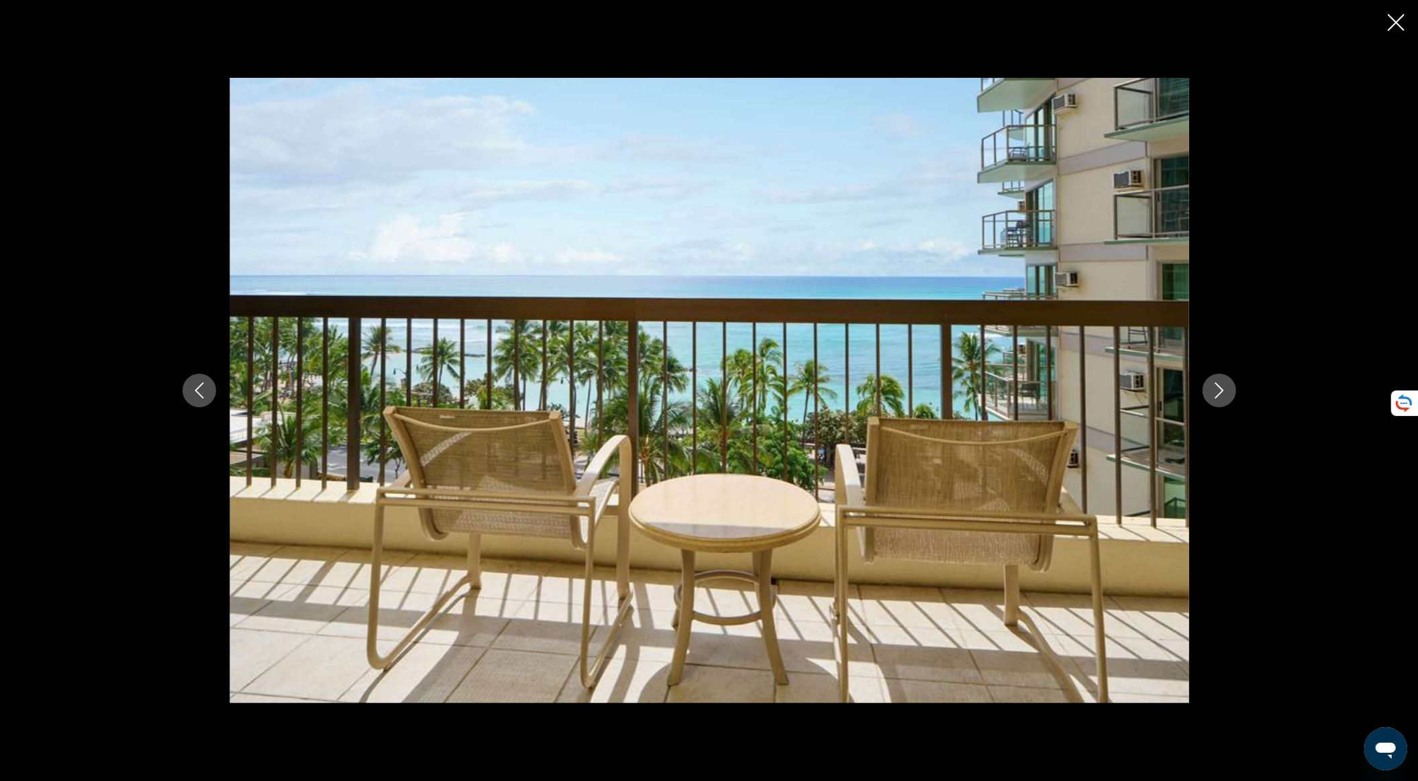
click at [1215, 384] on icon "Next image" at bounding box center [1219, 391] width 9 height 16
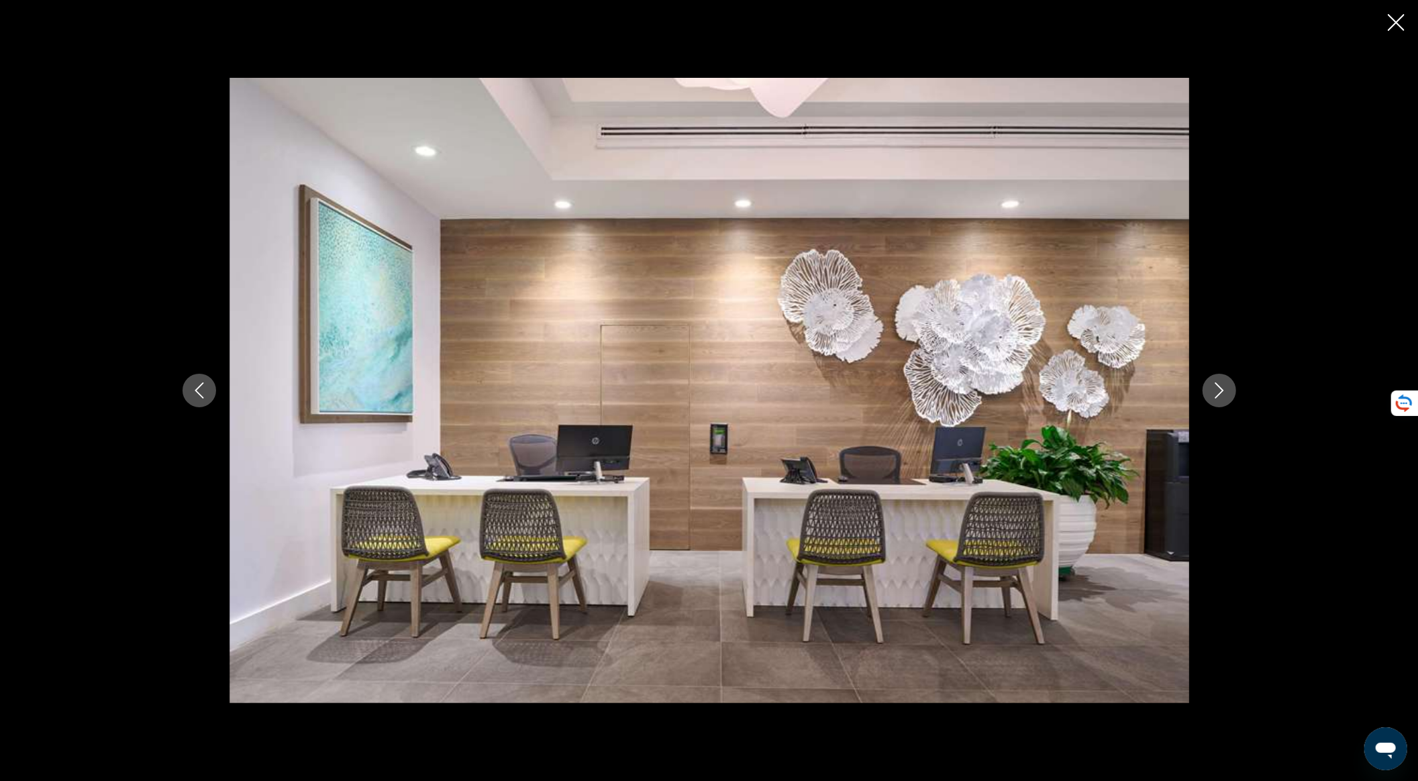
click at [1393, 20] on icon "Close slideshow" at bounding box center [1396, 22] width 17 height 17
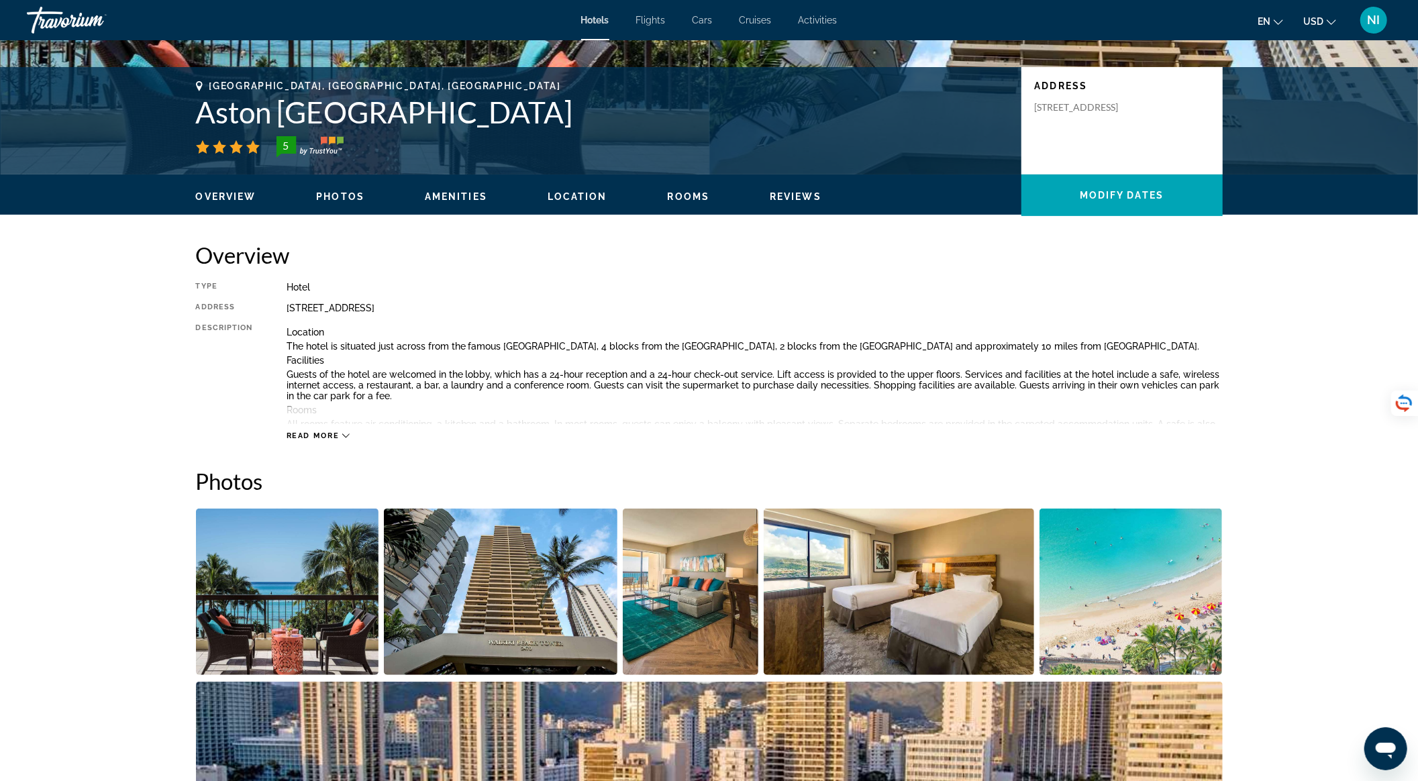
drag, startPoint x: 183, startPoint y: 117, endPoint x: 558, endPoint y: 102, distance: 374.8
click at [558, 102] on div "Honolulu, HI, United States Aston Waikiki Beach Tower 5 Address 2470 Kalakaua A…" at bounding box center [709, 121] width 1081 height 81
copy h1 "Aston [GEOGRAPHIC_DATA]"
click at [502, 603] on img "Open full-screen image slider" at bounding box center [501, 592] width 234 height 166
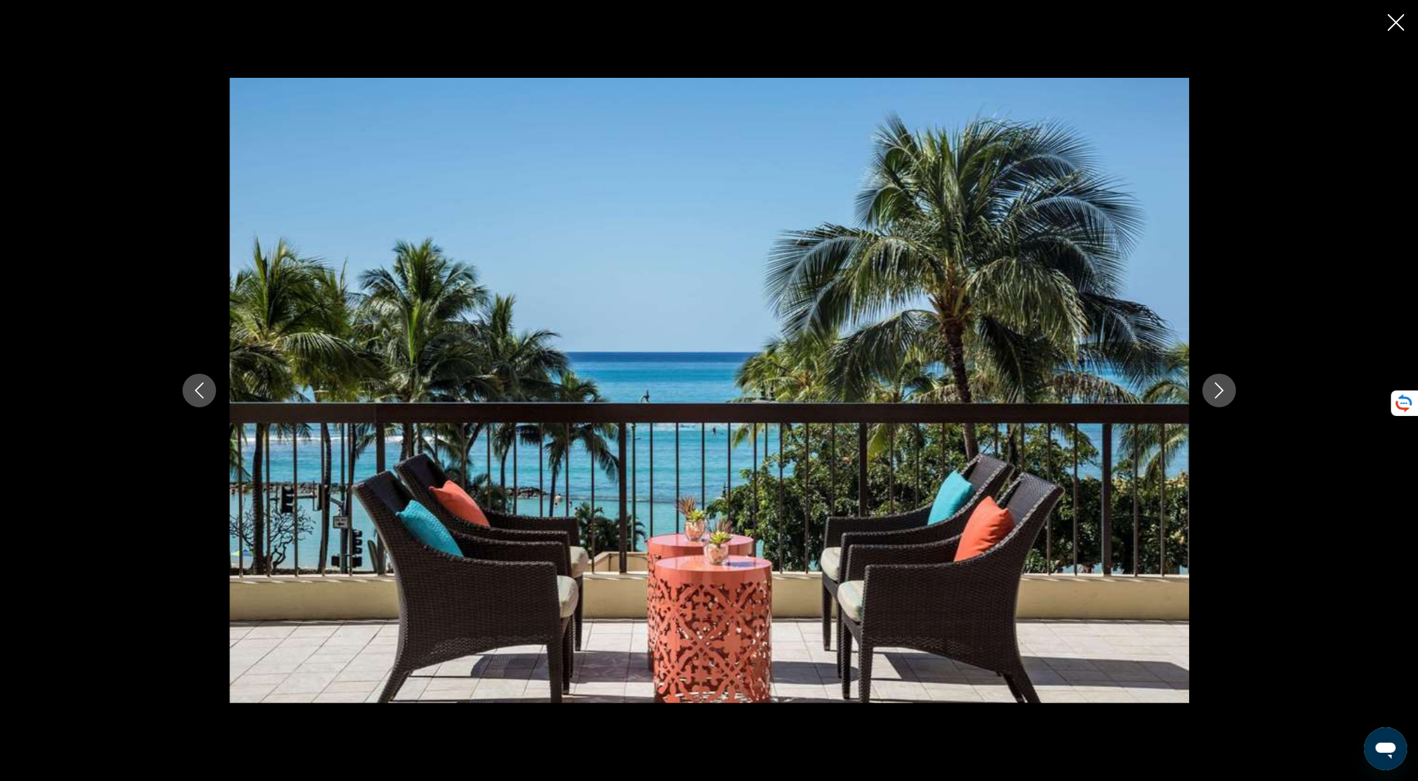
click at [1275, 391] on div "prev next" at bounding box center [709, 390] width 1418 height 781
click at [1332, 394] on div "prev next" at bounding box center [709, 390] width 1418 height 781
click at [1215, 386] on icon "Next image" at bounding box center [1219, 391] width 16 height 16
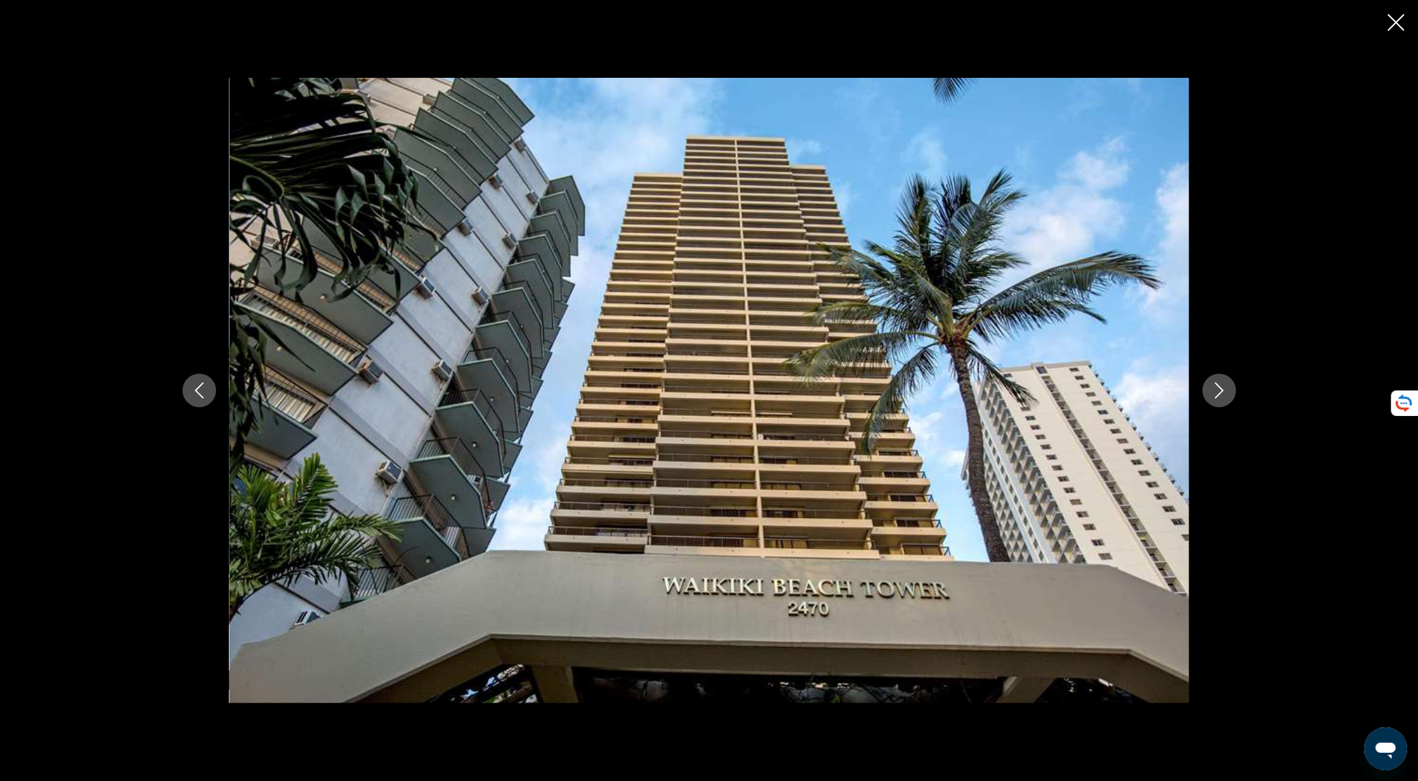
click at [1393, 19] on icon "Close slideshow" at bounding box center [1396, 22] width 17 height 17
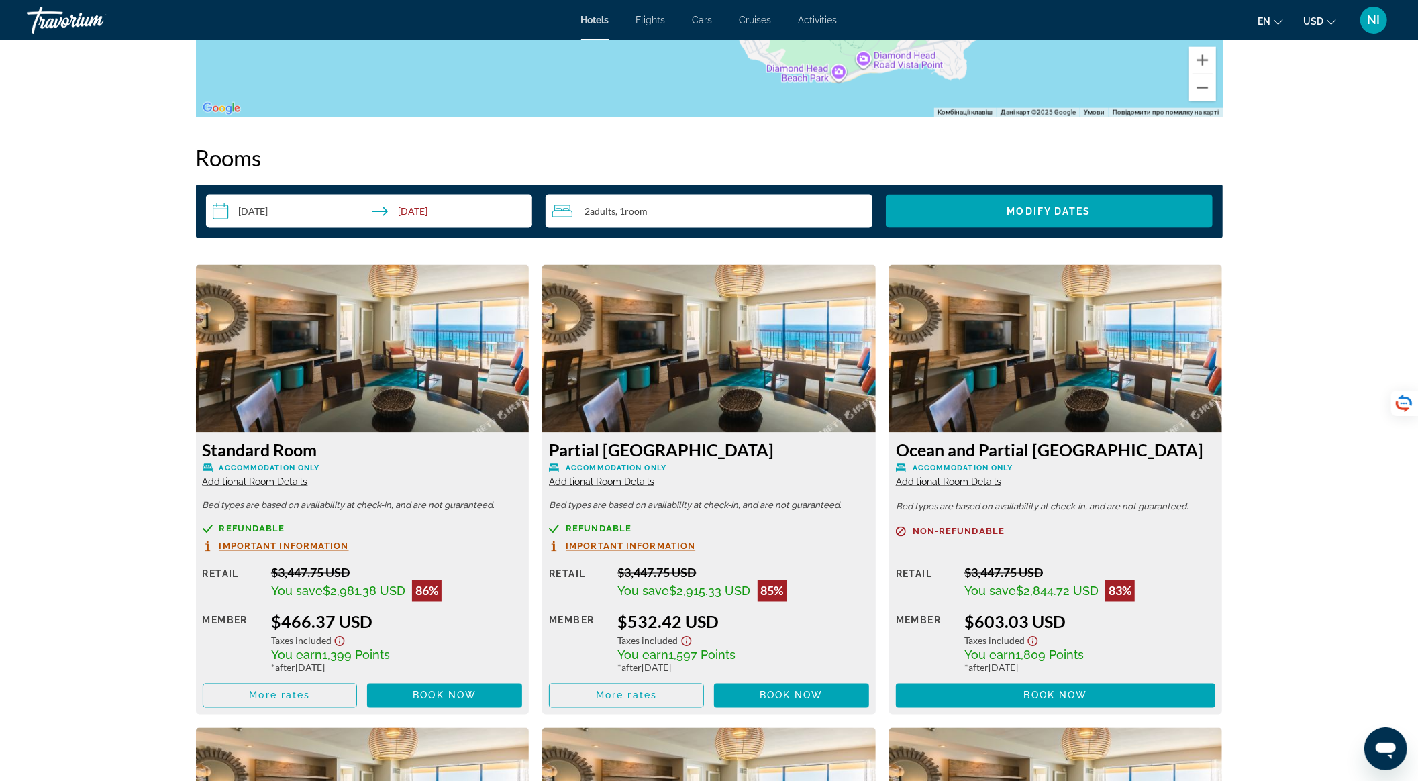
scroll to position [1521, 0]
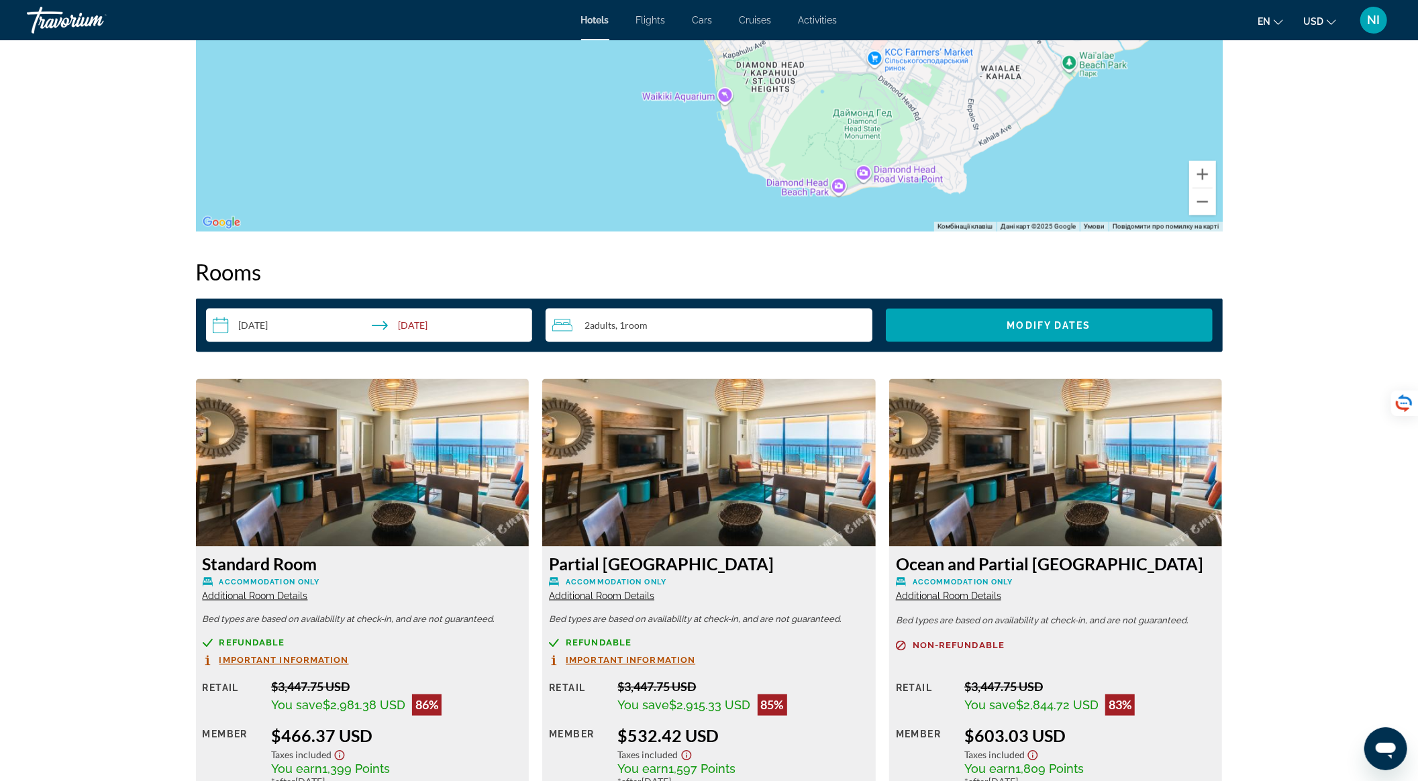
click at [640, 315] on div "2 Adult Adults , 1 Room rooms" at bounding box center [712, 326] width 320 height 34
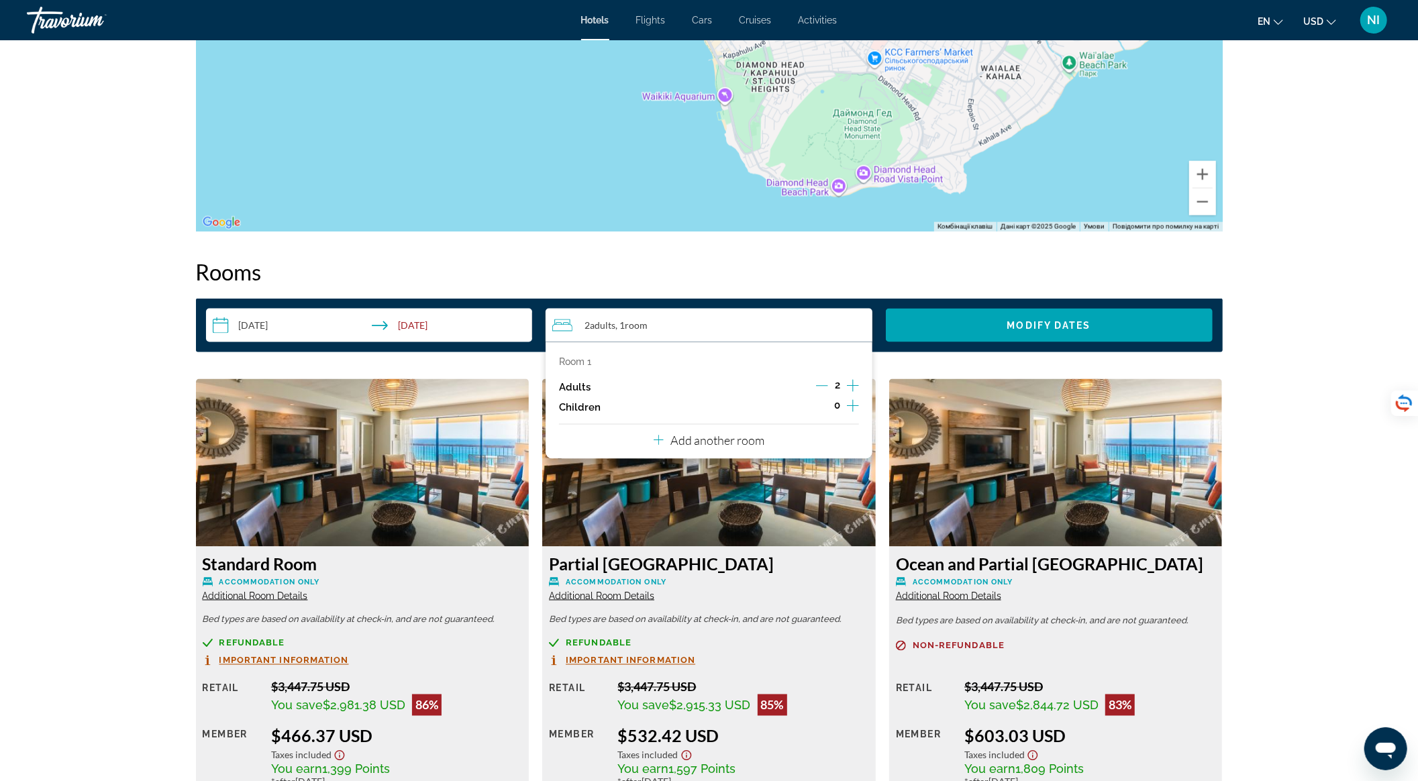
click at [856, 381] on icon "Increment adults" at bounding box center [853, 386] width 12 height 16
click at [852, 399] on icon "Increment children" at bounding box center [853, 406] width 12 height 16
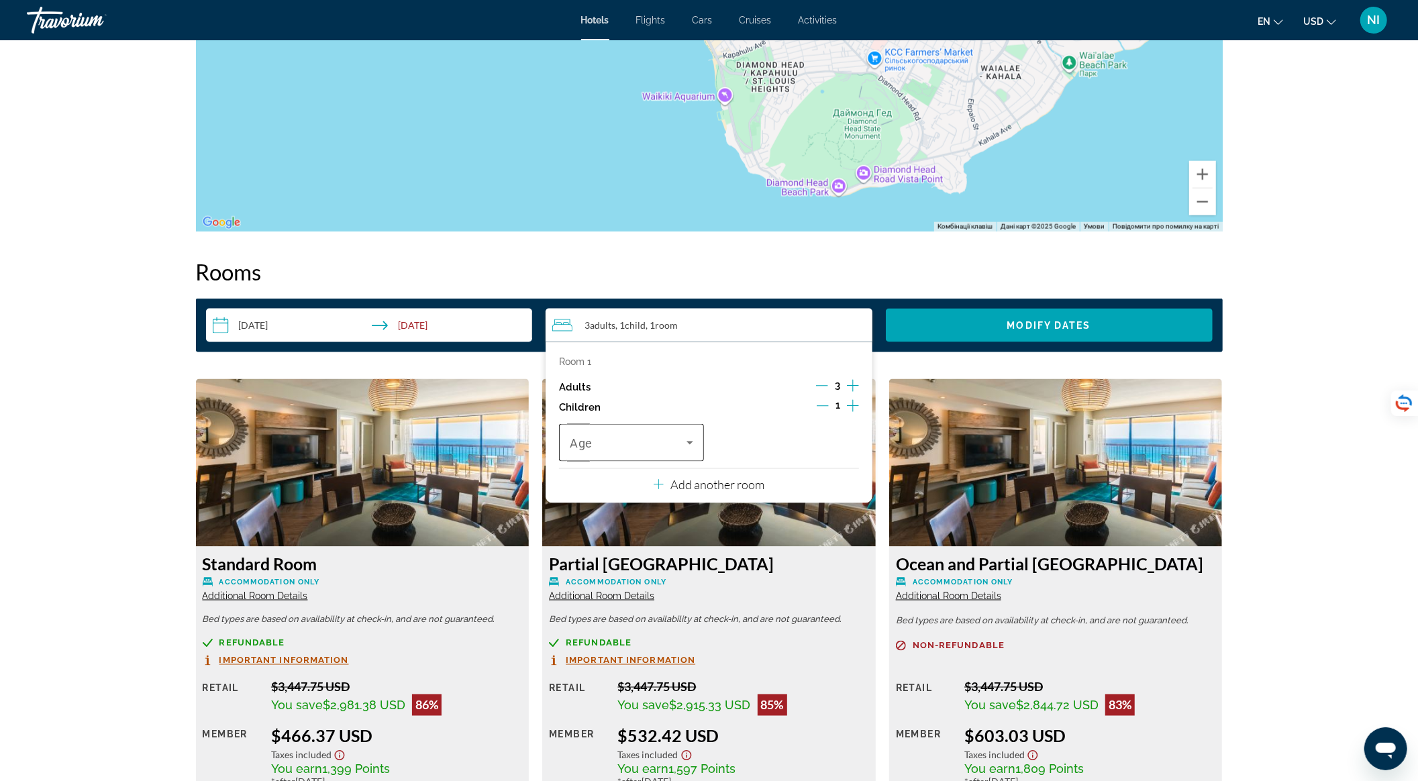
click at [687, 452] on div "Travelers: 3 adults, 1 child" at bounding box center [631, 443] width 123 height 38
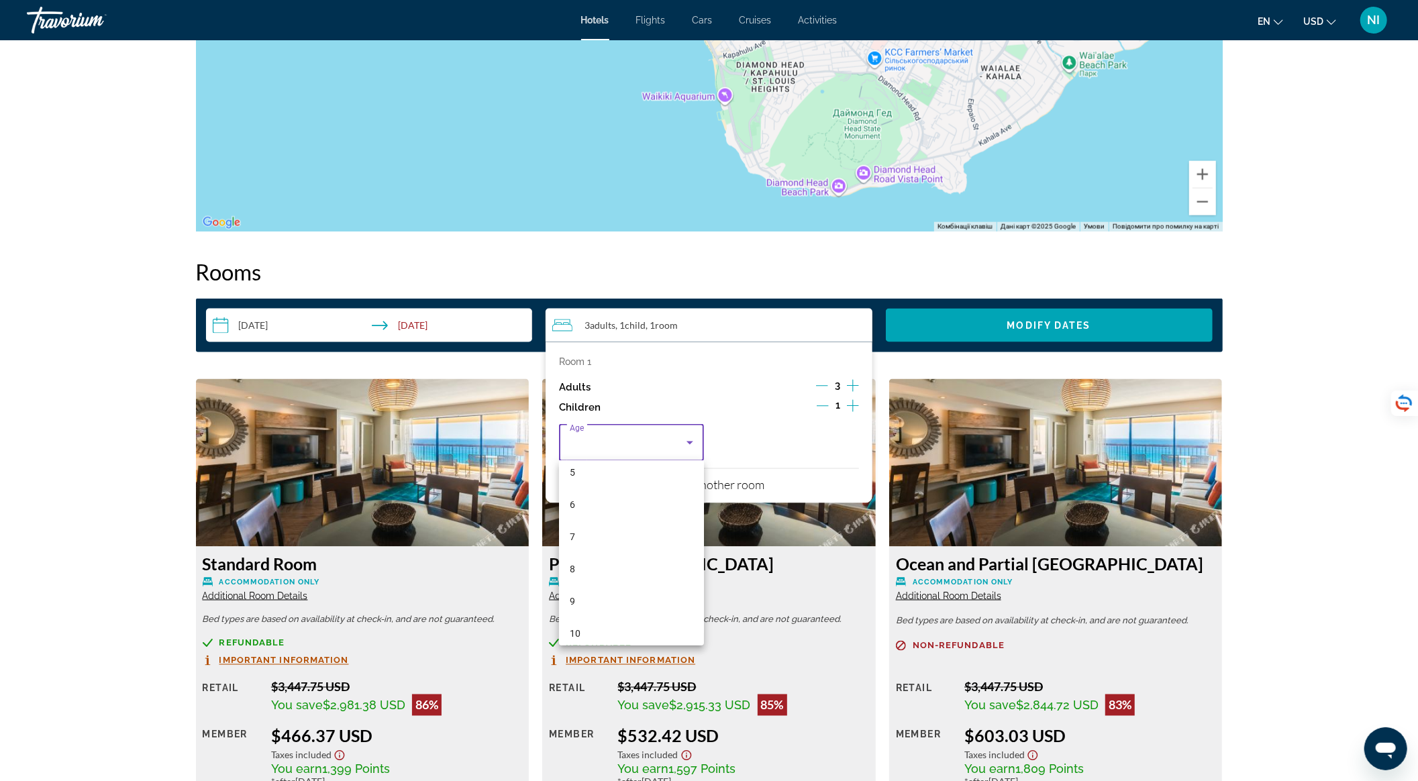
scroll to position [358, 0]
click at [631, 636] on mat-option "16" at bounding box center [631, 640] width 145 height 32
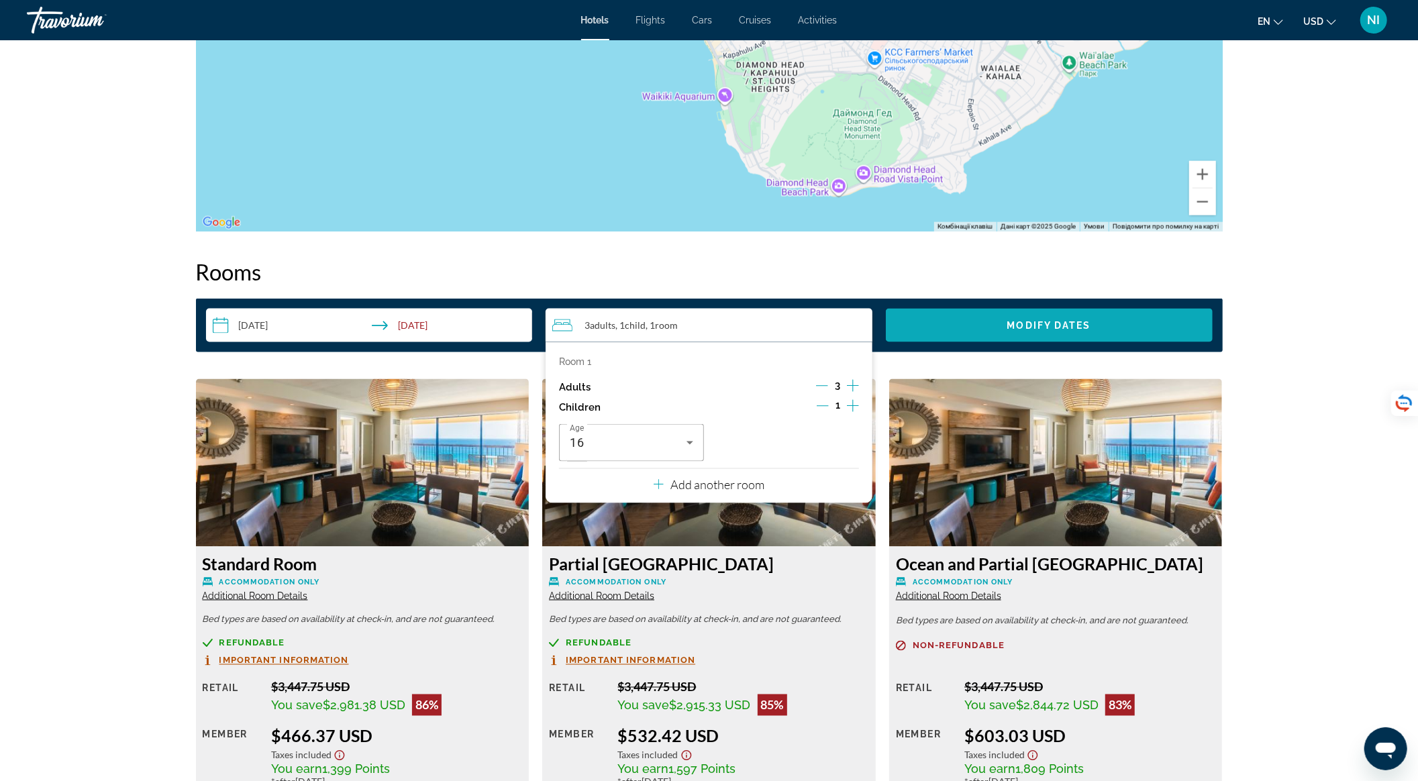
click at [964, 323] on span "Search widget" at bounding box center [1049, 325] width 327 height 32
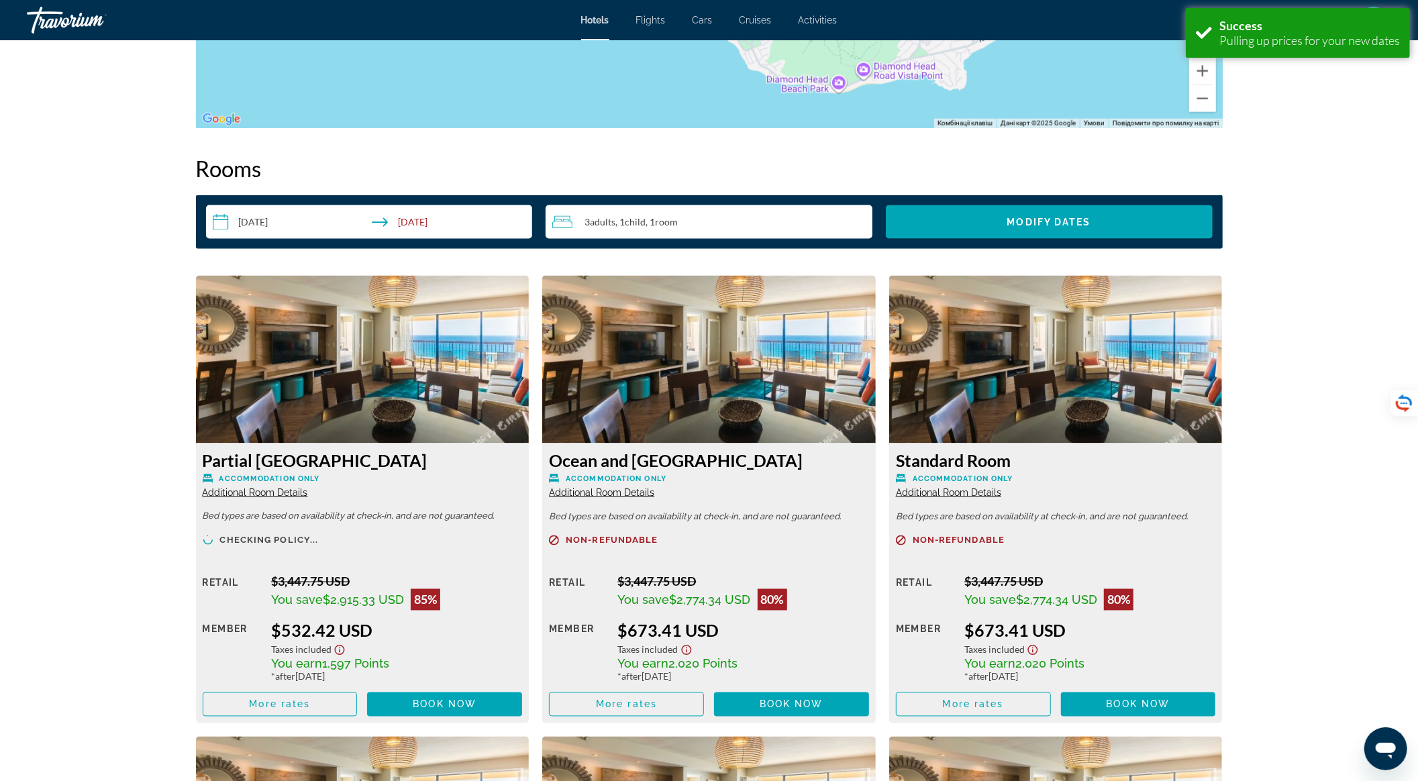
scroll to position [1629, 0]
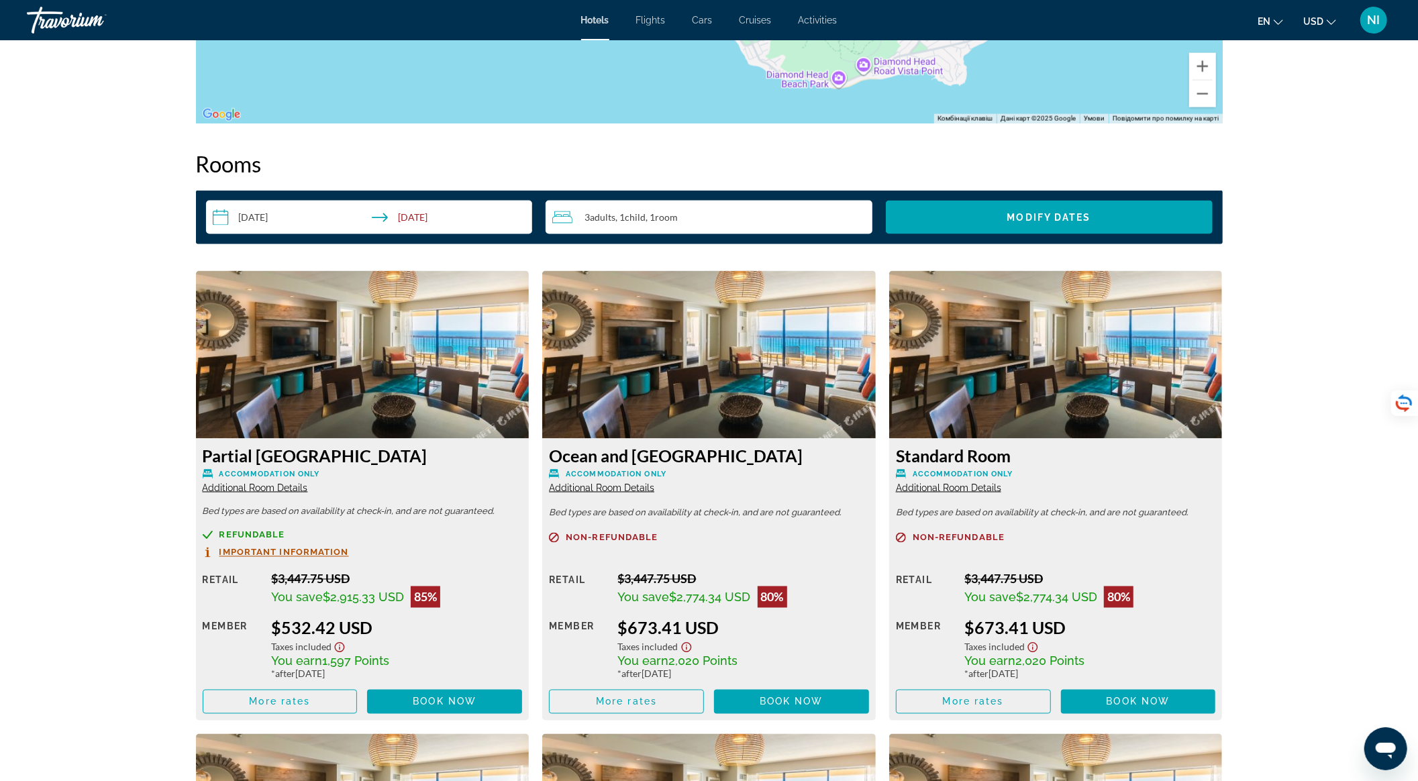
click at [689, 330] on img "Main content" at bounding box center [709, 355] width 334 height 168
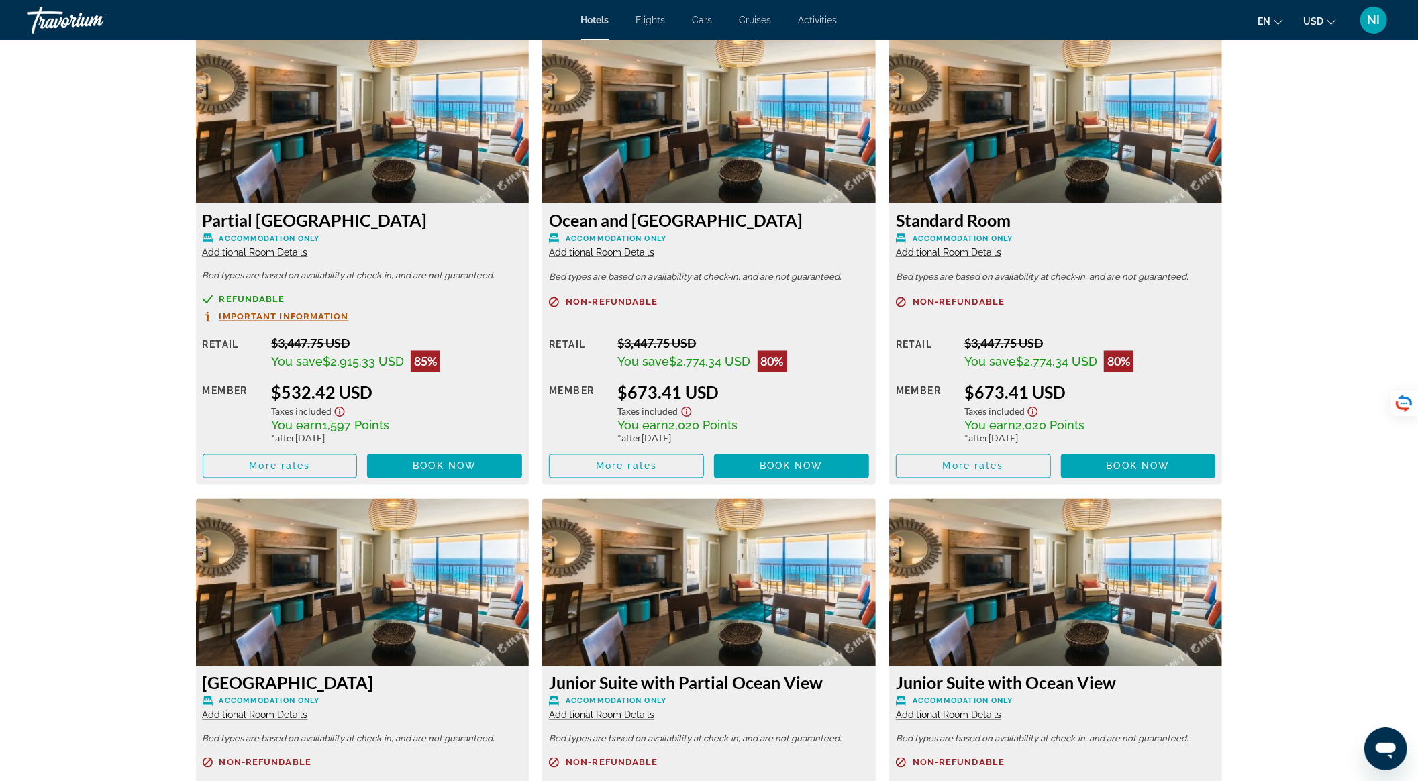
scroll to position [1718, 0]
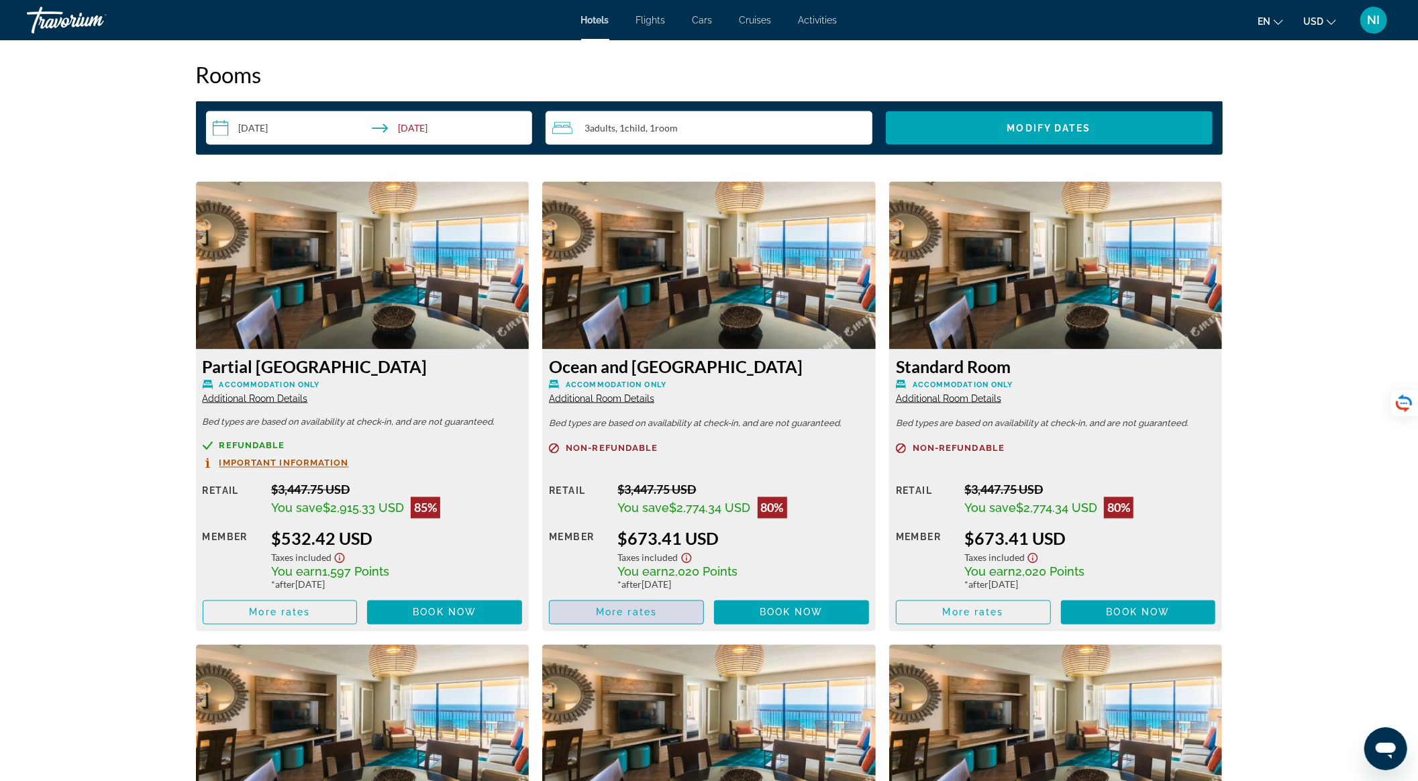
click at [672, 615] on span "Main content" at bounding box center [627, 613] width 154 height 32
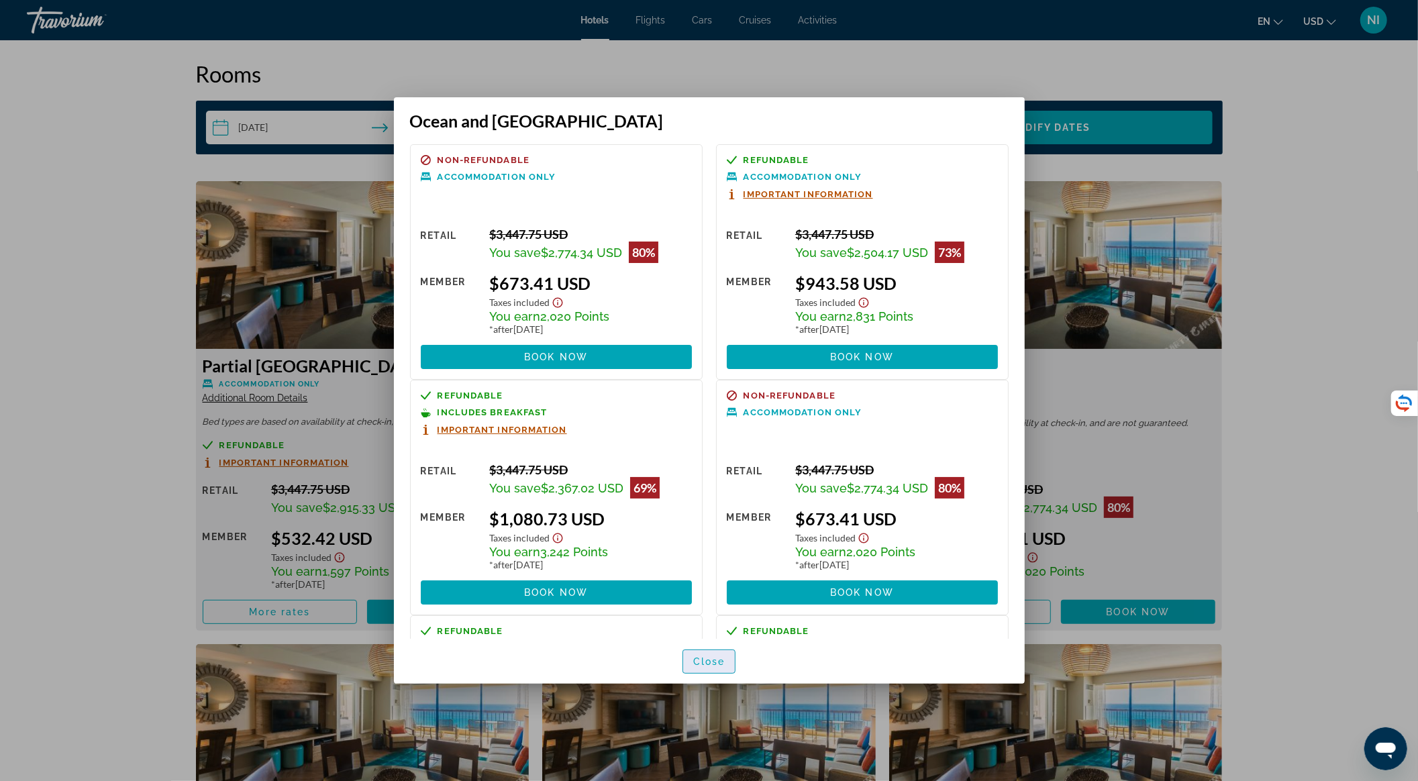
click at [714, 661] on span "Close" at bounding box center [709, 661] width 32 height 11
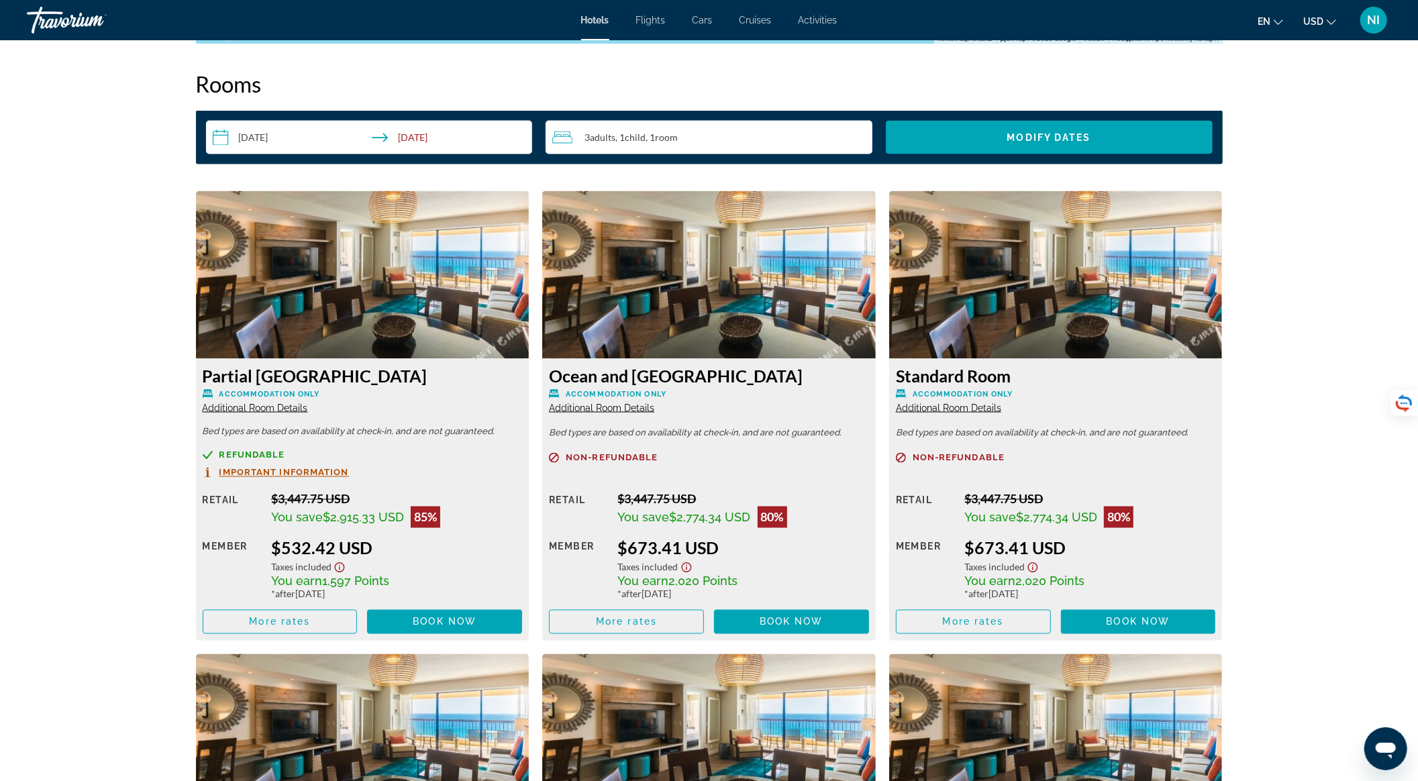
scroll to position [1700, 0]
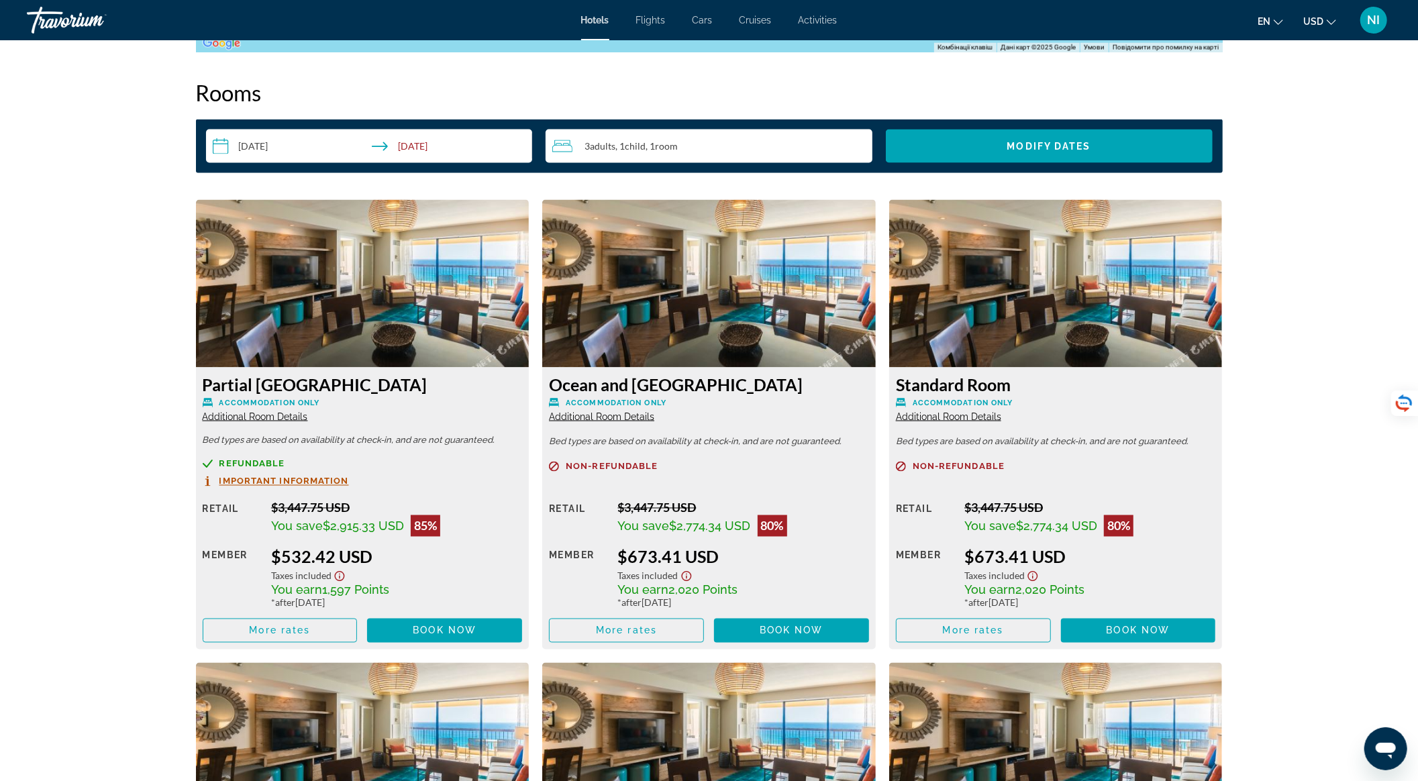
click at [277, 419] on span "Additional Room Details" at bounding box center [255, 416] width 105 height 11
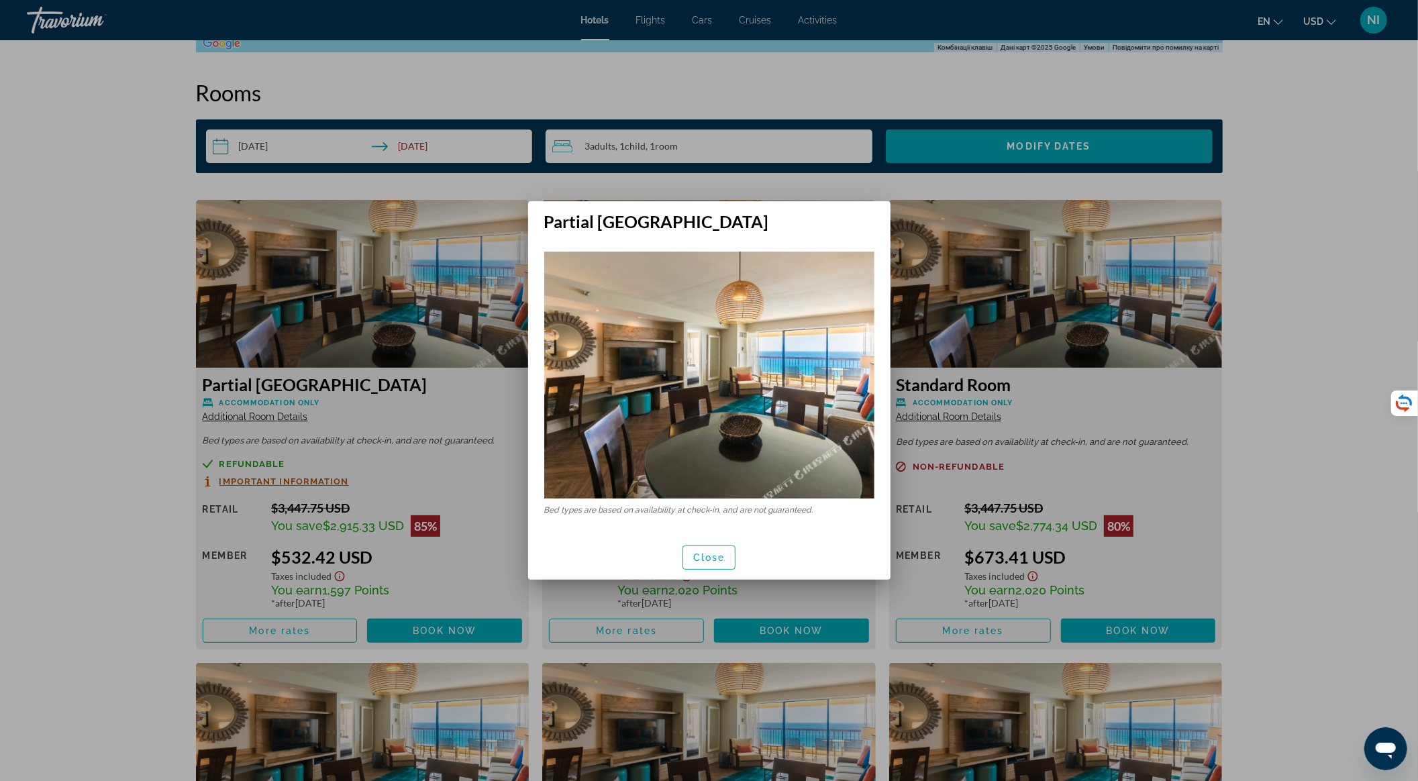
scroll to position [0, 0]
click at [699, 548] on span "button" at bounding box center [709, 558] width 52 height 32
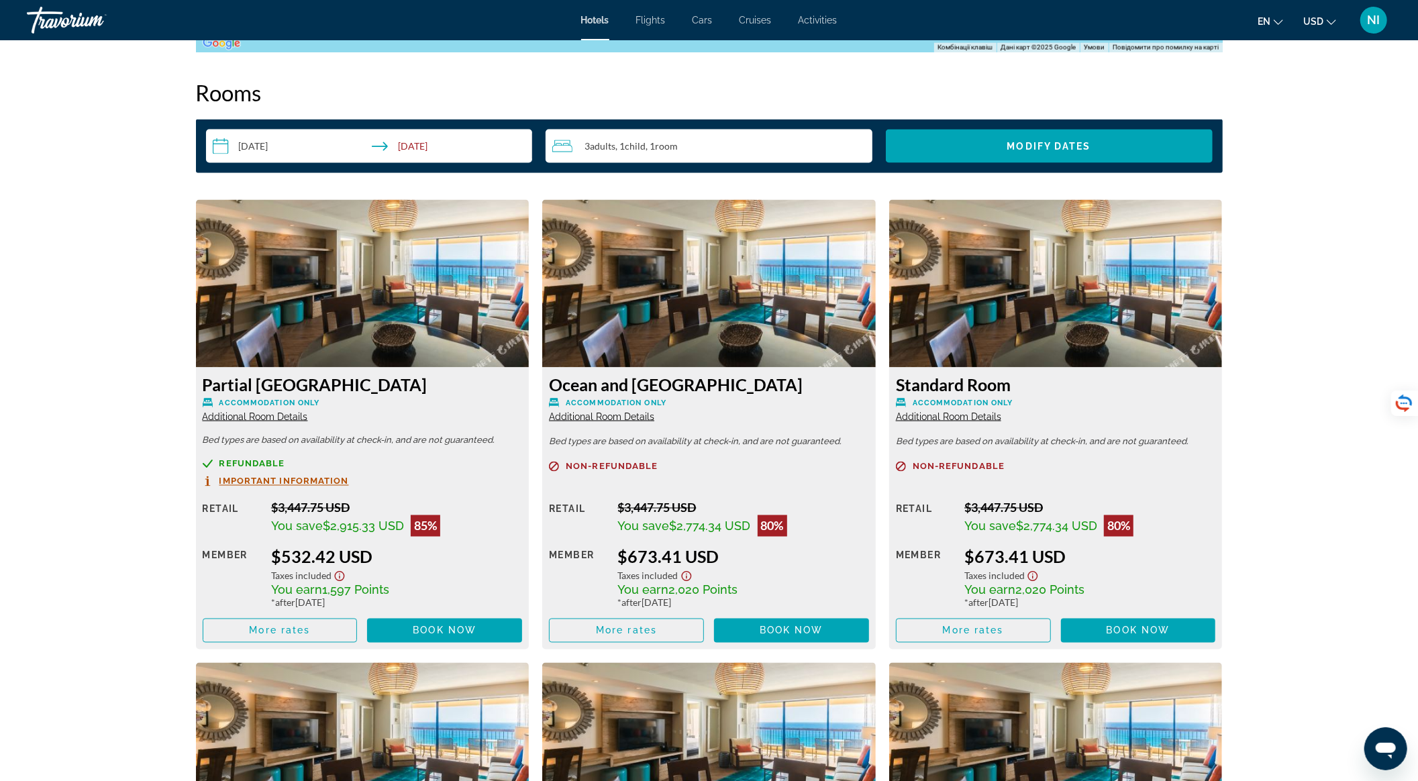
click at [632, 419] on span "Additional Room Details" at bounding box center [601, 416] width 105 height 11
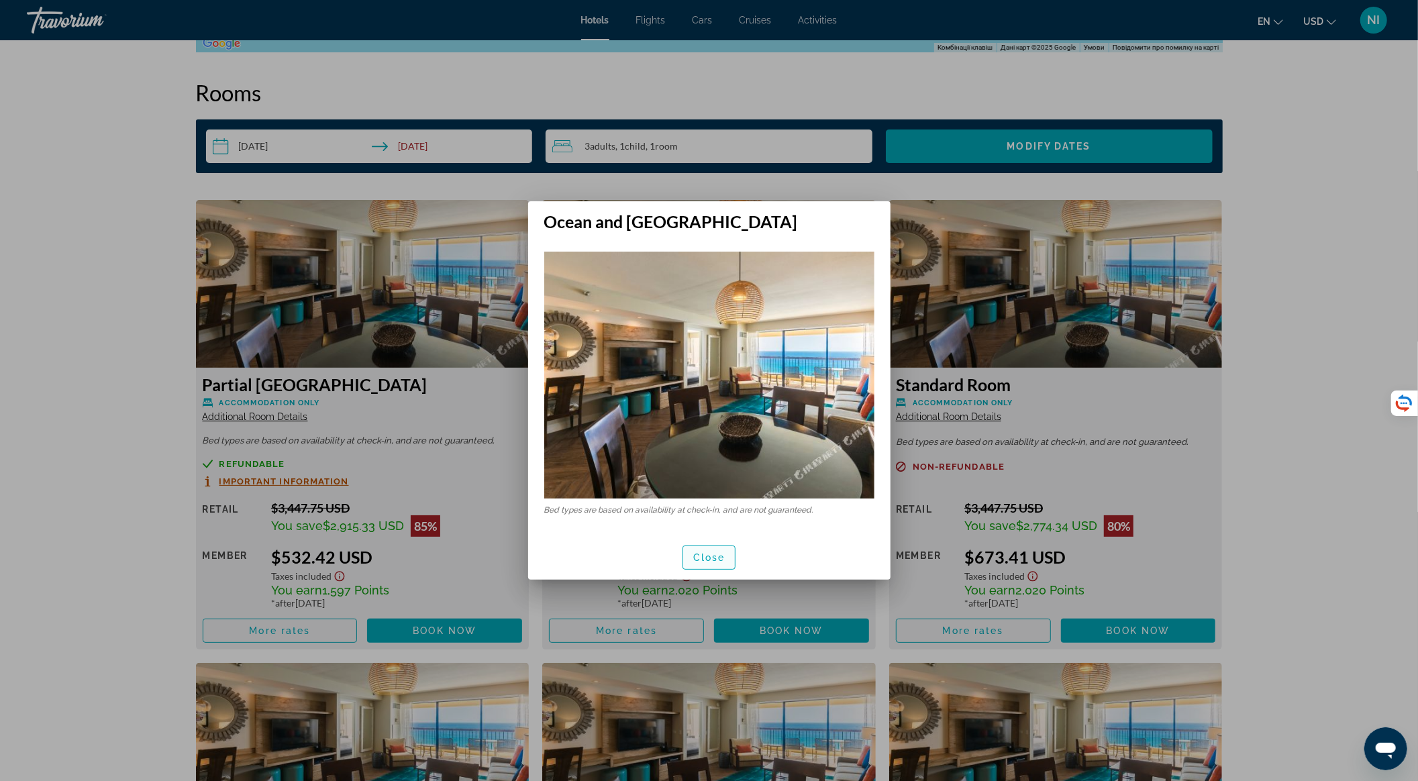
click at [713, 557] on span "Close" at bounding box center [709, 557] width 32 height 11
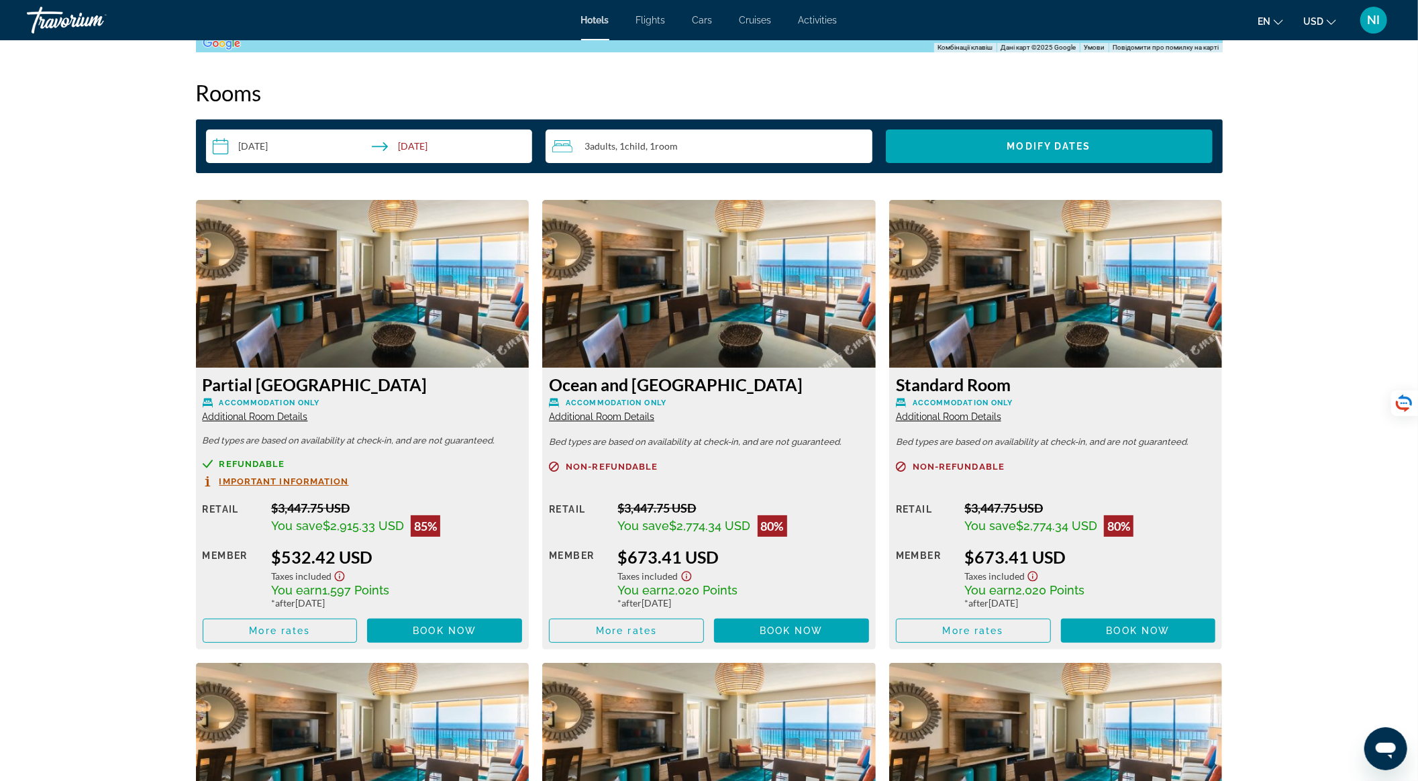
scroll to position [1700, 0]
click at [929, 417] on span "Additional Room Details" at bounding box center [948, 416] width 105 height 11
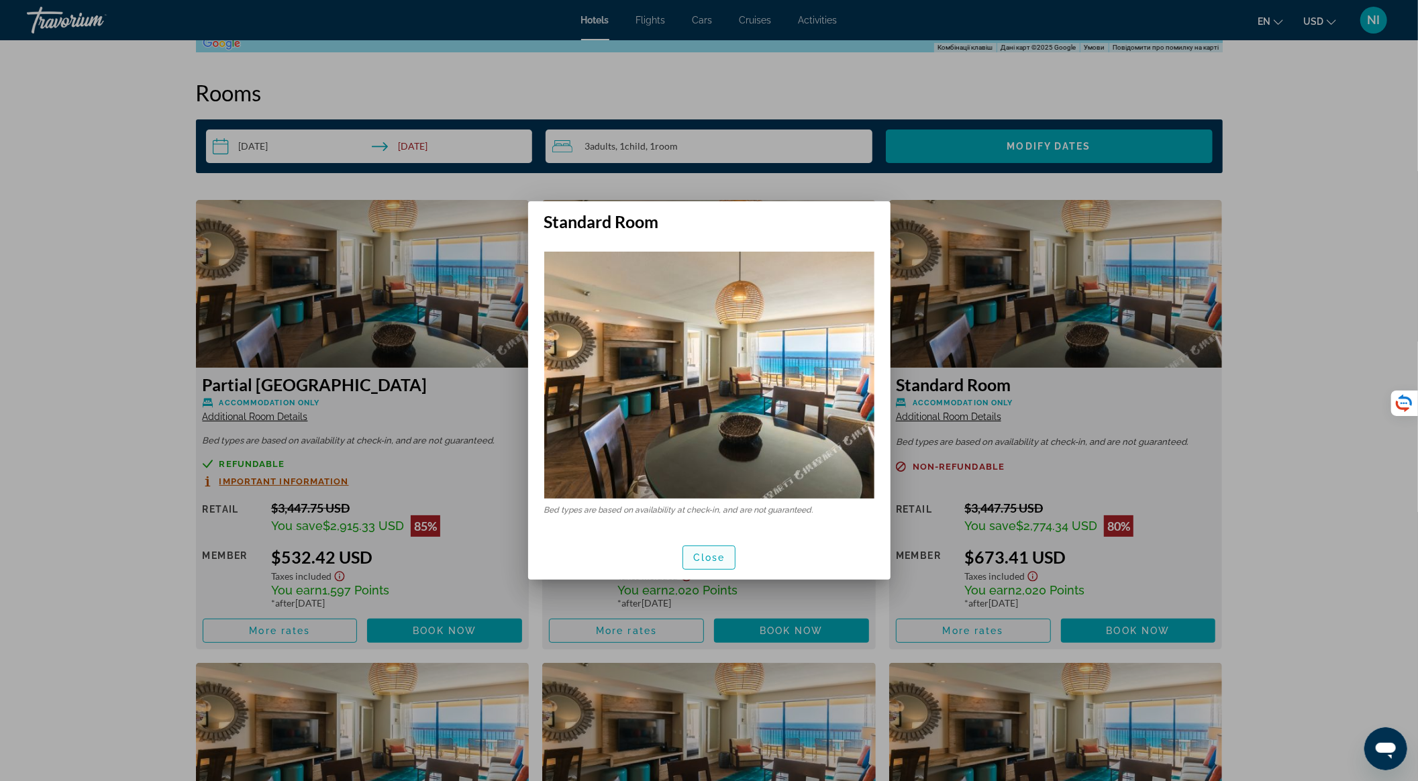
click at [706, 556] on span "Close" at bounding box center [709, 557] width 32 height 11
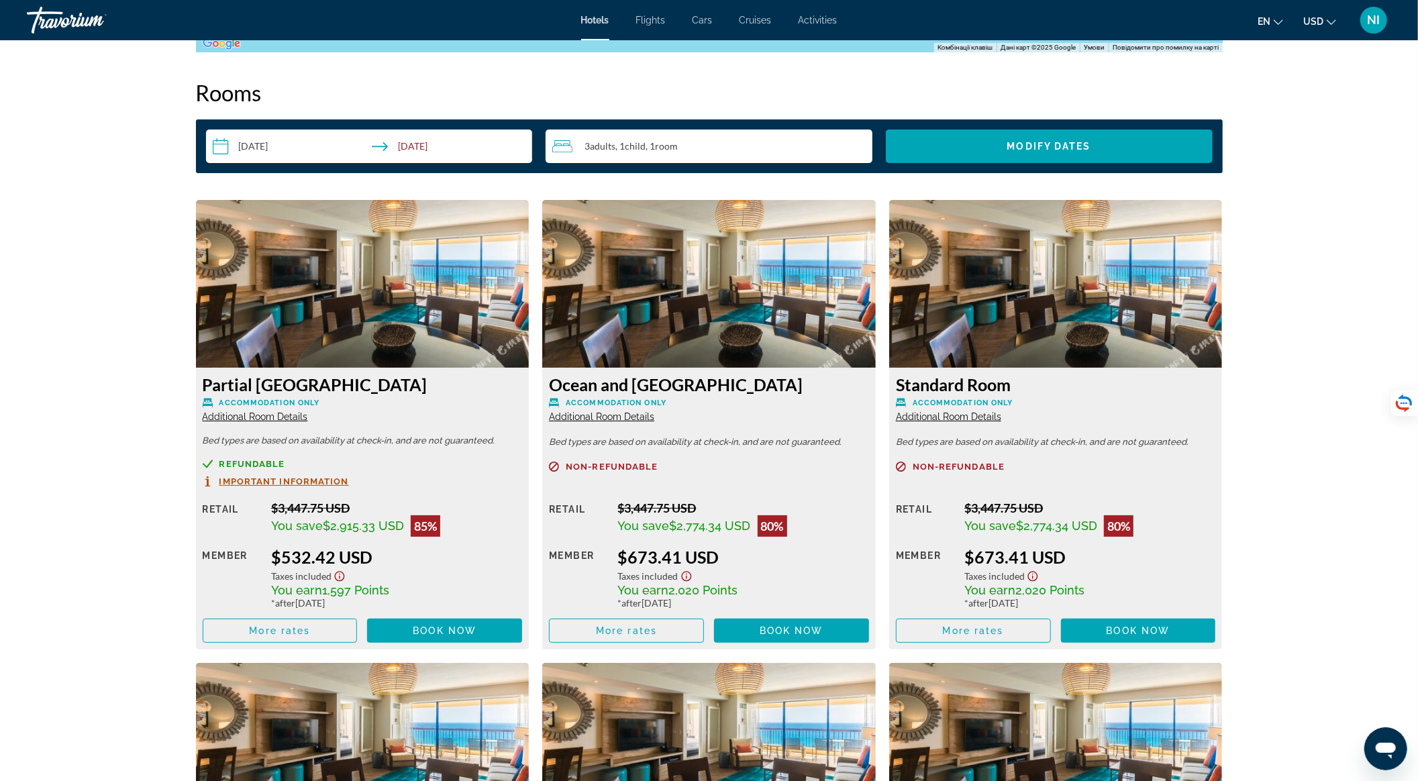
scroll to position [1700, 0]
click at [333, 630] on span "Main content" at bounding box center [280, 631] width 154 height 32
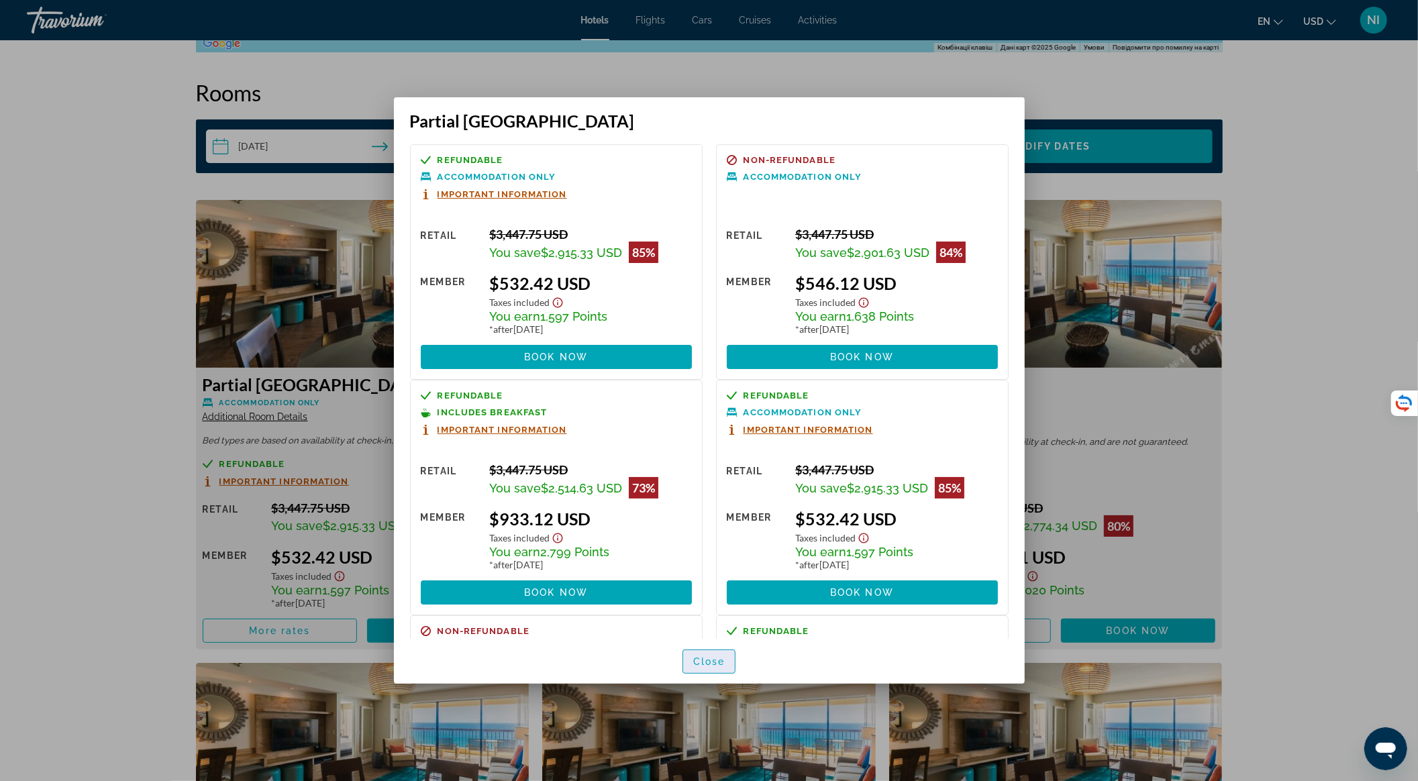
click at [700, 662] on span "Close" at bounding box center [709, 661] width 32 height 11
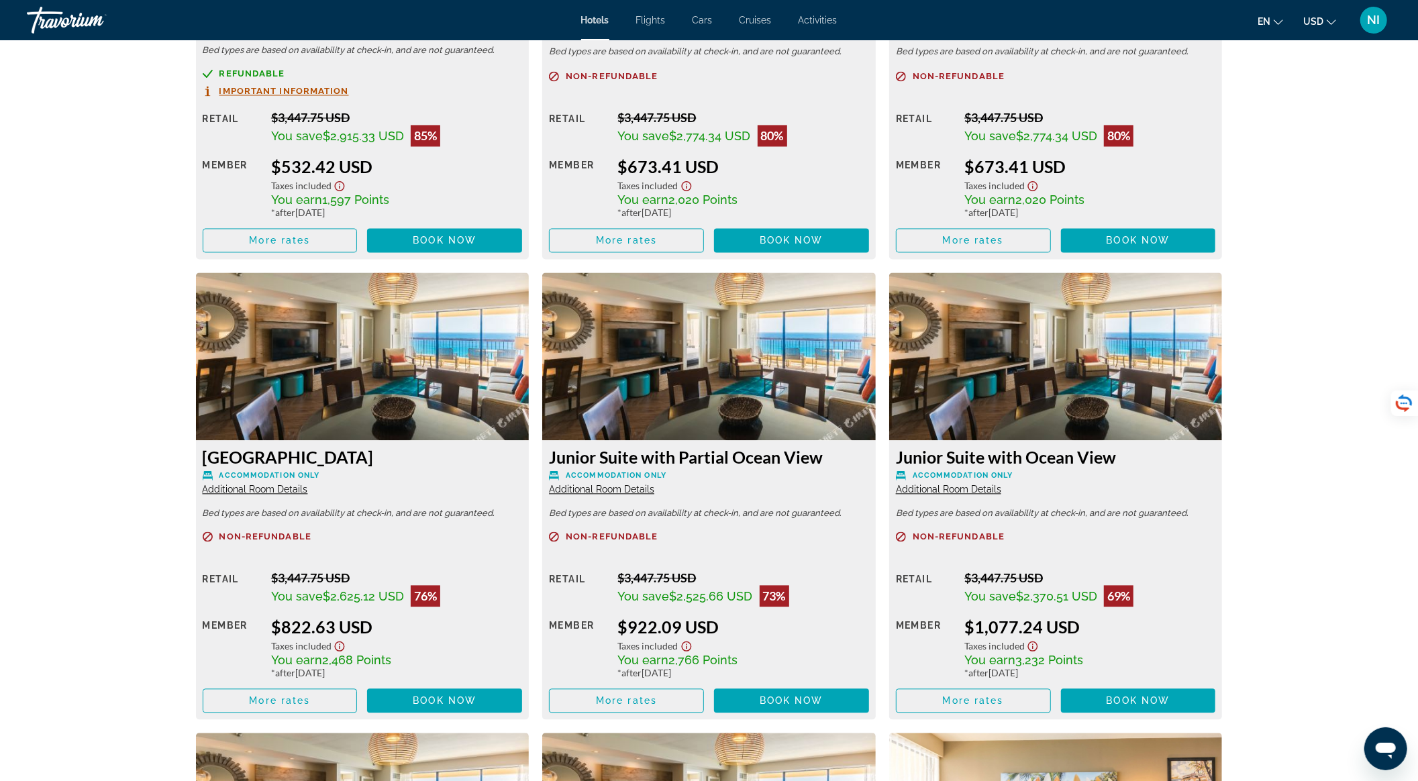
scroll to position [2148, 0]
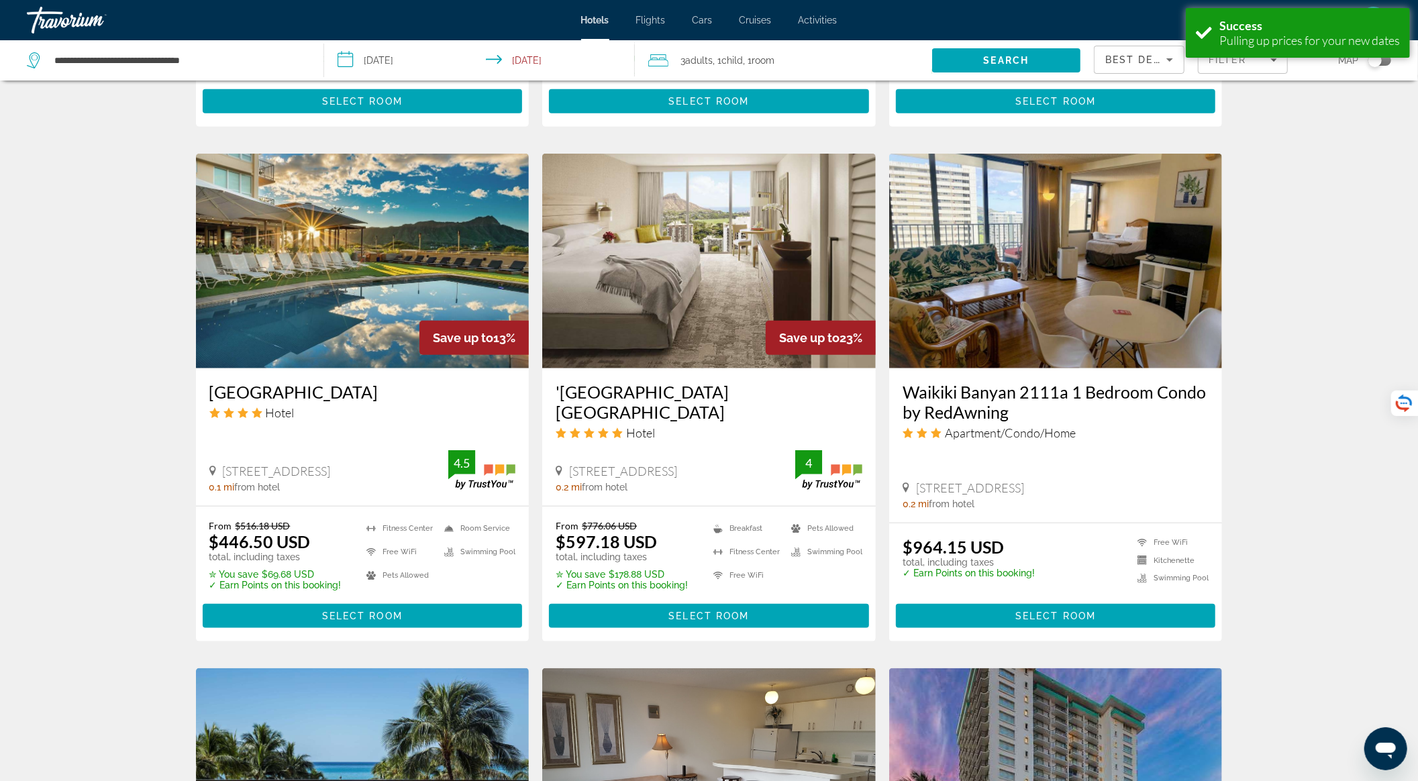
scroll to position [1432, 0]
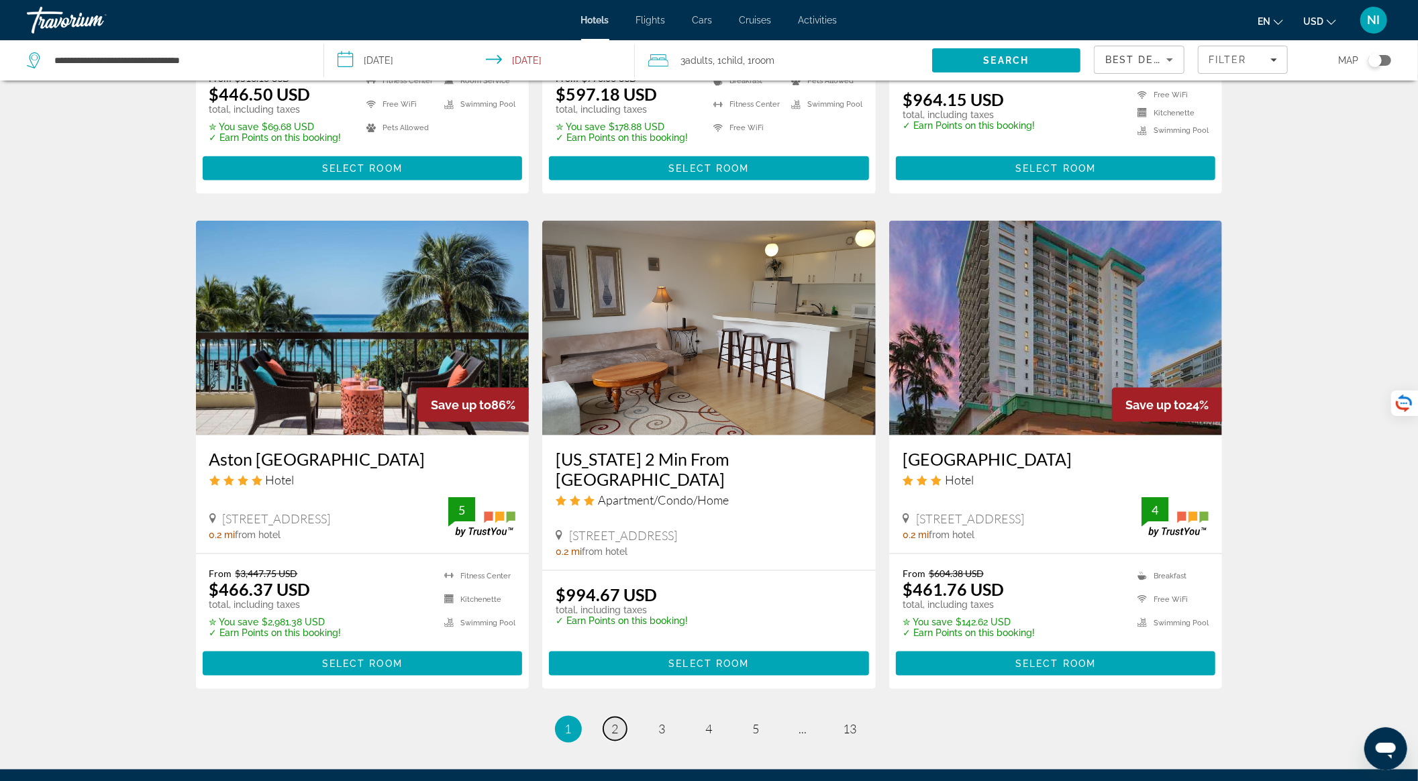
click at [619, 717] on link "page 2" at bounding box center [614, 728] width 23 height 23
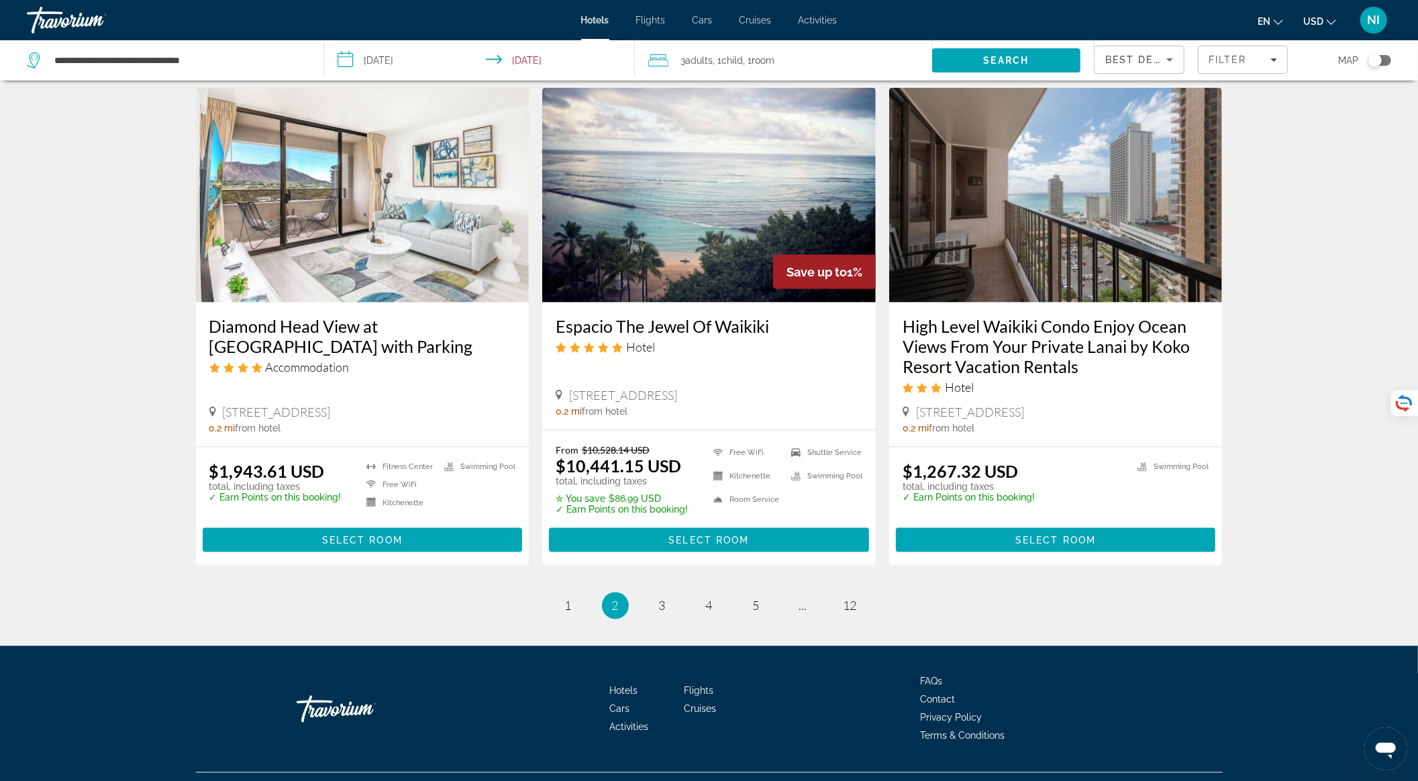
scroll to position [1562, 0]
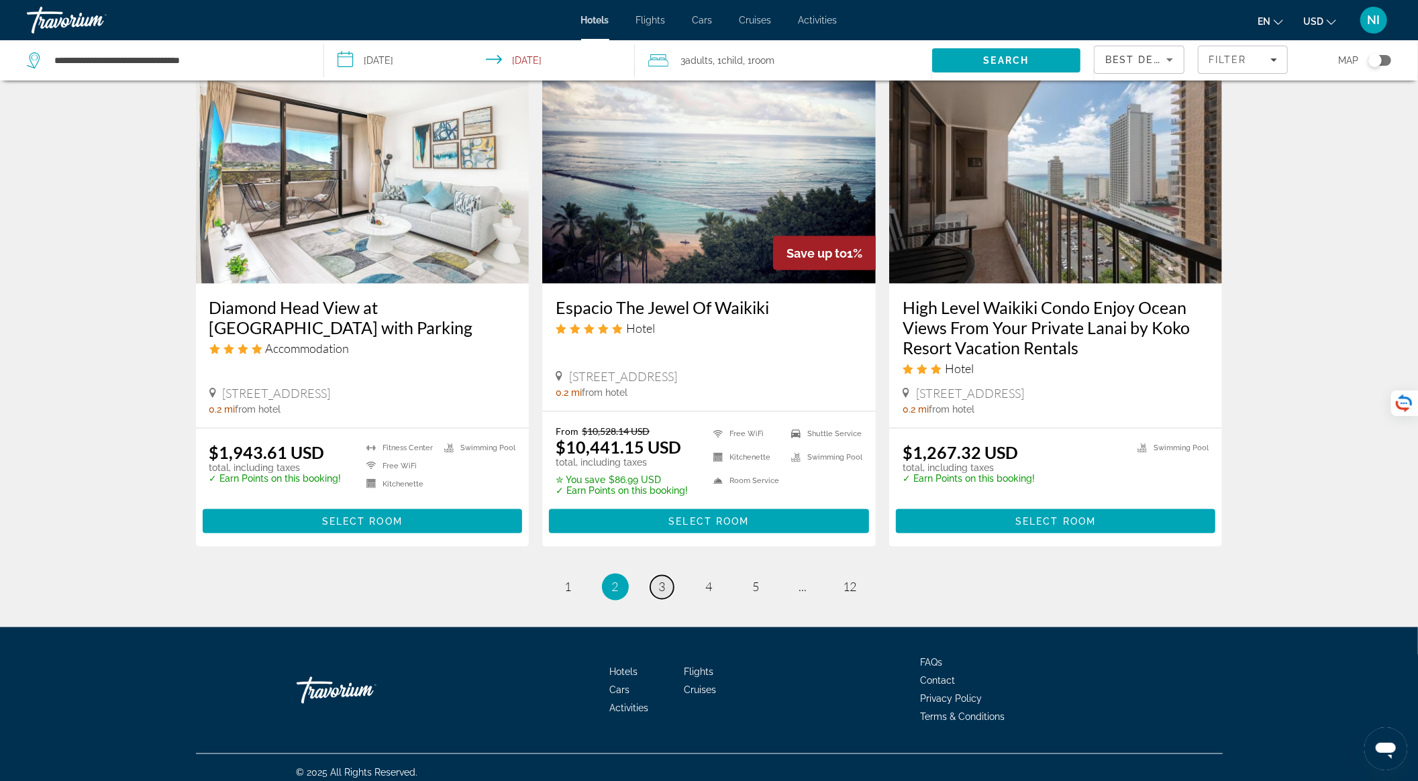
click at [655, 578] on link "page 3" at bounding box center [661, 587] width 23 height 23
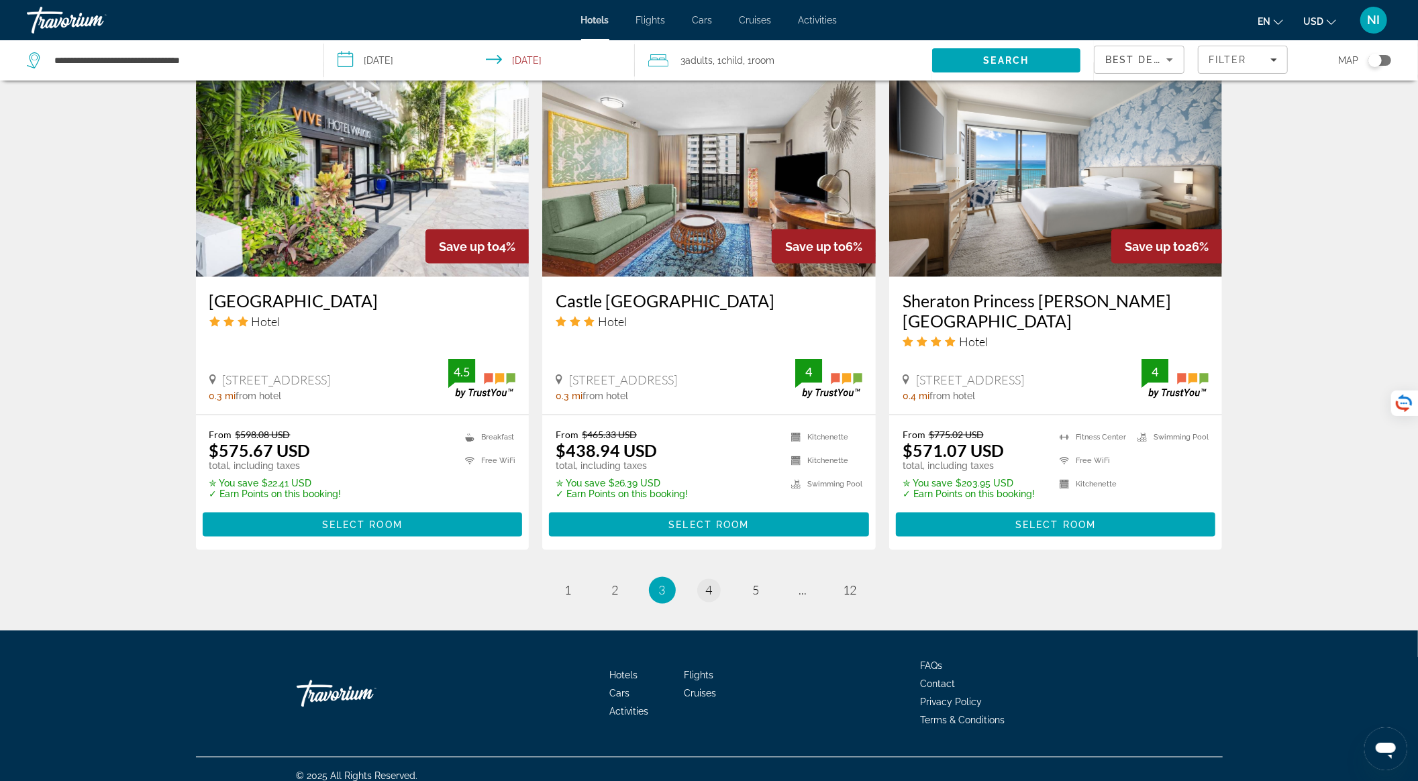
scroll to position [1572, 0]
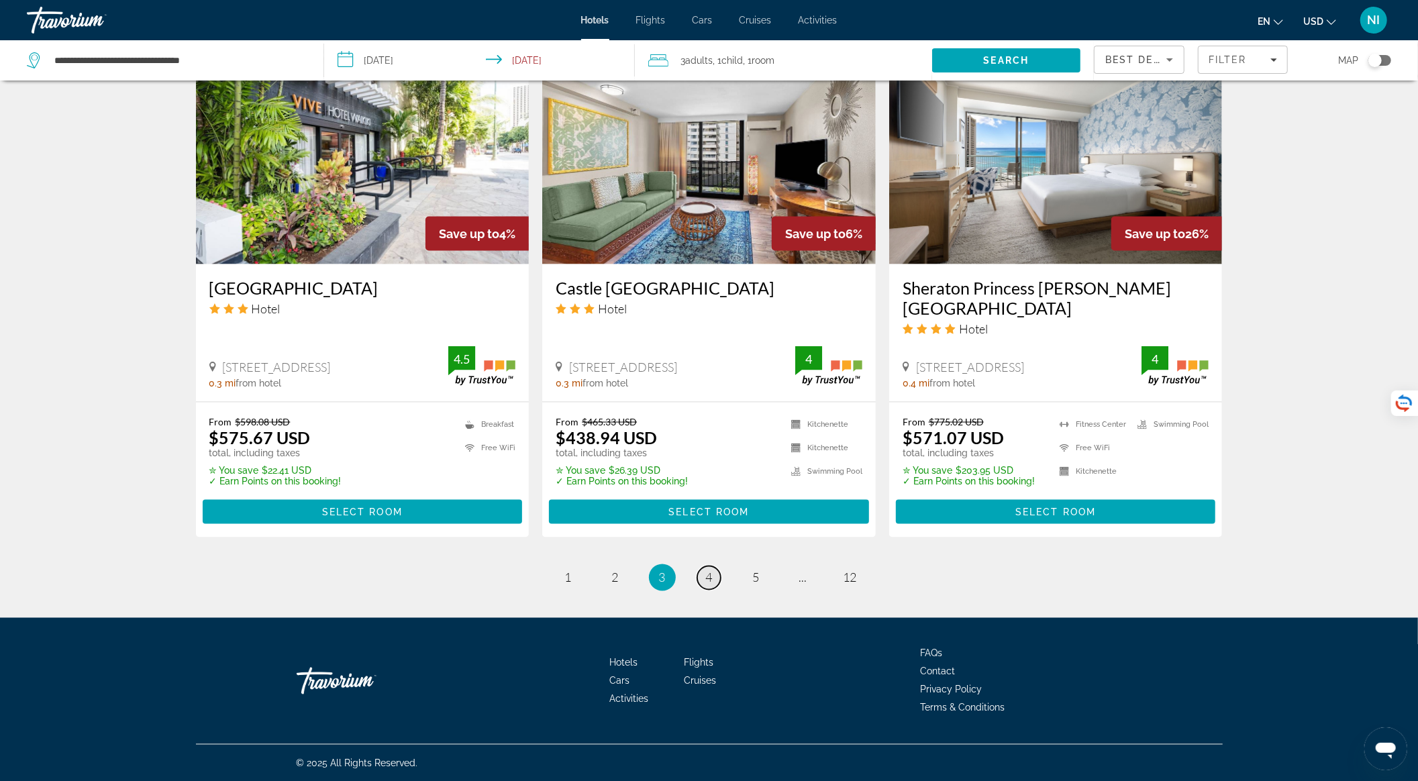
click at [713, 572] on link "page 4" at bounding box center [708, 577] width 23 height 23
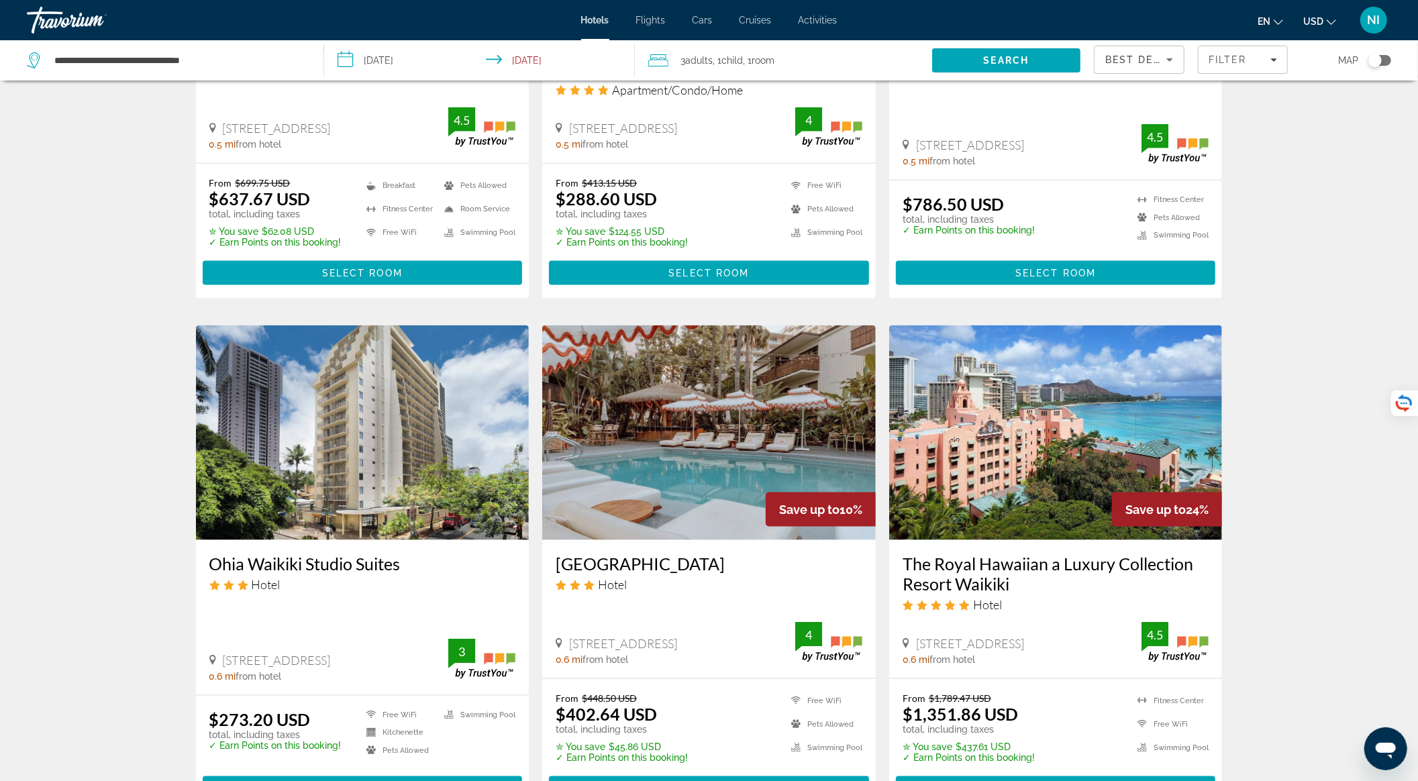
scroll to position [1587, 0]
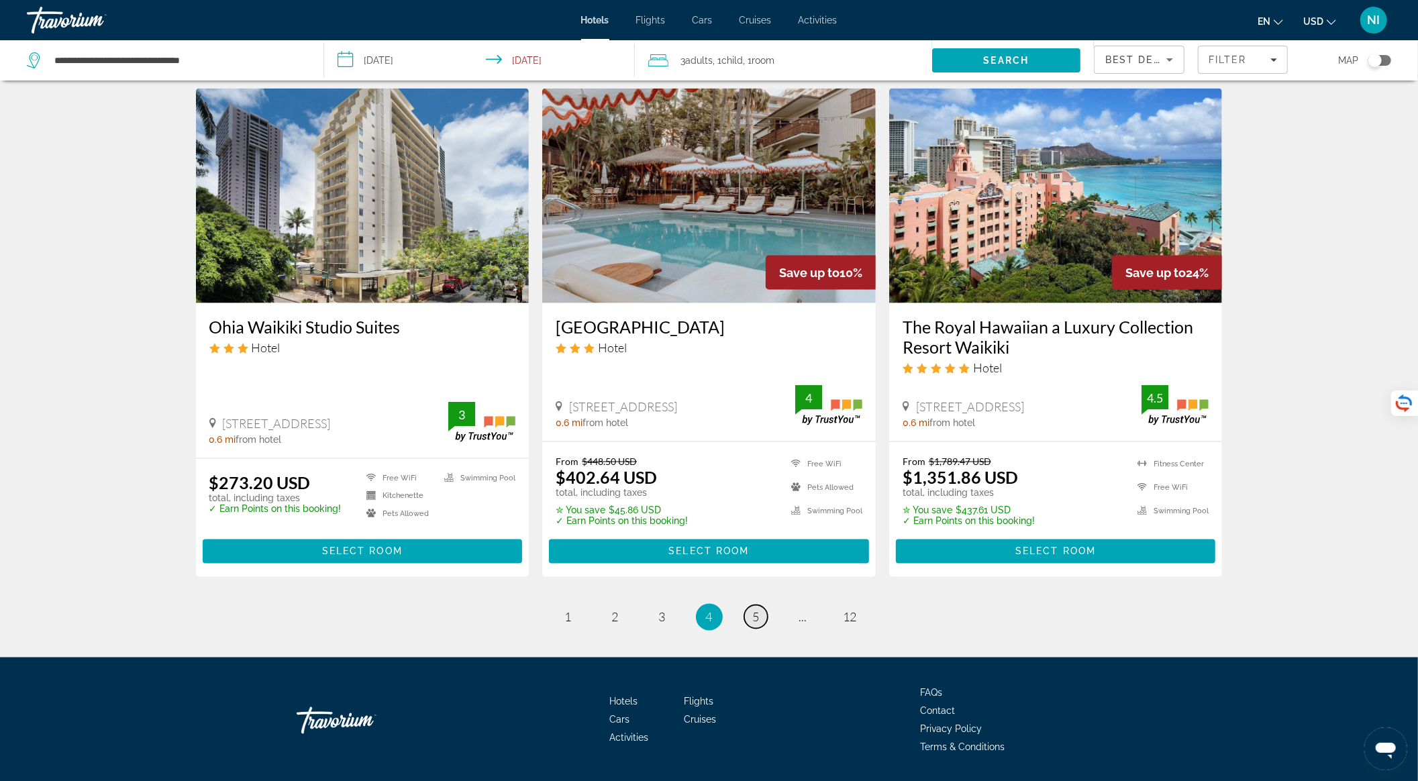
click at [752, 605] on link "page 5" at bounding box center [755, 616] width 23 height 23
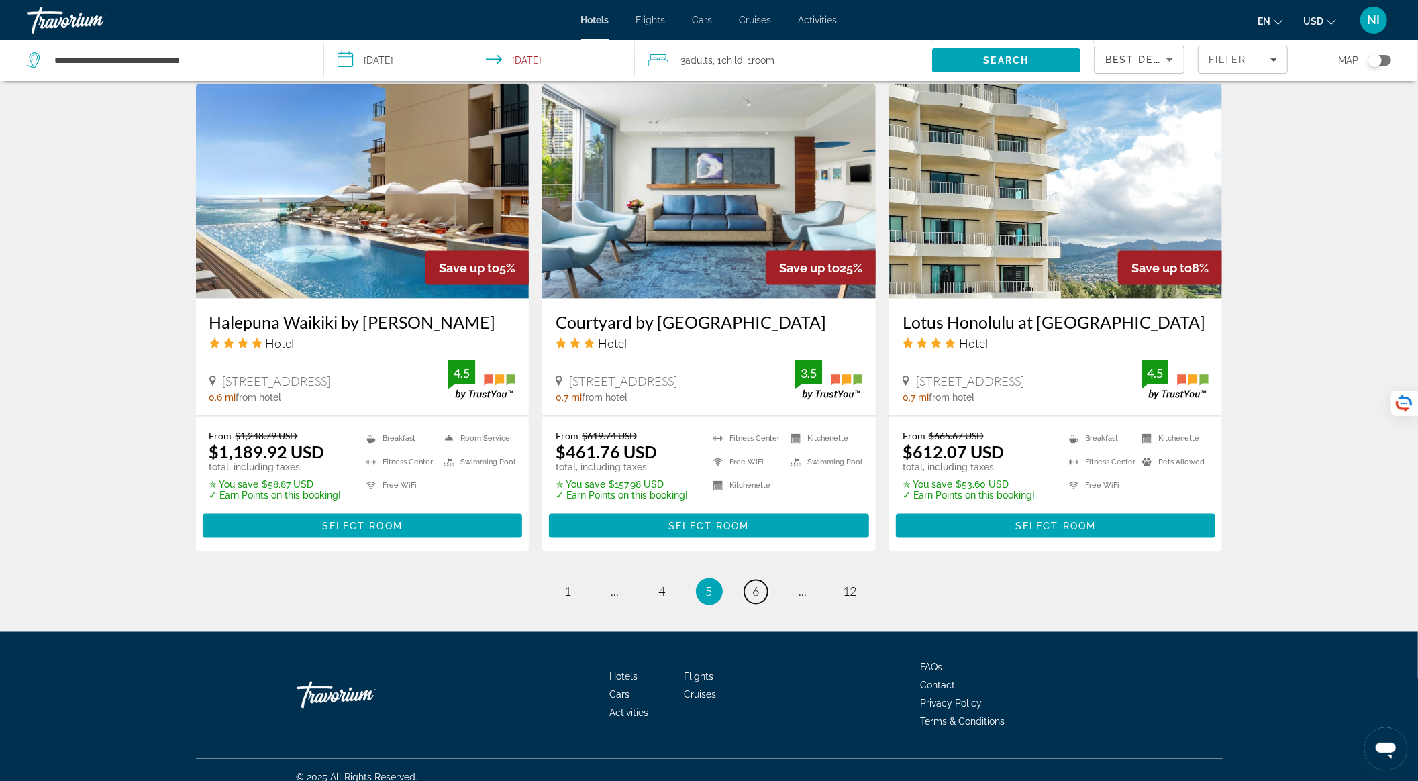
scroll to position [1543, 0]
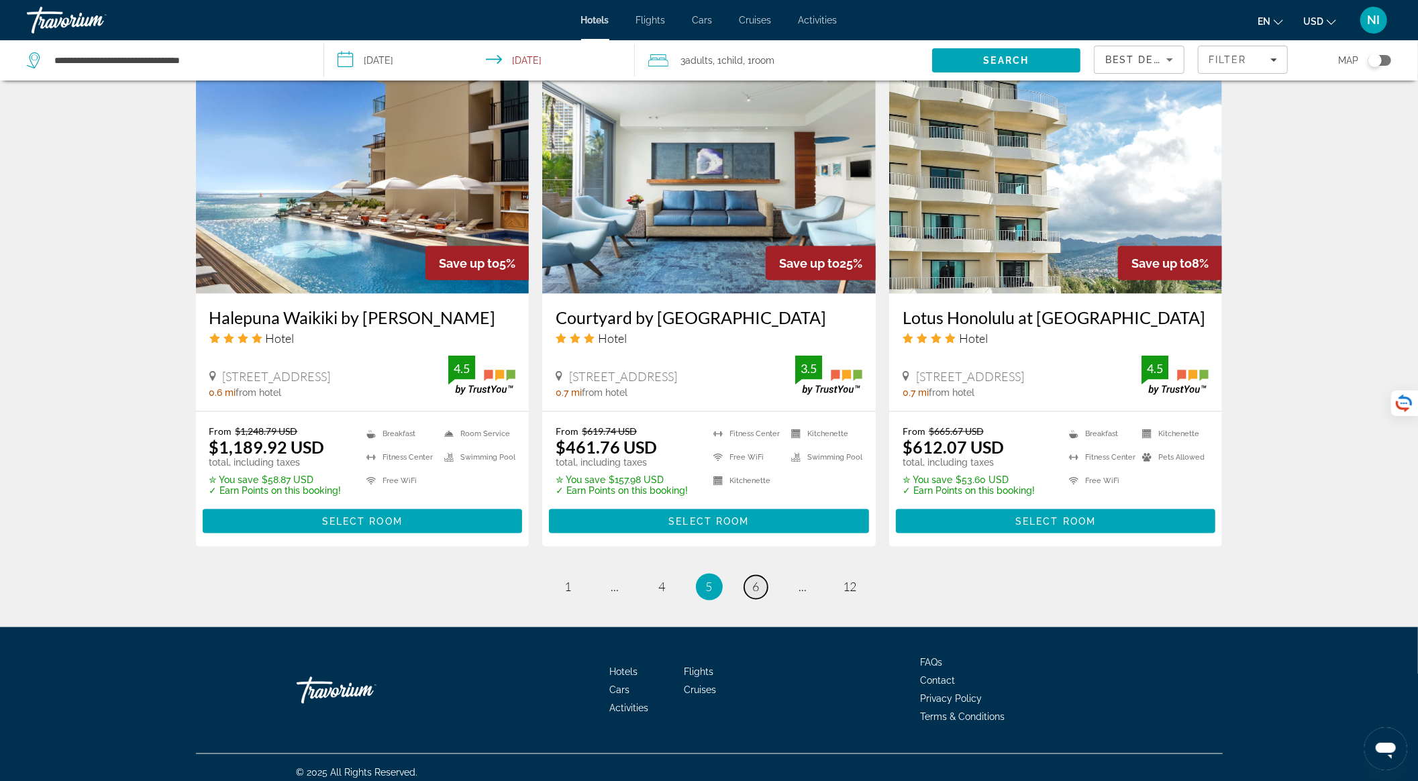
click at [758, 581] on span "6" at bounding box center [756, 587] width 7 height 15
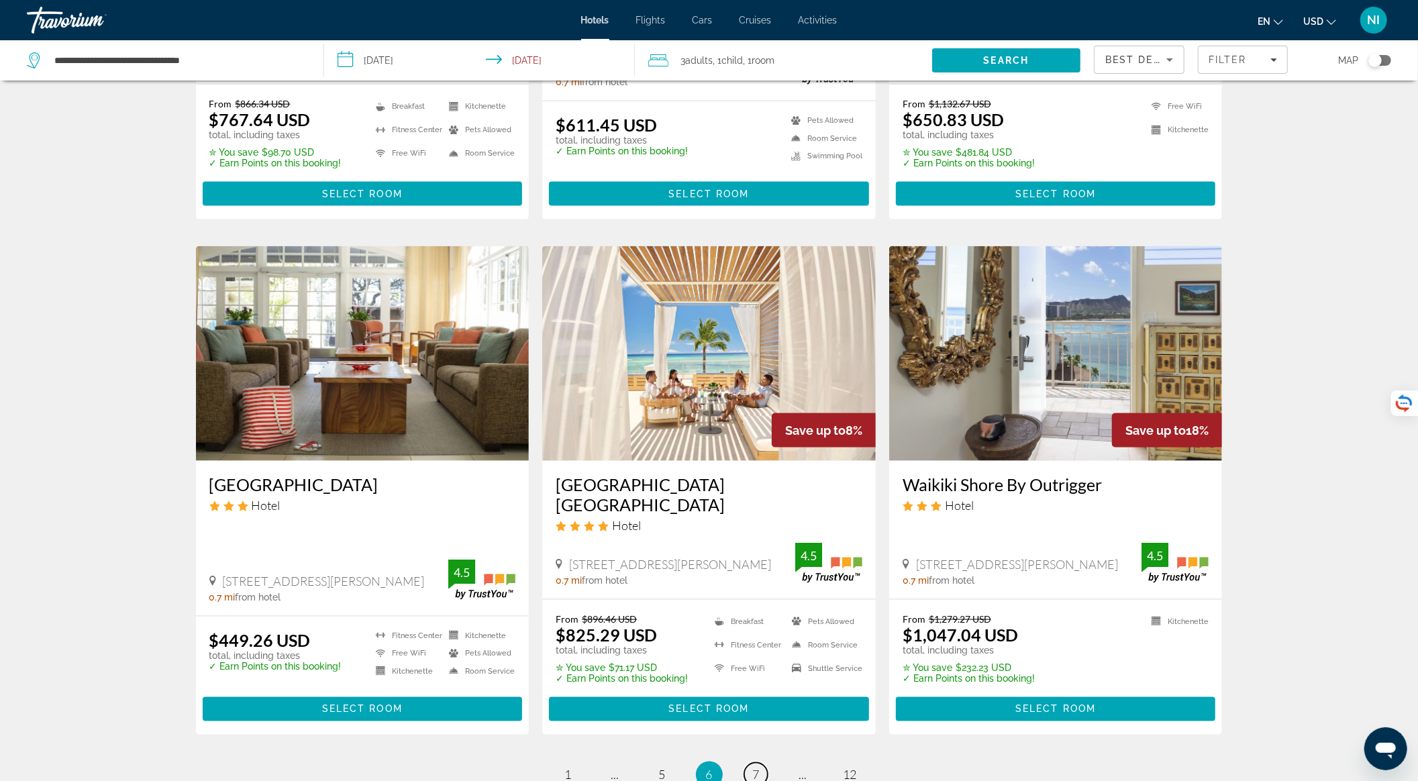
scroll to position [1432, 0]
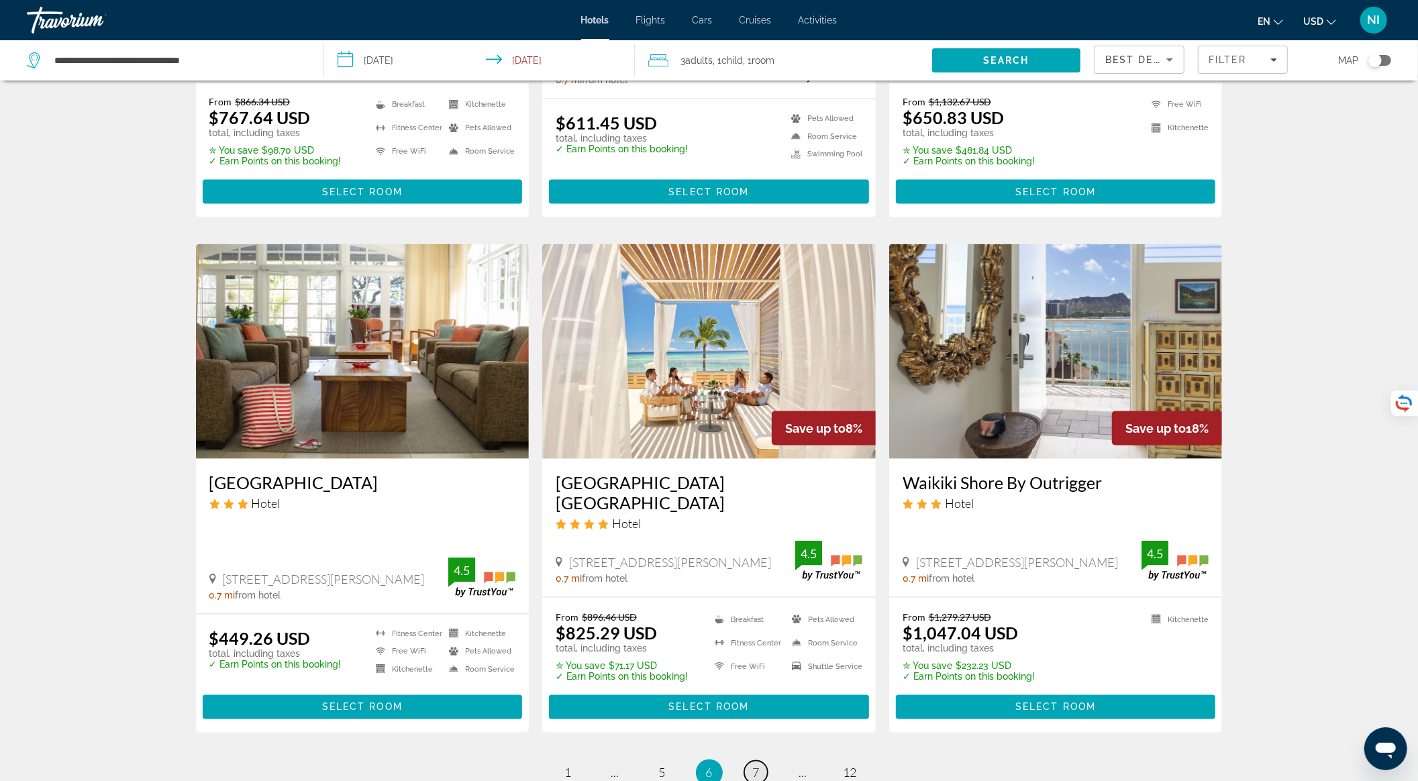
click at [756, 766] on span "7" at bounding box center [756, 773] width 7 height 15
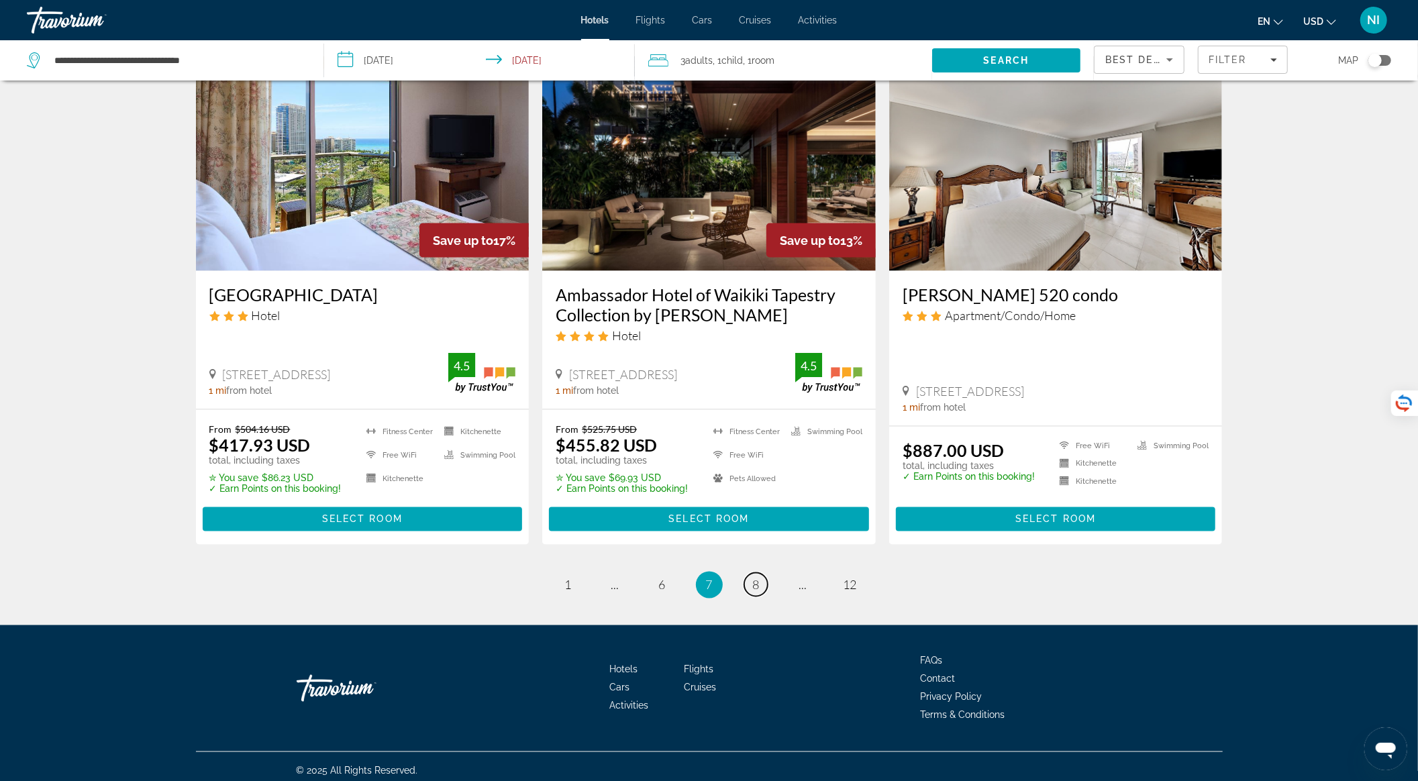
scroll to position [1623, 0]
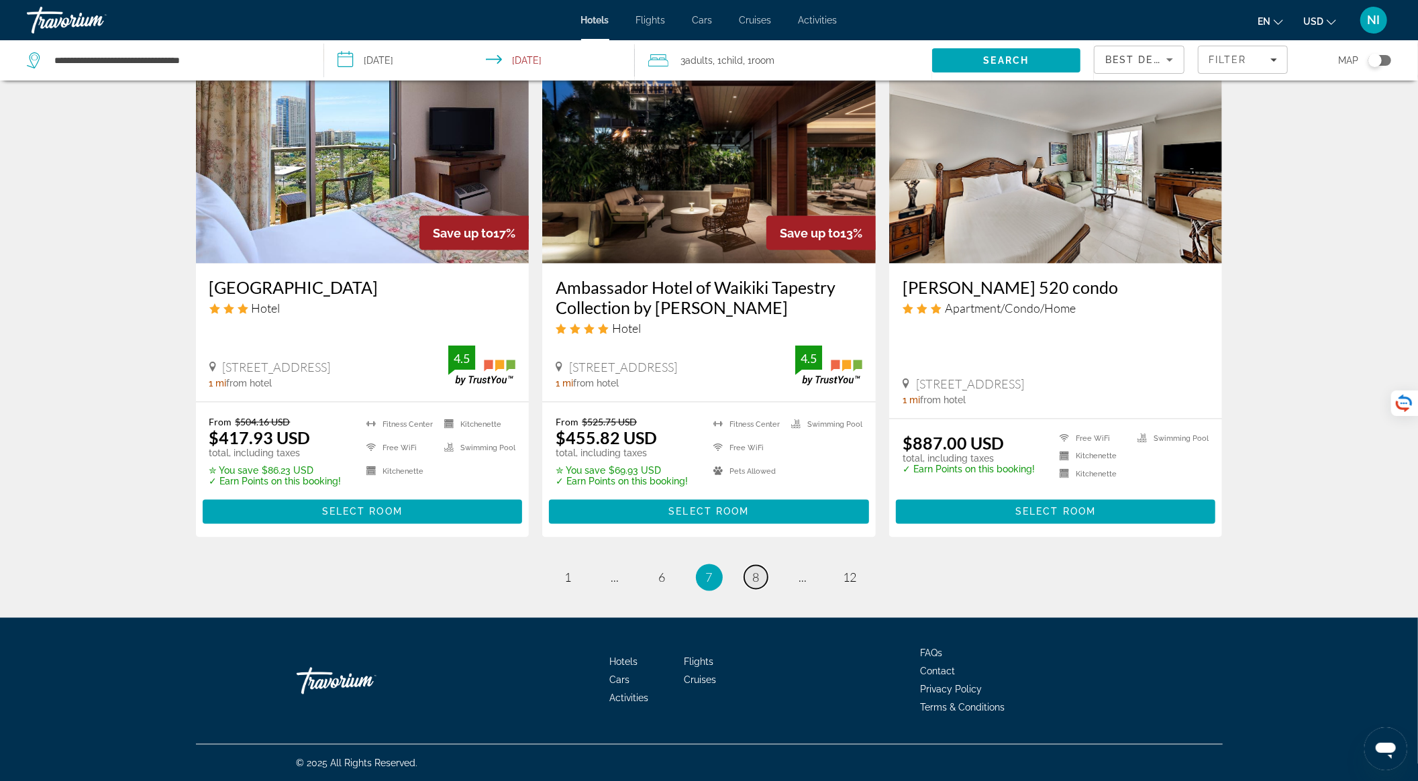
click at [763, 574] on link "page 8" at bounding box center [755, 577] width 23 height 23
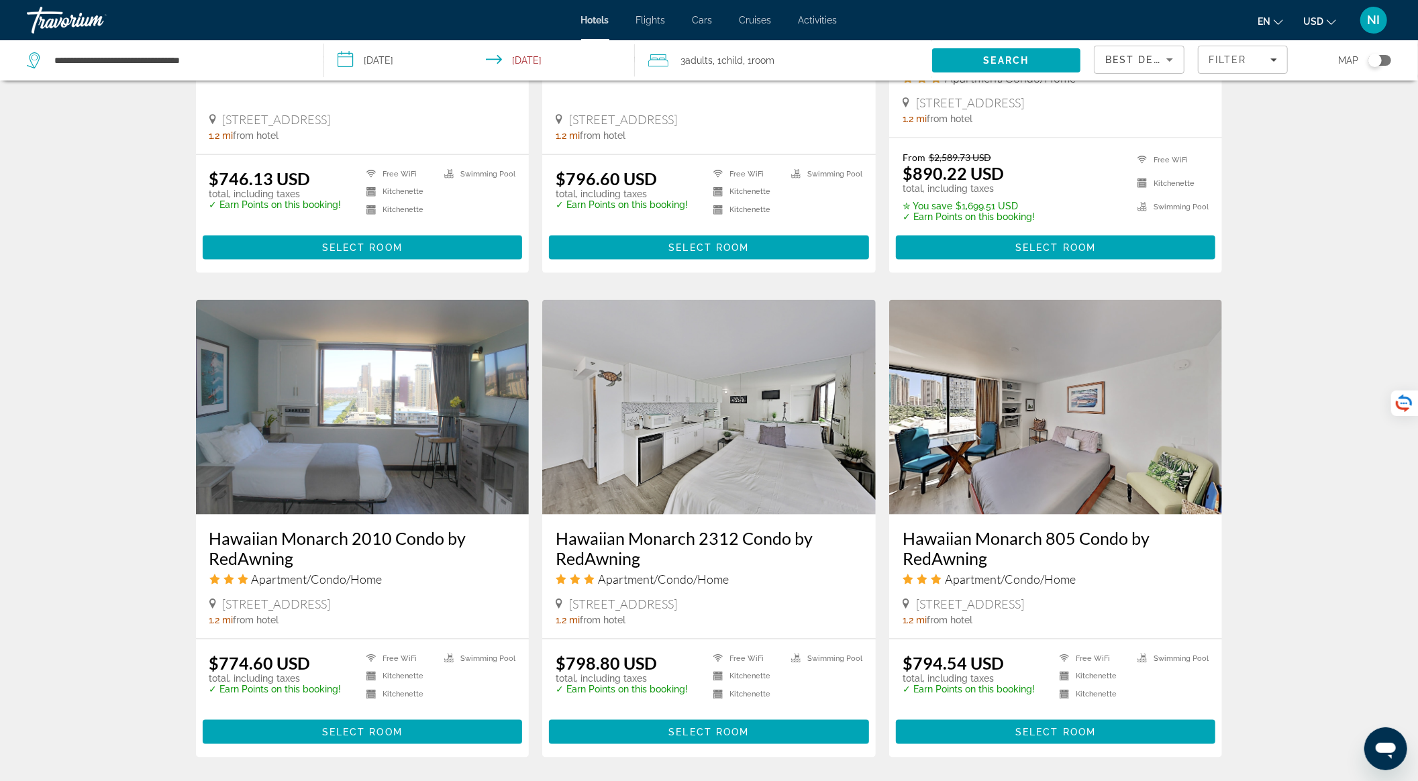
scroll to position [1562, 0]
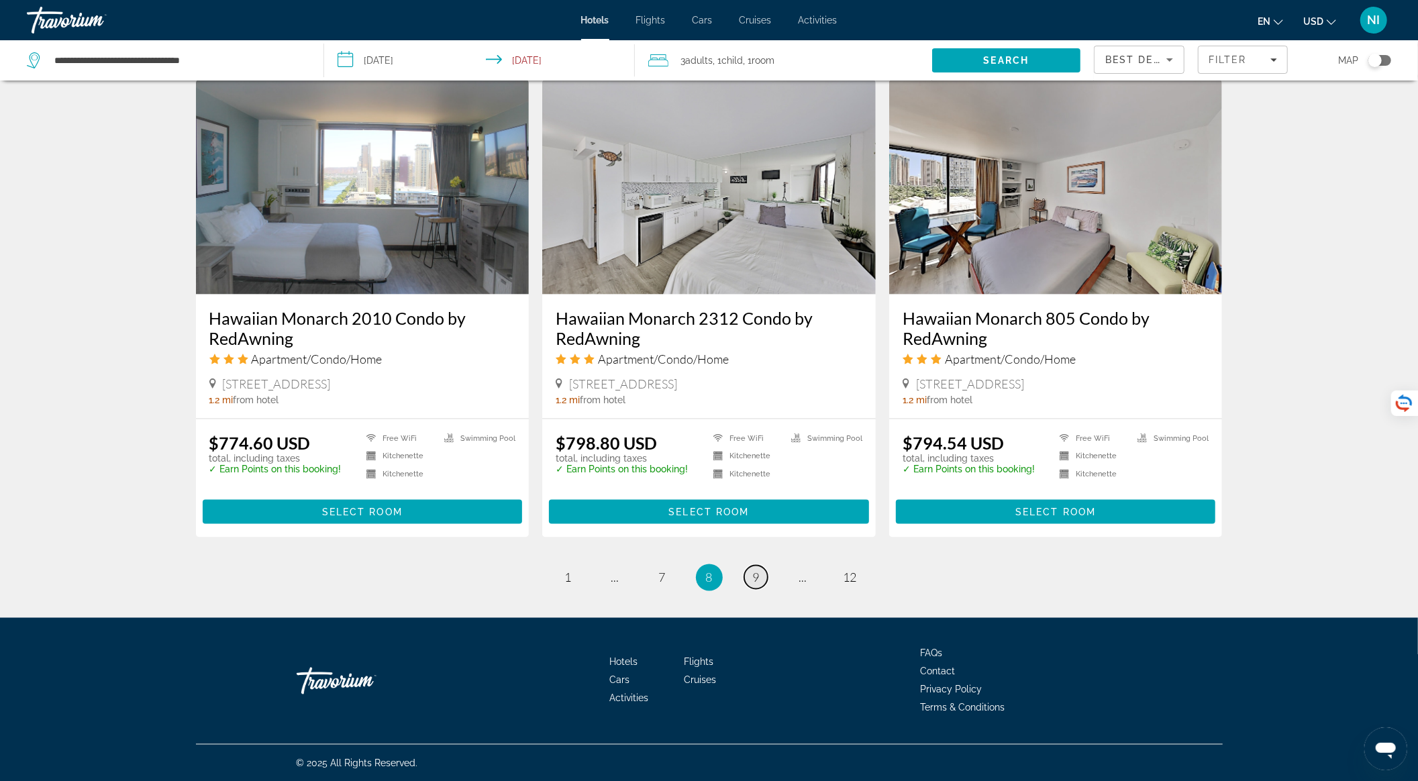
click at [758, 576] on span "9" at bounding box center [756, 577] width 7 height 15
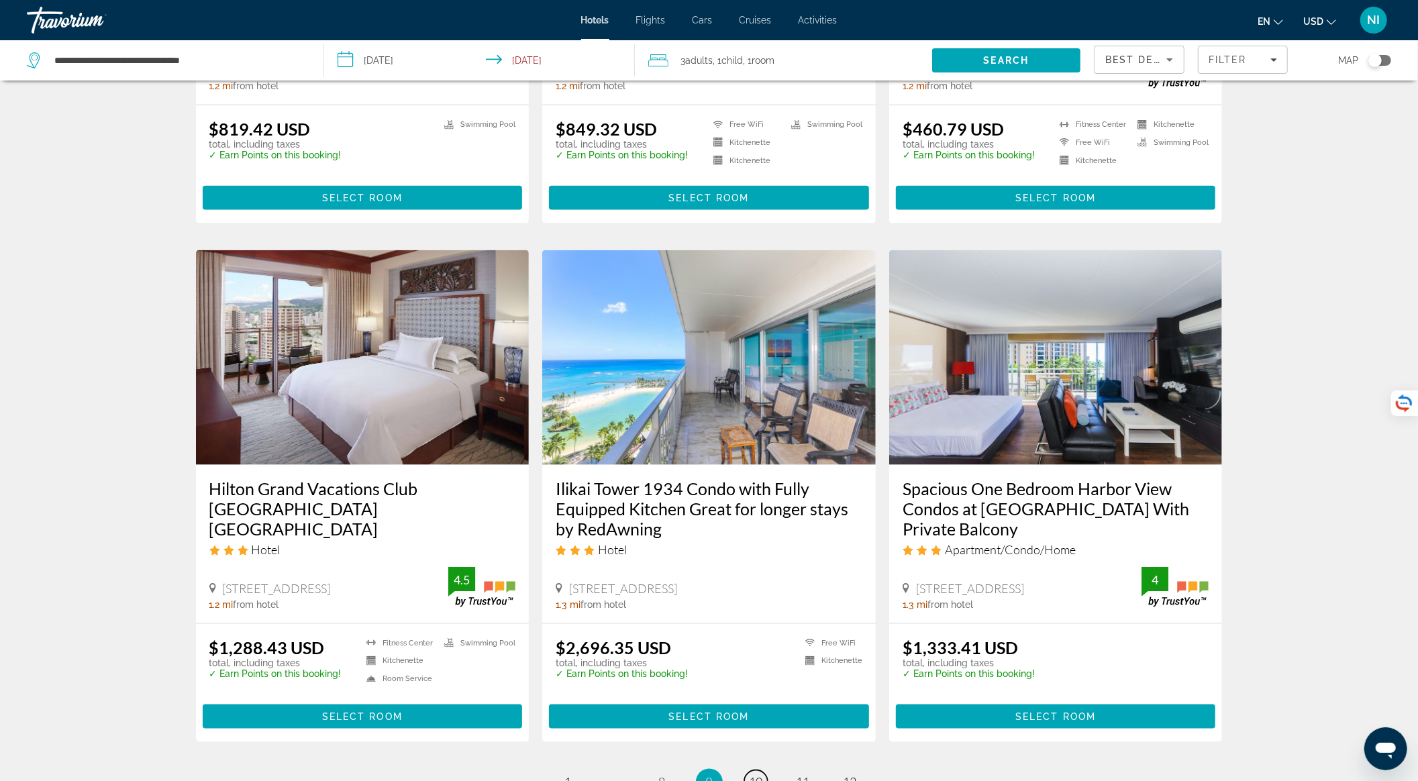
scroll to position [1572, 0]
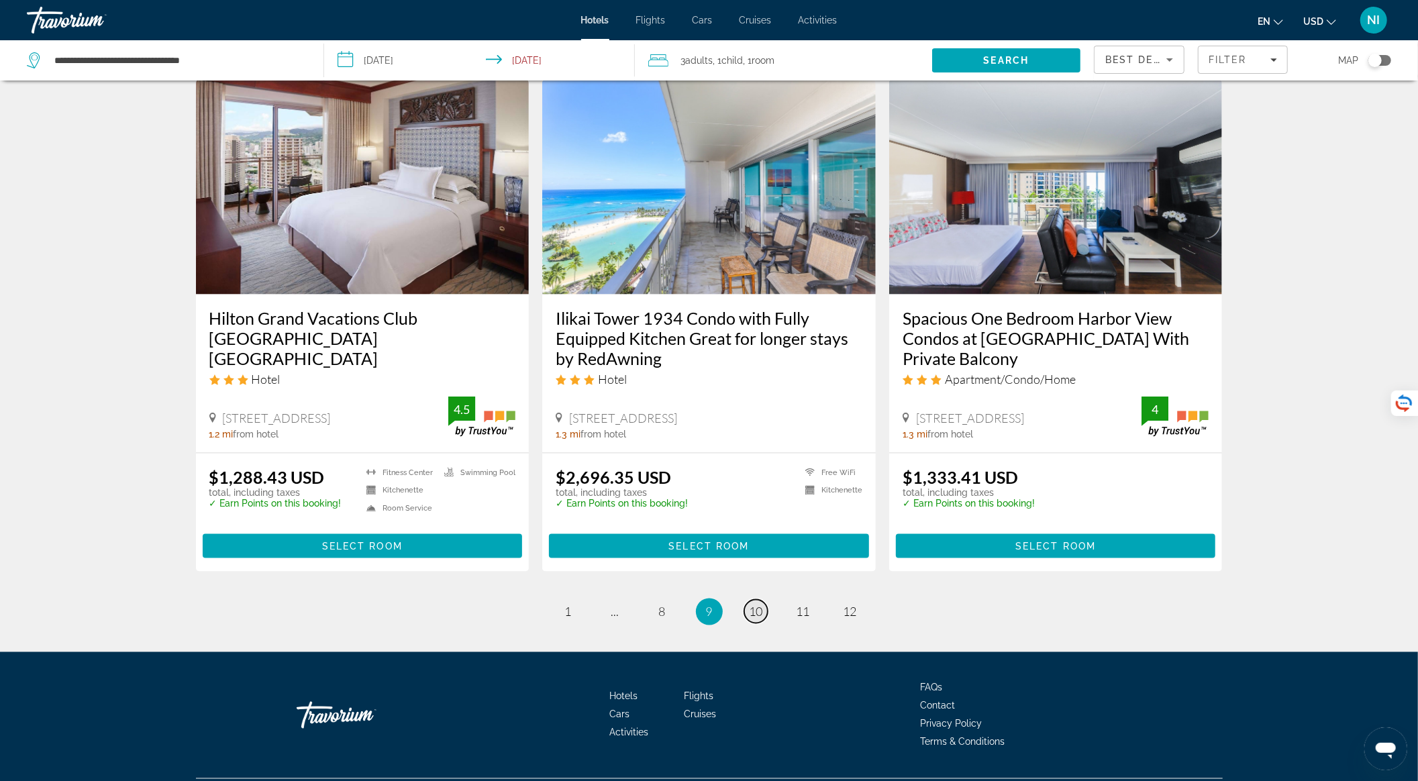
click at [761, 605] on span "10" at bounding box center [756, 612] width 13 height 15
